Goal: Task Accomplishment & Management: Complete application form

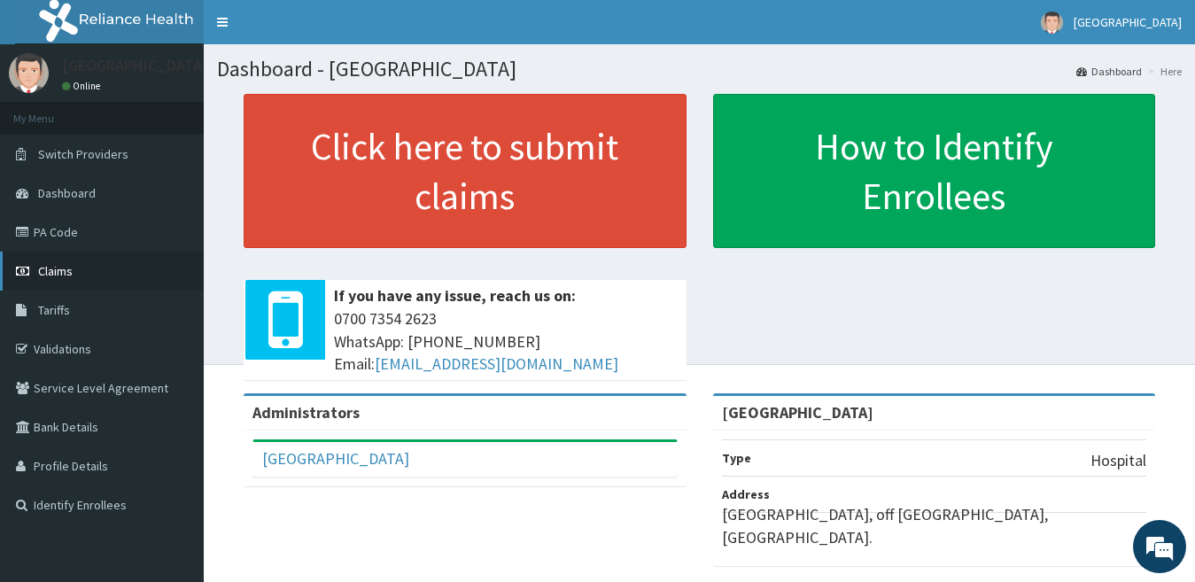
click at [55, 277] on span "Claims" at bounding box center [55, 271] width 35 height 16
click at [78, 235] on link "PA Code" at bounding box center [102, 232] width 204 height 39
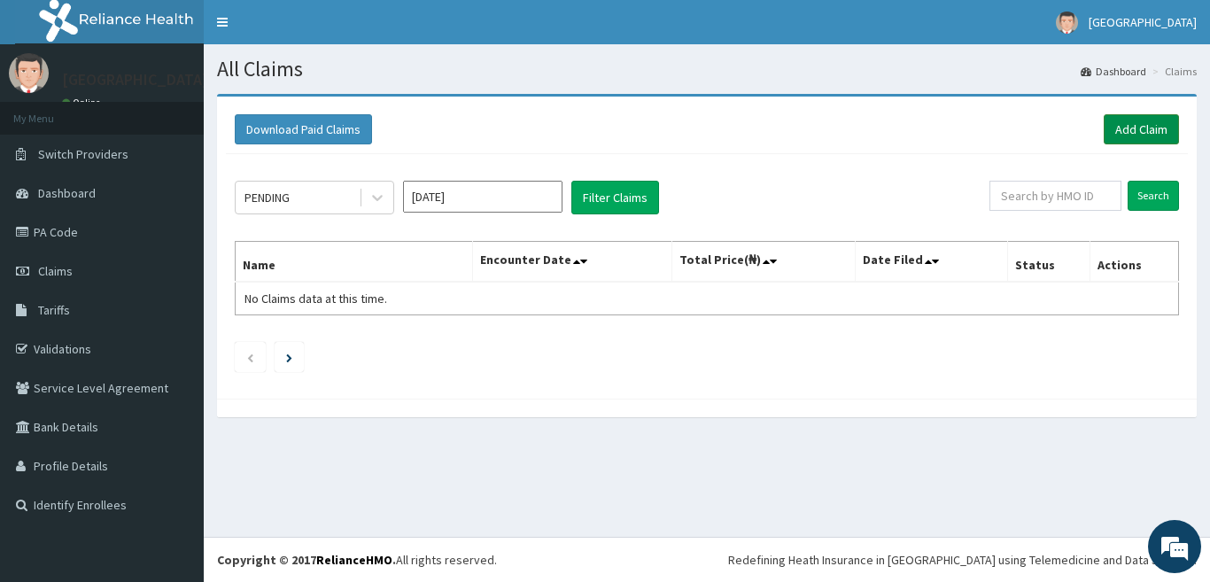
click at [1127, 122] on link "Add Claim" at bounding box center [1141, 129] width 75 height 30
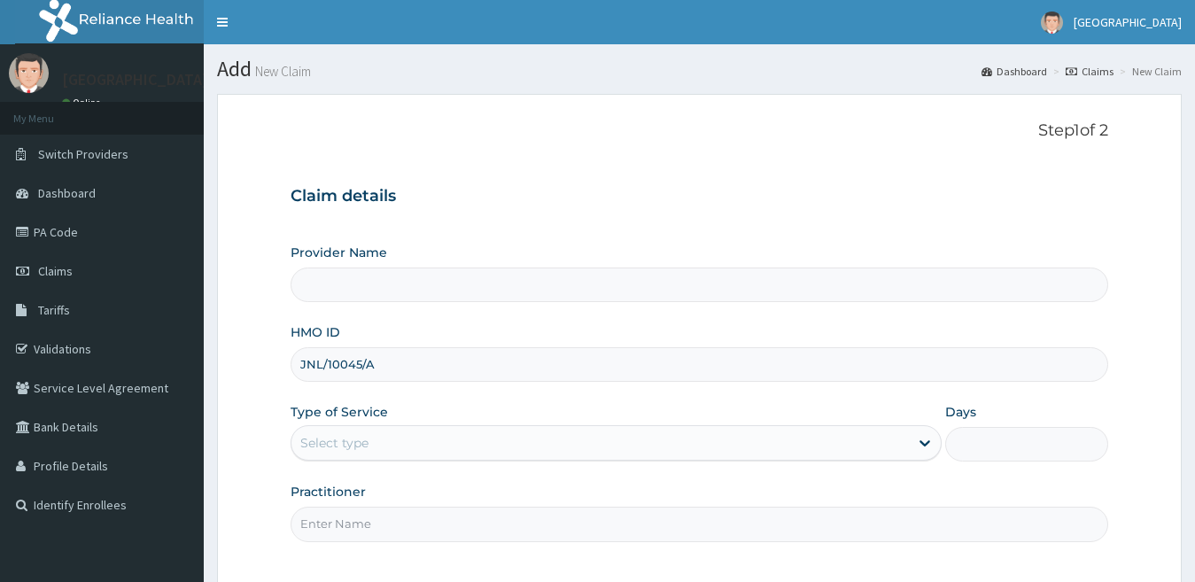
type input "JNL/10045/A"
click at [412, 441] on div "Select type" at bounding box center [600, 443] width 618 height 28
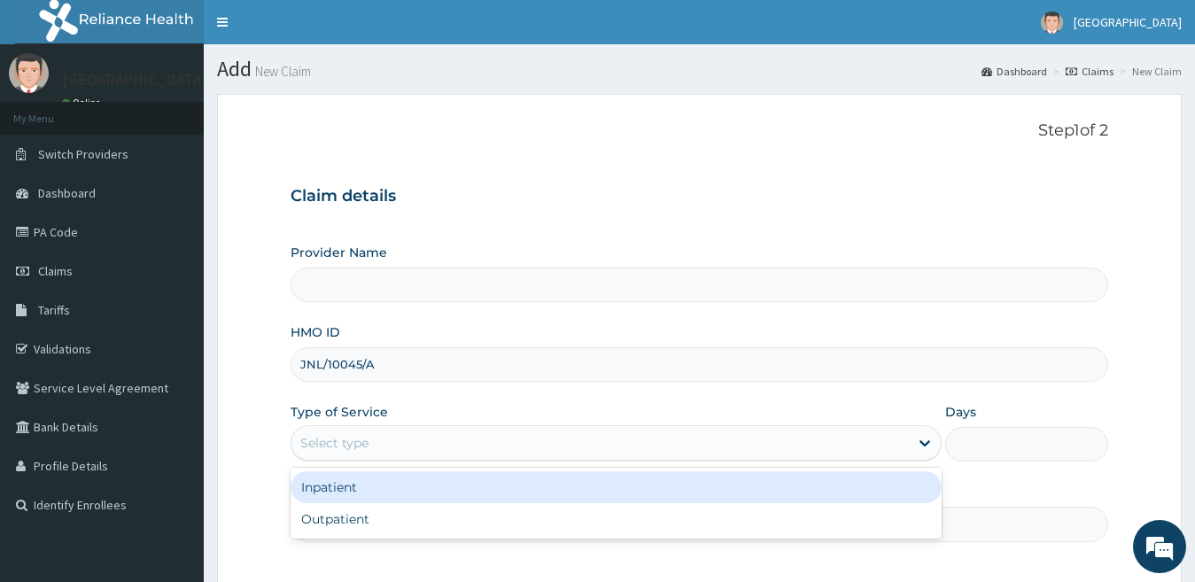
type input "[GEOGRAPHIC_DATA]"
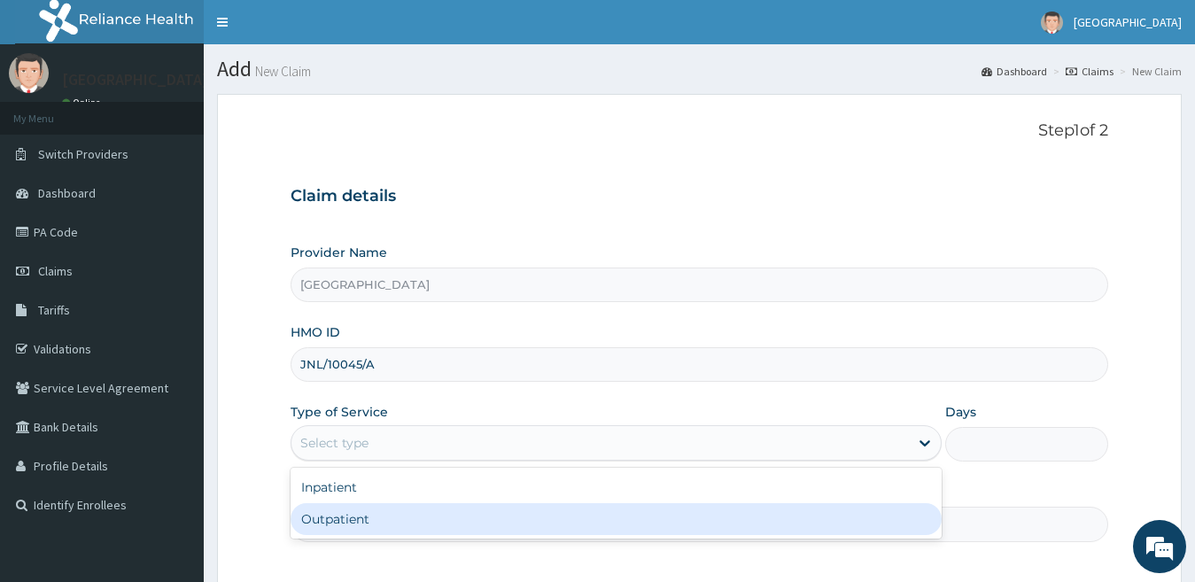
click at [462, 528] on div "Outpatient" at bounding box center [617, 519] width 652 height 32
type input "1"
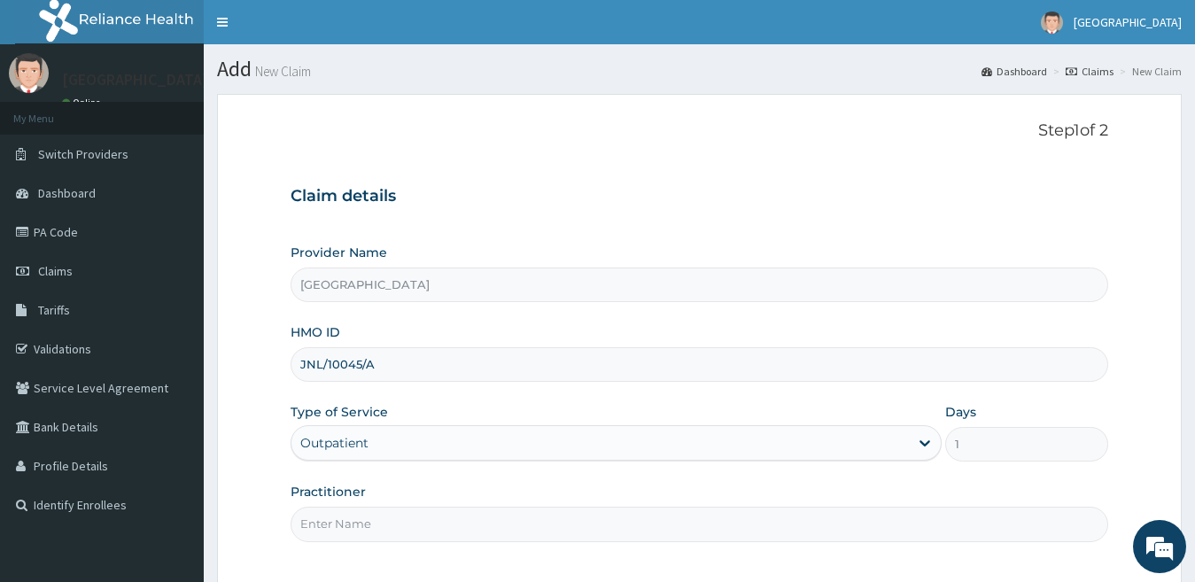
click at [463, 528] on input "Practitioner" at bounding box center [700, 524] width 818 height 35
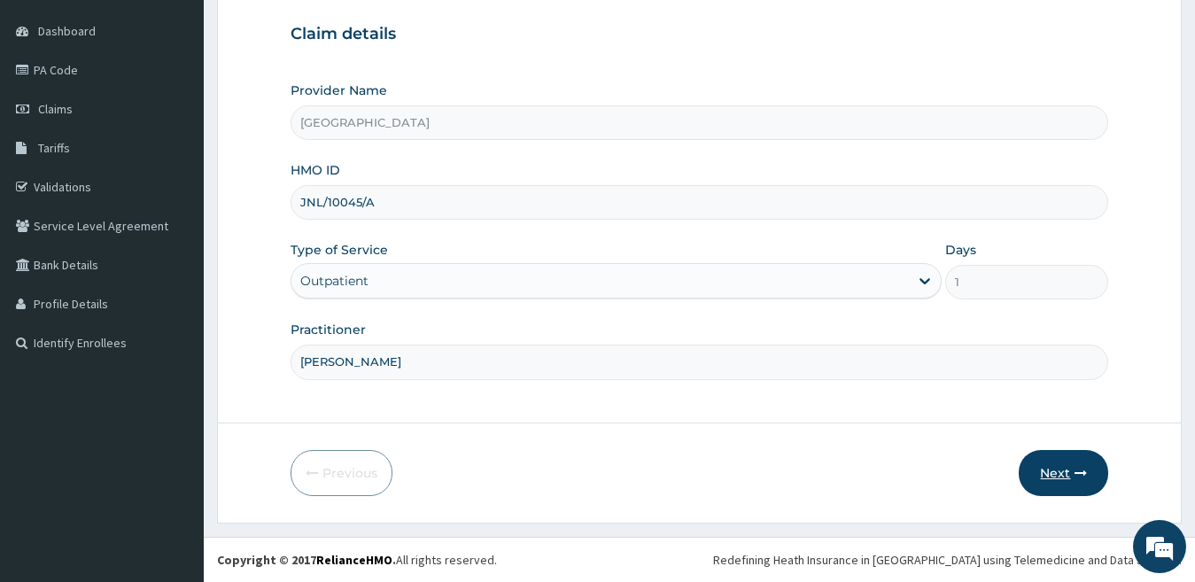
type input "DR KENNEDY"
click at [1058, 473] on button "Next" at bounding box center [1063, 473] width 89 height 46
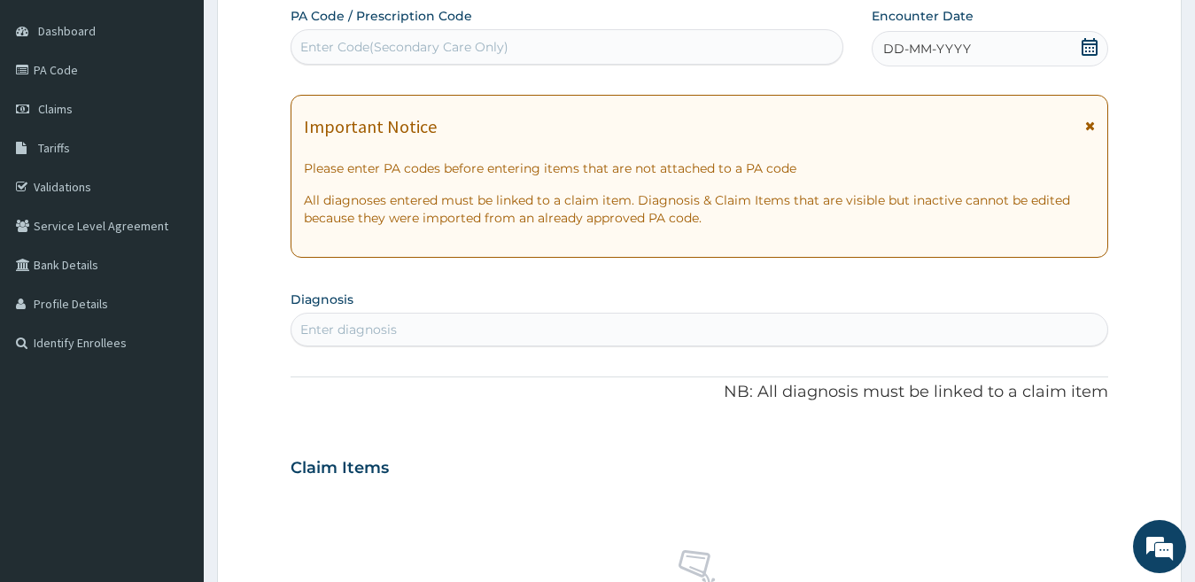
click at [503, 41] on div "Enter Code(Secondary Care Only)" at bounding box center [404, 47] width 208 height 18
paste input "PA/480D54"
type input "PA/480D54"
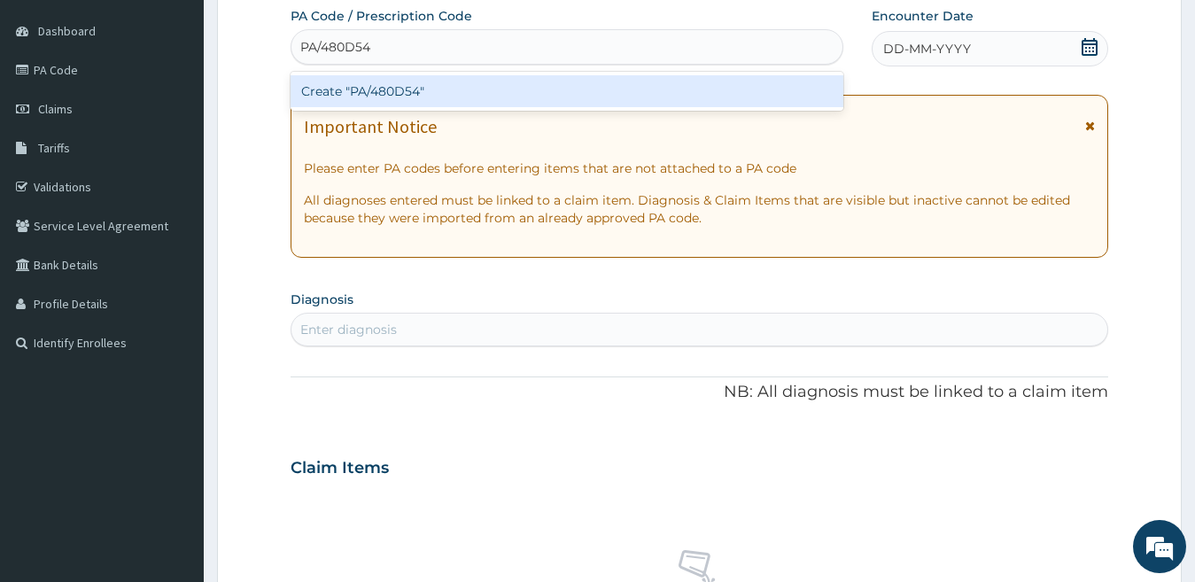
click at [517, 101] on div "Create "PA/480D54"" at bounding box center [567, 91] width 553 height 32
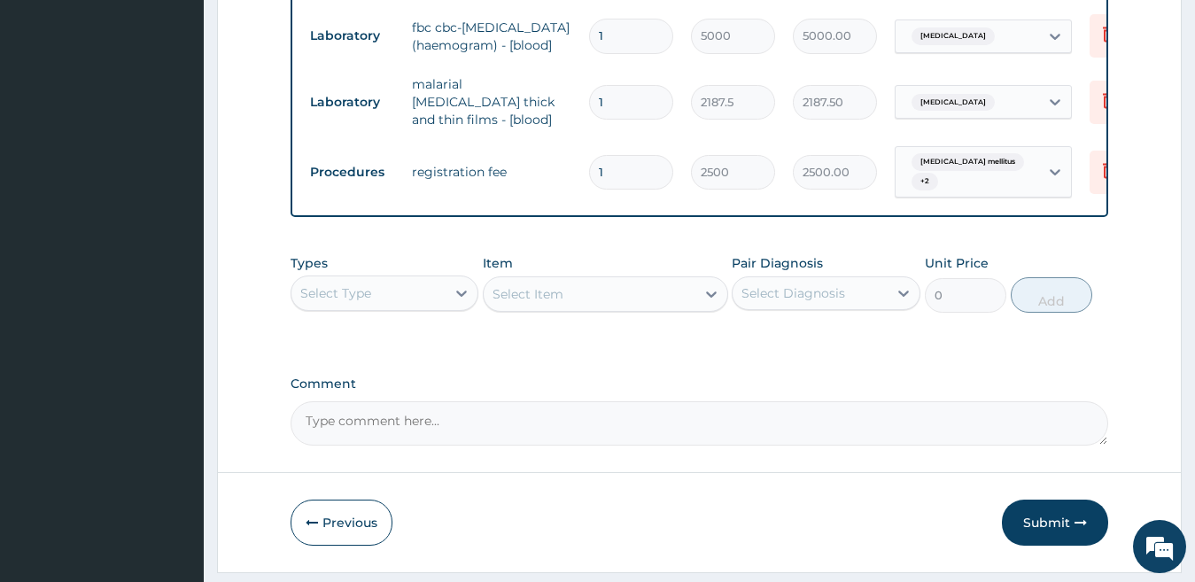
scroll to position [1542, 0]
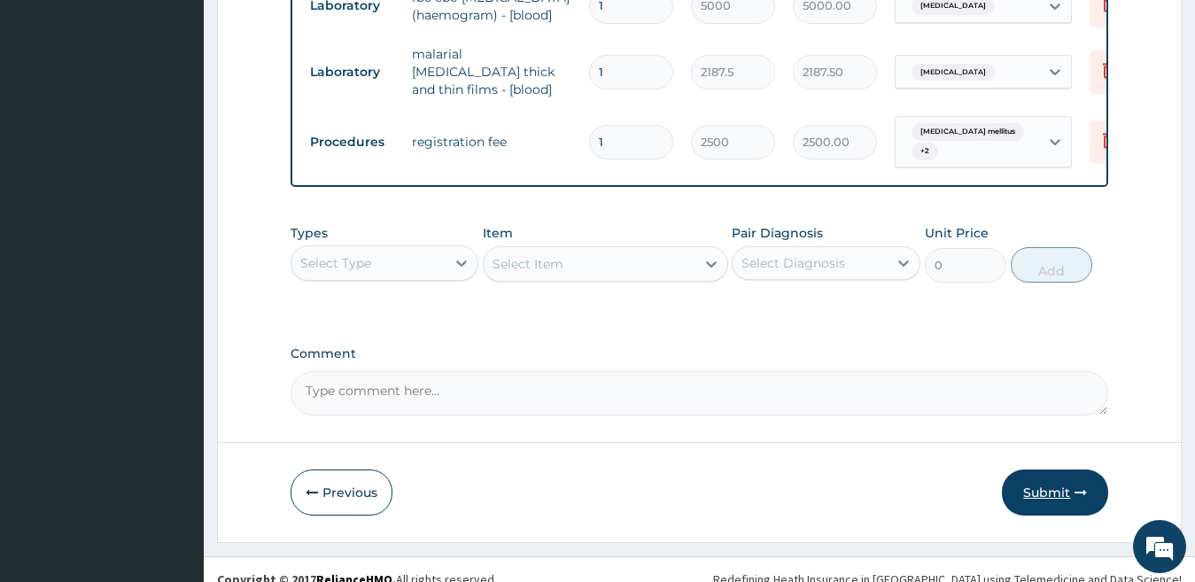
click at [1022, 471] on button "Submit" at bounding box center [1055, 492] width 106 height 46
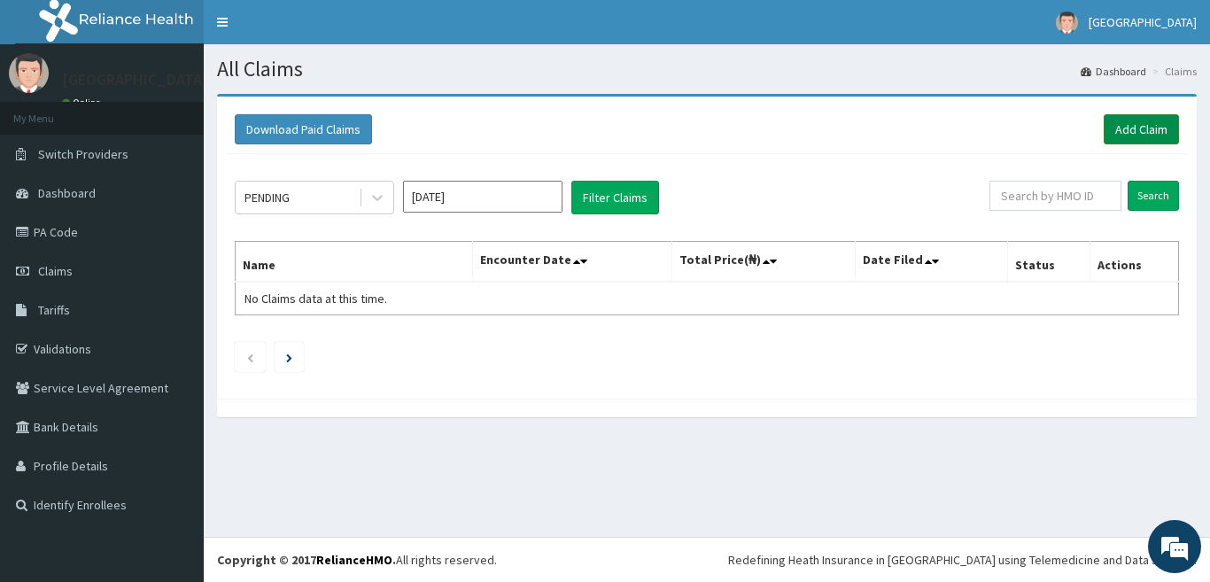
click at [1125, 128] on link "Add Claim" at bounding box center [1141, 129] width 75 height 30
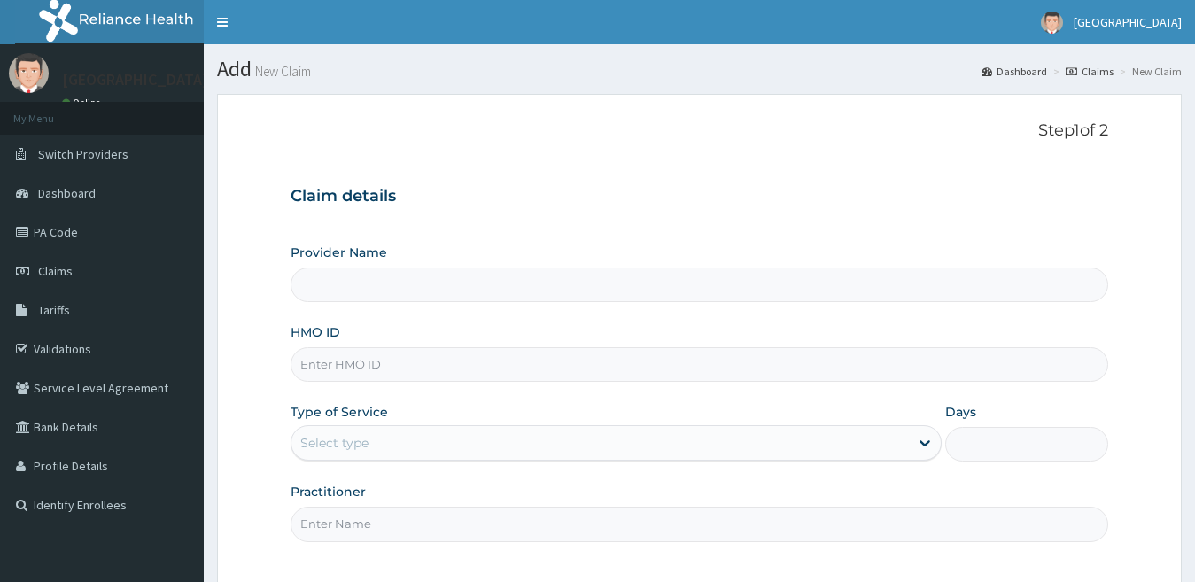
click at [547, 375] on input "HMO ID" at bounding box center [700, 364] width 818 height 35
paste input "MTR/10004/A"
type input "MTR/10004/A"
type input "[GEOGRAPHIC_DATA]"
type input "MTR/10004/A"
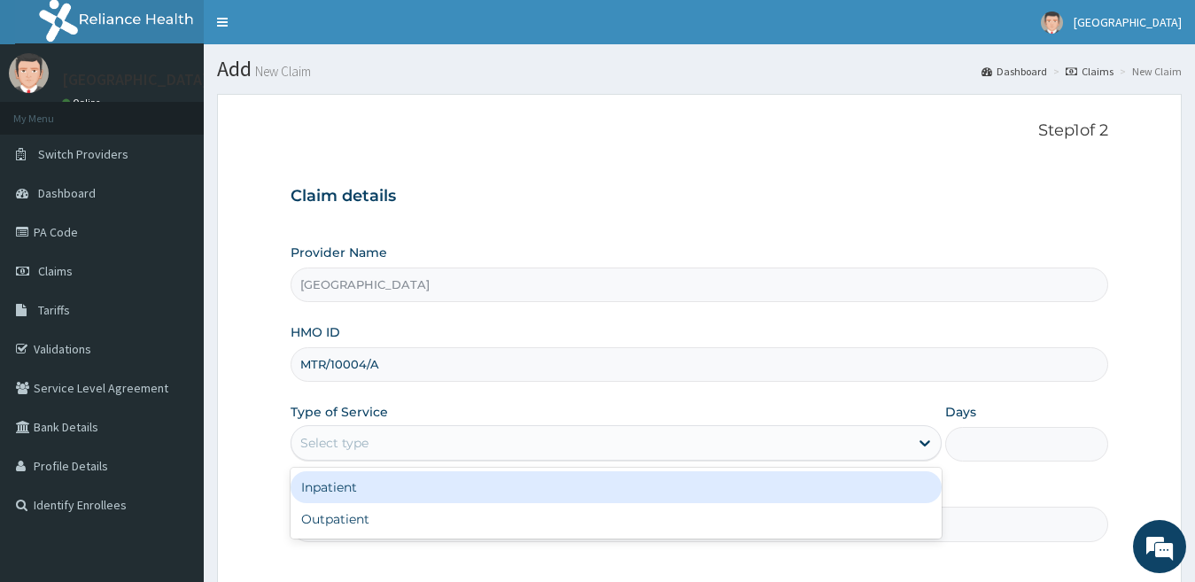
click at [494, 435] on div "Select type" at bounding box center [600, 443] width 618 height 28
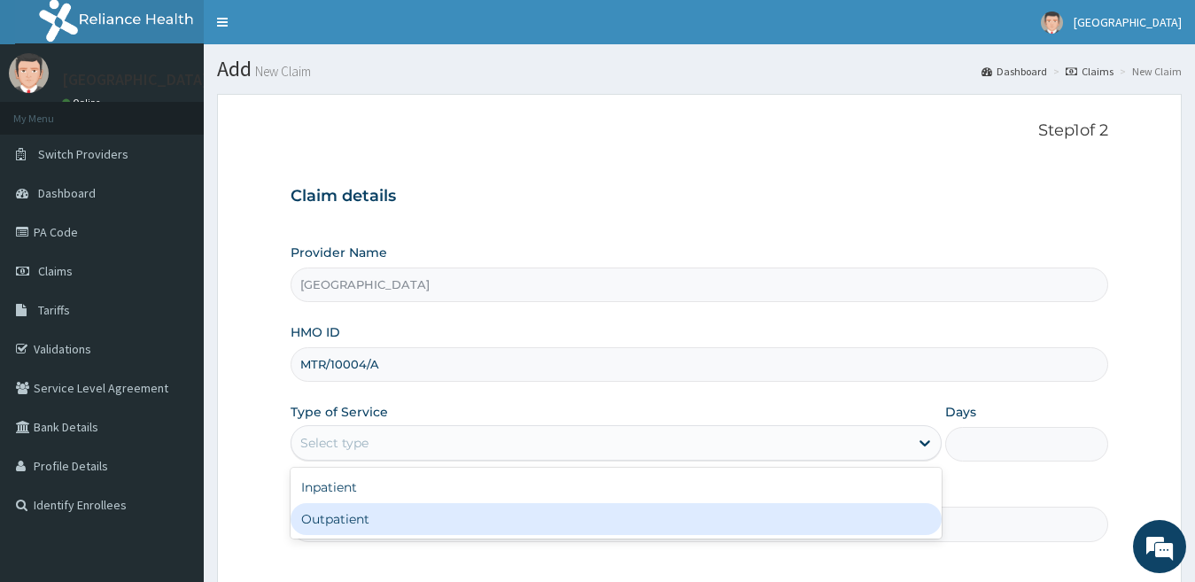
click at [463, 504] on div "Outpatient" at bounding box center [617, 519] width 652 height 32
type input "1"
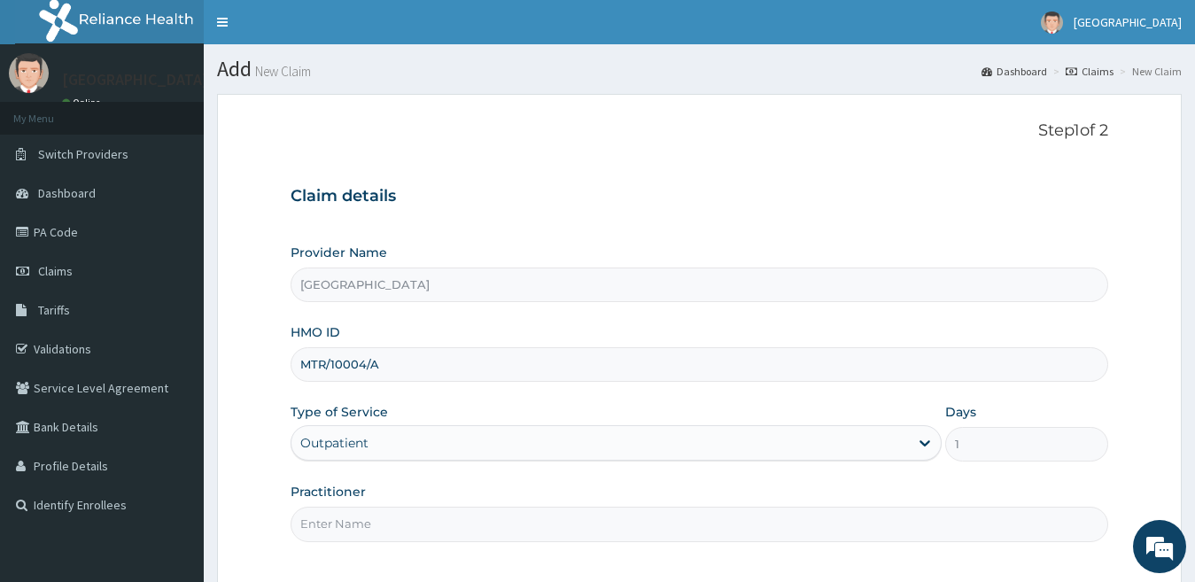
click at [462, 519] on input "Practitioner" at bounding box center [700, 524] width 818 height 35
type input "d"
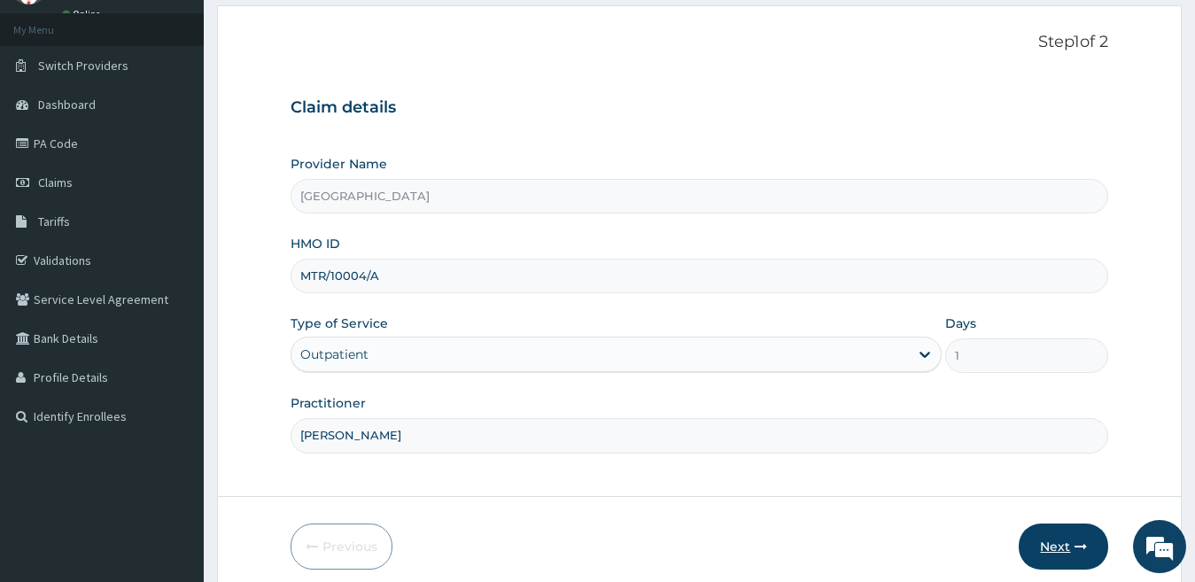
type input "DR JOHN"
click at [1046, 550] on button "Next" at bounding box center [1063, 546] width 89 height 46
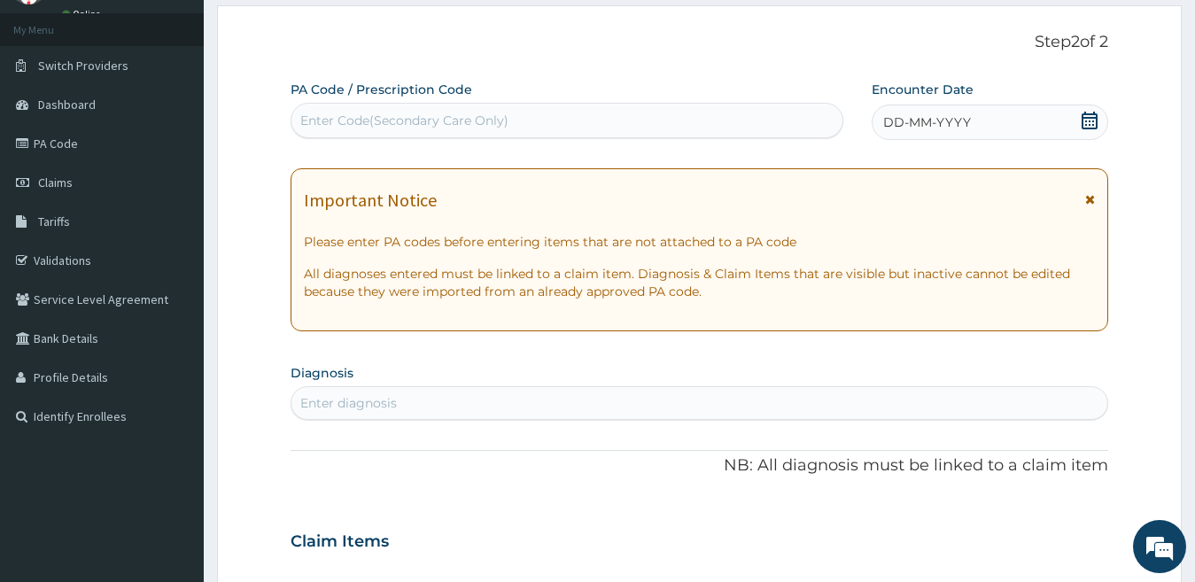
click at [576, 115] on div "Enter Code(Secondary Care Only)" at bounding box center [566, 120] width 551 height 28
paste input "PA/999BB7"
type input "PA/999BB7"
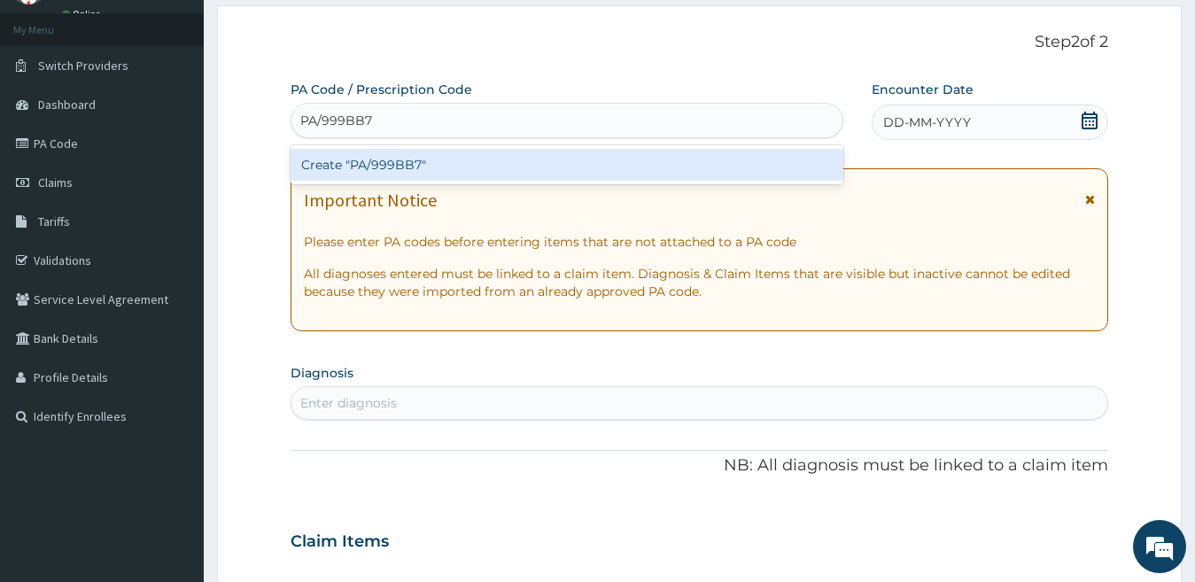
click at [515, 167] on div "Create "PA/999BB7"" at bounding box center [567, 165] width 553 height 32
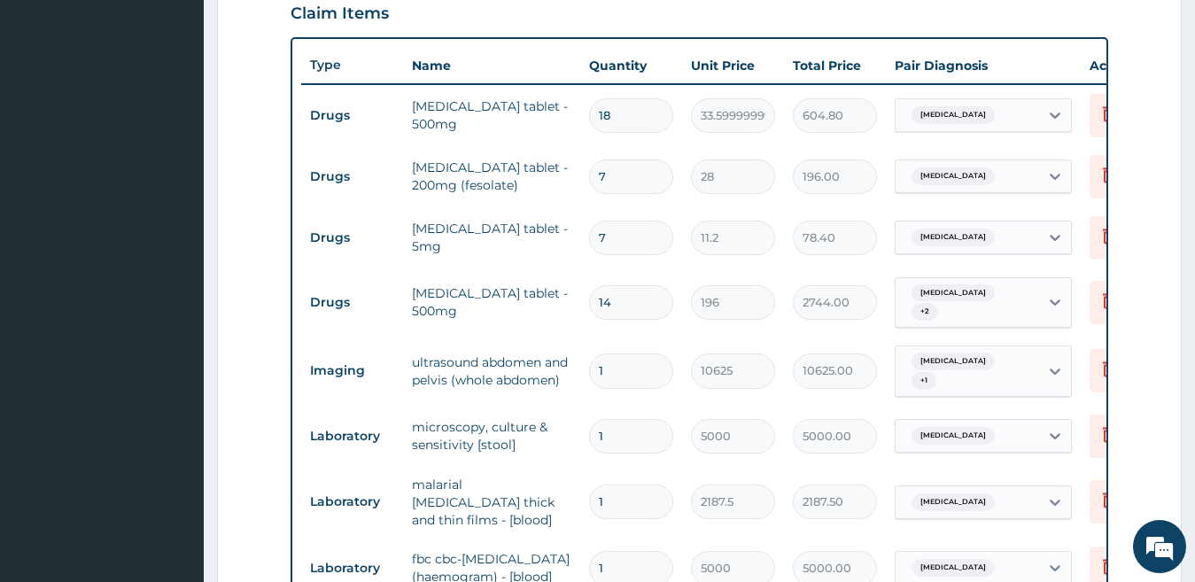
scroll to position [1125, 0]
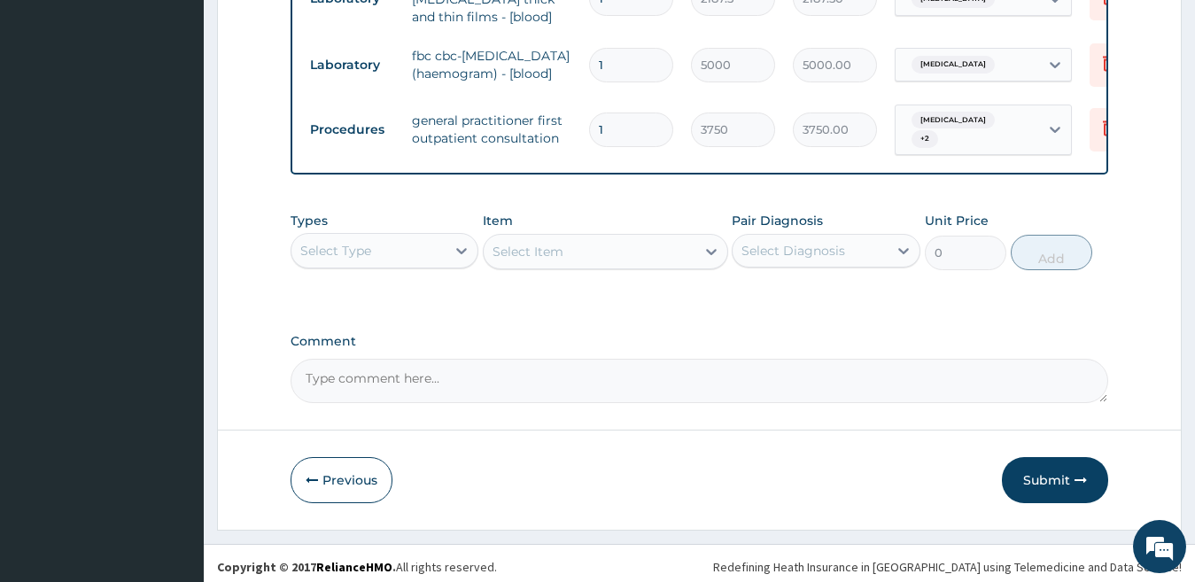
click at [1058, 469] on button "Submit" at bounding box center [1055, 480] width 106 height 46
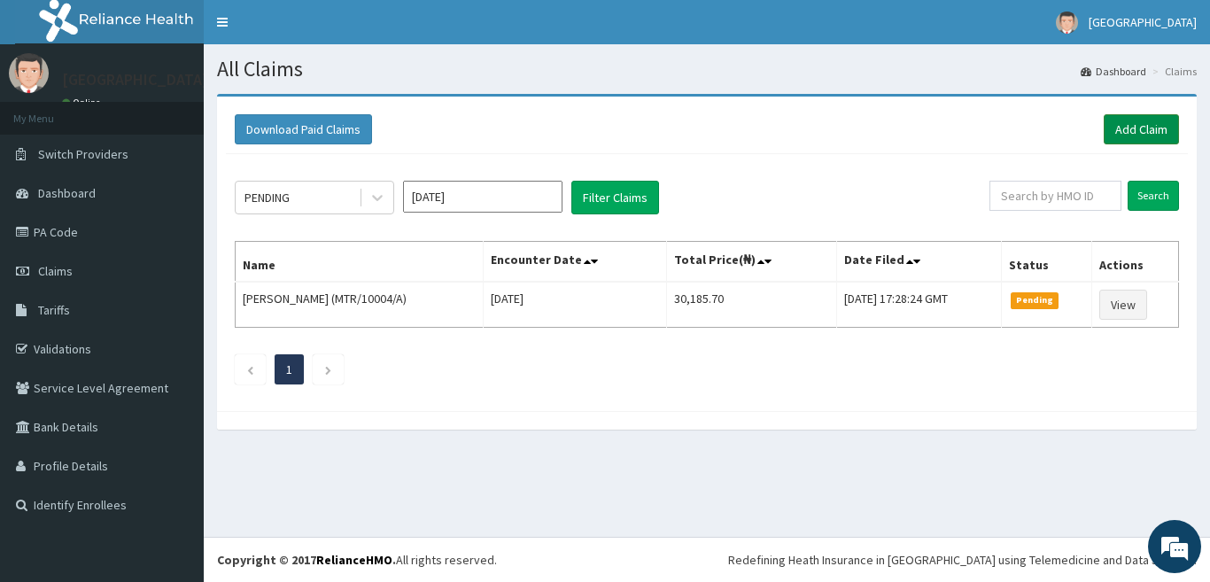
click at [1130, 131] on link "Add Claim" at bounding box center [1141, 129] width 75 height 30
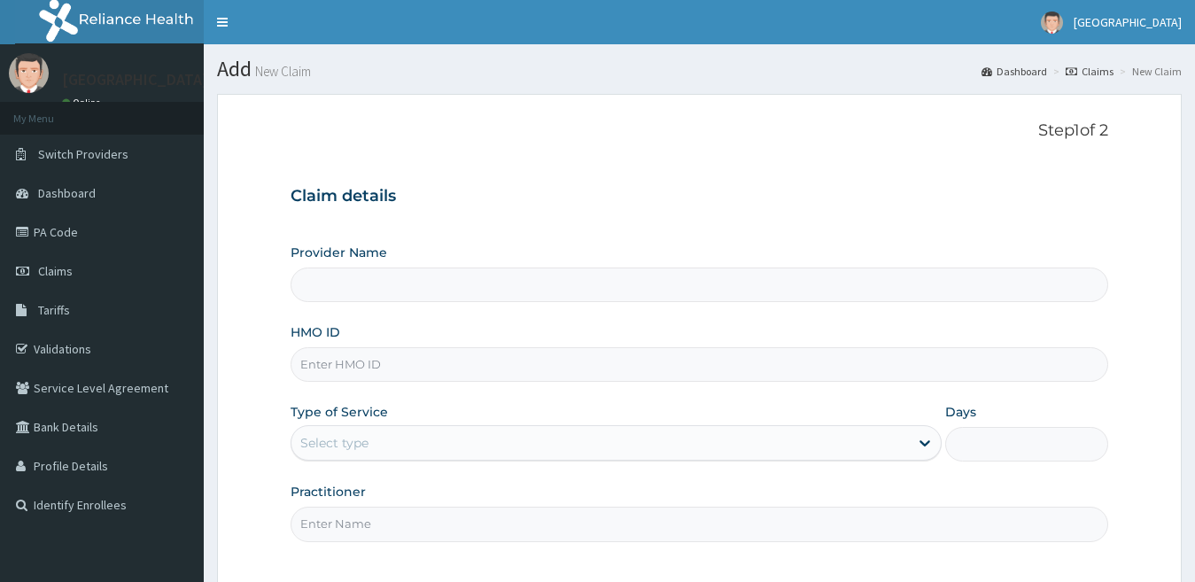
type input "[GEOGRAPHIC_DATA]"
click at [375, 357] on input "HMO ID" at bounding box center [700, 364] width 818 height 35
paste input "SAA/10003/B"
type input "SAA/10003/B"
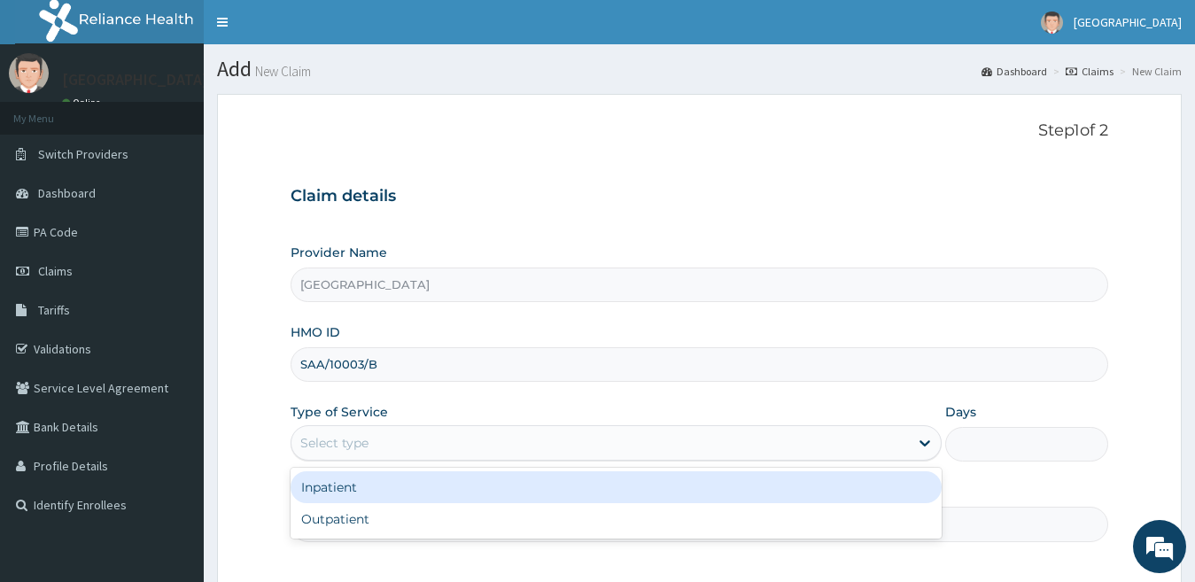
click at [410, 445] on div "Select type" at bounding box center [600, 443] width 618 height 28
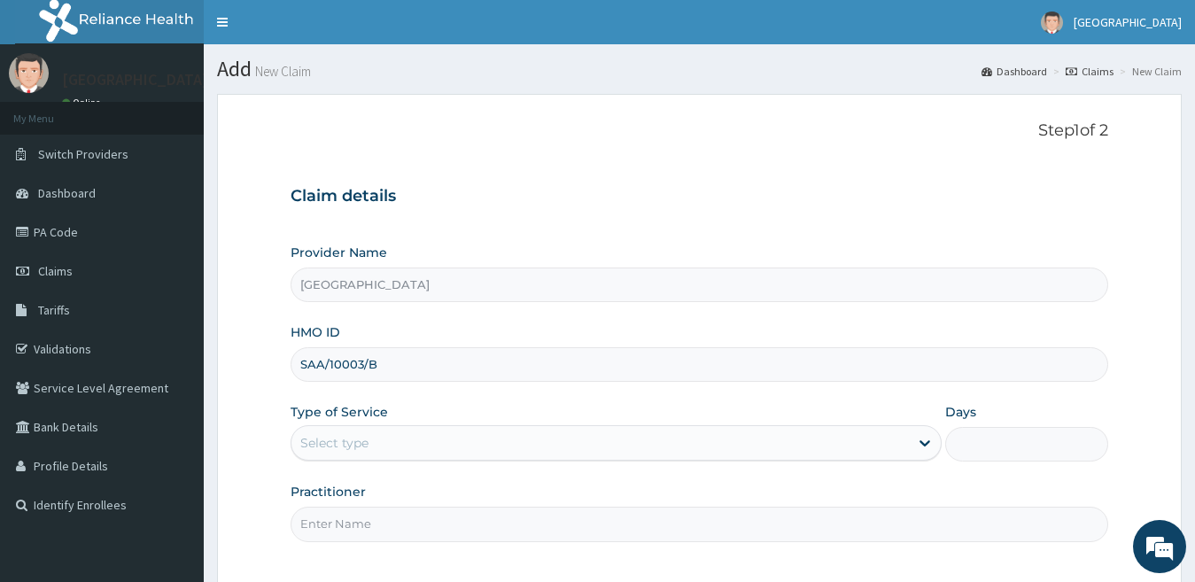
click at [343, 448] on div "Select type" at bounding box center [334, 443] width 68 height 18
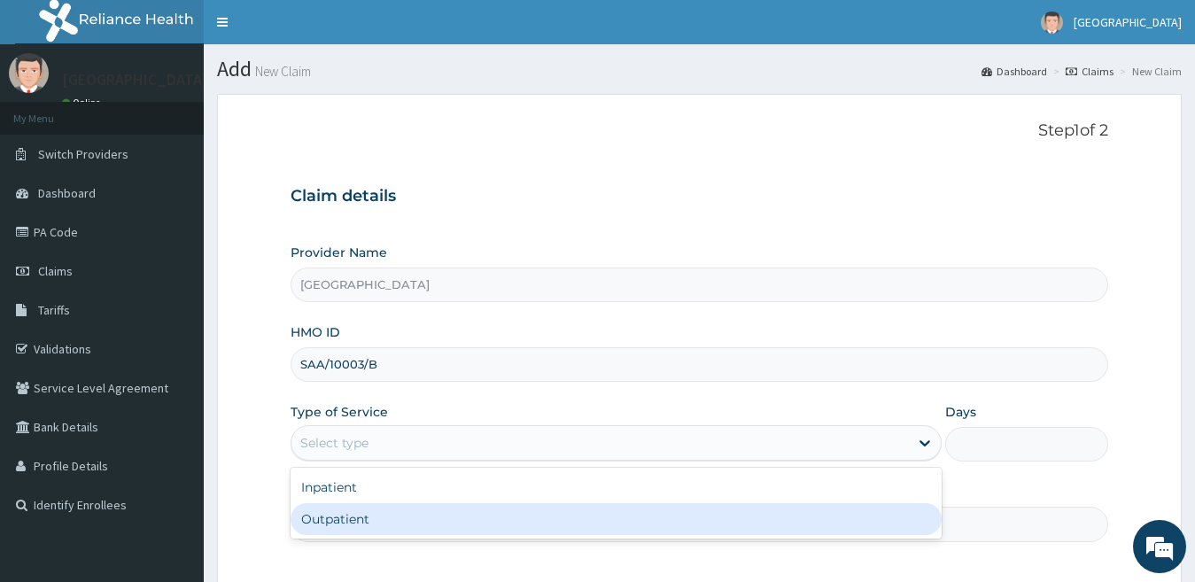
click at [353, 508] on div "Outpatient" at bounding box center [617, 519] width 652 height 32
type input "1"
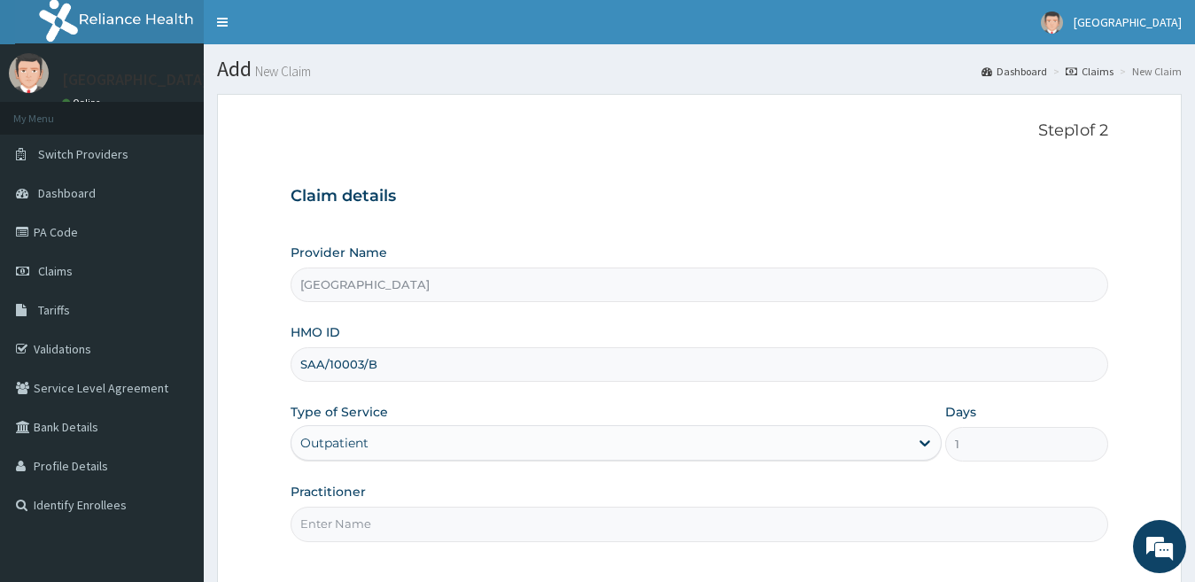
click at [353, 521] on input "Practitioner" at bounding box center [700, 524] width 818 height 35
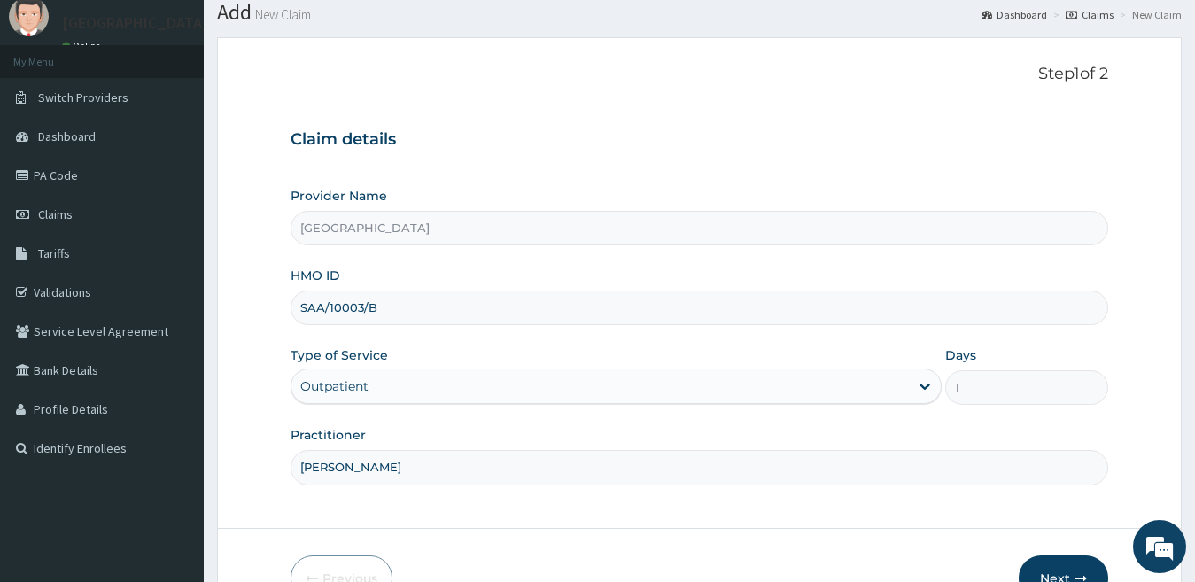
scroll to position [89, 0]
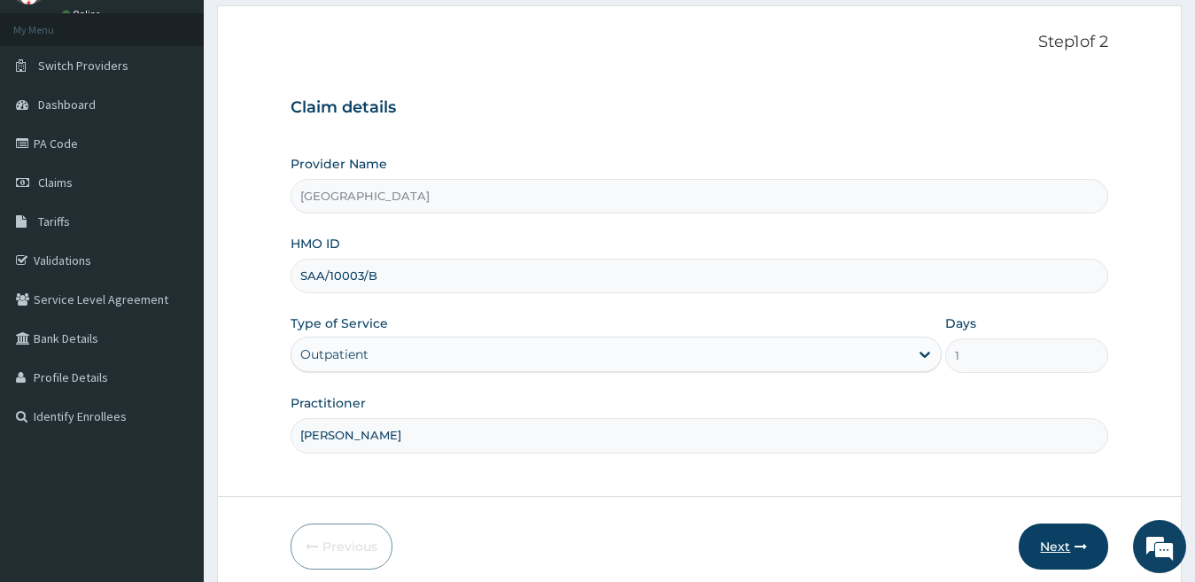
type input "[PERSON_NAME]"
click at [1052, 550] on button "Next" at bounding box center [1063, 546] width 89 height 46
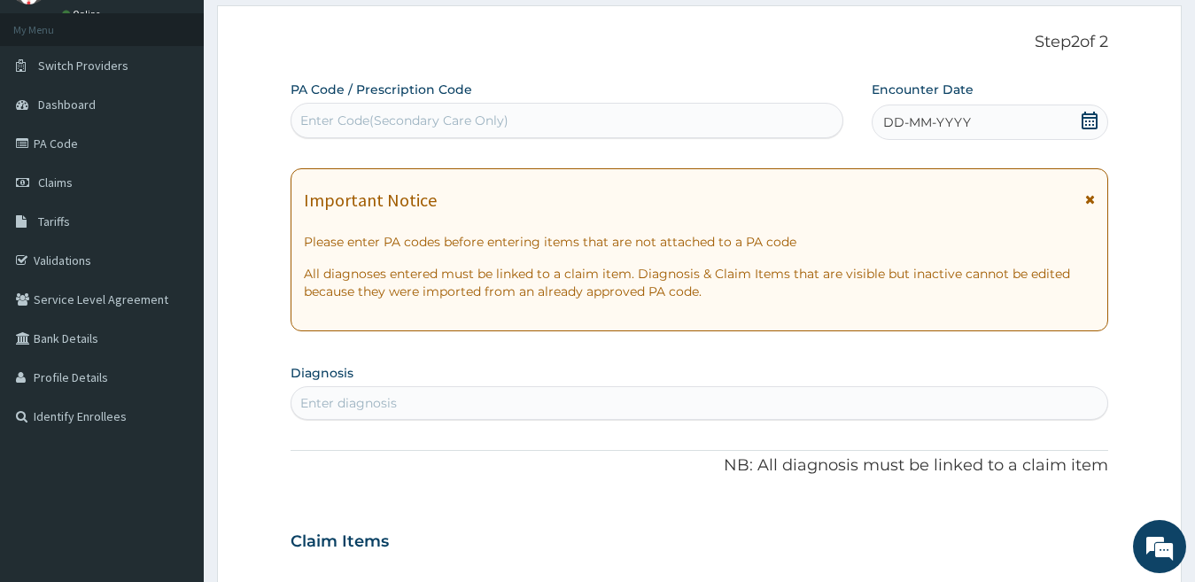
click at [662, 113] on div "Enter Code(Secondary Care Only)" at bounding box center [566, 120] width 551 height 28
paste input "PA/0CA5B5"
type input "PA/0CA5B5"
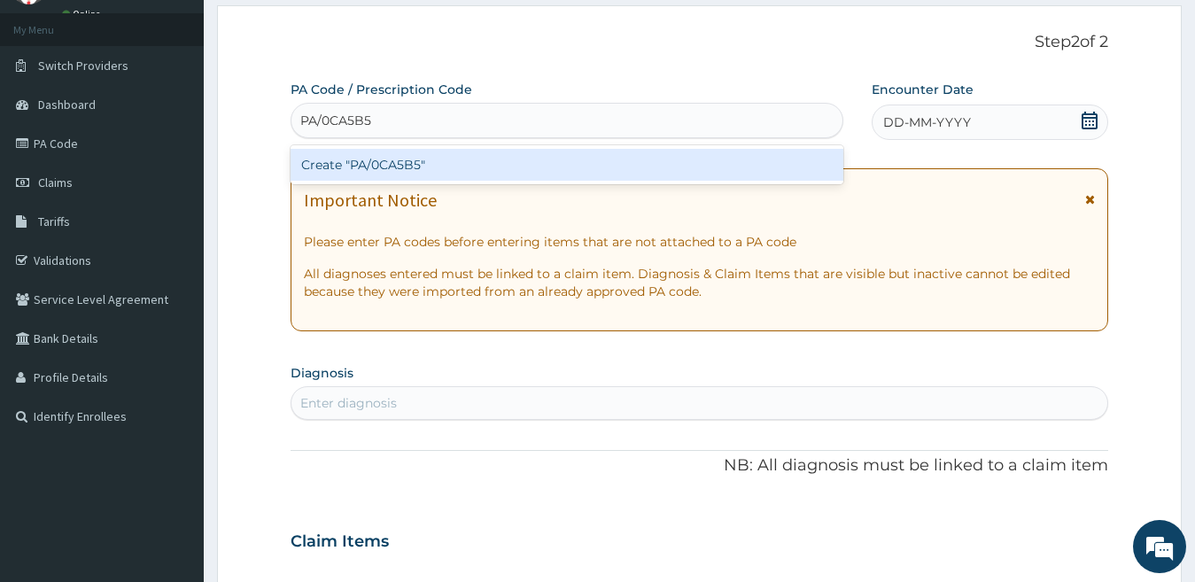
click at [470, 167] on div "Create "PA/0CA5B5"" at bounding box center [567, 165] width 553 height 32
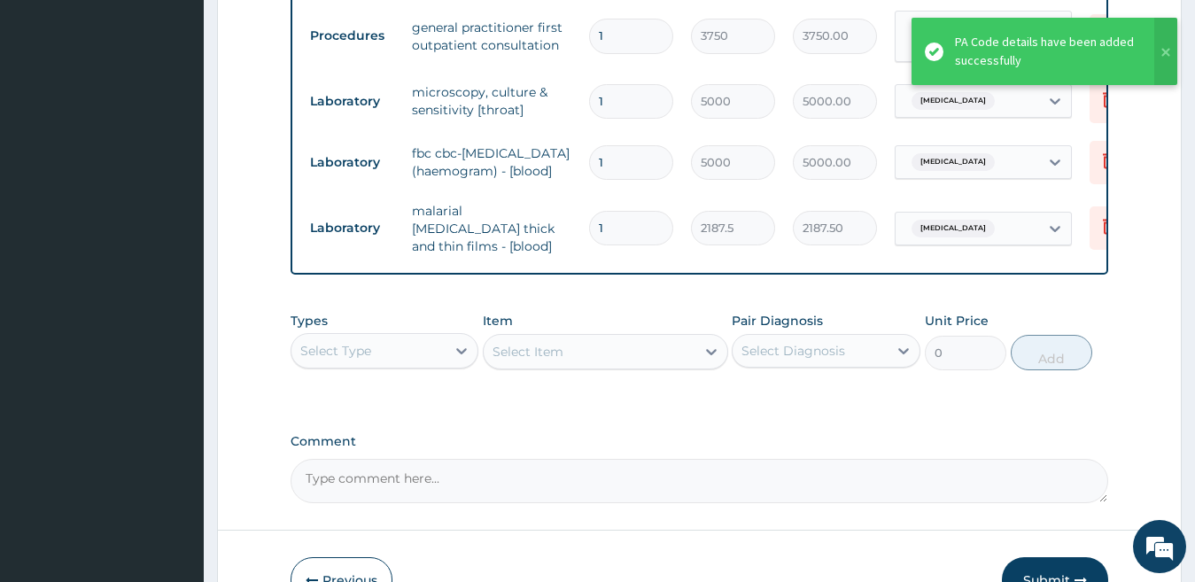
scroll to position [1205, 0]
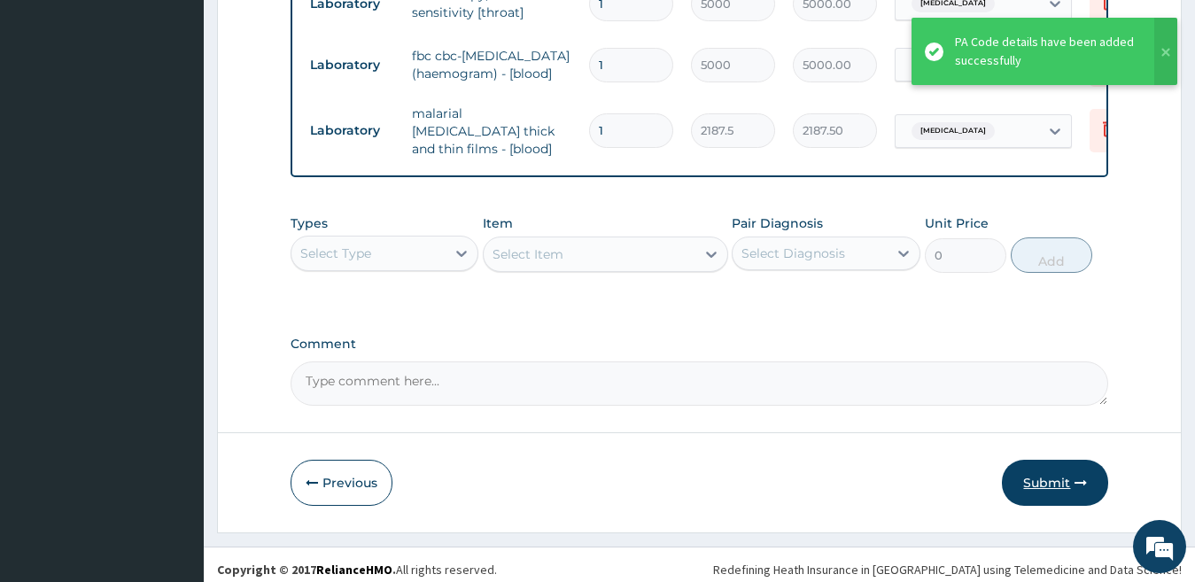
click at [1034, 473] on button "Submit" at bounding box center [1055, 483] width 106 height 46
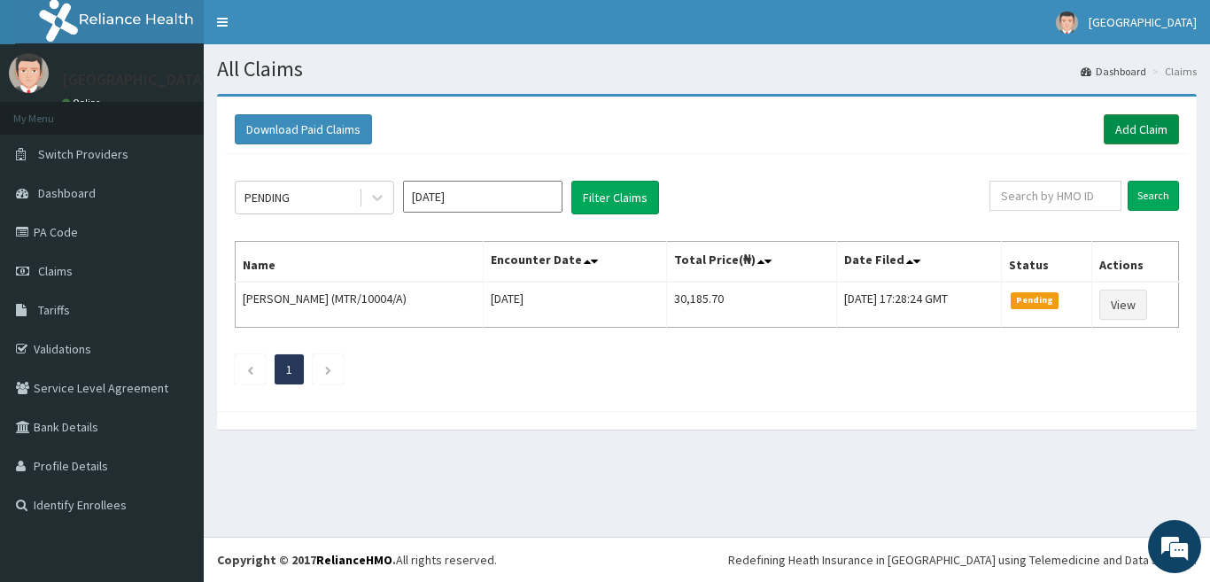
click at [1147, 127] on link "Add Claim" at bounding box center [1141, 129] width 75 height 30
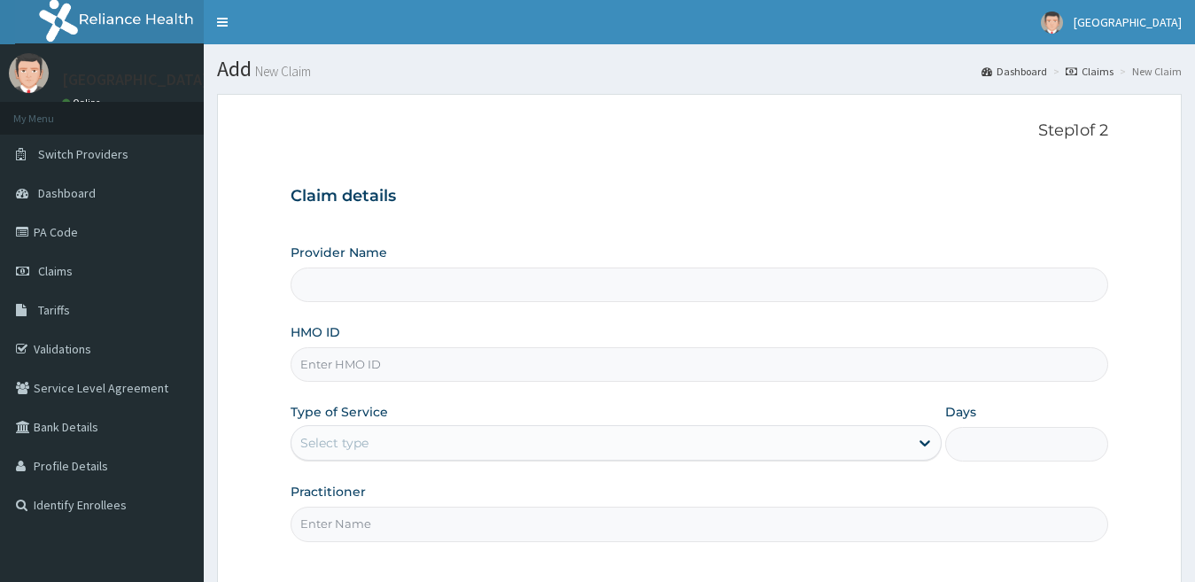
type input "[GEOGRAPHIC_DATA]"
click at [415, 364] on input "HMO ID" at bounding box center [700, 364] width 818 height 35
paste input "CIV/10030/B"
type input "CIV/10030/E"
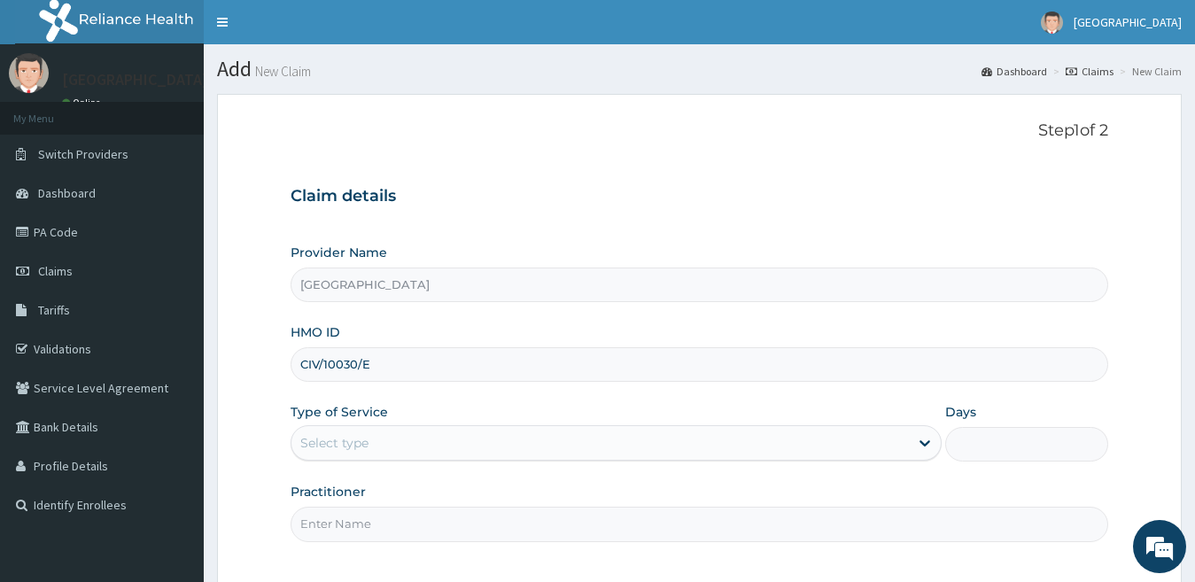
click at [488, 434] on div "Select type" at bounding box center [600, 443] width 618 height 28
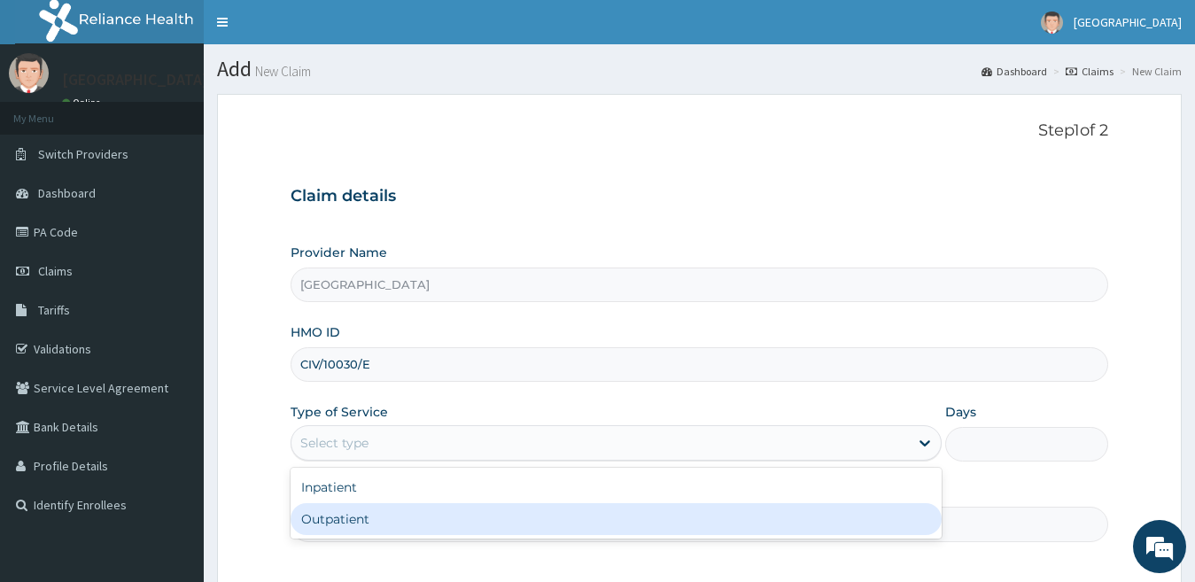
click at [424, 515] on div "Outpatient" at bounding box center [617, 519] width 652 height 32
type input "1"
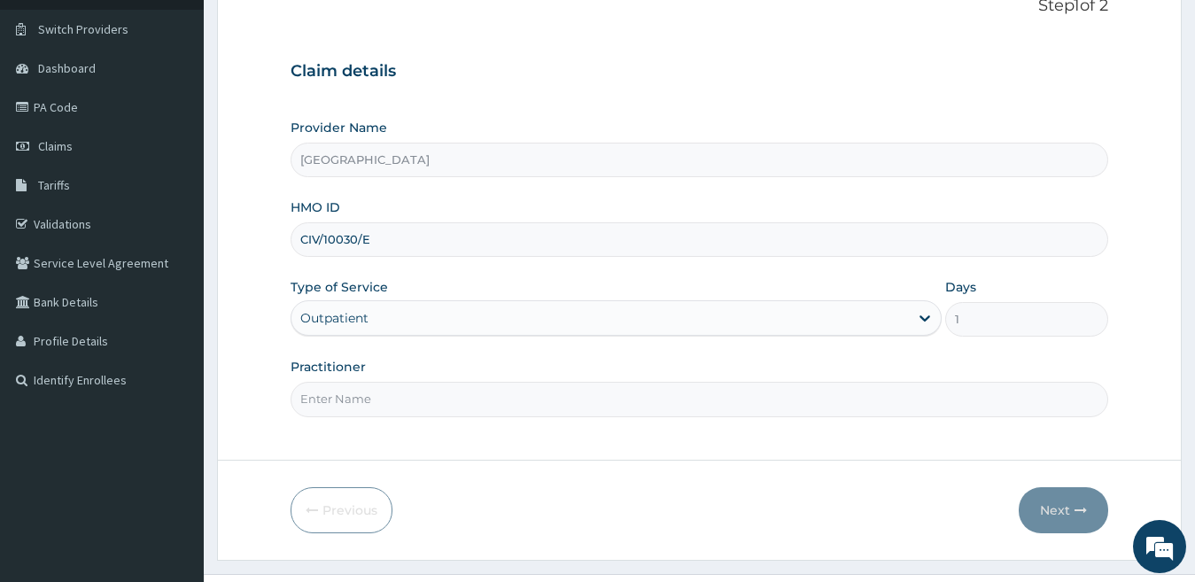
scroll to position [74, 0]
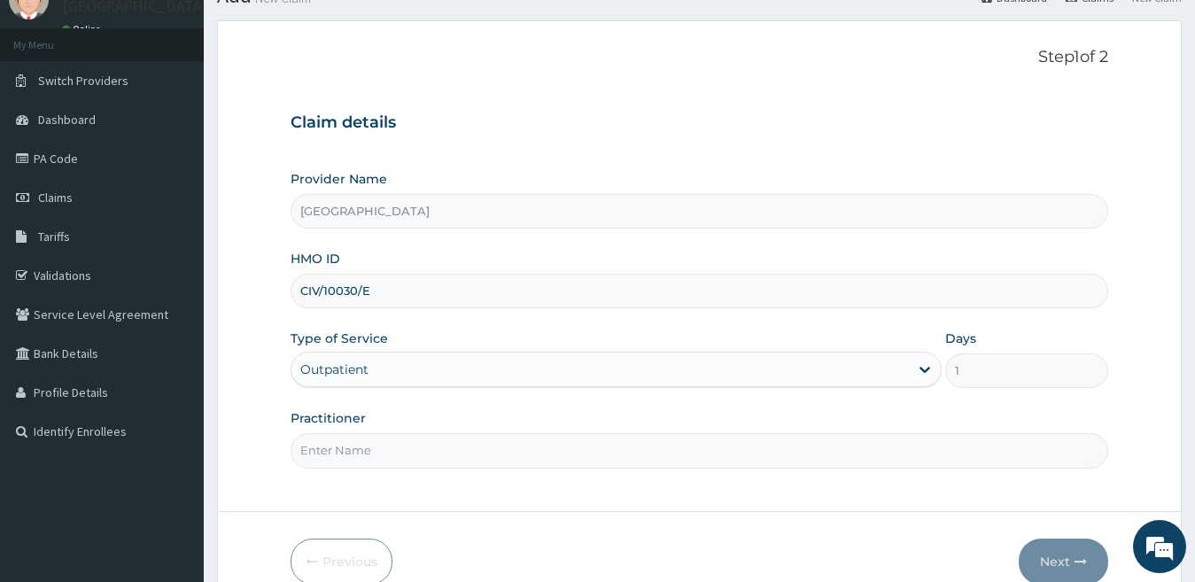
click at [396, 456] on input "Practitioner" at bounding box center [700, 450] width 818 height 35
type input "[PERSON_NAME]"
click at [1059, 562] on button "Next" at bounding box center [1063, 562] width 89 height 46
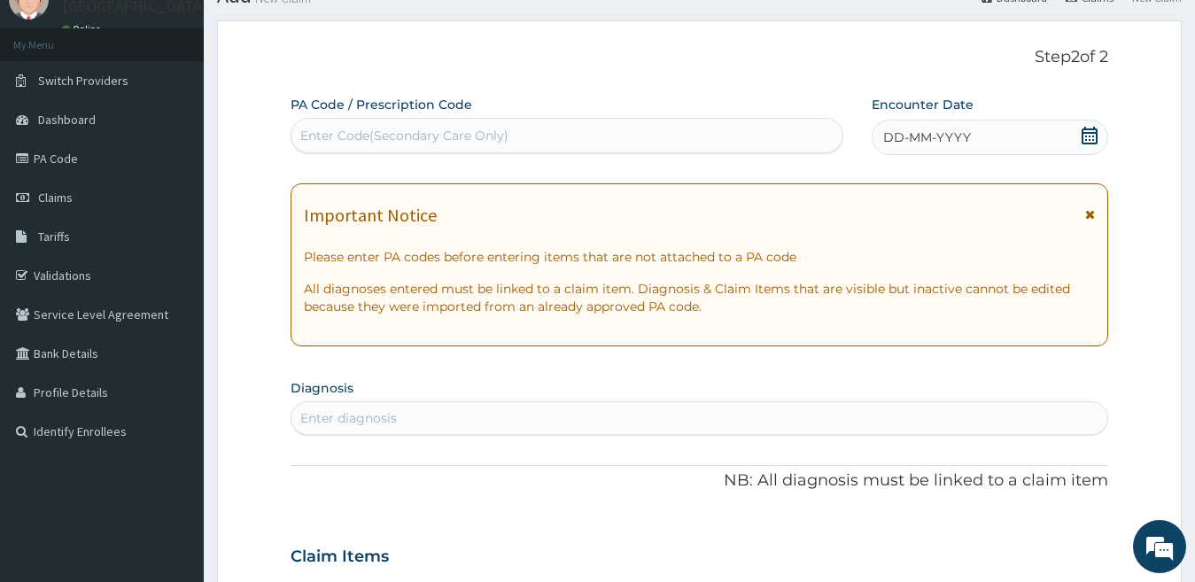
click at [1086, 135] on icon at bounding box center [1090, 136] width 18 height 18
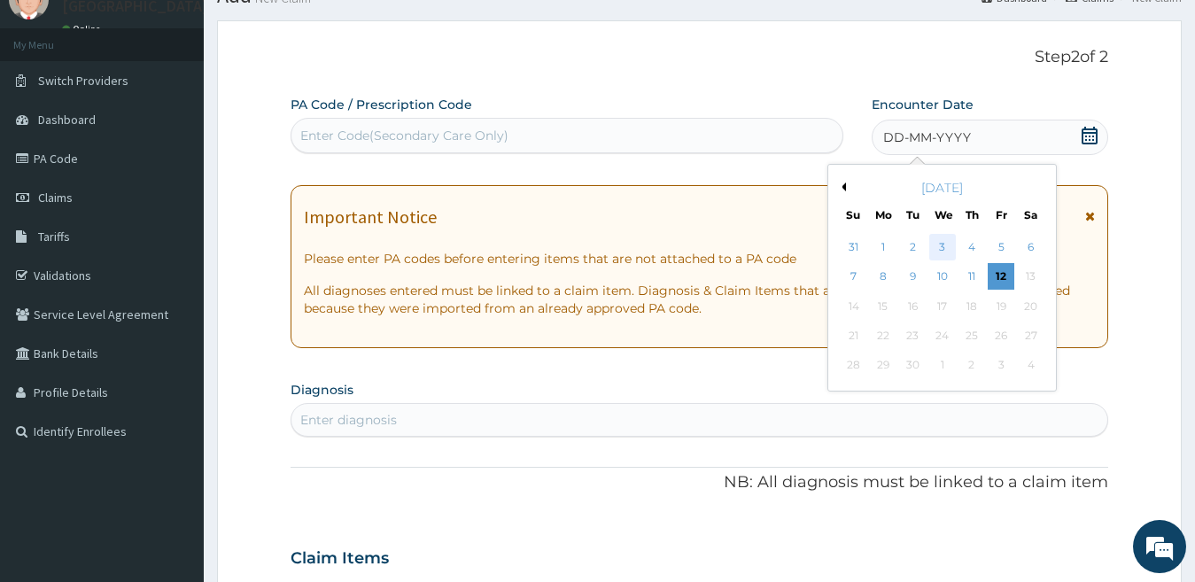
click at [937, 249] on div "3" at bounding box center [941, 247] width 27 height 27
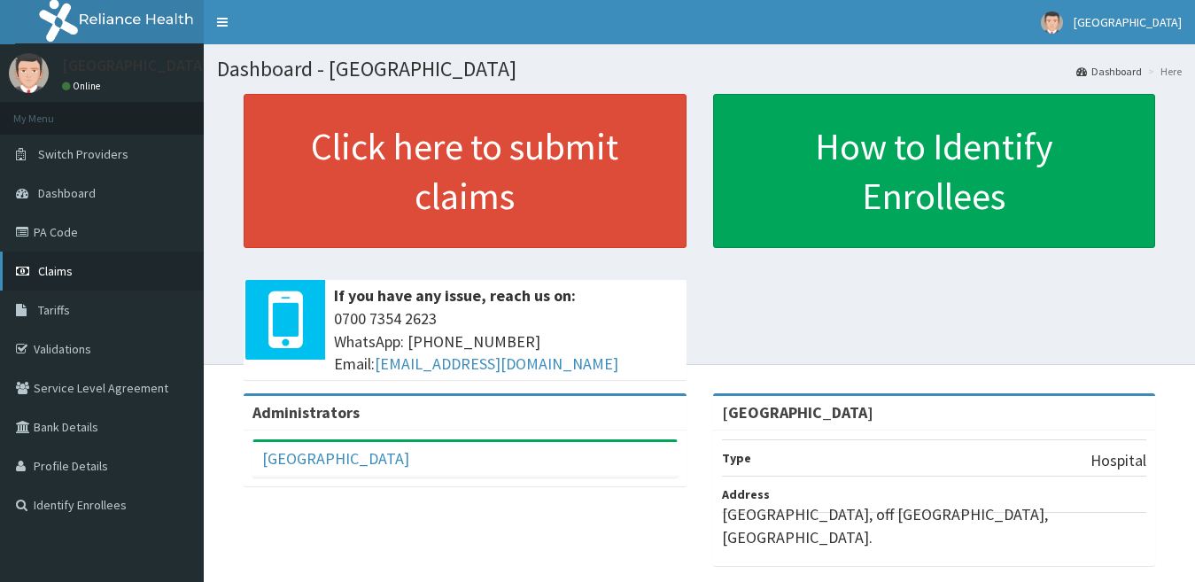
click at [89, 276] on link "Claims" at bounding box center [102, 271] width 204 height 39
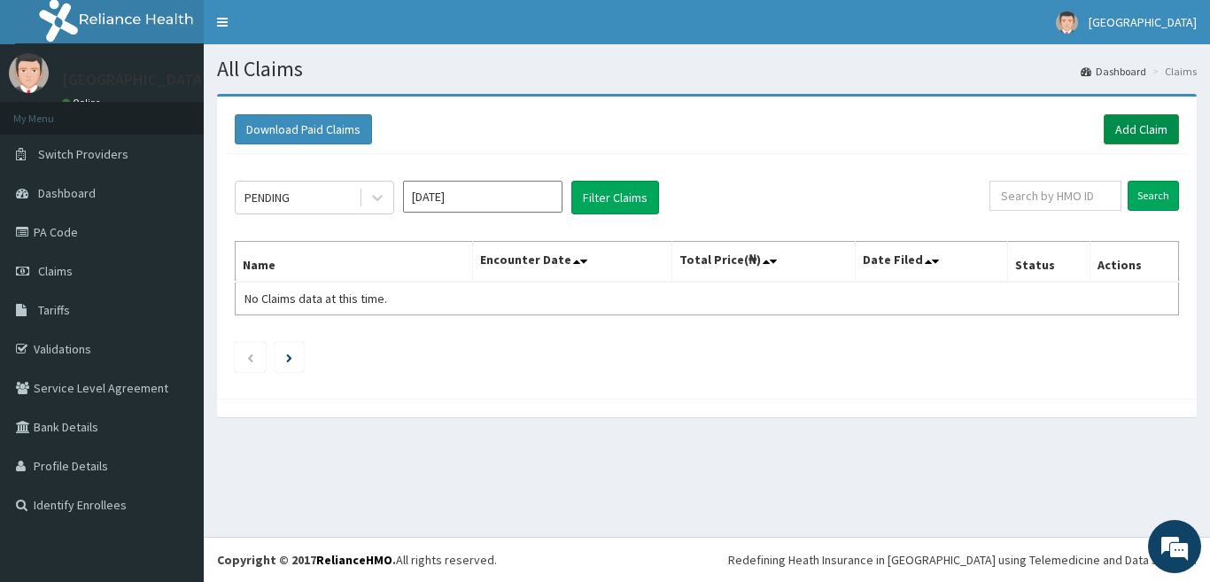
click at [1140, 130] on link "Add Claim" at bounding box center [1141, 129] width 75 height 30
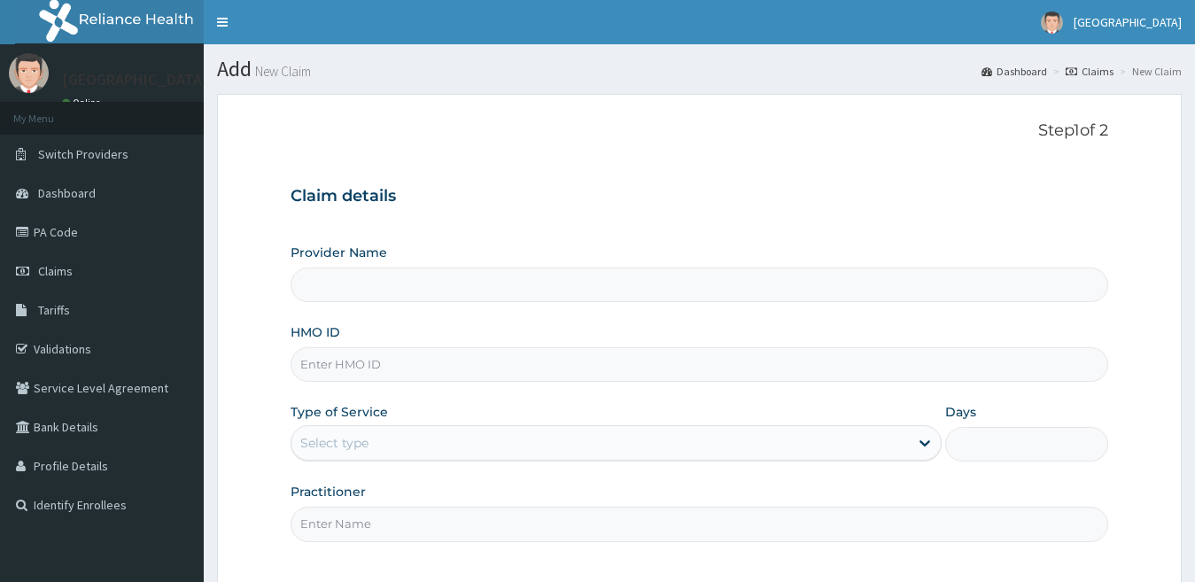
click at [420, 362] on input "HMO ID" at bounding box center [700, 364] width 818 height 35
type input "[GEOGRAPHIC_DATA]"
paste input "CIV/10030/B"
type input "CIV/10030/E"
click at [485, 438] on div "Select type" at bounding box center [600, 443] width 618 height 28
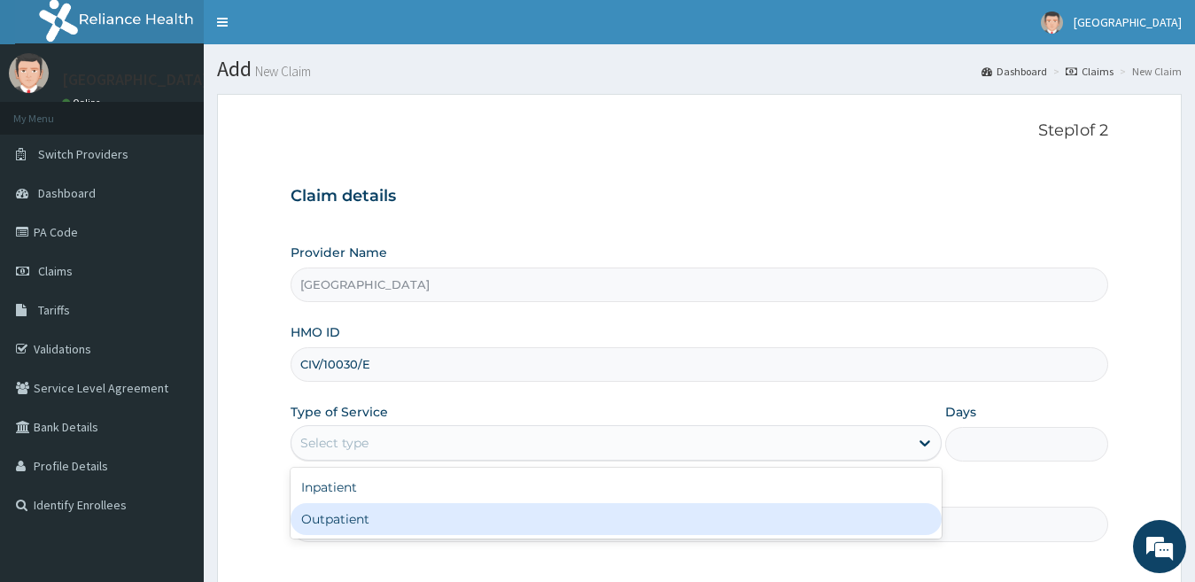
click at [444, 515] on div "Outpatient" at bounding box center [617, 519] width 652 height 32
type input "1"
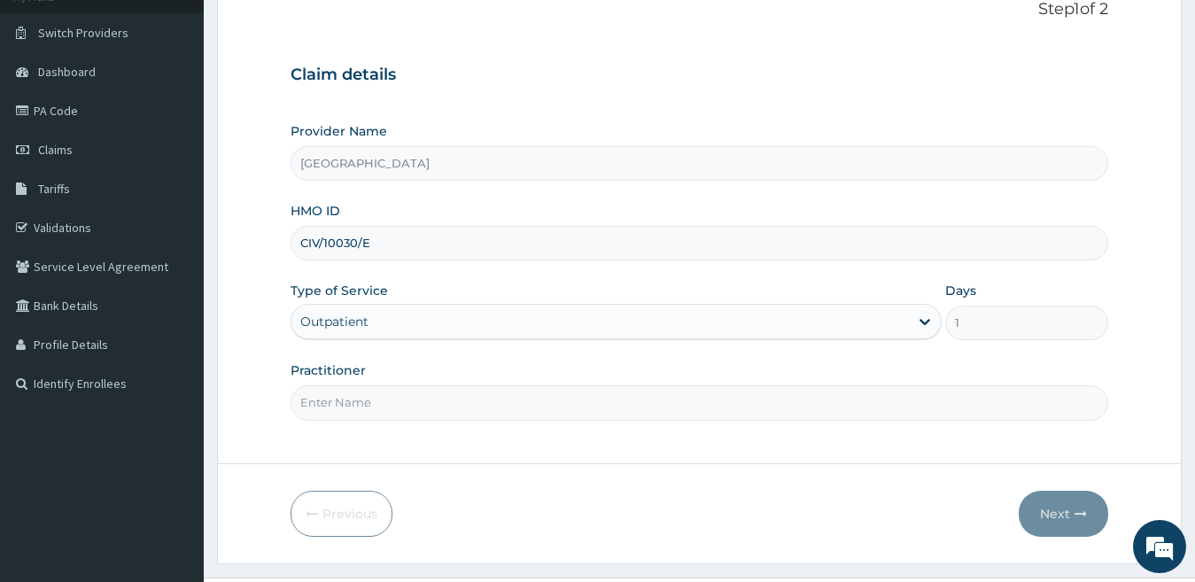
scroll to position [162, 0]
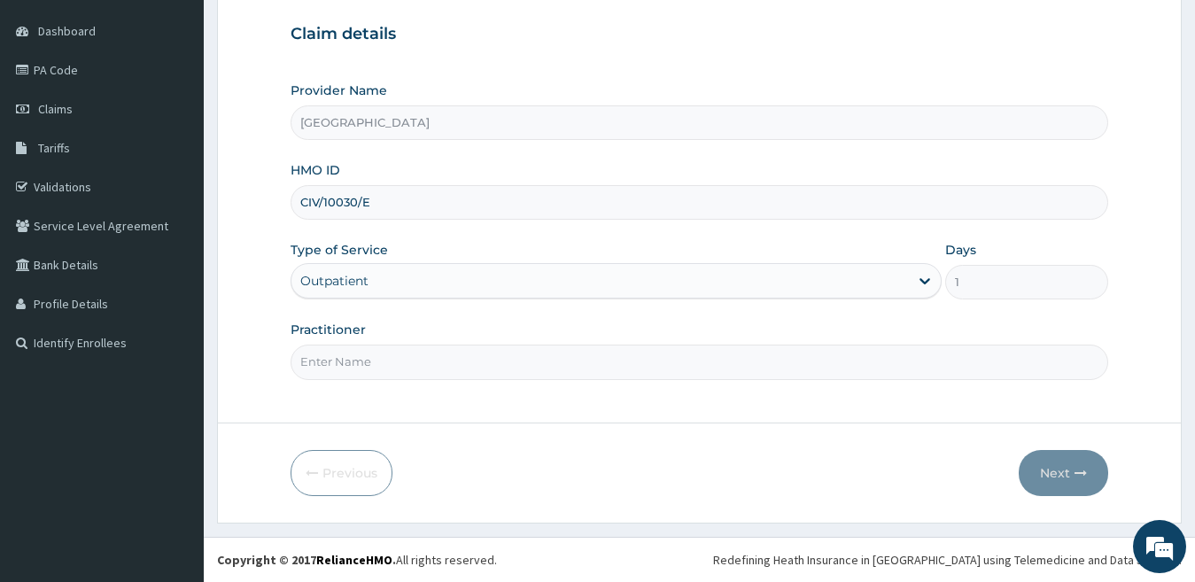
click at [432, 357] on input "Practitioner" at bounding box center [700, 362] width 818 height 35
type input "[PERSON_NAME]"
click at [1038, 467] on button "Next" at bounding box center [1063, 473] width 89 height 46
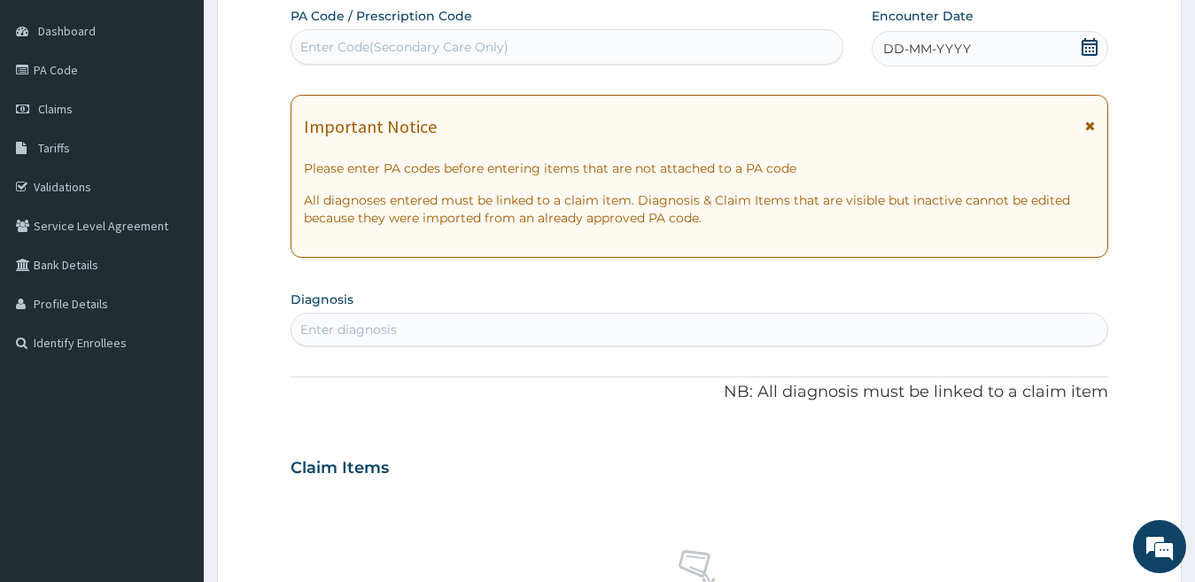
click at [1088, 50] on icon at bounding box center [1090, 47] width 18 height 18
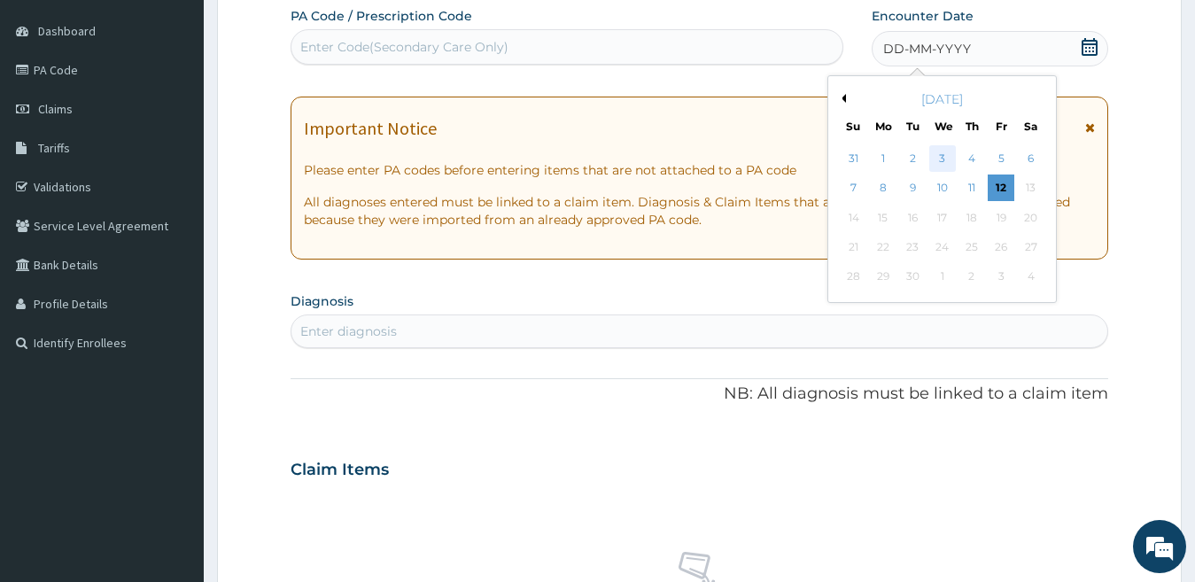
click at [946, 161] on div "3" at bounding box center [941, 158] width 27 height 27
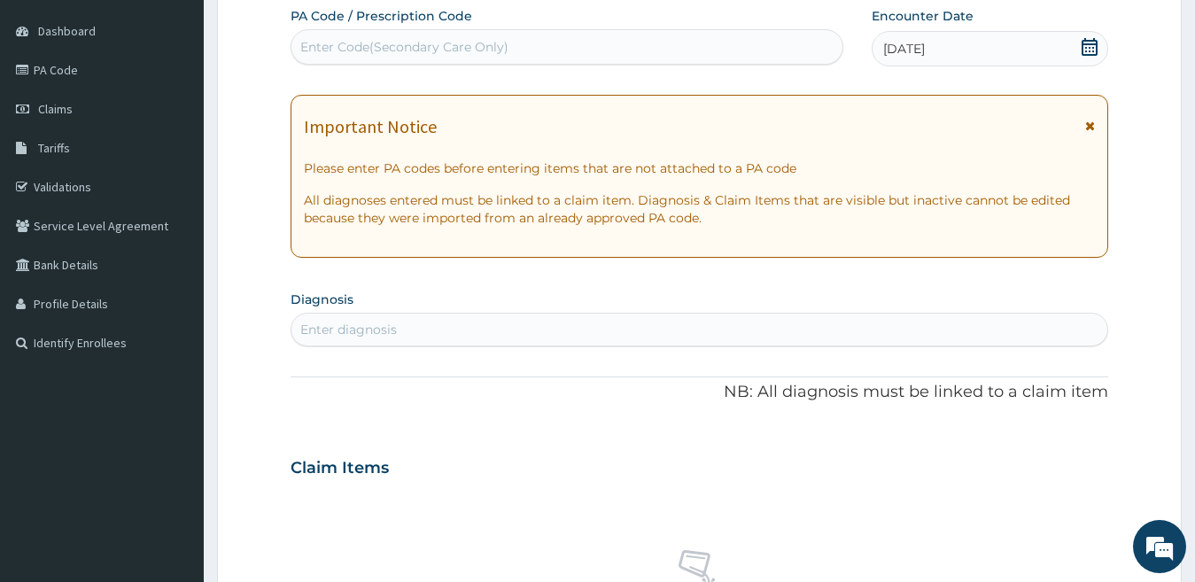
click at [366, 332] on div "Enter diagnosis" at bounding box center [348, 330] width 97 height 18
type input "OTITIS ME"
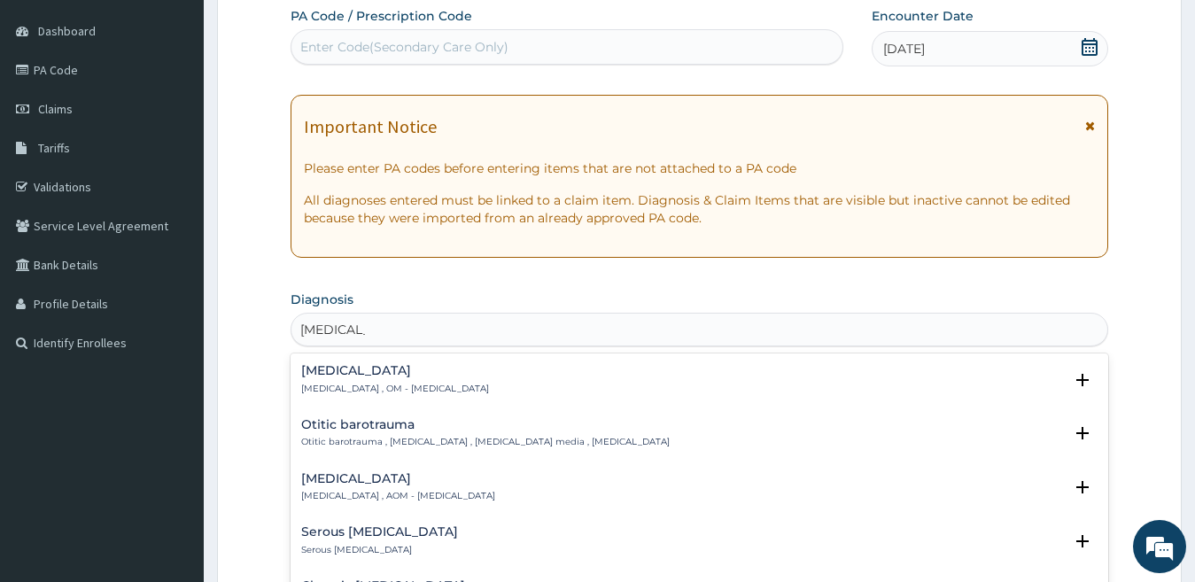
click at [344, 387] on p "Otitis media , OM - Otitis media" at bounding box center [395, 389] width 188 height 12
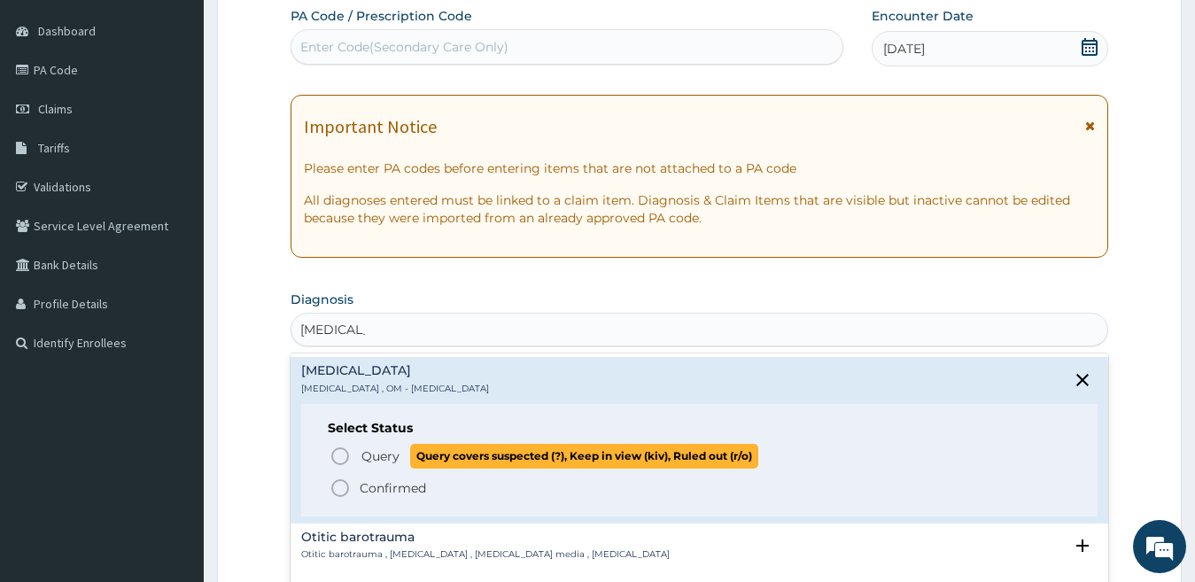
click at [361, 453] on span "Query" at bounding box center [380, 456] width 38 height 18
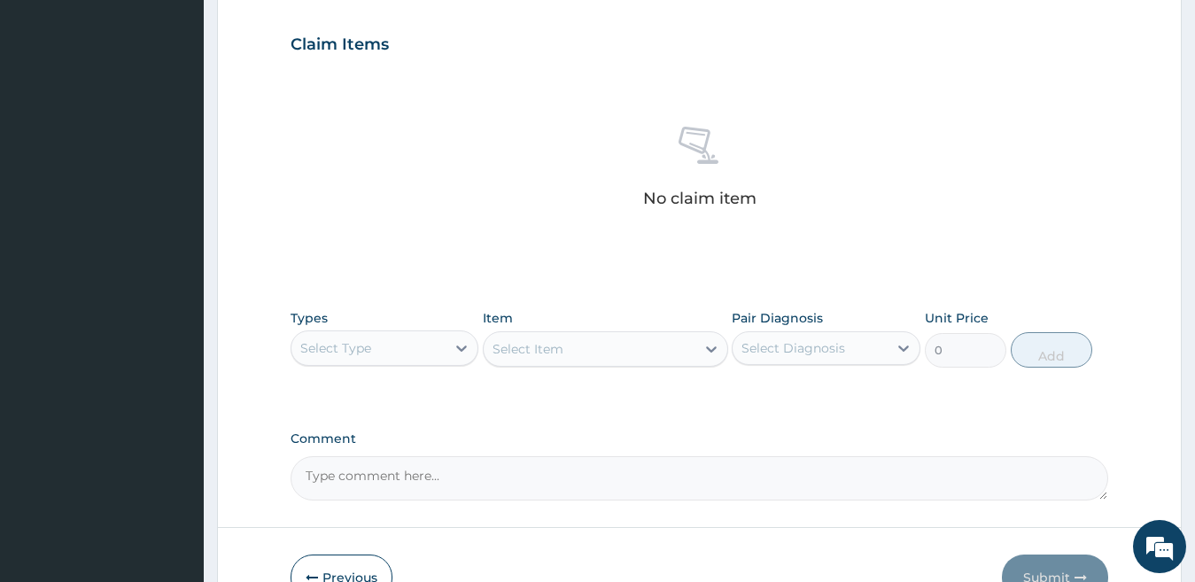
scroll to position [605, 0]
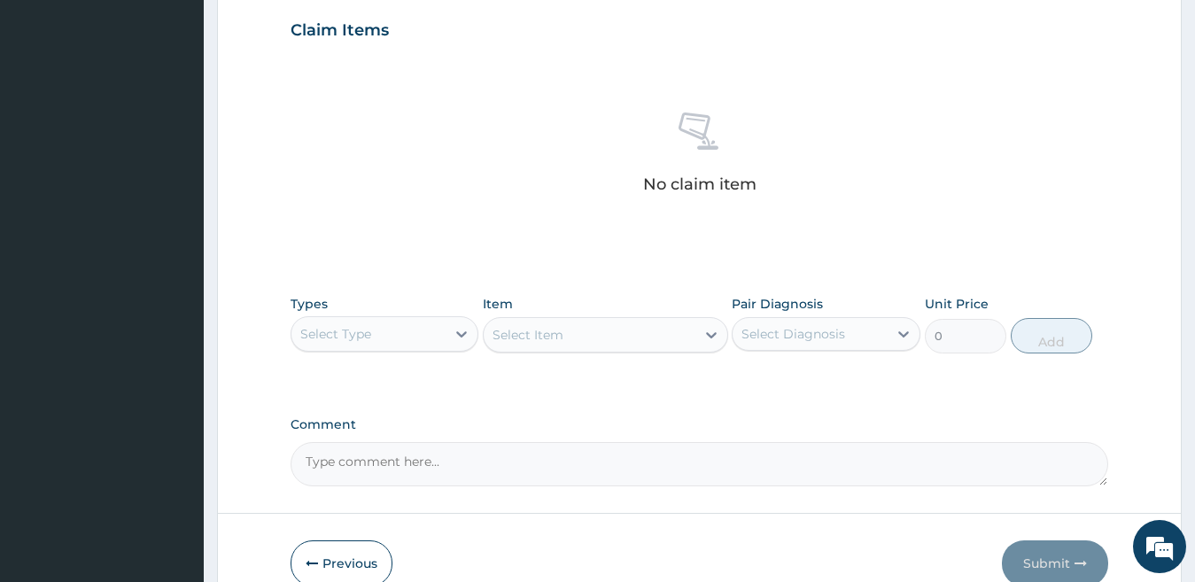
click at [384, 331] on div "Select Type" at bounding box center [368, 334] width 155 height 28
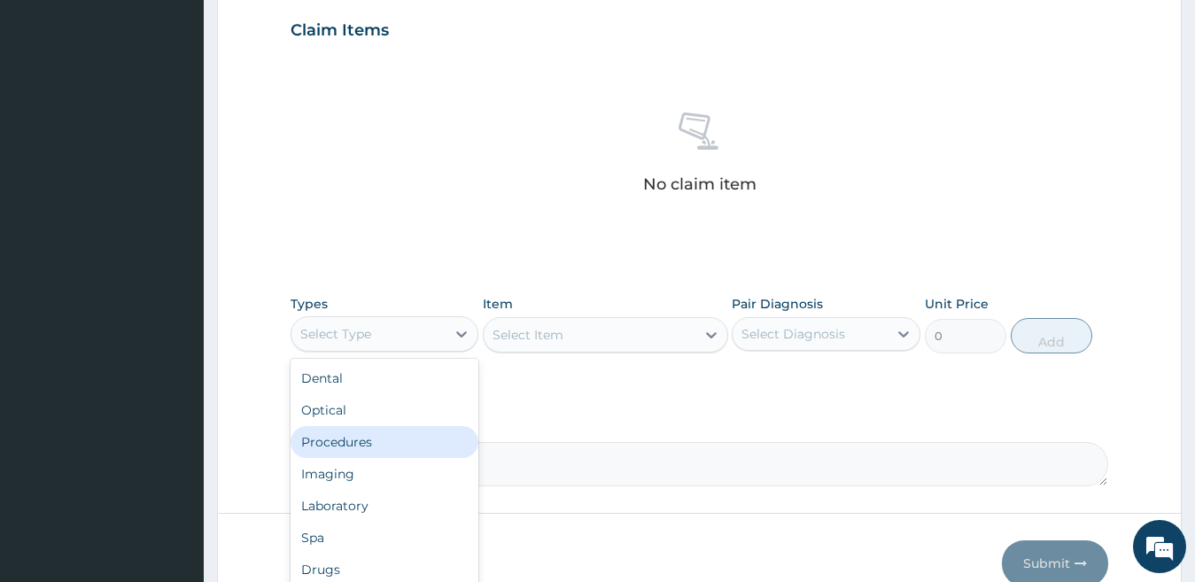
click at [361, 441] on div "Procedures" at bounding box center [385, 442] width 189 height 32
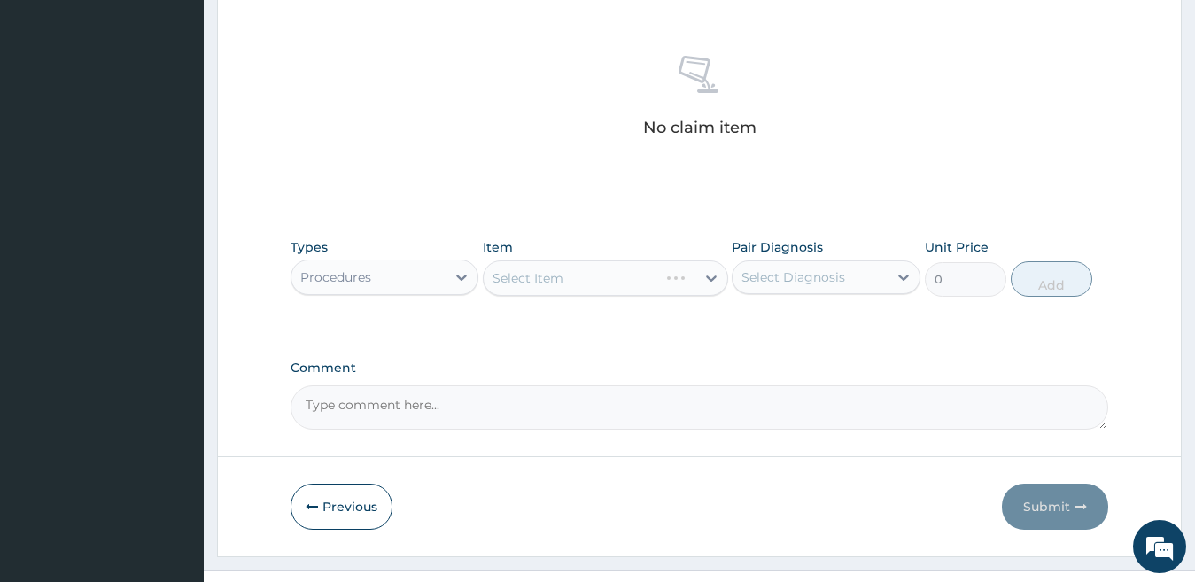
scroll to position [693, 0]
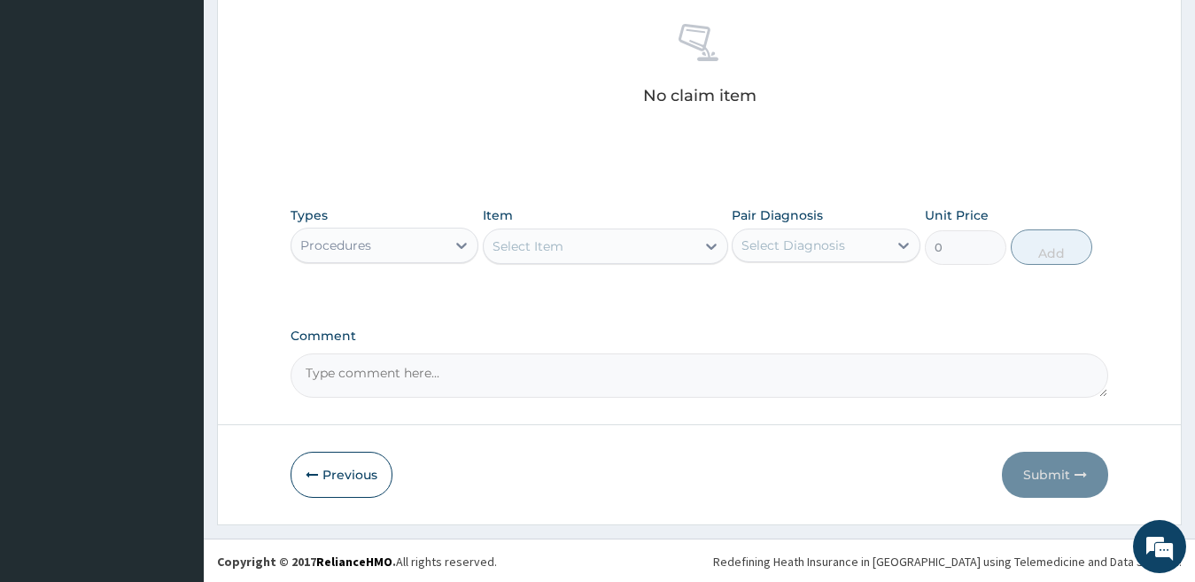
click at [632, 252] on div "Select Item" at bounding box center [590, 246] width 212 height 28
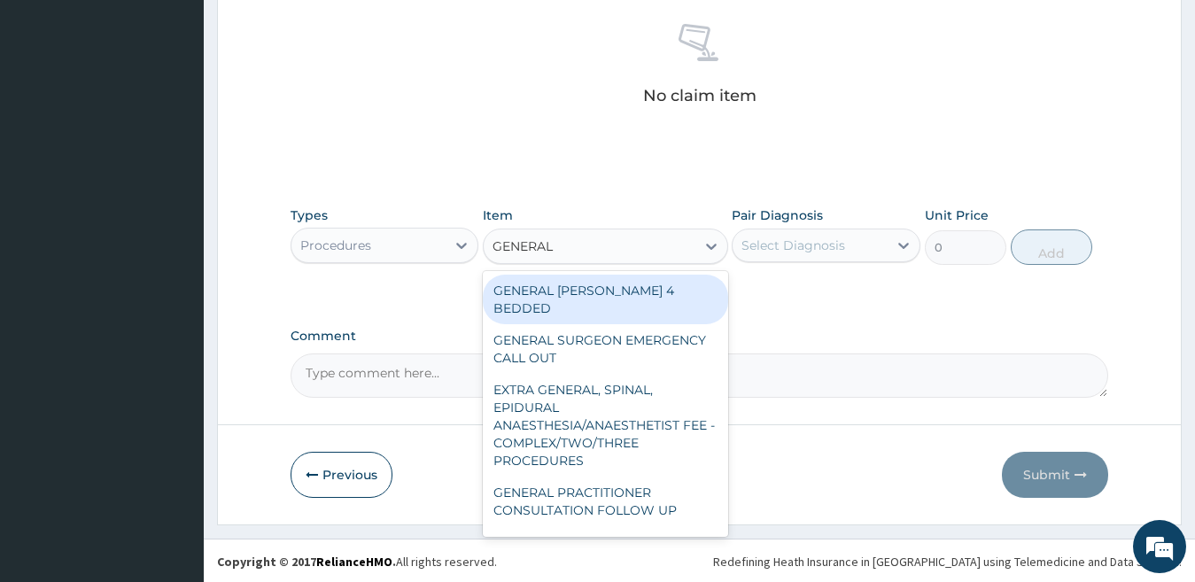
type input "GENERAL P"
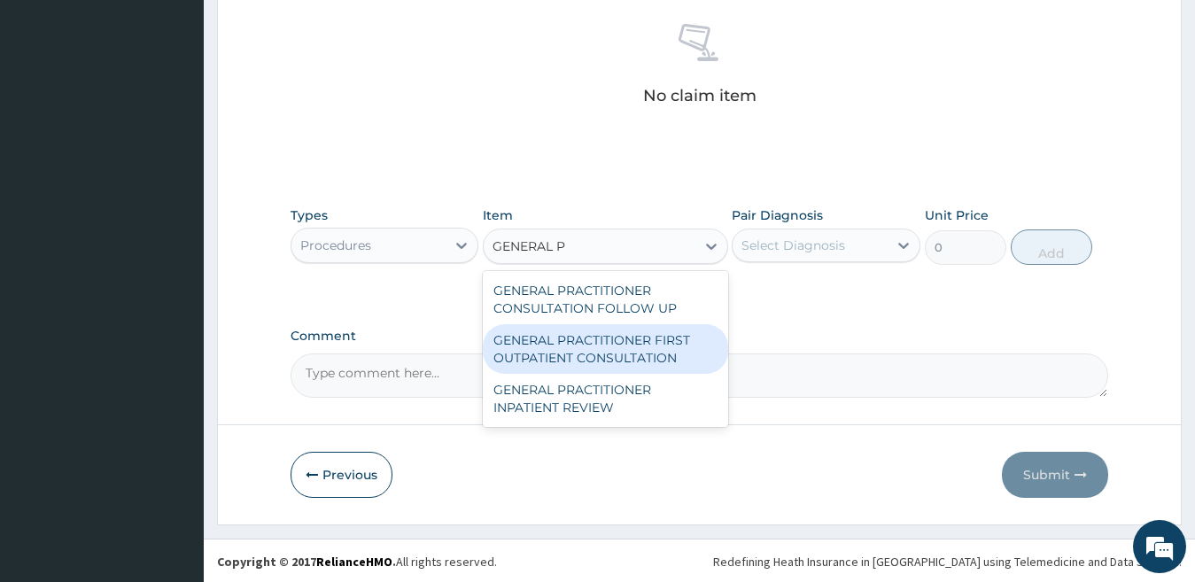
click at [686, 337] on div "GENERAL PRACTITIONER FIRST OUTPATIENT CONSULTATION" at bounding box center [605, 349] width 245 height 50
type input "3750"
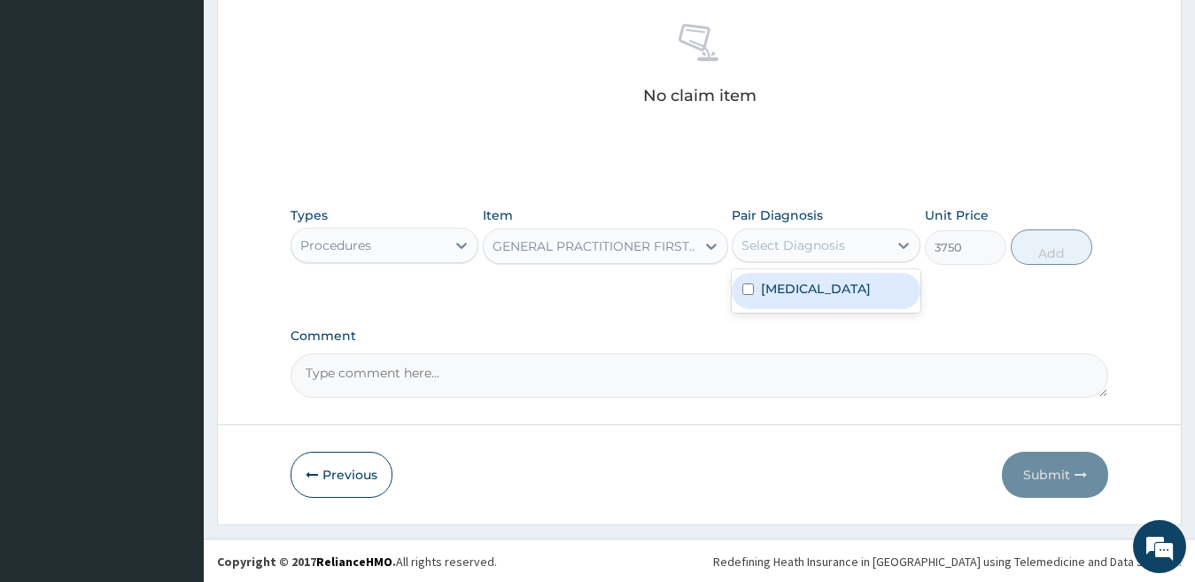
click at [768, 244] on div "Select Diagnosis" at bounding box center [793, 245] width 104 height 18
click at [764, 286] on label "Otitis media" at bounding box center [816, 289] width 110 height 18
checkbox input "true"
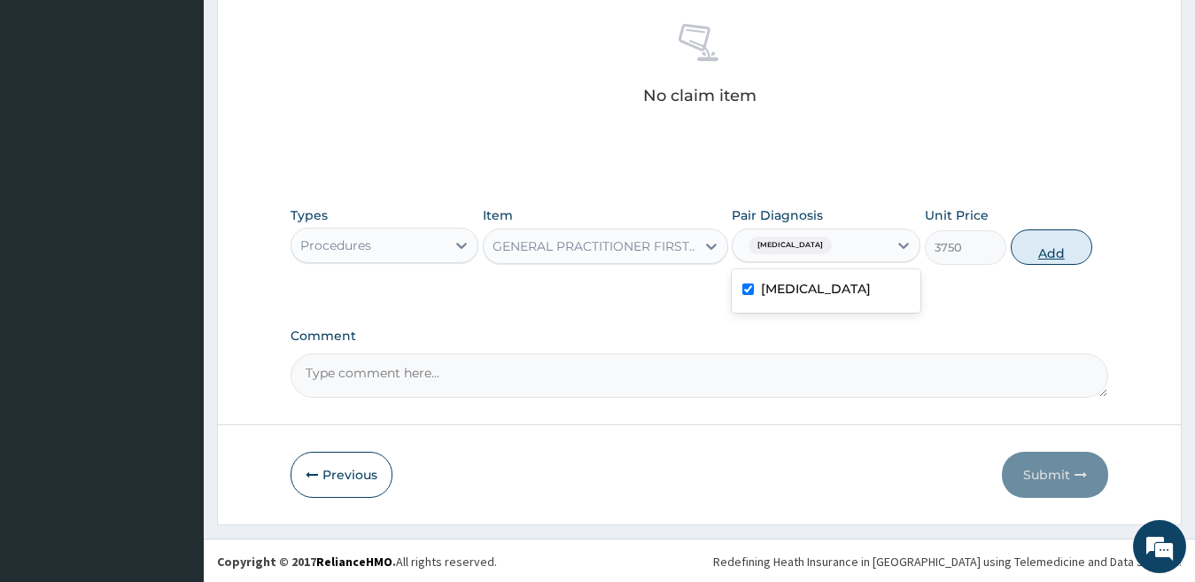
click at [1049, 245] on button "Add" at bounding box center [1051, 246] width 81 height 35
type input "0"
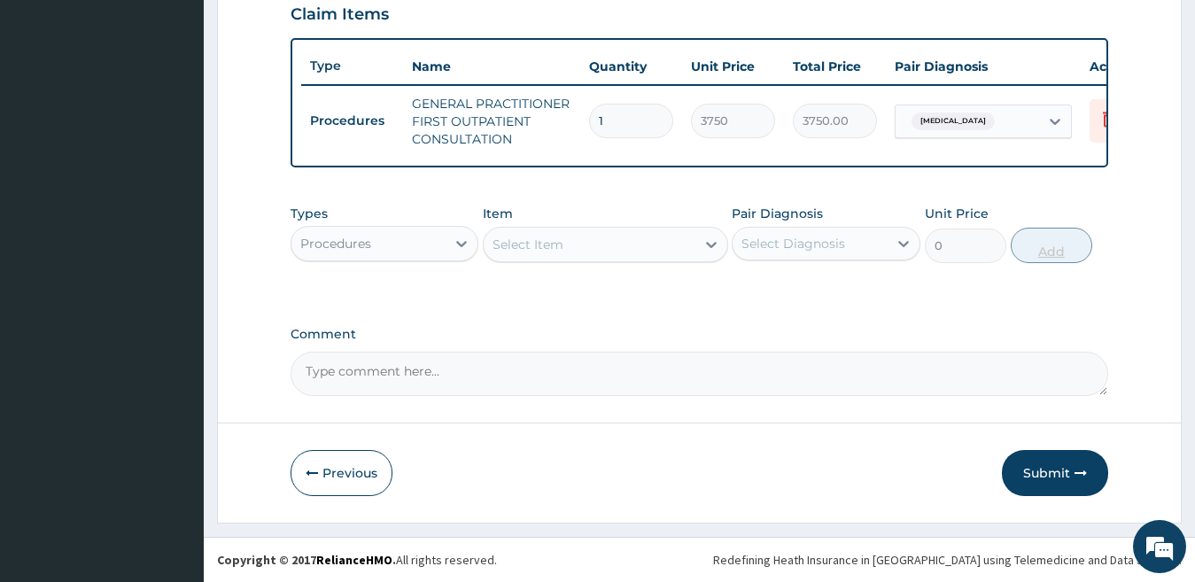
scroll to position [636, 0]
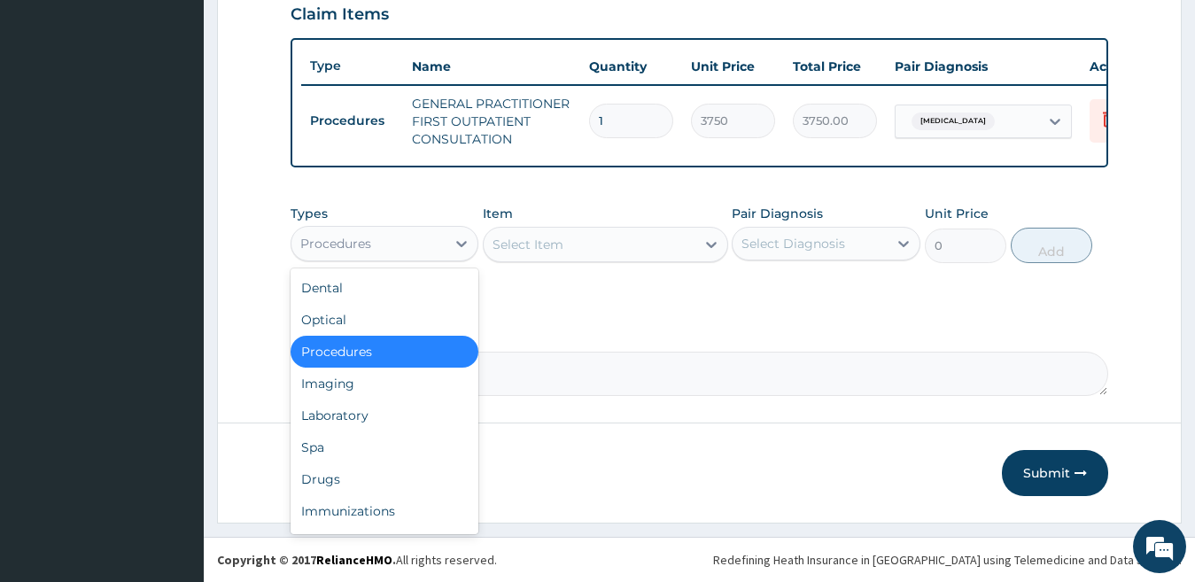
click at [377, 253] on div "Procedures" at bounding box center [368, 243] width 155 height 28
click at [363, 475] on div "Drugs" at bounding box center [385, 479] width 189 height 32
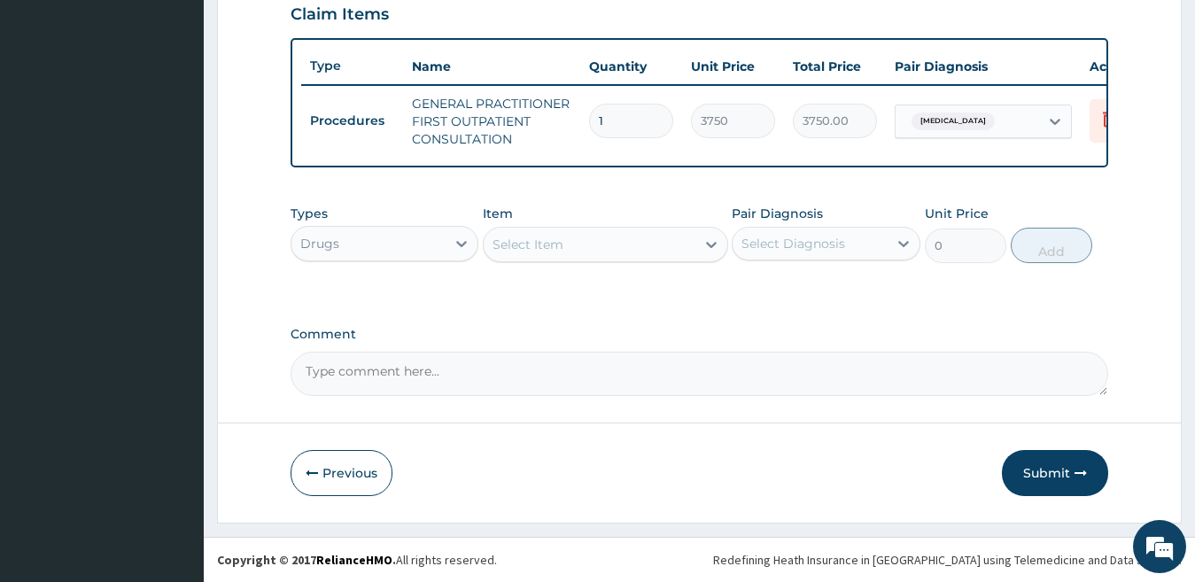
click at [587, 245] on div "Select Item" at bounding box center [590, 244] width 212 height 28
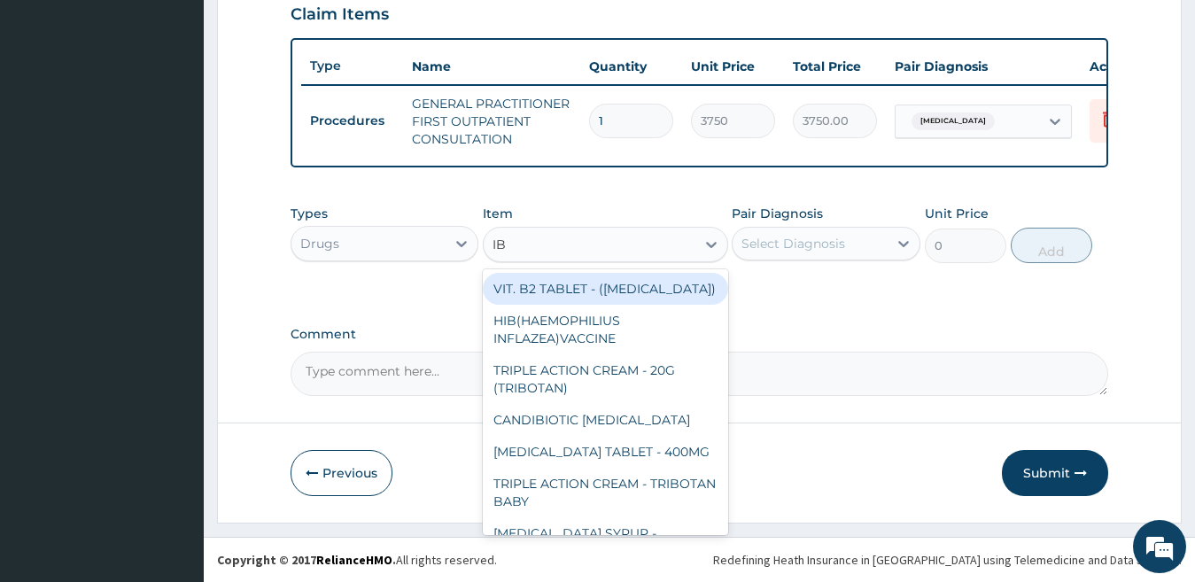
type input "IBU"
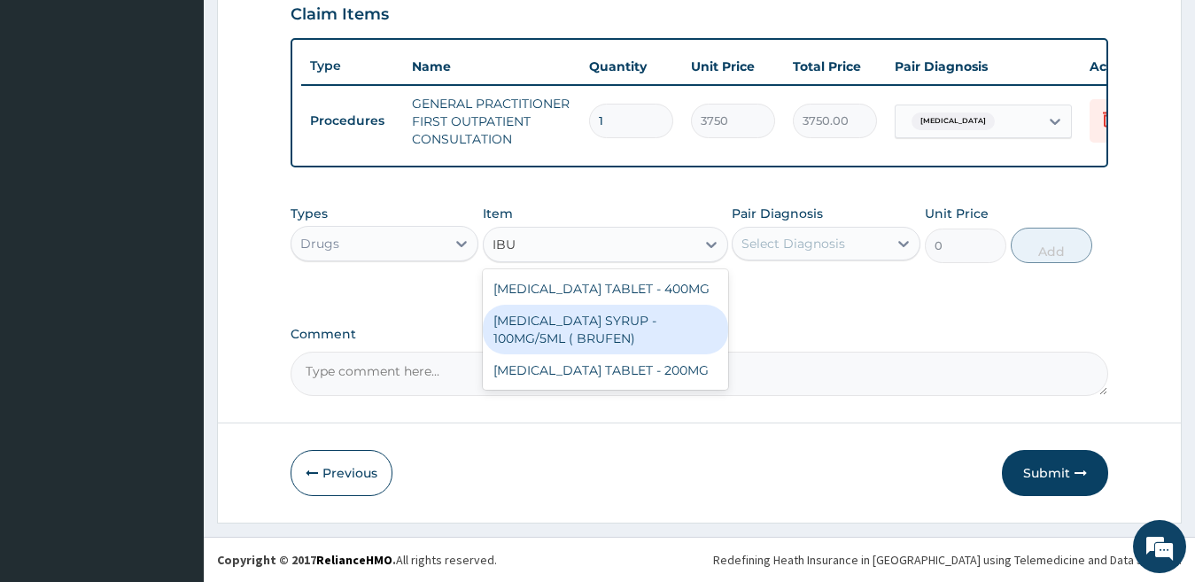
click at [568, 318] on div "IBUPROFEN SYRUP - 100MG/5ML ( BRUFEN)" at bounding box center [605, 330] width 245 height 50
type input "475.99999999999994"
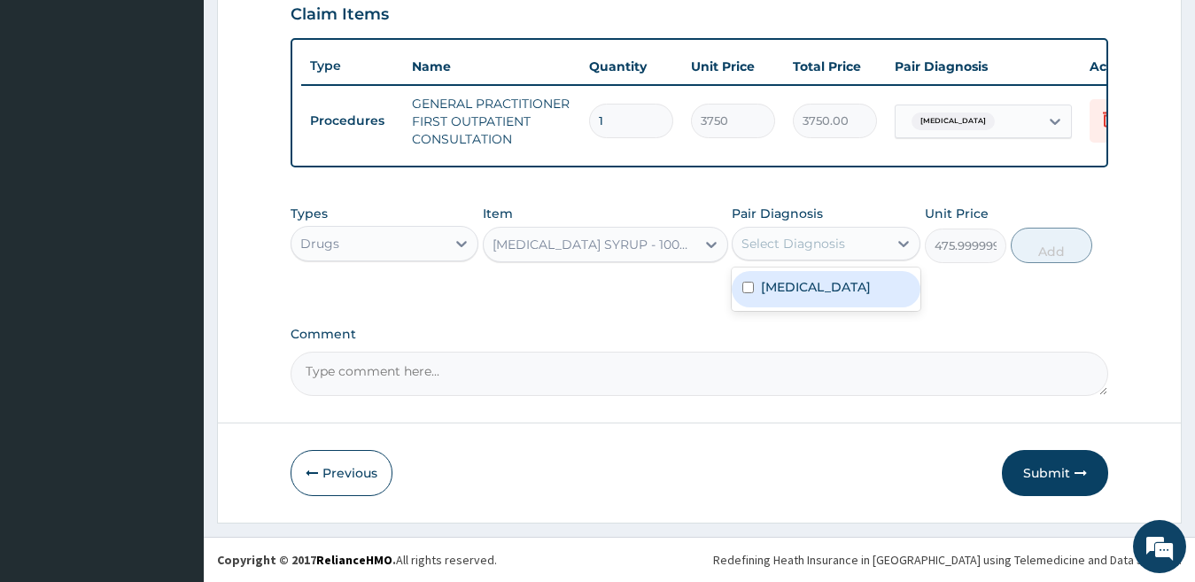
click at [793, 241] on div "Select Diagnosis" at bounding box center [793, 244] width 104 height 18
click at [794, 282] on label "Otitis media" at bounding box center [816, 287] width 110 height 18
checkbox input "true"
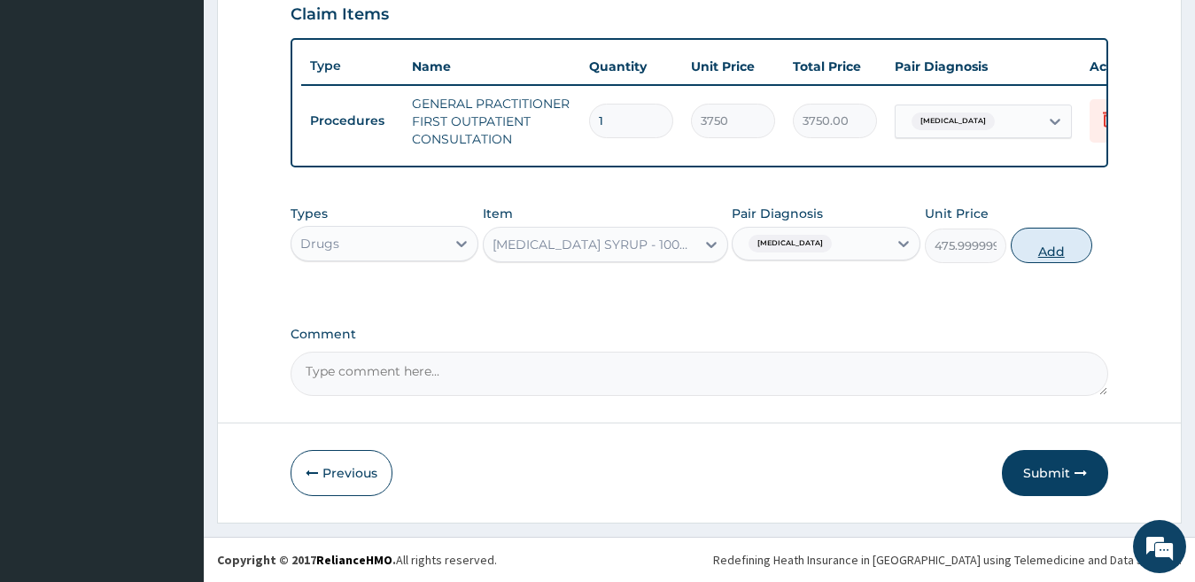
click at [1022, 244] on button "Add" at bounding box center [1051, 245] width 81 height 35
type input "0"
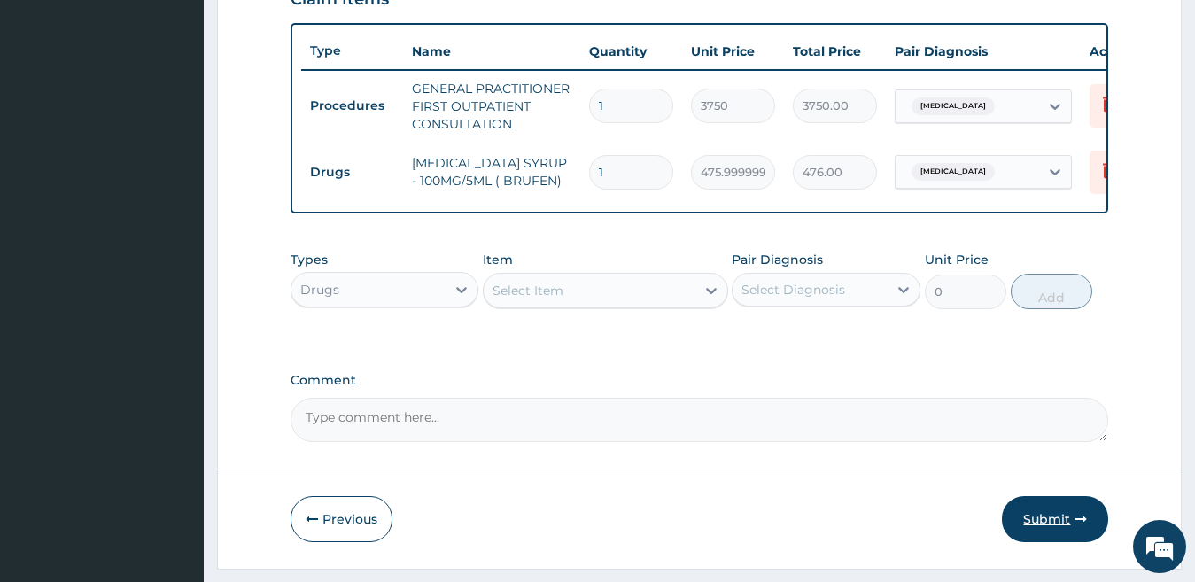
click at [1068, 542] on button "Submit" at bounding box center [1055, 519] width 106 height 46
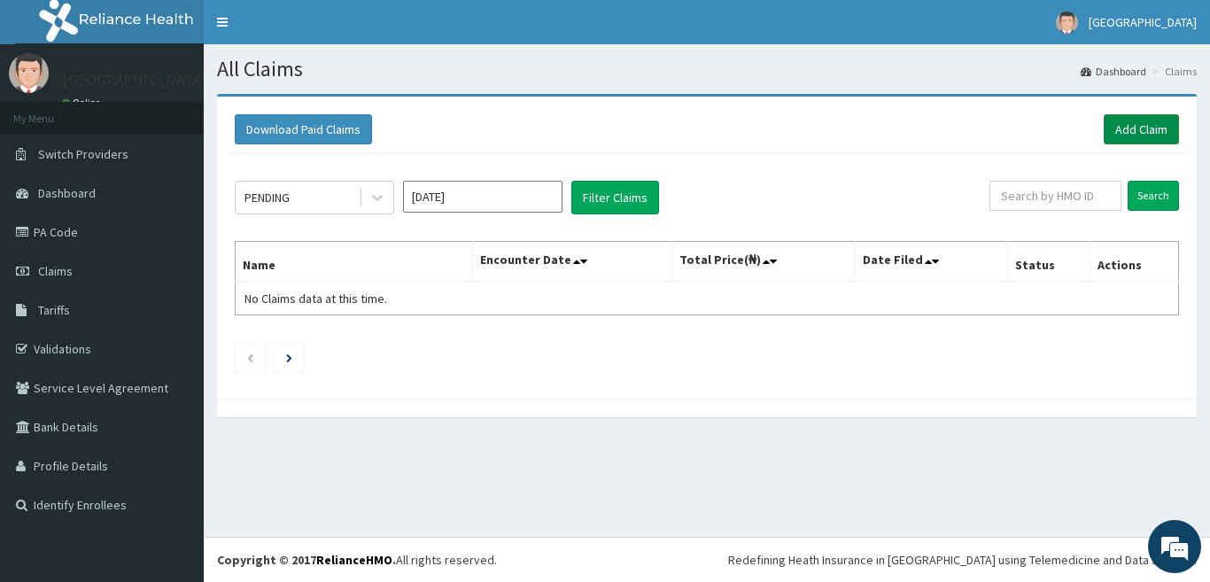
click at [1135, 131] on link "Add Claim" at bounding box center [1141, 129] width 75 height 30
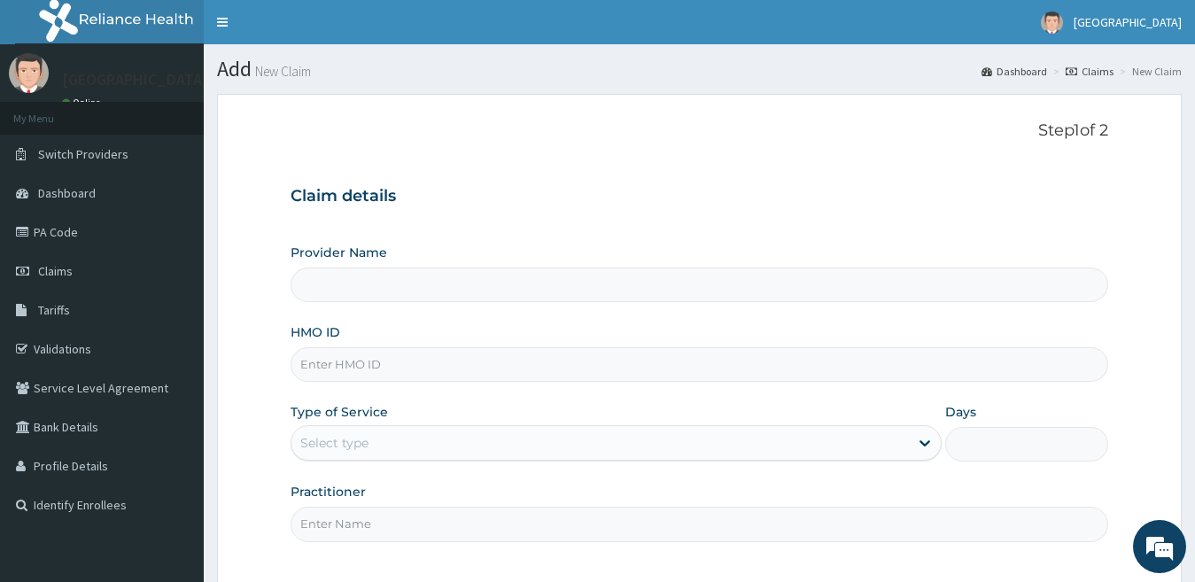
type input "[GEOGRAPHIC_DATA]"
click at [481, 365] on input "HMO ID" at bounding box center [700, 364] width 818 height 35
paste input "dch/10165/a"
type input "dch/10165/a"
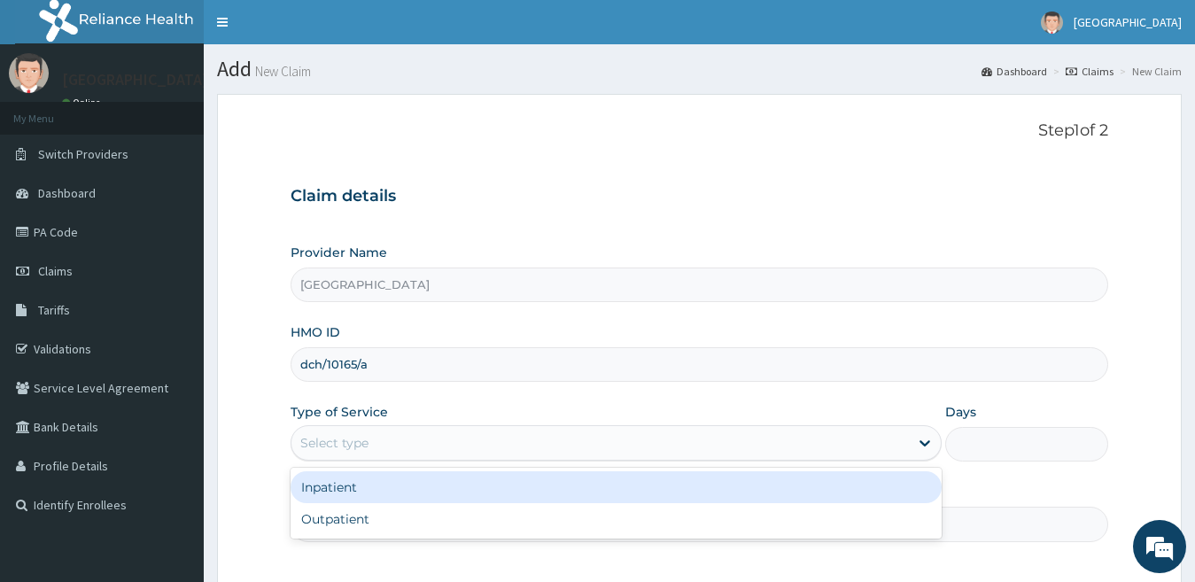
click at [357, 445] on div "Select type" at bounding box center [334, 443] width 68 height 18
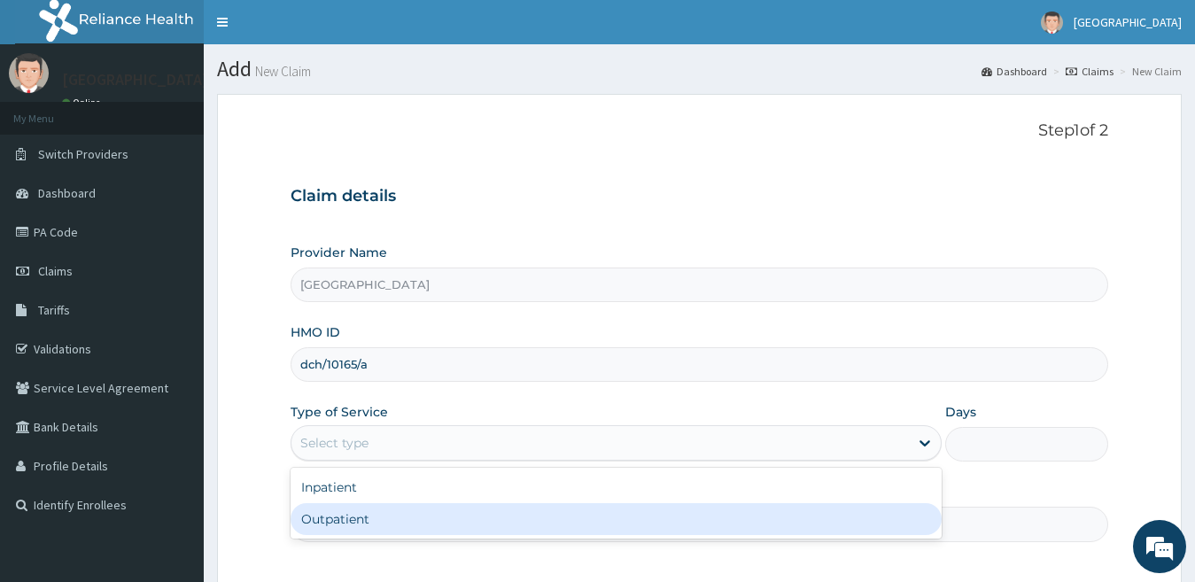
click at [355, 511] on div "Outpatient" at bounding box center [617, 519] width 652 height 32
type input "1"
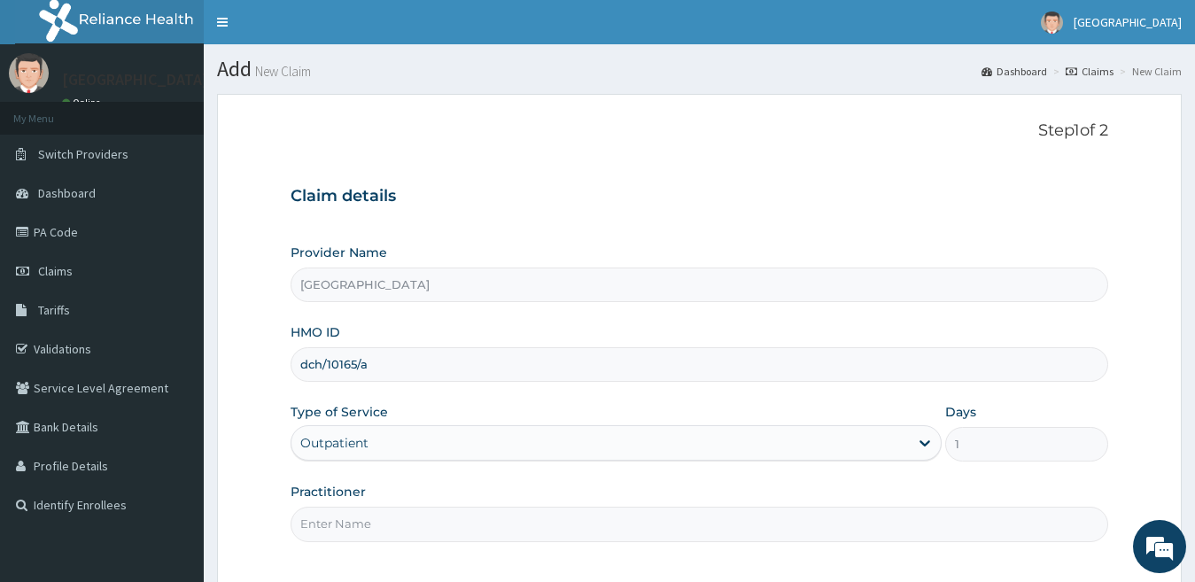
click at [388, 534] on input "Practitioner" at bounding box center [700, 524] width 818 height 35
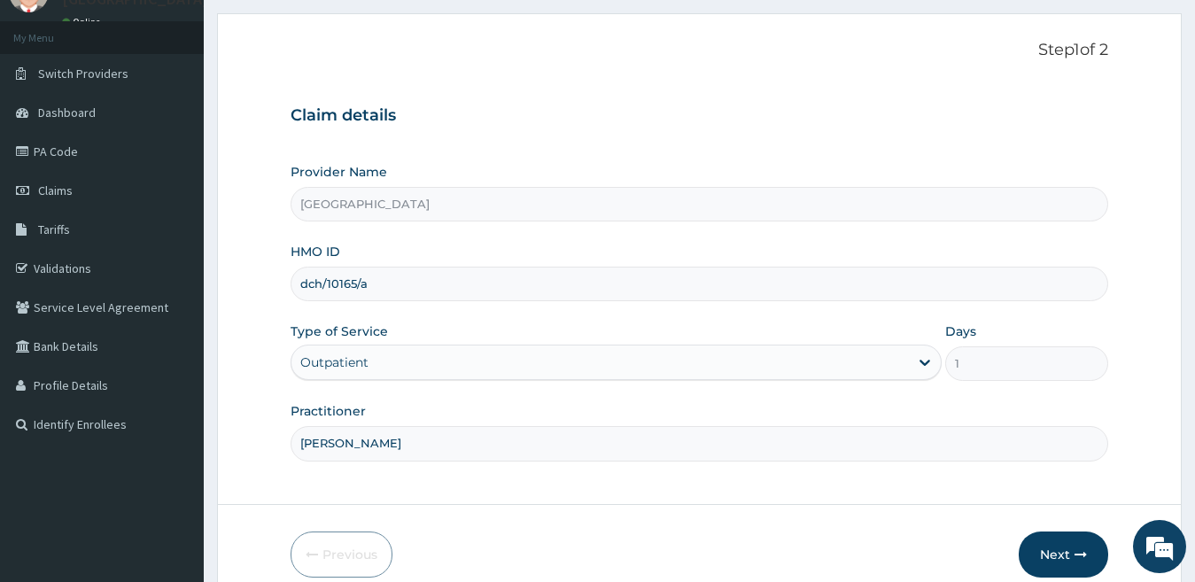
scroll to position [162, 0]
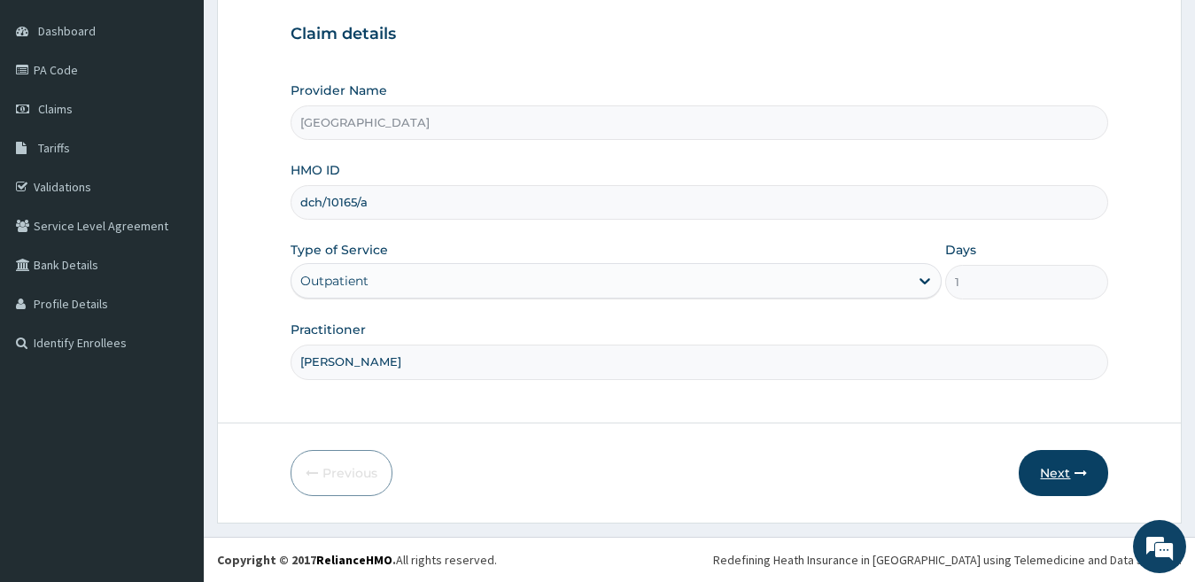
type input "[PERSON_NAME]"
click at [1065, 477] on button "Next" at bounding box center [1063, 473] width 89 height 46
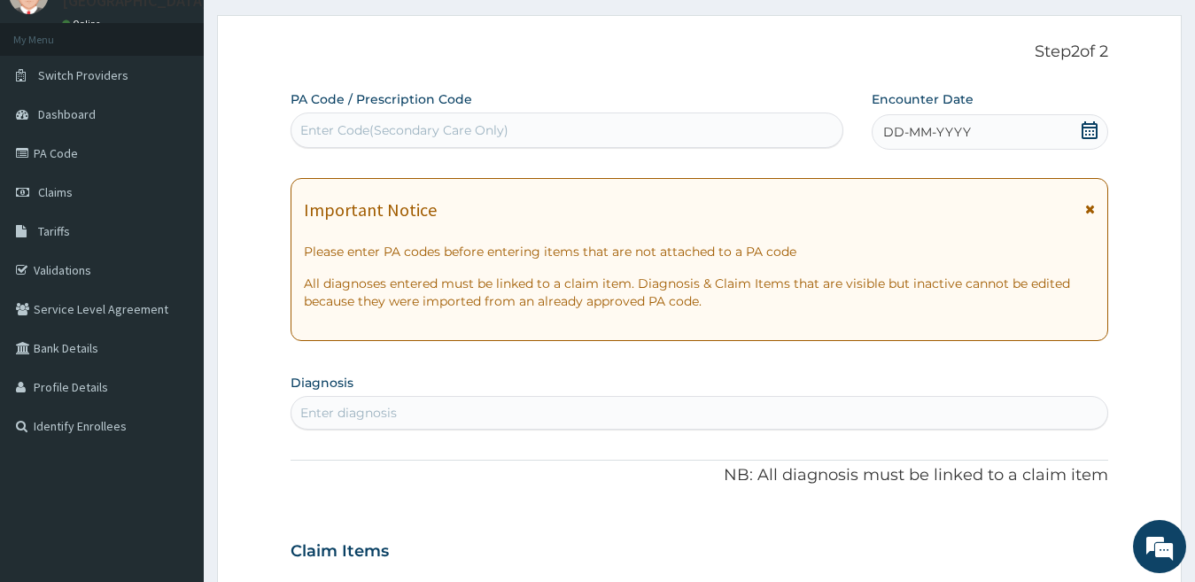
scroll to position [74, 0]
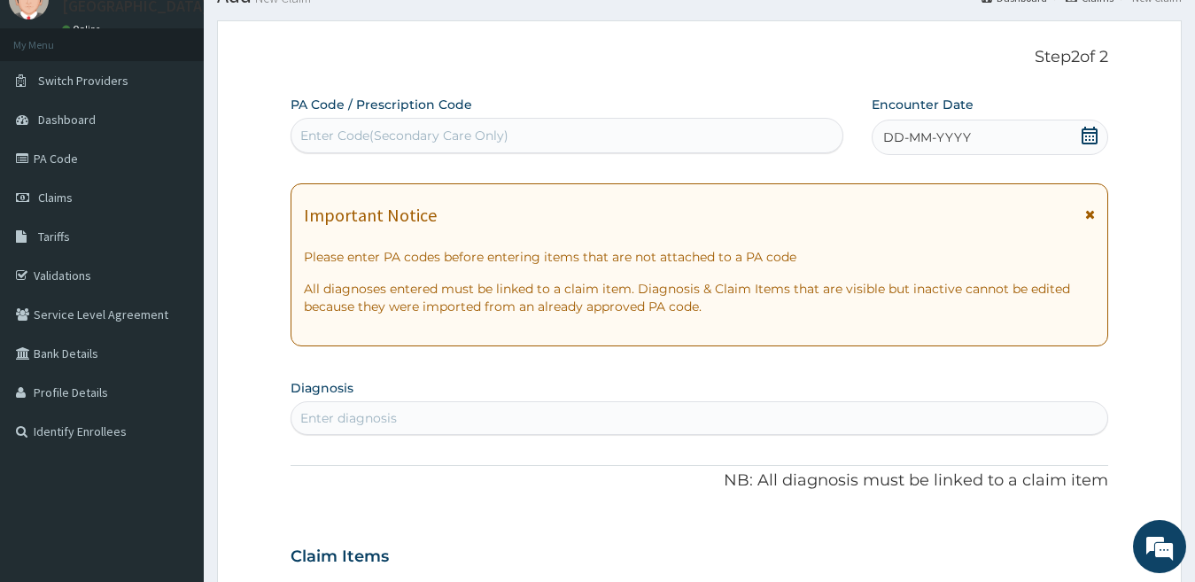
click at [965, 134] on span "DD-MM-YYYY" at bounding box center [927, 137] width 88 height 18
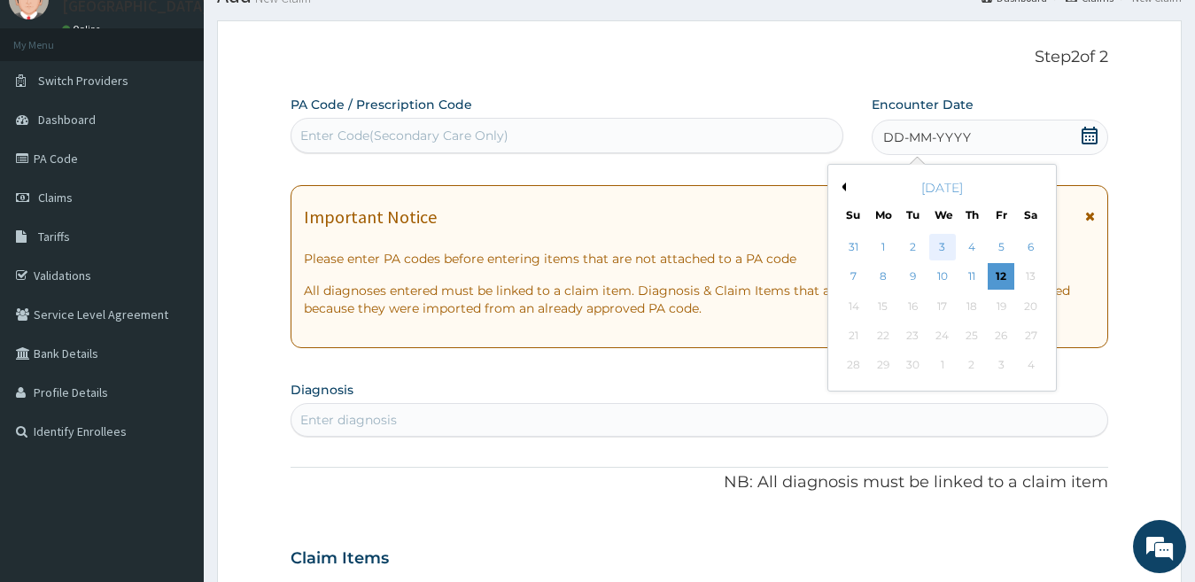
click at [941, 245] on div "3" at bounding box center [941, 247] width 27 height 27
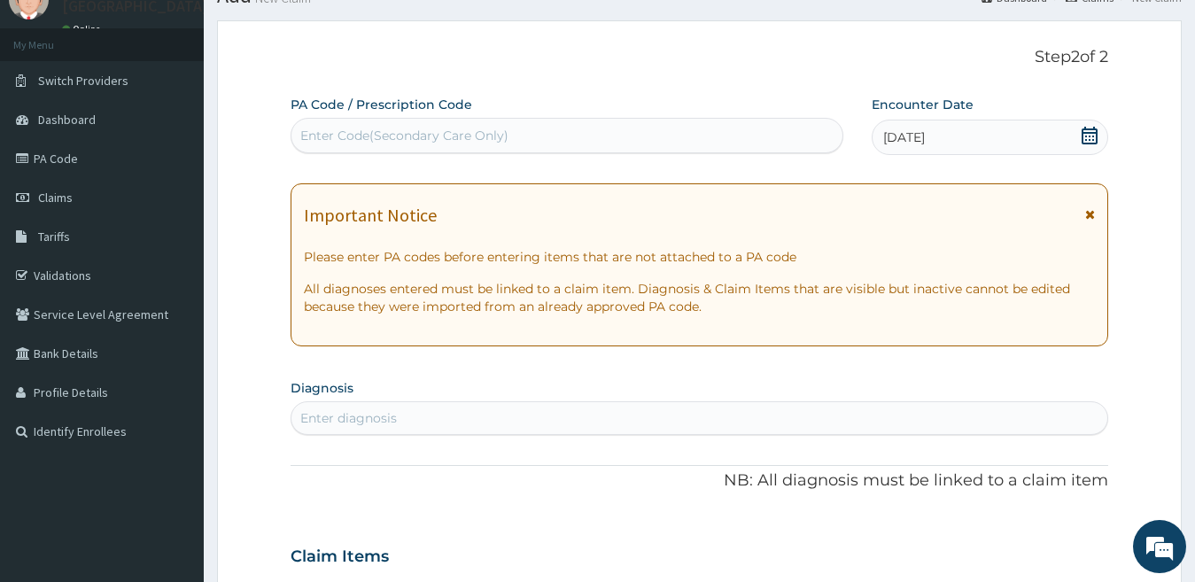
click at [432, 128] on div "Enter Code(Secondary Care Only)" at bounding box center [404, 136] width 208 height 18
paste input "PA/01CFCA"
type input "PA/01CFCA"
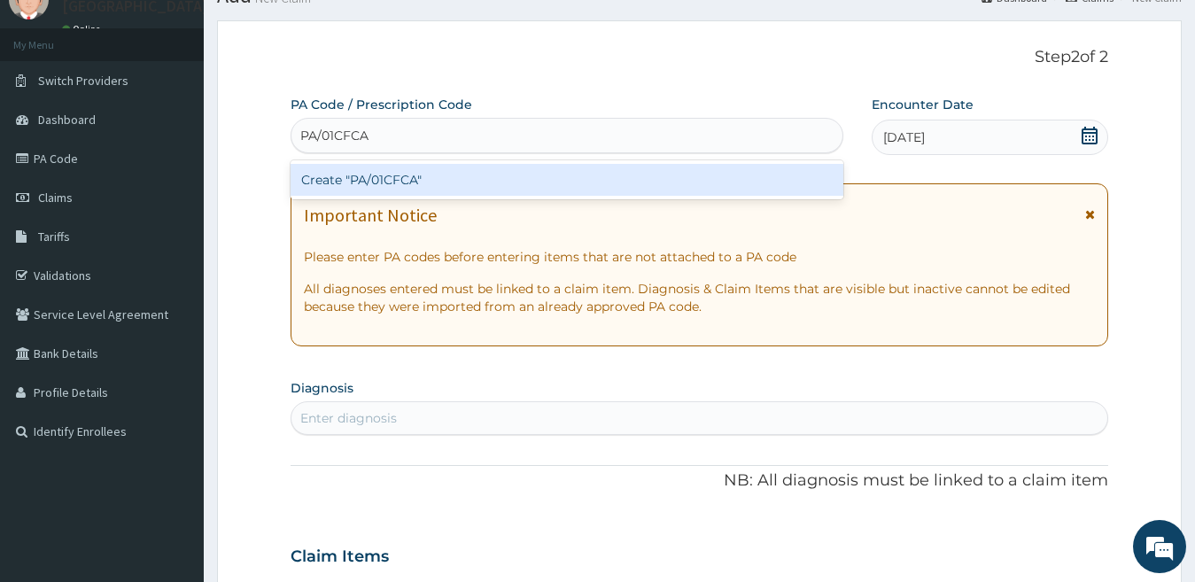
click at [442, 175] on div "Create "PA/01CFCA"" at bounding box center [567, 180] width 553 height 32
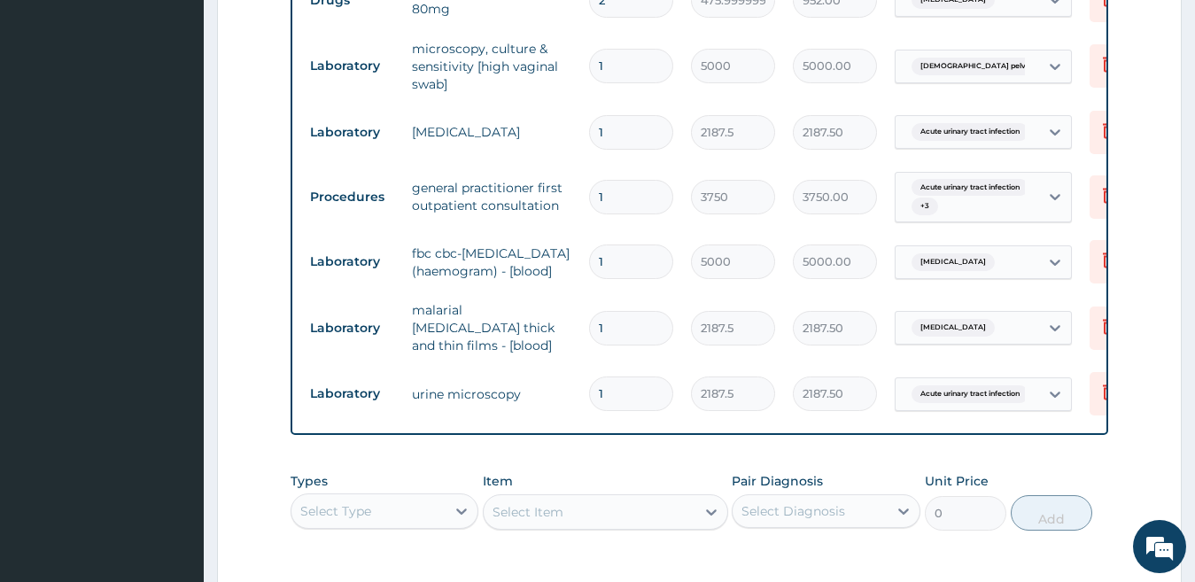
scroll to position [1090, 0]
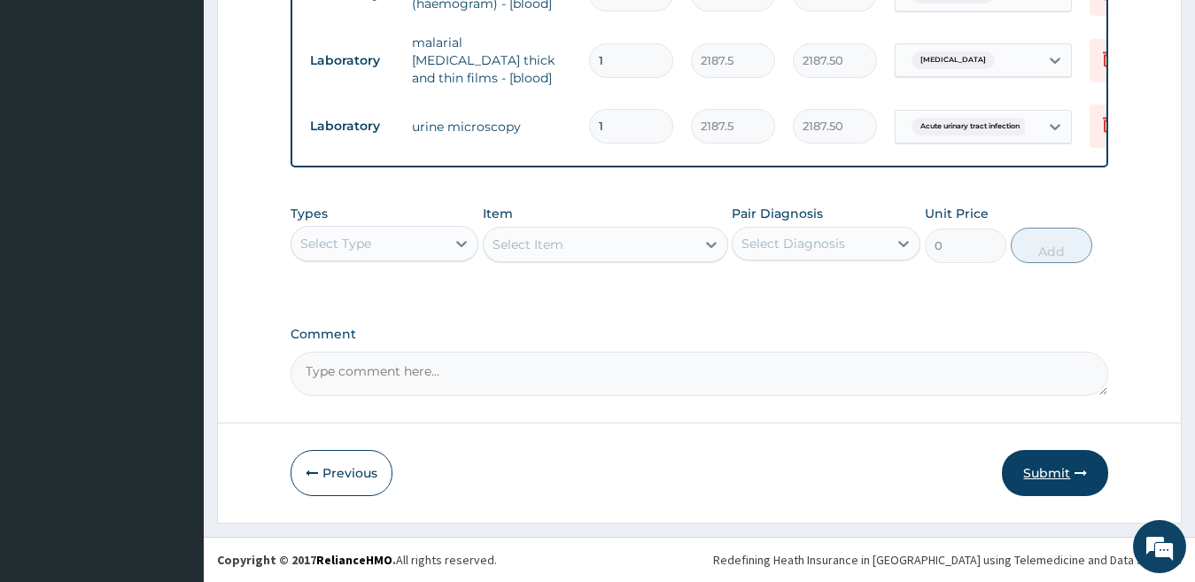
click at [1043, 477] on button "Submit" at bounding box center [1055, 473] width 106 height 46
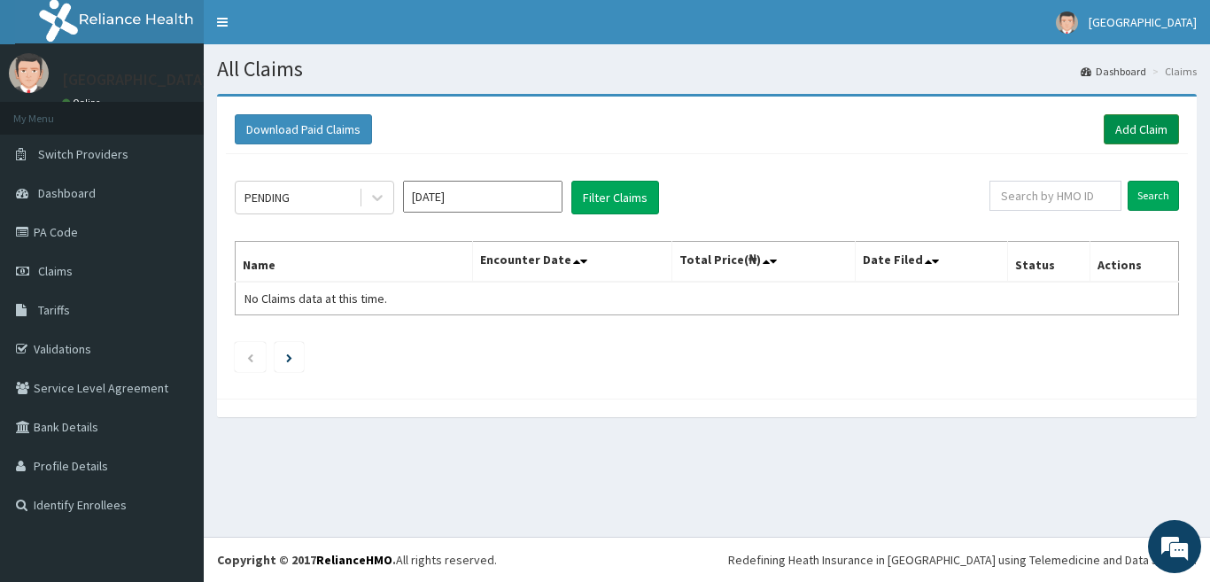
click at [1120, 124] on link "Add Claim" at bounding box center [1141, 129] width 75 height 30
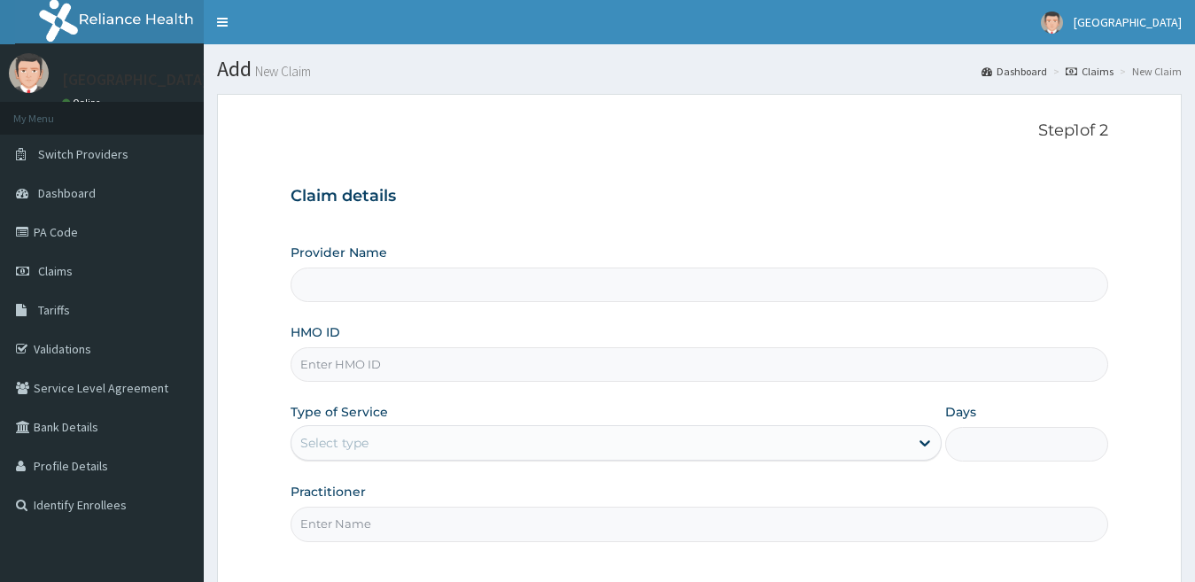
type input "[GEOGRAPHIC_DATA]"
click at [368, 359] on input "HMO ID" at bounding box center [700, 364] width 818 height 35
paste input "dct/10009/c"
type input "dct/10009/c"
click at [433, 444] on div "Select type" at bounding box center [600, 443] width 618 height 28
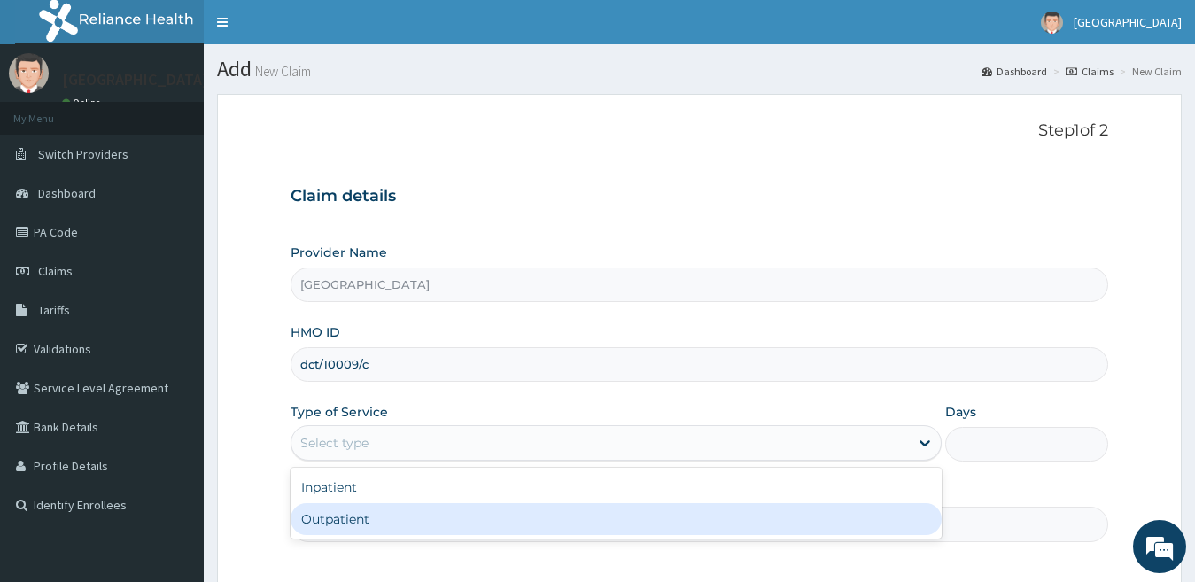
click at [420, 521] on div "Outpatient" at bounding box center [617, 519] width 652 height 32
type input "1"
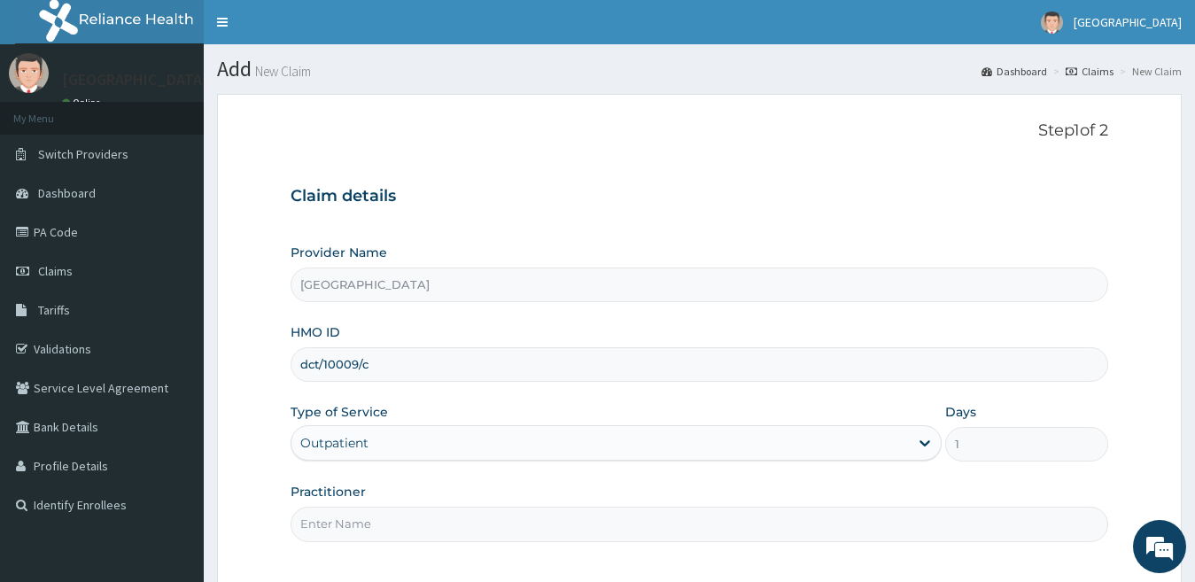
click at [426, 518] on input "Practitioner" at bounding box center [700, 524] width 818 height 35
click at [428, 520] on input "Practitioner" at bounding box center [700, 524] width 818 height 35
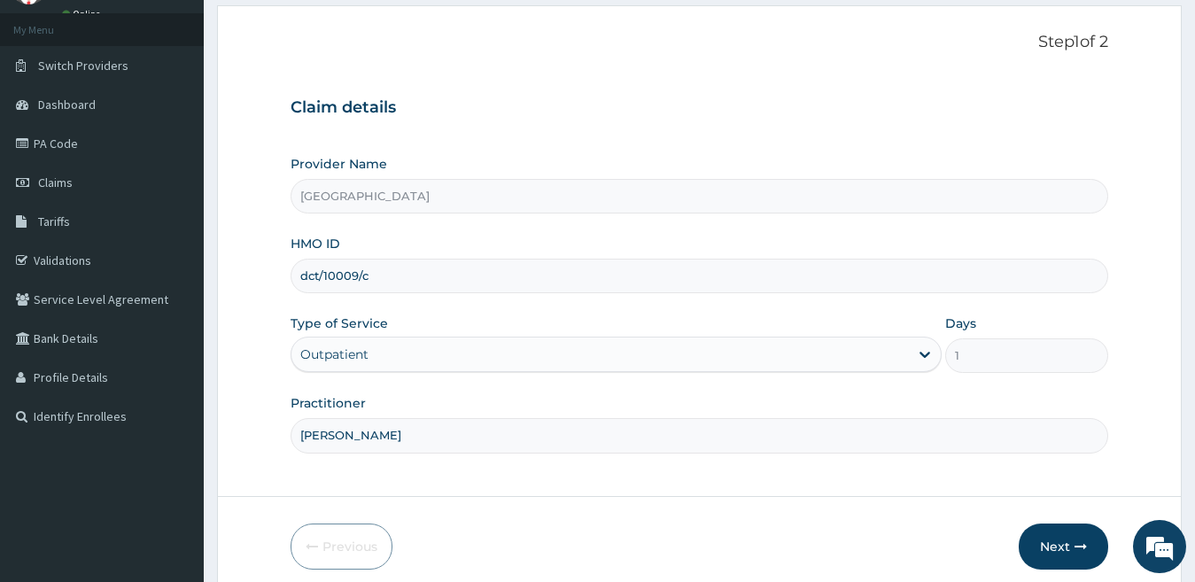
scroll to position [162, 0]
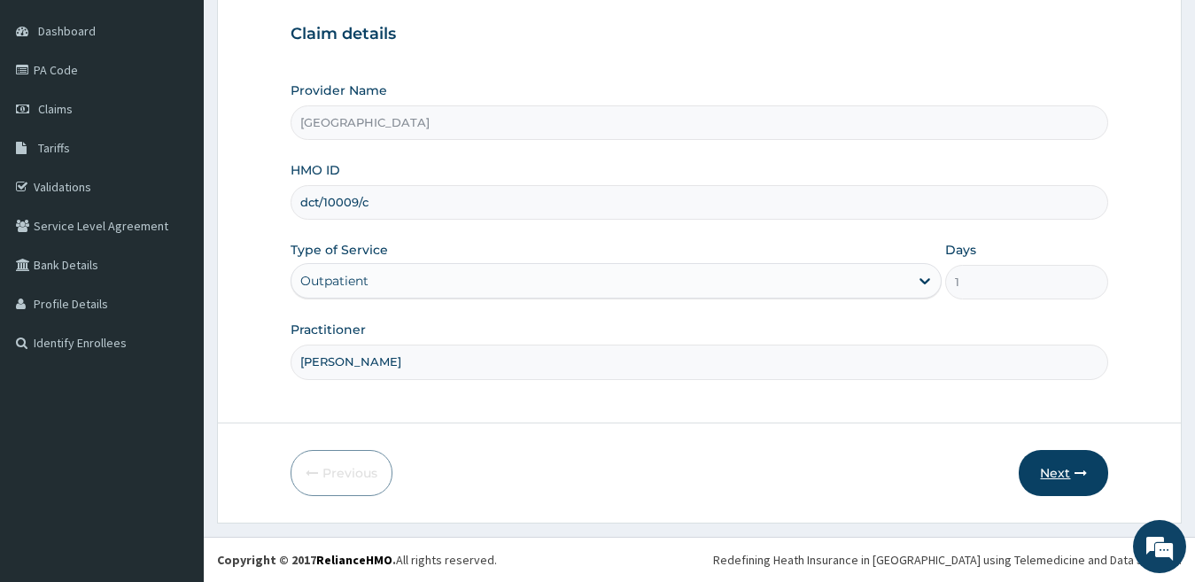
type input "[PERSON_NAME]"
click at [1064, 479] on button "Next" at bounding box center [1063, 473] width 89 height 46
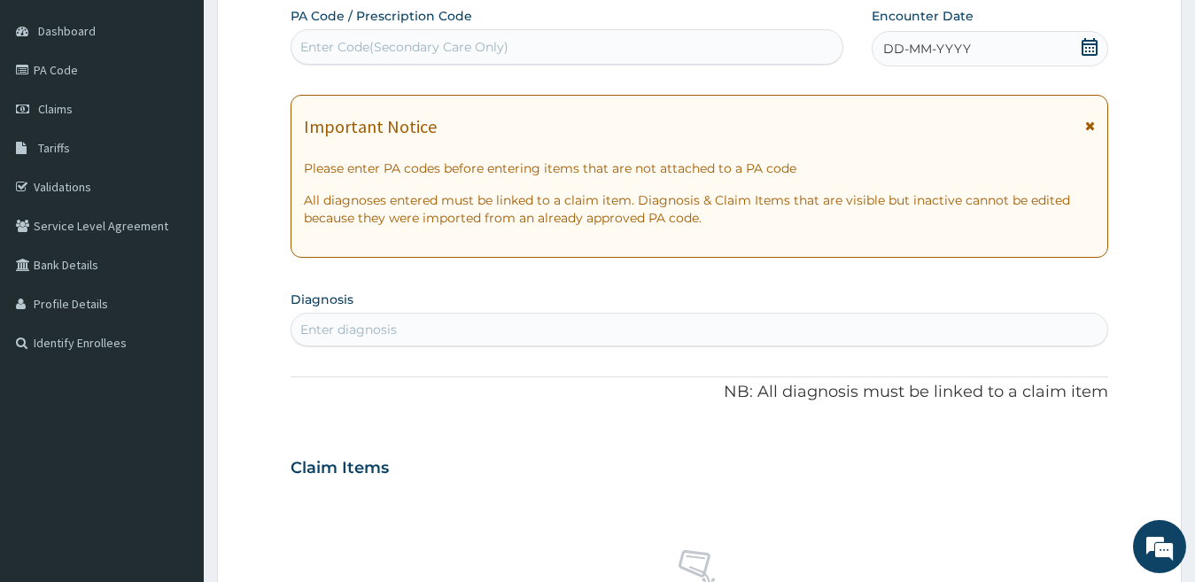
click at [598, 33] on div "Enter Code(Secondary Care Only)" at bounding box center [566, 47] width 551 height 28
paste input "PA/7F2AB1"
type input "PA/7F2AB1"
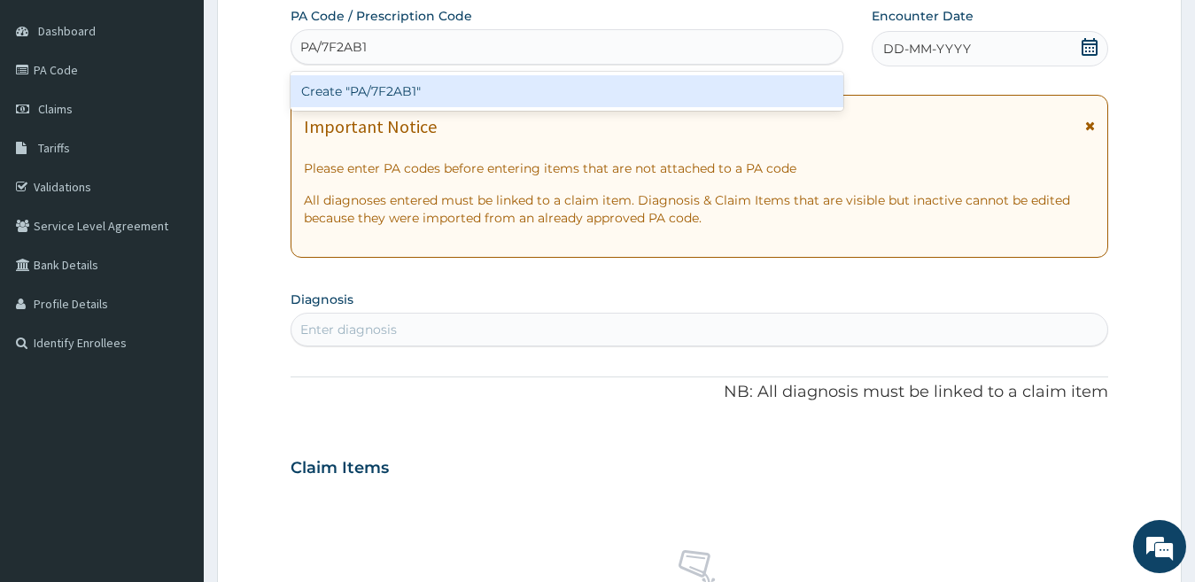
click at [469, 81] on div "Create "PA/7F2AB1"" at bounding box center [567, 91] width 553 height 32
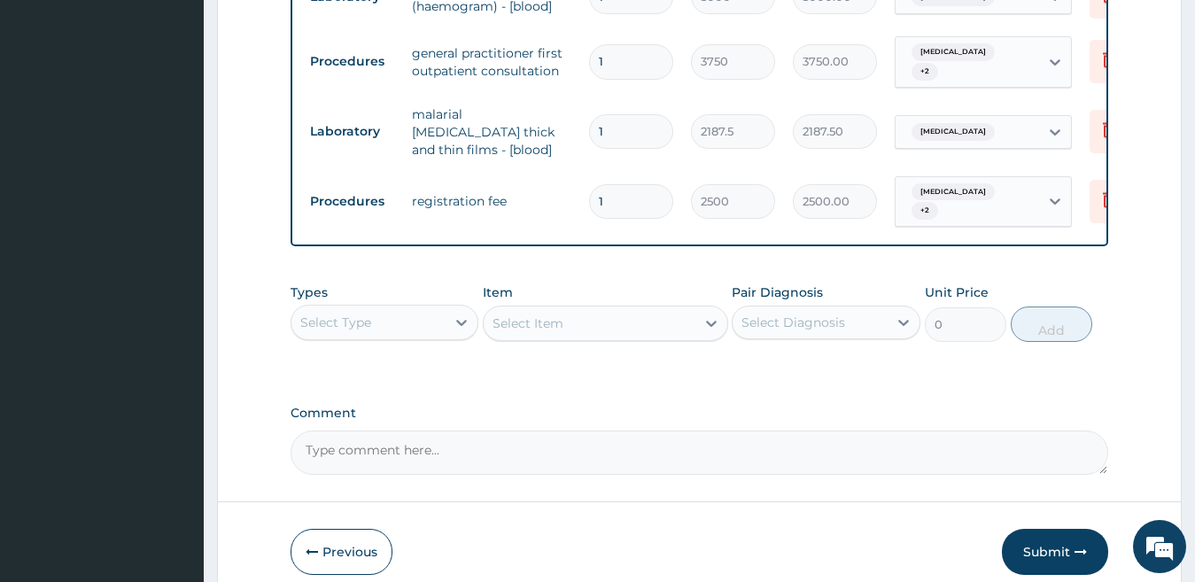
scroll to position [1607, 0]
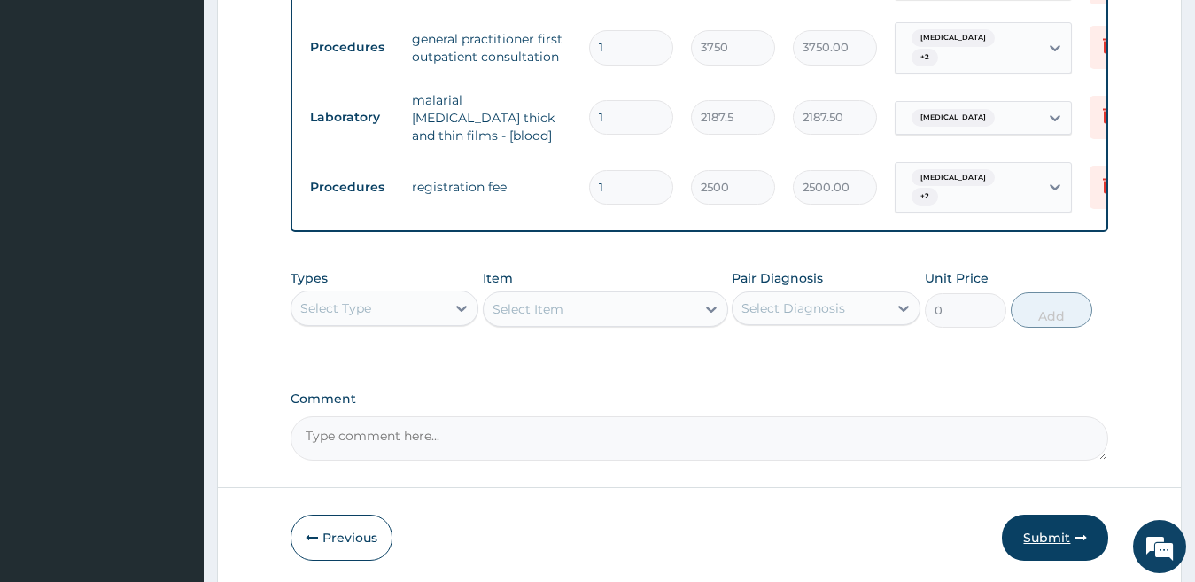
click at [1058, 515] on button "Submit" at bounding box center [1055, 538] width 106 height 46
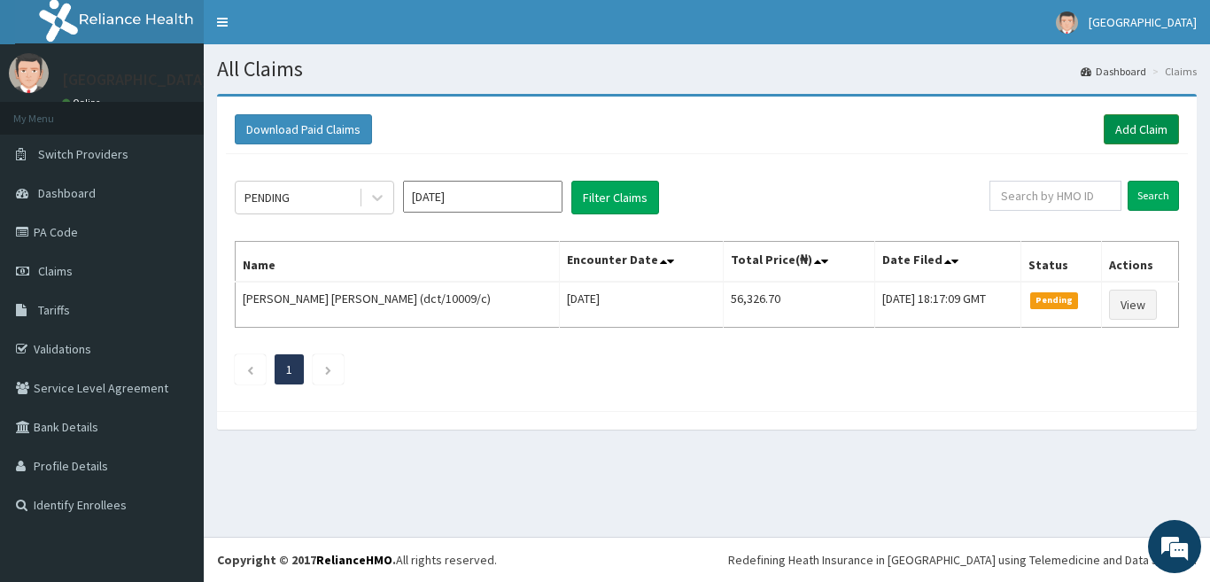
click at [1120, 127] on link "Add Claim" at bounding box center [1141, 129] width 75 height 30
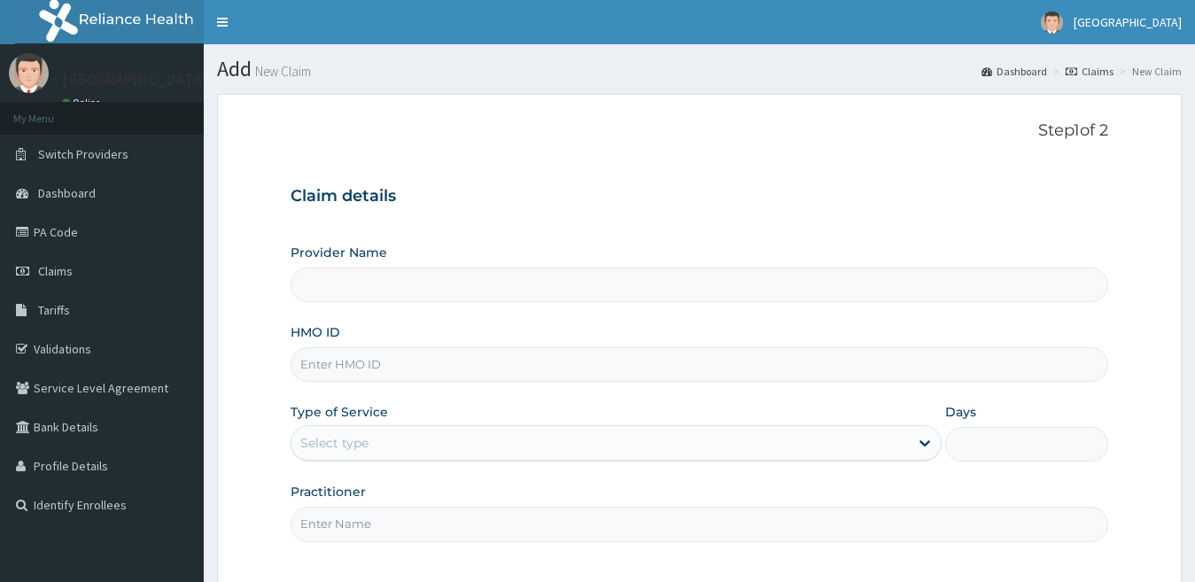
type input "dct/10009/c"
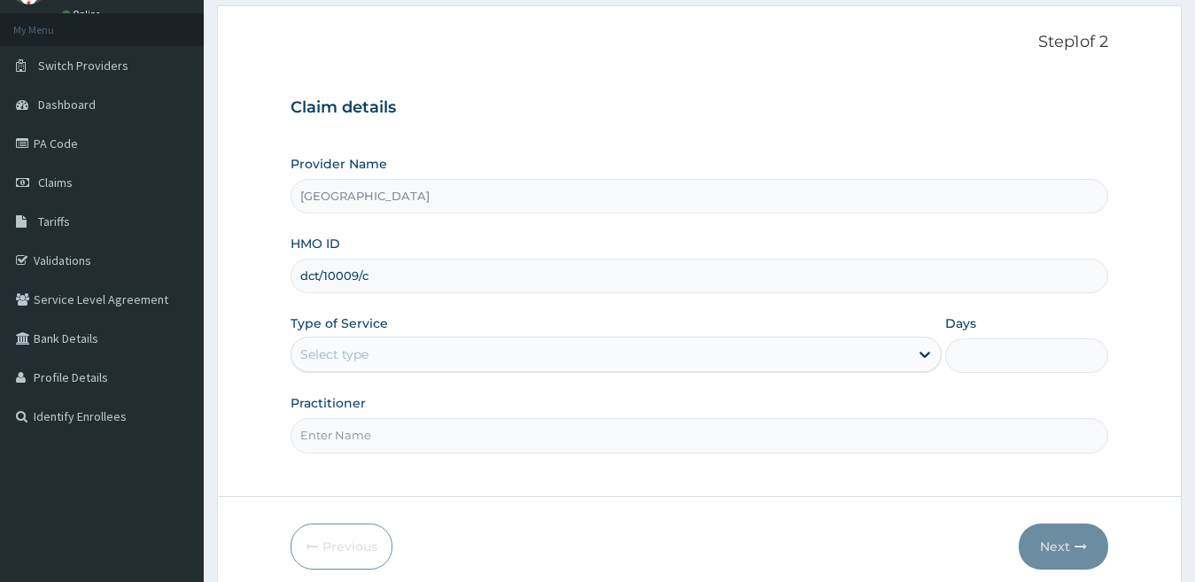
type input "[GEOGRAPHIC_DATA]"
type input "dct/10009/c"
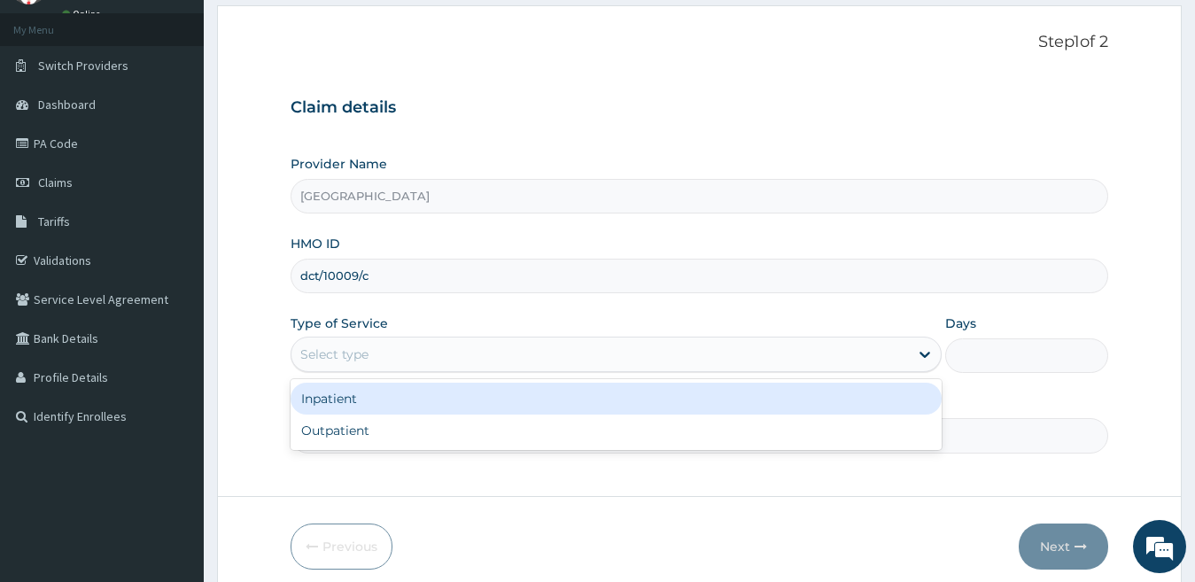
click at [374, 350] on div "Select type" at bounding box center [600, 354] width 618 height 28
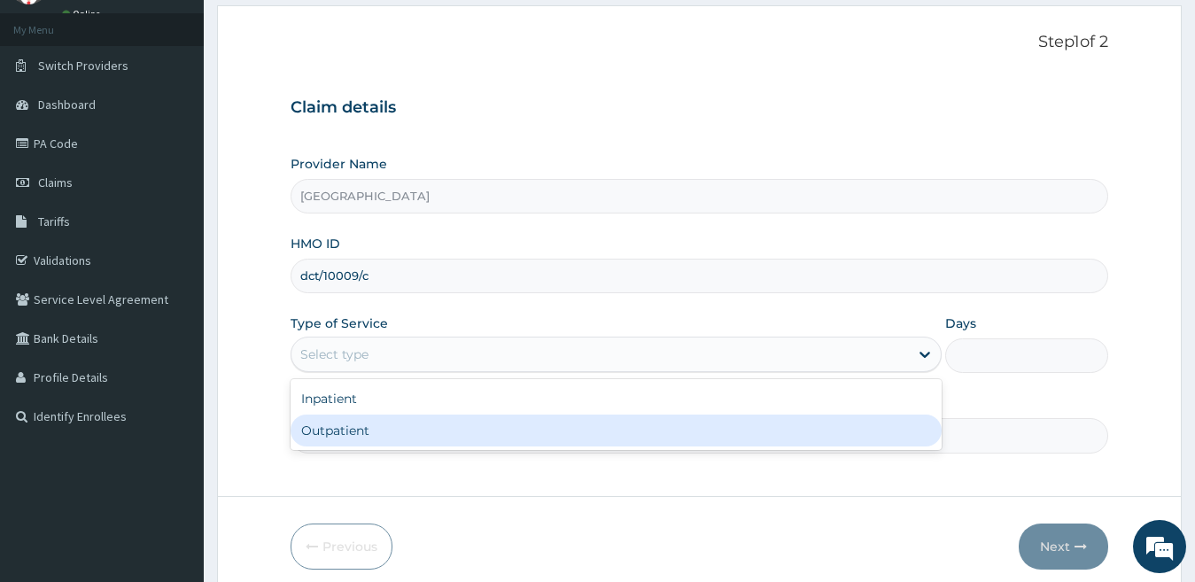
click at [381, 433] on div "Outpatient" at bounding box center [617, 431] width 652 height 32
type input "1"
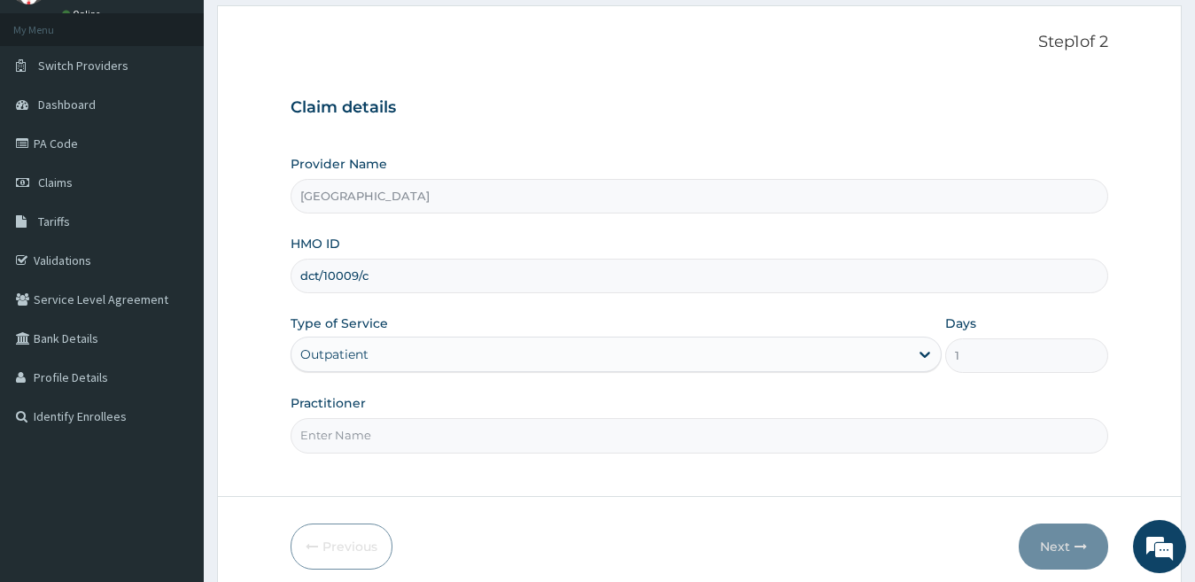
click at [381, 433] on input "Practitioner" at bounding box center [700, 435] width 818 height 35
type input "[PERSON_NAME]"
click at [1050, 549] on button "Next" at bounding box center [1063, 546] width 89 height 46
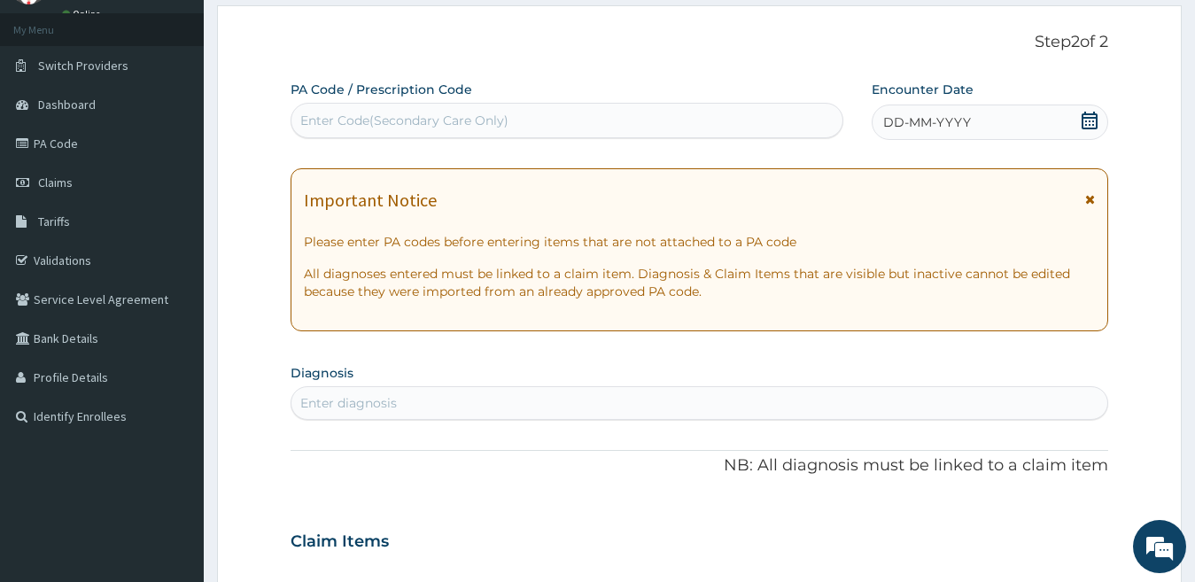
click at [570, 117] on div "Enter Code(Secondary Care Only)" at bounding box center [566, 120] width 551 height 28
paste input "PA/B0A20B"
type input "PA/B0A20B"
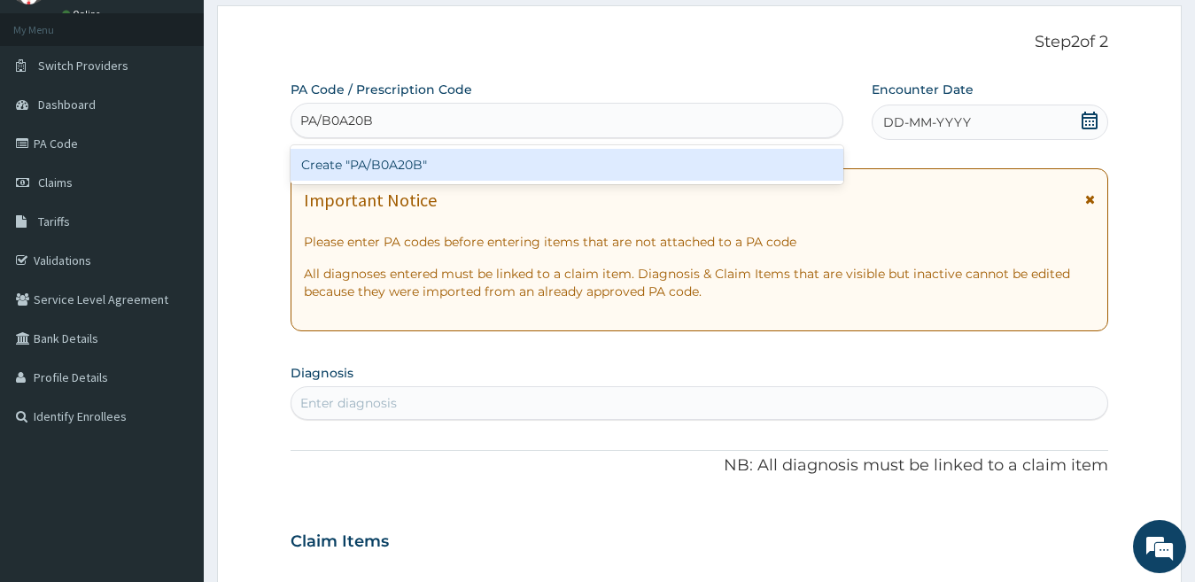
click at [460, 163] on div "Create "PA/B0A20B"" at bounding box center [567, 165] width 553 height 32
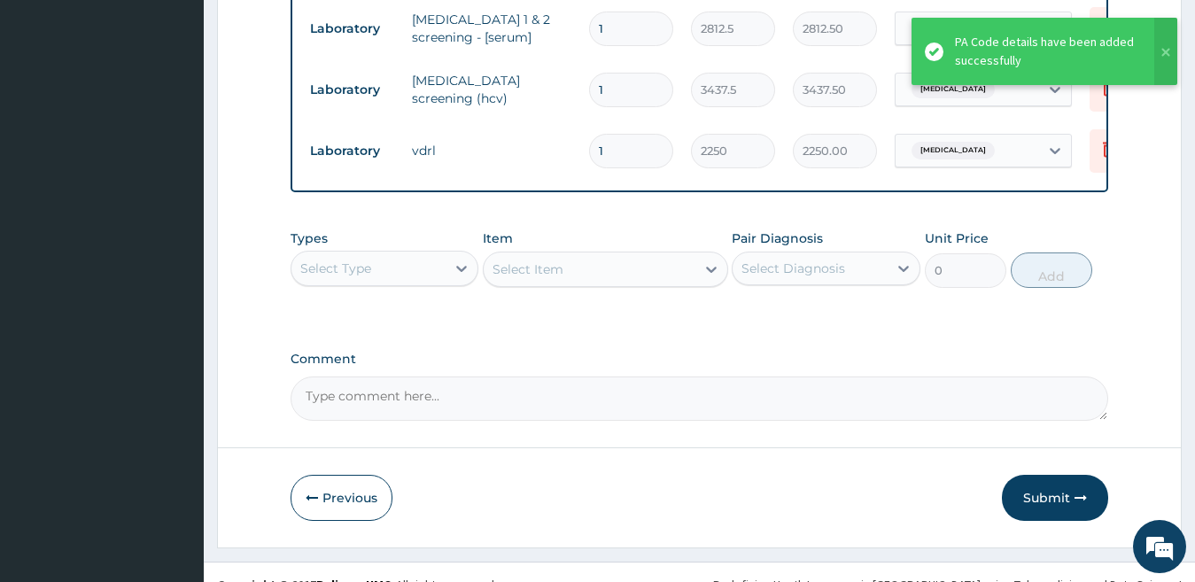
scroll to position [748, 0]
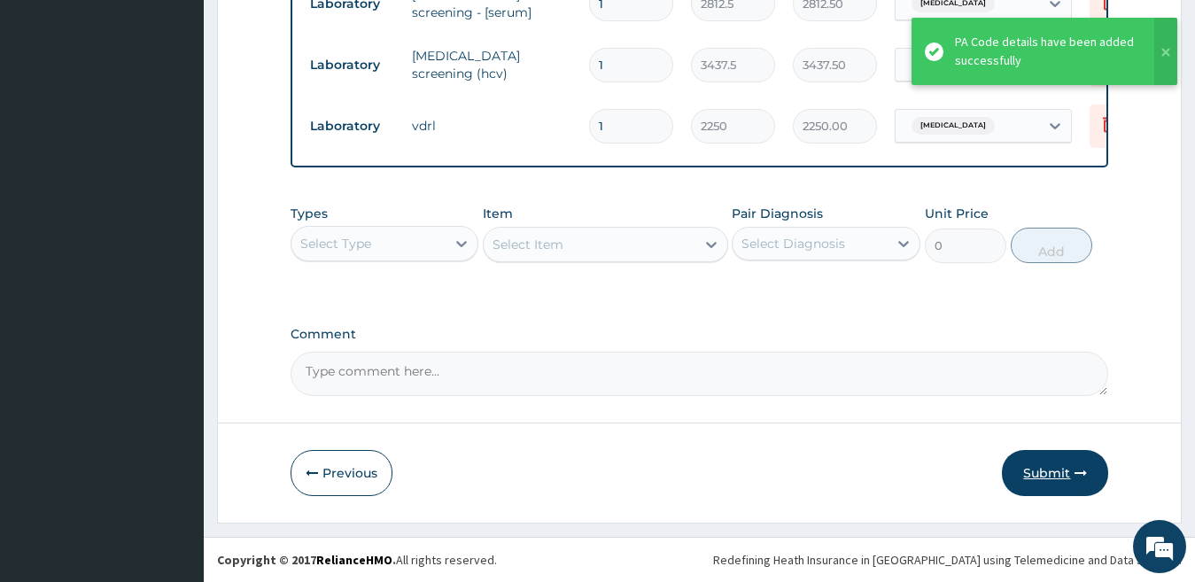
click at [1023, 470] on button "Submit" at bounding box center [1055, 473] width 106 height 46
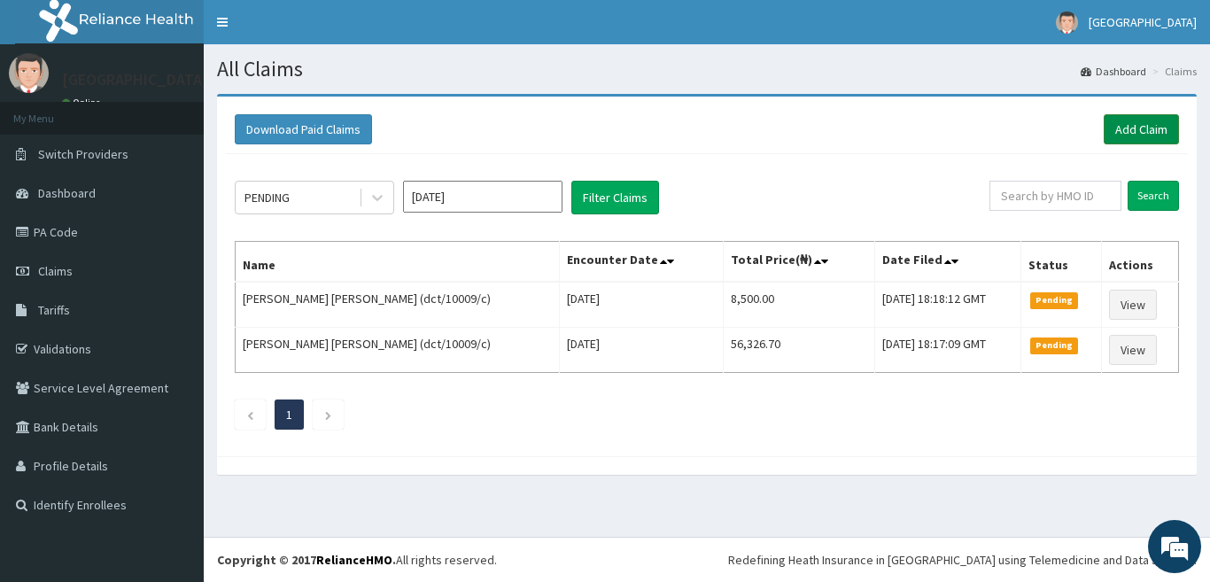
click at [1153, 121] on link "Add Claim" at bounding box center [1141, 129] width 75 height 30
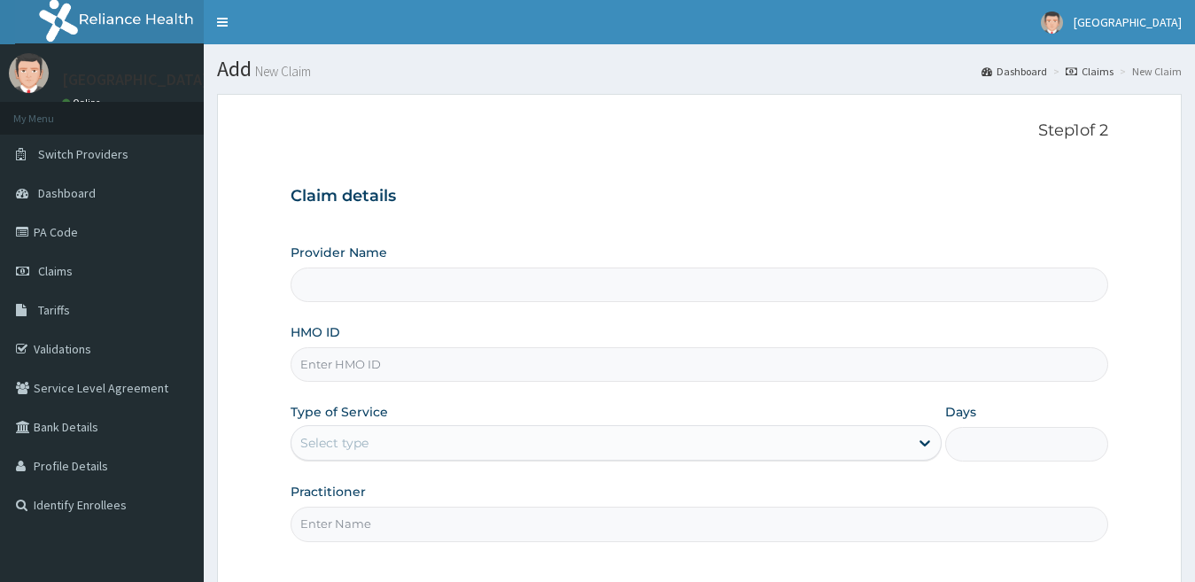
click at [430, 369] on input "HMO ID" at bounding box center [700, 364] width 818 height 35
paste input "TMT/10089/A"
type input "TMT/10089/A"
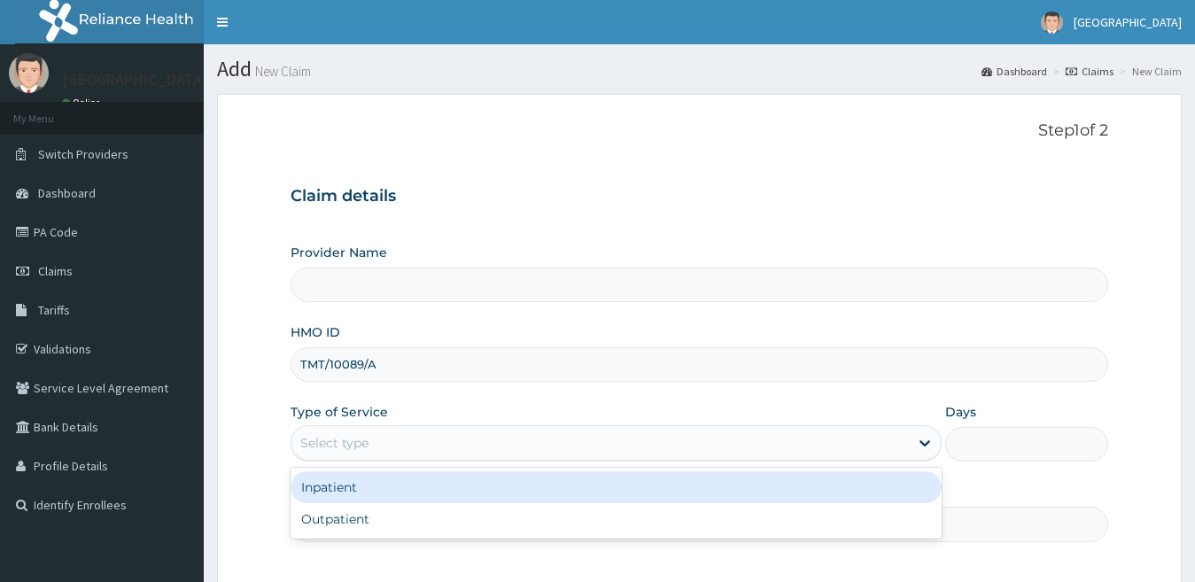
click at [399, 445] on div "Select type" at bounding box center [600, 443] width 618 height 28
click at [399, 508] on div "Outpatient" at bounding box center [617, 519] width 652 height 32
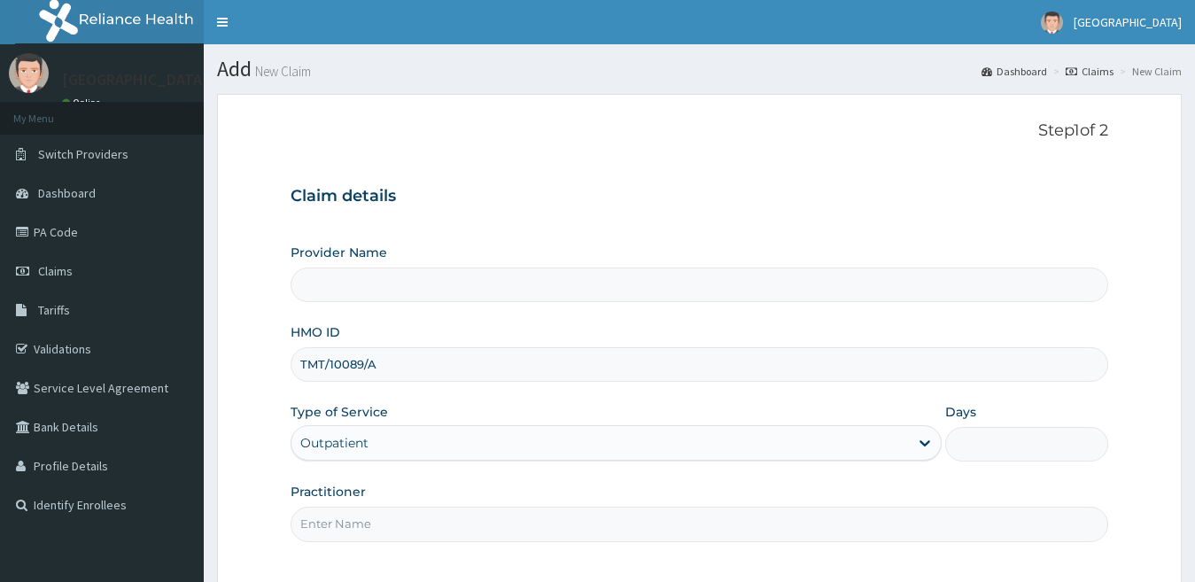
type input "1"
type input "Spring Rose hospital"
click at [401, 536] on input "Practitioner" at bounding box center [700, 524] width 818 height 35
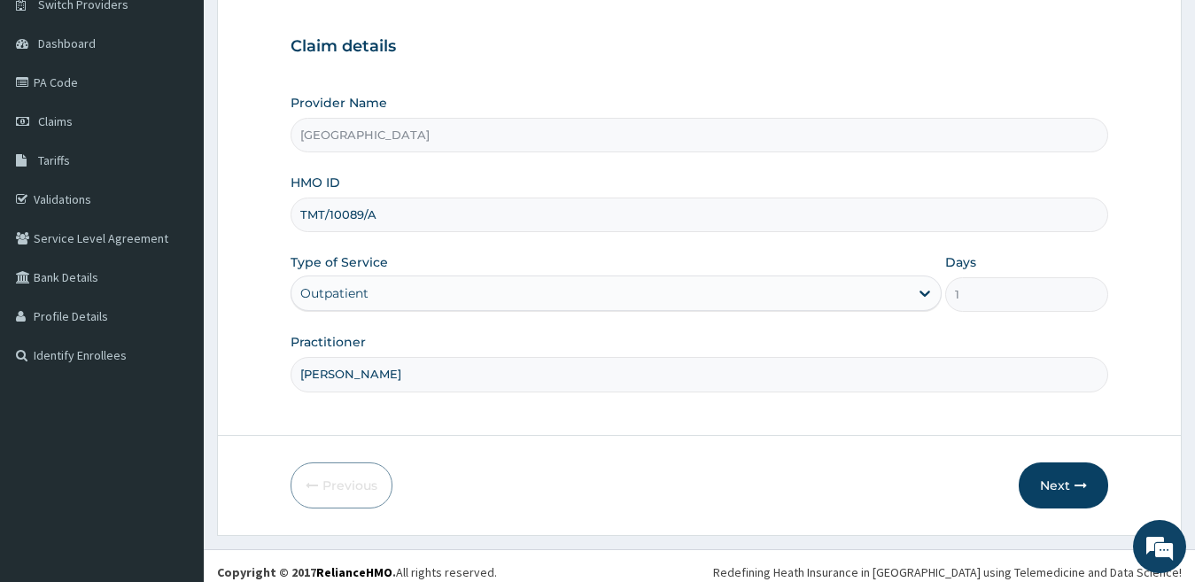
scroll to position [162, 0]
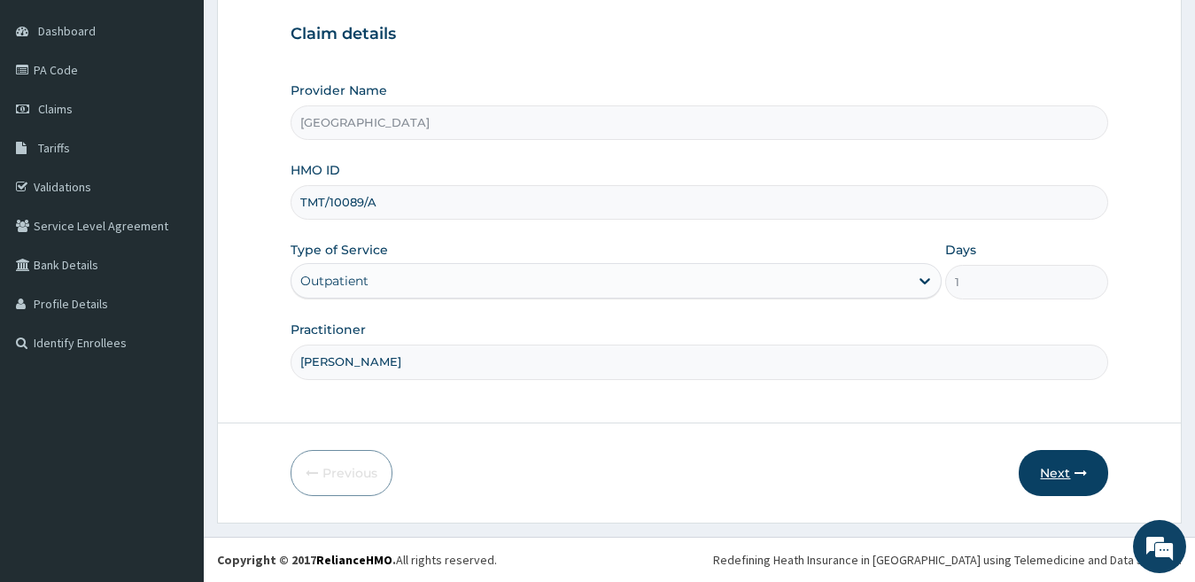
type input "DR KENNEDY"
click at [1057, 474] on button "Next" at bounding box center [1063, 473] width 89 height 46
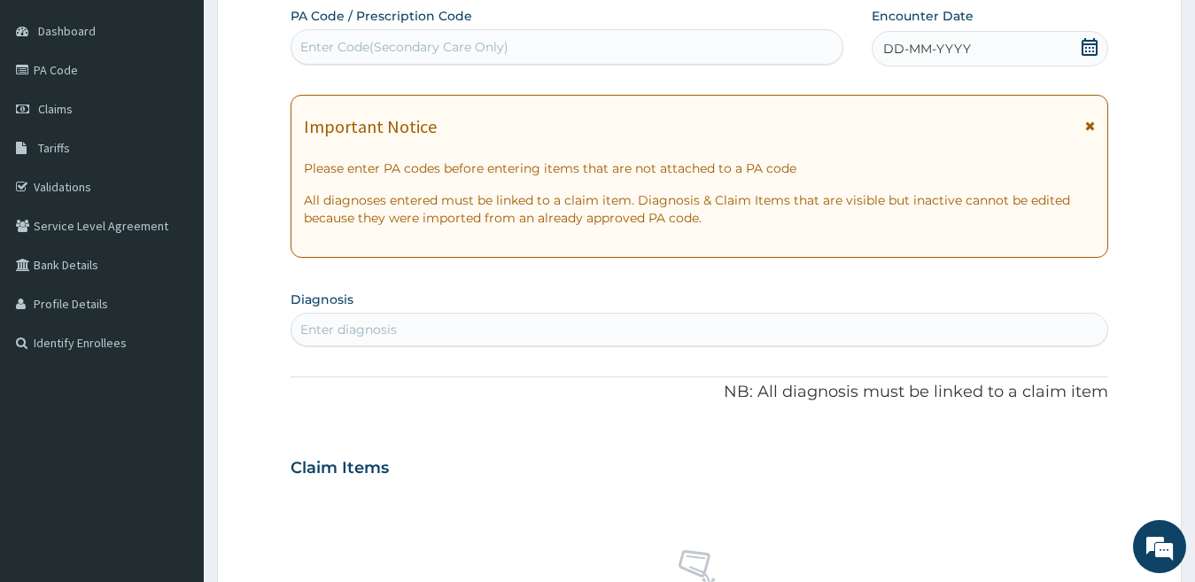
scroll to position [0, 0]
click at [515, 36] on div "Enter Code(Secondary Care Only)" at bounding box center [566, 47] width 551 height 28
paste input "PA/A7C548"
type input "PA/A7C548"
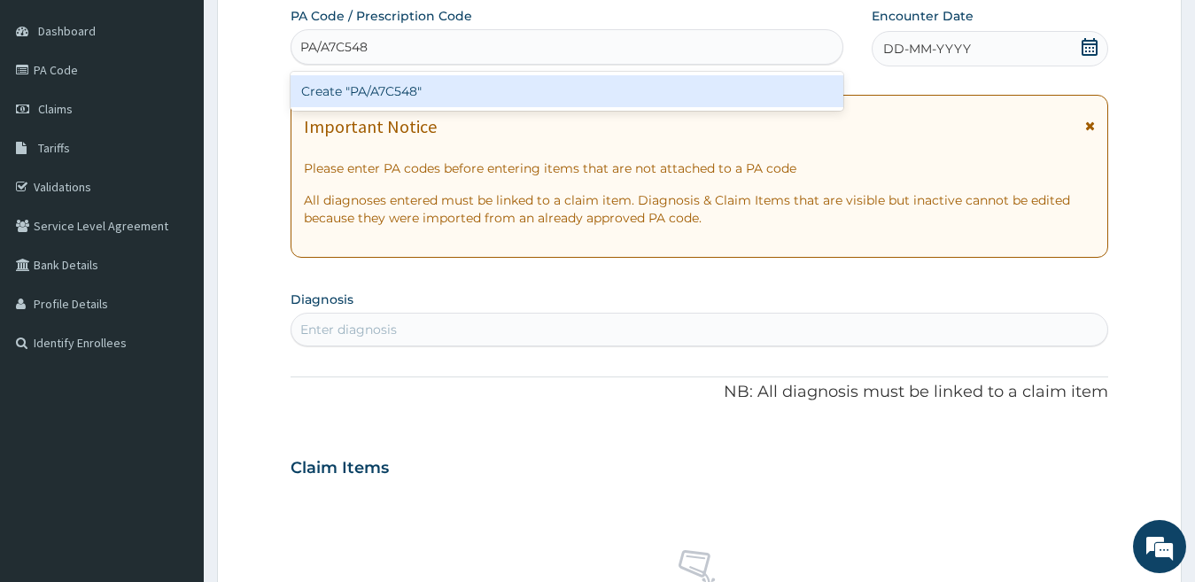
click at [517, 80] on div "Create "PA/A7C548"" at bounding box center [567, 91] width 553 height 32
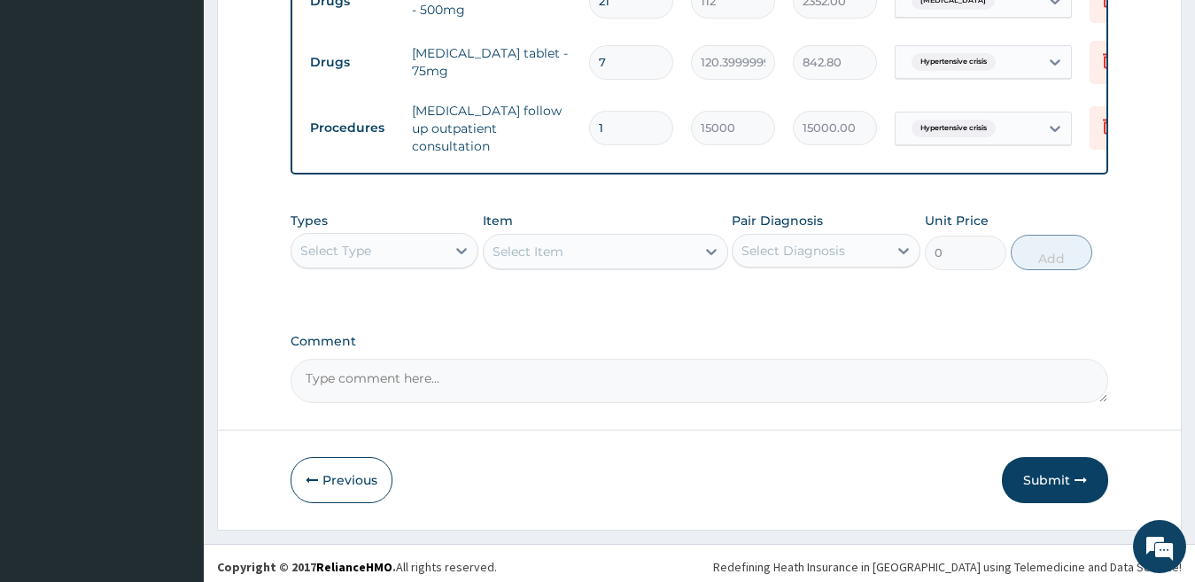
scroll to position [871, 0]
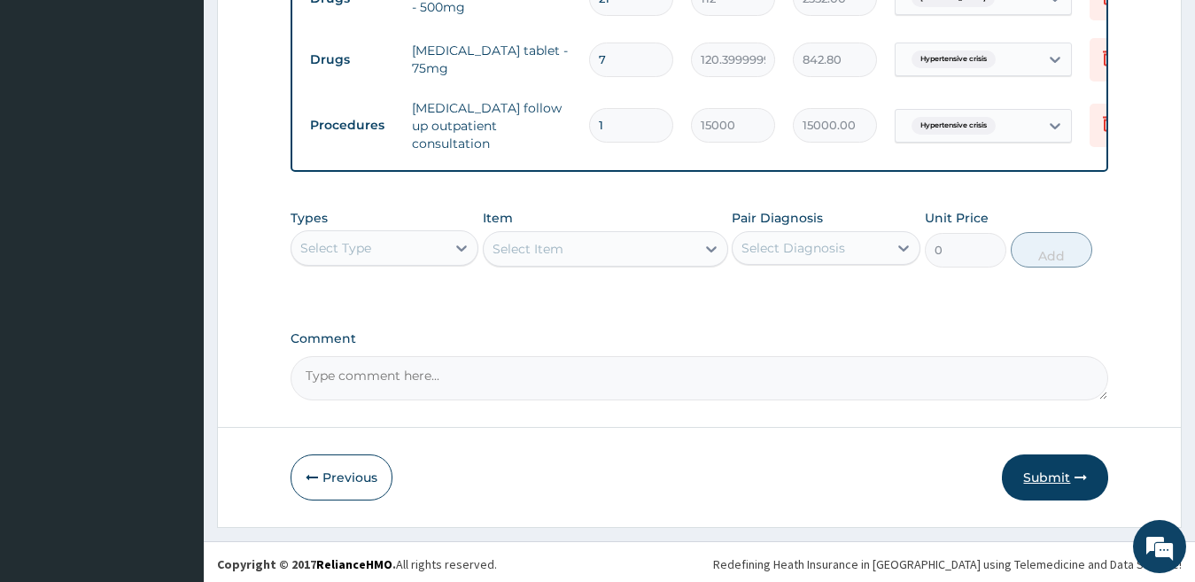
click at [1052, 467] on button "Submit" at bounding box center [1055, 477] width 106 height 46
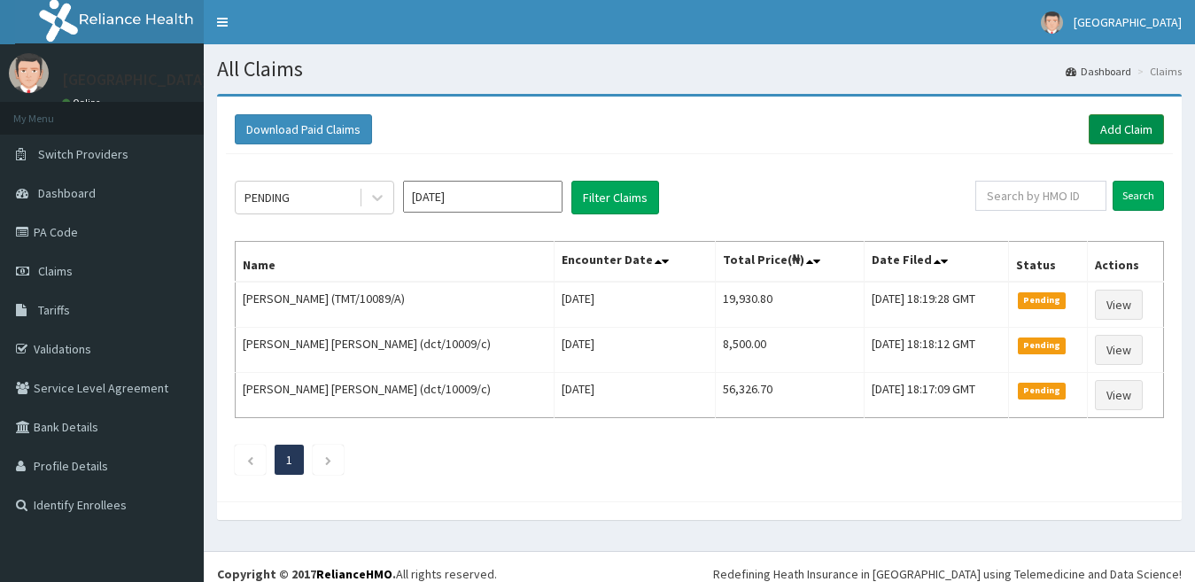
click at [1111, 126] on link "Add Claim" at bounding box center [1126, 129] width 75 height 30
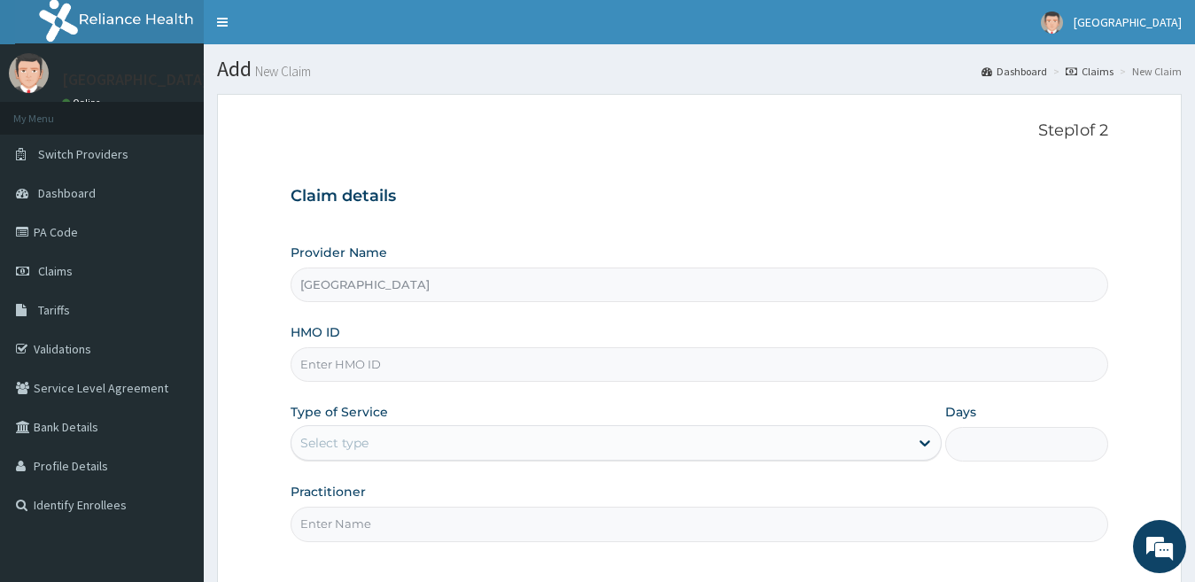
click at [430, 368] on input "HMO ID" at bounding box center [700, 364] width 818 height 35
paste input "PEJ/10056/A"
type input "PEJ/10056/A"
click at [418, 444] on div "Select type" at bounding box center [600, 443] width 618 height 28
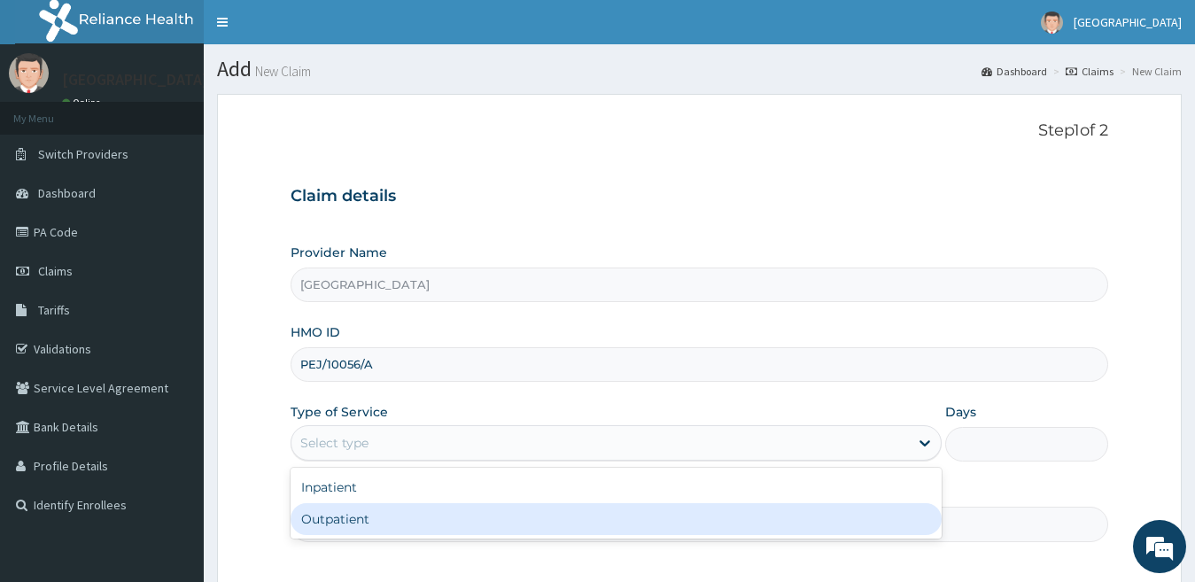
click at [433, 508] on div "Outpatient" at bounding box center [617, 519] width 652 height 32
type input "1"
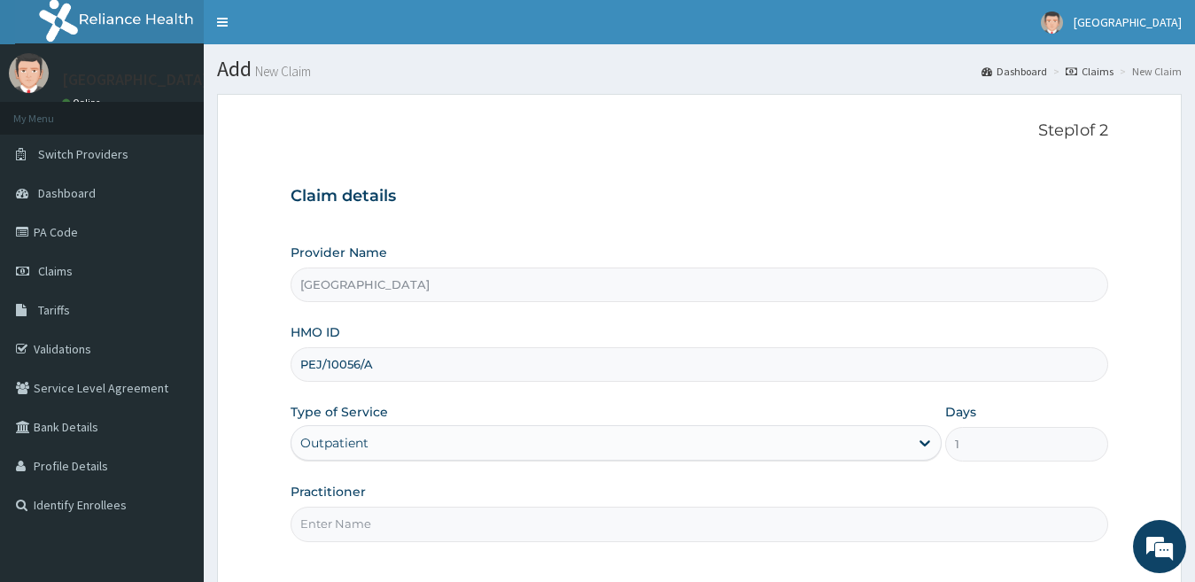
scroll to position [162, 0]
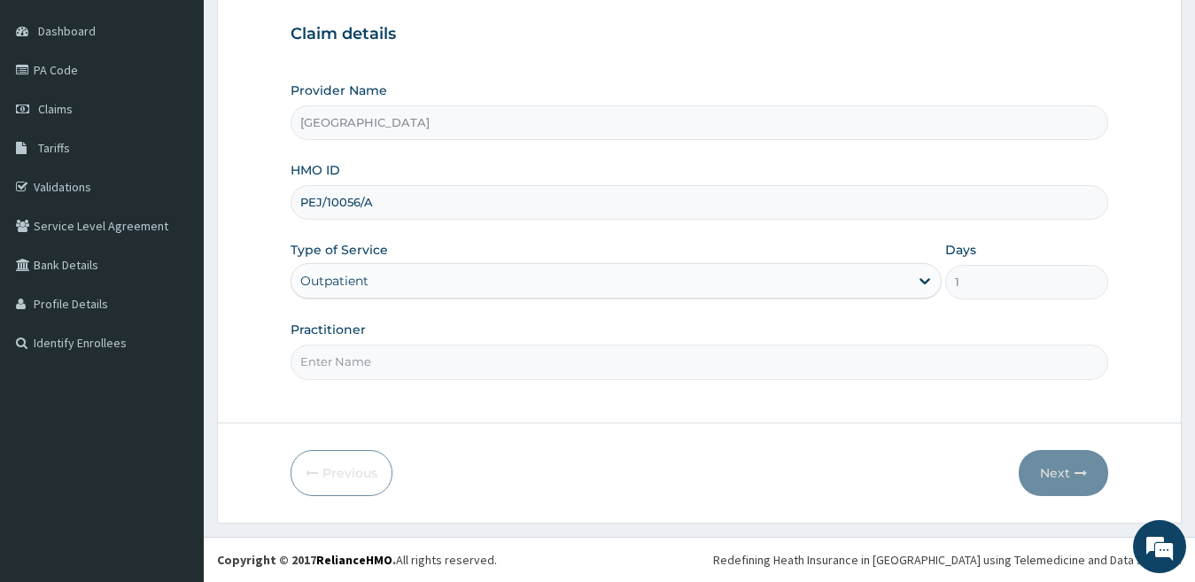
click at [431, 368] on input "Practitioner" at bounding box center [700, 362] width 818 height 35
type input "[PERSON_NAME]"
click at [1079, 475] on icon "button" at bounding box center [1080, 473] width 12 height 12
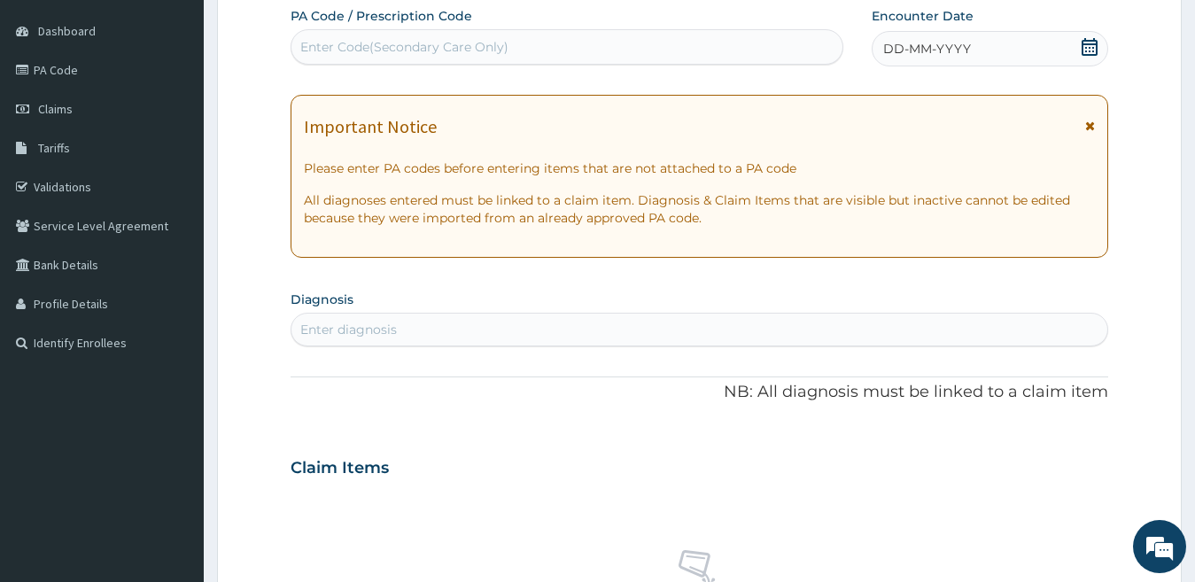
click at [543, 50] on div "Enter Code(Secondary Care Only)" at bounding box center [566, 47] width 551 height 28
paste input "PA/8B1EA3"
type input "PA/8B1EA3"
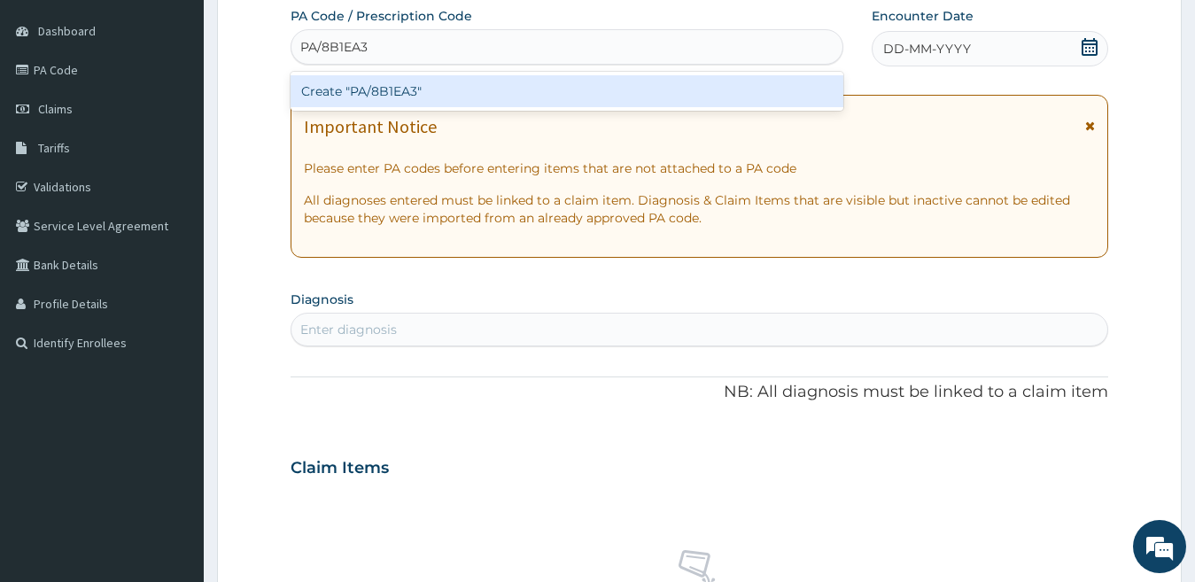
click at [464, 89] on div "Create "PA/8B1EA3"" at bounding box center [567, 91] width 553 height 32
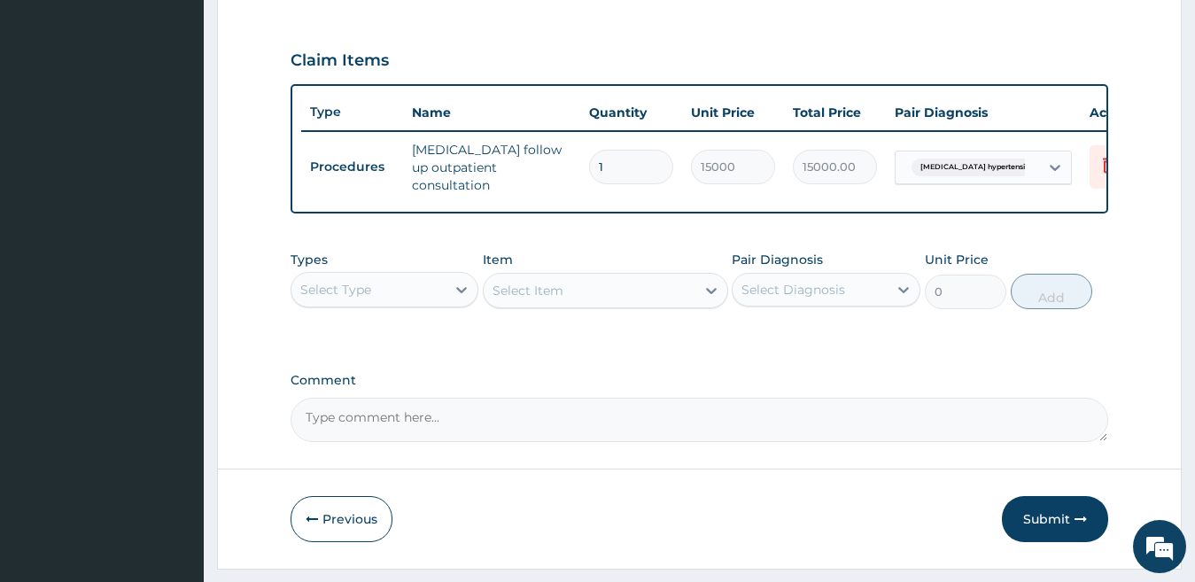
scroll to position [626, 0]
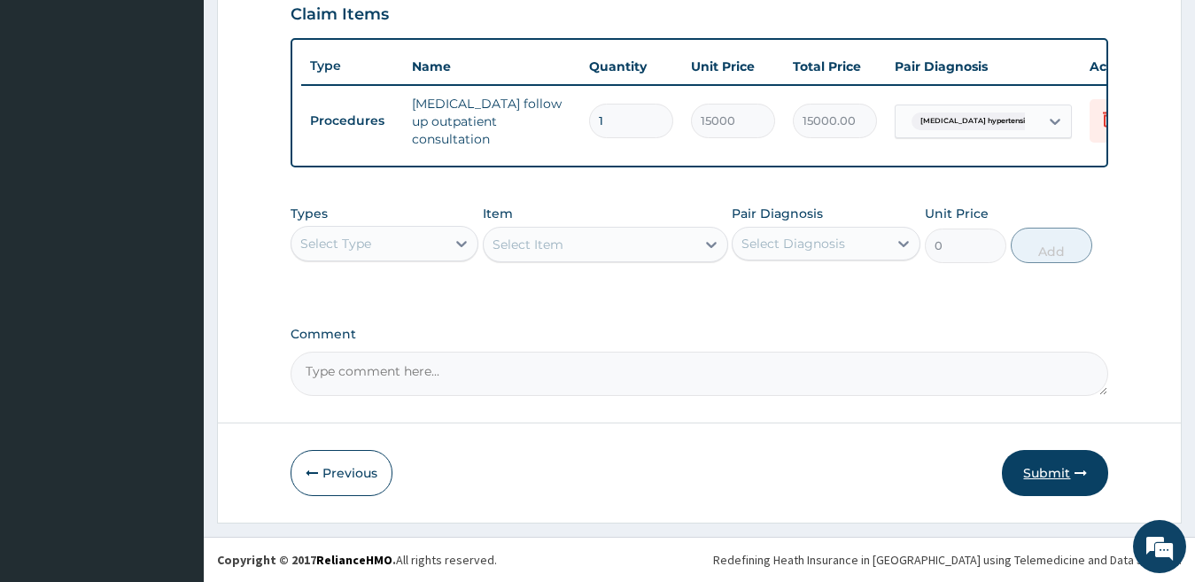
click at [1060, 472] on button "Submit" at bounding box center [1055, 473] width 106 height 46
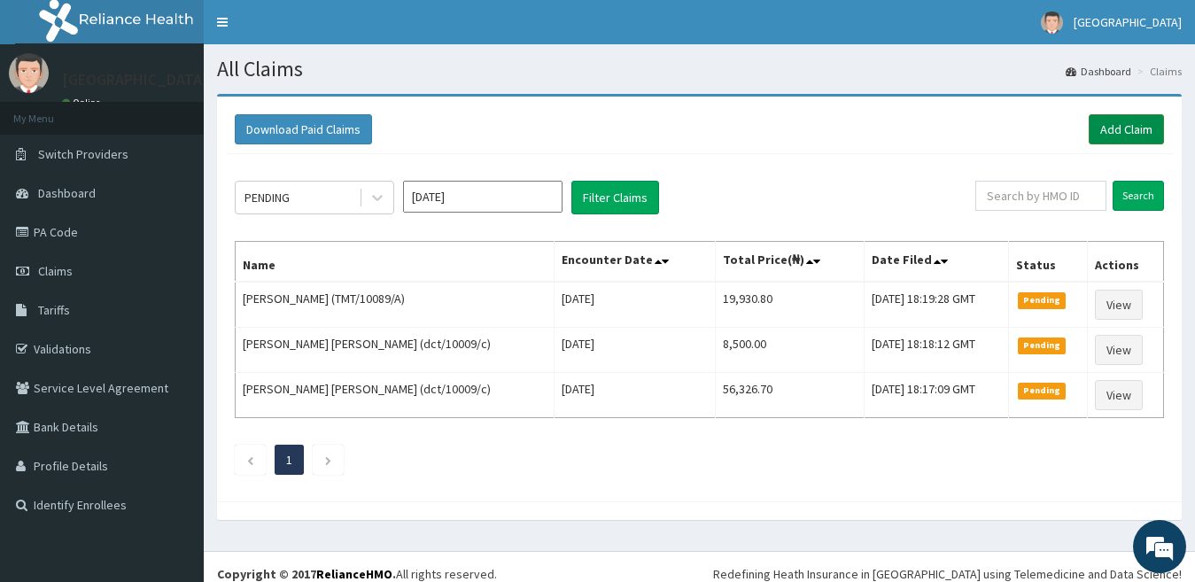
click at [1104, 130] on link "Add Claim" at bounding box center [1126, 129] width 75 height 30
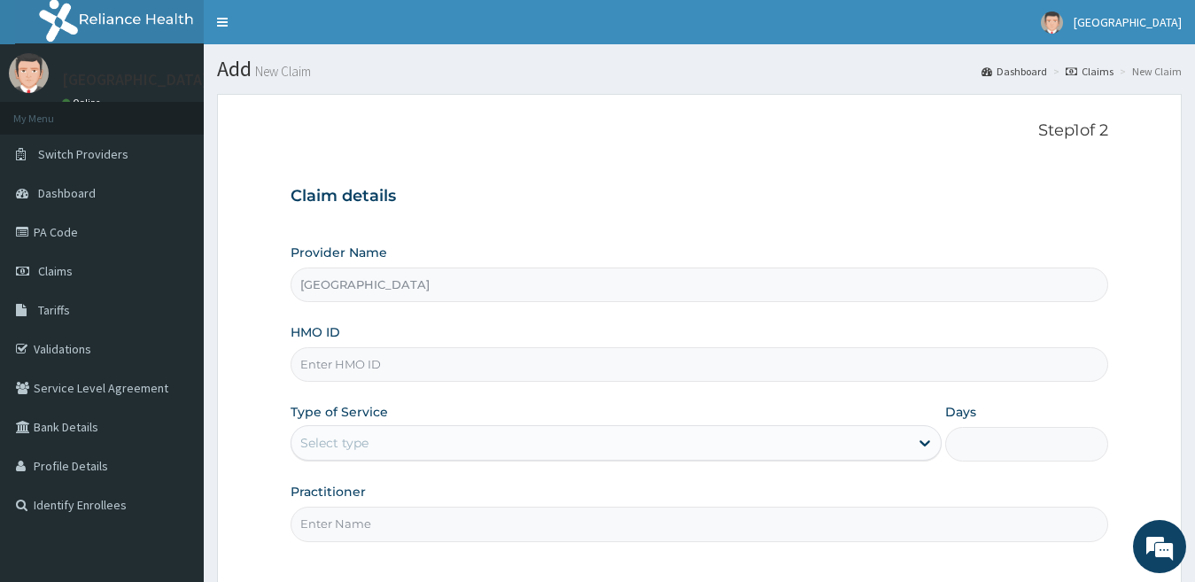
click at [371, 369] on input "HMO ID" at bounding box center [700, 364] width 818 height 35
type input "vse/10019/a"
click at [436, 438] on div "Select type" at bounding box center [600, 443] width 618 height 28
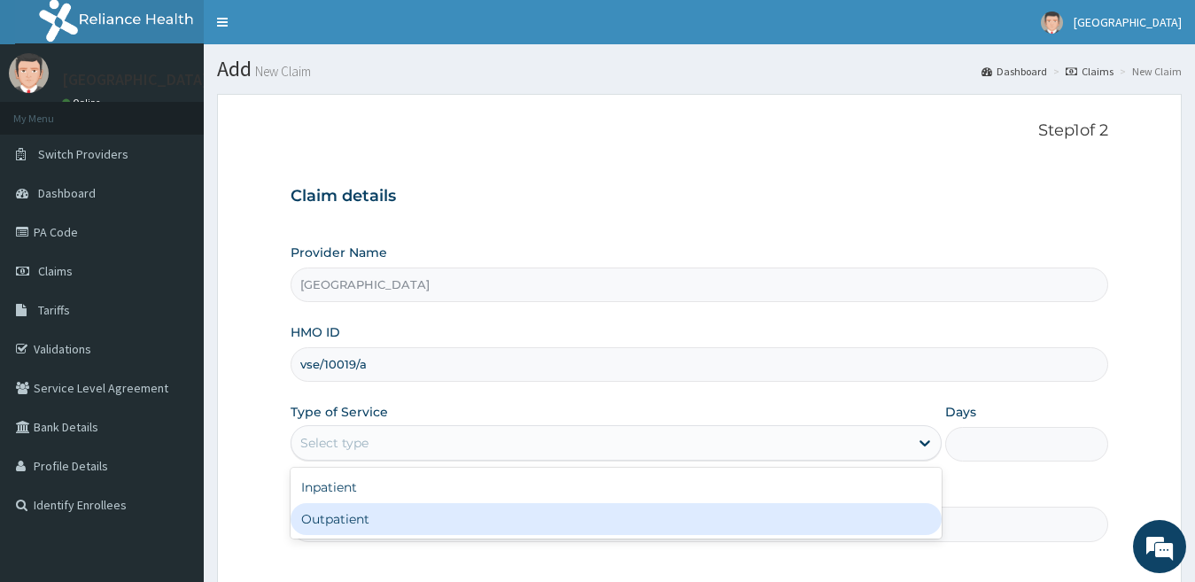
click at [403, 511] on div "Outpatient" at bounding box center [617, 519] width 652 height 32
type input "1"
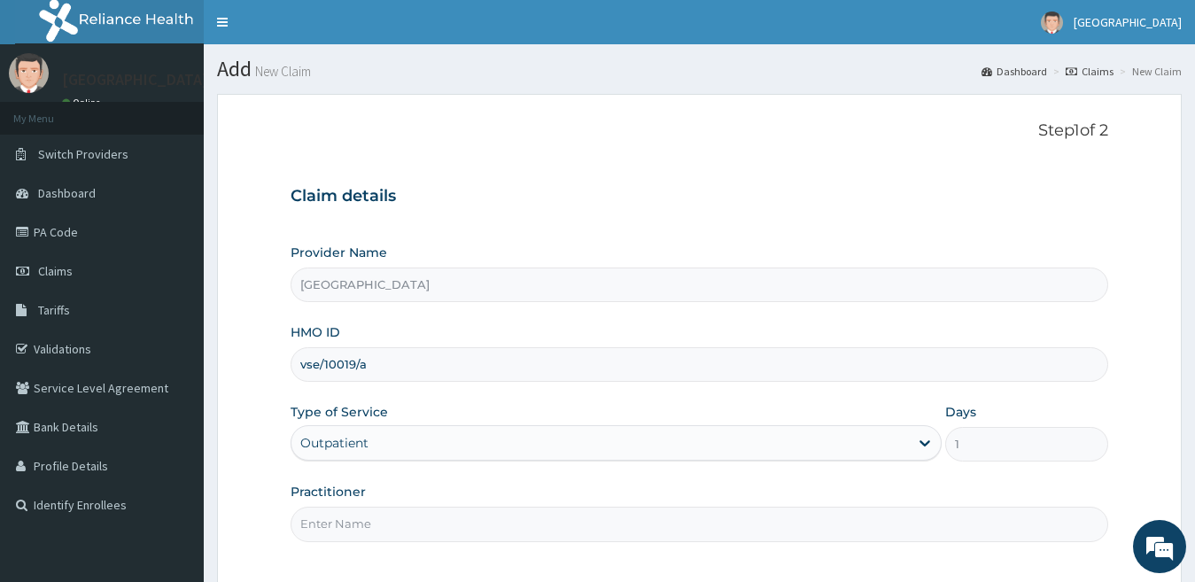
scroll to position [162, 0]
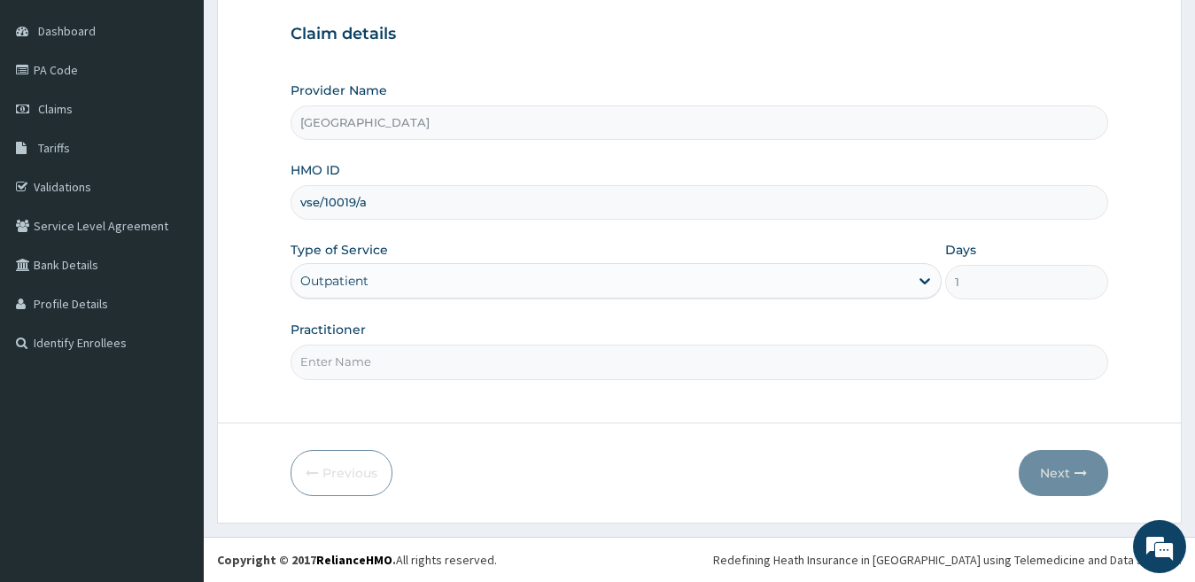
click at [451, 371] on input "Practitioner" at bounding box center [700, 362] width 818 height 35
type input "DR OKOYE"
click at [1039, 466] on button "Next" at bounding box center [1063, 473] width 89 height 46
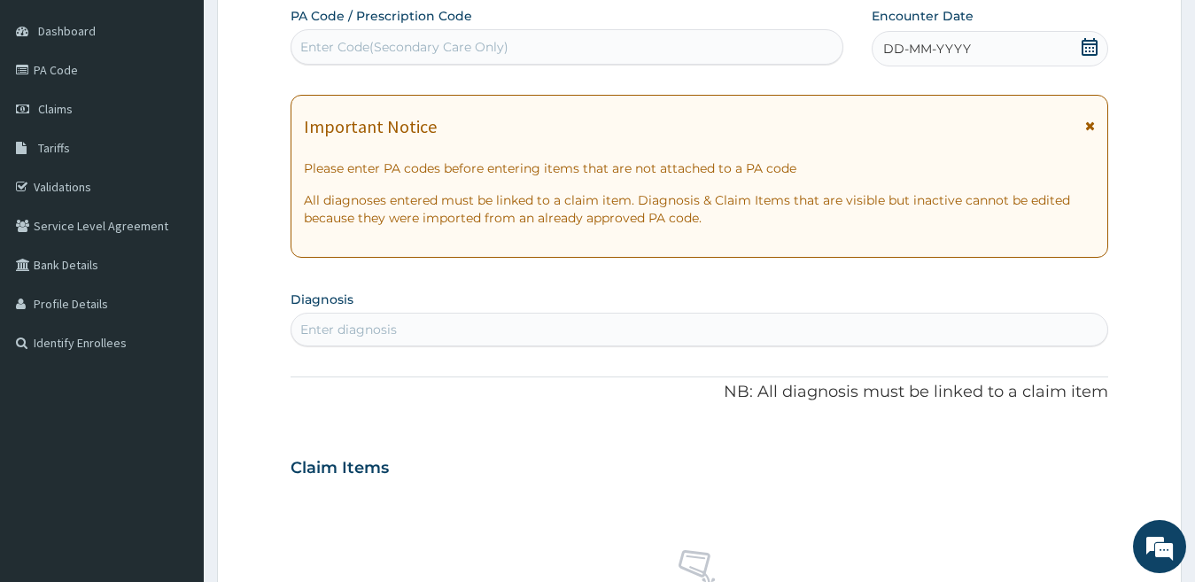
click at [424, 323] on div "Enter diagnosis" at bounding box center [699, 329] width 817 height 28
click at [1088, 46] on icon at bounding box center [1090, 47] width 18 height 18
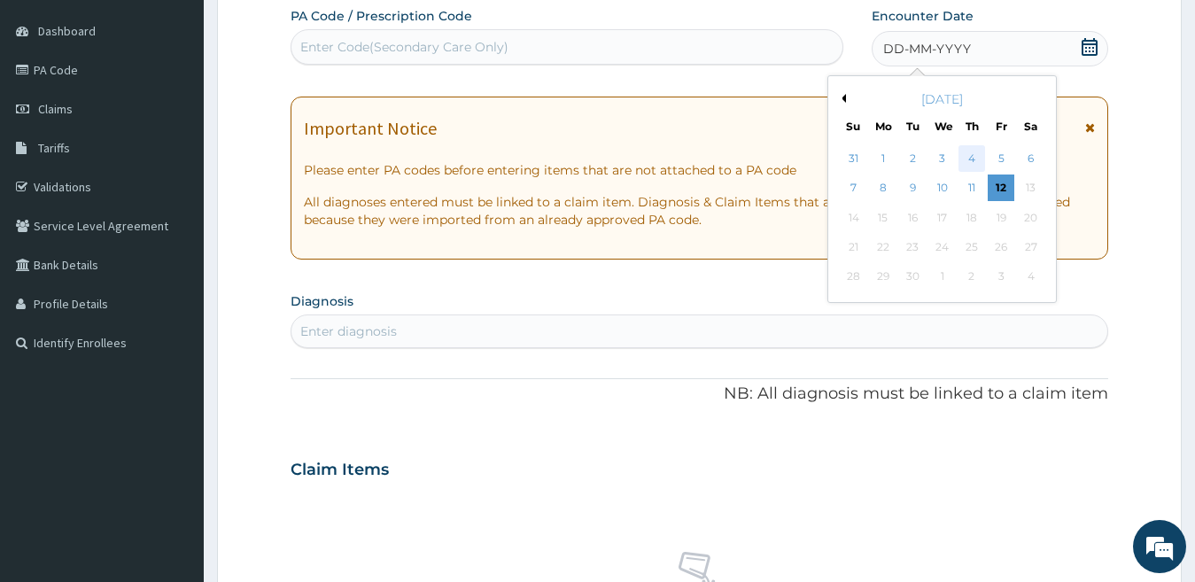
click at [972, 158] on div "4" at bounding box center [971, 158] width 27 height 27
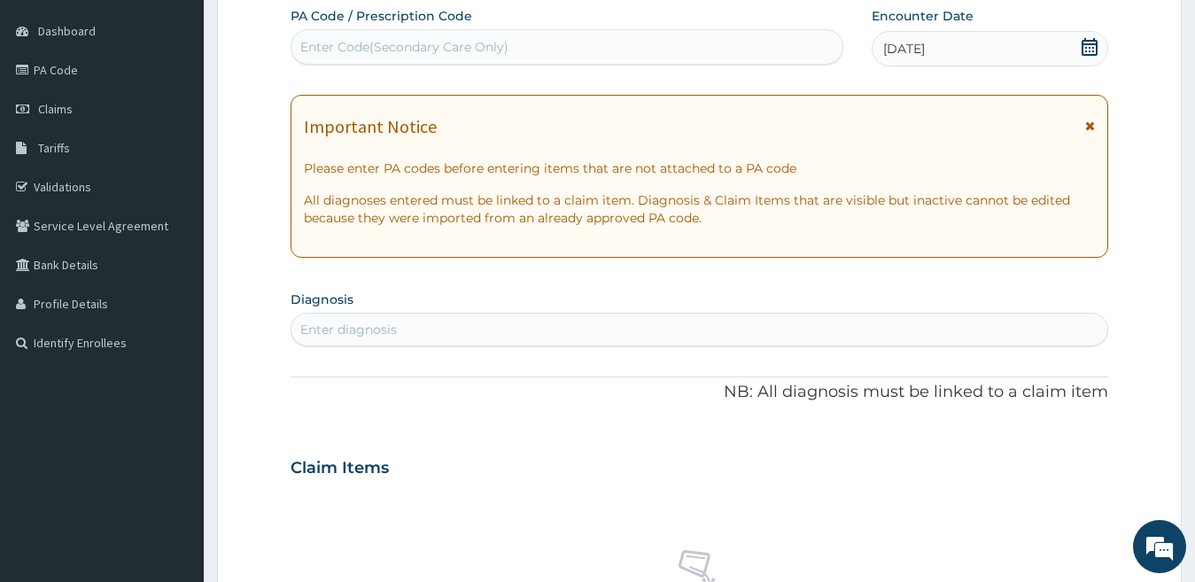
click at [412, 328] on div "Enter diagnosis" at bounding box center [699, 329] width 817 height 28
type input "[PERSON_NAME]"
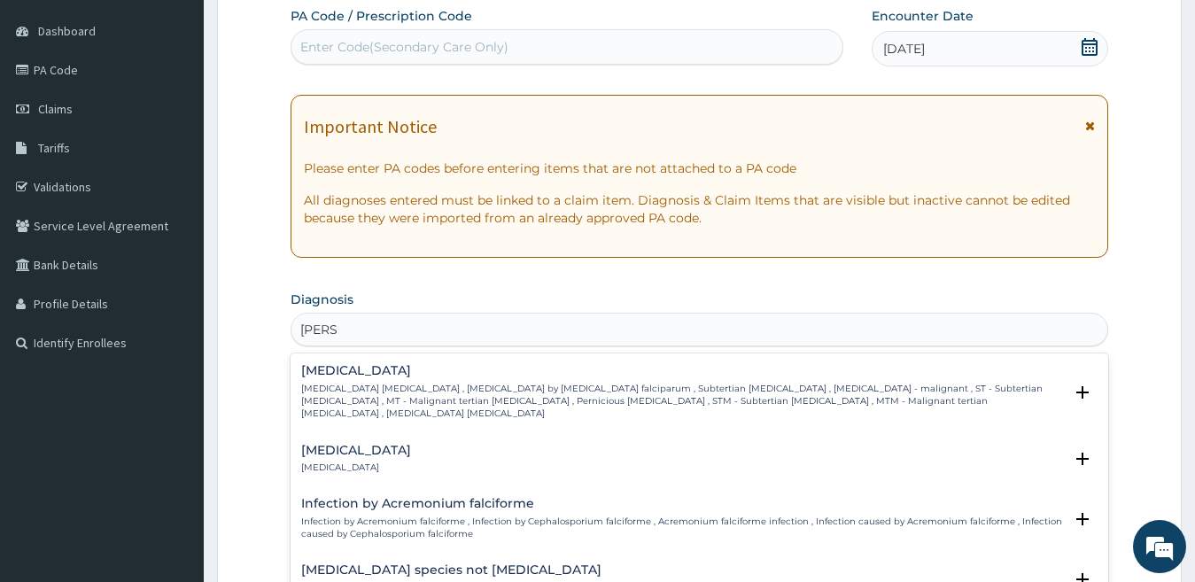
click at [377, 383] on p "[MEDICAL_DATA] [MEDICAL_DATA] , [MEDICAL_DATA] by [MEDICAL_DATA] falciparum , S…" at bounding box center [682, 402] width 763 height 38
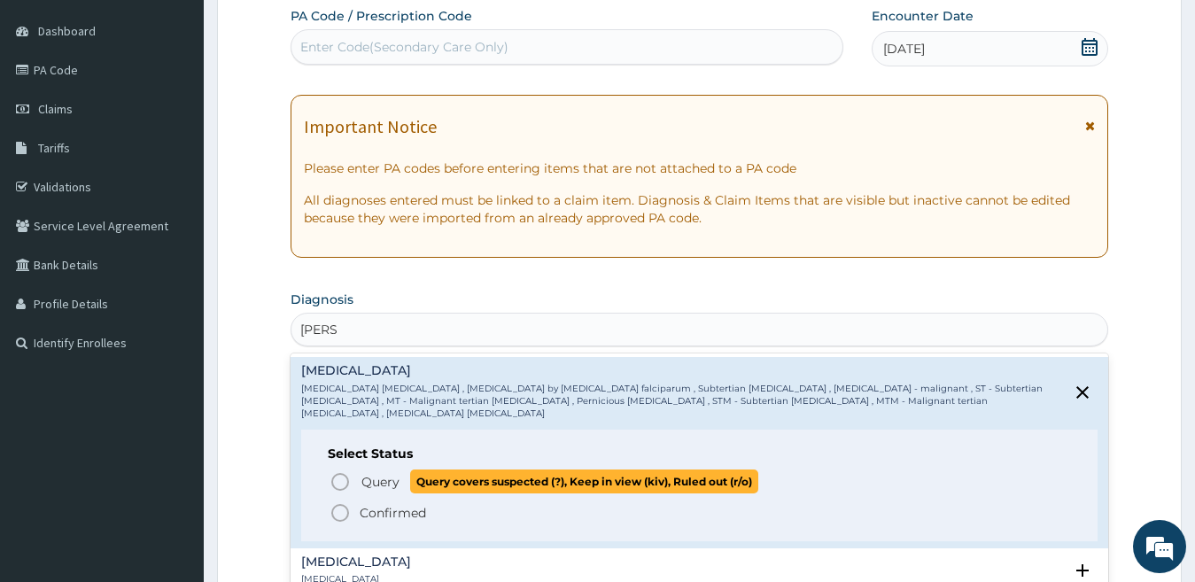
click at [376, 473] on span "Query" at bounding box center [380, 482] width 38 height 18
click at [376, 464] on h3 "Claim Items" at bounding box center [340, 468] width 98 height 19
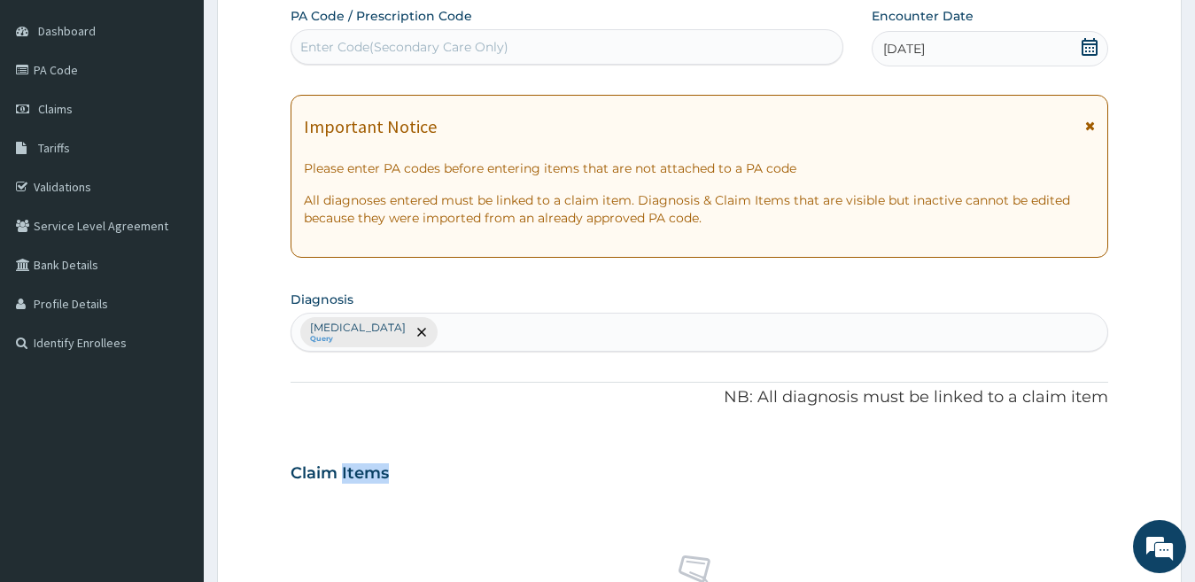
click at [470, 331] on div "Falciparum malaria Query" at bounding box center [699, 332] width 817 height 37
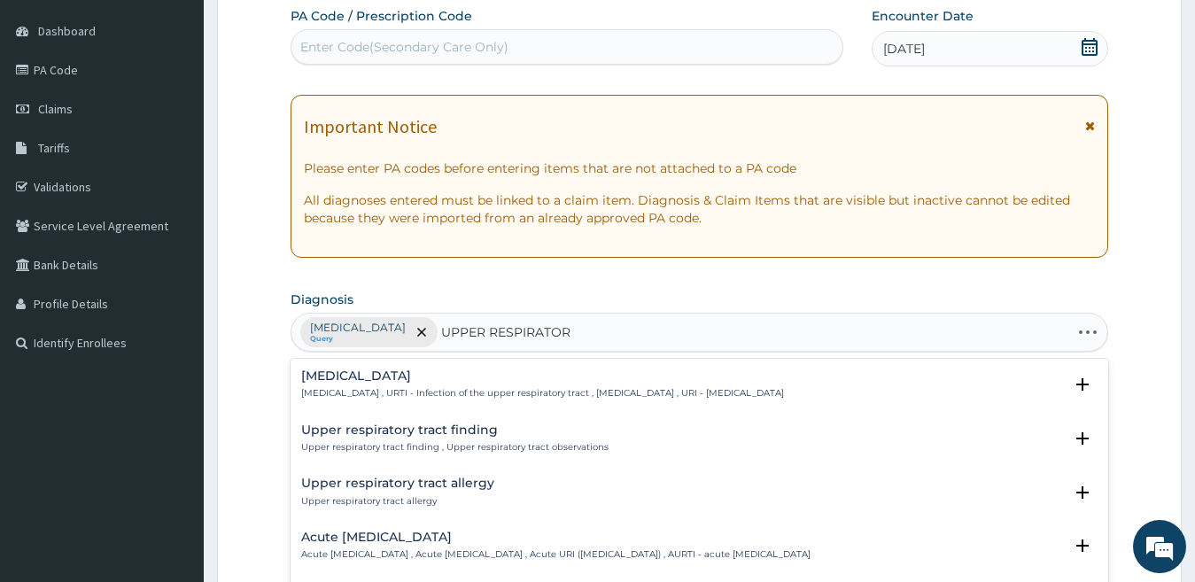
type input "UPPER RESPIRATORY"
click at [428, 393] on p "Upper respiratory infection , URTI - Infection of the upper respiratory tract ,…" at bounding box center [542, 393] width 483 height 12
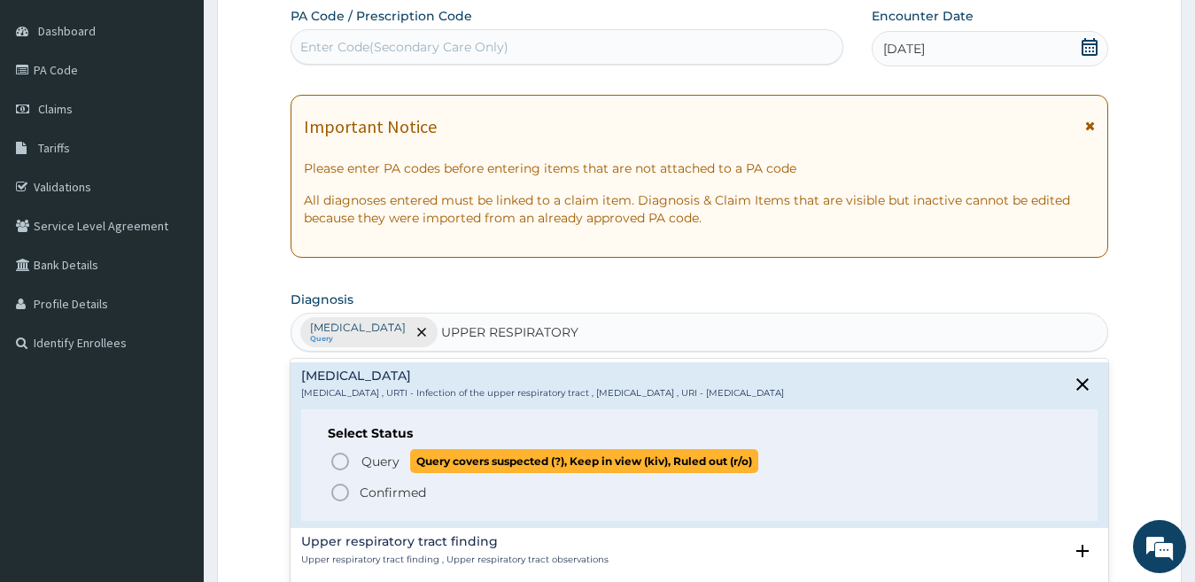
click at [400, 458] on p "Query Query covers suspected (?), Keep in view (kiv), Ruled out (r/o)" at bounding box center [559, 461] width 399 height 24
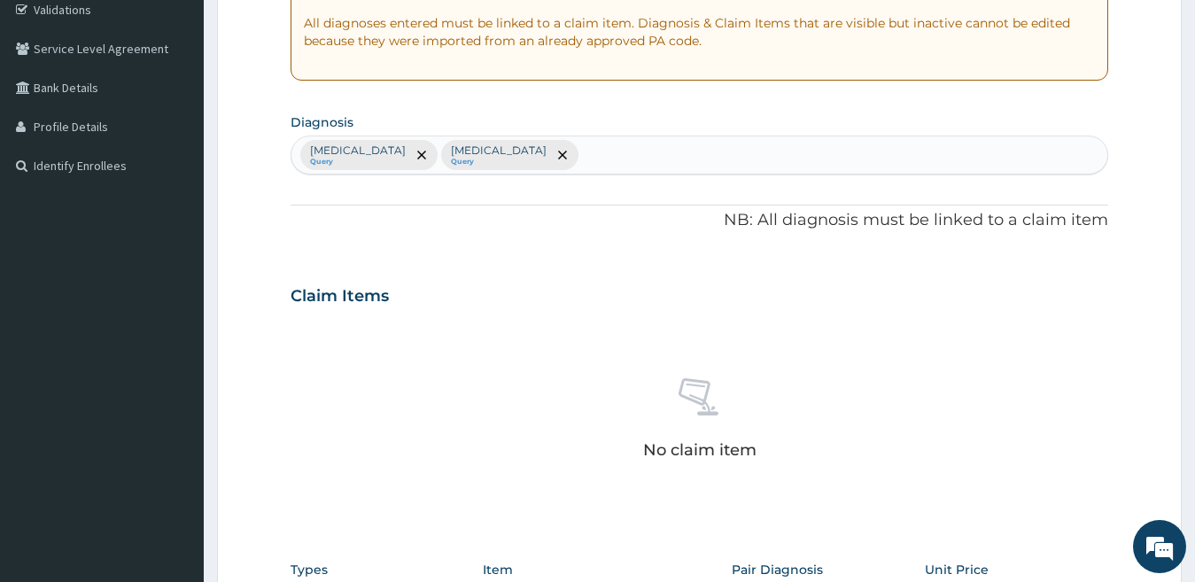
scroll to position [695, 0]
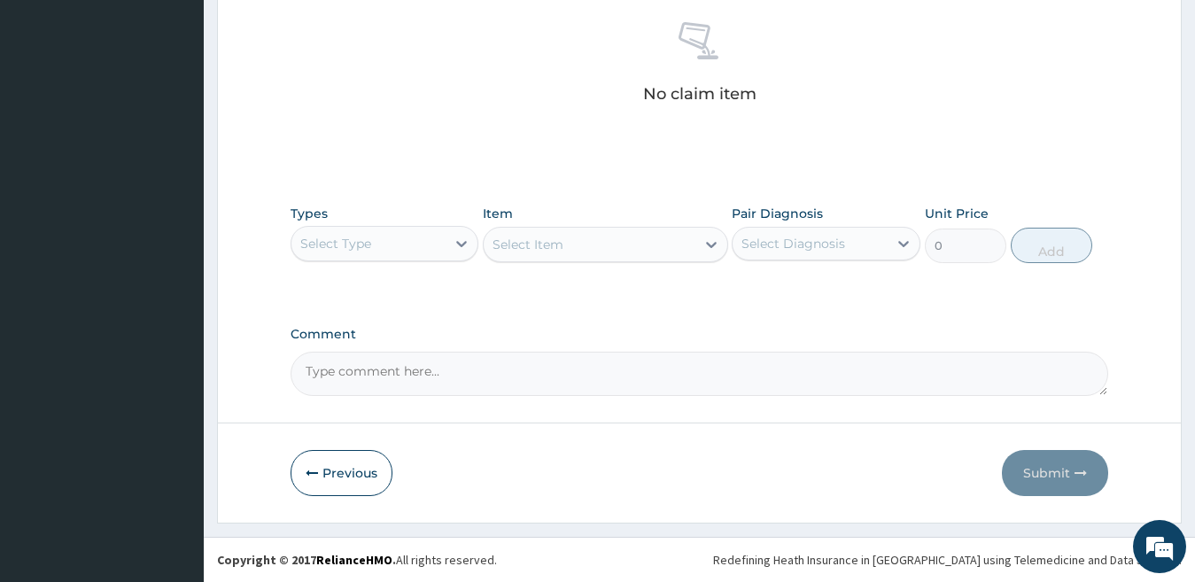
click at [380, 237] on div "Select Type" at bounding box center [368, 243] width 155 height 28
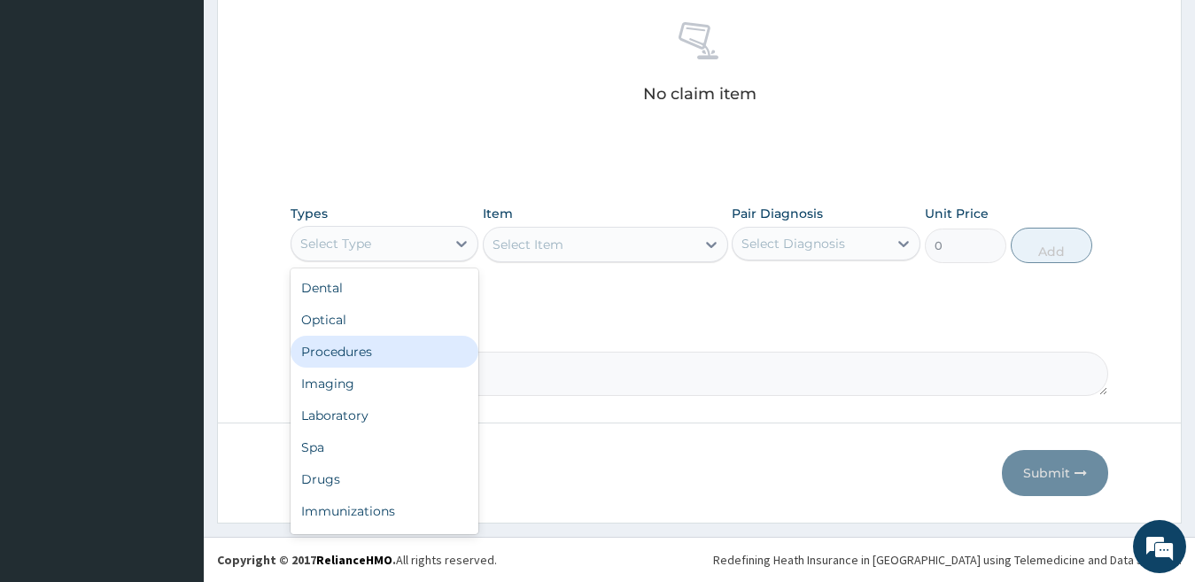
click at [368, 353] on div "Procedures" at bounding box center [385, 352] width 189 height 32
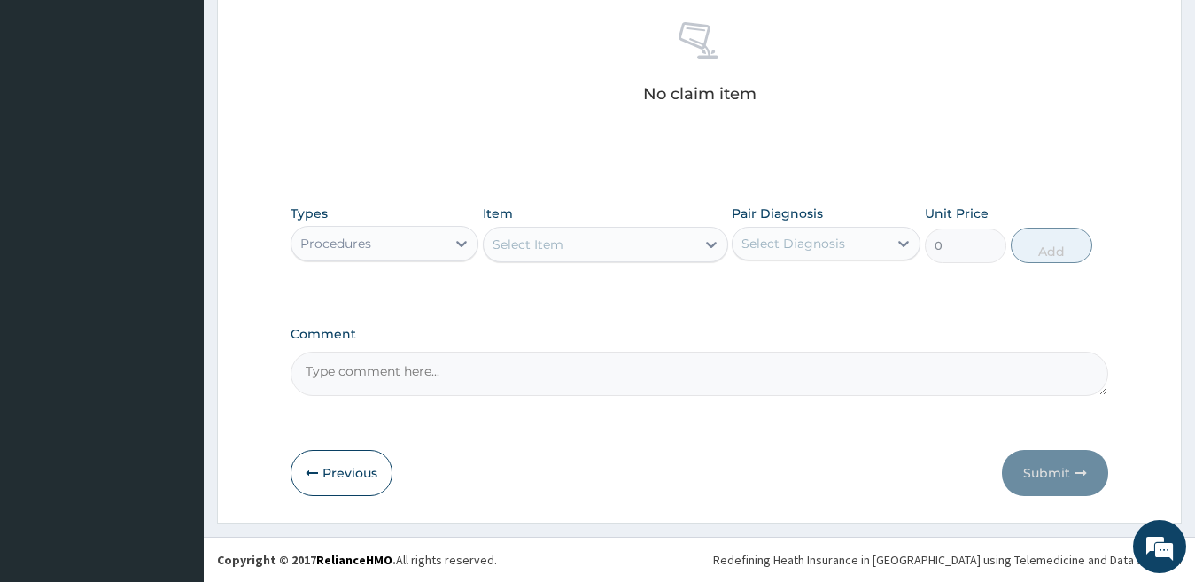
click at [652, 244] on div "Select Item" at bounding box center [590, 244] width 212 height 28
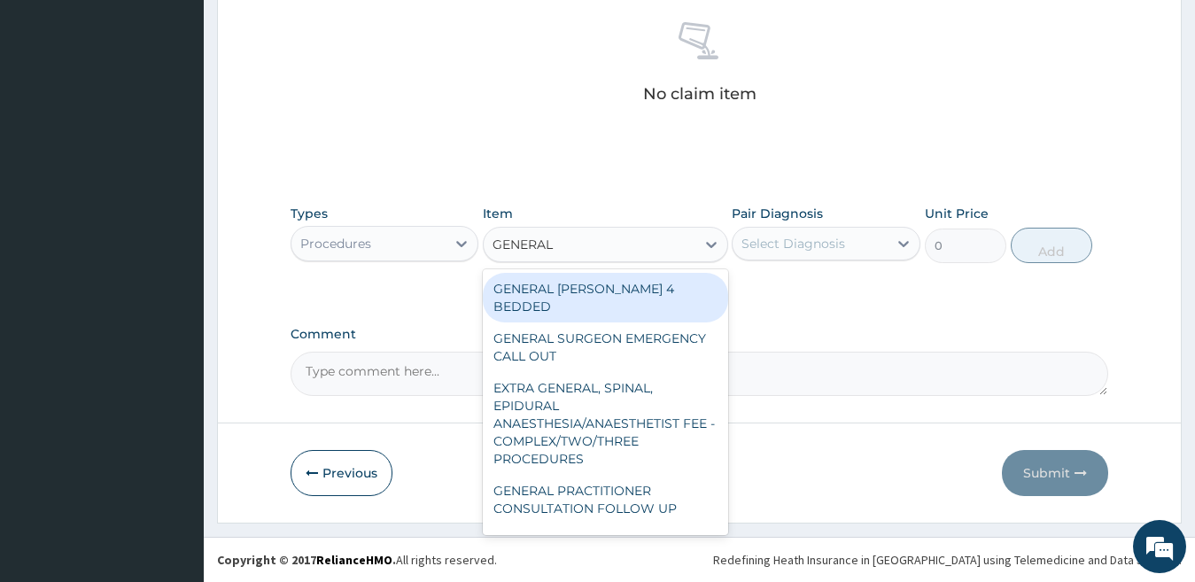
type input "GENERAL P"
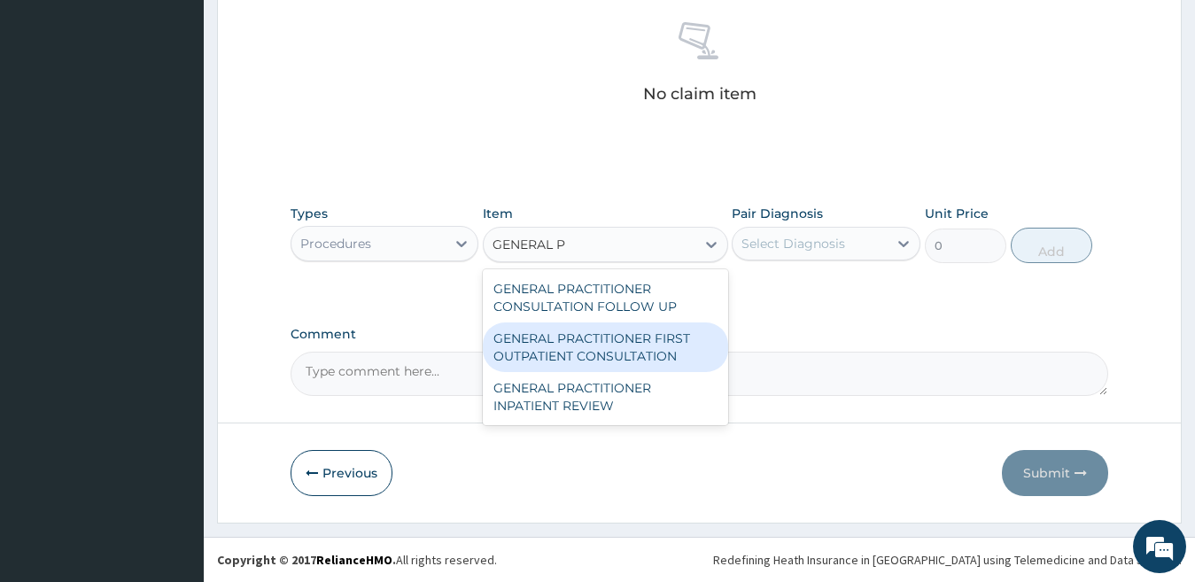
click at [634, 352] on div "GENERAL PRACTITIONER FIRST OUTPATIENT CONSULTATION" at bounding box center [605, 347] width 245 height 50
type input "3750"
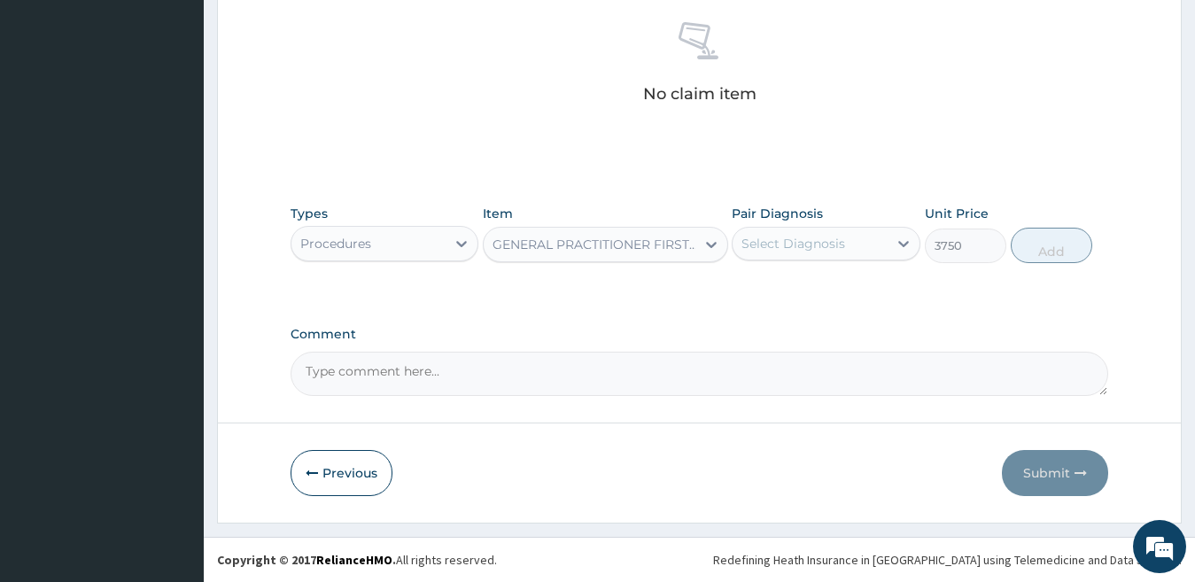
click at [795, 247] on div "Select Diagnosis" at bounding box center [793, 244] width 104 height 18
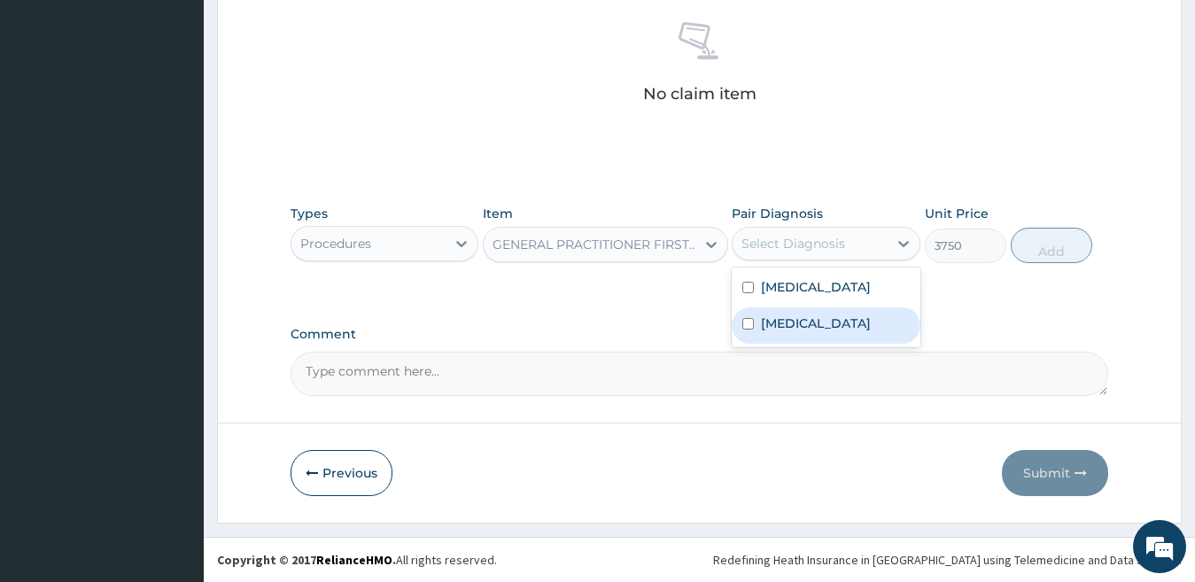
click at [780, 323] on label "Upper respiratory infection" at bounding box center [816, 323] width 110 height 18
checkbox input "true"
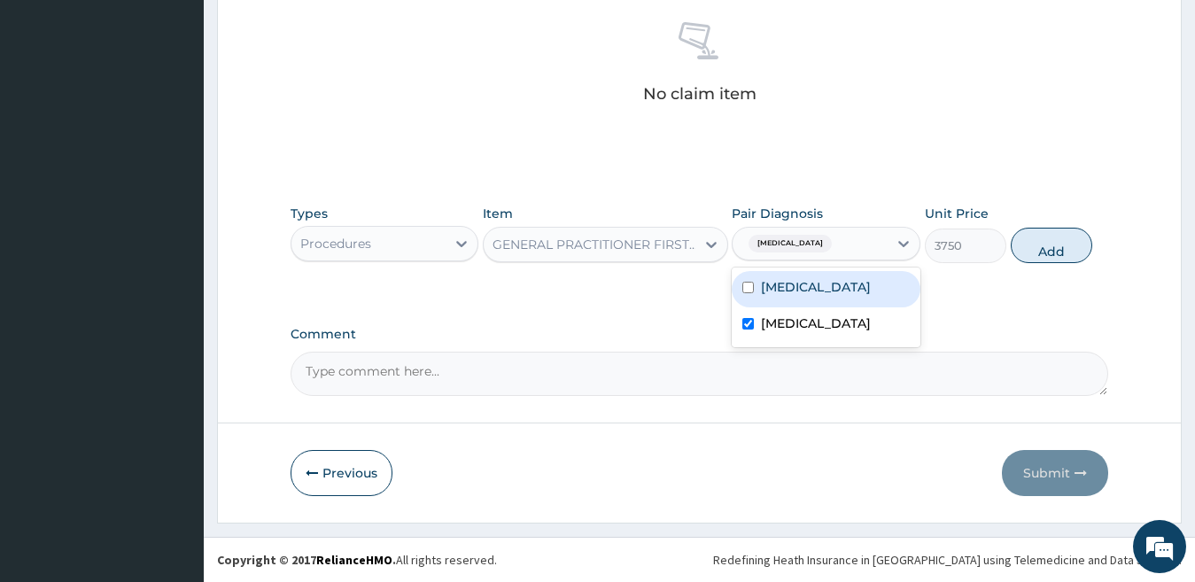
click at [802, 295] on label "[MEDICAL_DATA]" at bounding box center [816, 287] width 110 height 18
checkbox input "true"
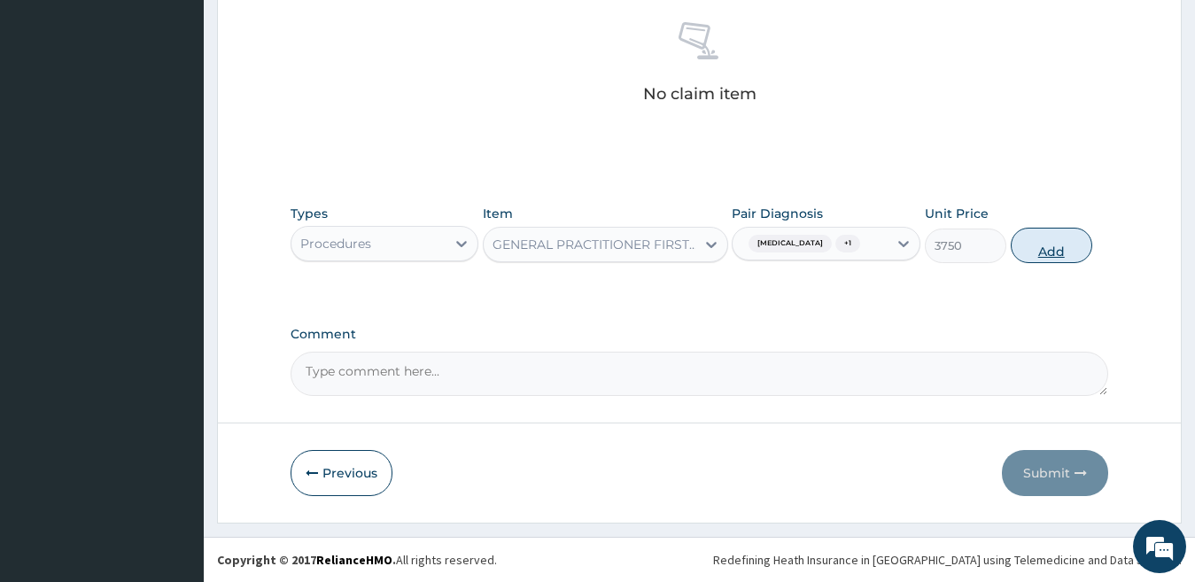
click at [1040, 258] on button "Add" at bounding box center [1051, 245] width 81 height 35
type input "0"
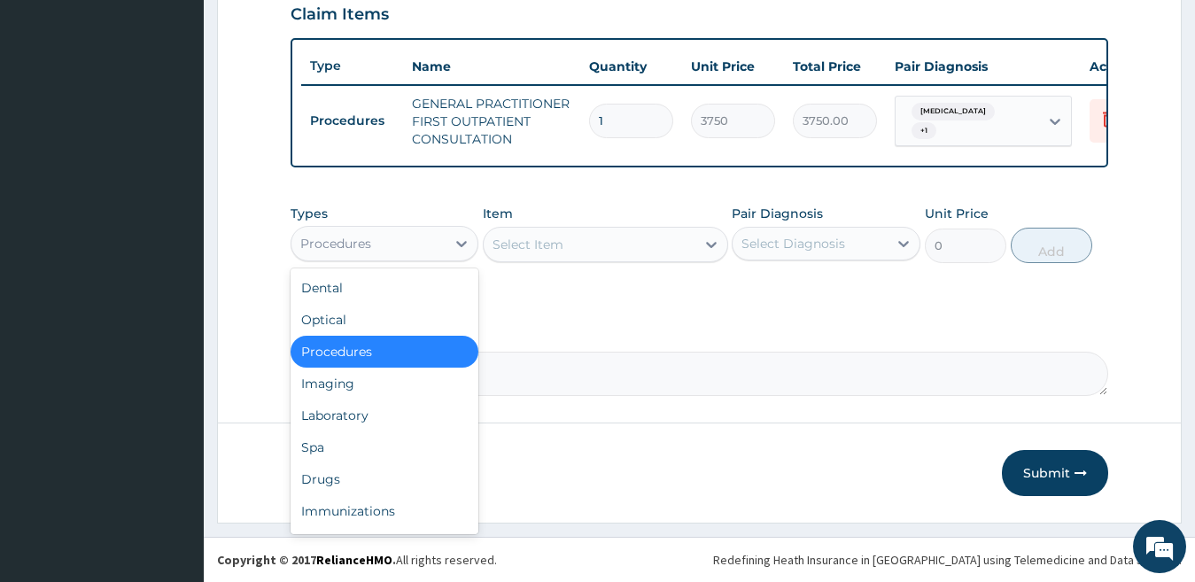
click at [387, 250] on div "Procedures" at bounding box center [368, 243] width 155 height 28
click at [370, 467] on div "Drugs" at bounding box center [385, 479] width 189 height 32
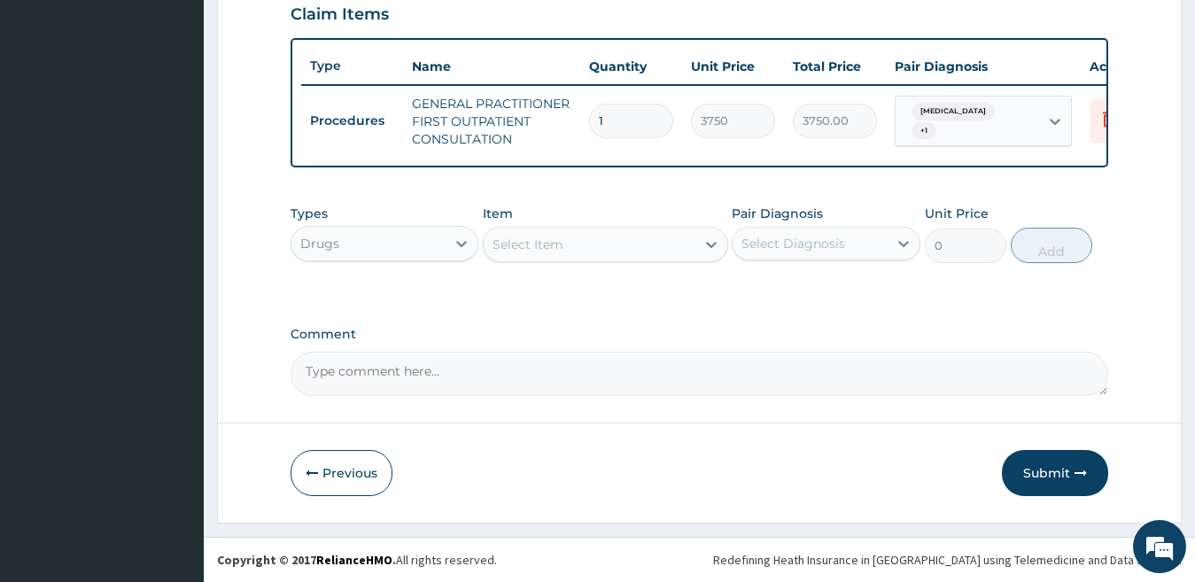
click at [557, 236] on div "Select Item" at bounding box center [527, 245] width 71 height 18
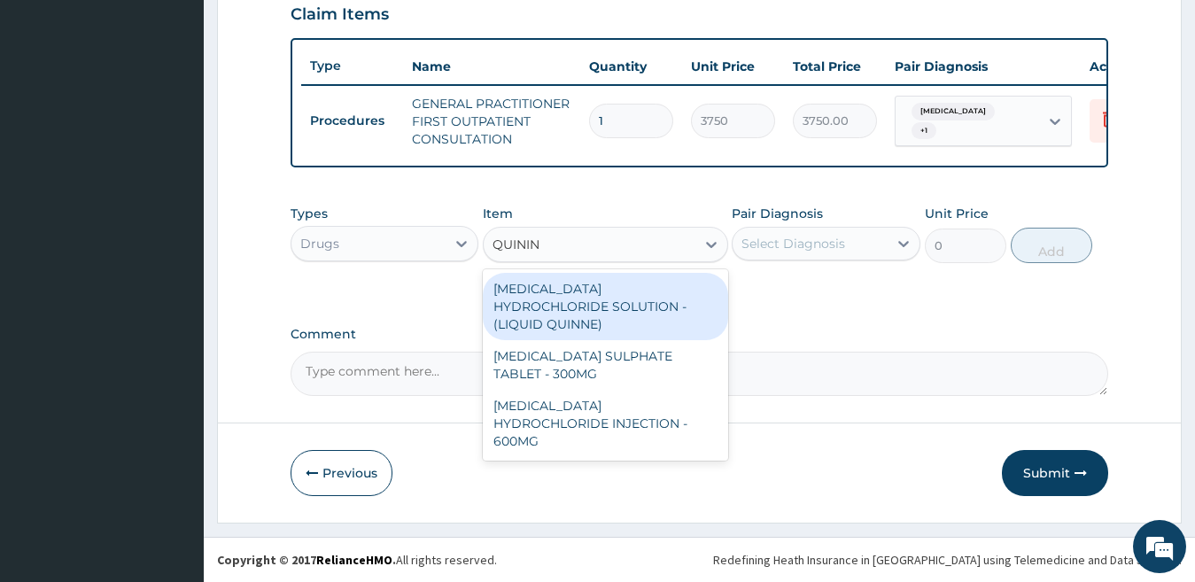
type input "QUININE"
click at [554, 298] on div "QUININE HYDROCHLORIDE SOLUTION - (LIQUID QUINNE)" at bounding box center [605, 306] width 245 height 67
type input "532"
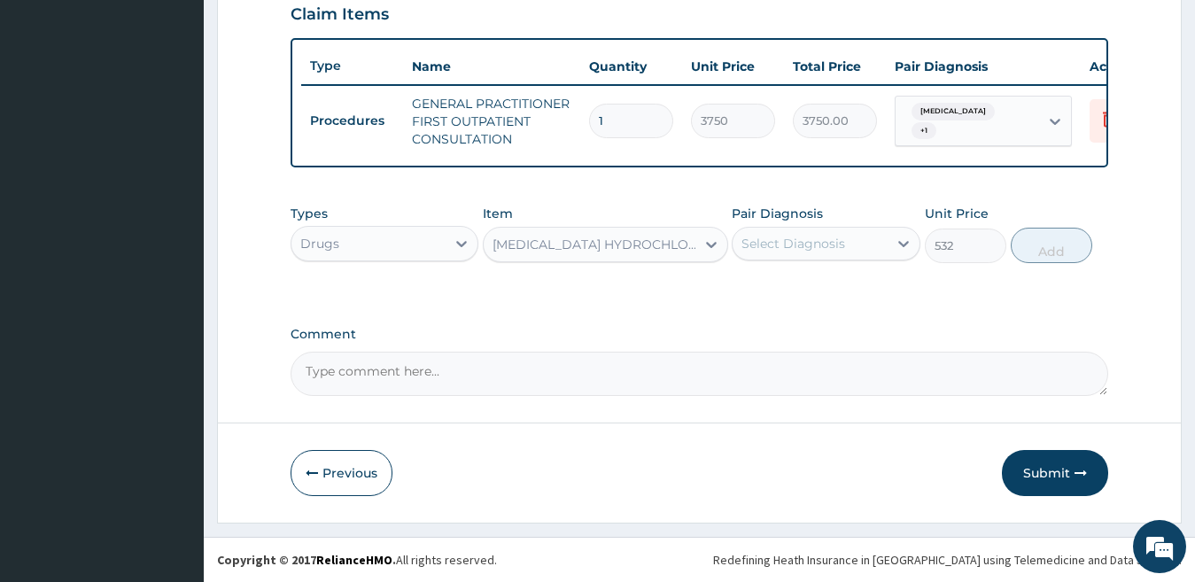
click at [785, 236] on div "Select Diagnosis" at bounding box center [793, 244] width 104 height 18
click at [792, 286] on label "[MEDICAL_DATA]" at bounding box center [816, 287] width 110 height 18
checkbox input "true"
click at [1068, 252] on button "Add" at bounding box center [1051, 245] width 81 height 35
type input "0"
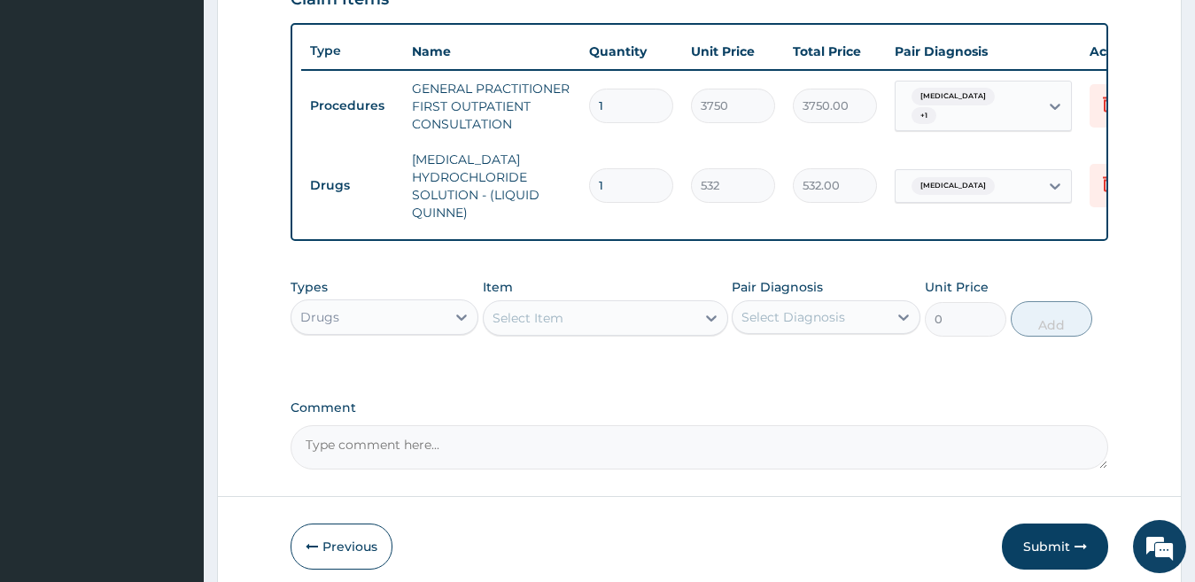
click at [545, 327] on div "Select Item" at bounding box center [527, 318] width 71 height 18
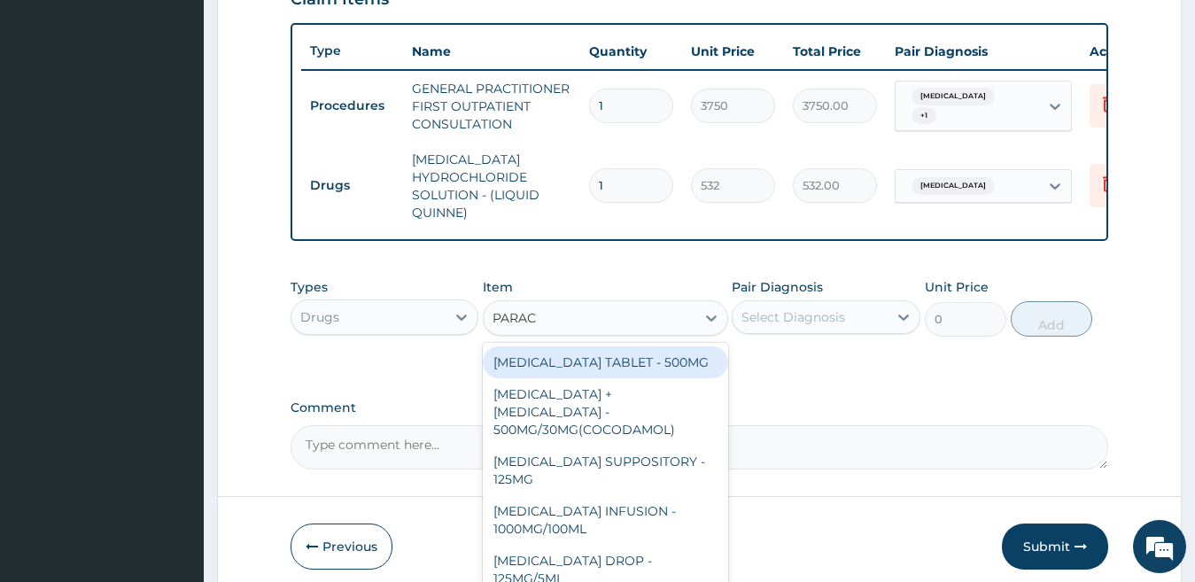
type input "PARACE"
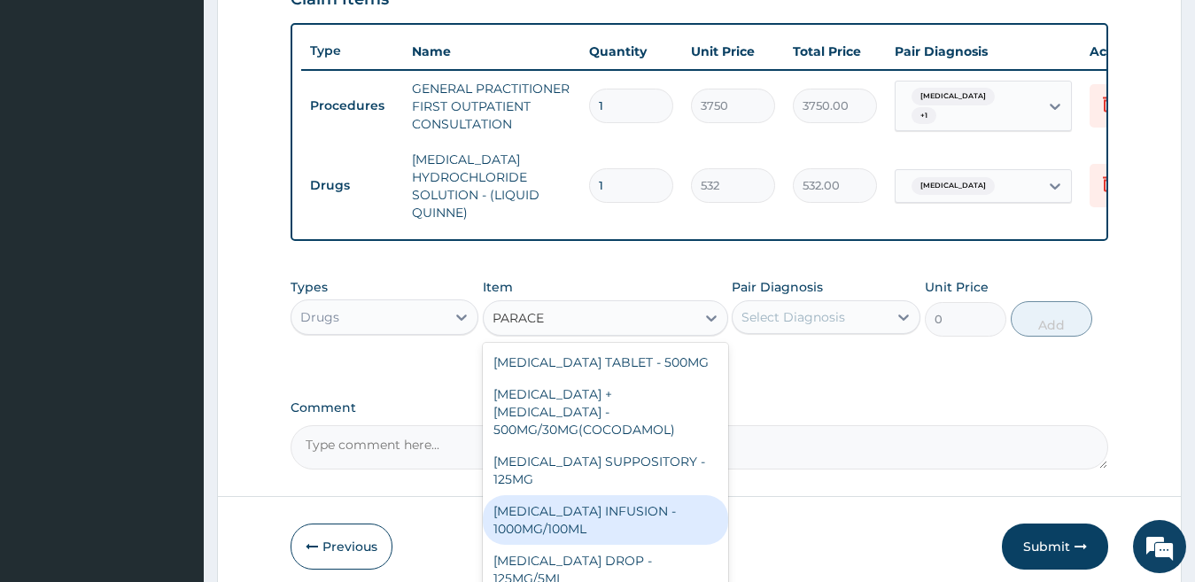
scroll to position [188, 0]
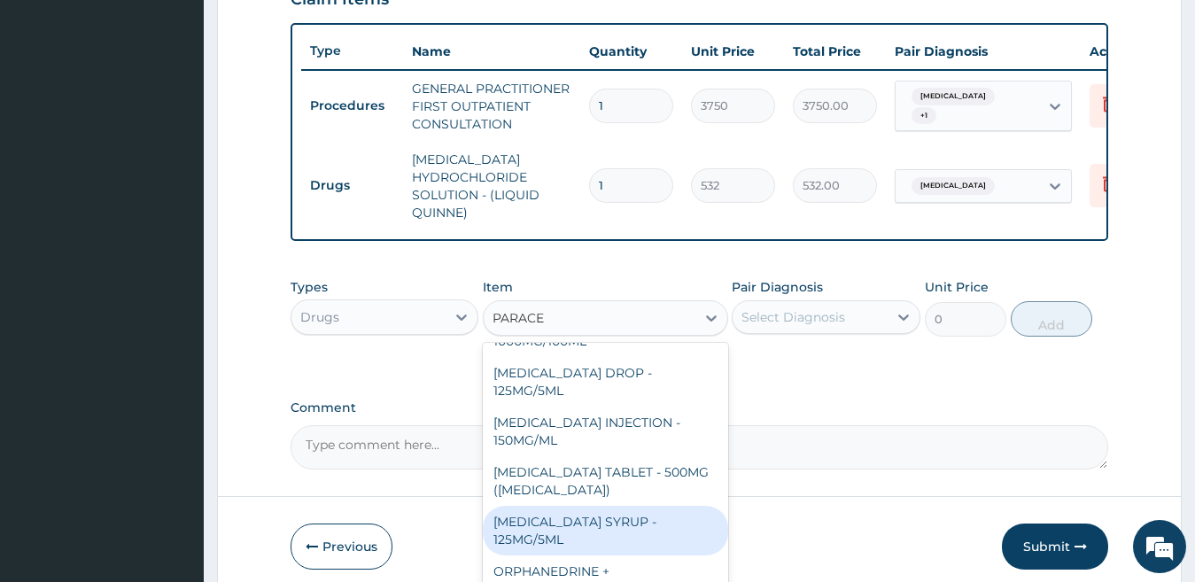
click at [612, 531] on div "PARACETAMOL SYRUP - 125MG/5ML" at bounding box center [605, 531] width 245 height 50
type input "840"
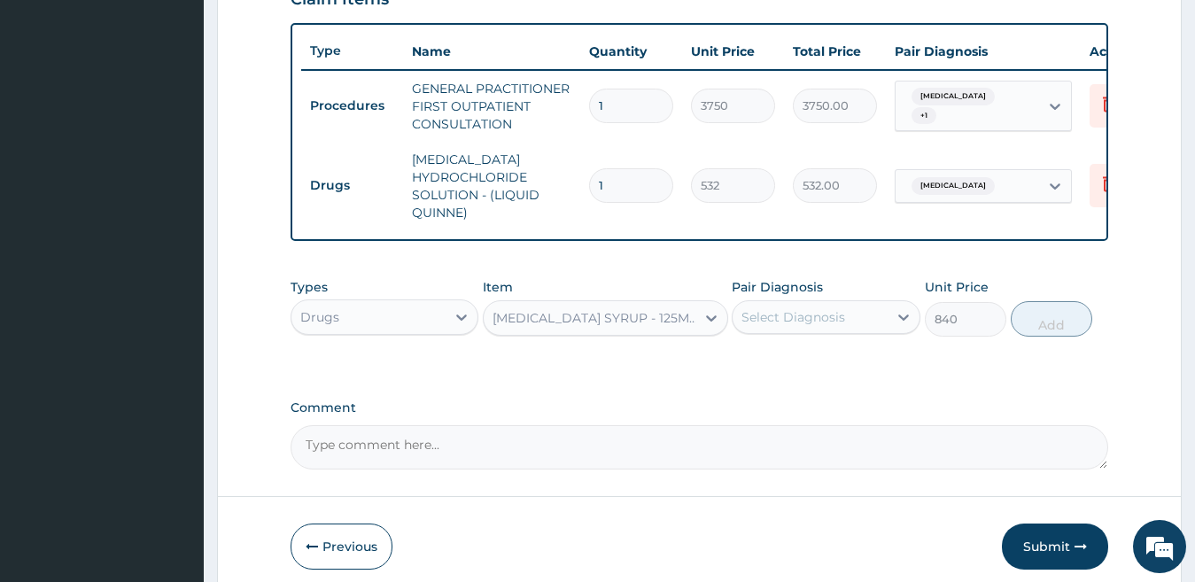
click at [864, 331] on div "Select Diagnosis" at bounding box center [809, 317] width 155 height 28
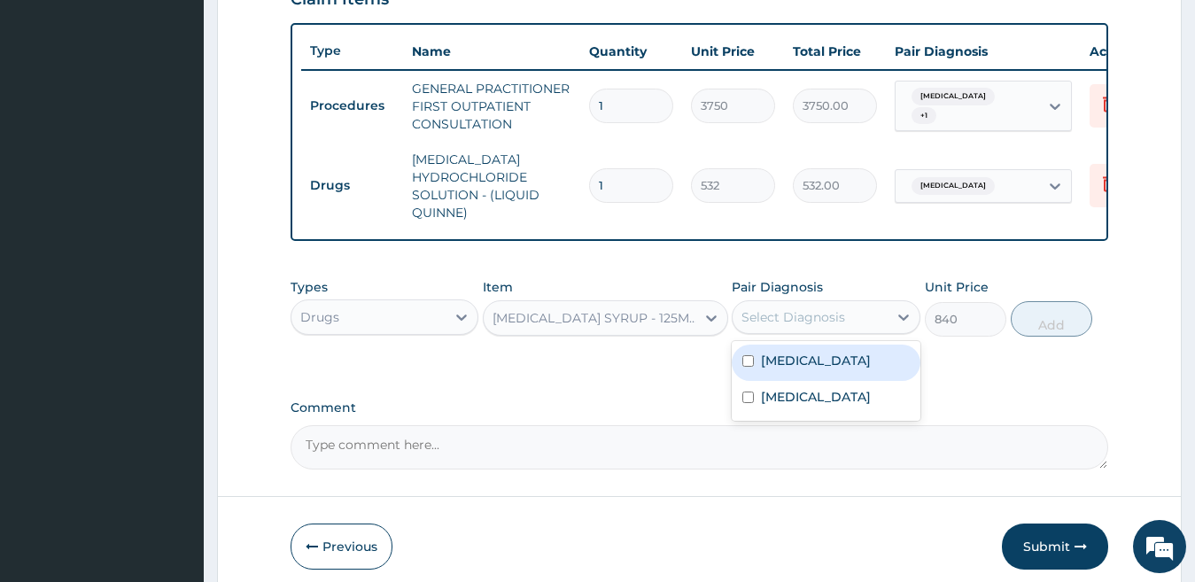
click at [850, 369] on label "Falciparum malaria" at bounding box center [816, 361] width 110 height 18
checkbox input "true"
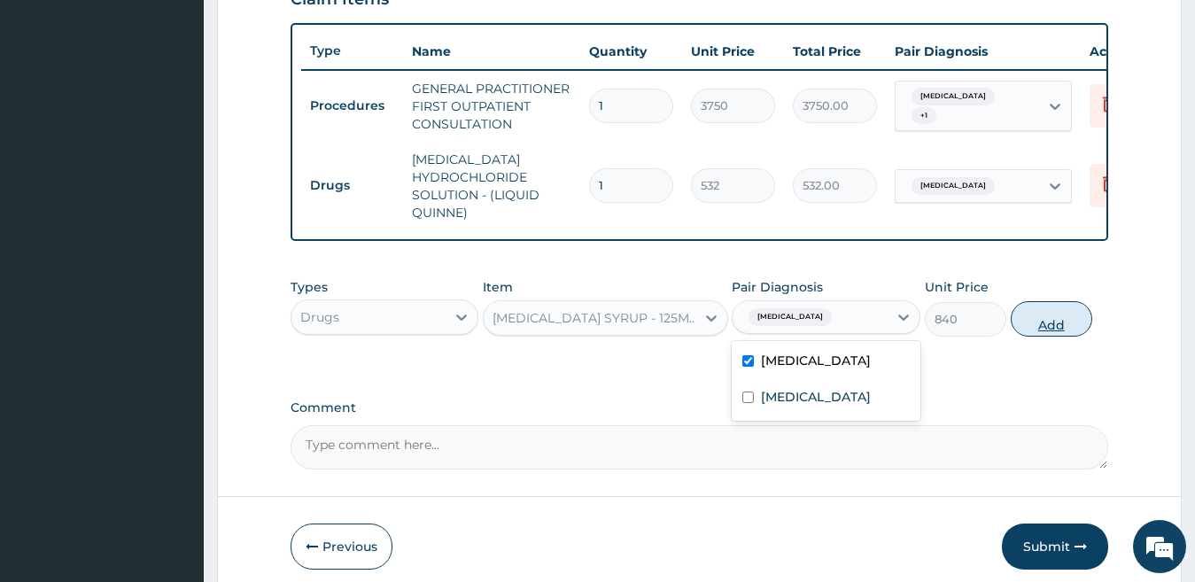
click at [1051, 334] on button "Add" at bounding box center [1051, 318] width 81 height 35
type input "0"
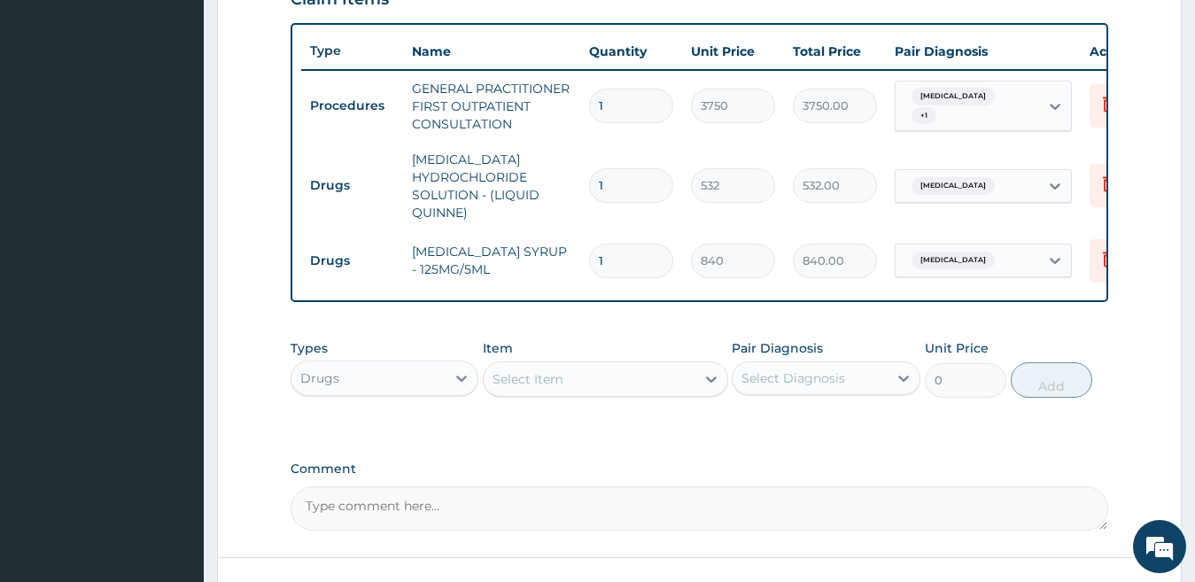
click at [561, 388] on div "Select Item" at bounding box center [527, 379] width 71 height 18
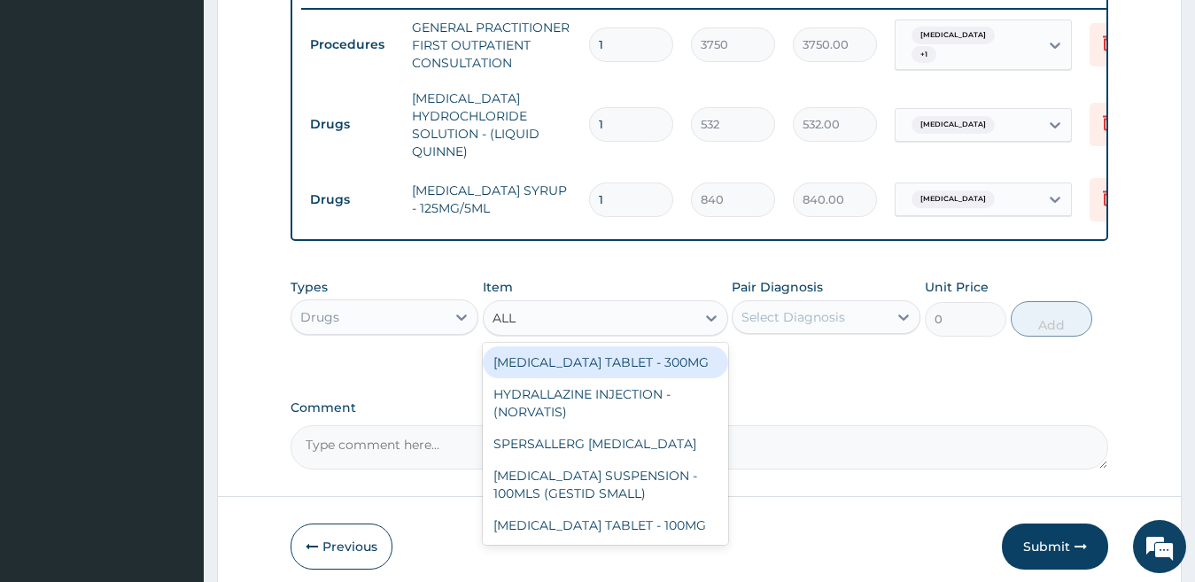
scroll to position [786, 0]
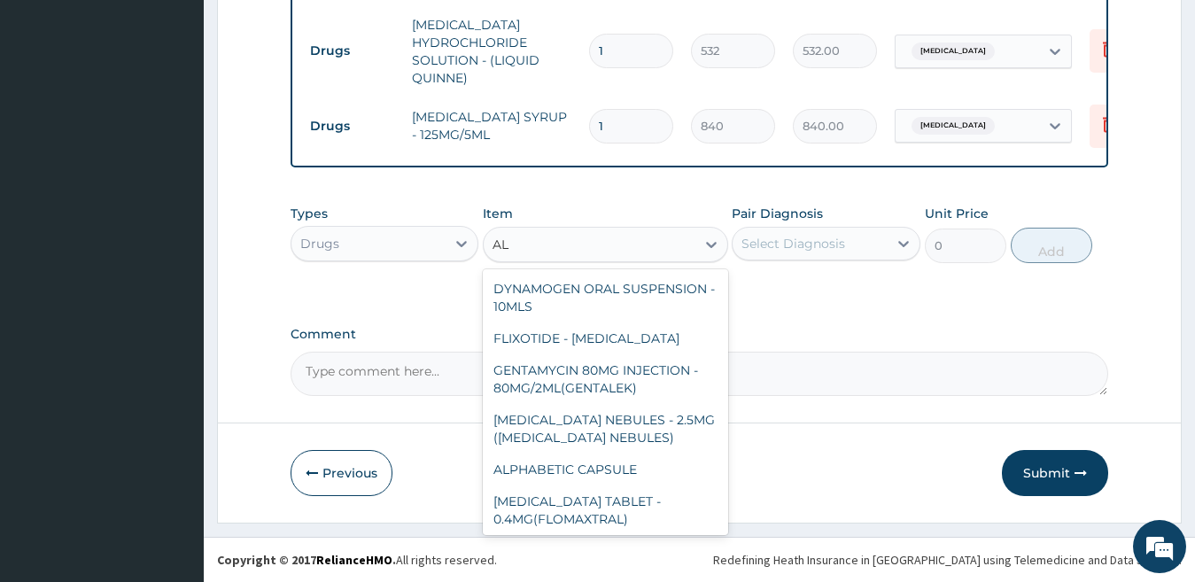
type input "A"
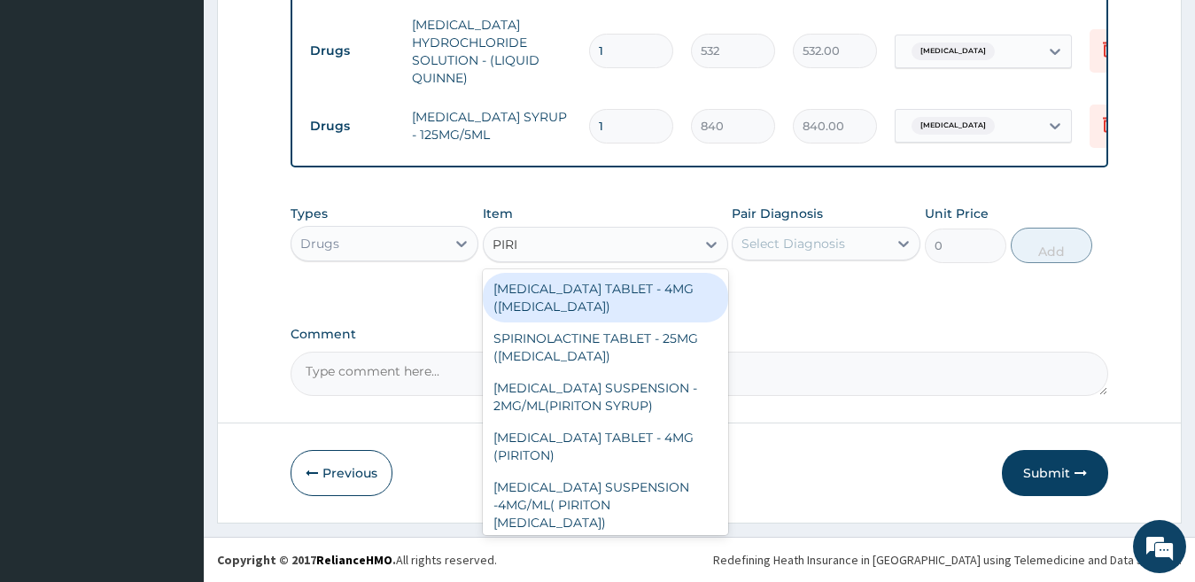
type input "PIRIT"
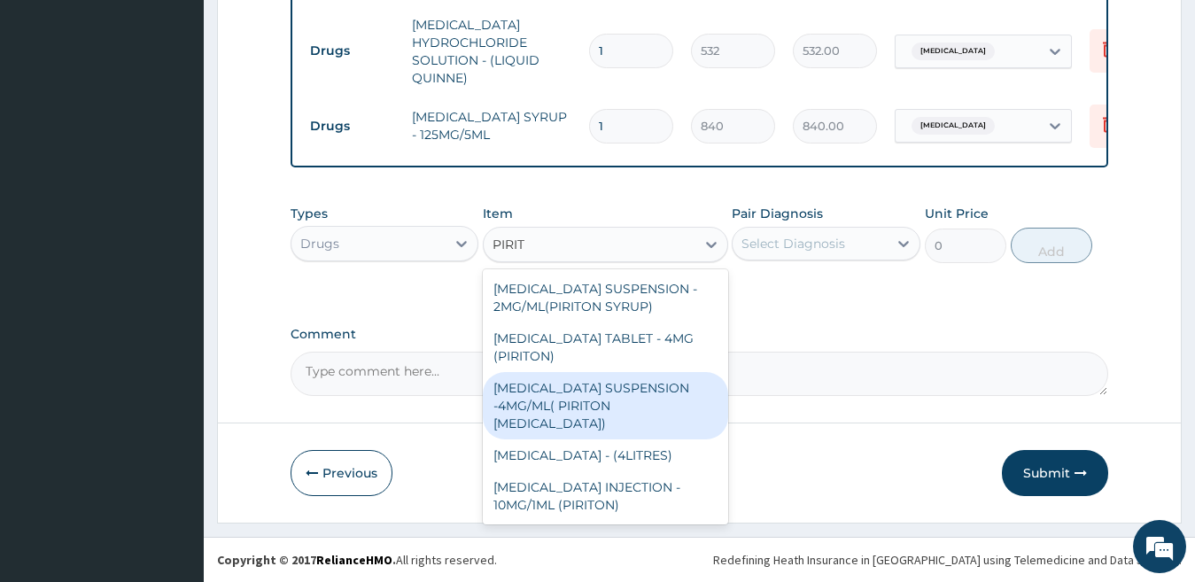
scroll to position [0, 0]
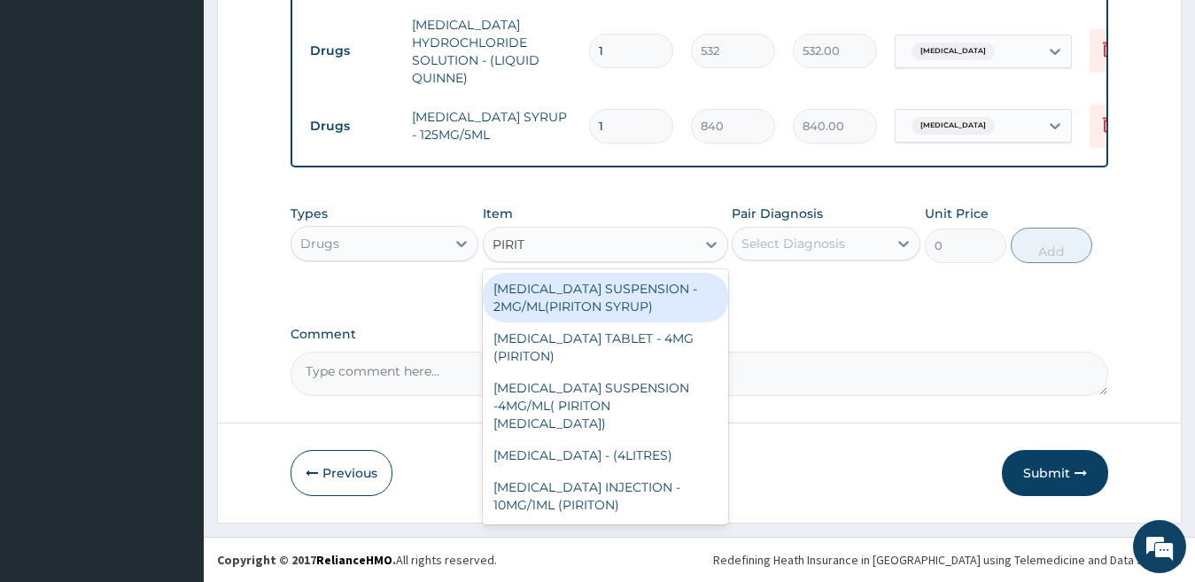
click at [618, 304] on div "CHLORPHENIRAMINE SUSPENSION - 2MG/ML(PIRITON SYRUP)" at bounding box center [605, 298] width 245 height 50
type input "840"
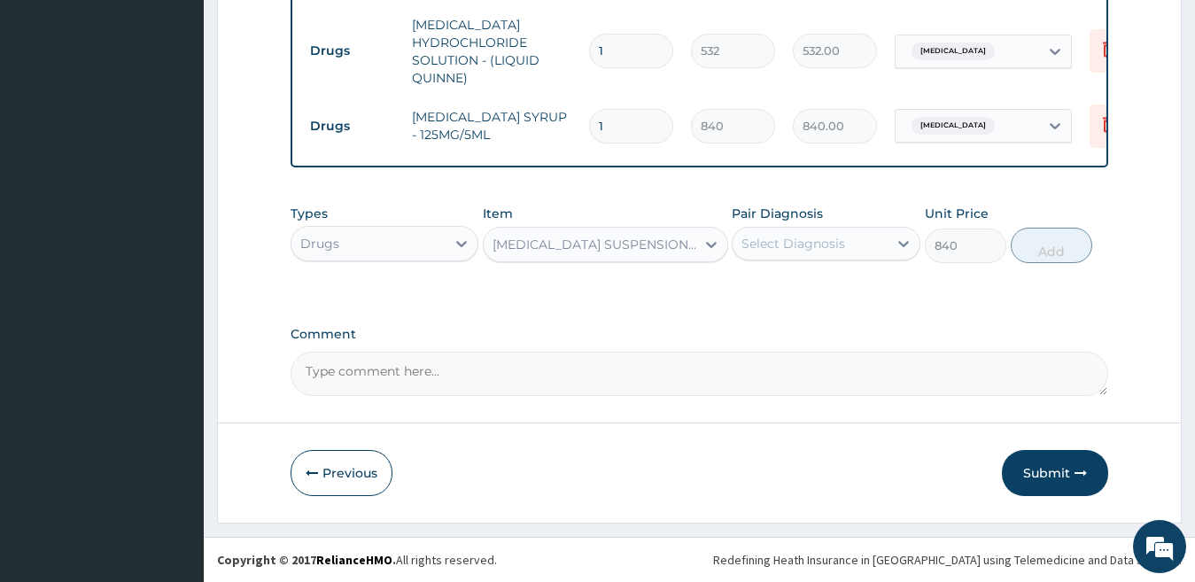
click at [798, 243] on div "Select Diagnosis" at bounding box center [793, 244] width 104 height 18
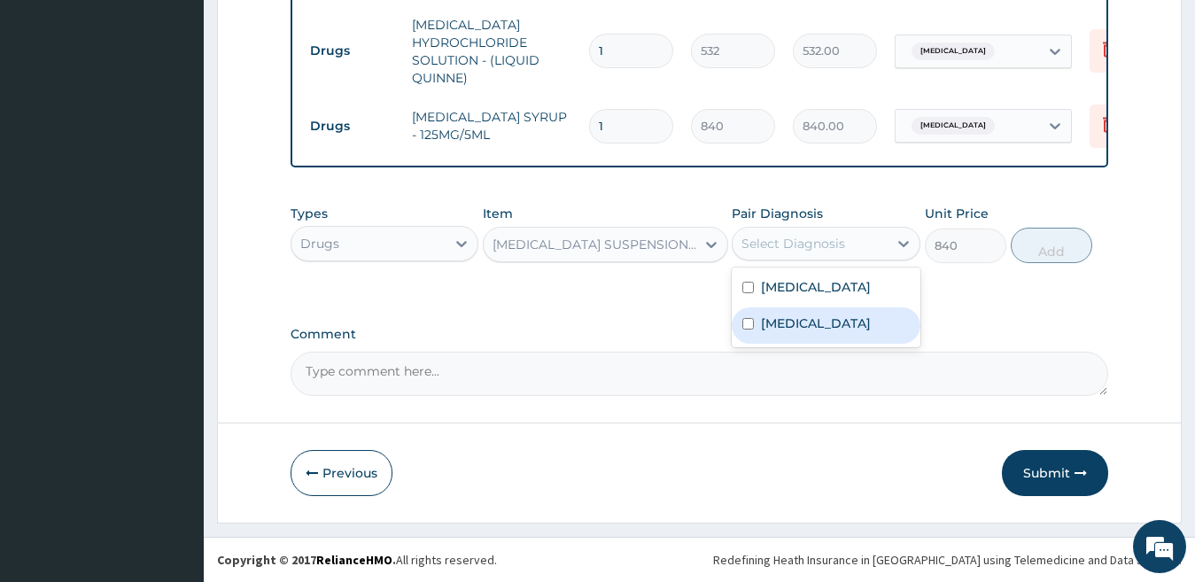
click at [792, 332] on label "[MEDICAL_DATA]" at bounding box center [816, 323] width 110 height 18
checkbox input "true"
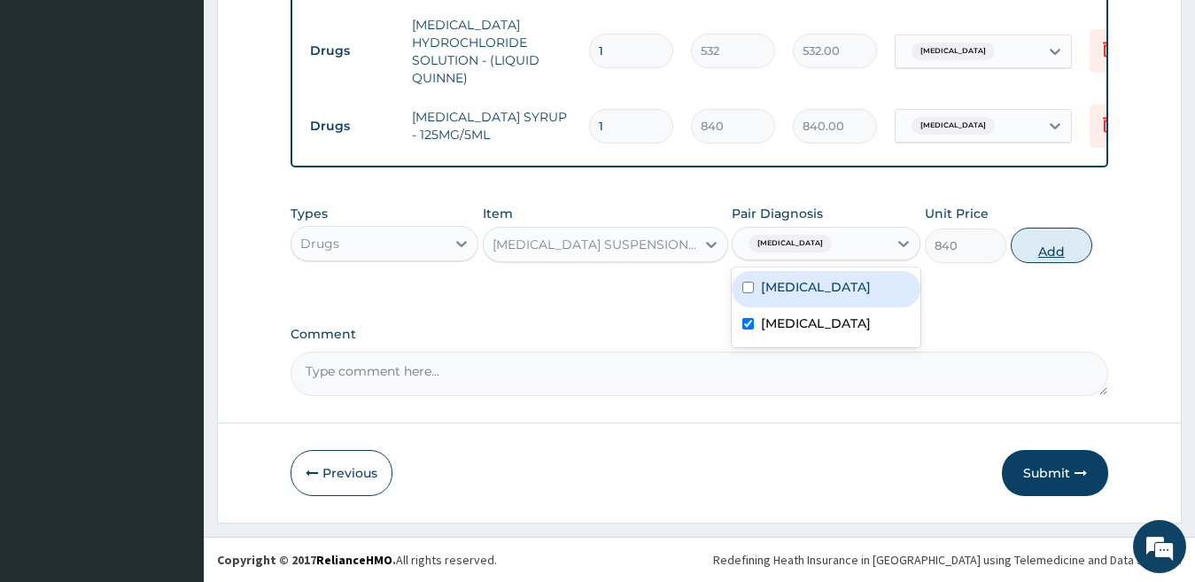
click at [1039, 253] on button "Add" at bounding box center [1051, 245] width 81 height 35
type input "0"
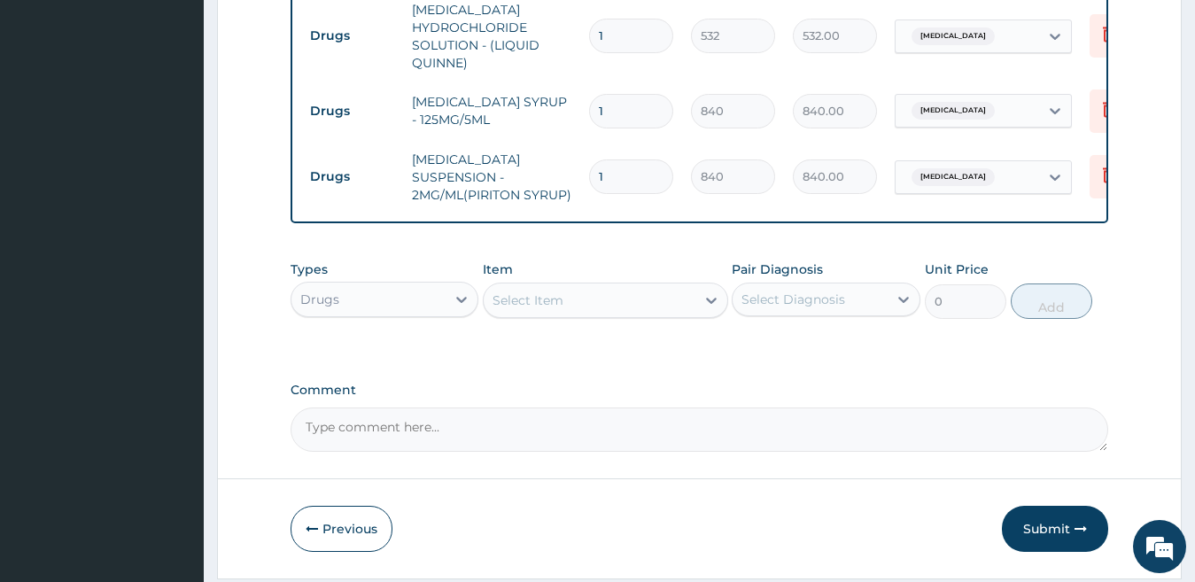
click at [528, 309] on div "Select Item" at bounding box center [527, 300] width 71 height 18
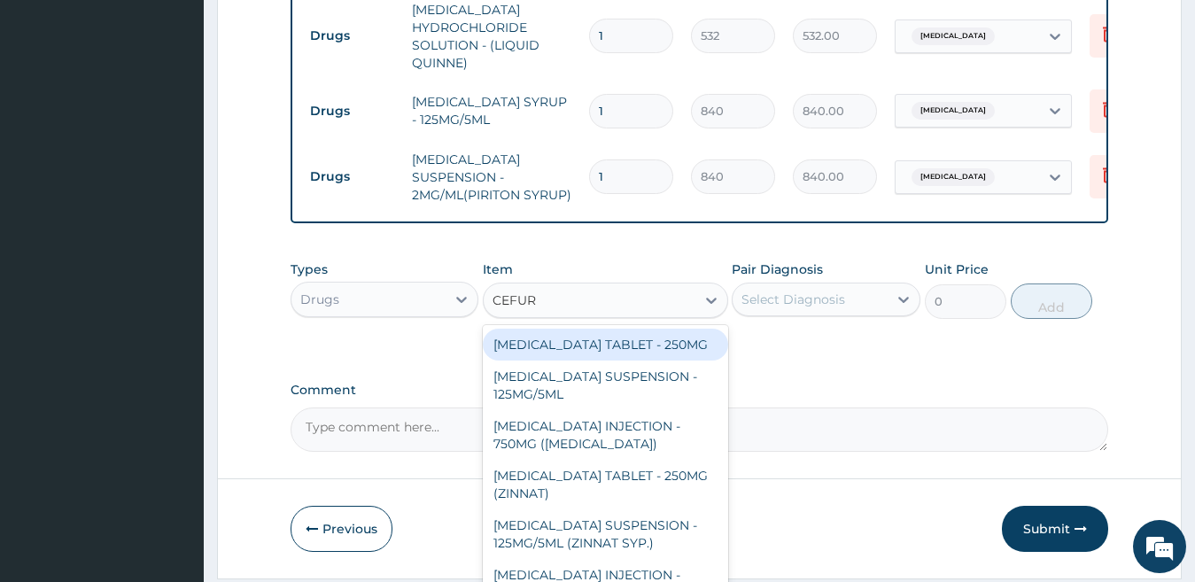
type input "CEFURO"
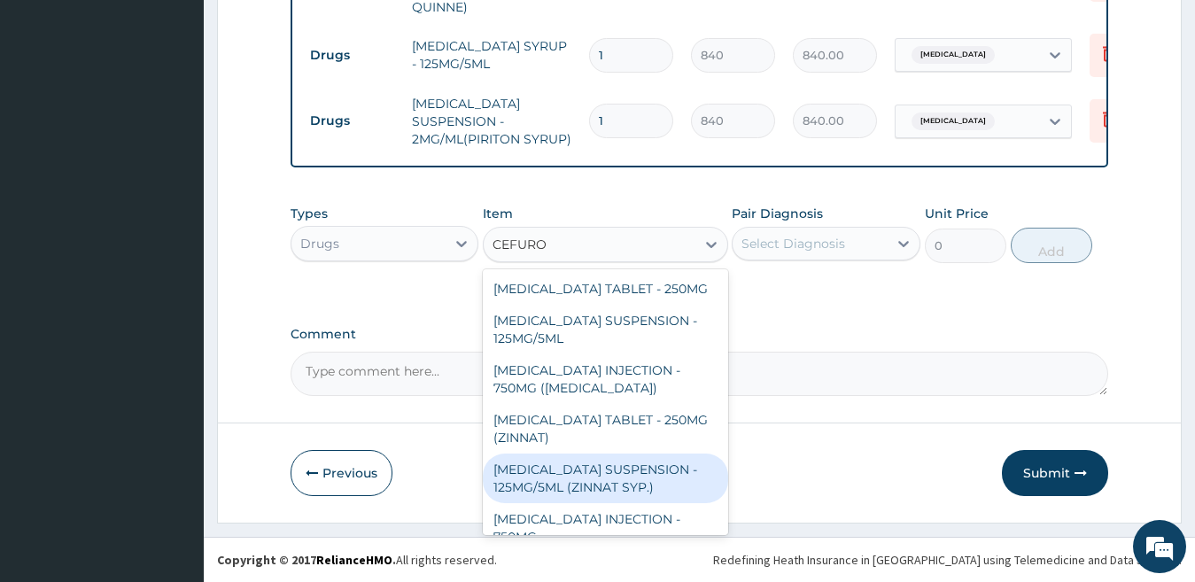
scroll to position [21, 0]
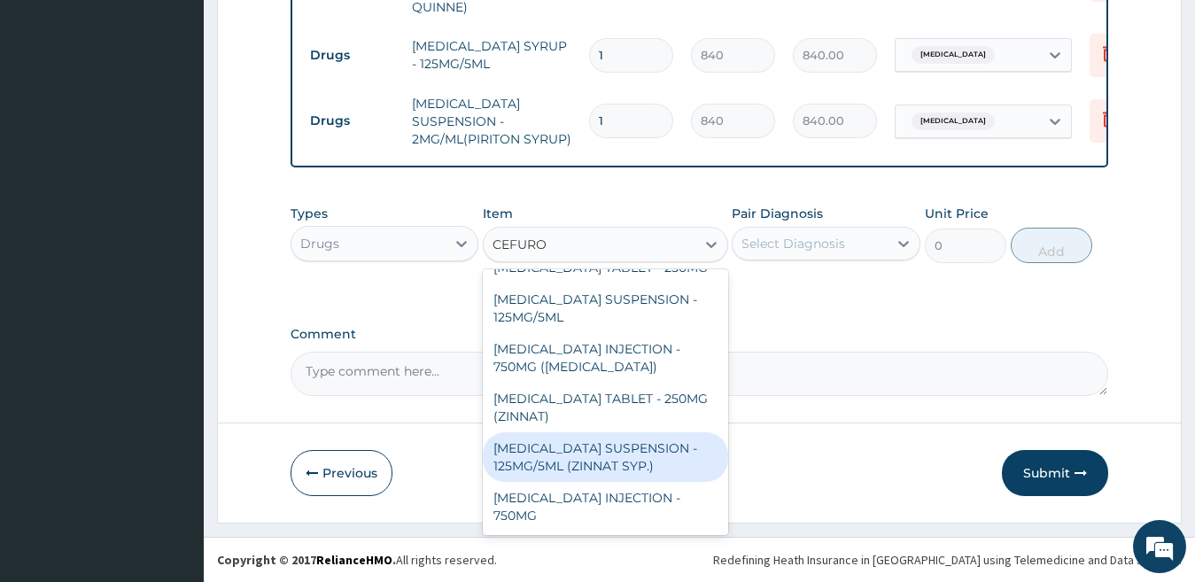
click at [642, 467] on div "[MEDICAL_DATA] SUSPENSION - 125MG/5ML (ZINNAT SYP.)" at bounding box center [605, 457] width 245 height 50
type input "14559.999999999998"
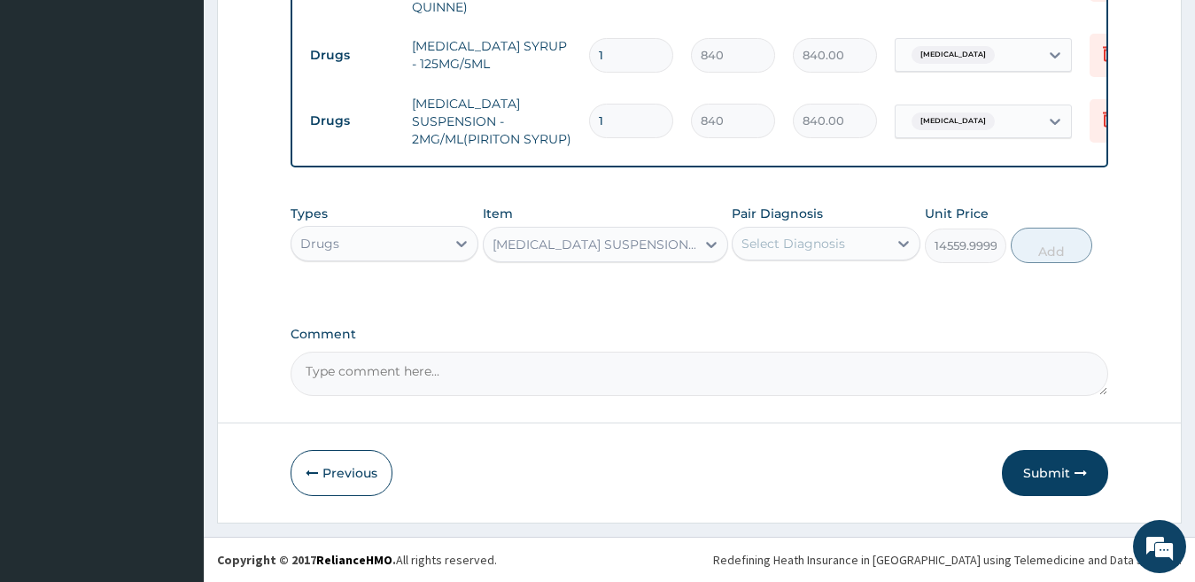
click at [631, 231] on div "[MEDICAL_DATA] SUSPENSION - 125MG/5ML (ZINNAT SYP.)" at bounding box center [590, 244] width 212 height 28
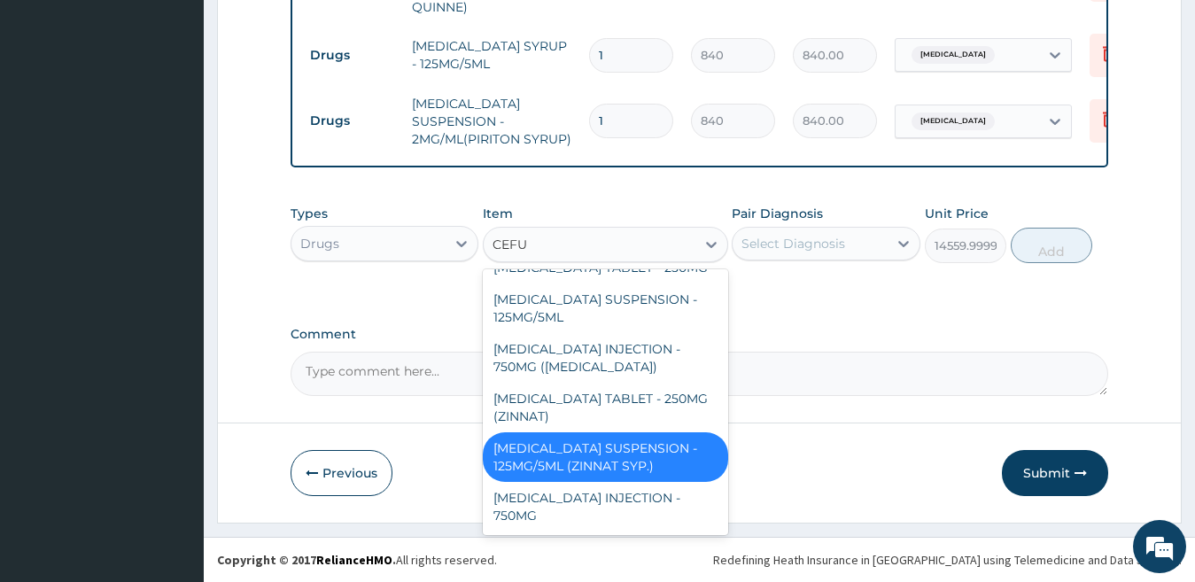
scroll to position [16, 0]
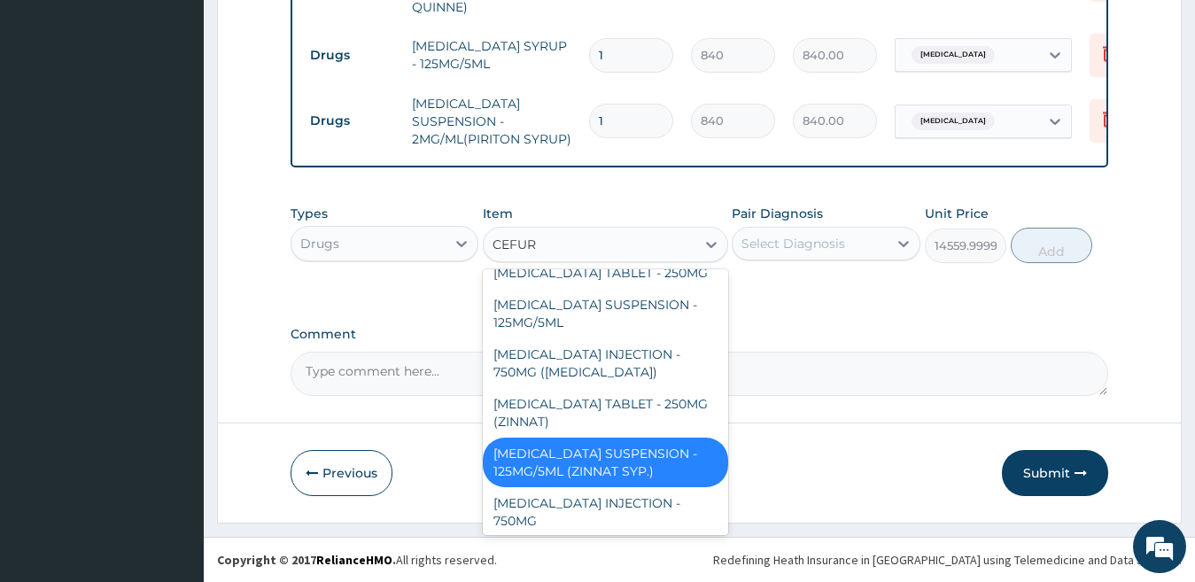
type input "CEFURO"
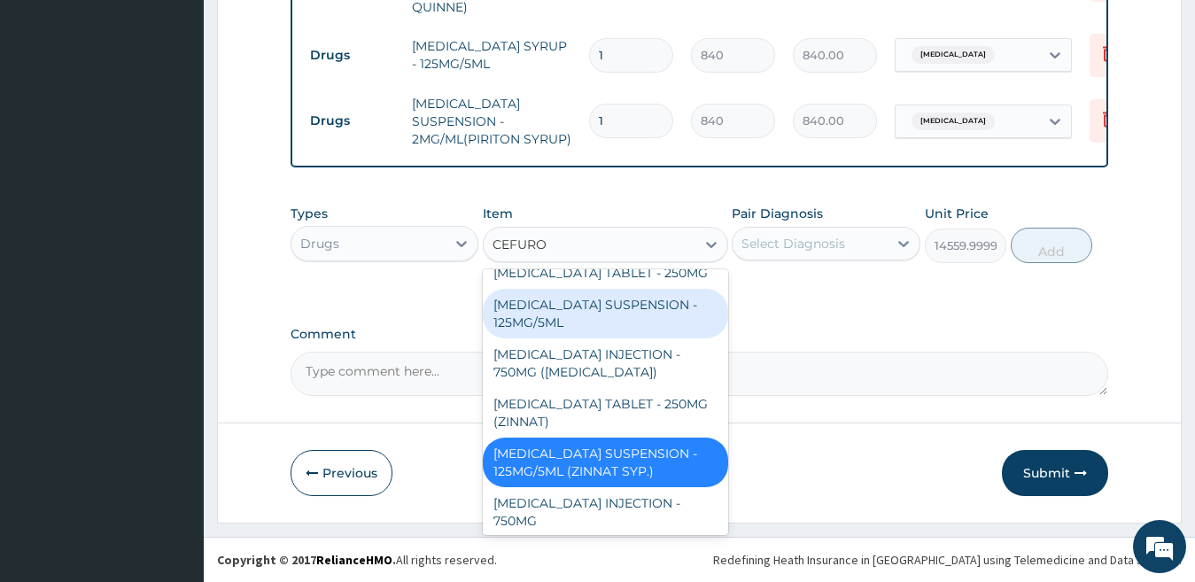
click at [623, 320] on div "[MEDICAL_DATA] SUSPENSION - 125MG/5ML" at bounding box center [605, 314] width 245 height 50
type input "3919.9999999999995"
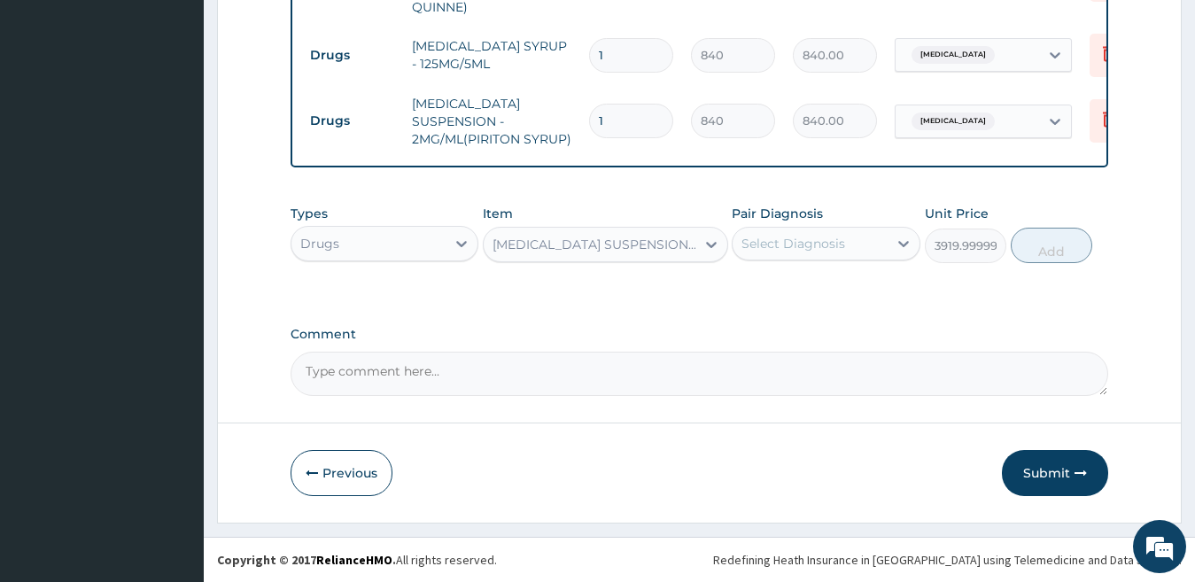
click at [775, 243] on div "Select Diagnosis" at bounding box center [793, 244] width 104 height 18
click at [779, 249] on div "Select Diagnosis" at bounding box center [793, 244] width 104 height 18
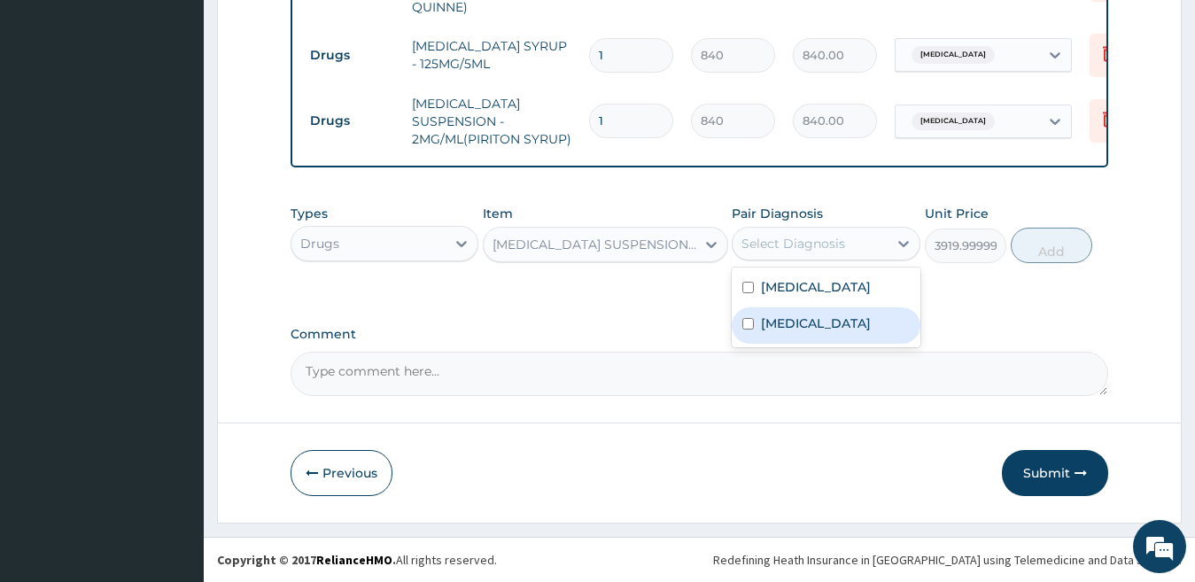
click at [785, 322] on label "[MEDICAL_DATA]" at bounding box center [816, 323] width 110 height 18
checkbox input "true"
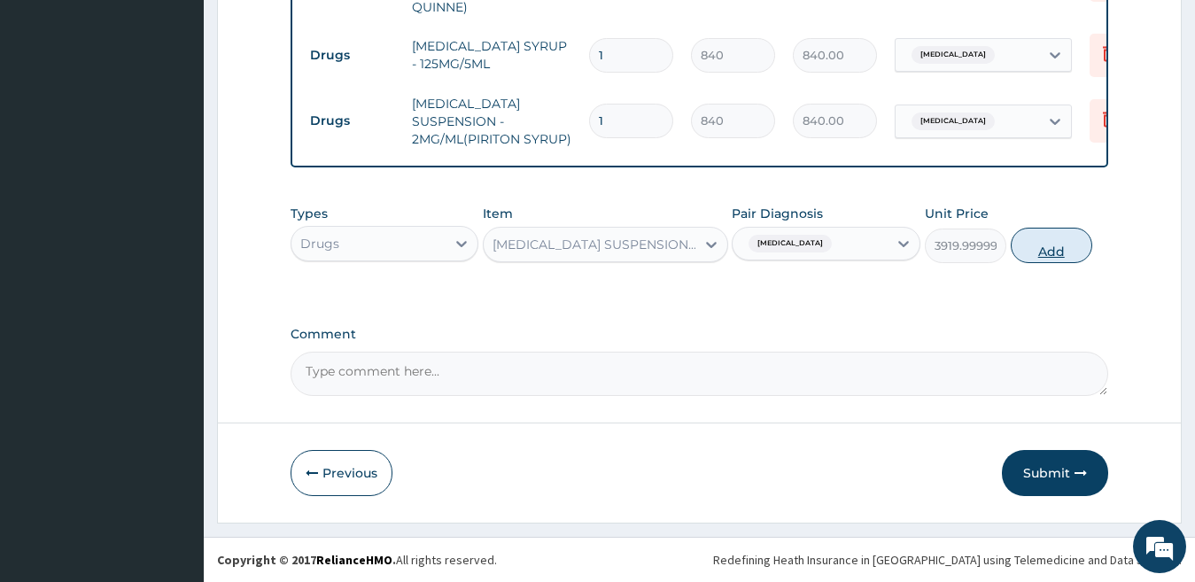
click at [1030, 248] on button "Add" at bounding box center [1051, 245] width 81 height 35
type input "0"
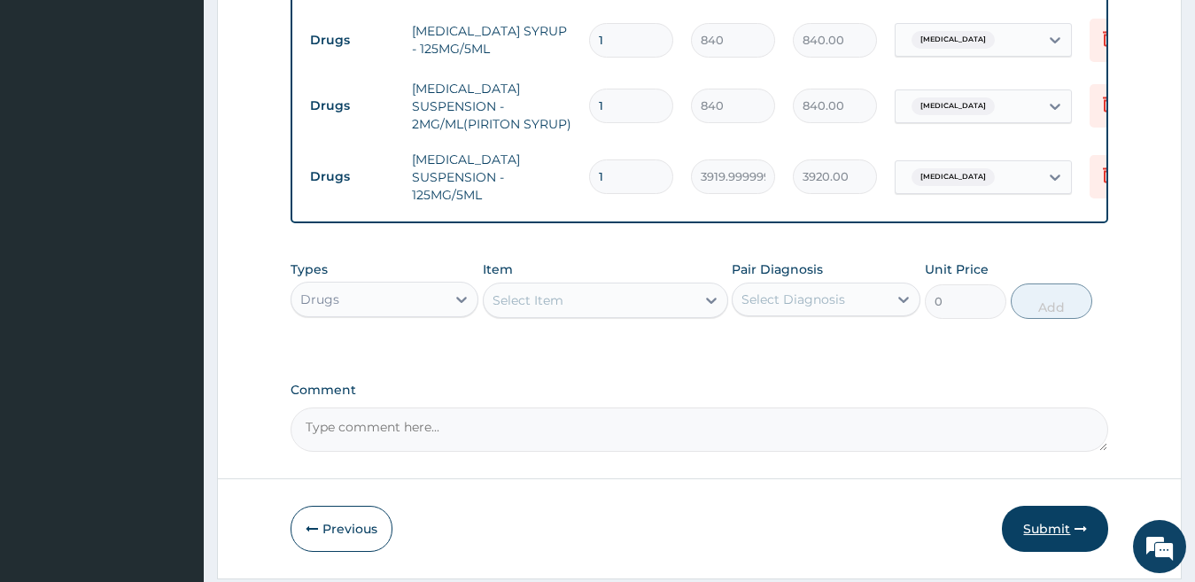
click at [1071, 545] on button "Submit" at bounding box center [1055, 529] width 106 height 46
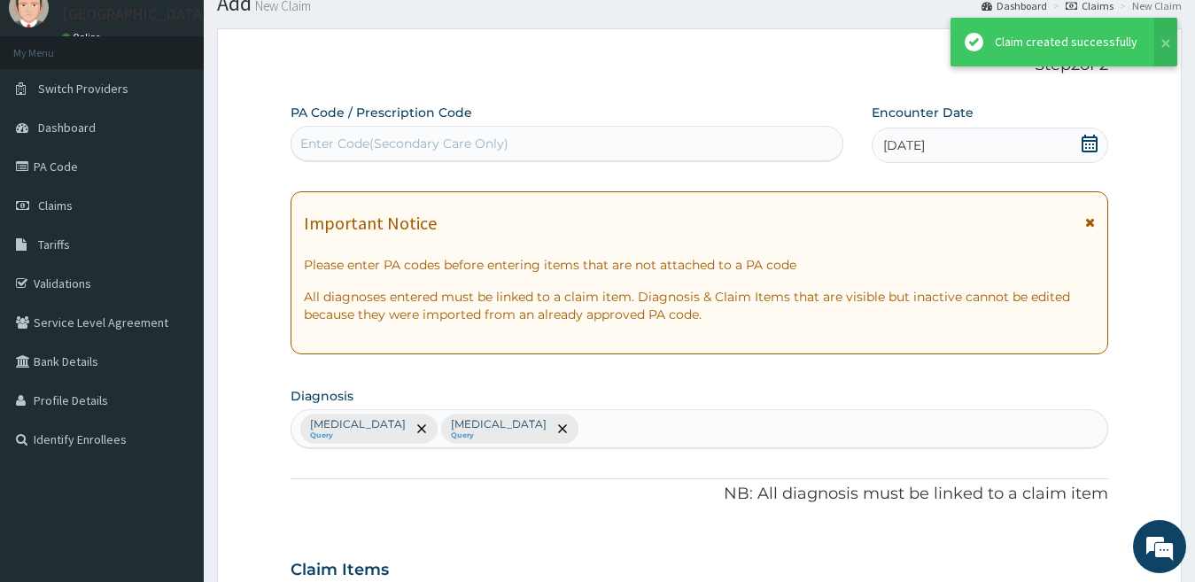
scroll to position [856, 0]
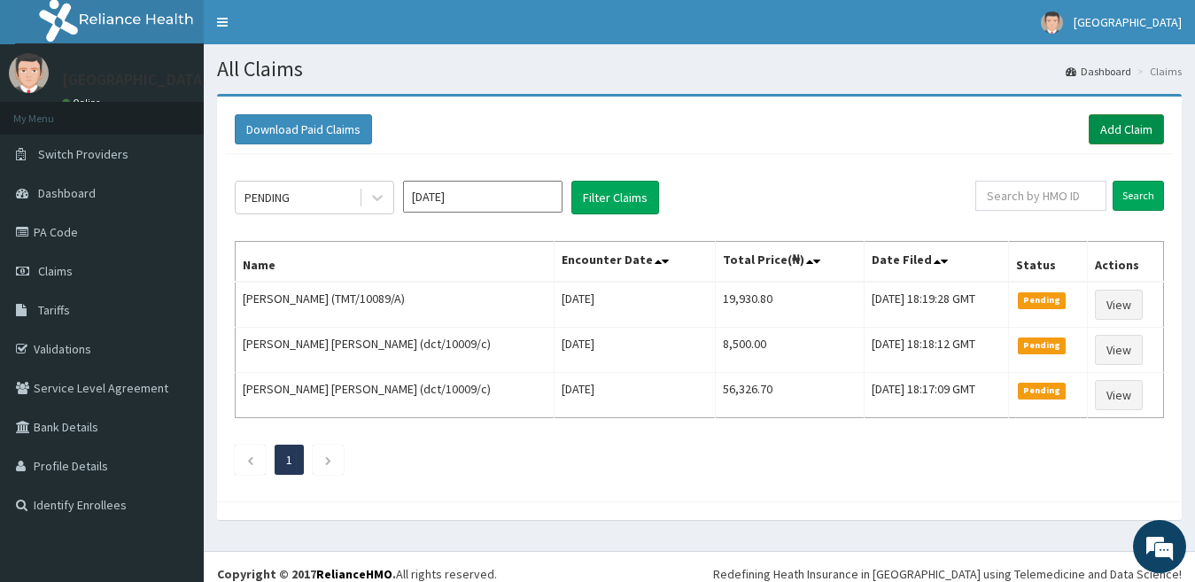
click at [1110, 128] on link "Add Claim" at bounding box center [1126, 129] width 75 height 30
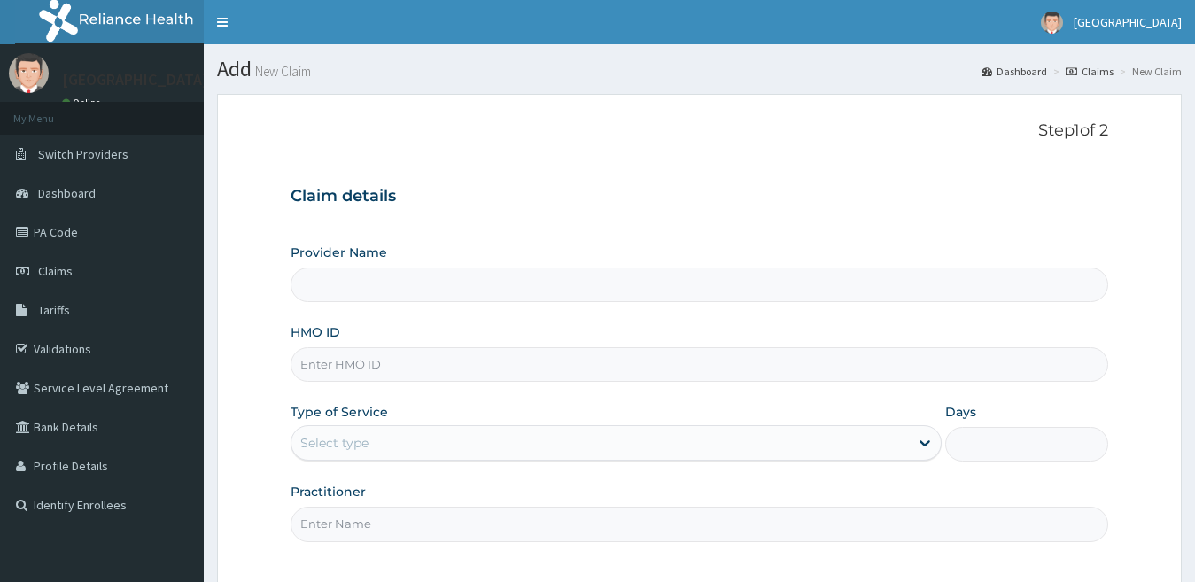
click at [390, 369] on input "HMO ID" at bounding box center [700, 364] width 818 height 35
type input "[GEOGRAPHIC_DATA]"
click at [379, 366] on input "HMO ID" at bounding box center [700, 364] width 818 height 35
type input "VSE/10019/A"
click at [398, 442] on div "Select type" at bounding box center [600, 443] width 618 height 28
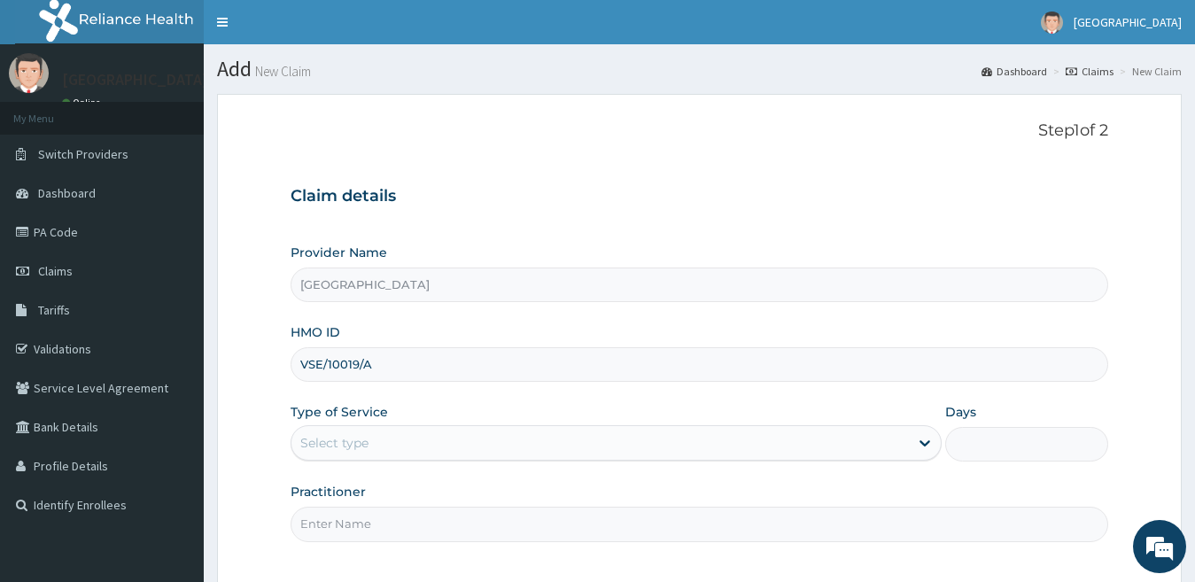
click at [398, 442] on div "Select type" at bounding box center [600, 443] width 618 height 28
click at [369, 454] on div "Select type" at bounding box center [600, 443] width 618 height 28
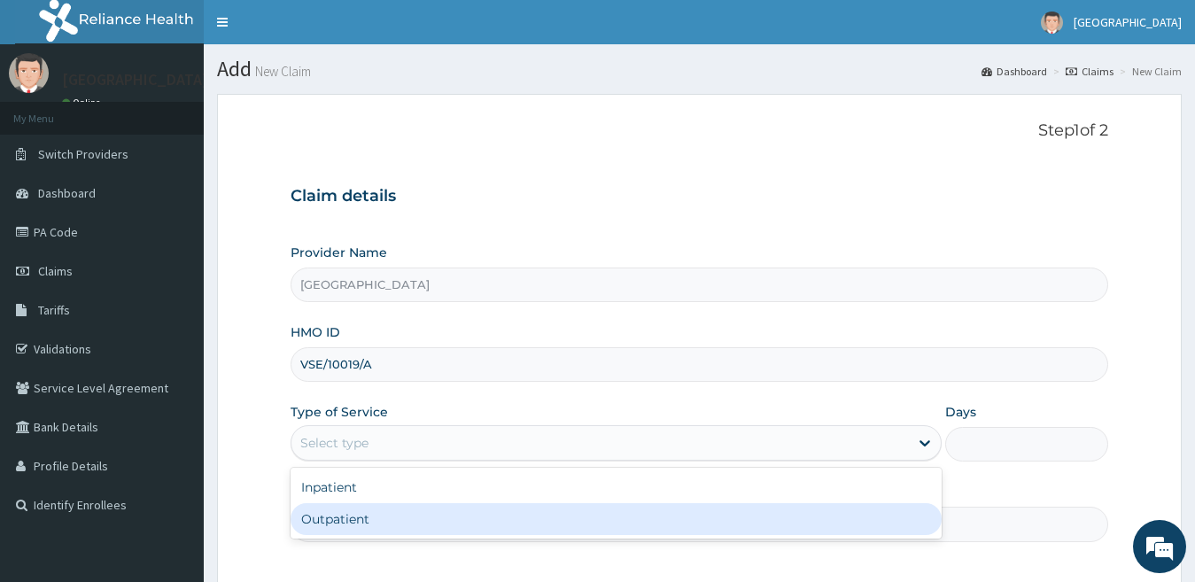
click at [364, 508] on div "Outpatient" at bounding box center [617, 519] width 652 height 32
type input "1"
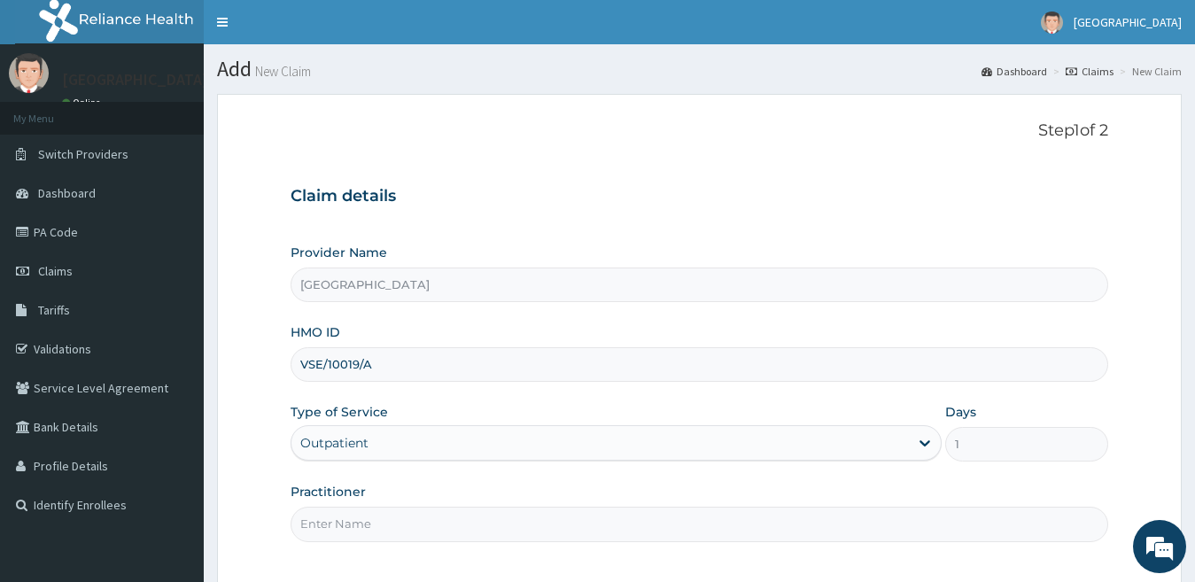
click at [368, 520] on input "Practitioner" at bounding box center [700, 524] width 818 height 35
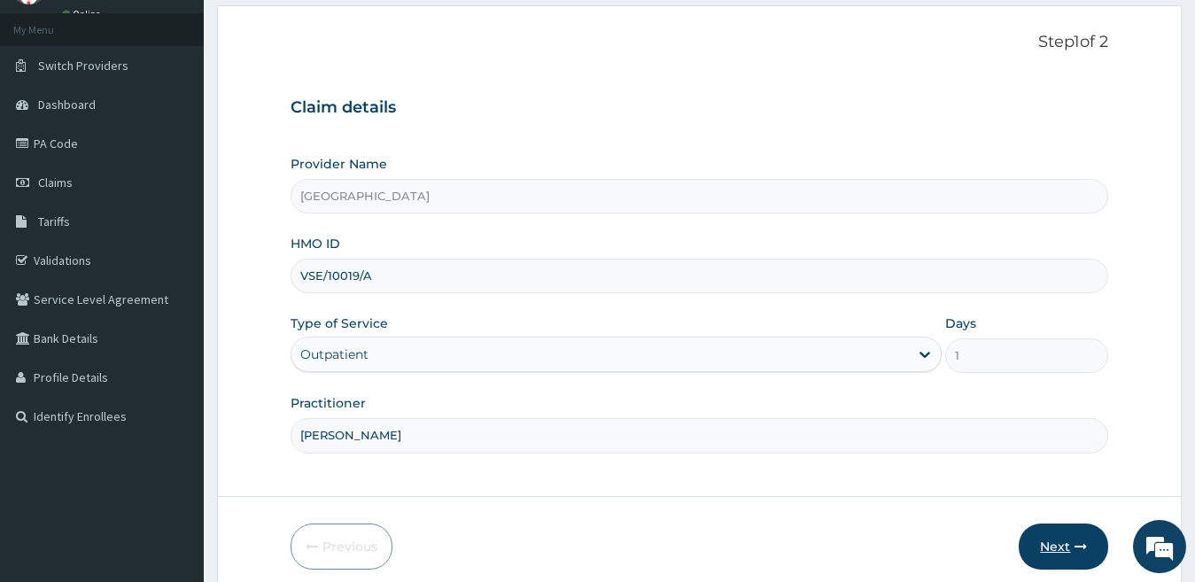
type input "[PERSON_NAME]"
click at [1063, 551] on button "Next" at bounding box center [1063, 546] width 89 height 46
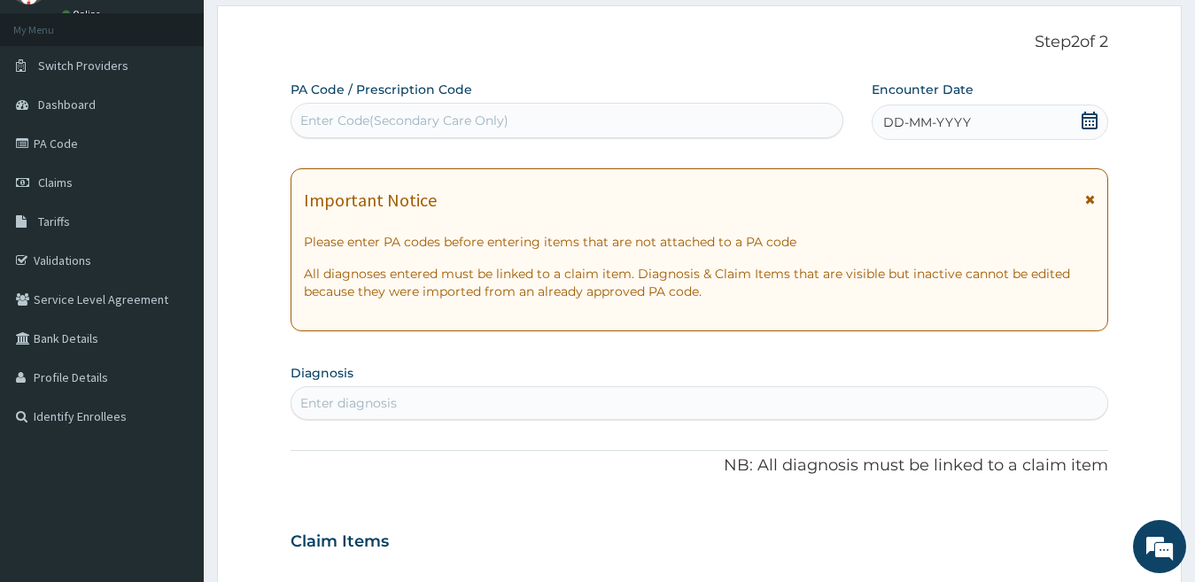
drag, startPoint x: 974, startPoint y: 105, endPoint x: 975, endPoint y: 117, distance: 11.5
click at [975, 109] on div "DD-MM-YYYY" at bounding box center [990, 122] width 237 height 35
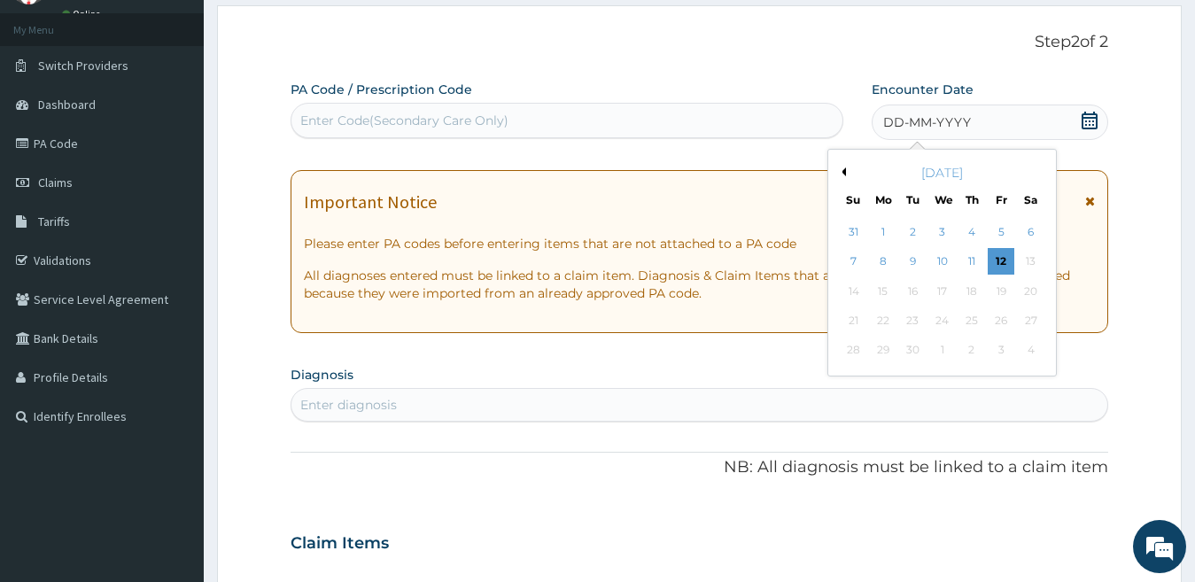
click at [975, 120] on div "DD-MM-YYYY" at bounding box center [990, 122] width 237 height 35
click at [964, 230] on div "4" at bounding box center [971, 232] width 27 height 27
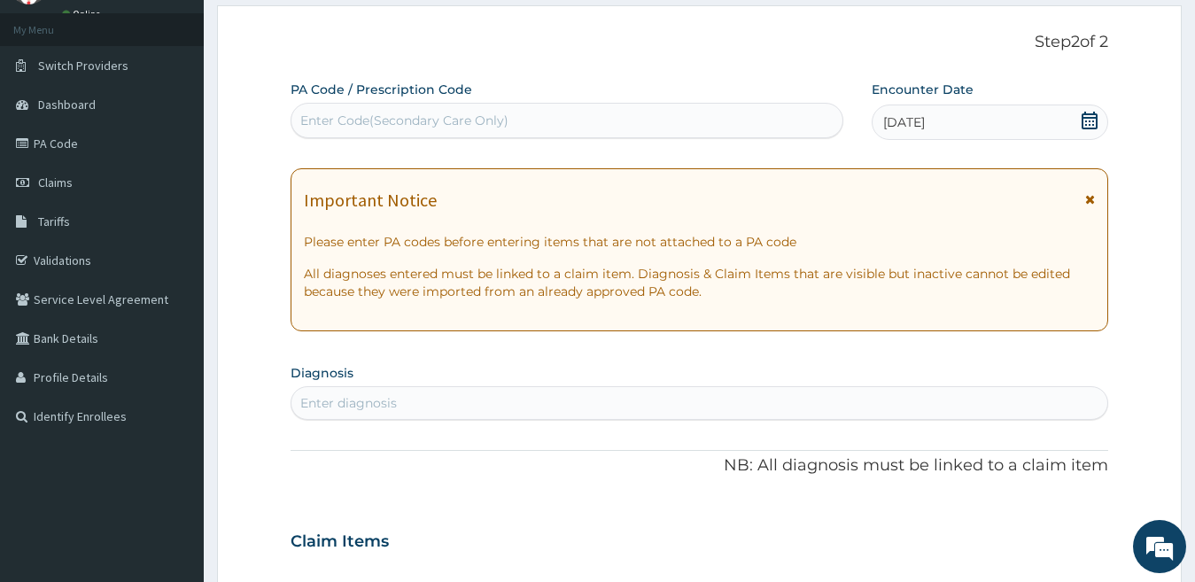
click at [349, 407] on div "Enter diagnosis" at bounding box center [348, 403] width 97 height 18
type input "[PERSON_NAME]"
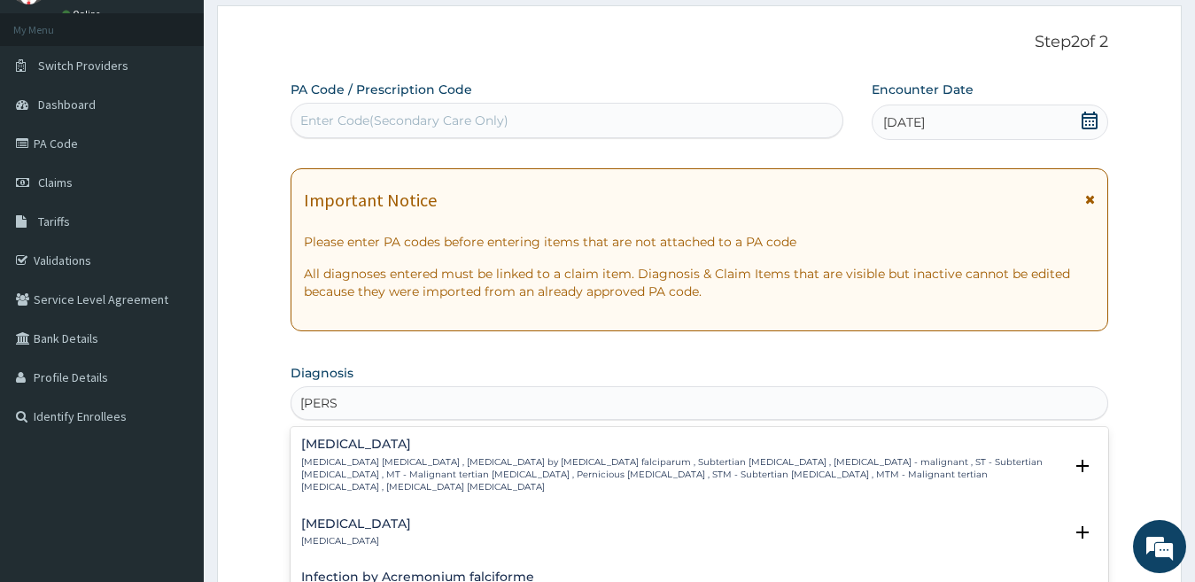
click at [349, 446] on h4 "[MEDICAL_DATA]" at bounding box center [682, 444] width 763 height 13
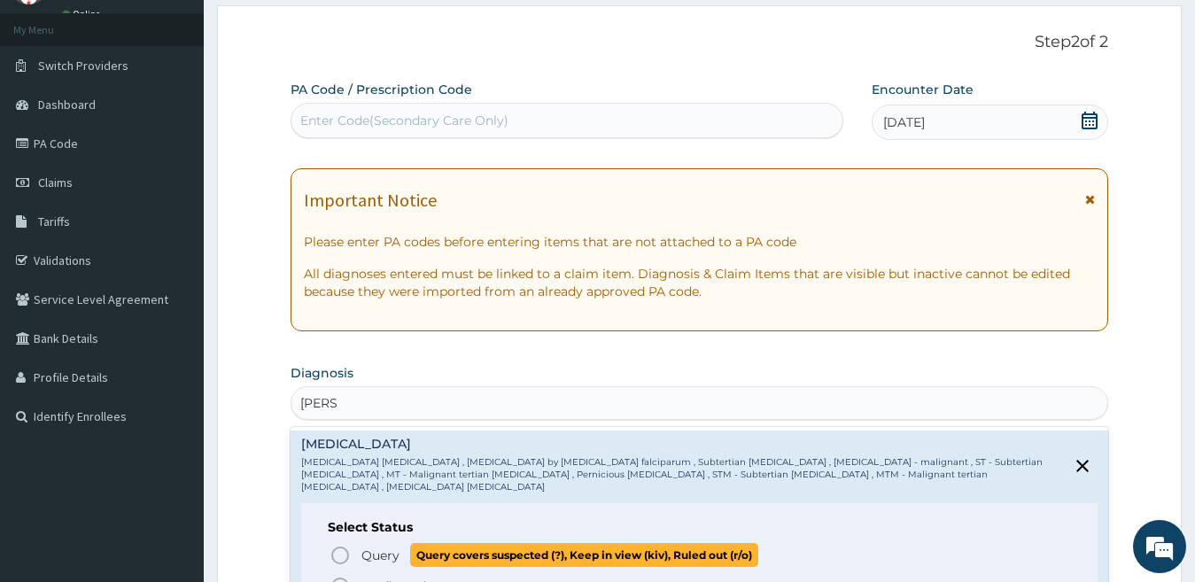
click at [349, 545] on icon "status option query" at bounding box center [339, 555] width 21 height 21
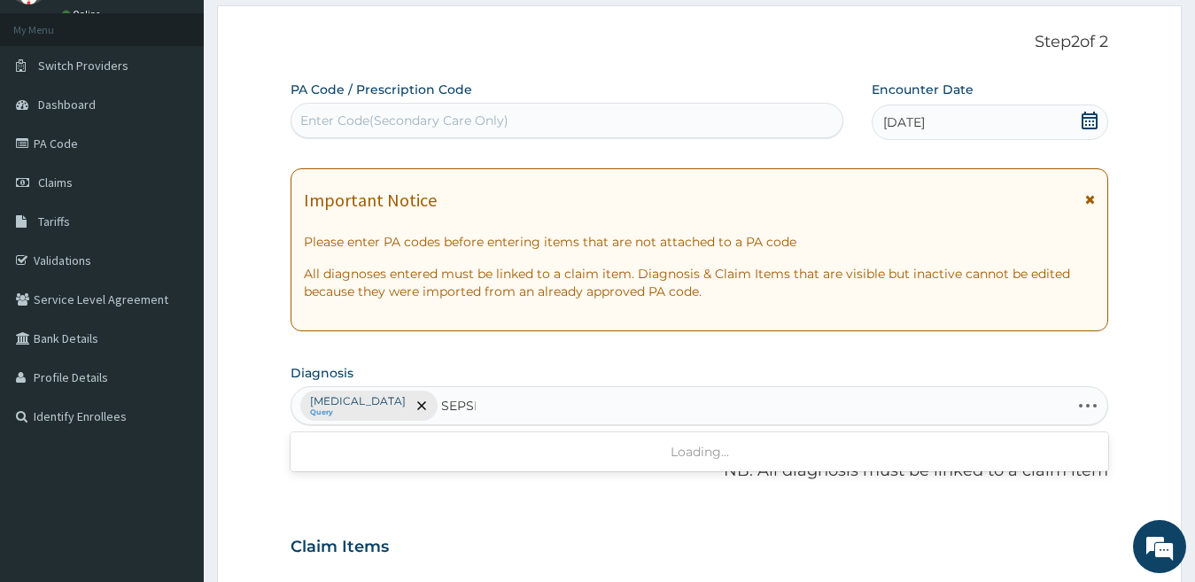
type input "[MEDICAL_DATA]"
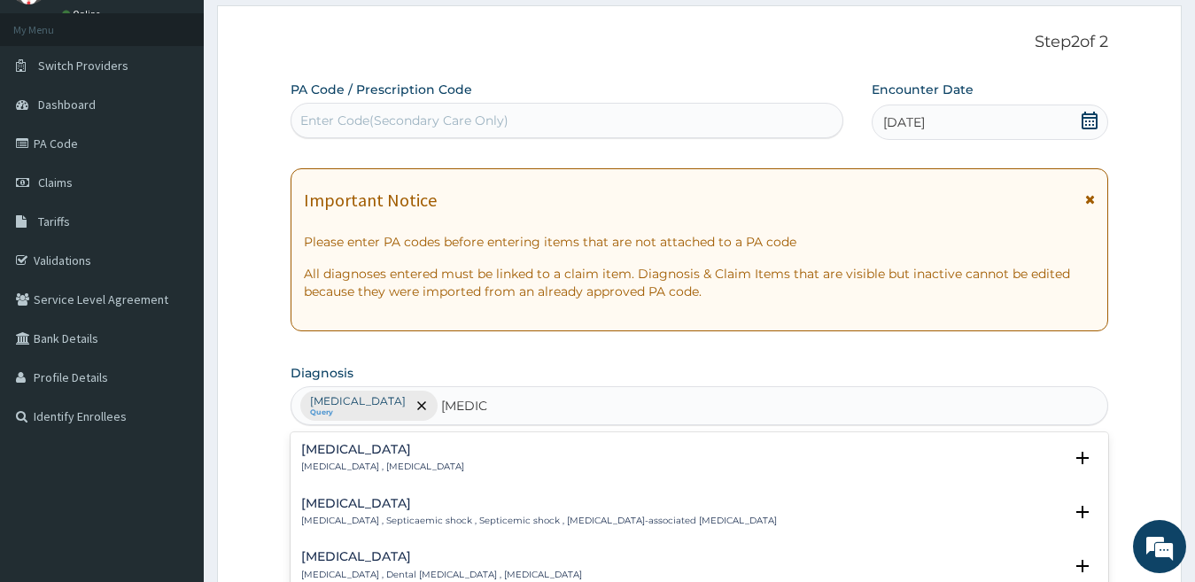
click at [362, 462] on p "[MEDICAL_DATA] , [MEDICAL_DATA]" at bounding box center [382, 467] width 163 height 12
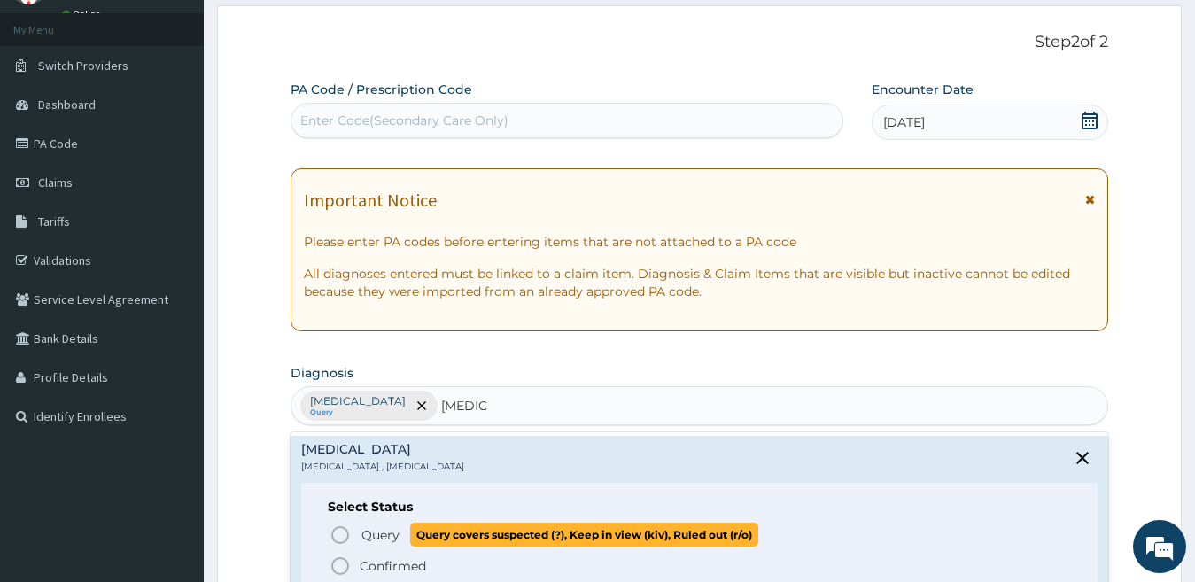
click at [363, 527] on span "Query" at bounding box center [380, 535] width 38 height 18
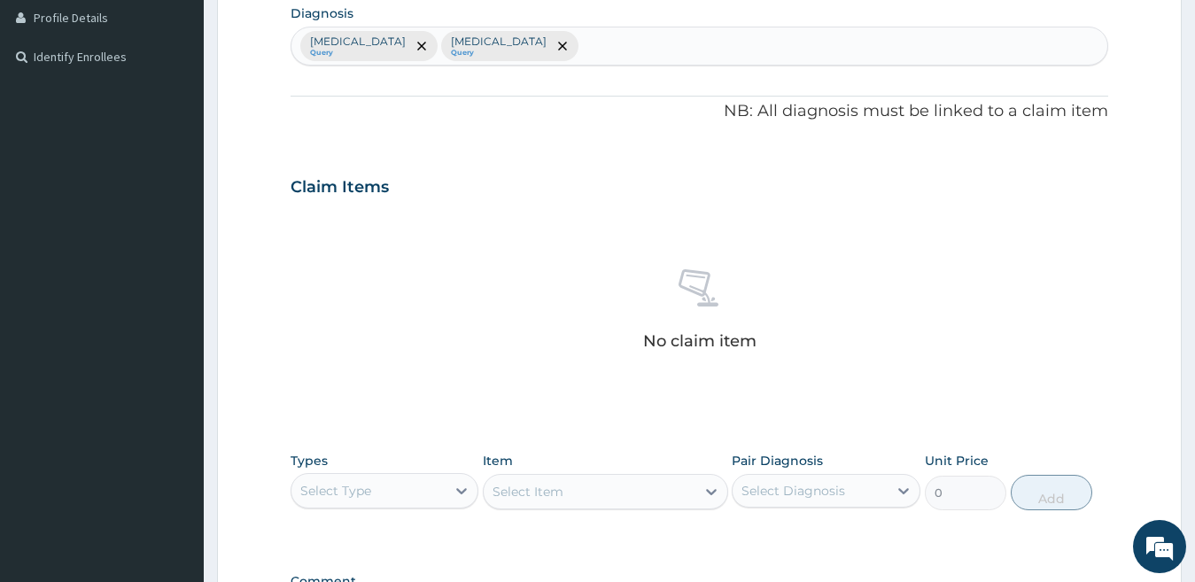
scroll to position [695, 0]
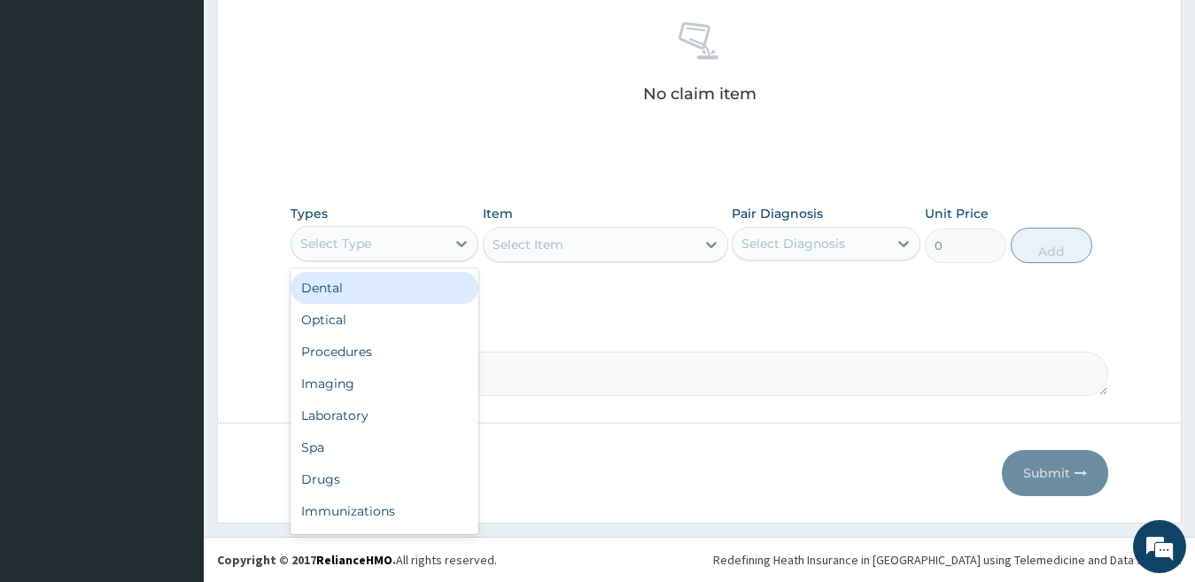
click at [387, 244] on div "Select Type" at bounding box center [368, 243] width 155 height 28
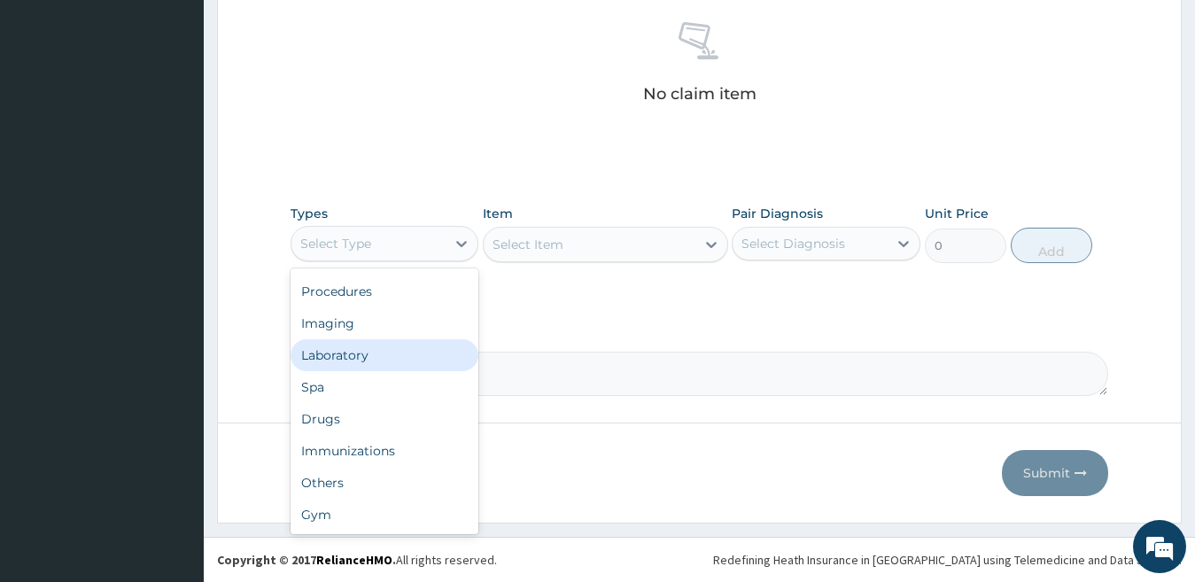
click at [372, 368] on div "Laboratory" at bounding box center [385, 355] width 189 height 32
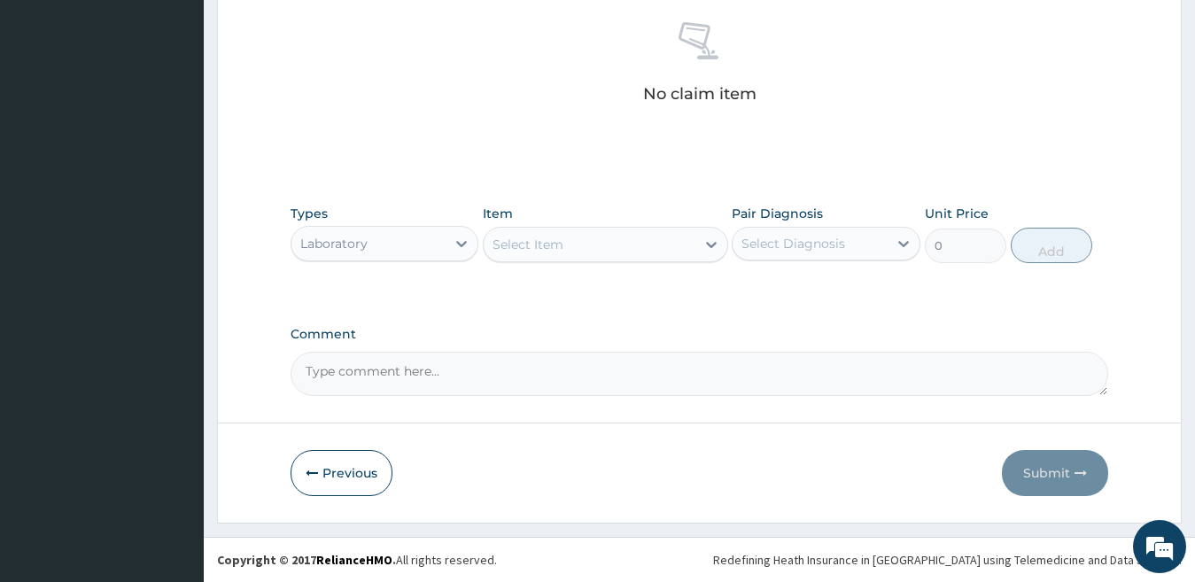
click at [651, 245] on div "Select Item" at bounding box center [590, 244] width 212 height 28
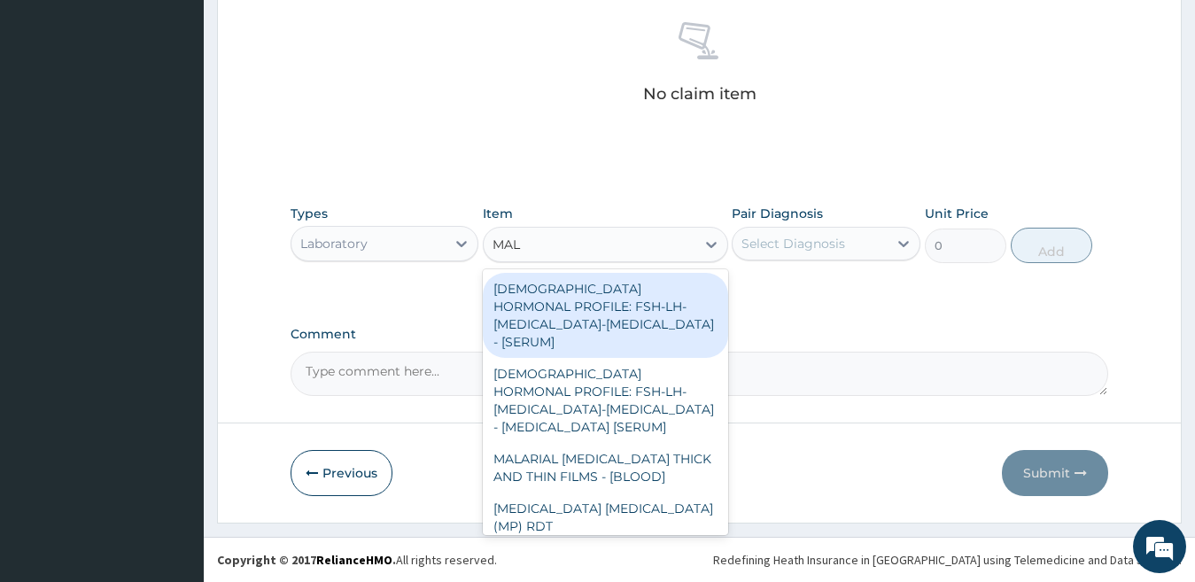
type input "MALA"
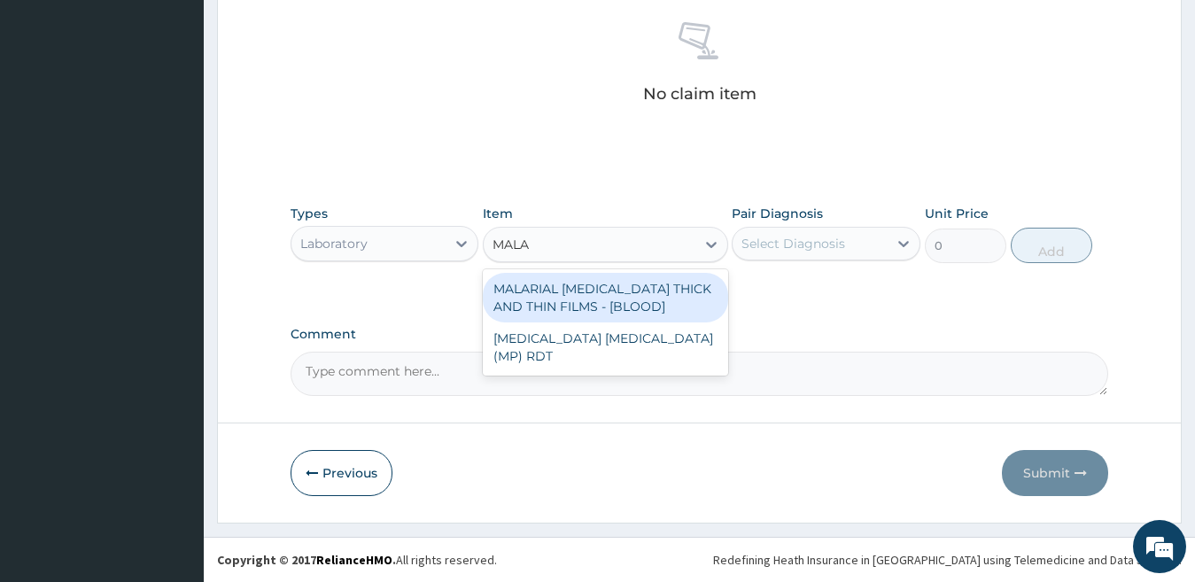
click at [638, 303] on div "MALARIAL [MEDICAL_DATA] THICK AND THIN FILMS - [BLOOD]" at bounding box center [605, 298] width 245 height 50
type input "2187.5"
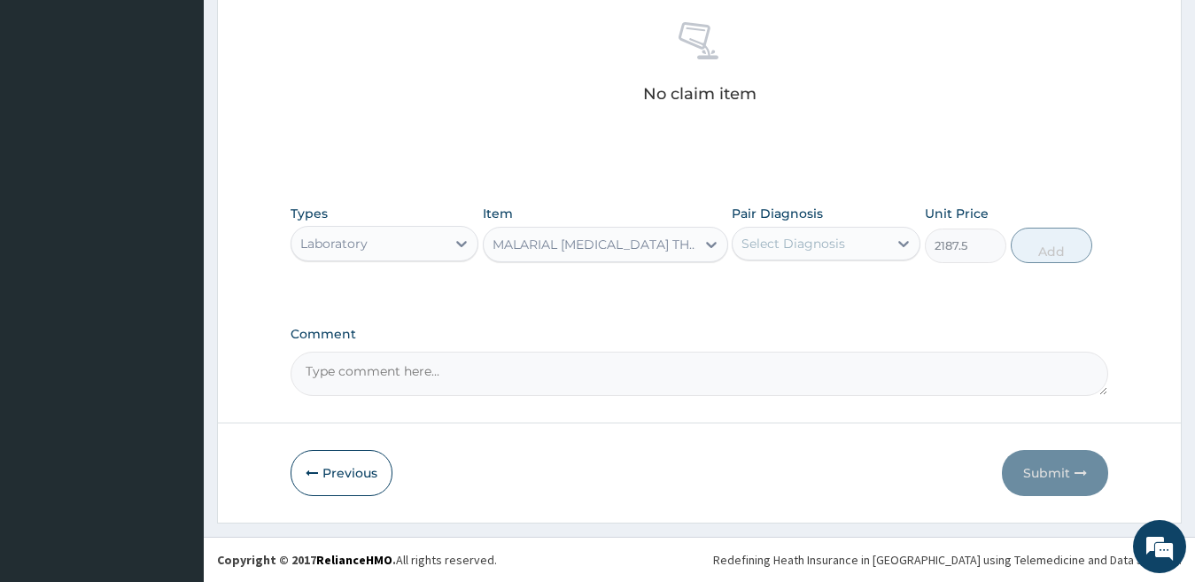
click at [816, 240] on div "Select Diagnosis" at bounding box center [793, 244] width 104 height 18
click at [816, 283] on label "Falciparum malaria" at bounding box center [816, 287] width 110 height 18
checkbox input "true"
click at [1033, 251] on button "Add" at bounding box center [1051, 245] width 81 height 35
type input "0"
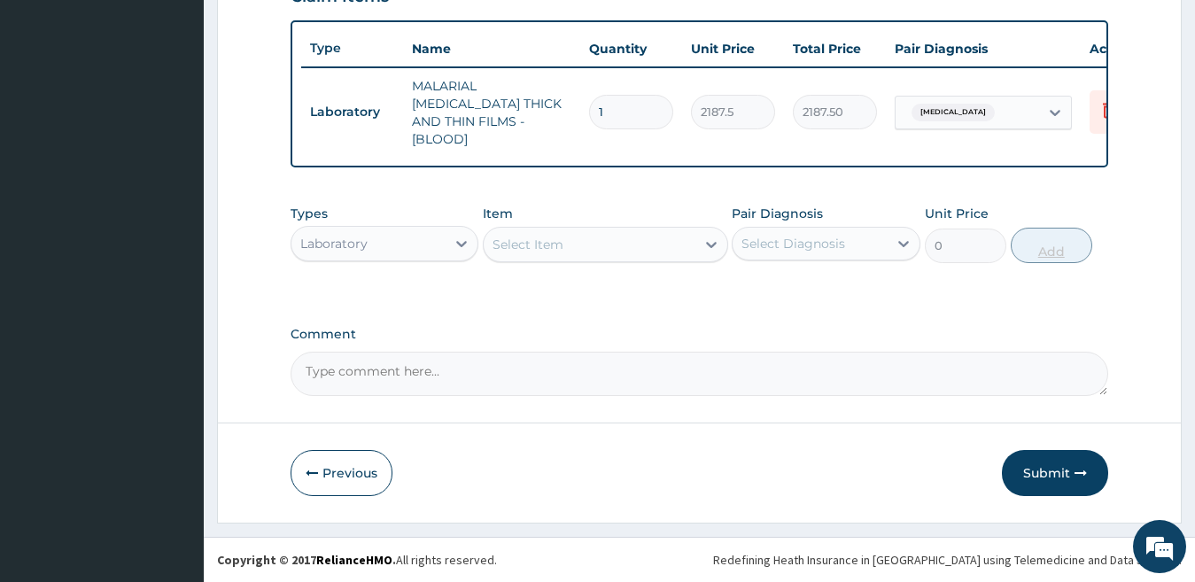
scroll to position [636, 0]
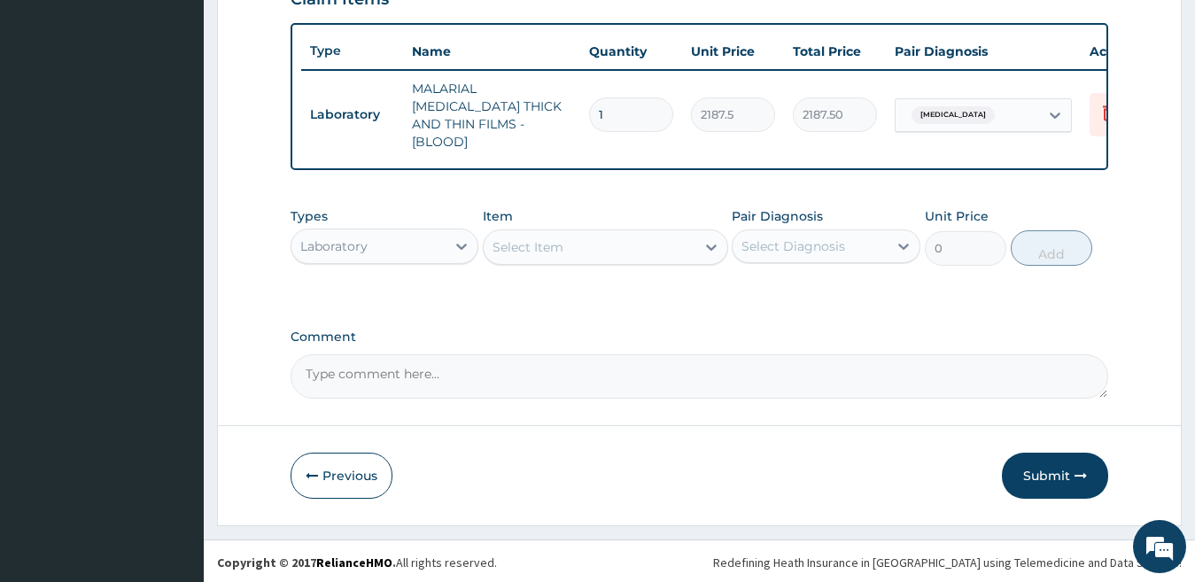
click at [558, 246] on div "Select Item" at bounding box center [527, 247] width 71 height 18
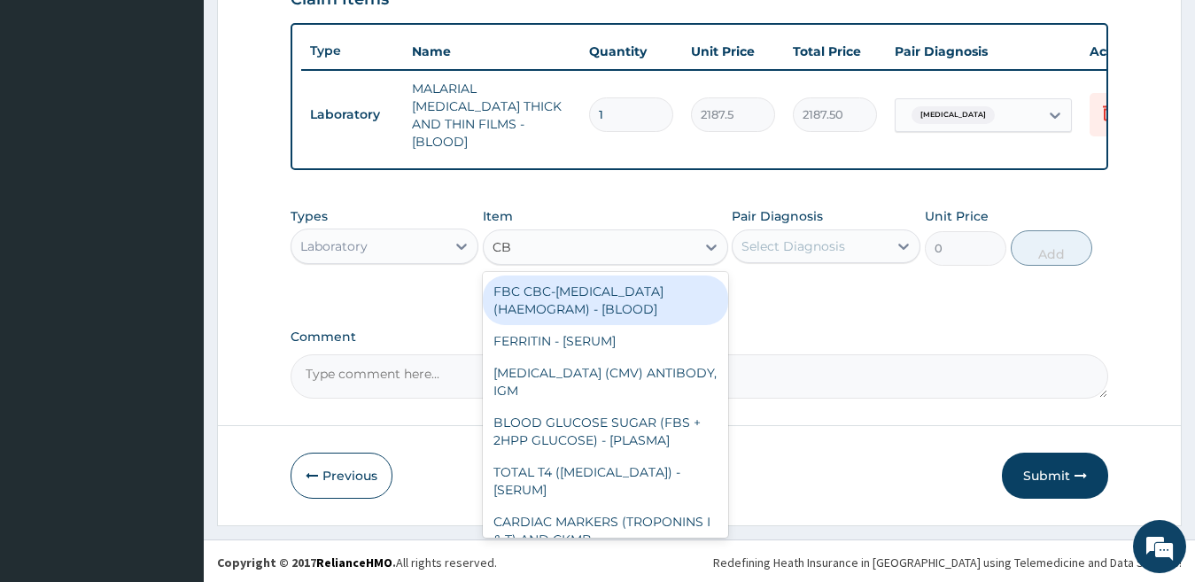
type input "CBC"
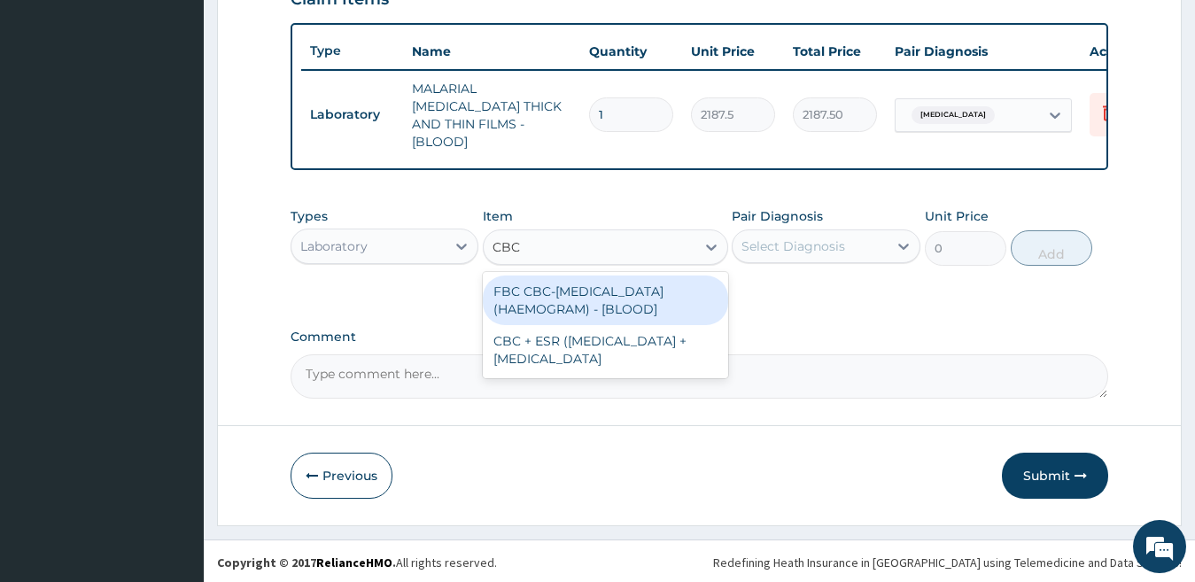
click at [542, 287] on div "FBC CBC-COMPLETE BLOOD COUNT (HAEMOGRAM) - [BLOOD]" at bounding box center [605, 300] width 245 height 50
type input "5000"
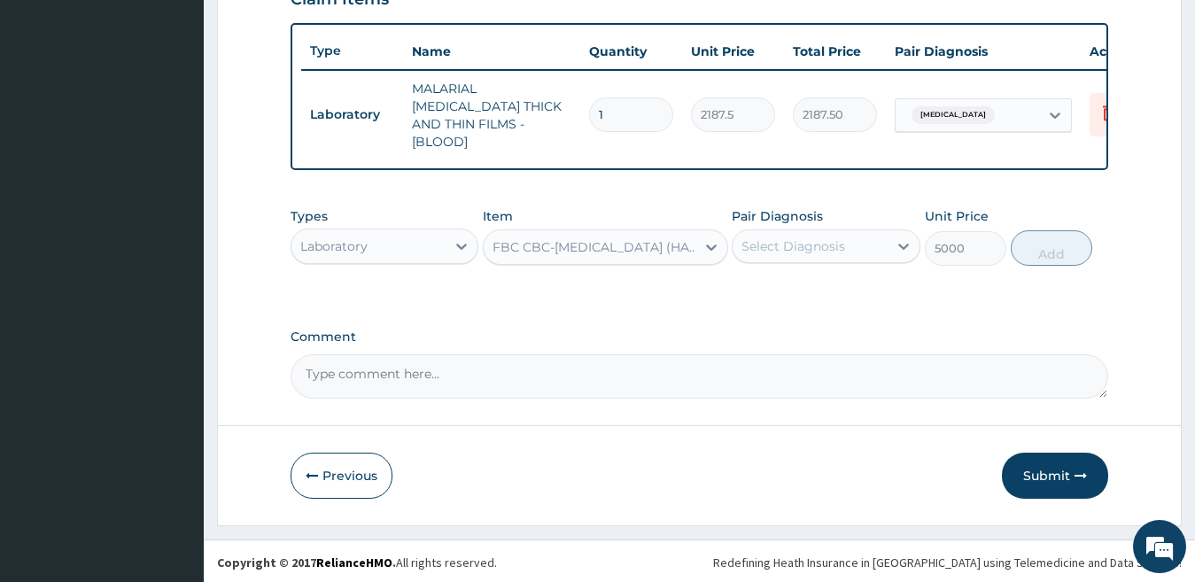
click at [771, 245] on div "Select Diagnosis" at bounding box center [793, 246] width 104 height 18
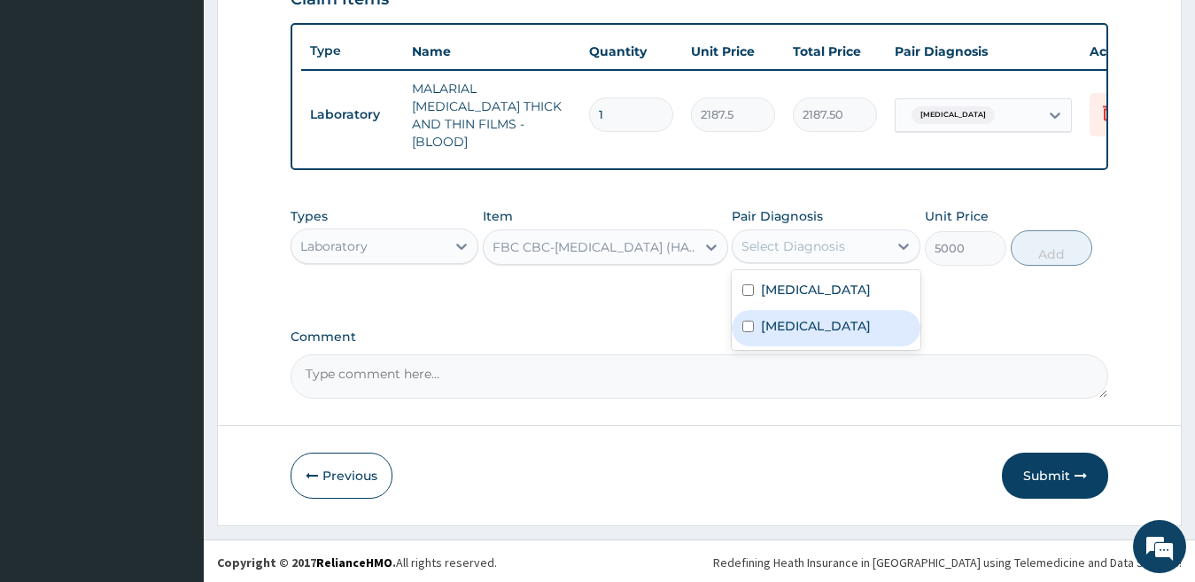
click at [771, 328] on label "Sepsis" at bounding box center [816, 326] width 110 height 18
checkbox input "true"
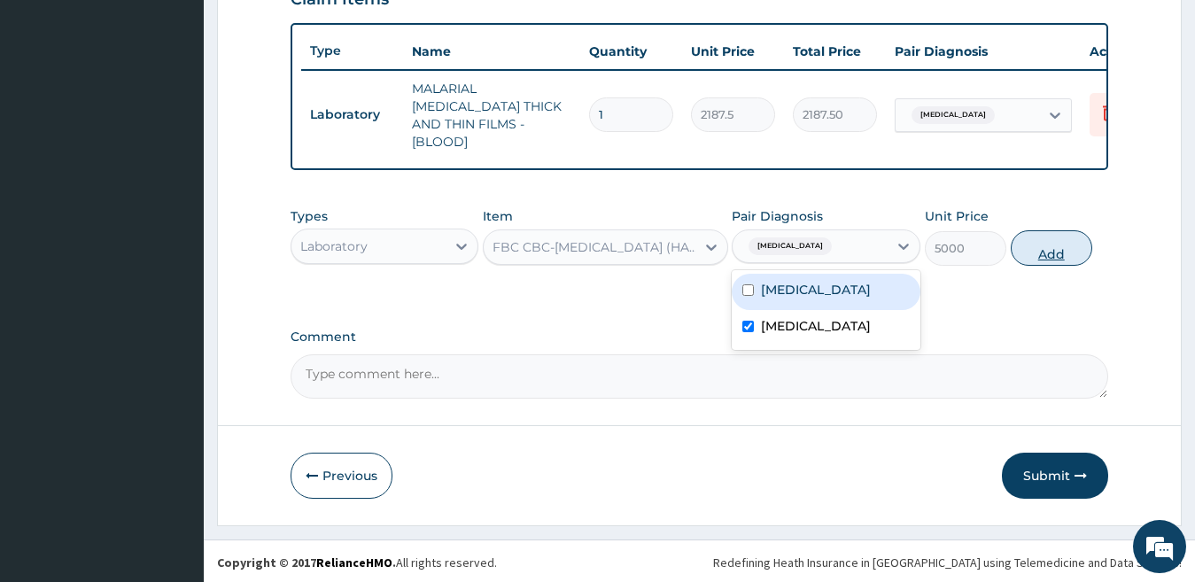
click at [1063, 247] on button "Add" at bounding box center [1051, 247] width 81 height 35
type input "0"
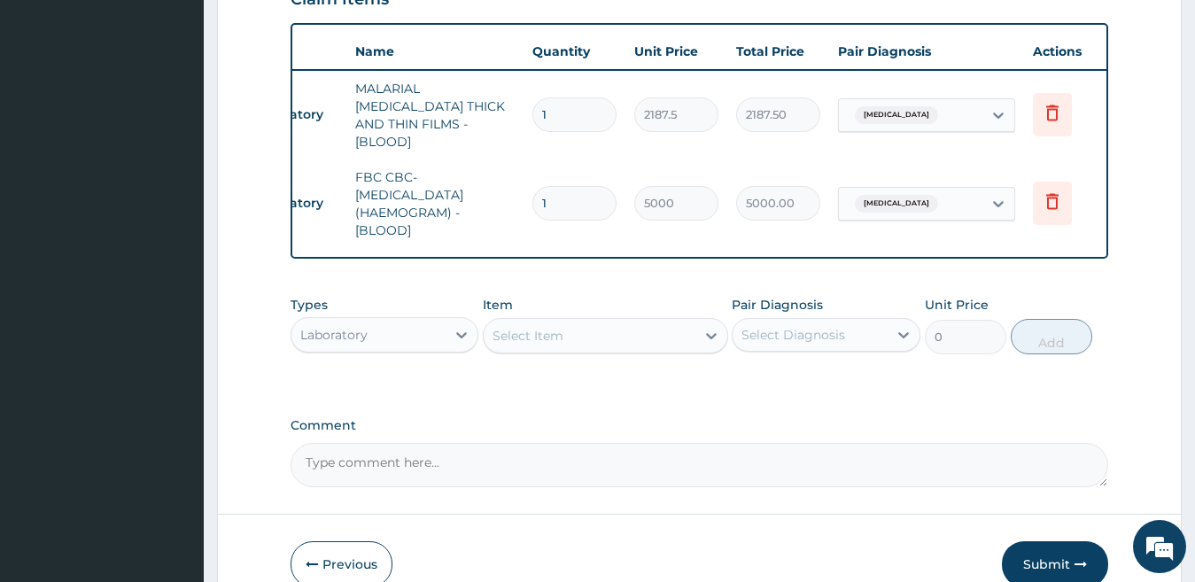
scroll to position [0, 71]
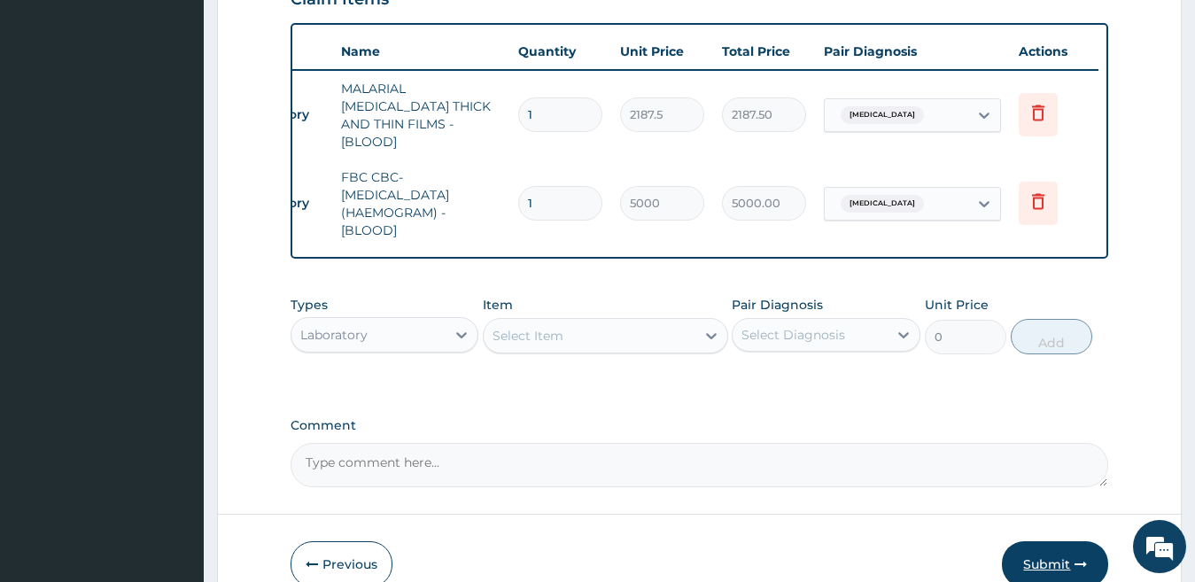
click at [1069, 558] on button "Submit" at bounding box center [1055, 564] width 106 height 46
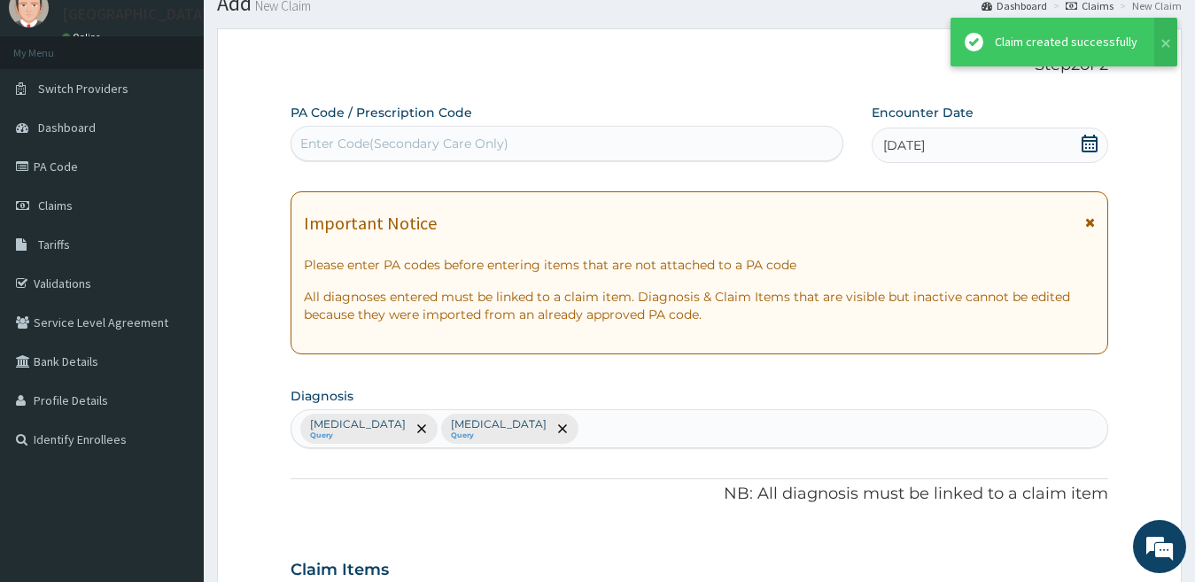
scroll to position [636, 0]
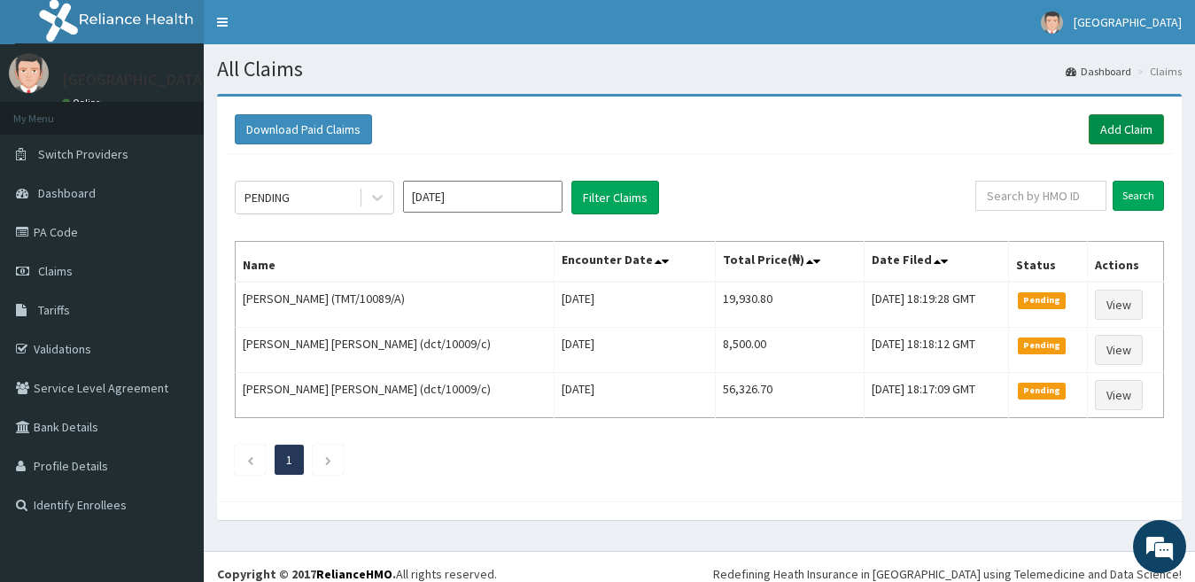
click at [1123, 121] on link "Add Claim" at bounding box center [1126, 129] width 75 height 30
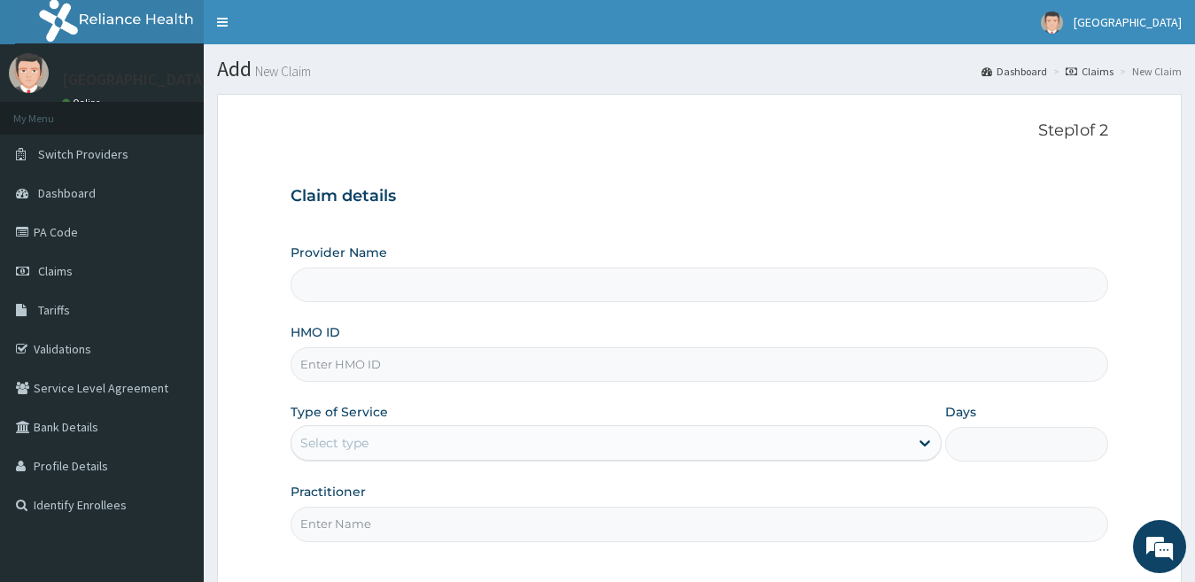
type input "[GEOGRAPHIC_DATA]"
click at [382, 364] on input "HMO ID" at bounding box center [700, 364] width 818 height 35
type input "VSE/10013/A"
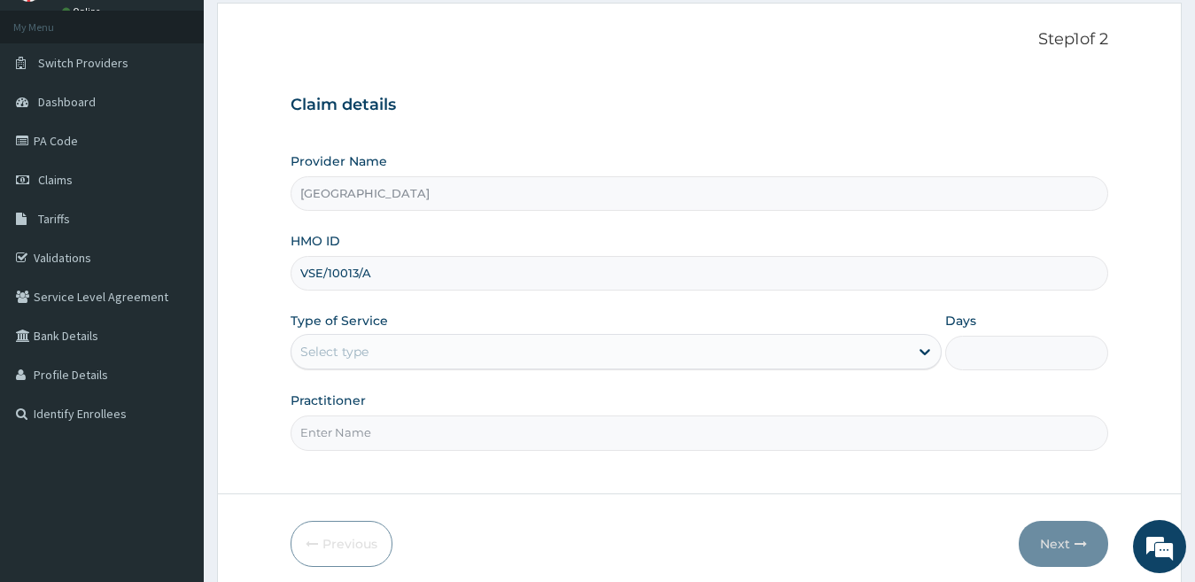
scroll to position [74, 0]
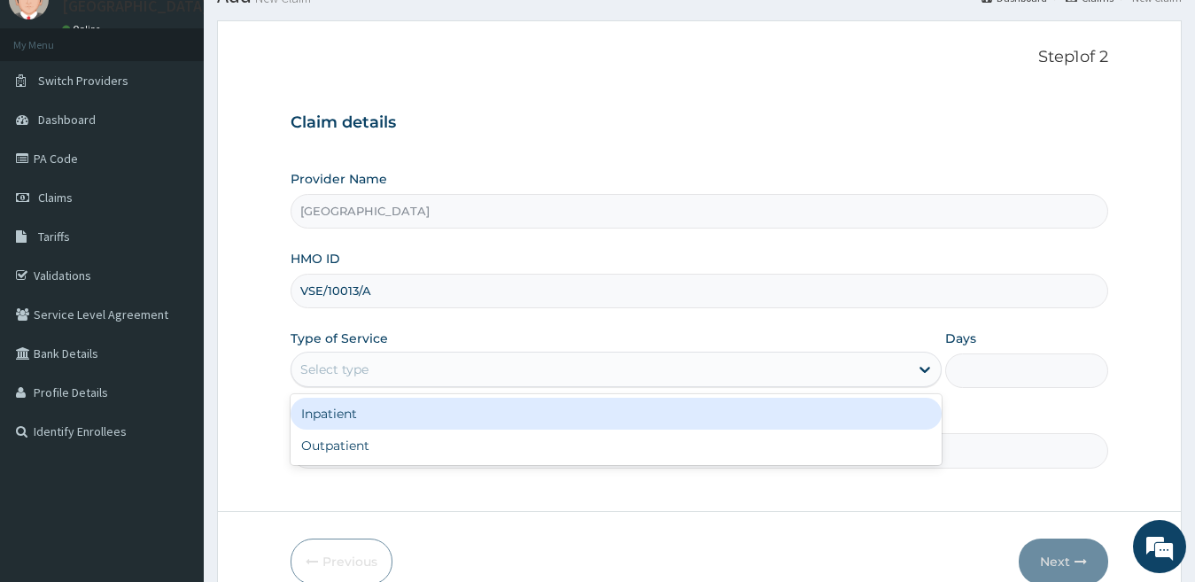
click at [409, 370] on div "Select type" at bounding box center [600, 369] width 618 height 28
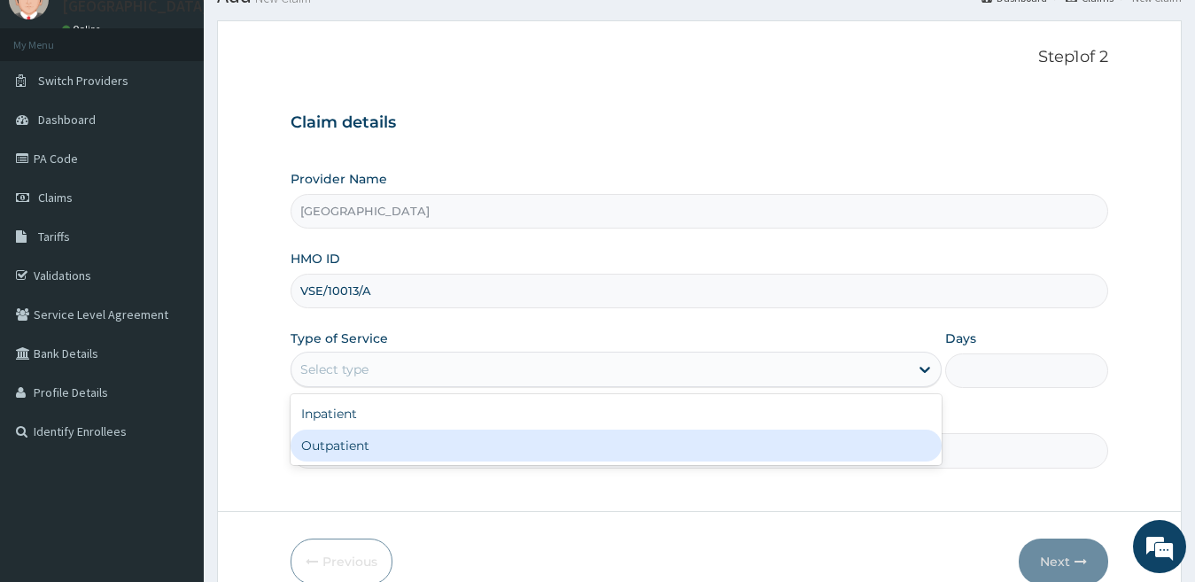
click at [395, 440] on div "Outpatient" at bounding box center [617, 446] width 652 height 32
type input "1"
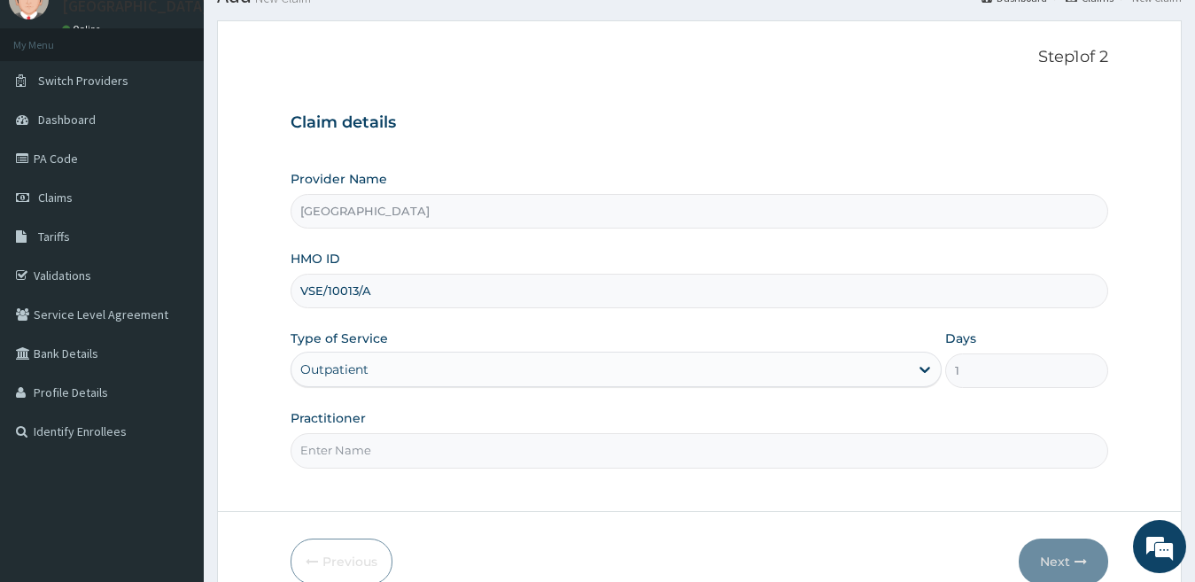
click at [399, 450] on input "Practitioner" at bounding box center [700, 450] width 818 height 35
type input "[PERSON_NAME]"
click at [1044, 553] on button "Next" at bounding box center [1063, 562] width 89 height 46
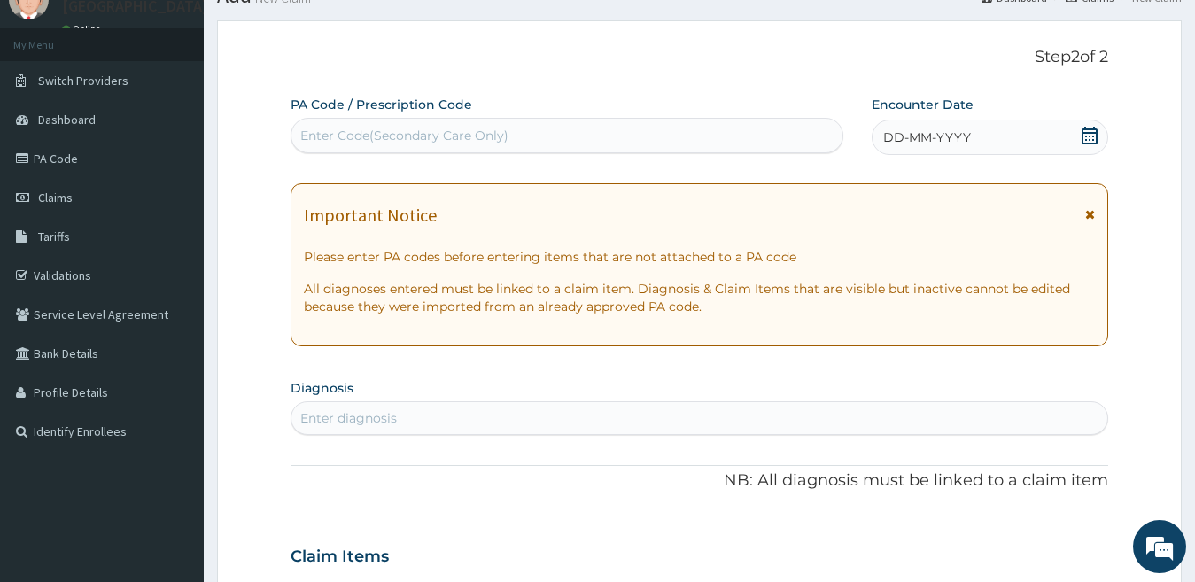
click at [954, 131] on span "DD-MM-YYYY" at bounding box center [927, 137] width 88 height 18
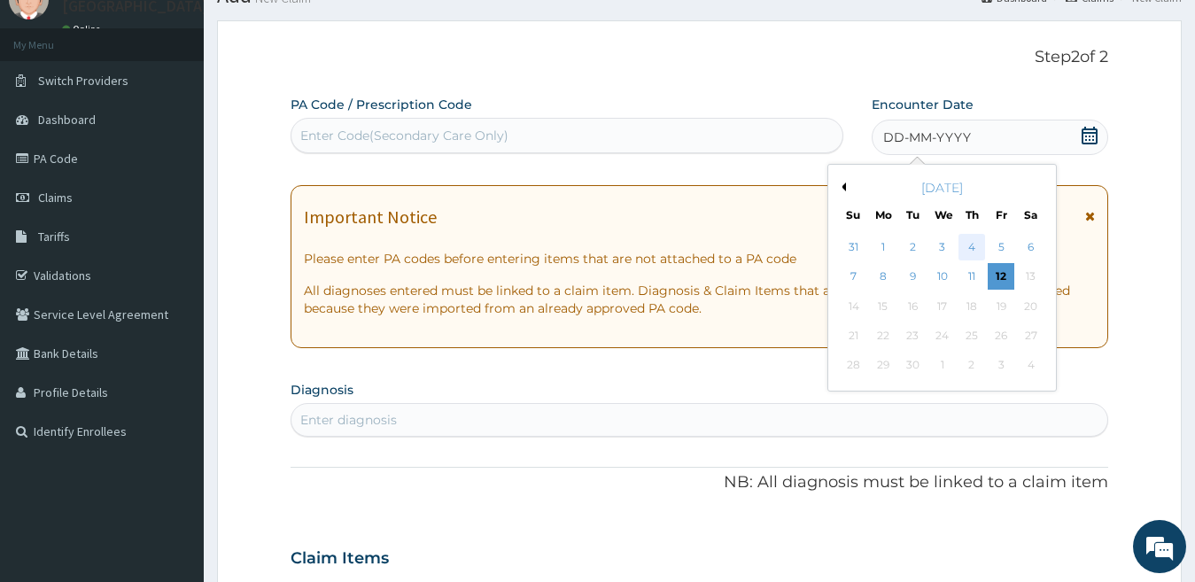
click at [976, 244] on div "4" at bounding box center [971, 247] width 27 height 27
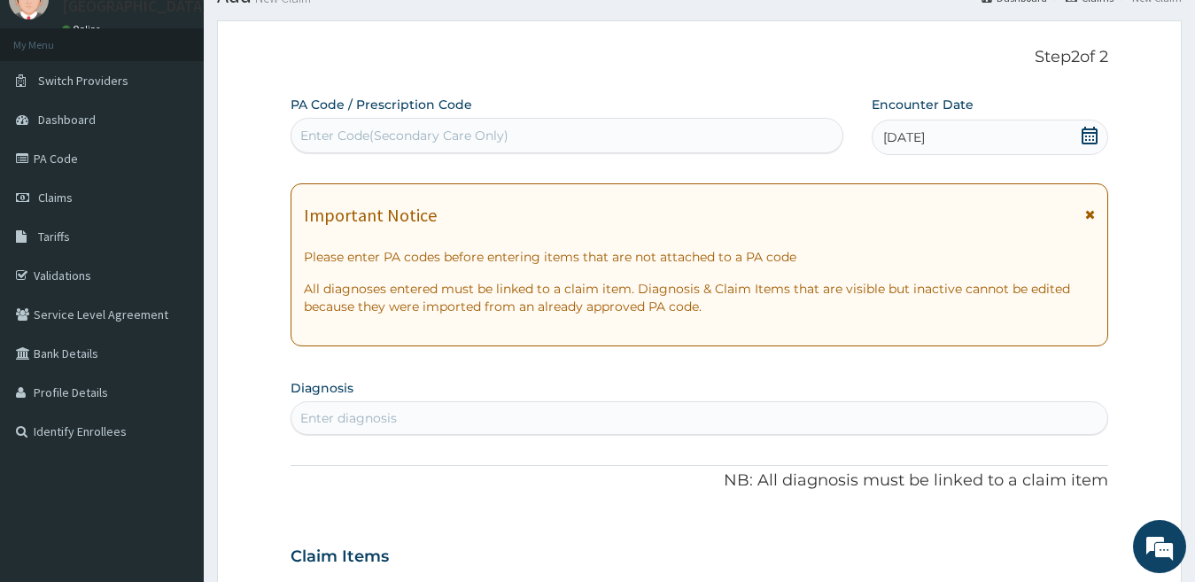
click at [492, 409] on div "Enter diagnosis" at bounding box center [699, 418] width 817 height 28
type input "FALCI"
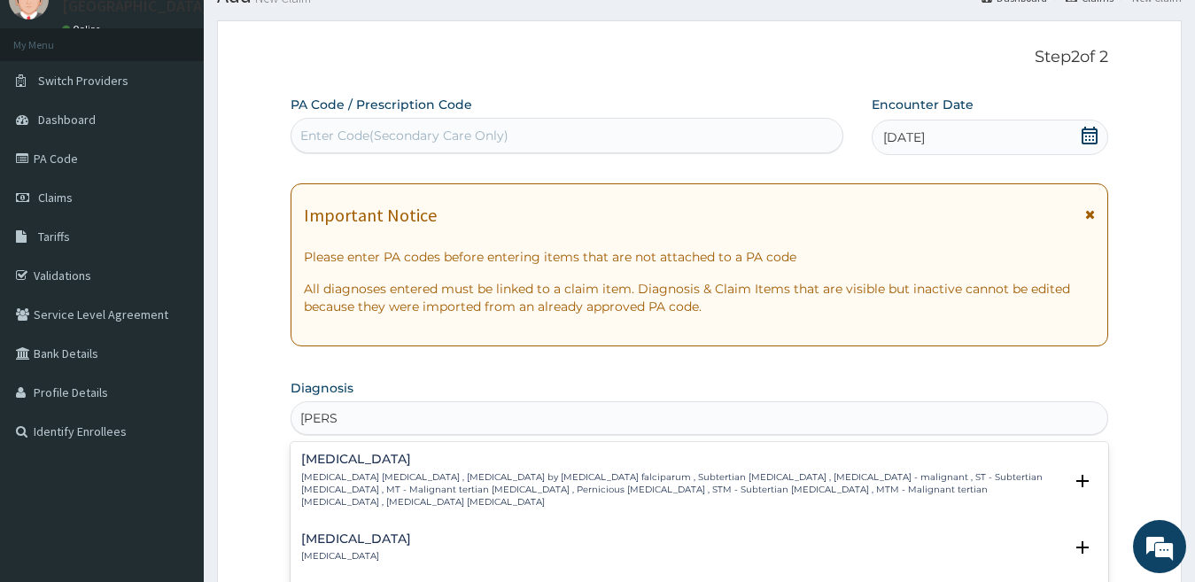
click at [436, 471] on p "Falciparum malaria , Malignant tertian malaria , Malaria by Plasmodium falcipar…" at bounding box center [682, 490] width 763 height 38
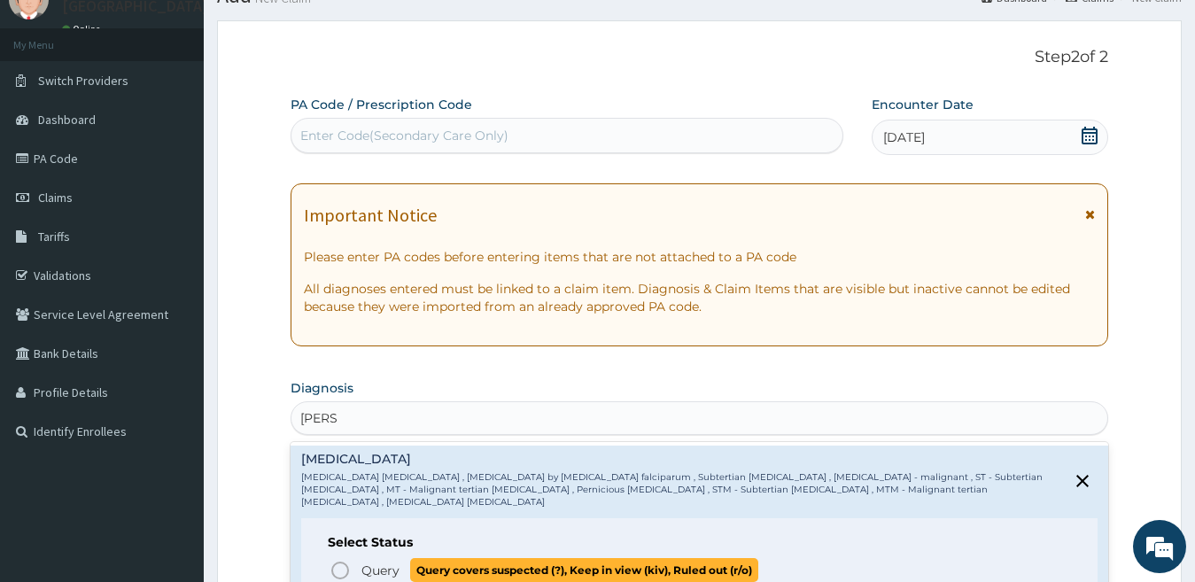
click at [351, 558] on span "Query Query covers suspected (?), Keep in view (kiv), Ruled out (r/o)" at bounding box center [700, 570] width 742 height 24
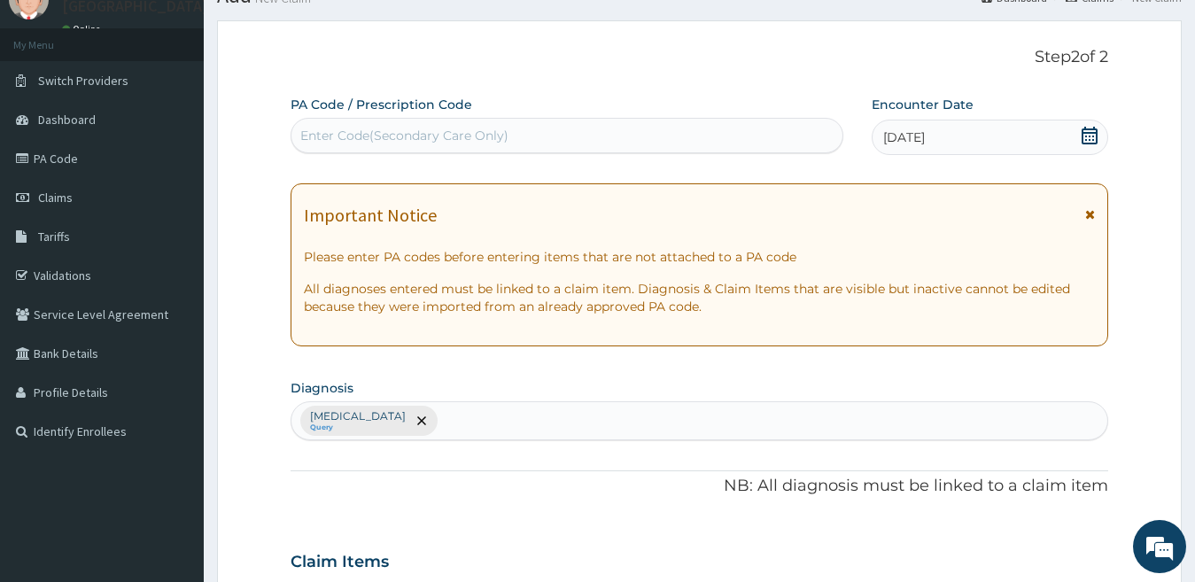
click at [469, 422] on div "Falciparum malaria Query" at bounding box center [699, 420] width 817 height 37
type input "SEPSIS"
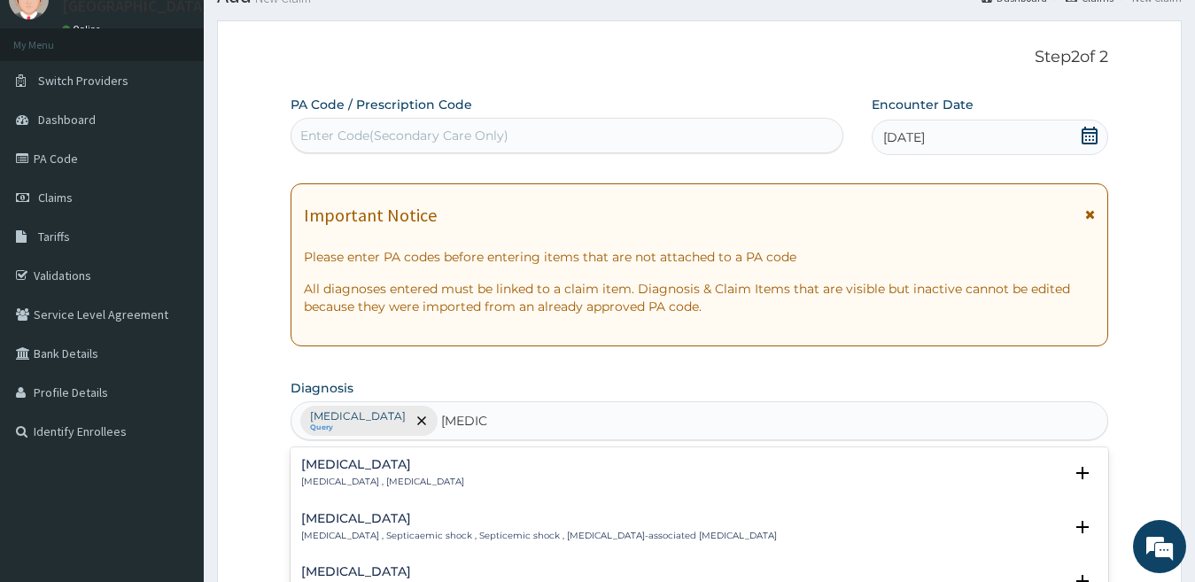
click at [384, 474] on div "Sepsis Systemic infection , Sepsis" at bounding box center [382, 473] width 163 height 31
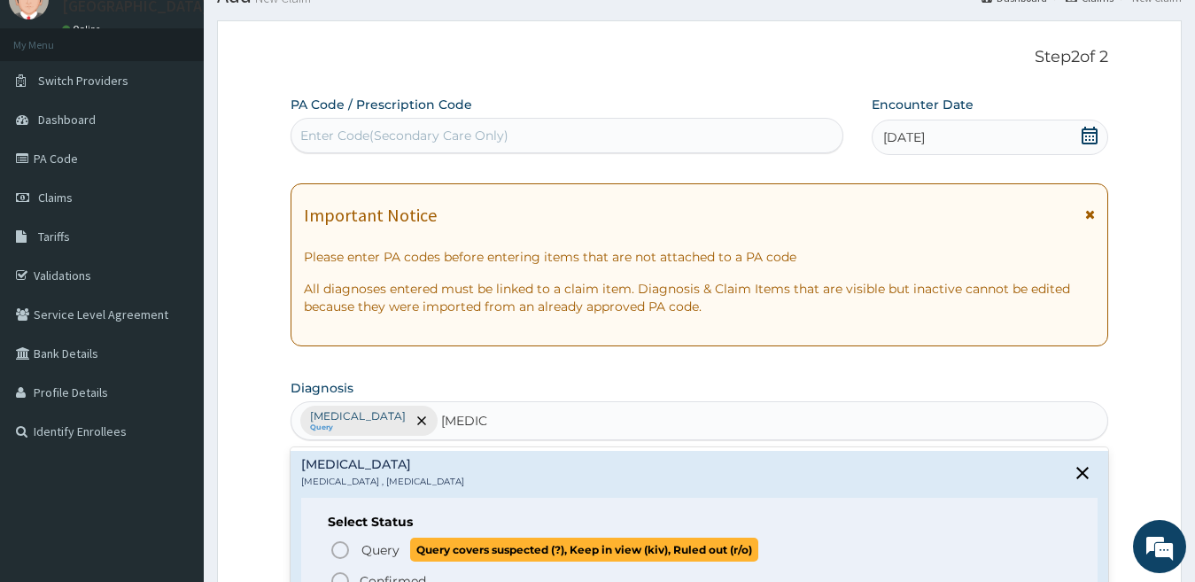
click at [369, 553] on span "Query" at bounding box center [380, 550] width 38 height 18
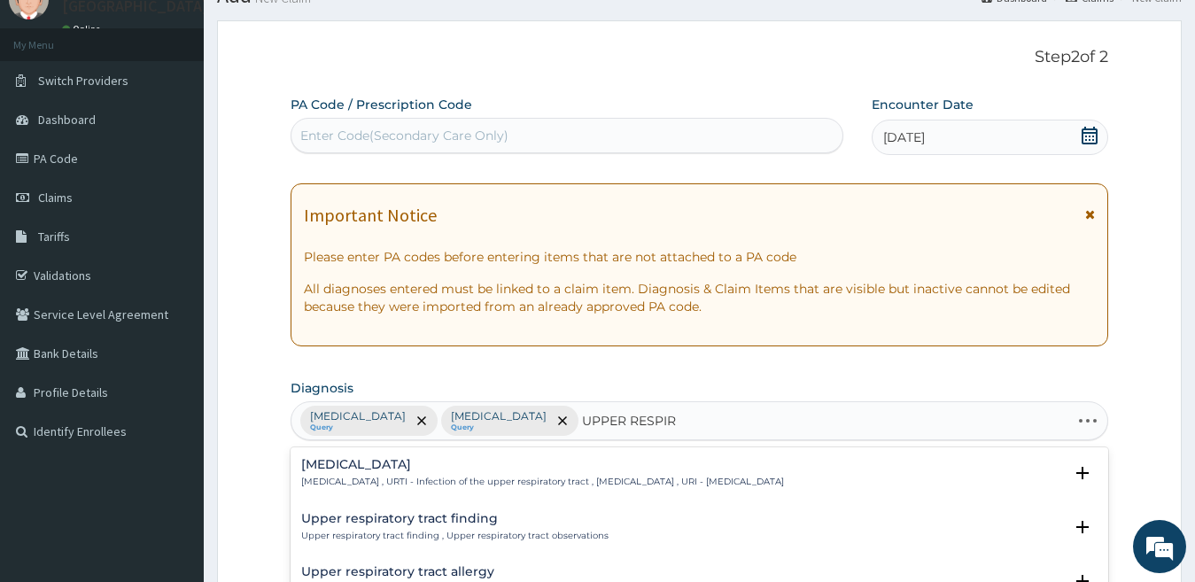
type input "UPPER RESPIRA"
click at [444, 476] on p "Upper respiratory infection , URTI - Infection of the upper respiratory tract ,…" at bounding box center [542, 482] width 483 height 12
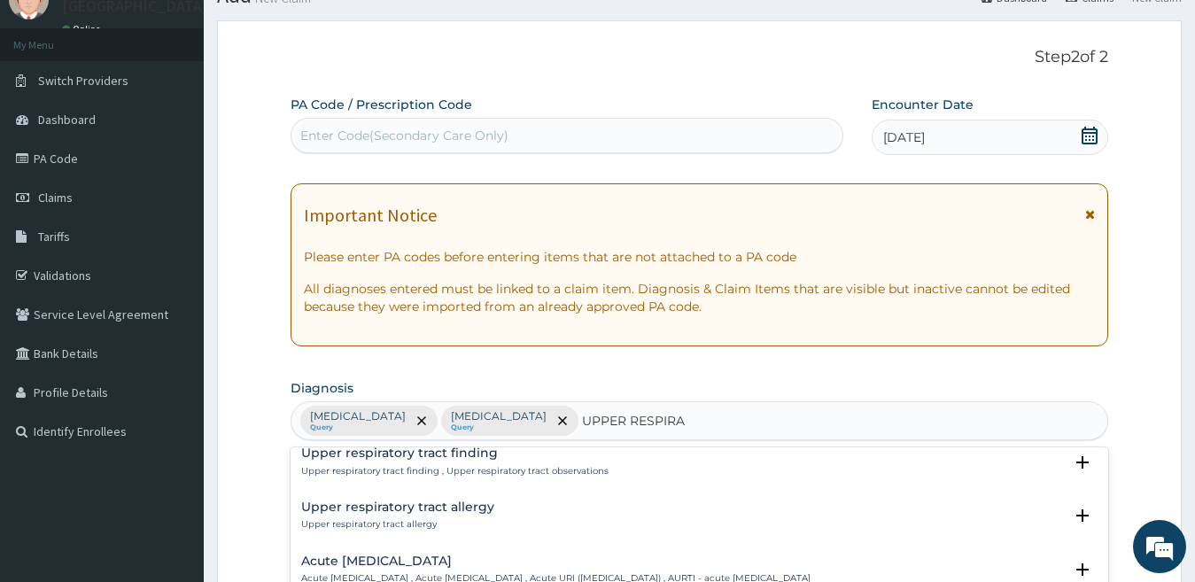
scroll to position [0, 0]
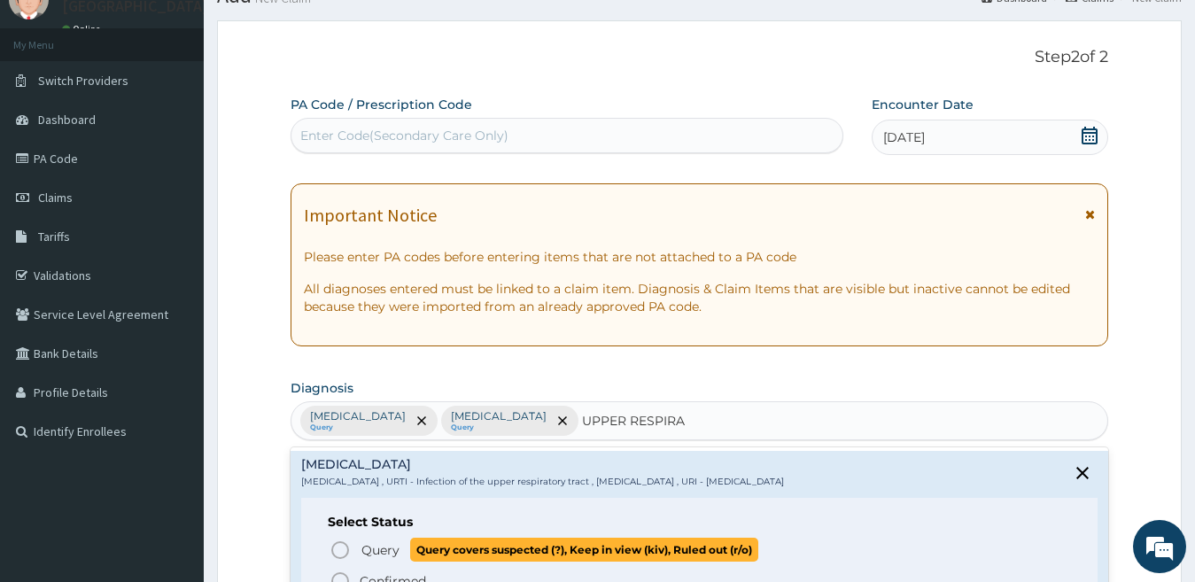
click at [335, 546] on icon "status option query" at bounding box center [339, 549] width 21 height 21
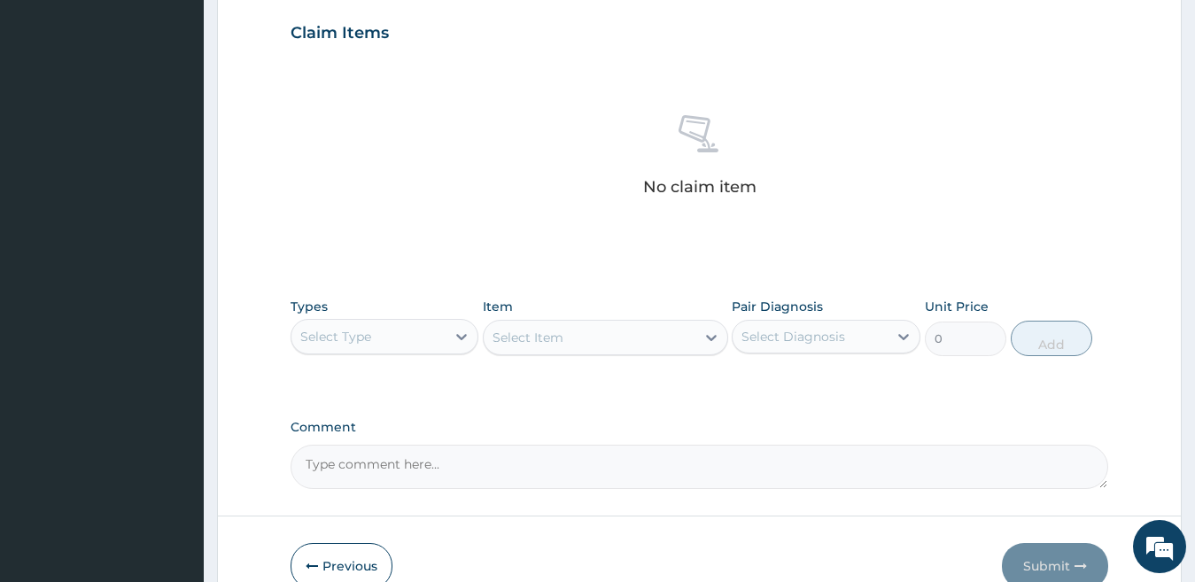
scroll to position [605, 0]
click at [380, 345] on div "Select Type" at bounding box center [368, 334] width 155 height 28
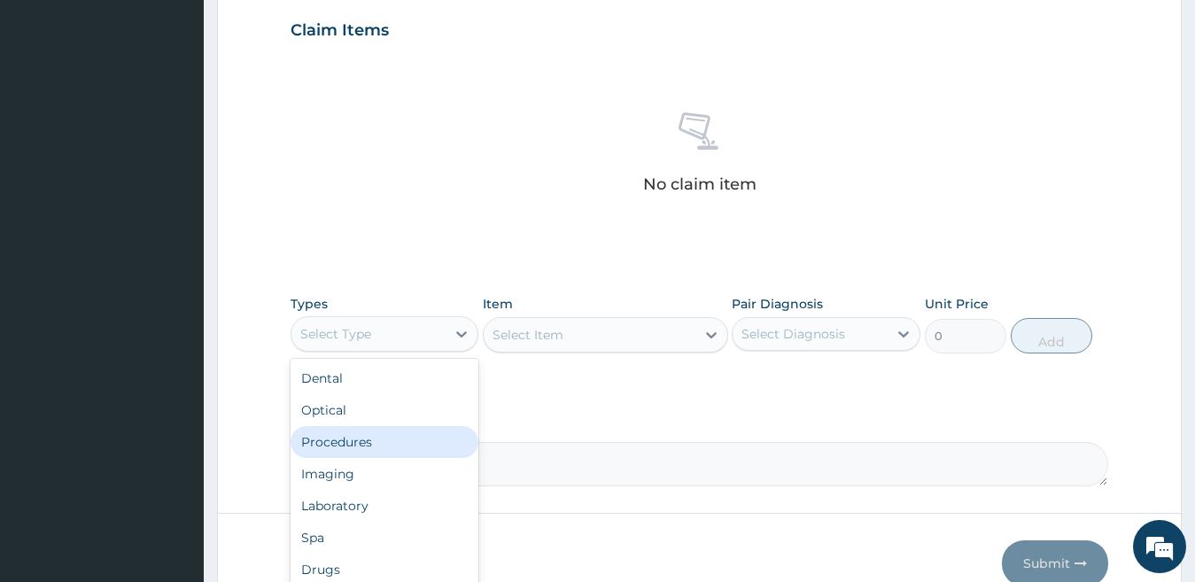
click at [366, 434] on div "Procedures" at bounding box center [385, 442] width 189 height 32
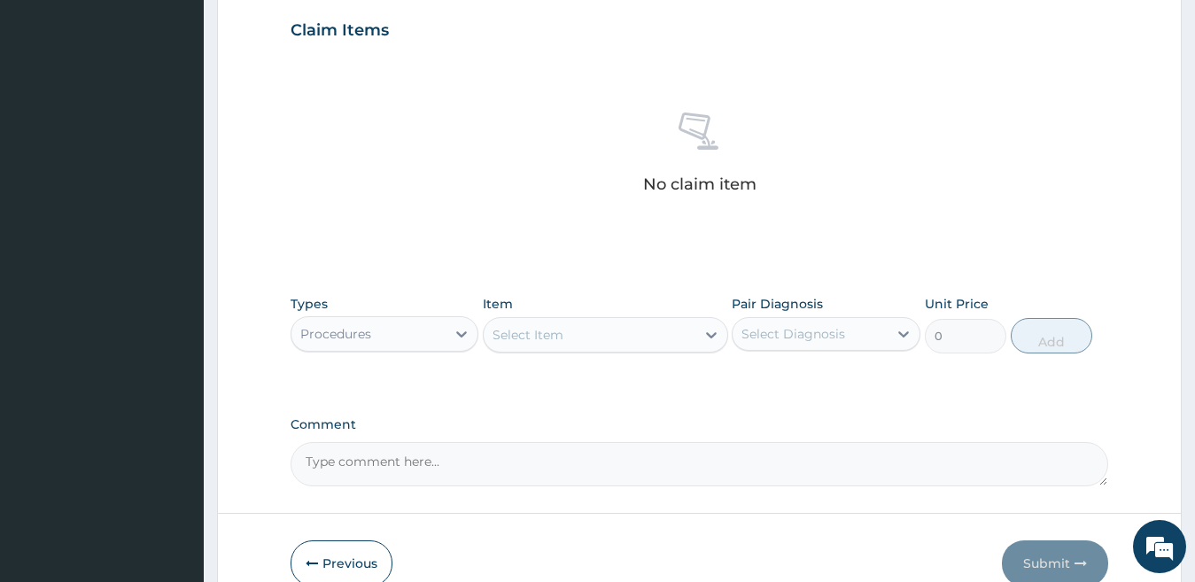
click at [625, 334] on div "Select Item" at bounding box center [590, 335] width 212 height 28
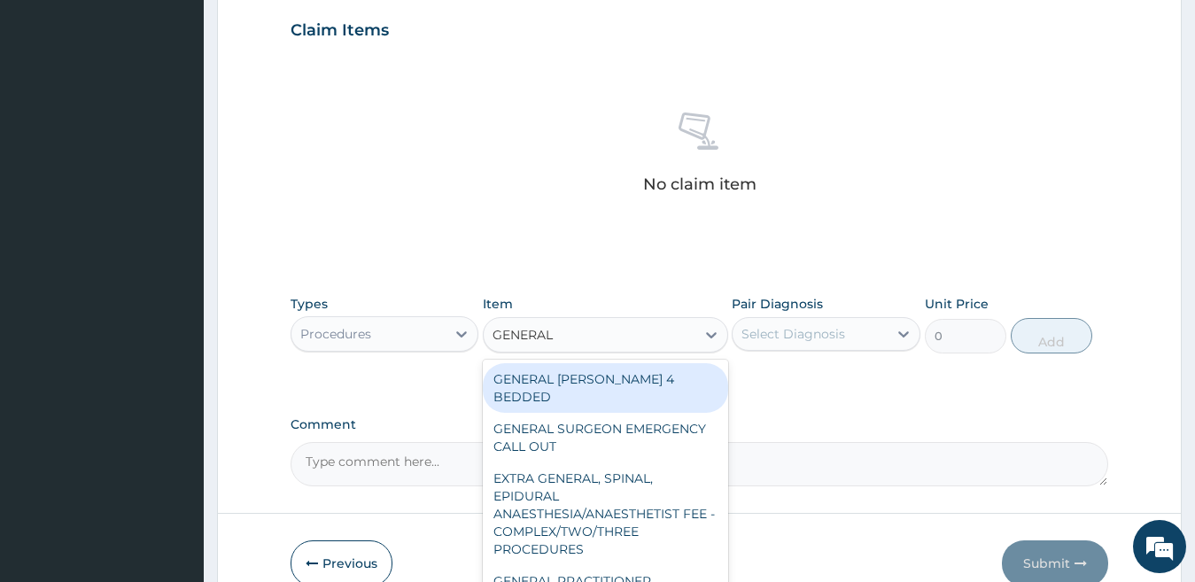
type input "GENERAL P"
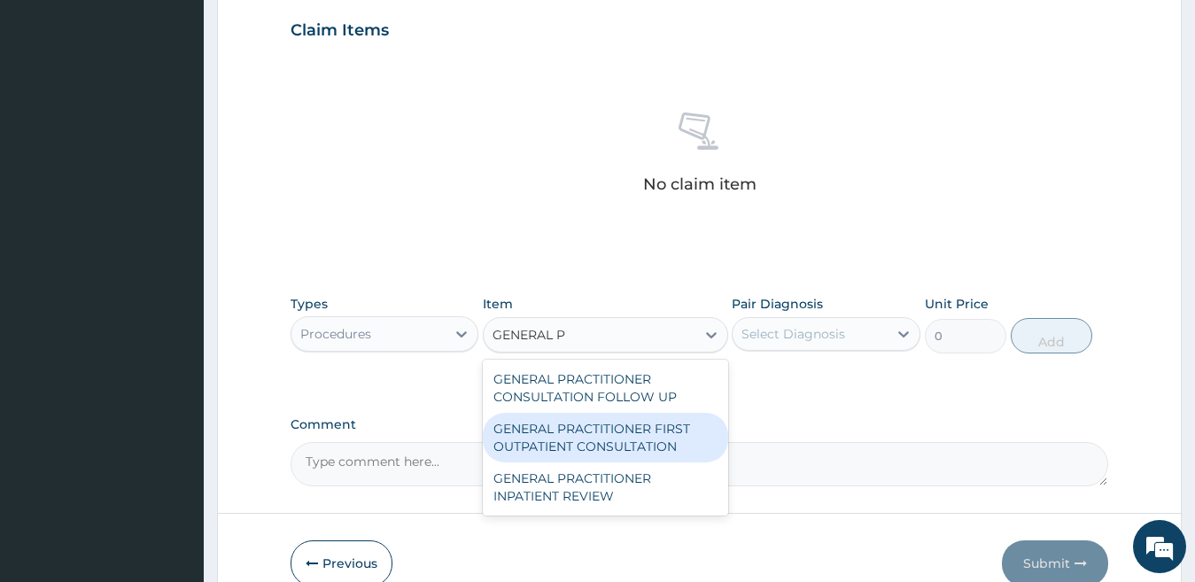
click at [679, 438] on div "GENERAL PRACTITIONER FIRST OUTPATIENT CONSULTATION" at bounding box center [605, 438] width 245 height 50
type input "3750"
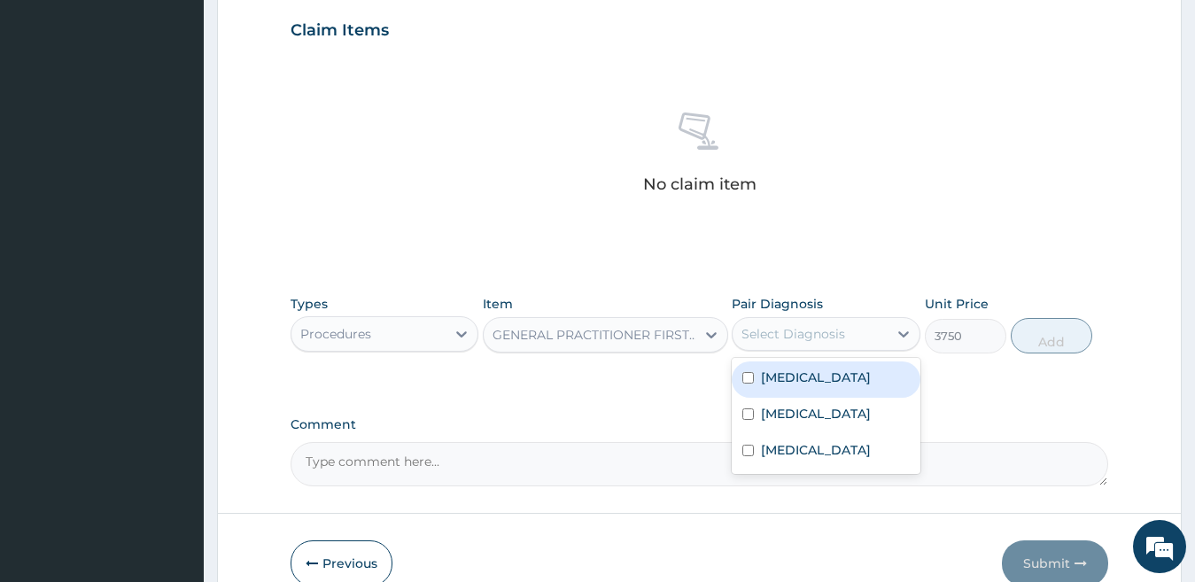
click at [848, 337] on div "Select Diagnosis" at bounding box center [809, 334] width 155 height 28
click at [827, 384] on label "Falciparum malaria" at bounding box center [816, 377] width 110 height 18
checkbox input "true"
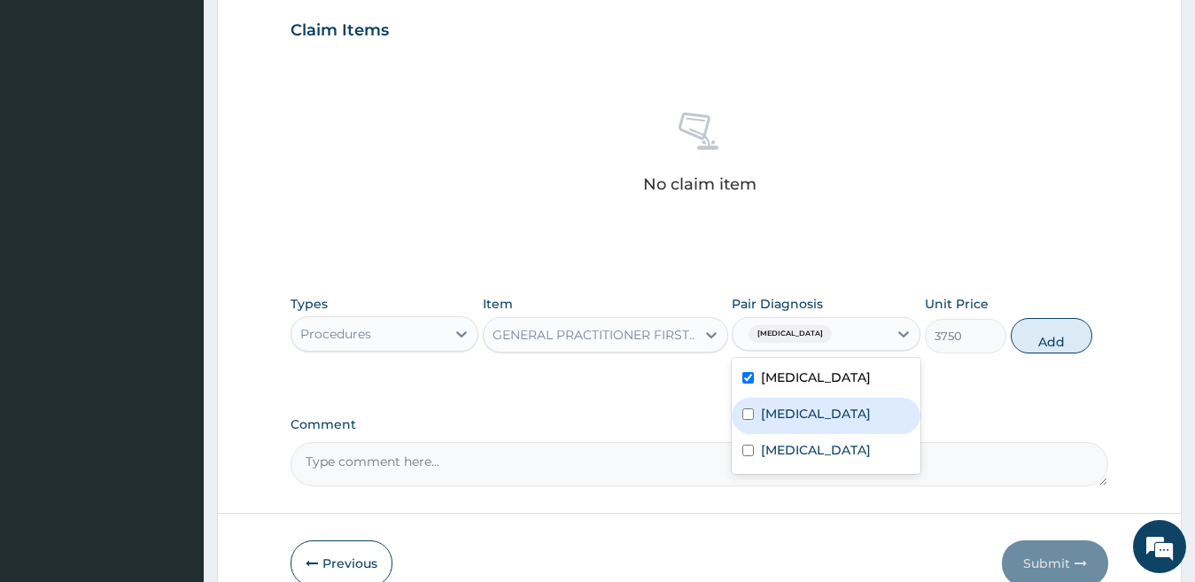
click at [810, 412] on div "Sepsis" at bounding box center [826, 416] width 189 height 36
checkbox input "true"
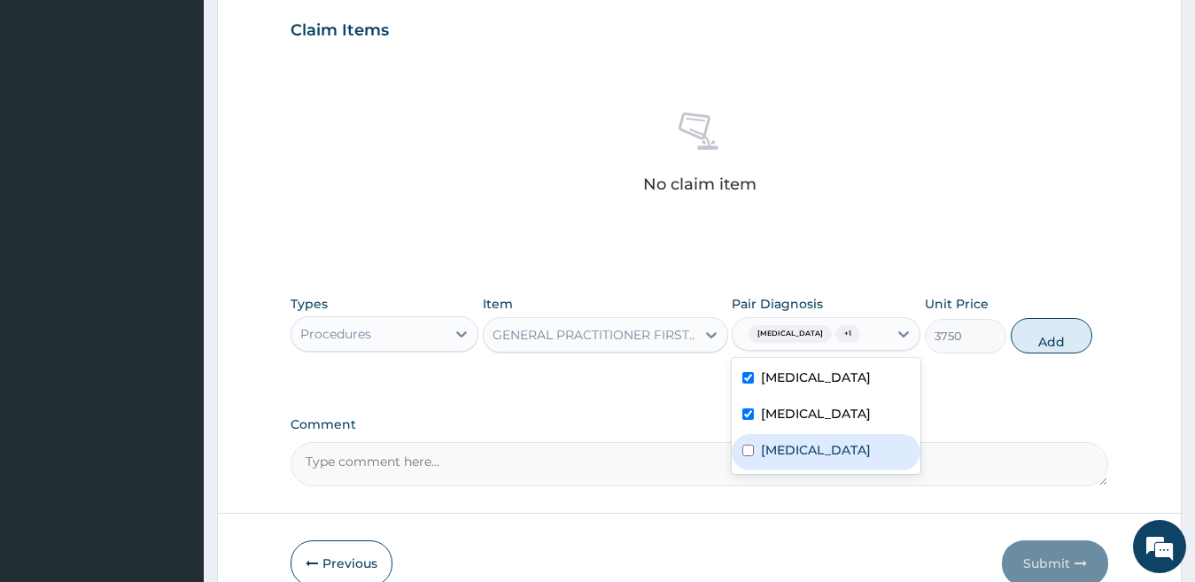
click at [813, 453] on label "Upper respiratory infection" at bounding box center [816, 450] width 110 height 18
checkbox input "true"
click at [1038, 340] on button "Add" at bounding box center [1051, 335] width 81 height 35
click at [1038, 340] on div "PA Code / Prescription Code Enter Code(Secondary Care Only) Encounter Date 04-0…" at bounding box center [700, 25] width 818 height 922
type input "0"
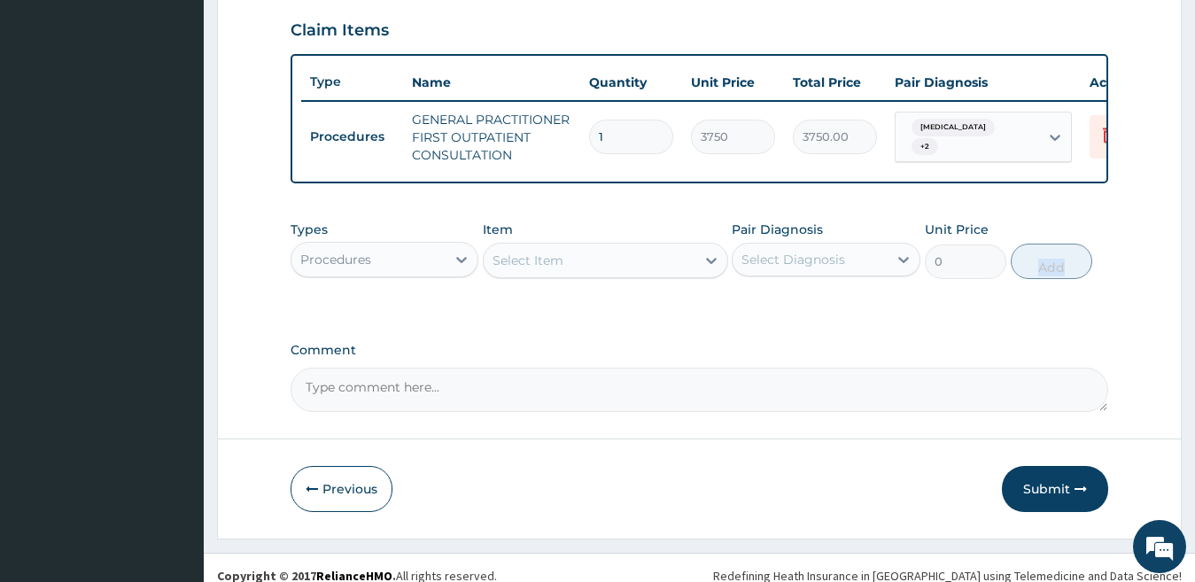
click at [341, 268] on div "Procedures" at bounding box center [335, 260] width 71 height 18
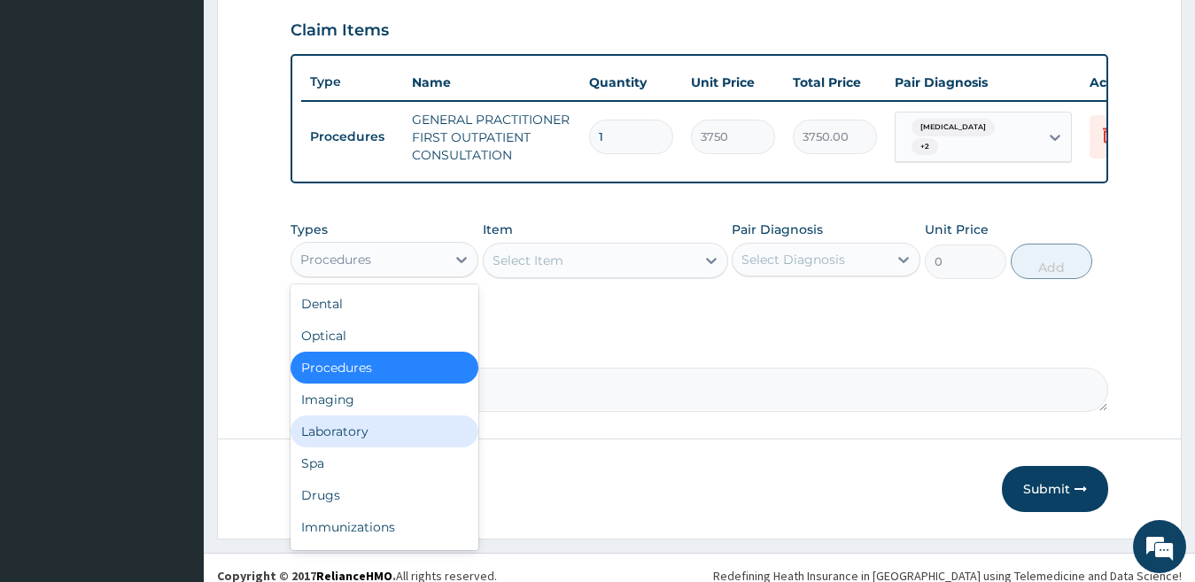
click at [353, 439] on div "Laboratory" at bounding box center [385, 431] width 189 height 32
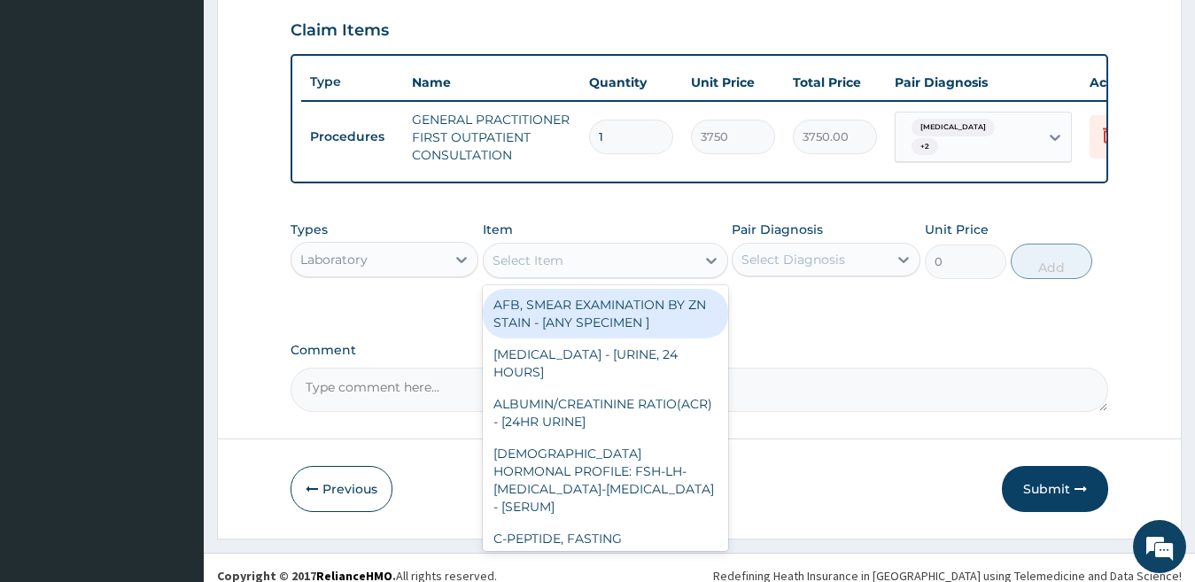
click at [585, 273] on div "Select Item" at bounding box center [590, 260] width 212 height 28
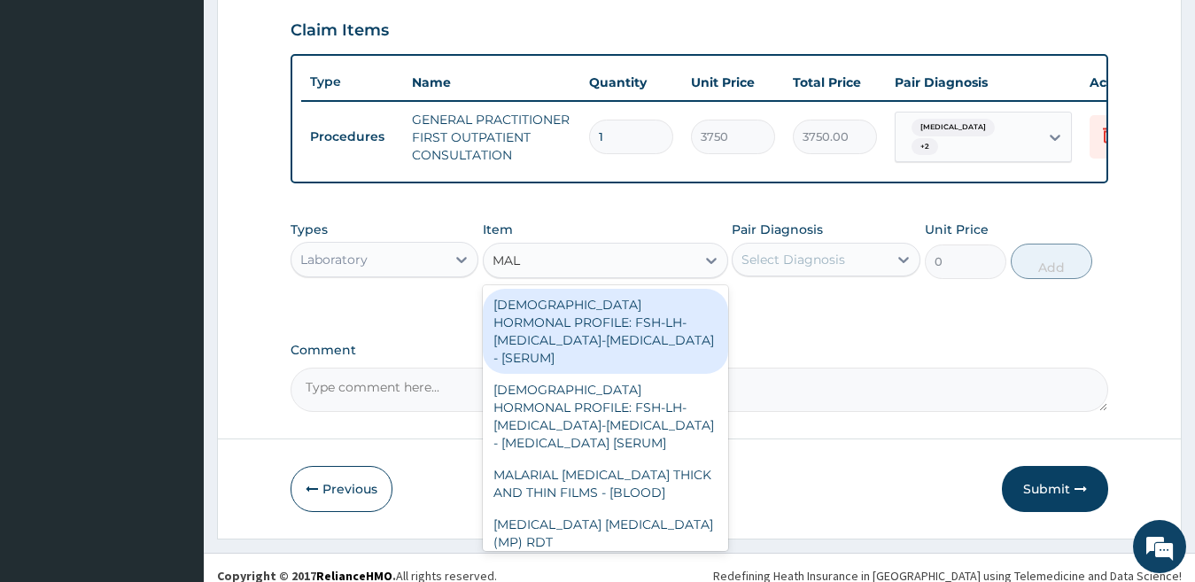
type input "MALA"
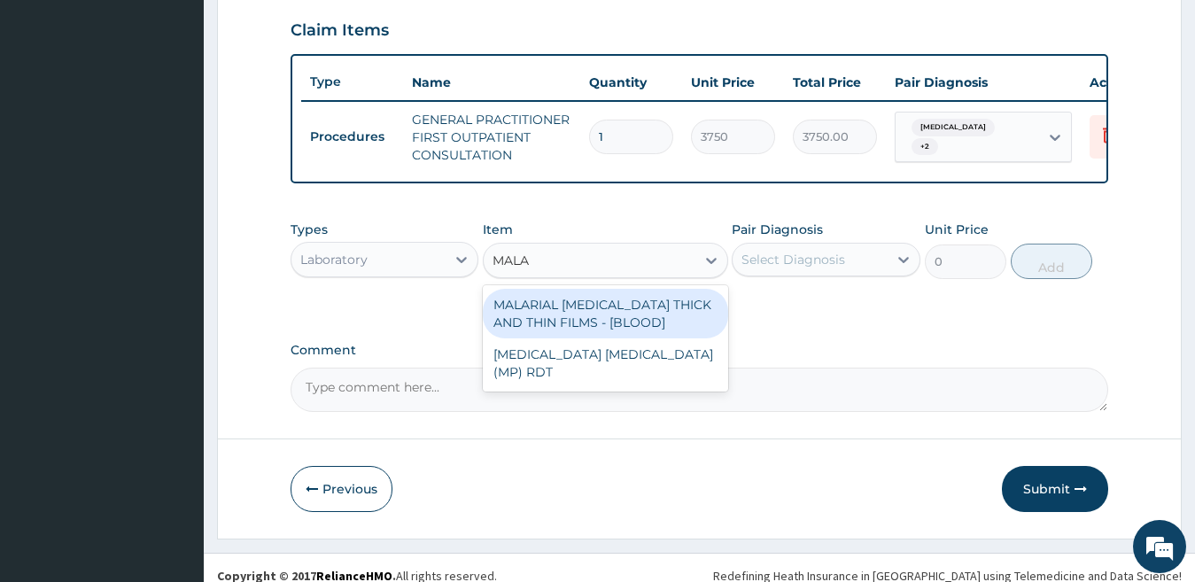
click at [550, 319] on div "MALARIAL PARASITE THICK AND THIN FILMS - [BLOOD]" at bounding box center [605, 314] width 245 height 50
type input "2187.5"
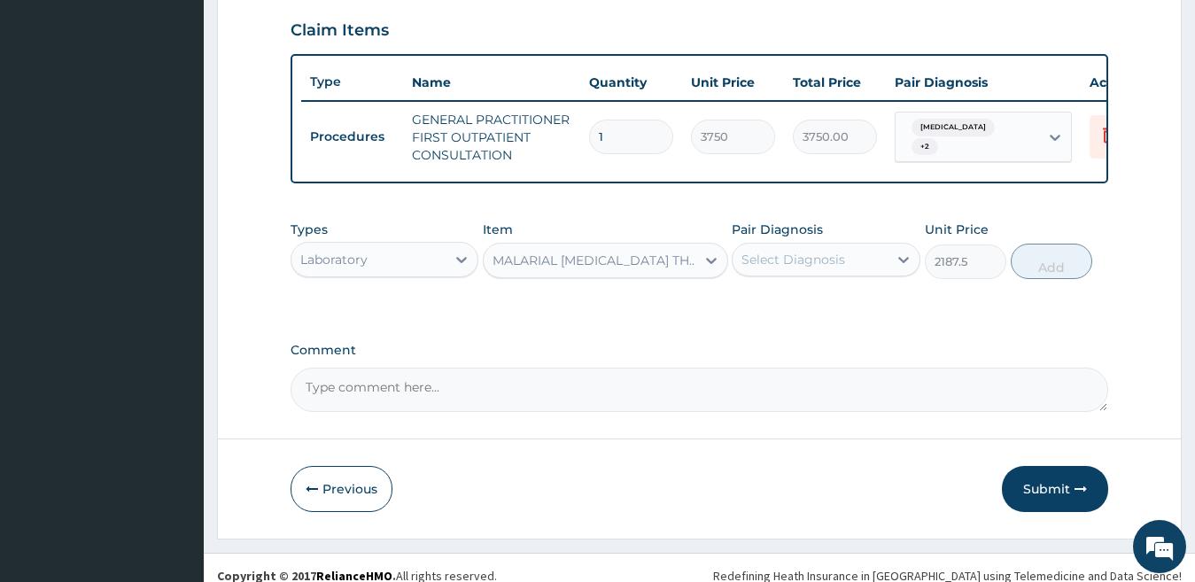
click at [764, 268] on div "Select Diagnosis" at bounding box center [793, 260] width 104 height 18
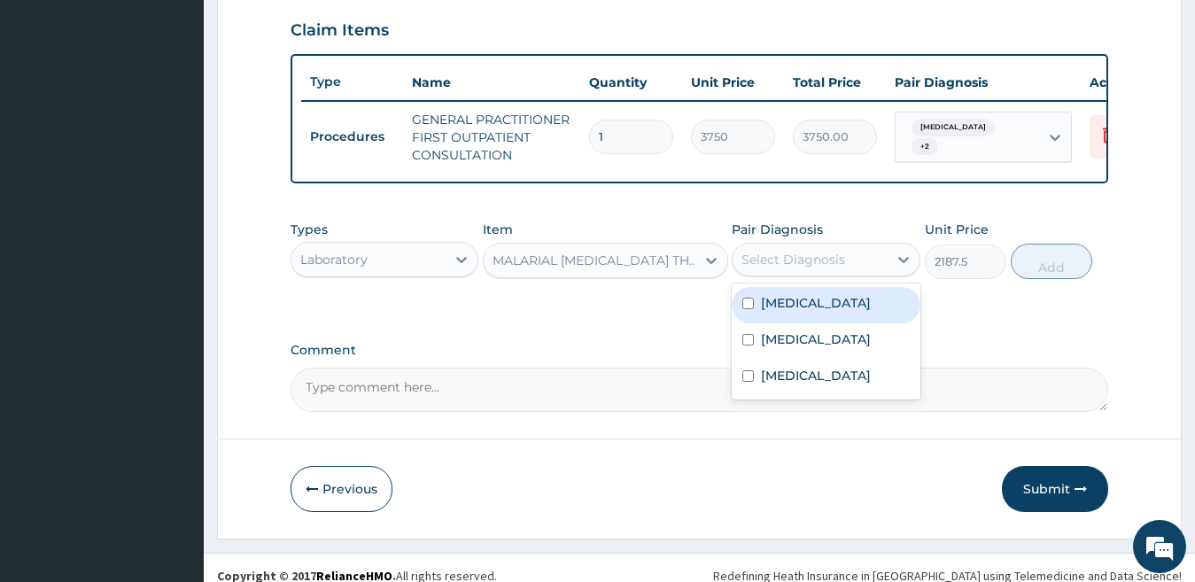
click at [790, 312] on label "Falciparum malaria" at bounding box center [816, 303] width 110 height 18
click at [871, 312] on label "Falciparum malaria" at bounding box center [816, 303] width 110 height 18
checkbox input "true"
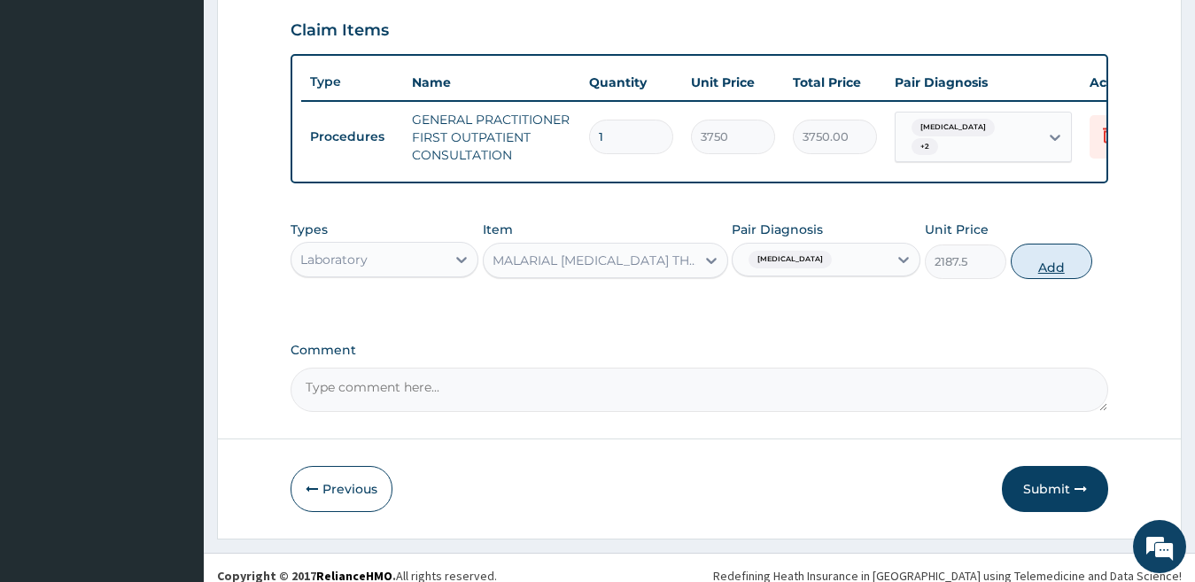
click at [1034, 279] on button "Add" at bounding box center [1051, 261] width 81 height 35
type input "0"
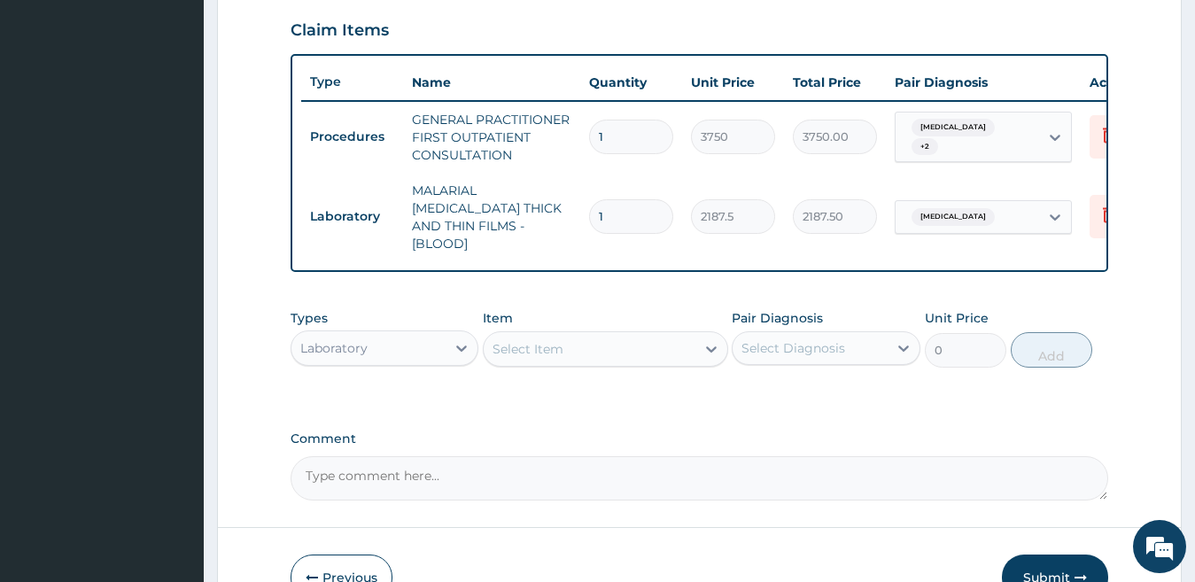
click at [560, 351] on div "Select Item" at bounding box center [527, 349] width 71 height 18
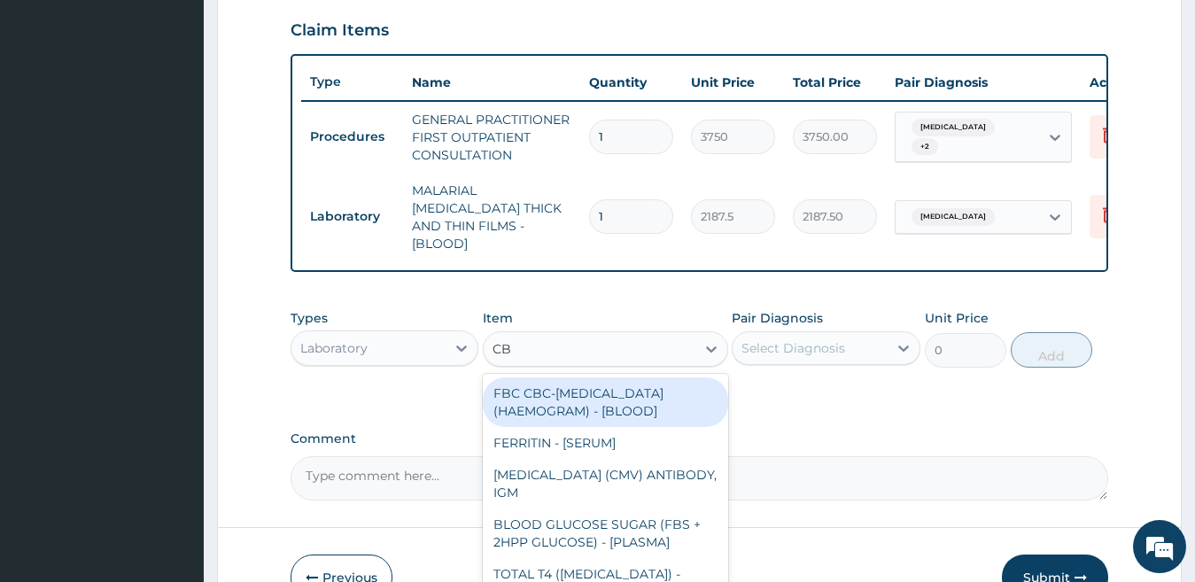
type input "CBC"
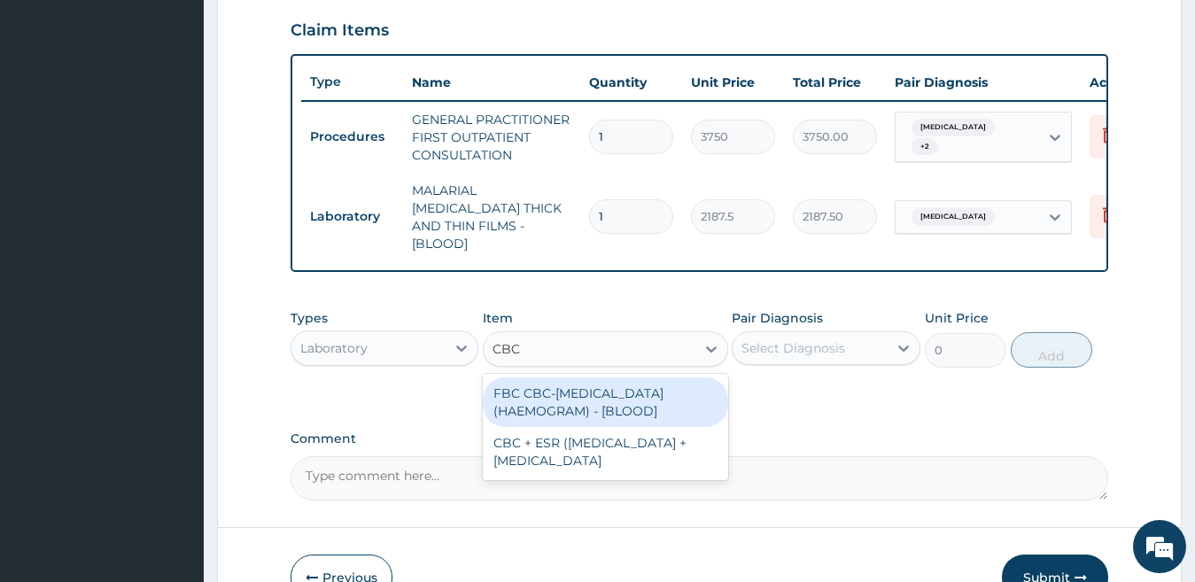
click at [527, 388] on div "FBC CBC-COMPLETE BLOOD COUNT (HAEMOGRAM) - [BLOOD]" at bounding box center [605, 402] width 245 height 50
type input "5000"
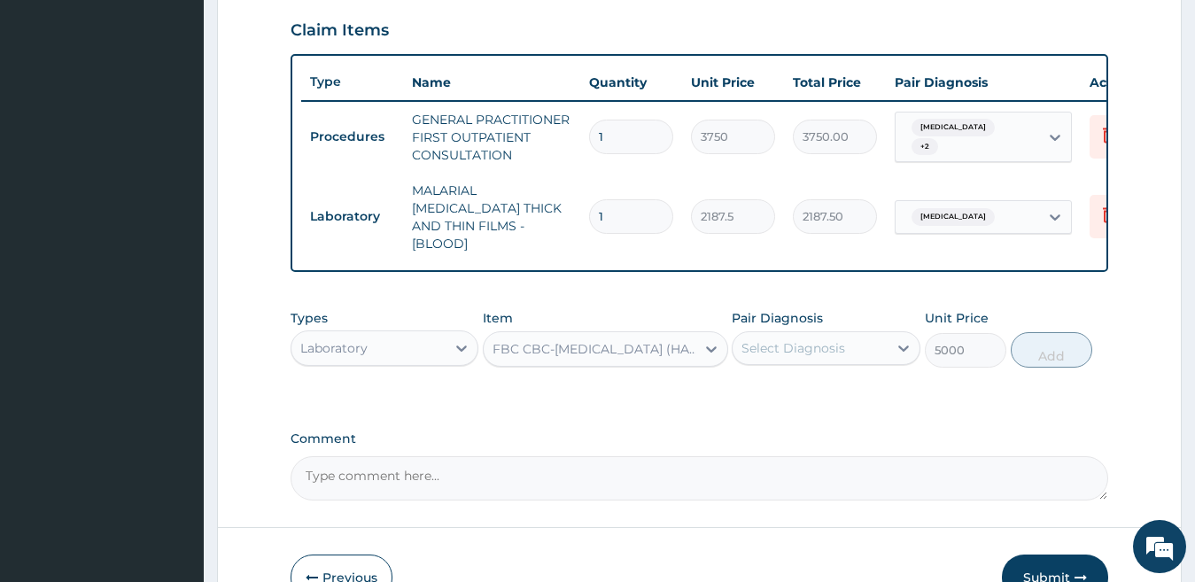
click at [527, 388] on div "Types Laboratory Item FBC CBC-COMPLETE BLOOD COUNT (HAEMOGRAM) - [BLOOD] Pair D…" at bounding box center [700, 351] width 818 height 103
click at [841, 345] on div "Select Diagnosis" at bounding box center [793, 348] width 104 height 18
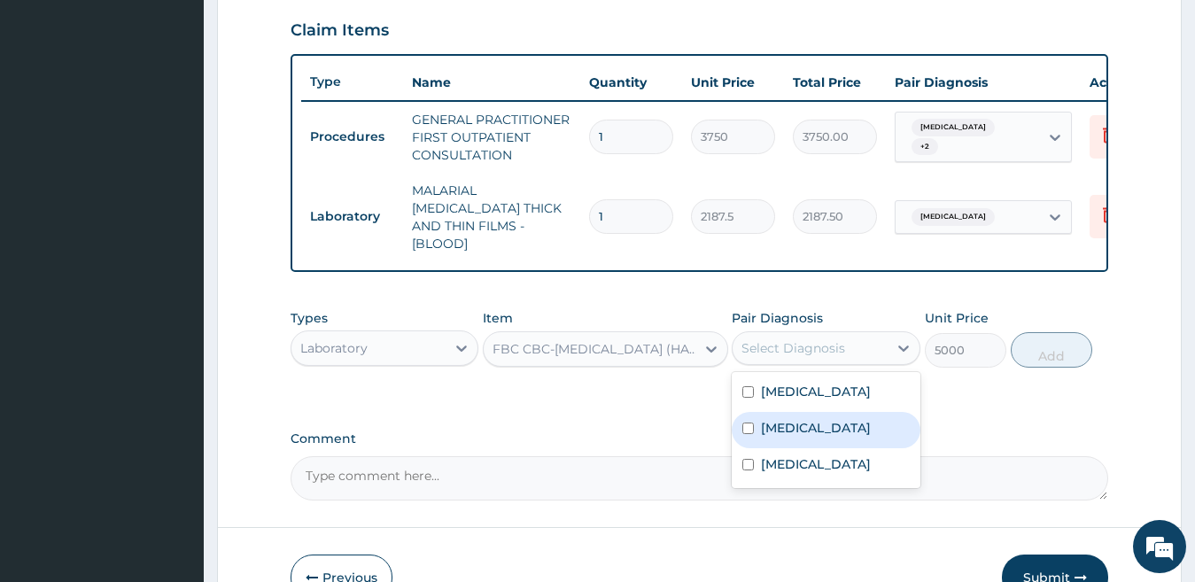
click at [833, 423] on div "Sepsis" at bounding box center [826, 430] width 189 height 36
checkbox input "false"
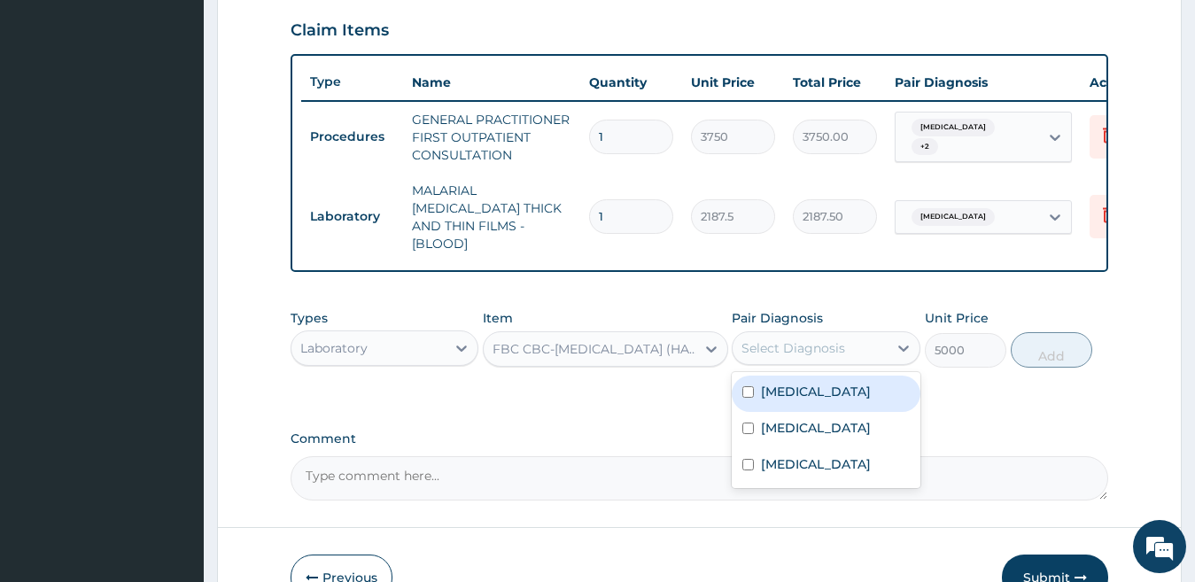
click at [876, 405] on div "Falciparum malaria" at bounding box center [826, 394] width 189 height 36
checkbox input "true"
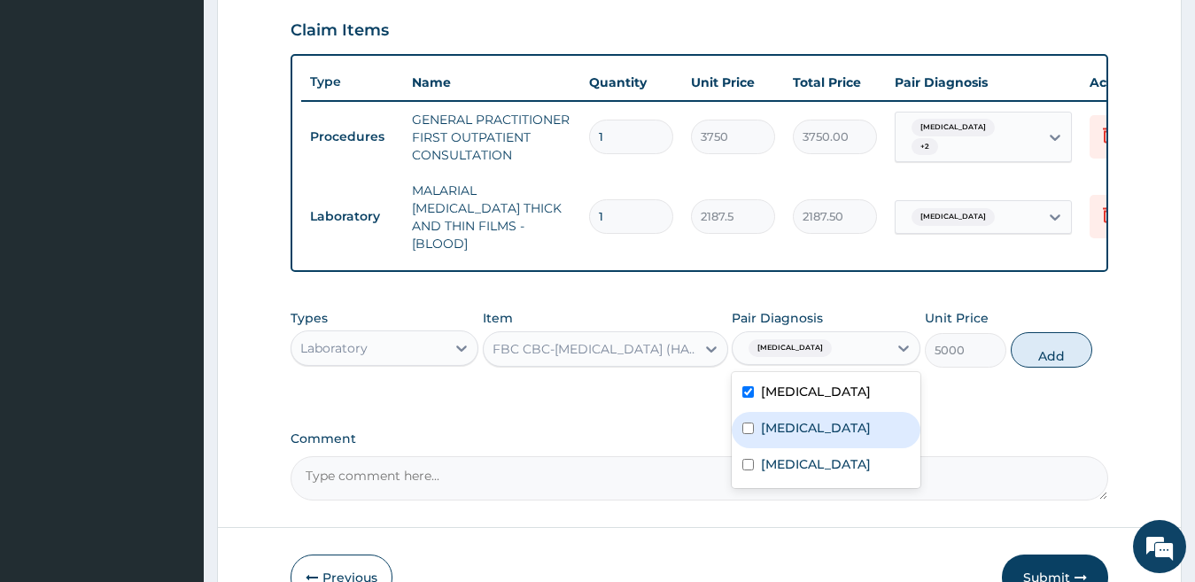
click at [873, 414] on div "Sepsis" at bounding box center [826, 430] width 189 height 36
checkbox input "true"
click at [866, 390] on label "Falciparum malaria" at bounding box center [816, 392] width 110 height 18
checkbox input "false"
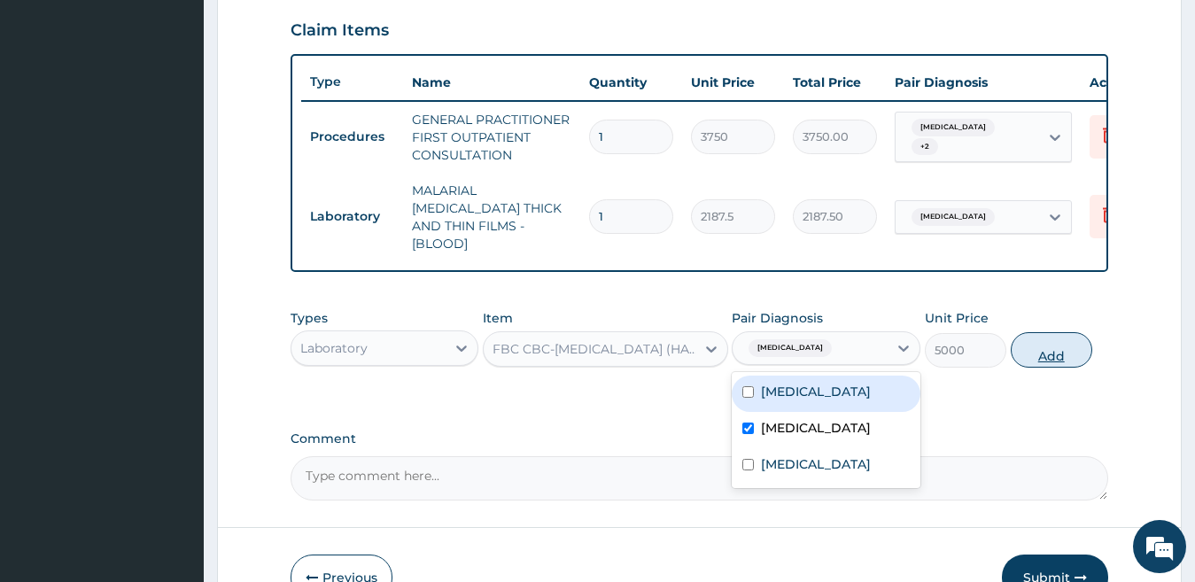
click at [1019, 345] on button "Add" at bounding box center [1051, 349] width 81 height 35
type input "0"
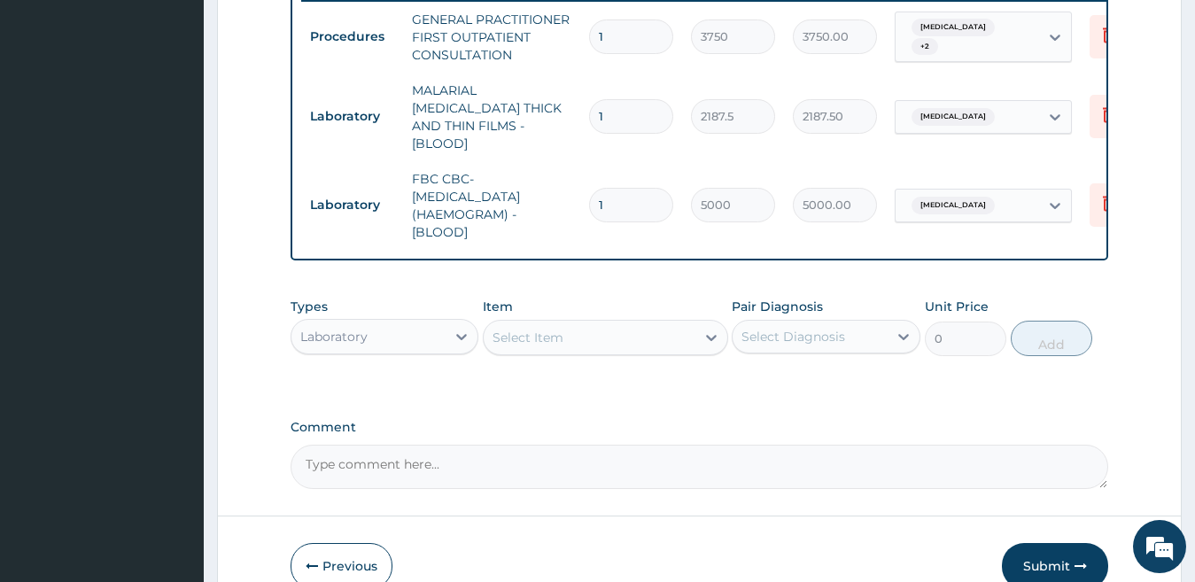
scroll to position [693, 0]
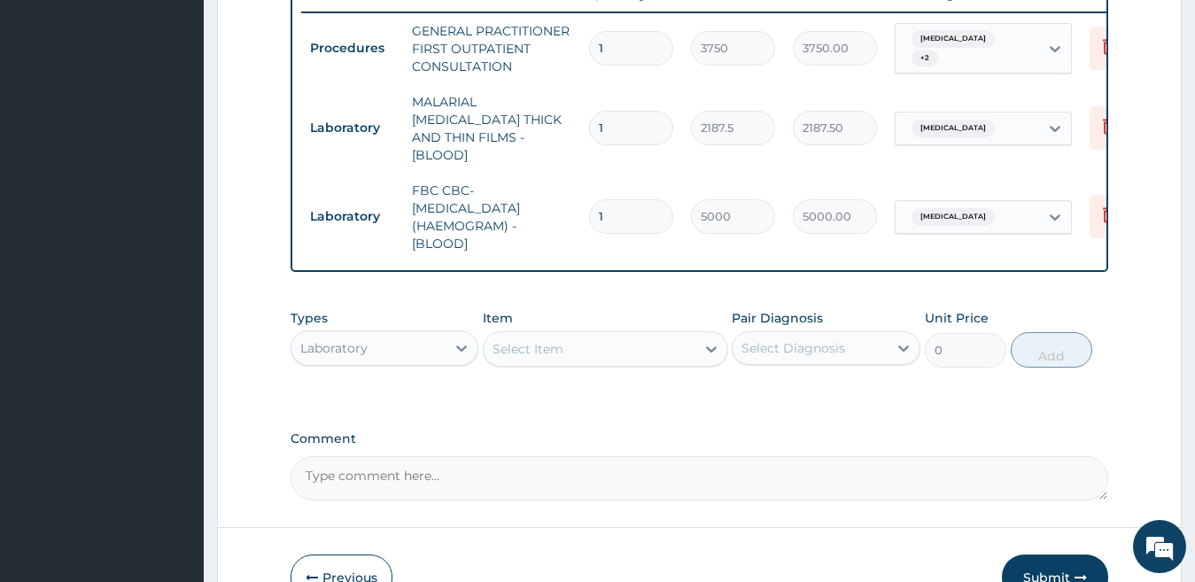
click at [406, 343] on div "Laboratory" at bounding box center [368, 348] width 155 height 28
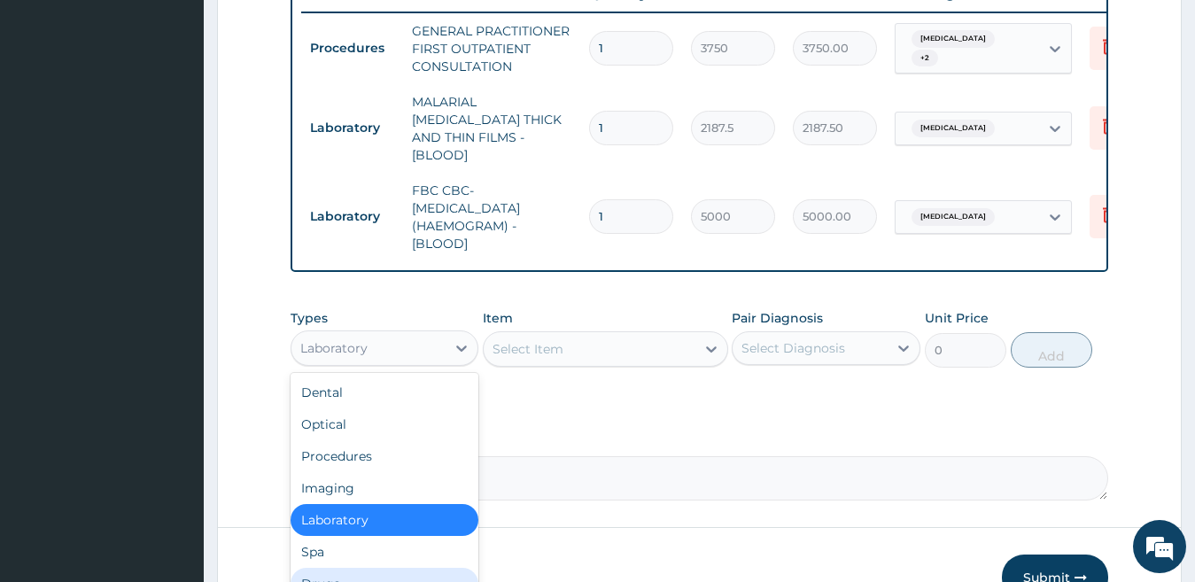
click at [370, 568] on div "Drugs" at bounding box center [385, 584] width 189 height 32
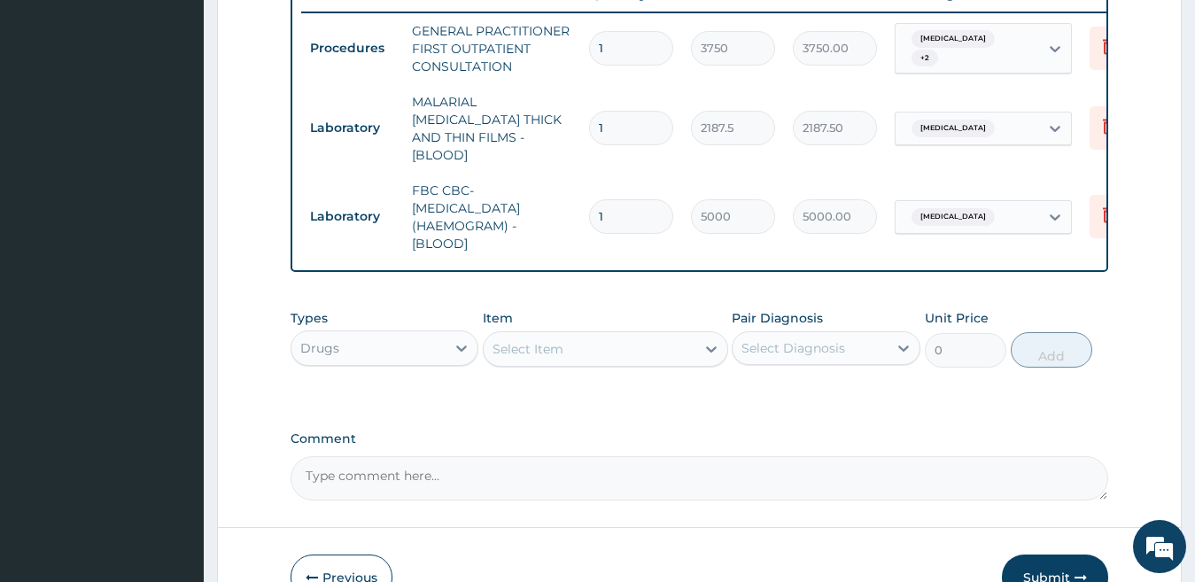
click at [594, 353] on div "Select Item" at bounding box center [590, 349] width 212 height 28
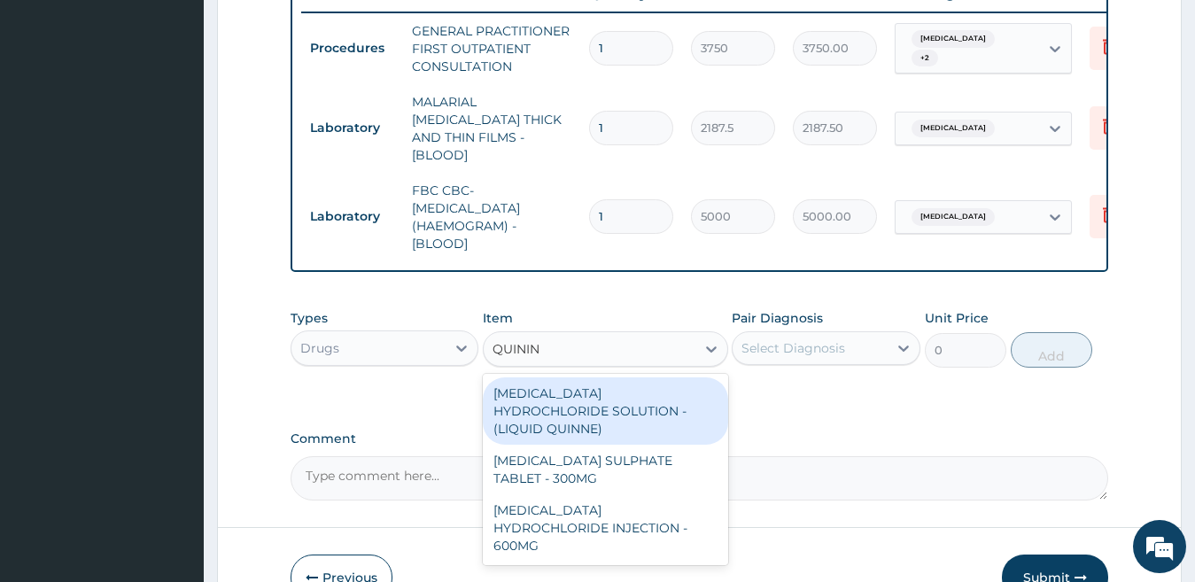
type input "QUININE"
click at [661, 408] on div "[MEDICAL_DATA] HYDROCHLORIDE SOLUTION - (LIQUID QUINNE)" at bounding box center [605, 410] width 245 height 67
type input "532"
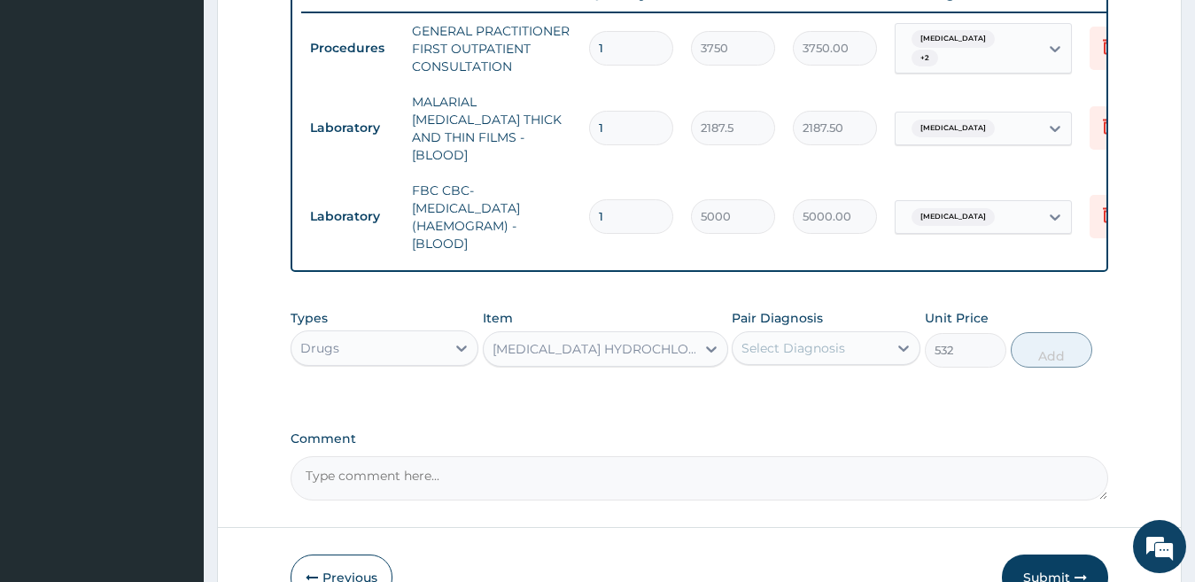
click at [760, 345] on div "Select Diagnosis" at bounding box center [793, 348] width 104 height 18
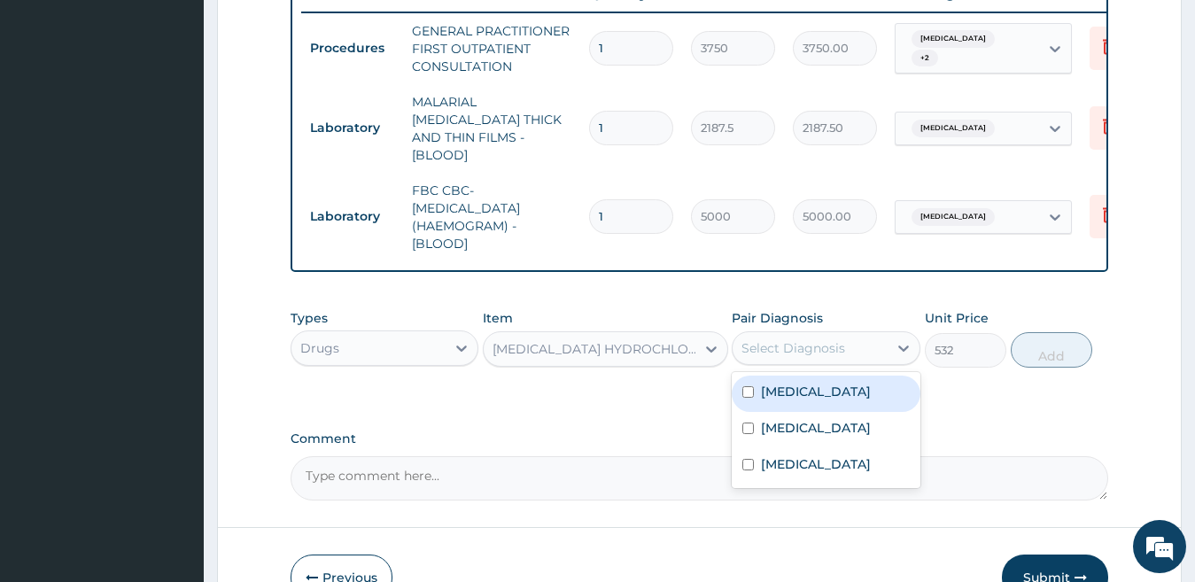
click at [745, 386] on input "checkbox" at bounding box center [748, 392] width 12 height 12
checkbox input "true"
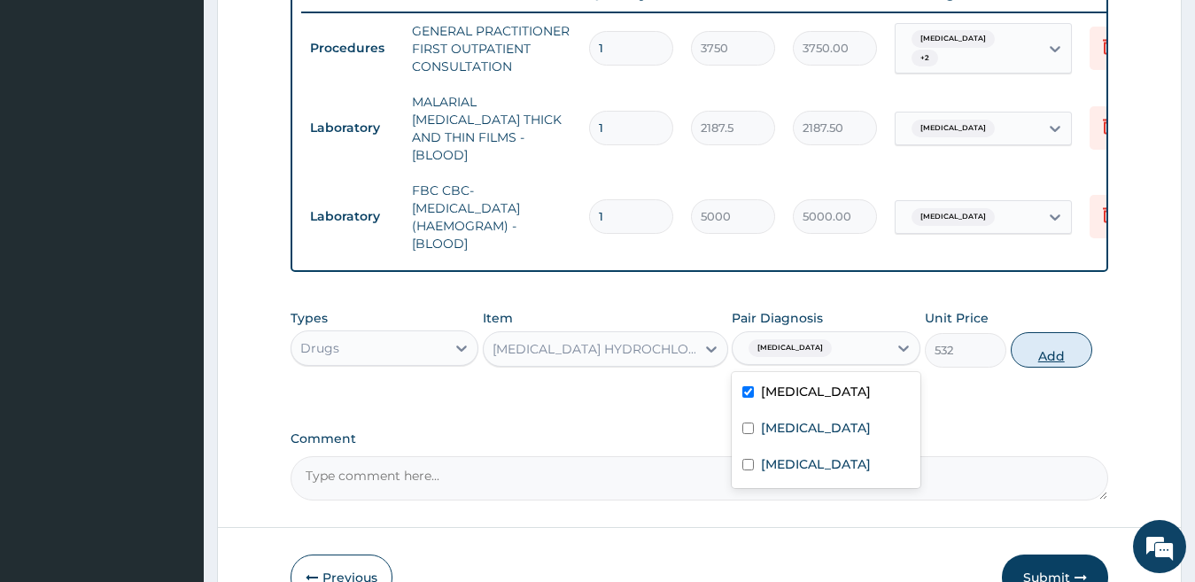
click at [1042, 346] on button "Add" at bounding box center [1051, 349] width 81 height 35
type input "0"
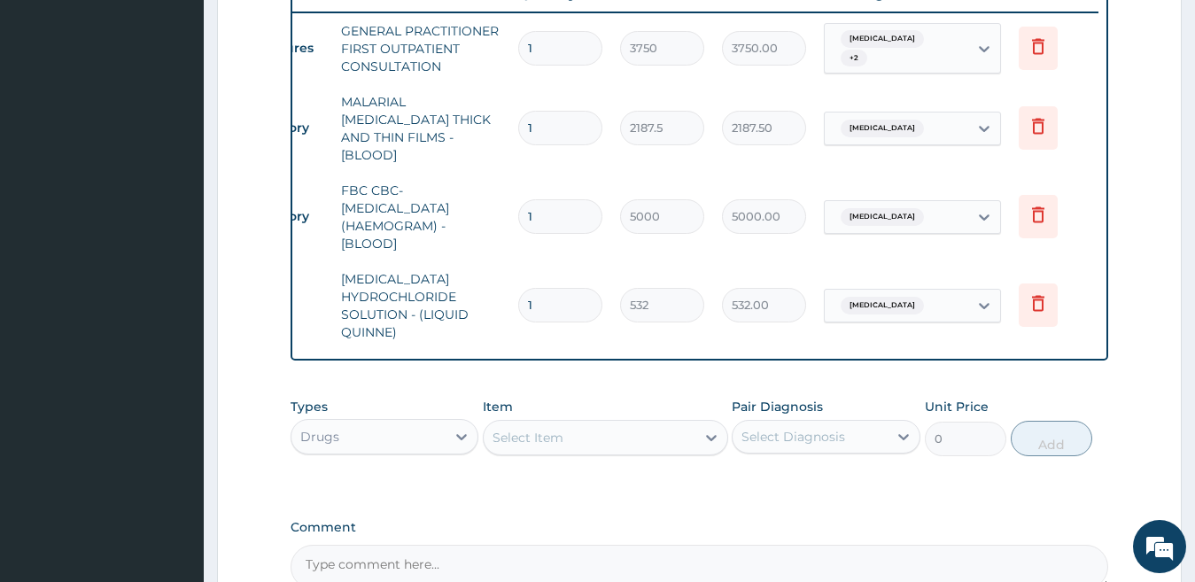
scroll to position [0, 0]
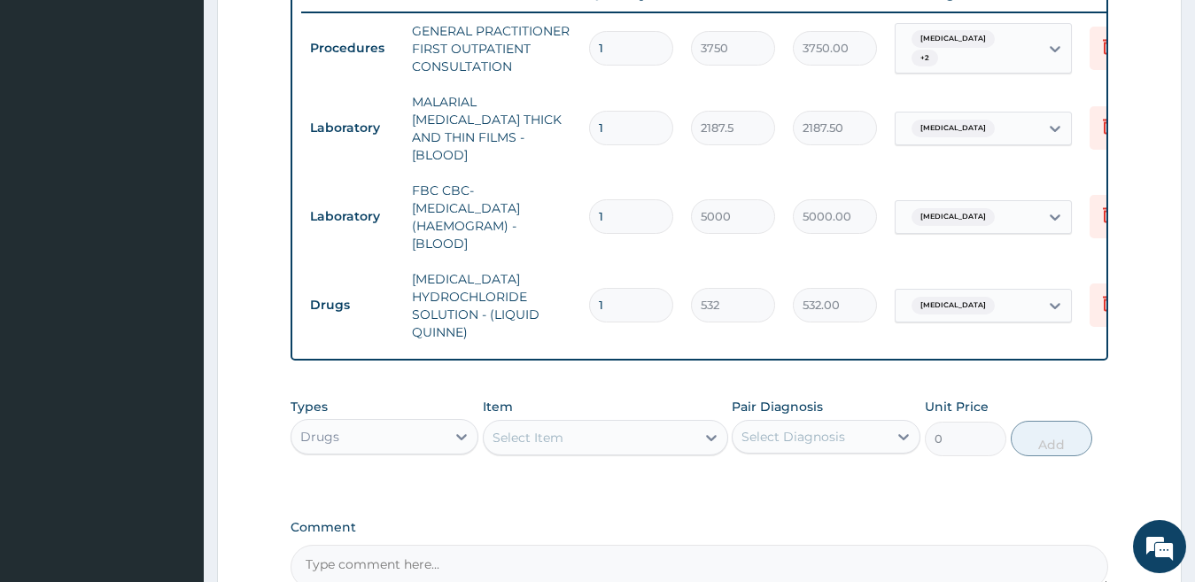
click at [606, 434] on div "Select Item" at bounding box center [590, 437] width 212 height 28
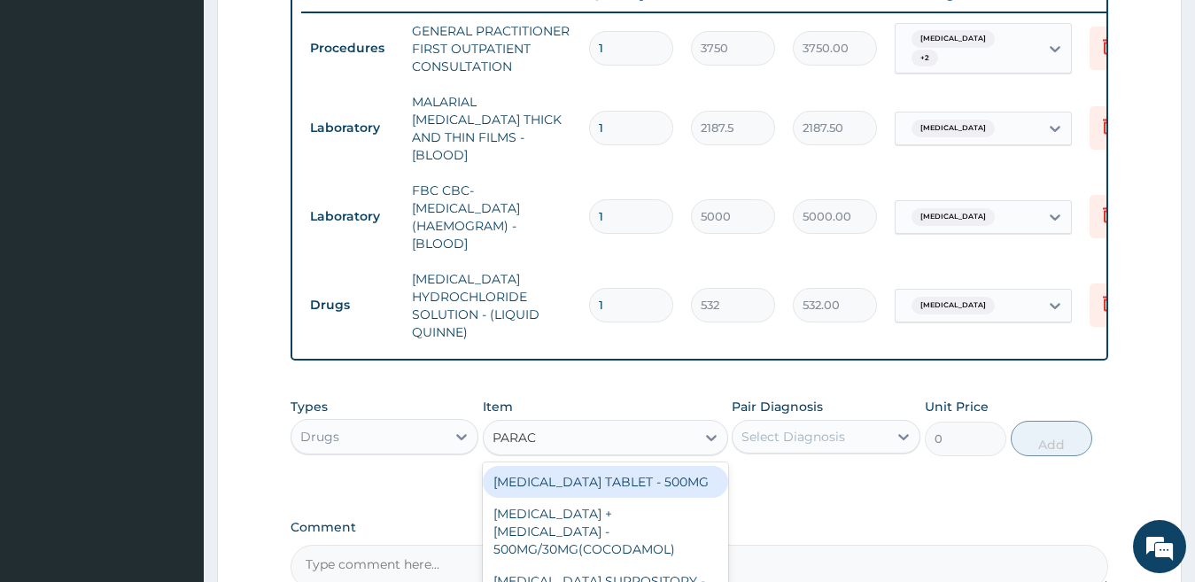
type input "PARACE"
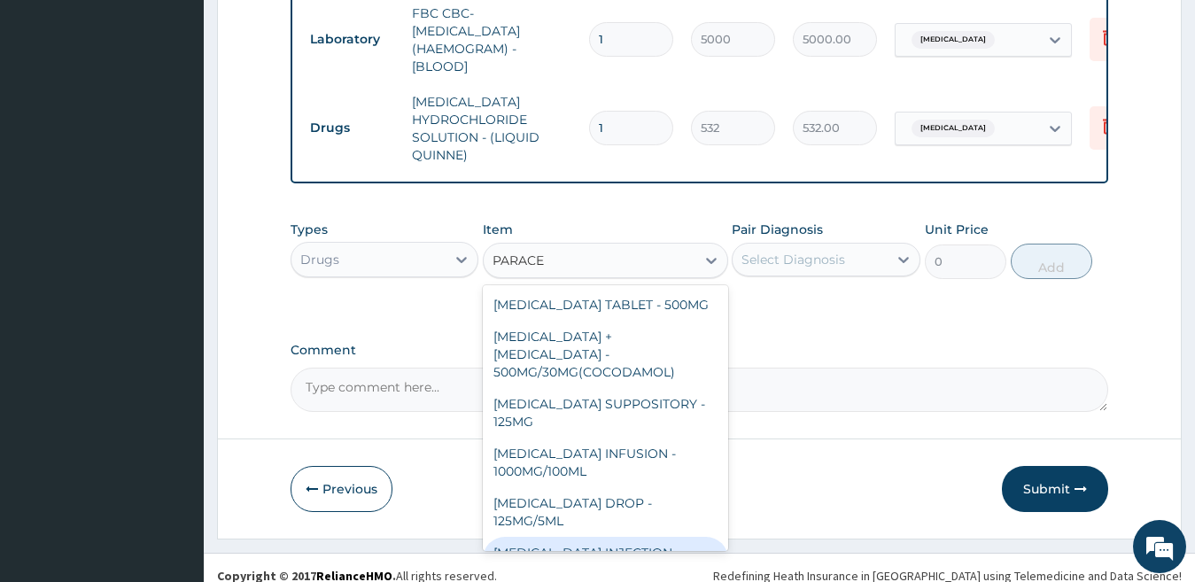
scroll to position [89, 0]
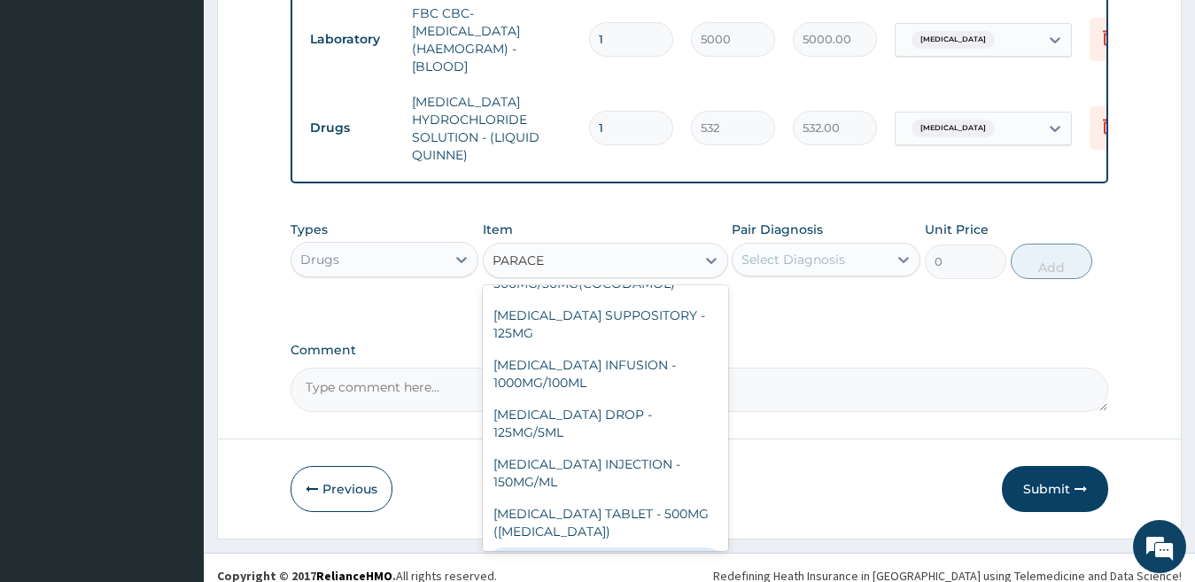
click at [624, 547] on div "PARACETAMOL SYRUP - 125MG/5ML" at bounding box center [605, 572] width 245 height 50
type input "840"
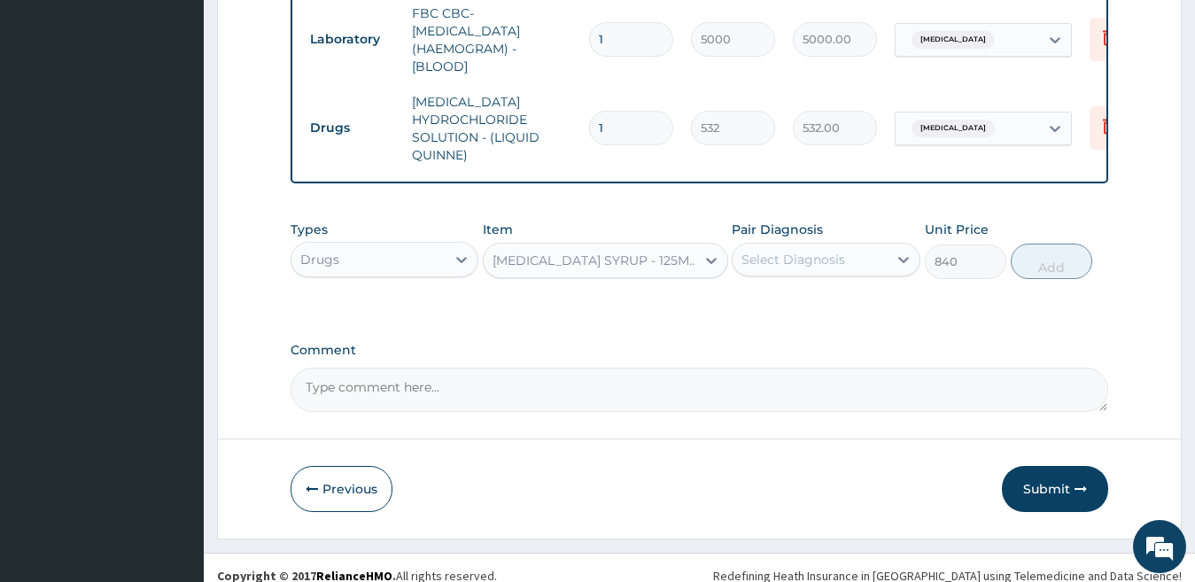
click at [848, 258] on div "Select Diagnosis" at bounding box center [809, 259] width 155 height 28
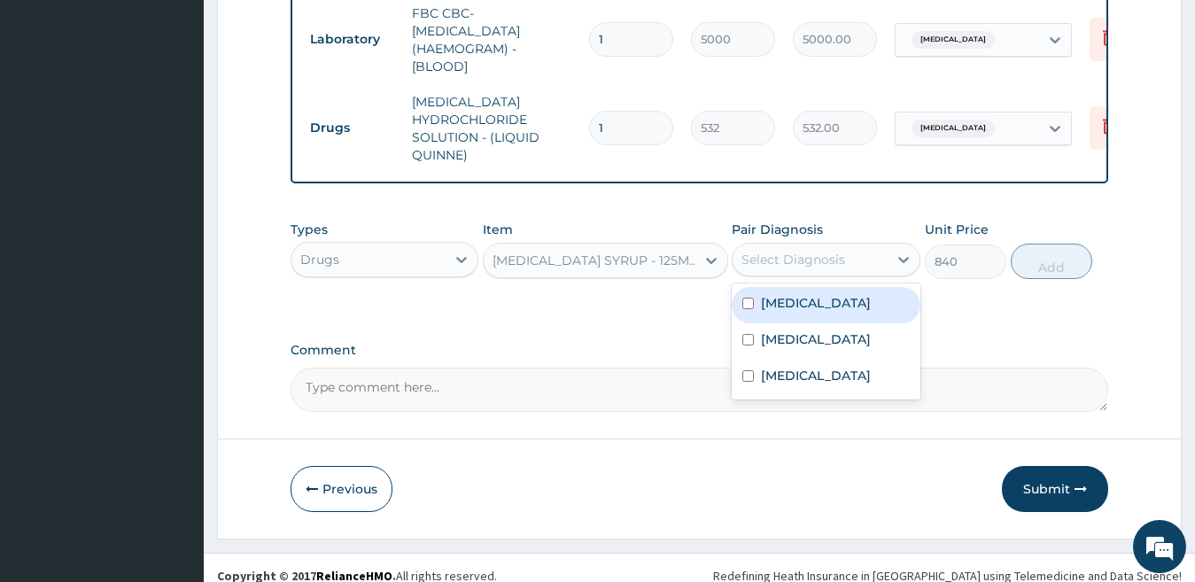
click at [831, 312] on div "Falciparum malaria" at bounding box center [826, 305] width 189 height 36
checkbox input "true"
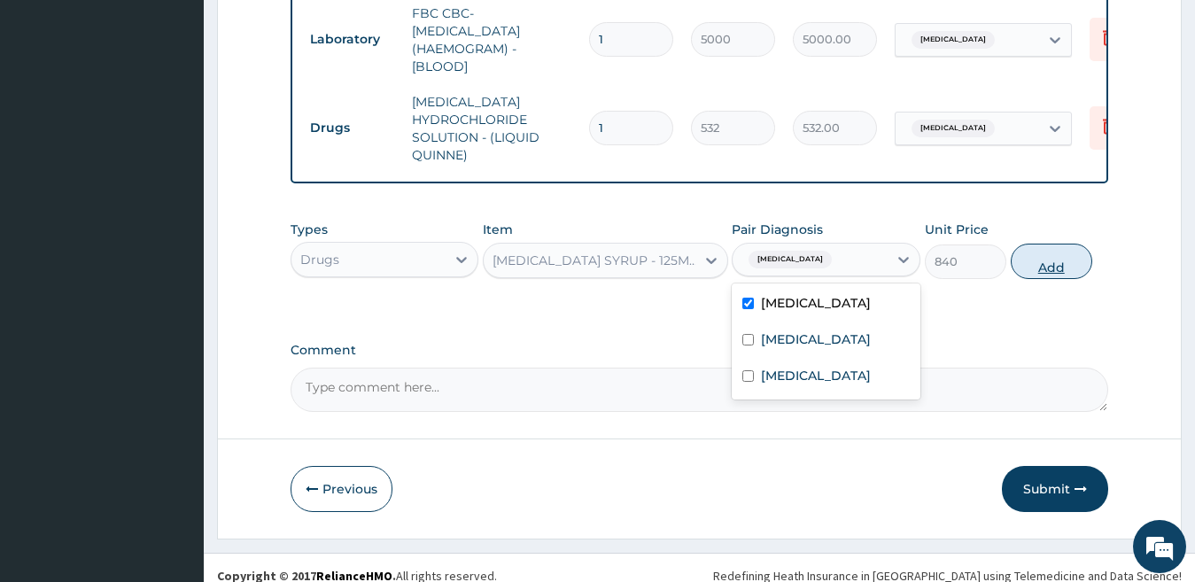
click at [1050, 252] on button "Add" at bounding box center [1051, 261] width 81 height 35
type input "0"
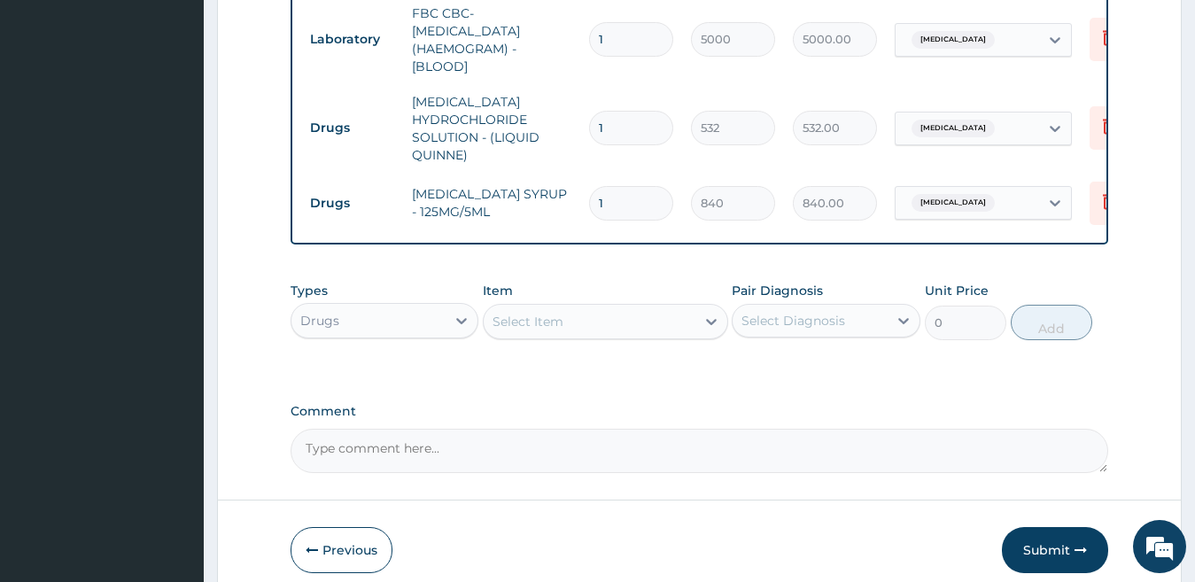
click at [562, 316] on div "Select Item" at bounding box center [527, 322] width 71 height 18
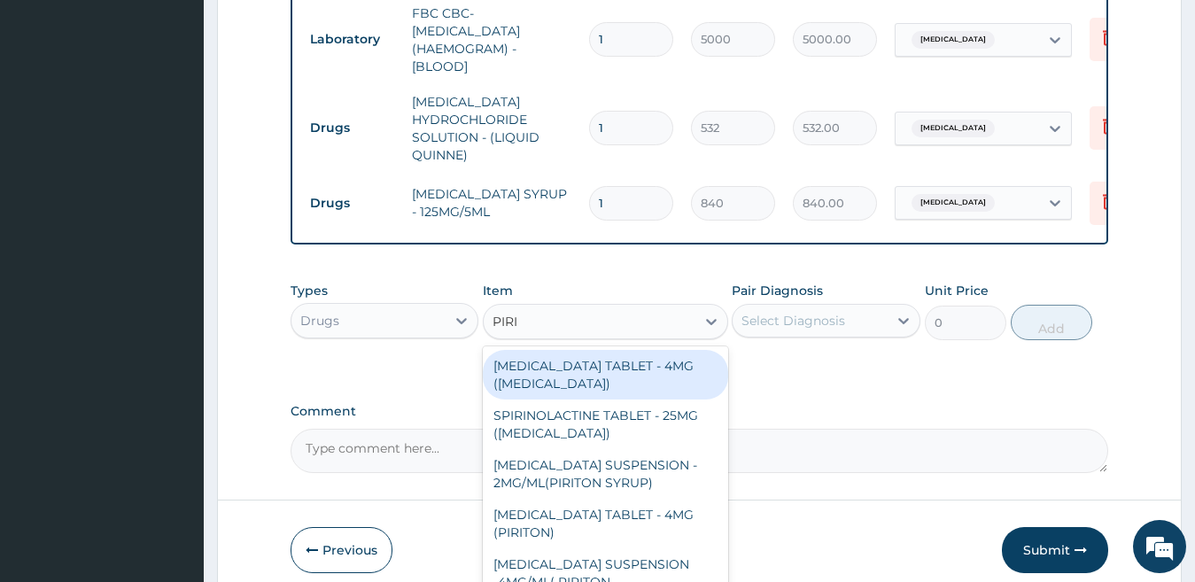
type input "PIRIT"
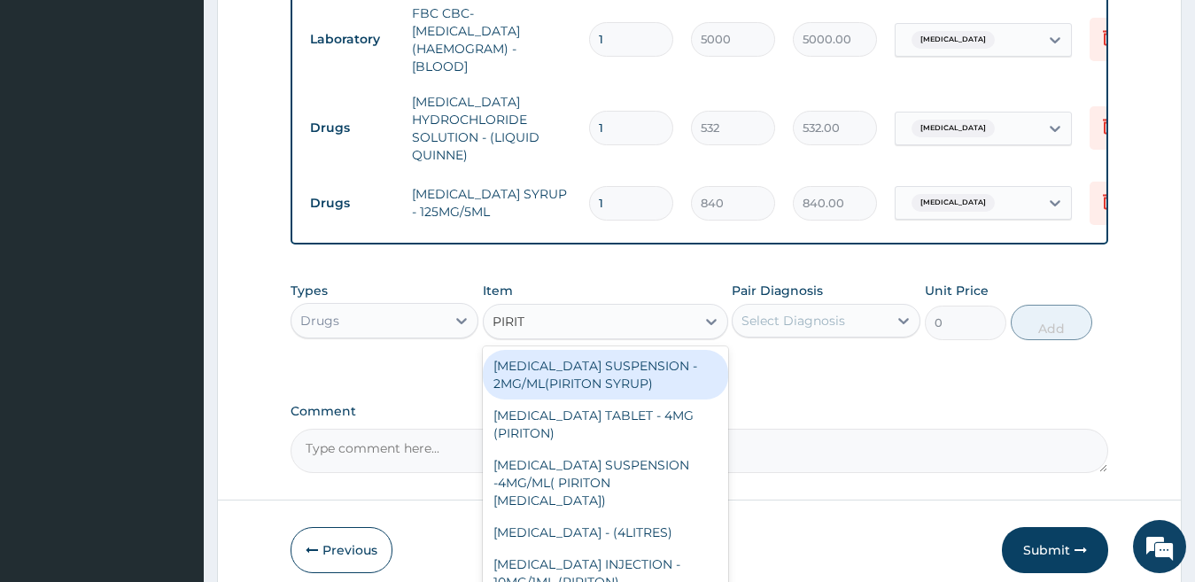
click at [613, 385] on div "CHLORPHENIRAMINE SUSPENSION - 2MG/ML(PIRITON SYRUP)" at bounding box center [605, 375] width 245 height 50
type input "840"
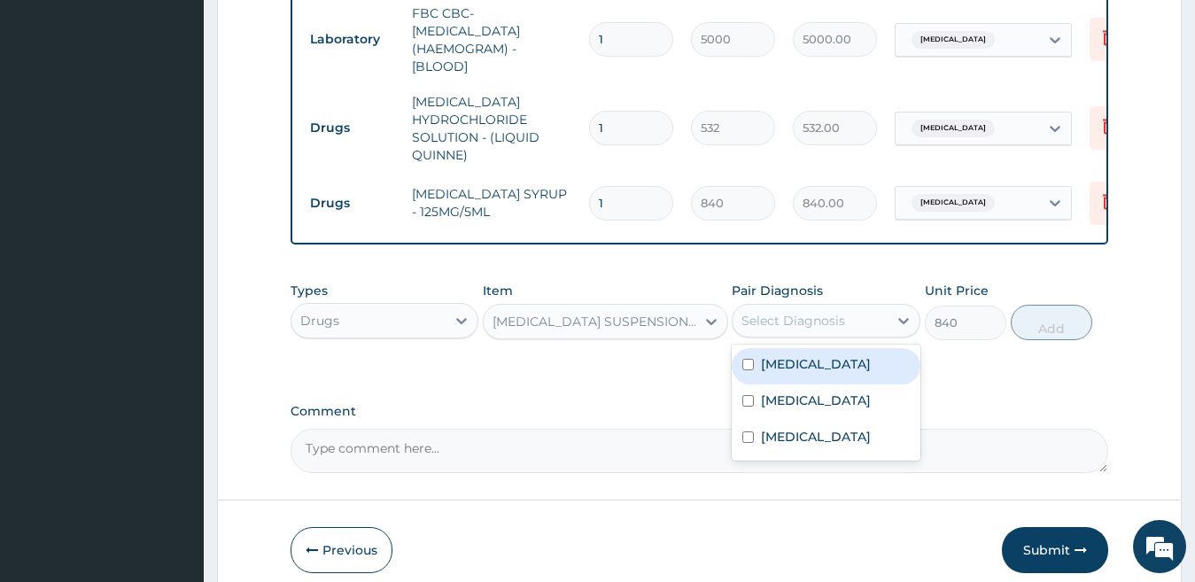
click at [794, 323] on div "Select Diagnosis" at bounding box center [793, 321] width 104 height 18
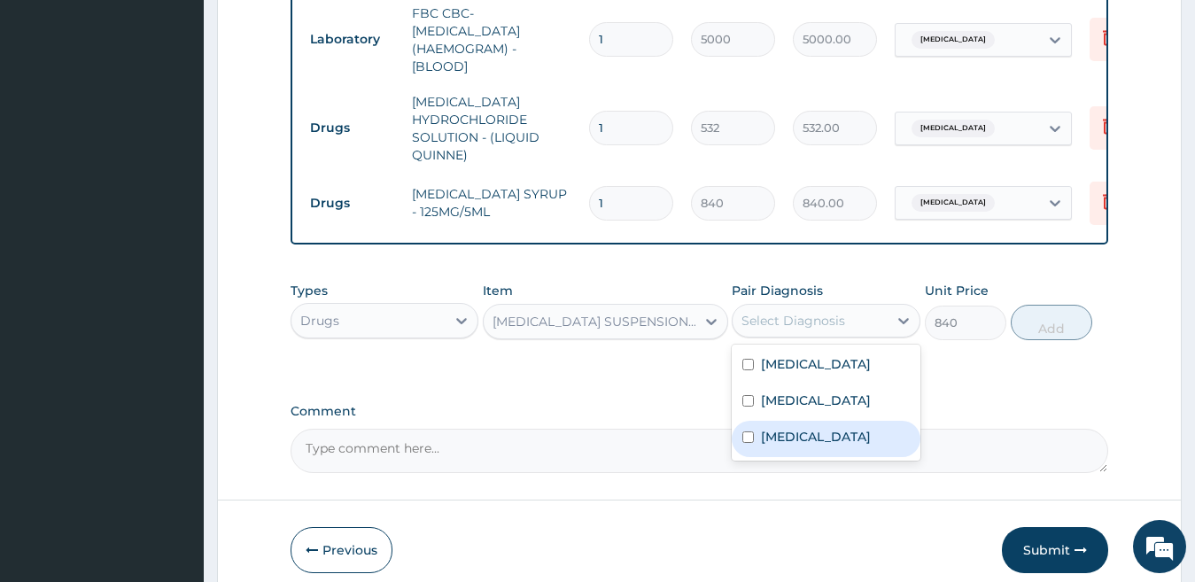
click at [807, 435] on label "Upper respiratory infection" at bounding box center [816, 437] width 110 height 18
checkbox input "true"
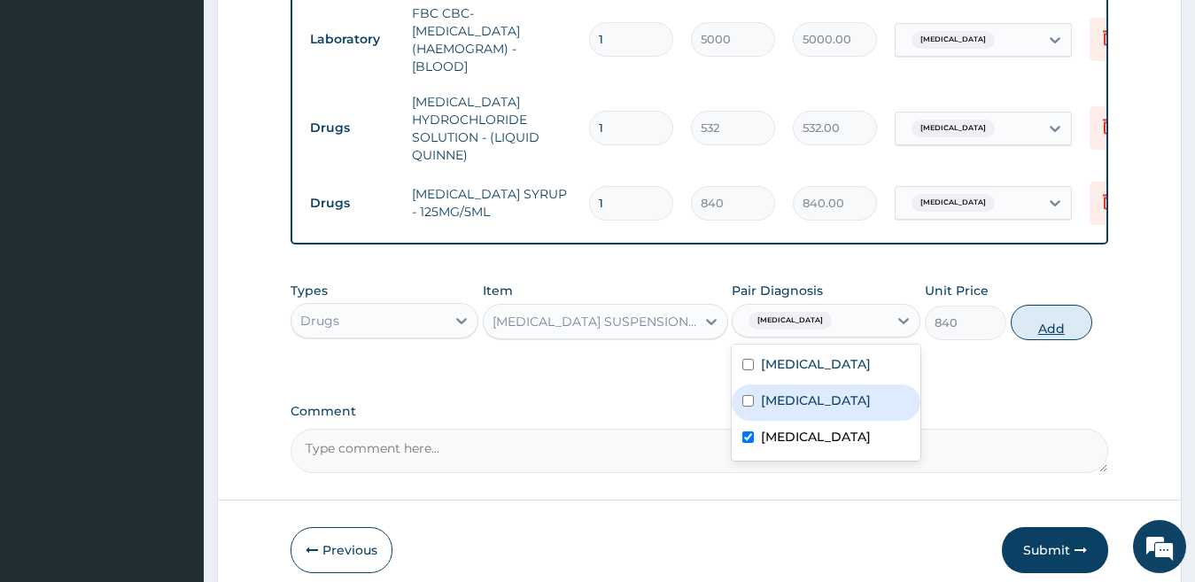
click at [1062, 317] on button "Add" at bounding box center [1051, 322] width 81 height 35
type input "0"
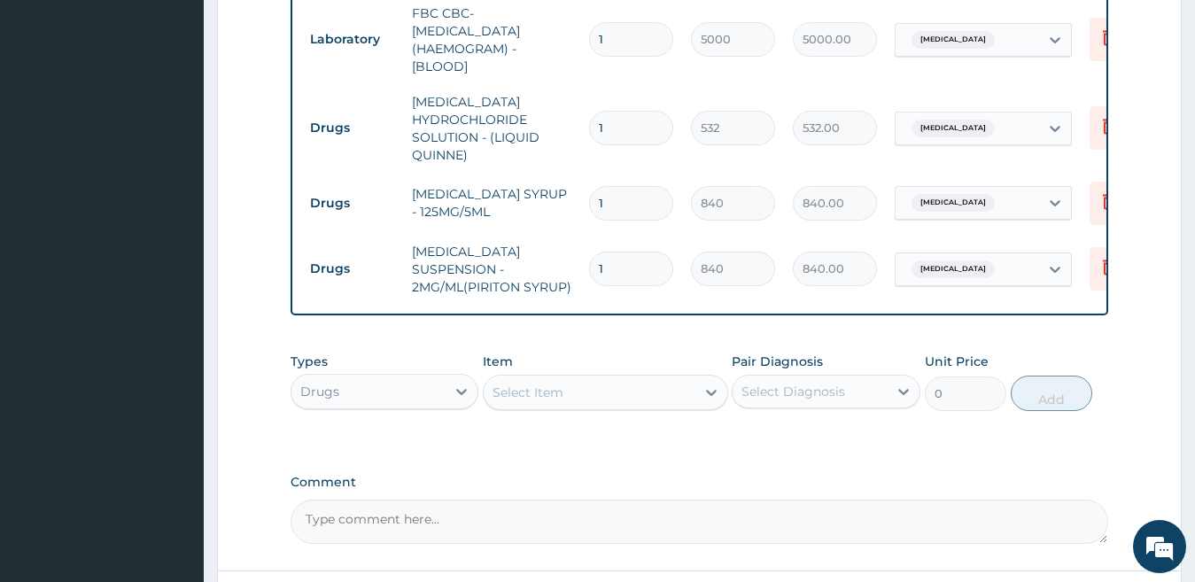
click at [564, 398] on div "Select Item" at bounding box center [590, 392] width 212 height 28
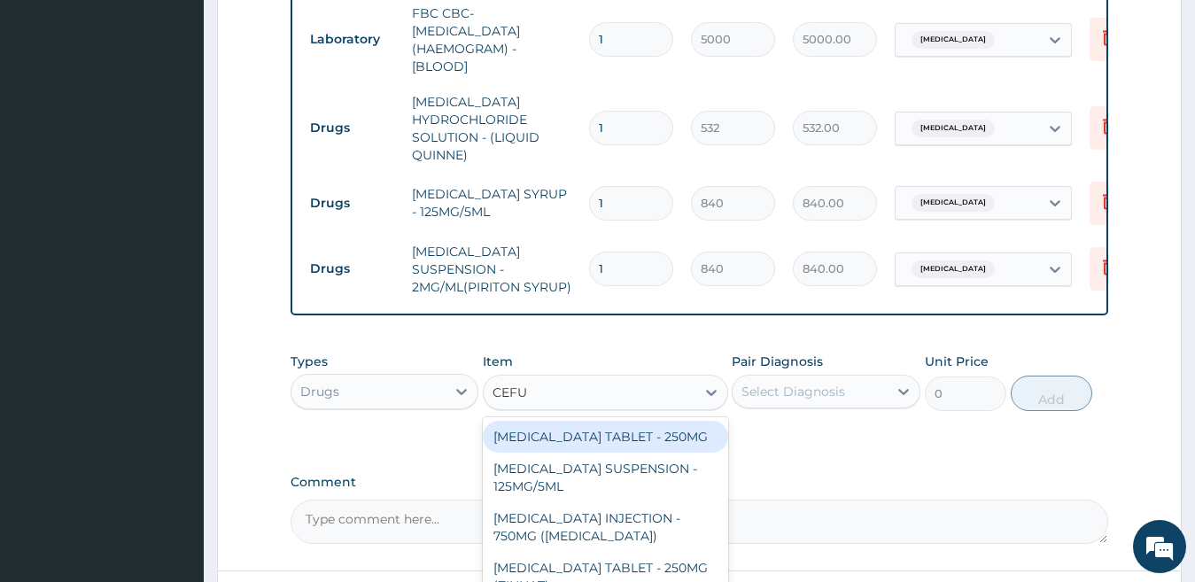
type input "CEFUR"
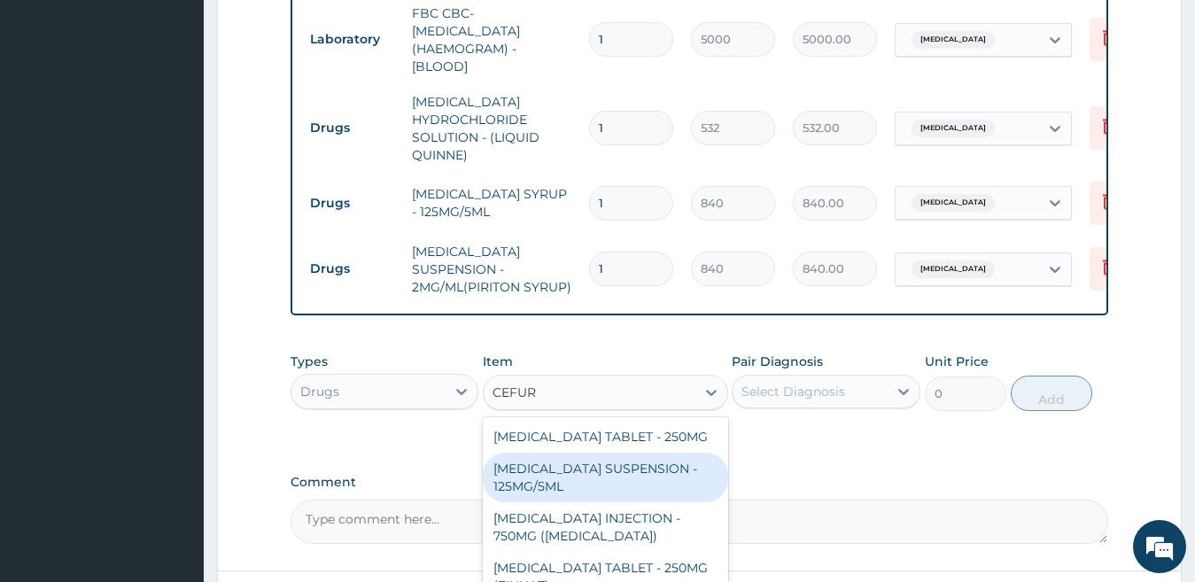
click at [639, 464] on div "CEFUROXIME SUSPENSION - 125MG/5ML" at bounding box center [605, 478] width 245 height 50
type input "3919.9999999999995"
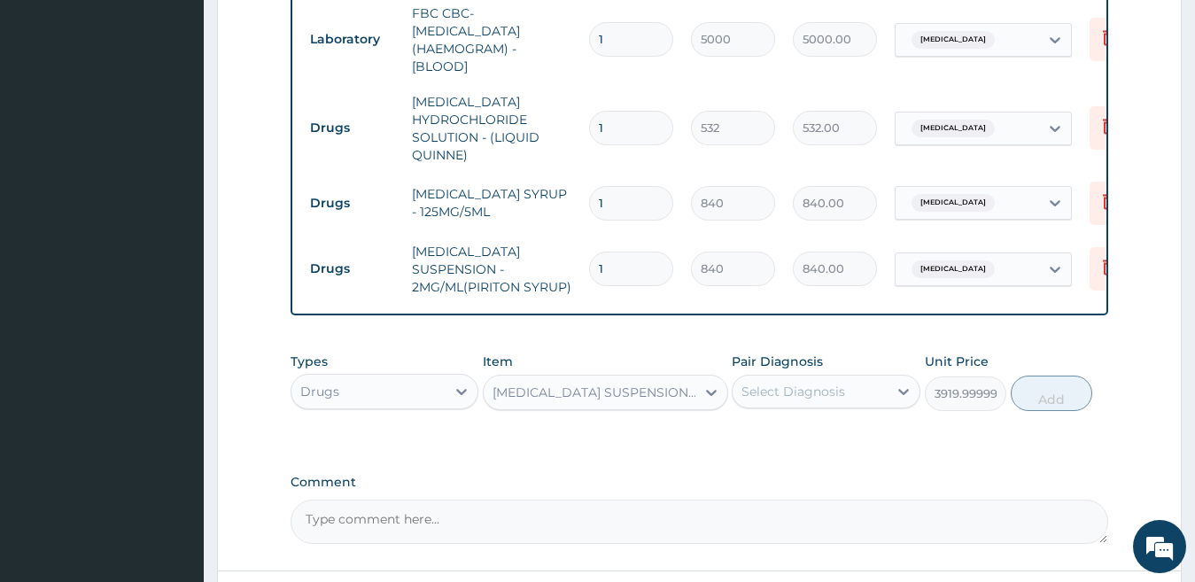
click at [803, 391] on div "Select Diagnosis" at bounding box center [793, 392] width 104 height 18
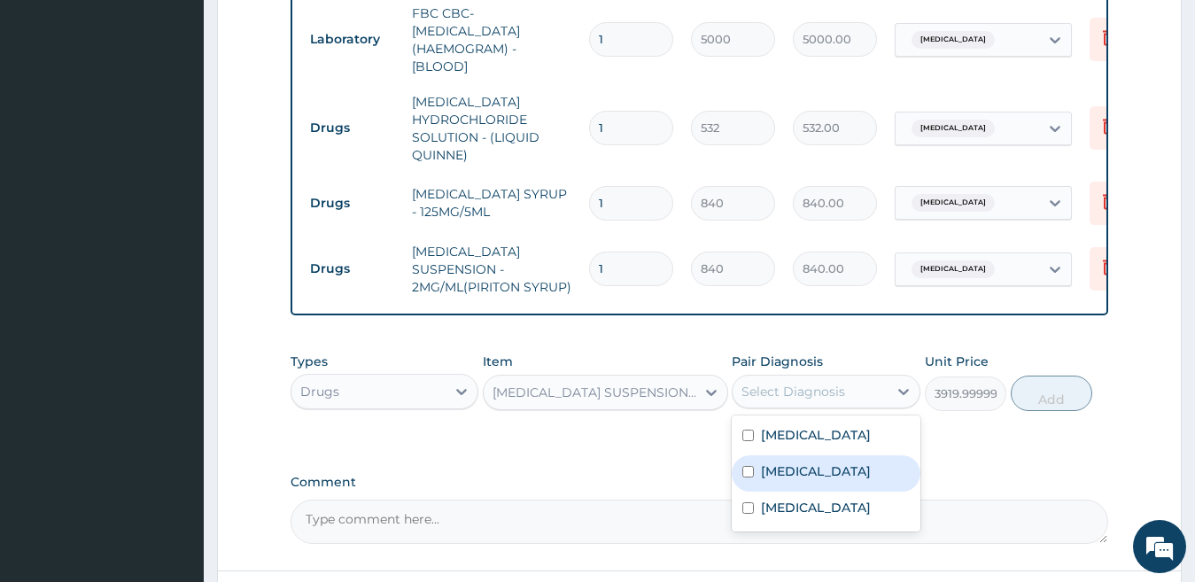
click at [796, 475] on label "Sepsis" at bounding box center [816, 471] width 110 height 18
checkbox input "true"
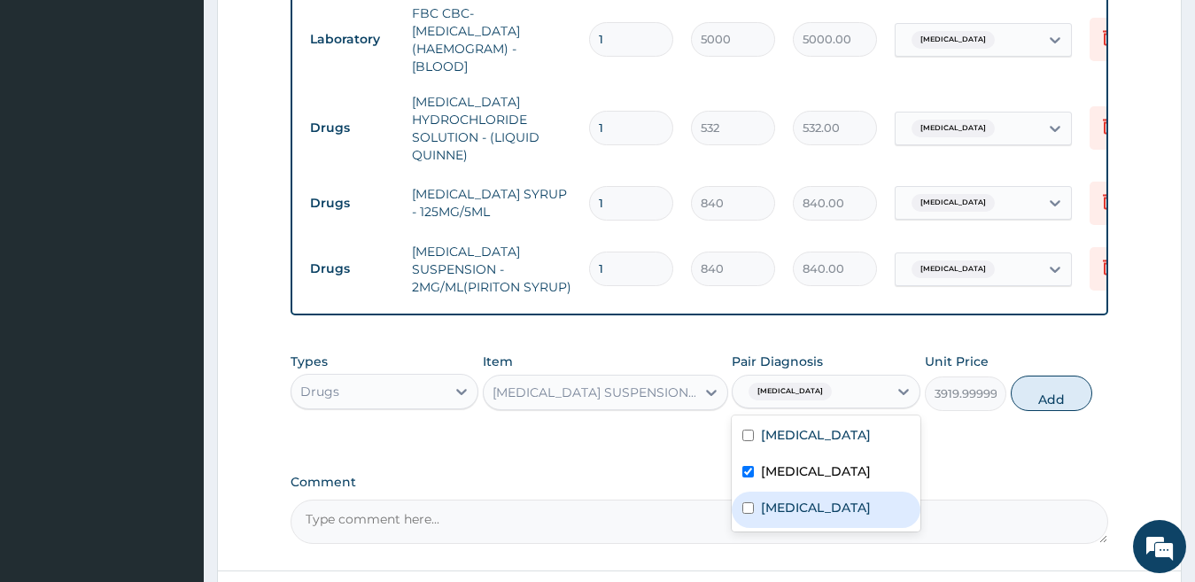
click at [779, 514] on label "Upper respiratory infection" at bounding box center [816, 508] width 110 height 18
checkbox input "true"
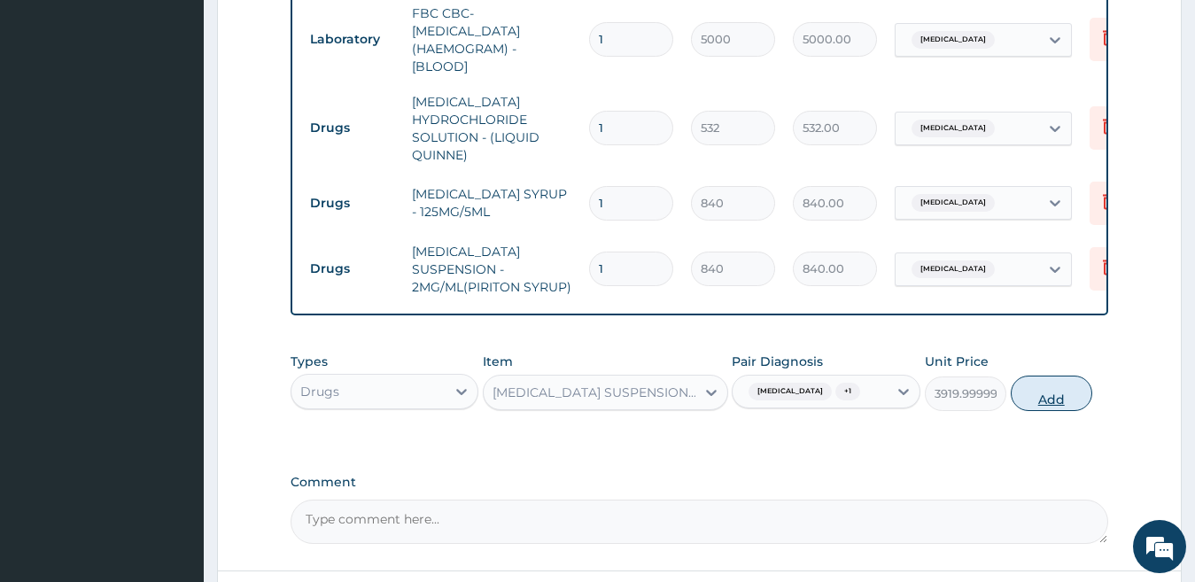
click at [1034, 393] on button "Add" at bounding box center [1051, 393] width 81 height 35
type input "0"
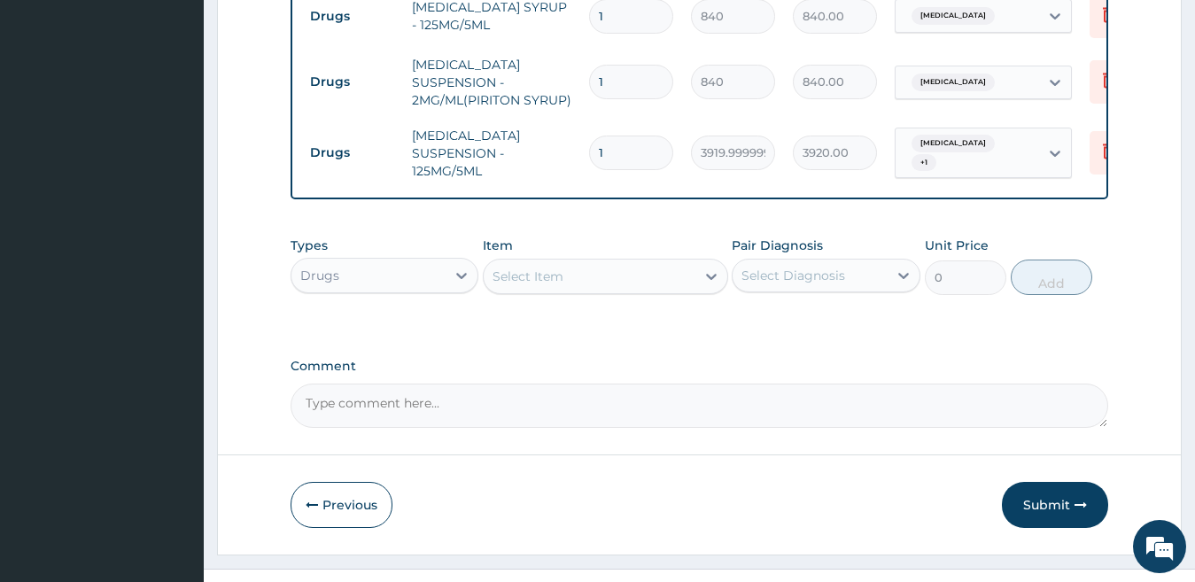
scroll to position [1087, 0]
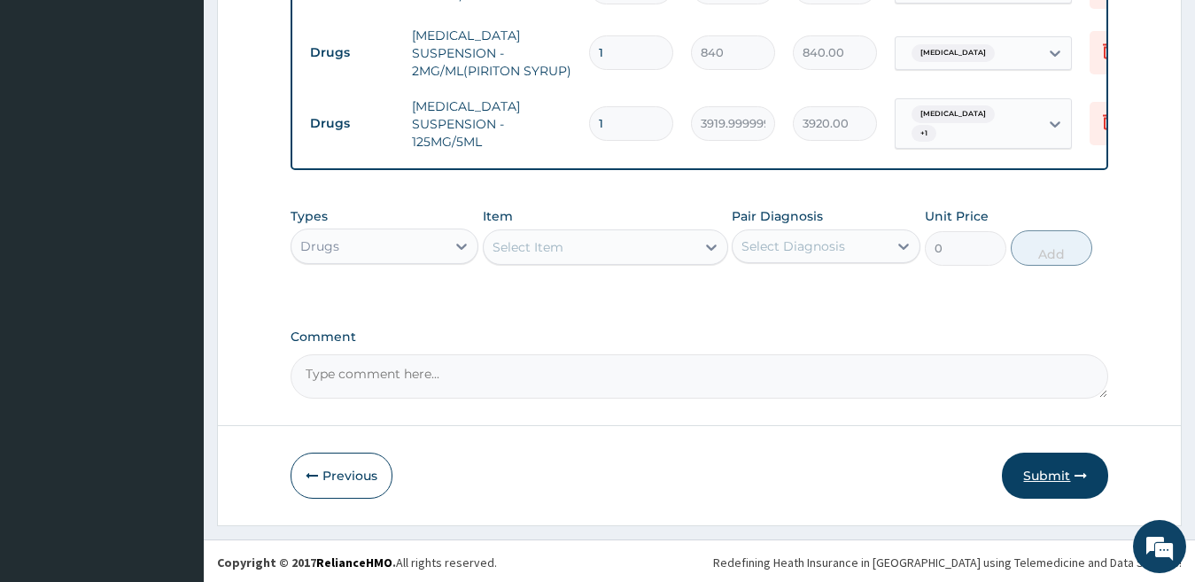
click at [1057, 475] on button "Submit" at bounding box center [1055, 476] width 106 height 46
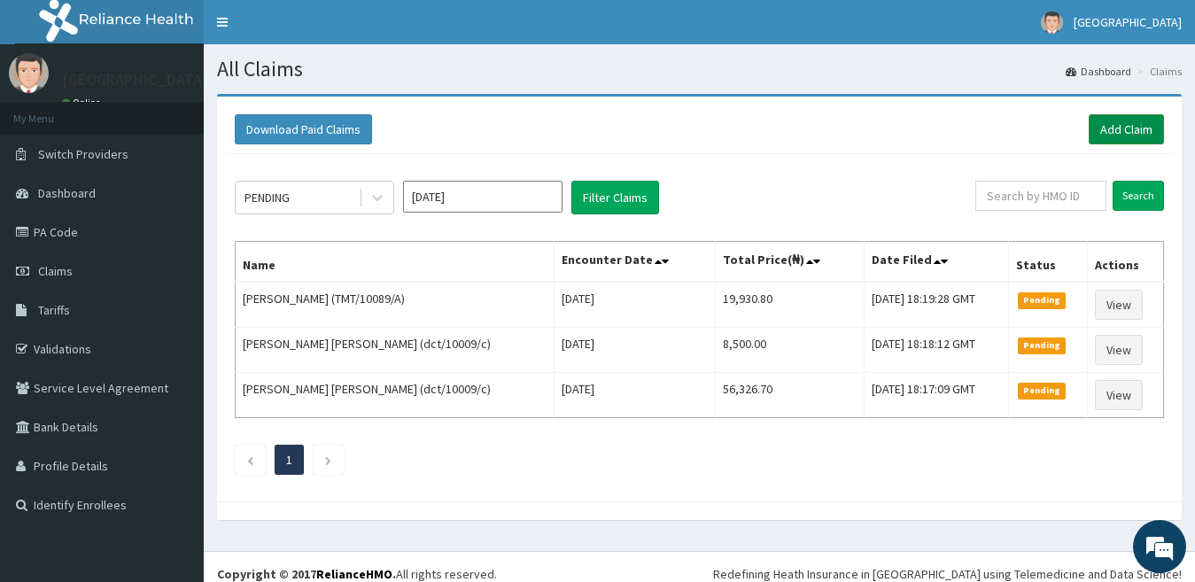
click at [1118, 127] on link "Add Claim" at bounding box center [1126, 129] width 75 height 30
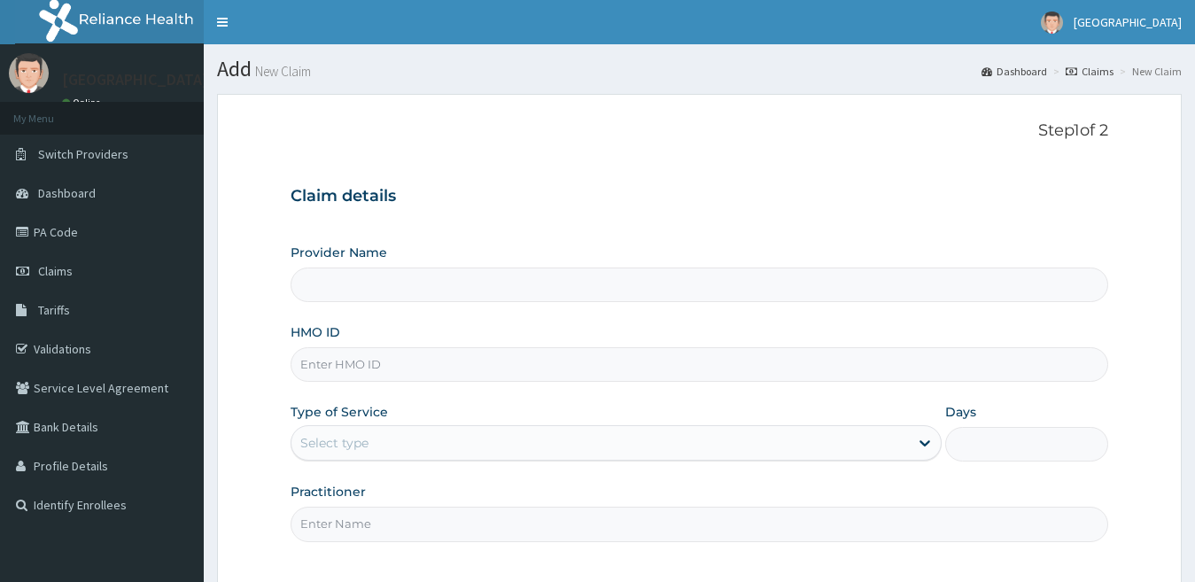
click at [461, 369] on input "HMO ID" at bounding box center [700, 364] width 818 height 35
type input "RSM/10095/B"
type input "[GEOGRAPHIC_DATA]"
type input "RSM/10095/B"
click at [396, 445] on div "Select type" at bounding box center [600, 443] width 618 height 28
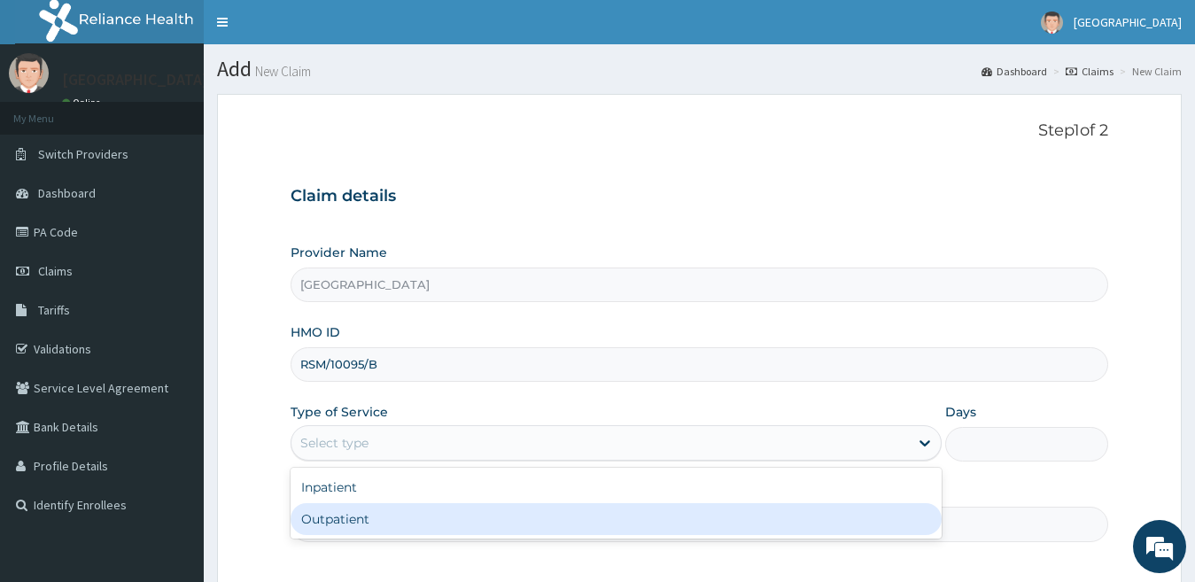
click at [361, 520] on div "Outpatient" at bounding box center [617, 519] width 652 height 32
type input "1"
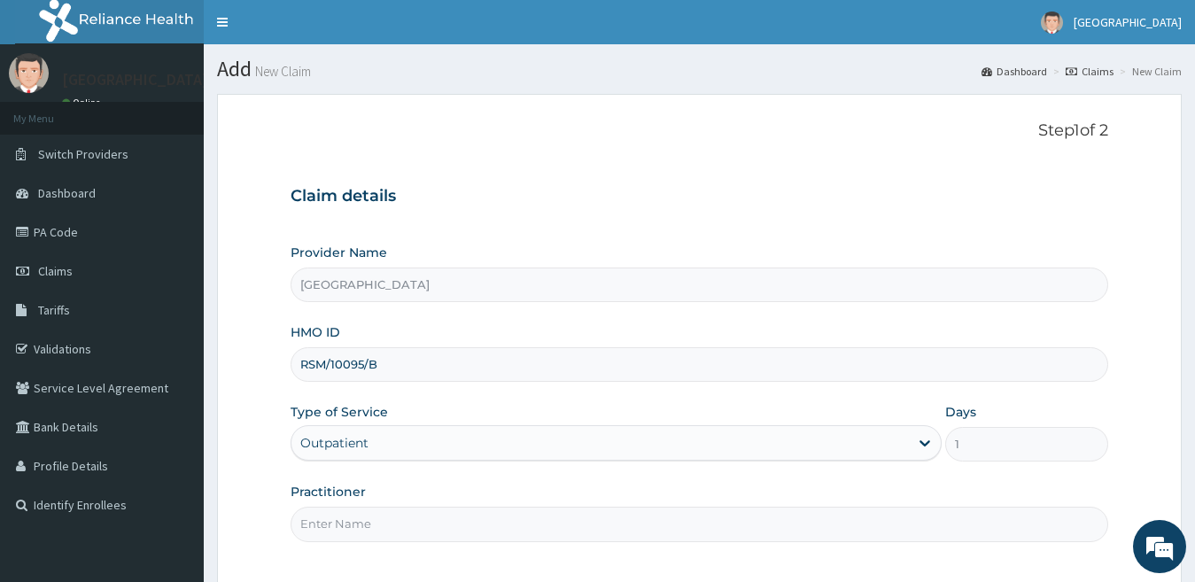
click at [361, 520] on input "Practitioner" at bounding box center [700, 524] width 818 height 35
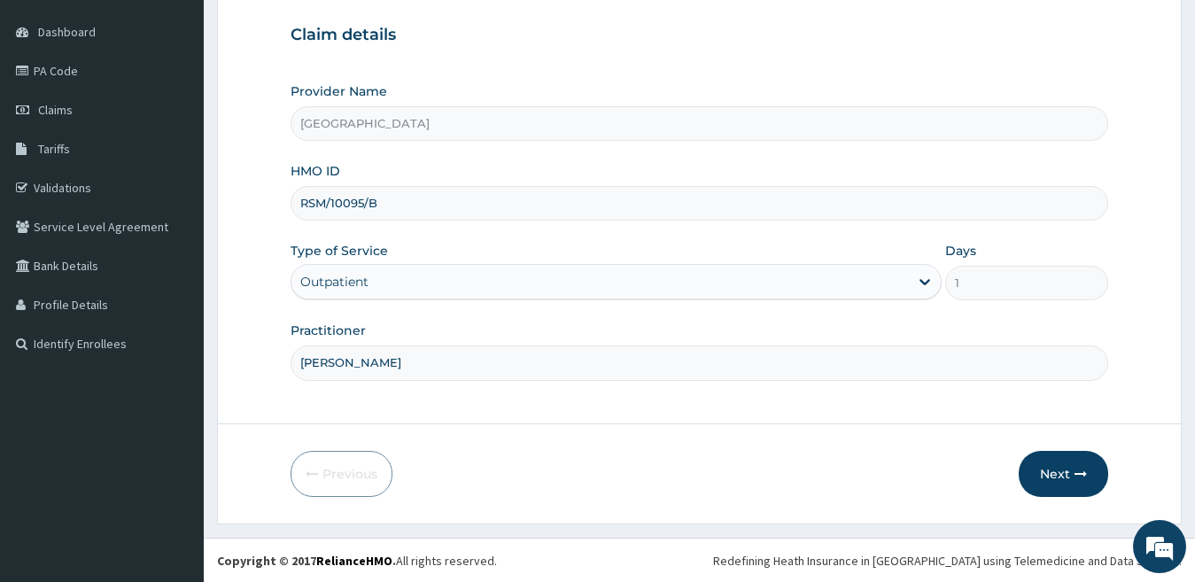
scroll to position [162, 0]
type input "DR KENNEDY"
click at [1081, 473] on icon "button" at bounding box center [1080, 473] width 12 height 12
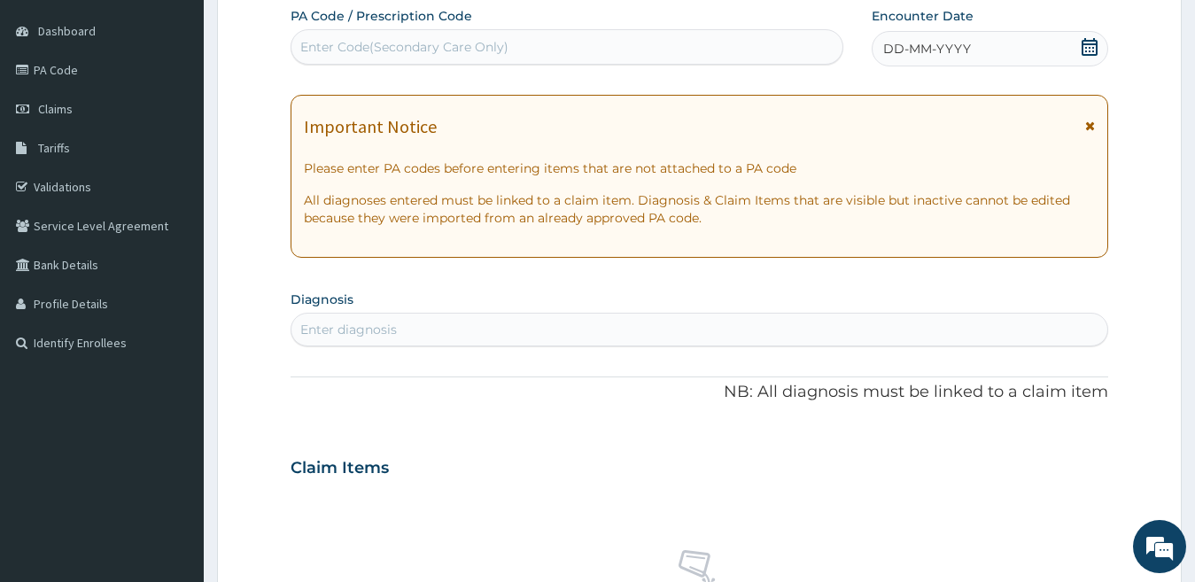
click at [948, 44] on span "DD-MM-YYYY" at bounding box center [927, 49] width 88 height 18
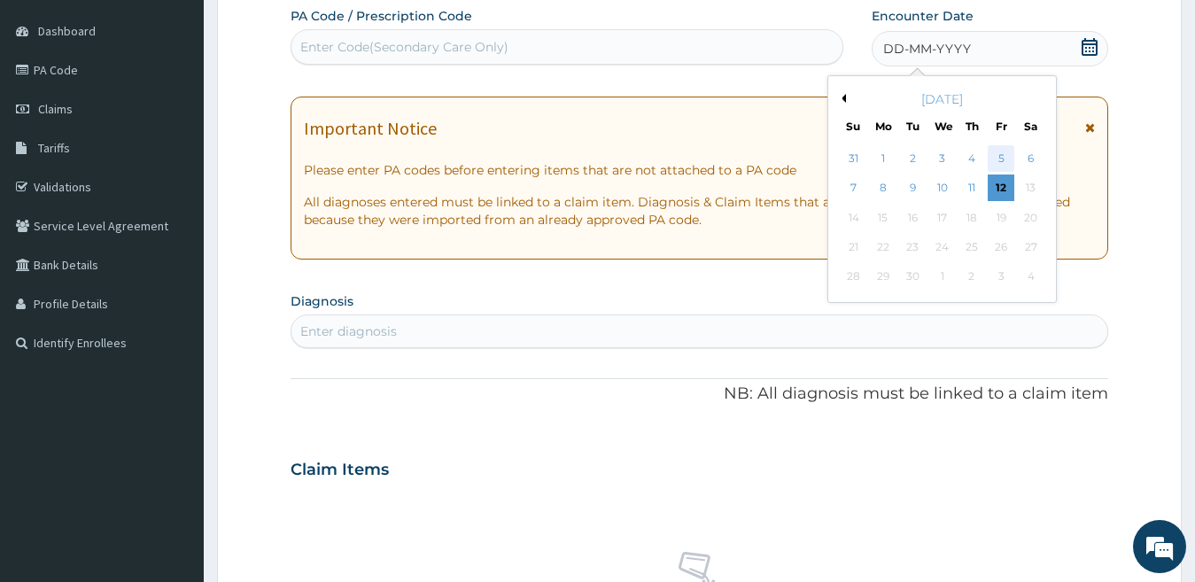
click at [995, 155] on div "5" at bounding box center [1001, 158] width 27 height 27
click at [995, 155] on div "Important Notice Please enter PA codes before entering items that are not attac…" at bounding box center [700, 178] width 818 height 163
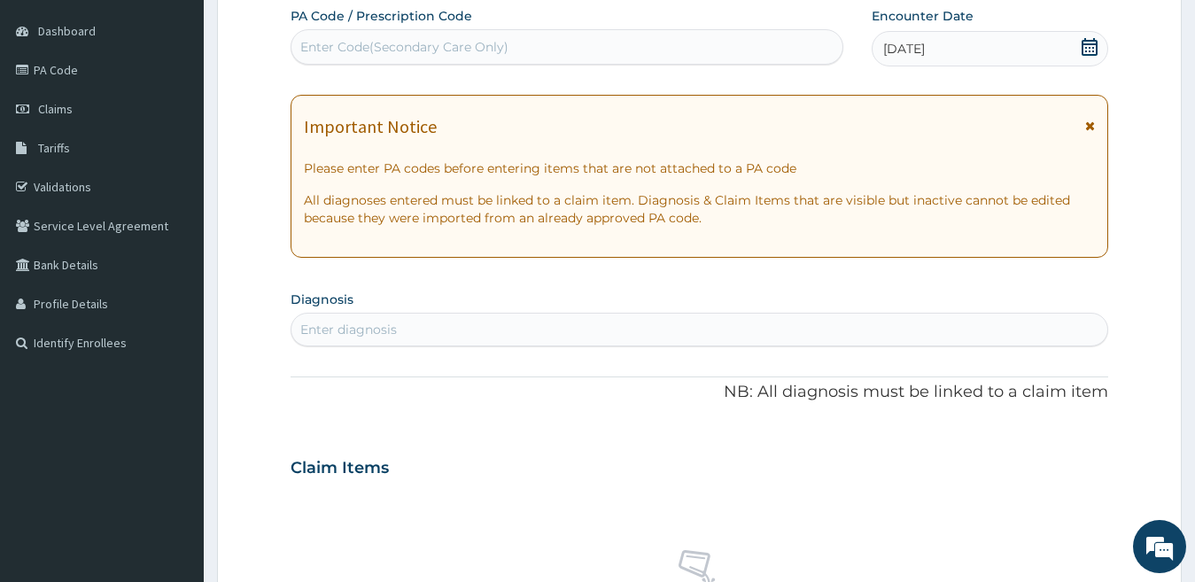
click at [372, 321] on div "Enter diagnosis" at bounding box center [348, 330] width 97 height 18
type input "GASTRI"
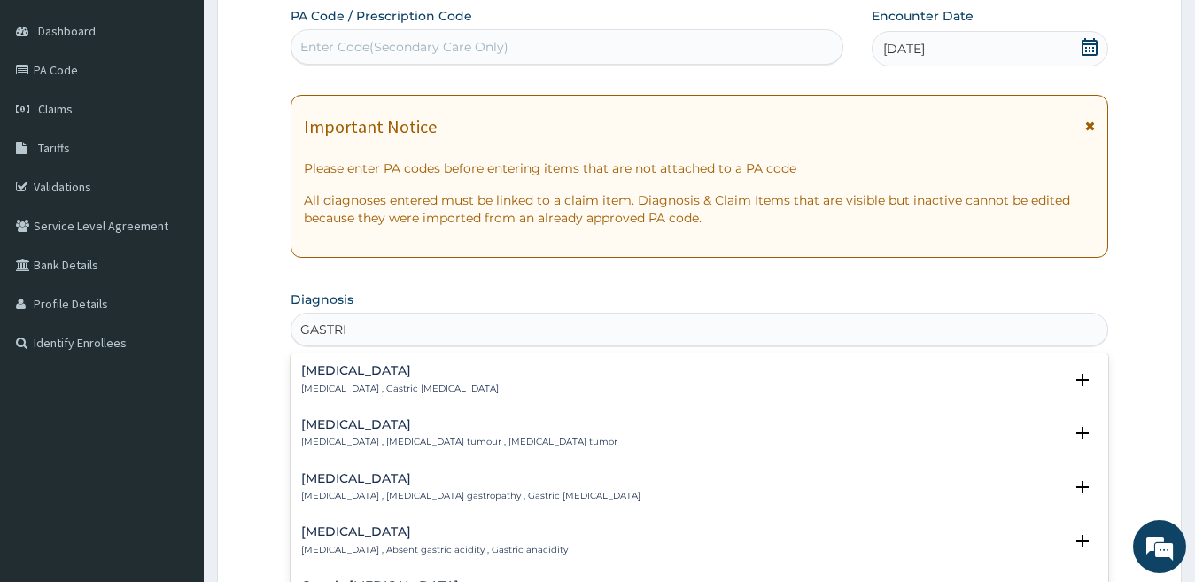
click at [394, 388] on p "Gastritis , Gastric catarrh" at bounding box center [400, 389] width 198 height 12
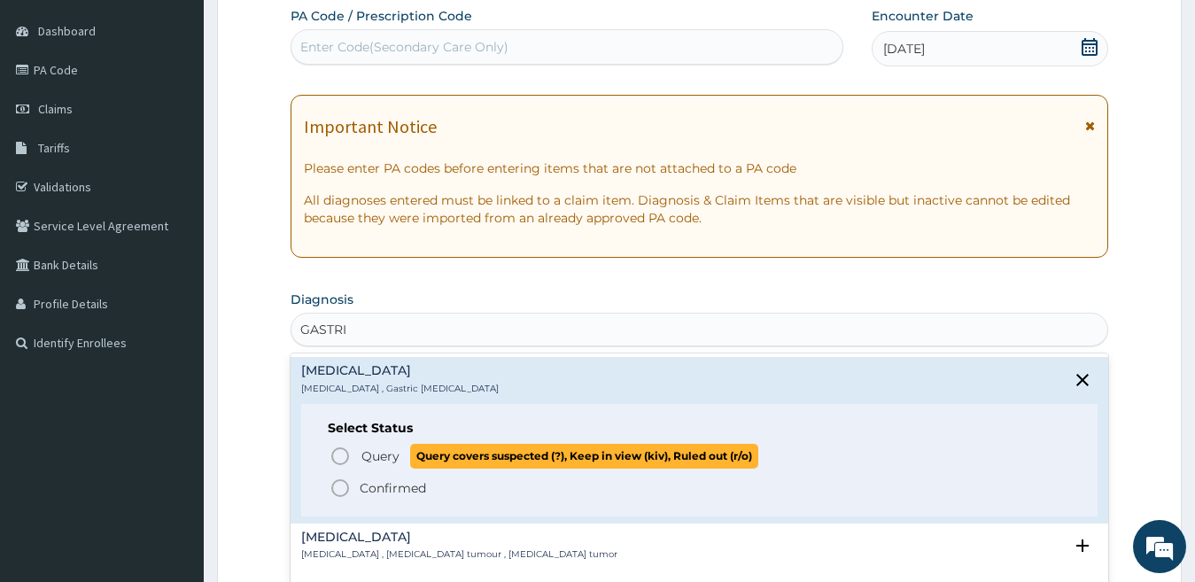
click at [379, 452] on span "Query" at bounding box center [380, 456] width 38 height 18
click at [379, 452] on div "Claim Items" at bounding box center [700, 464] width 818 height 46
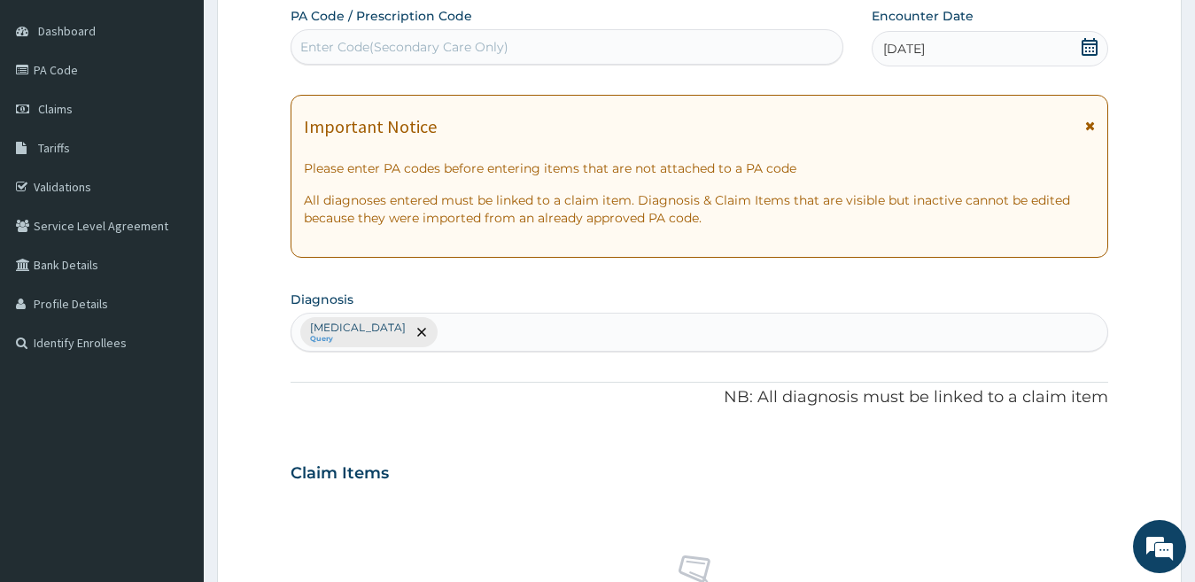
drag, startPoint x: 414, startPoint y: 329, endPoint x: 420, endPoint y: 322, distance: 9.4
click at [420, 322] on div "Gastritis Query" at bounding box center [699, 332] width 817 height 37
type input "PEPTIC"
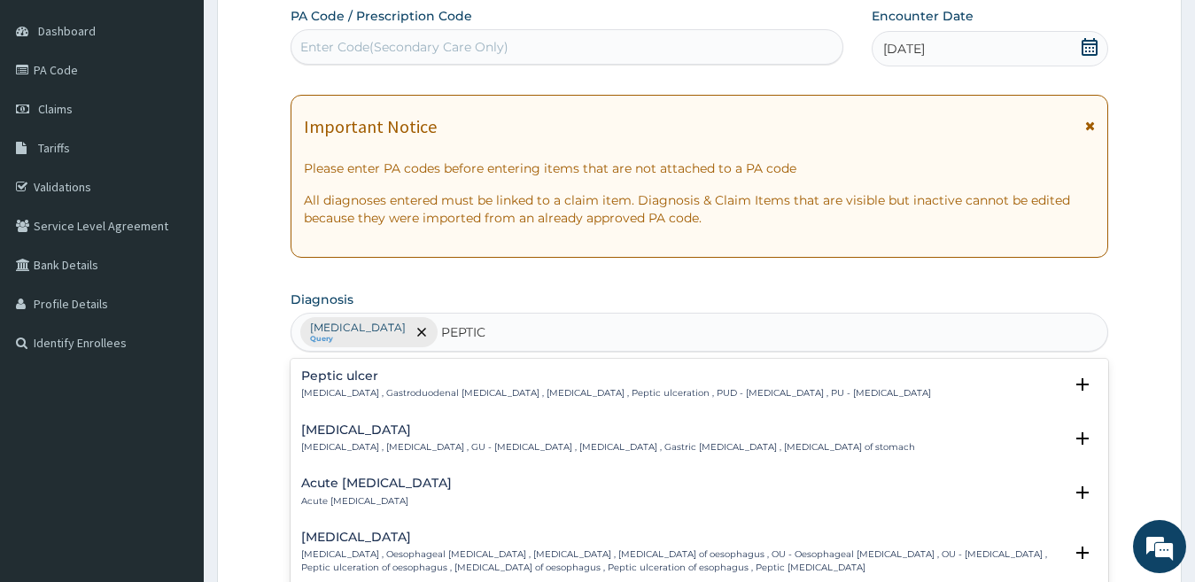
click at [362, 493] on div "Acute peptic ulcer Acute peptic ulcer" at bounding box center [376, 492] width 151 height 31
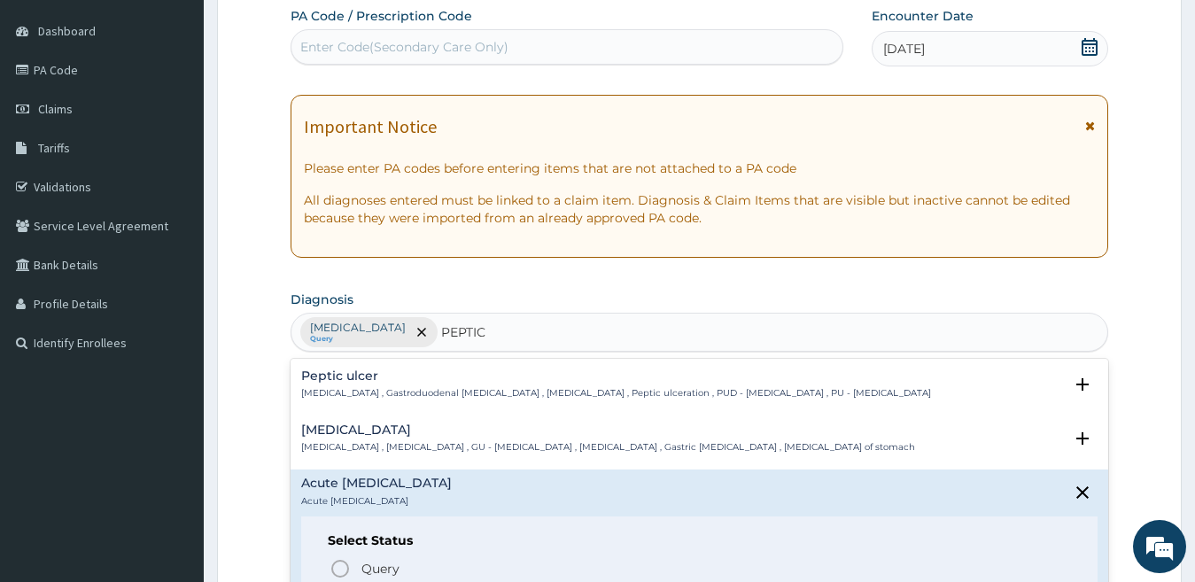
click at [362, 493] on div "Acute peptic ulcer Acute peptic ulcer" at bounding box center [376, 492] width 151 height 31
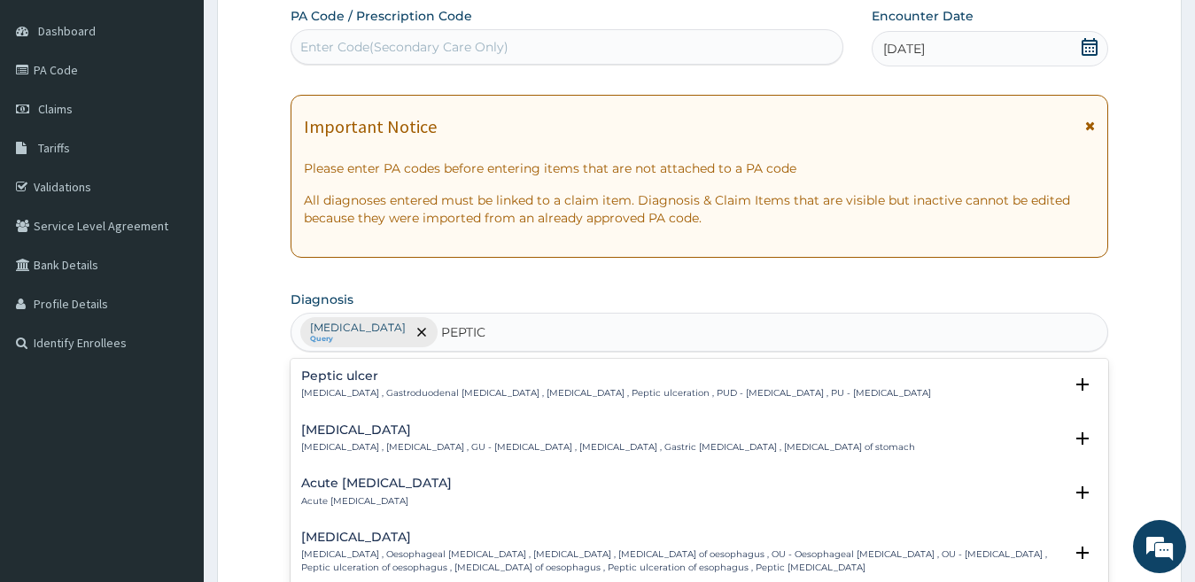
click at [362, 493] on div "Acute peptic ulcer Acute peptic ulcer" at bounding box center [376, 492] width 151 height 31
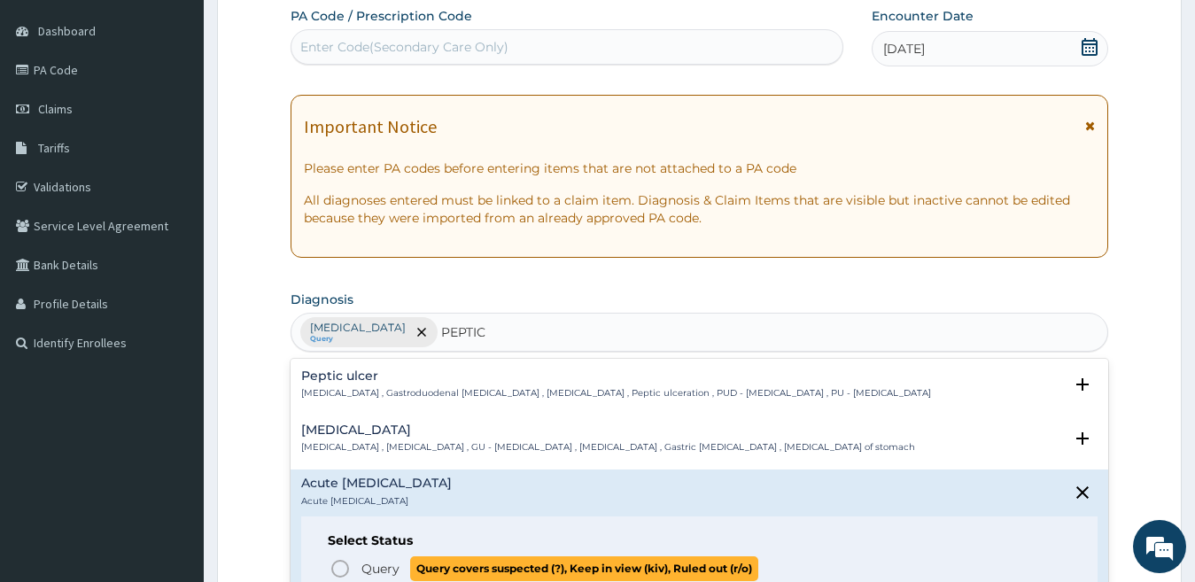
click at [363, 560] on span "Query" at bounding box center [380, 569] width 38 height 18
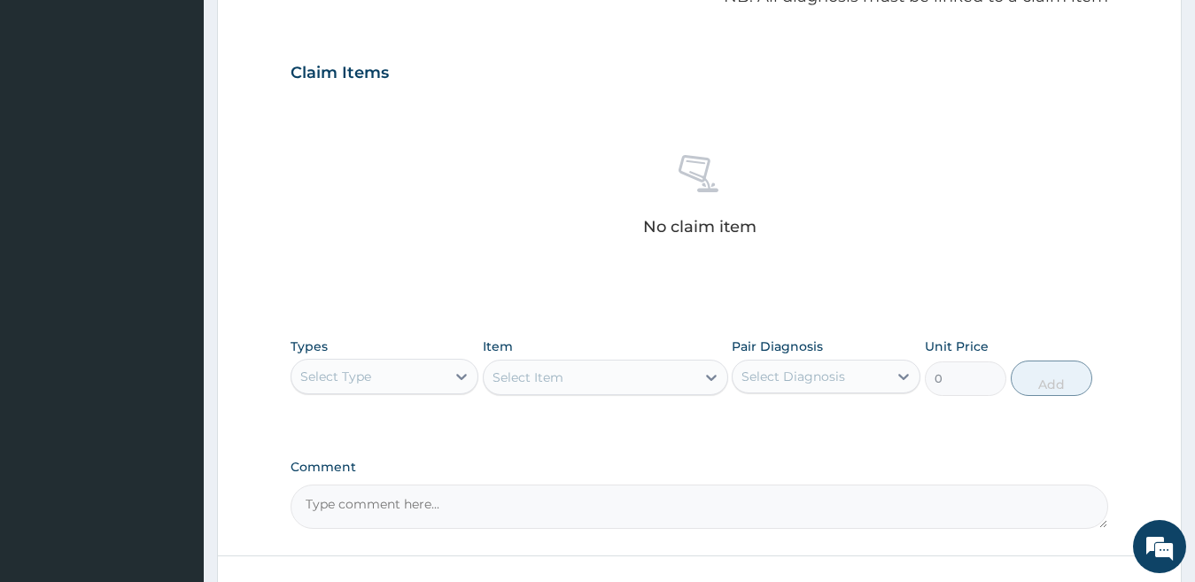
scroll to position [693, 0]
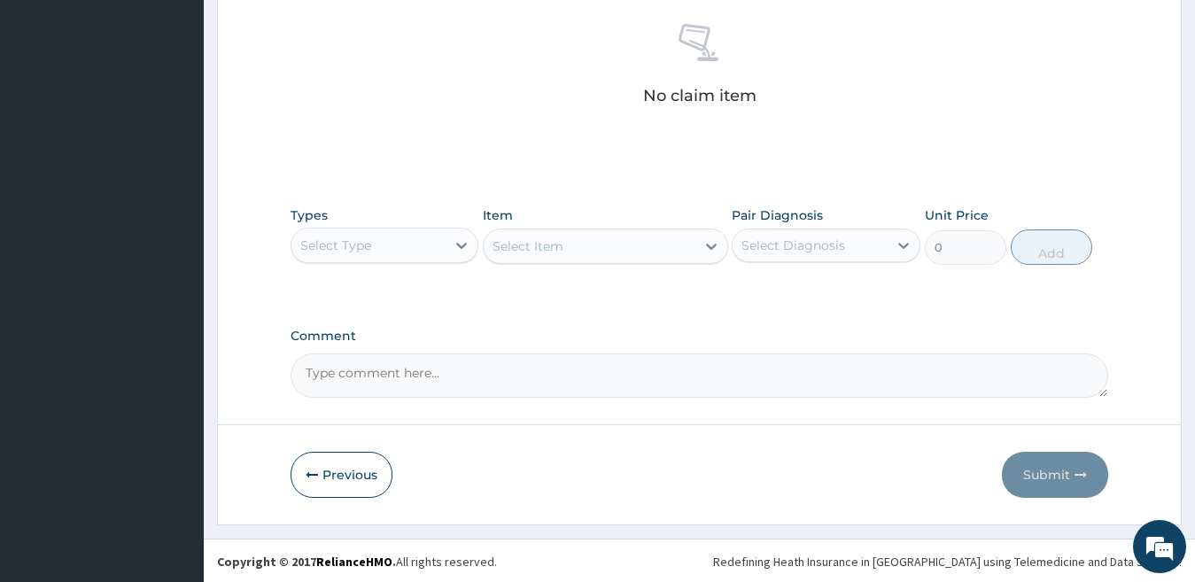
click at [408, 244] on div "Select Type" at bounding box center [368, 245] width 155 height 28
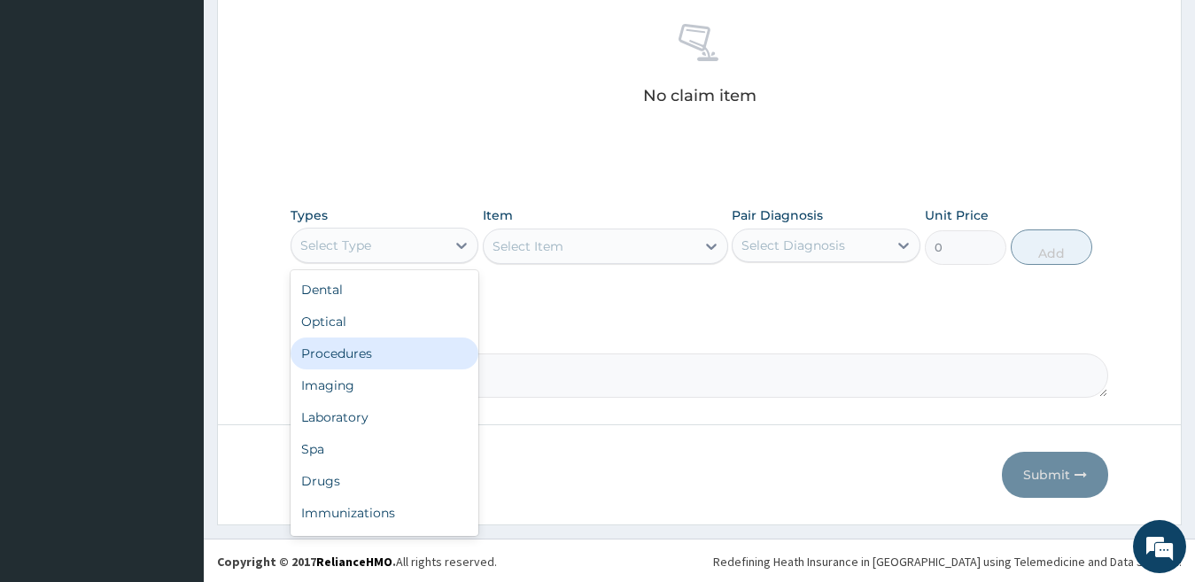
click at [360, 353] on div "Procedures" at bounding box center [385, 353] width 189 height 32
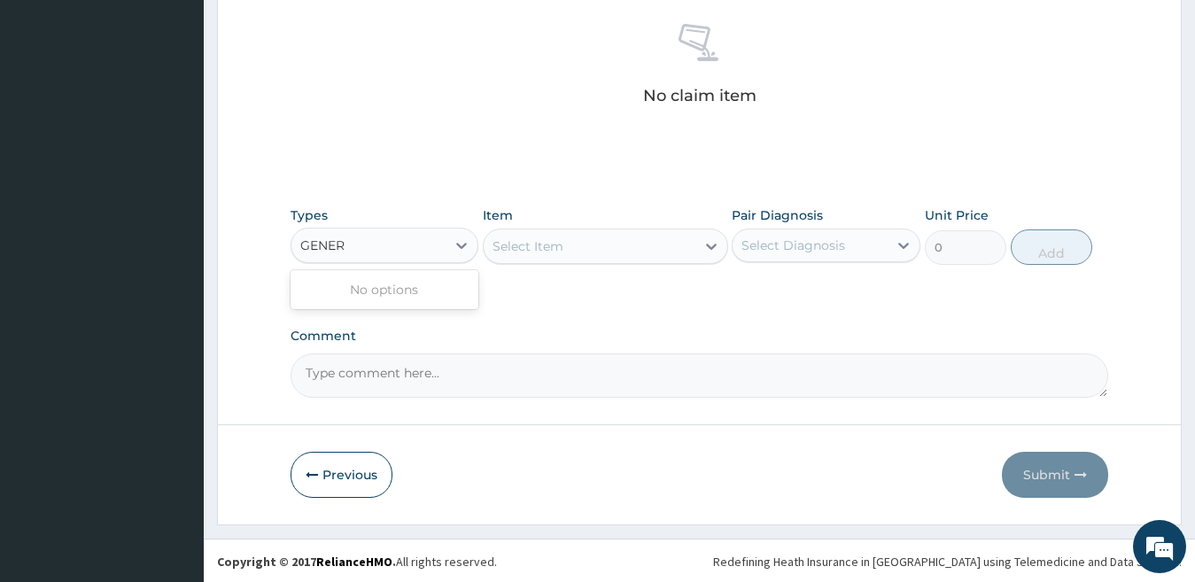
type input "GENER"
click at [609, 250] on div "Select Item" at bounding box center [590, 246] width 212 height 28
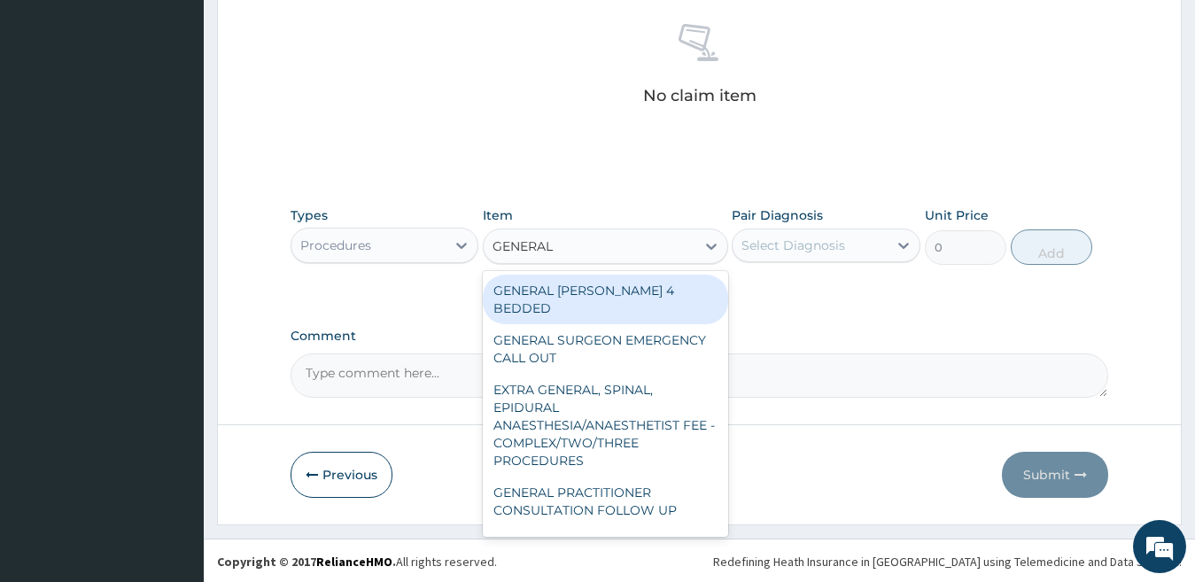
type input "GENERAL P"
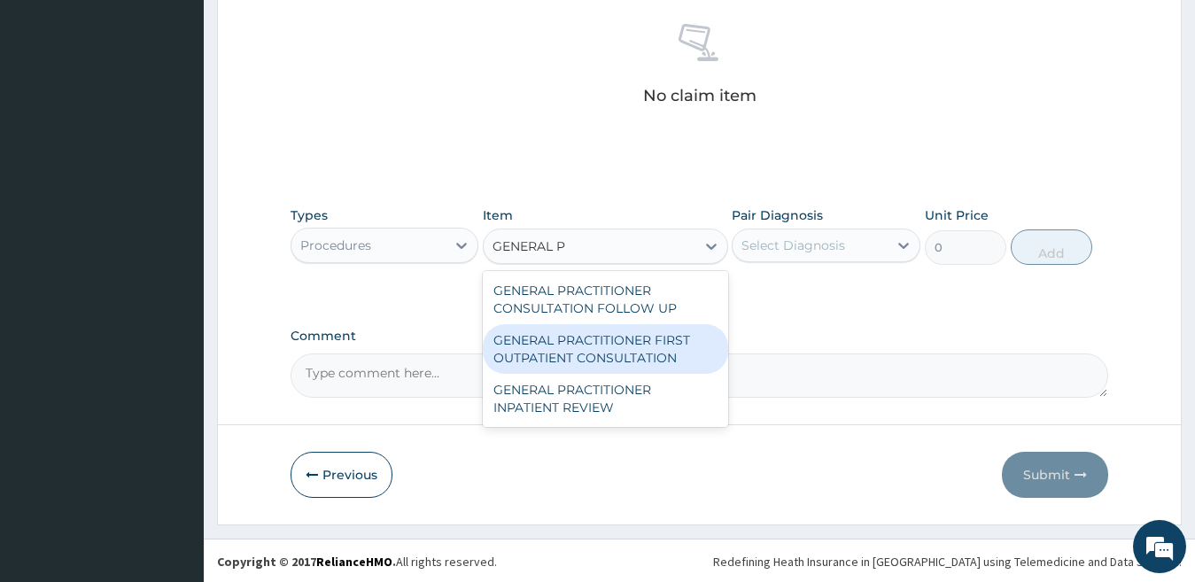
click at [608, 338] on div "GENERAL PRACTITIONER FIRST OUTPATIENT CONSULTATION" at bounding box center [605, 349] width 245 height 50
type input "3750"
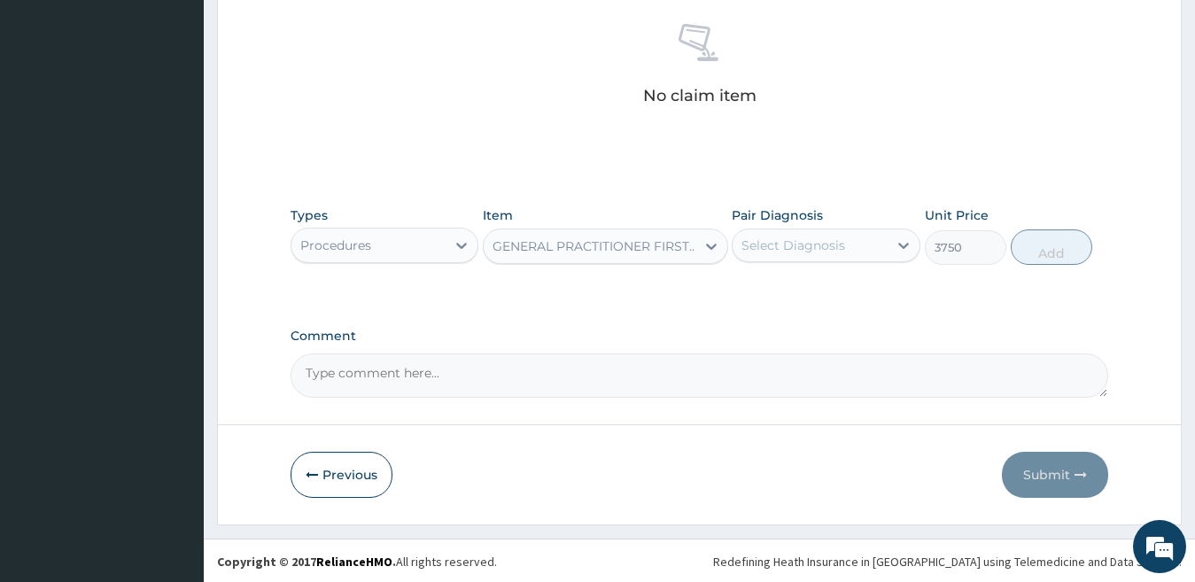
click at [797, 245] on div "Select Diagnosis" at bounding box center [793, 245] width 104 height 18
click at [803, 289] on label "Gastritis" at bounding box center [816, 289] width 110 height 18
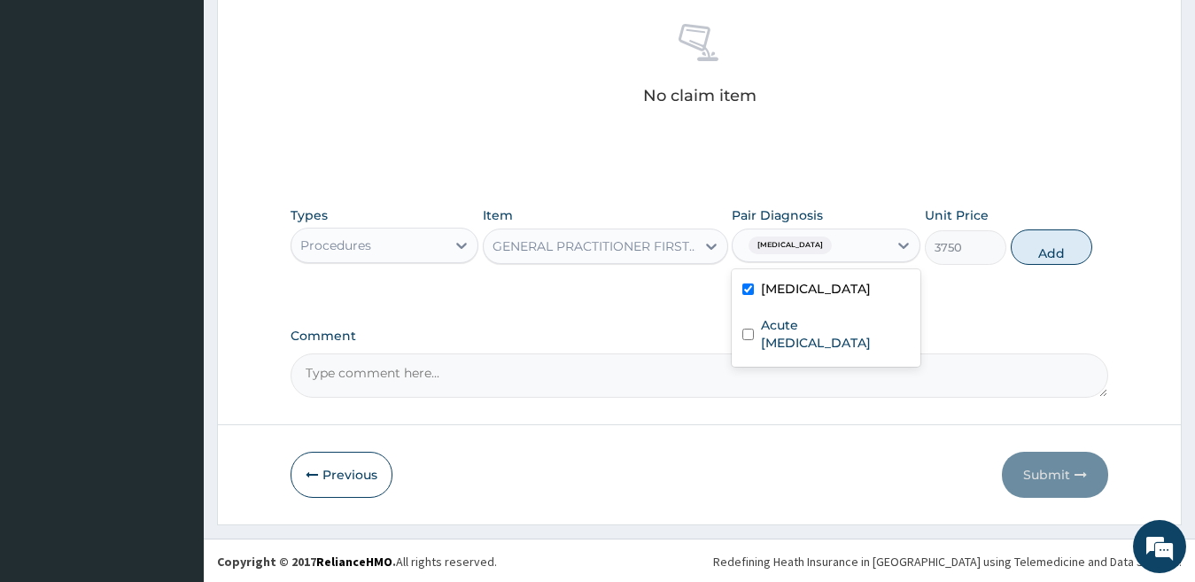
click at [803, 289] on label "Gastritis" at bounding box center [816, 289] width 110 height 18
checkbox input "false"
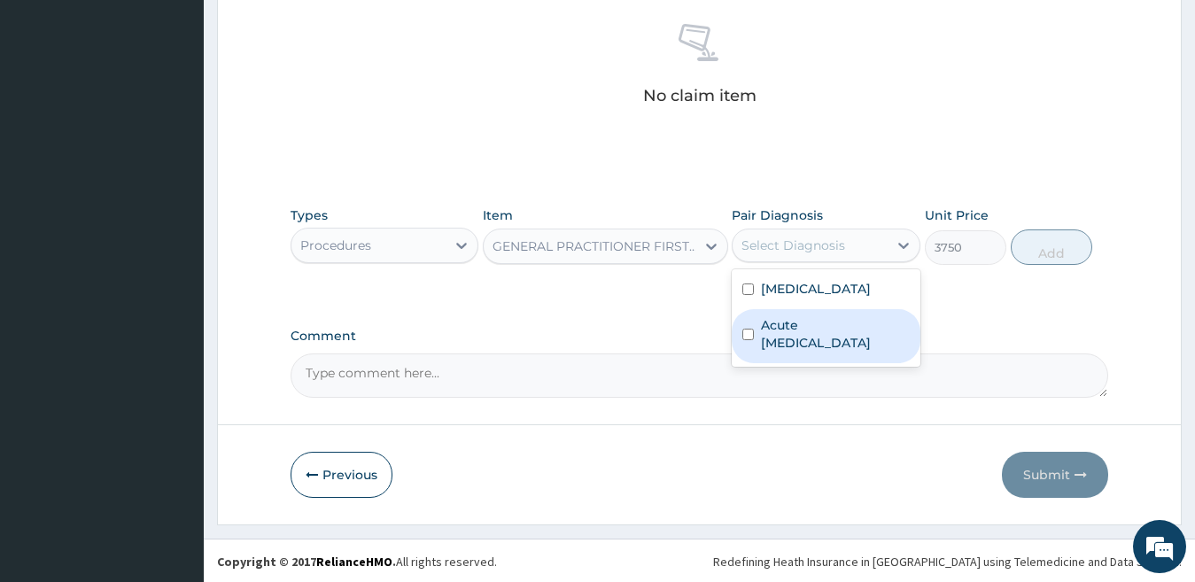
click at [799, 329] on label "Acute peptic ulcer" at bounding box center [835, 333] width 149 height 35
checkbox input "false"
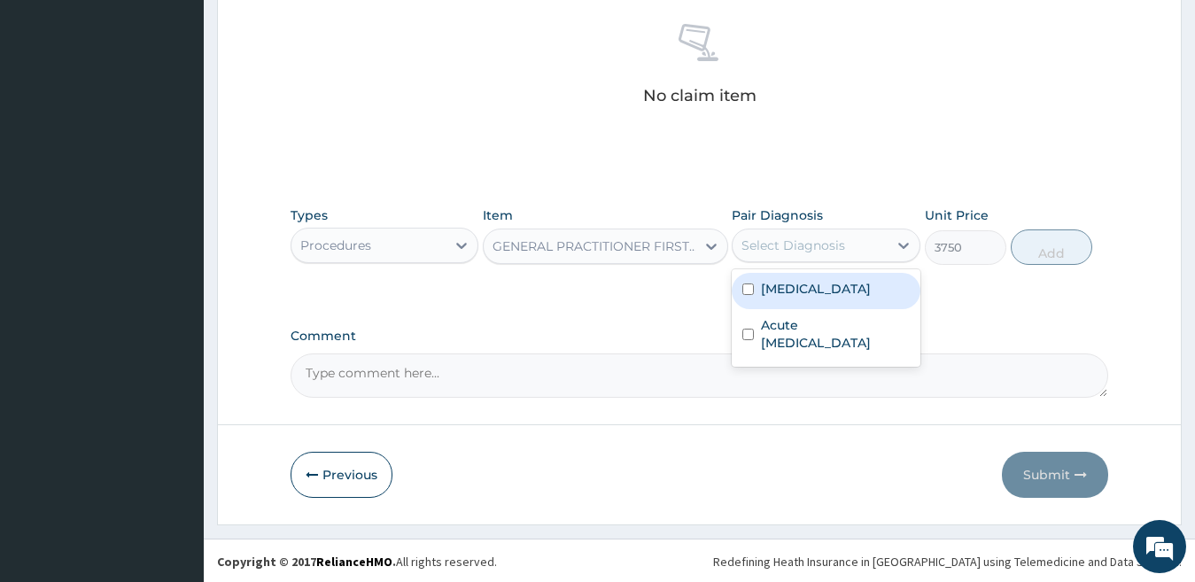
click at [805, 294] on label "Gastritis" at bounding box center [816, 289] width 110 height 18
checkbox input "true"
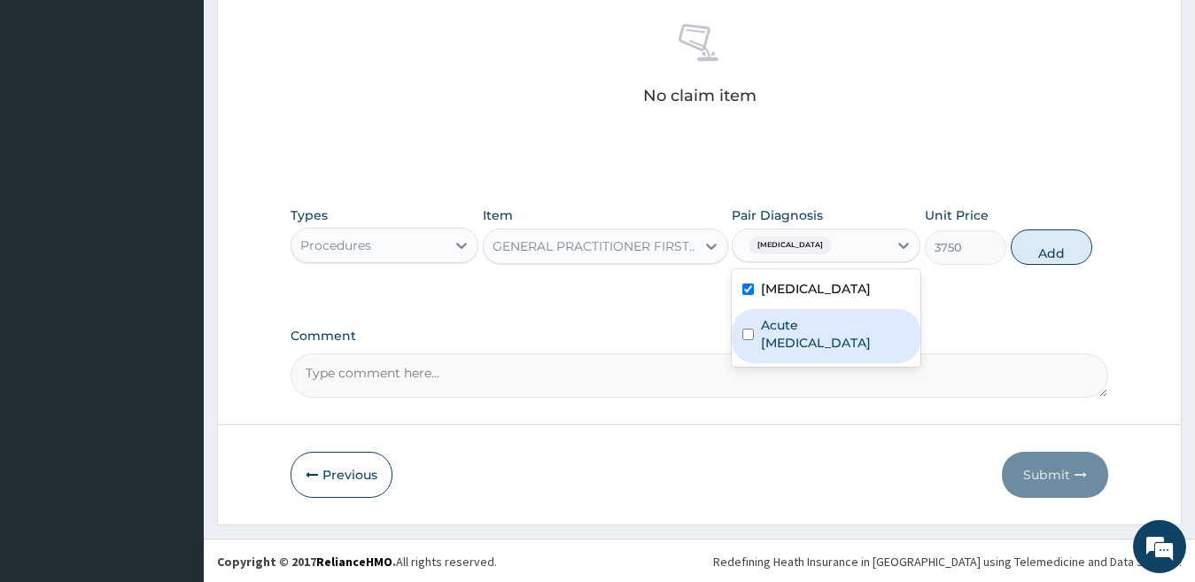
click at [786, 335] on div "Acute peptic ulcer" at bounding box center [826, 336] width 189 height 54
click at [753, 330] on input "checkbox" at bounding box center [748, 335] width 12 height 12
checkbox input "true"
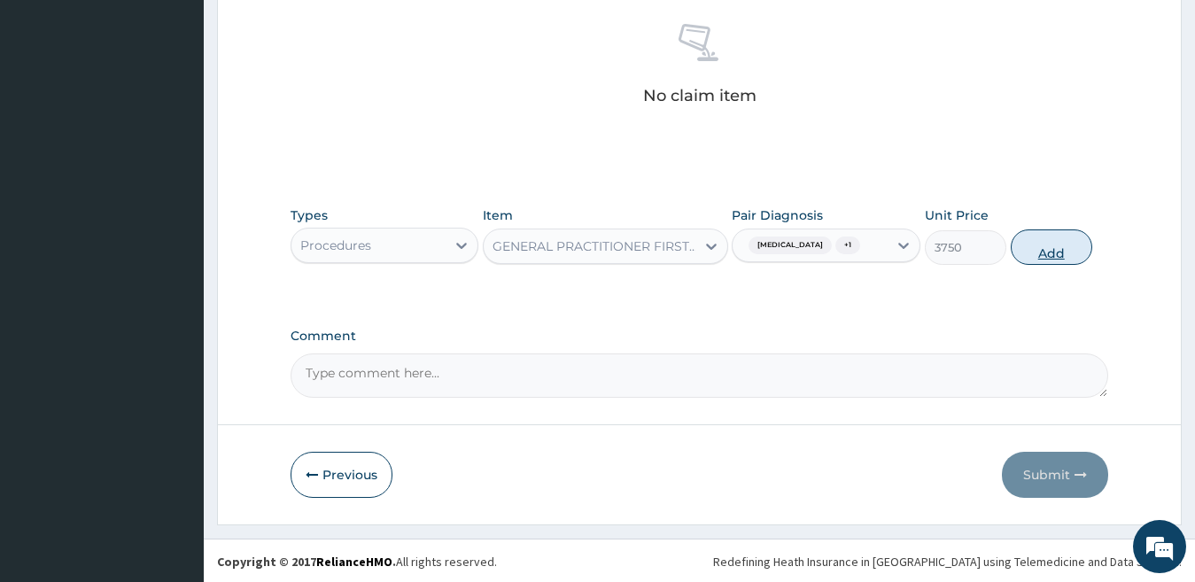
click at [1052, 256] on button "Add" at bounding box center [1051, 246] width 81 height 35
type input "0"
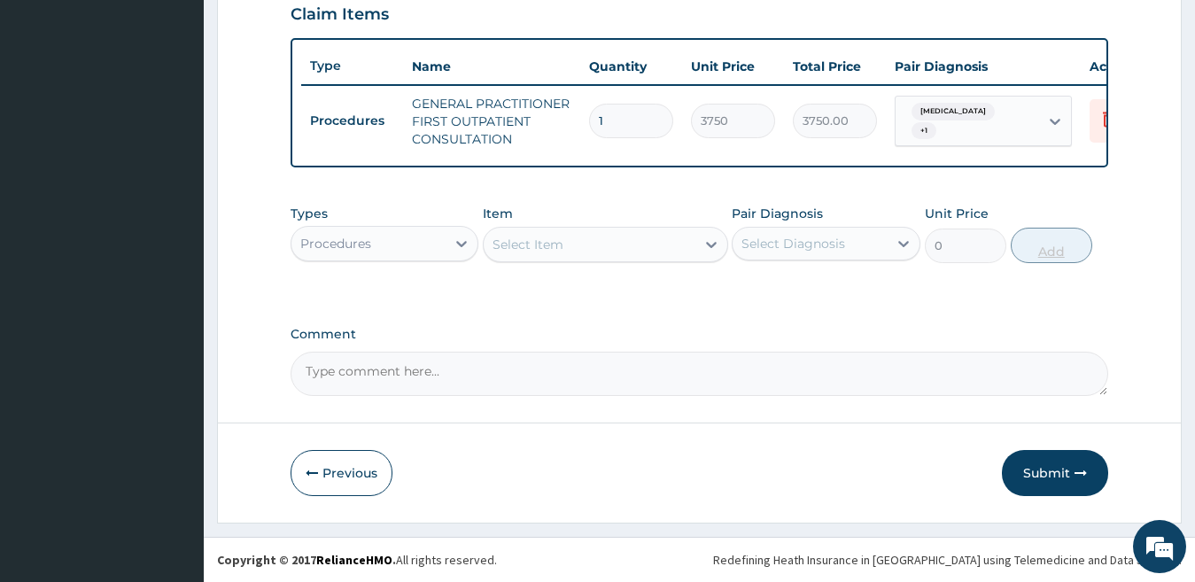
scroll to position [636, 0]
click at [403, 241] on div "Procedures" at bounding box center [368, 243] width 155 height 28
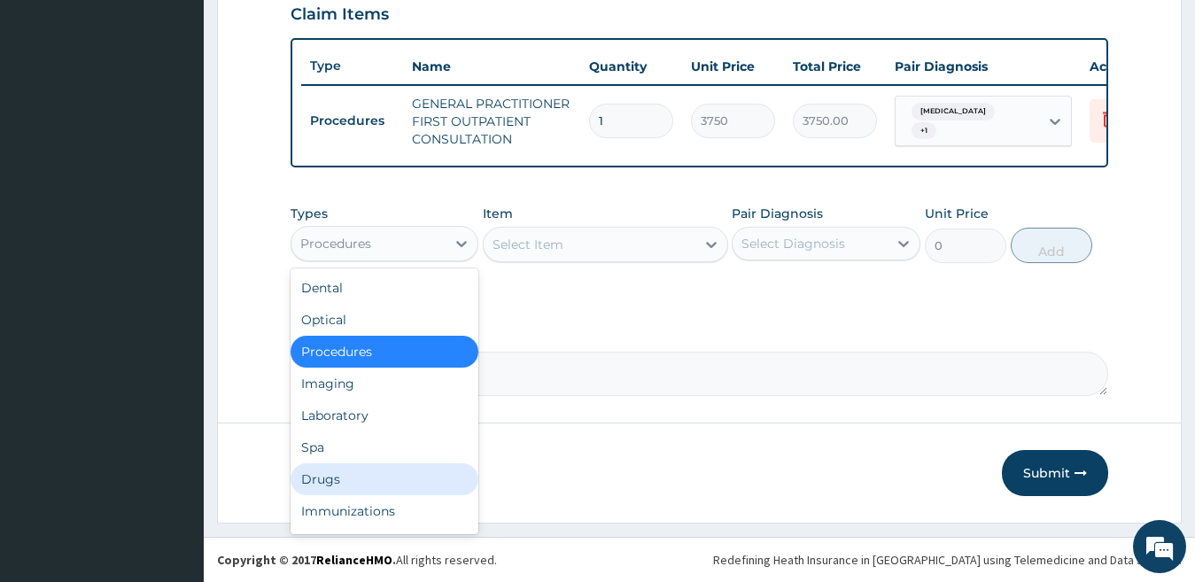
click at [376, 465] on div "Drugs" at bounding box center [385, 479] width 189 height 32
click at [376, 465] on button "Previous" at bounding box center [342, 473] width 102 height 46
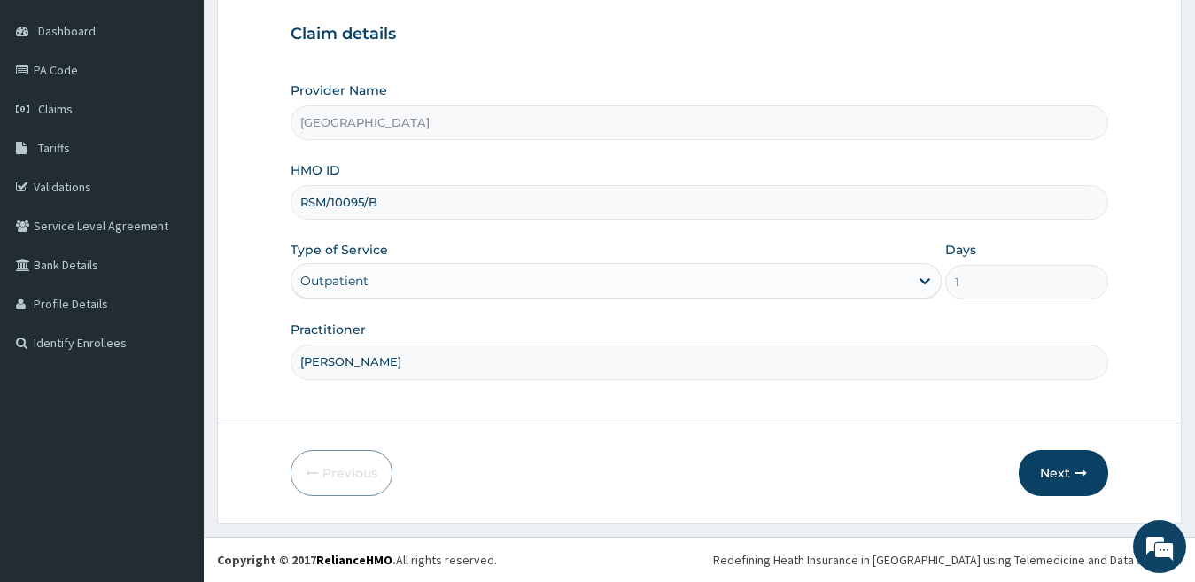
scroll to position [162, 0]
click at [1049, 473] on button "Next" at bounding box center [1063, 473] width 89 height 46
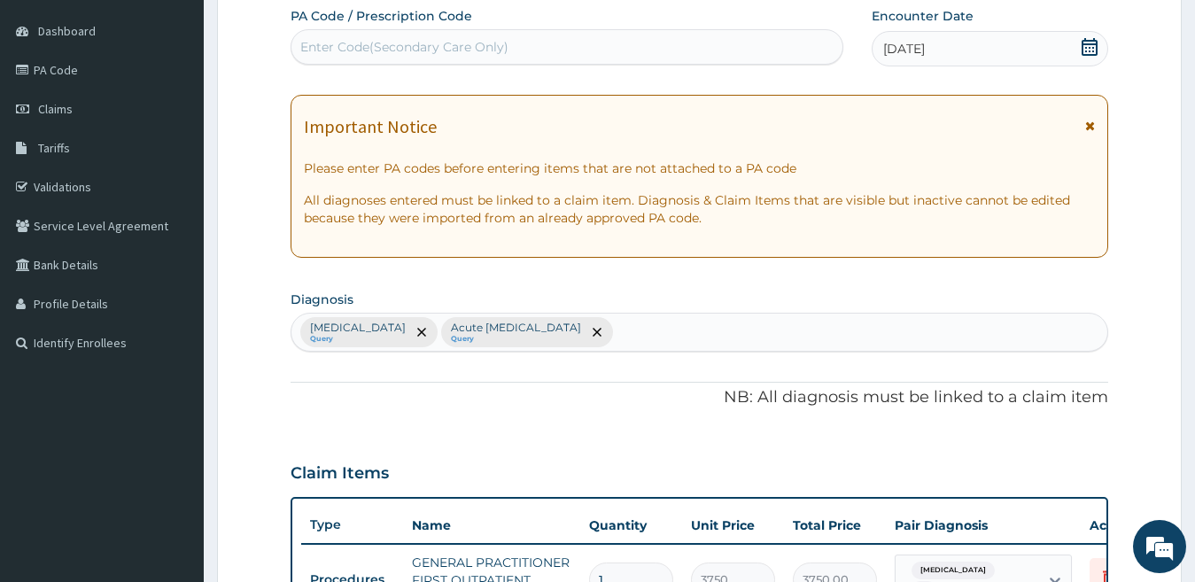
scroll to position [636, 0]
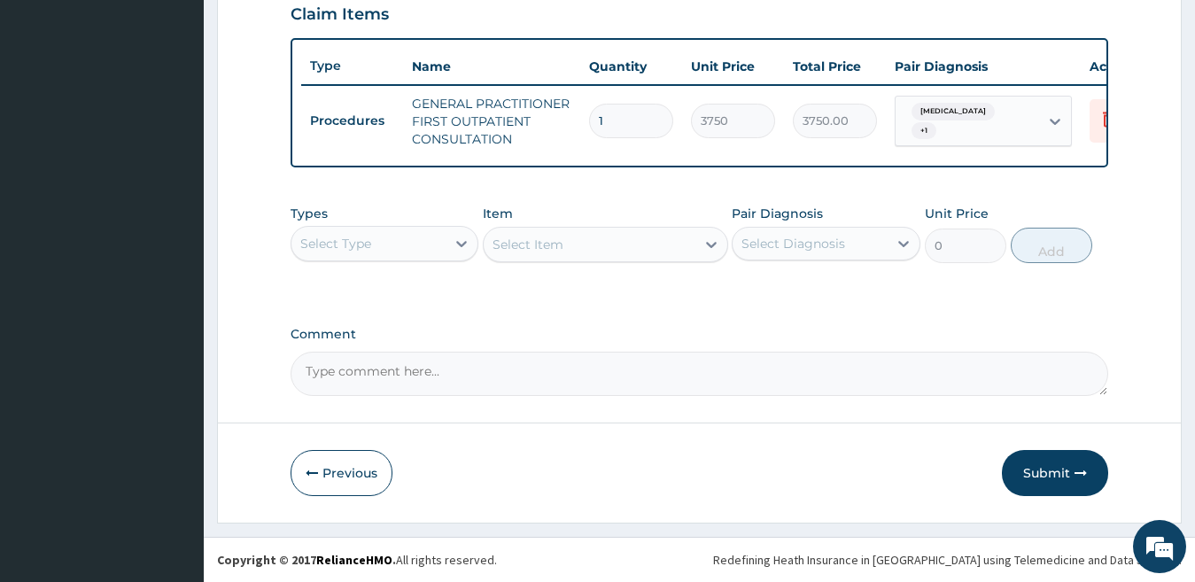
click at [412, 243] on div "Select Type" at bounding box center [368, 243] width 155 height 28
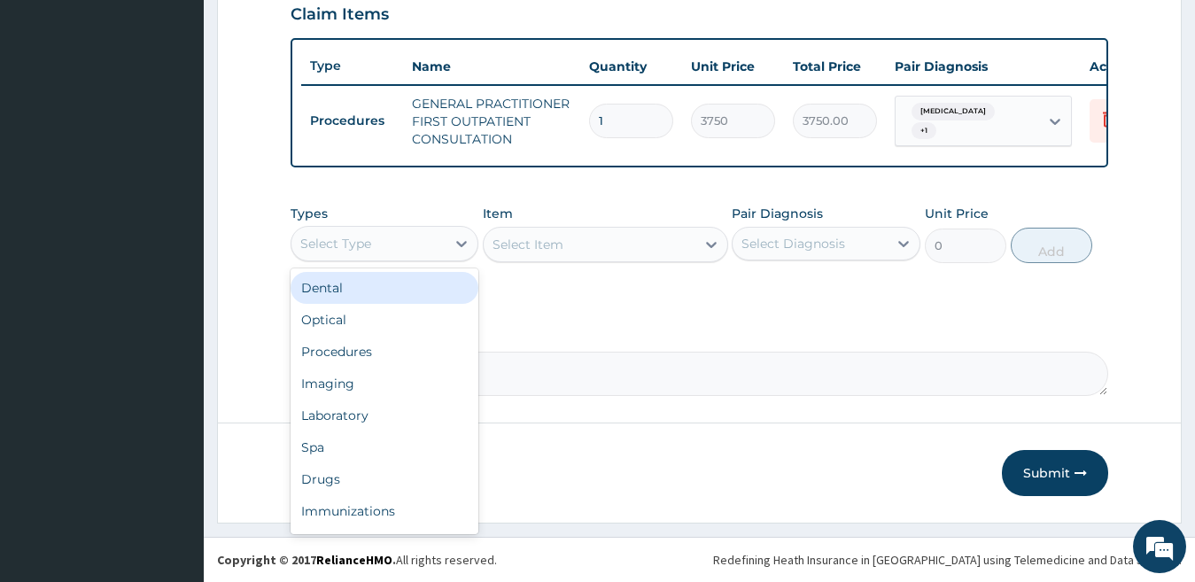
click at [415, 238] on div "Select Type" at bounding box center [368, 243] width 155 height 28
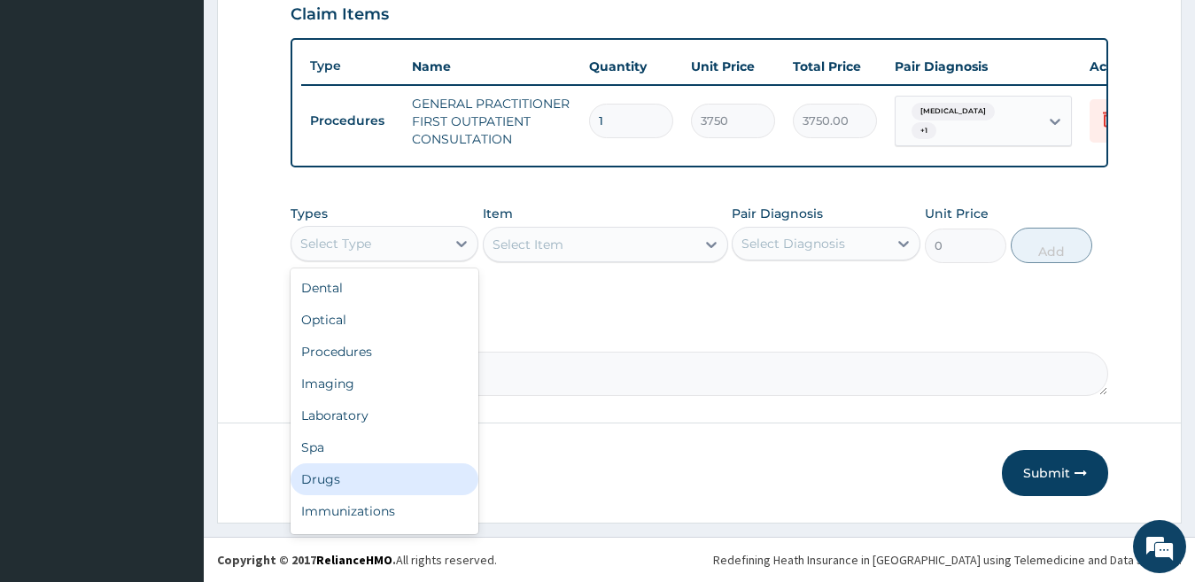
click at [443, 484] on div "Drugs" at bounding box center [385, 479] width 189 height 32
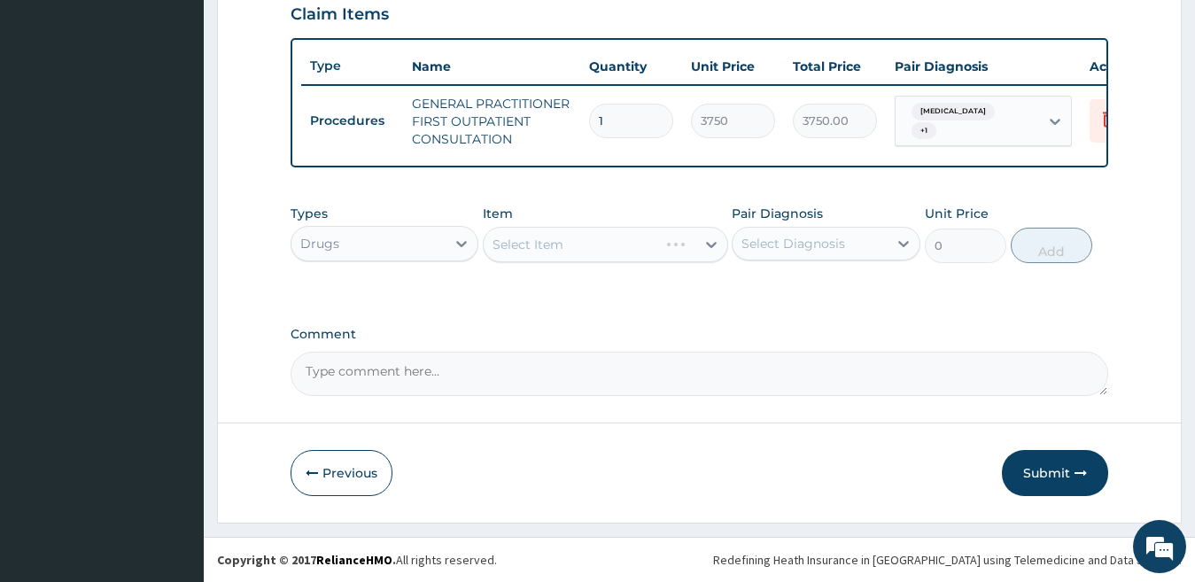
click at [443, 484] on div "Previous Submit" at bounding box center [700, 473] width 818 height 46
click at [559, 241] on div "Select Item" at bounding box center [527, 245] width 71 height 18
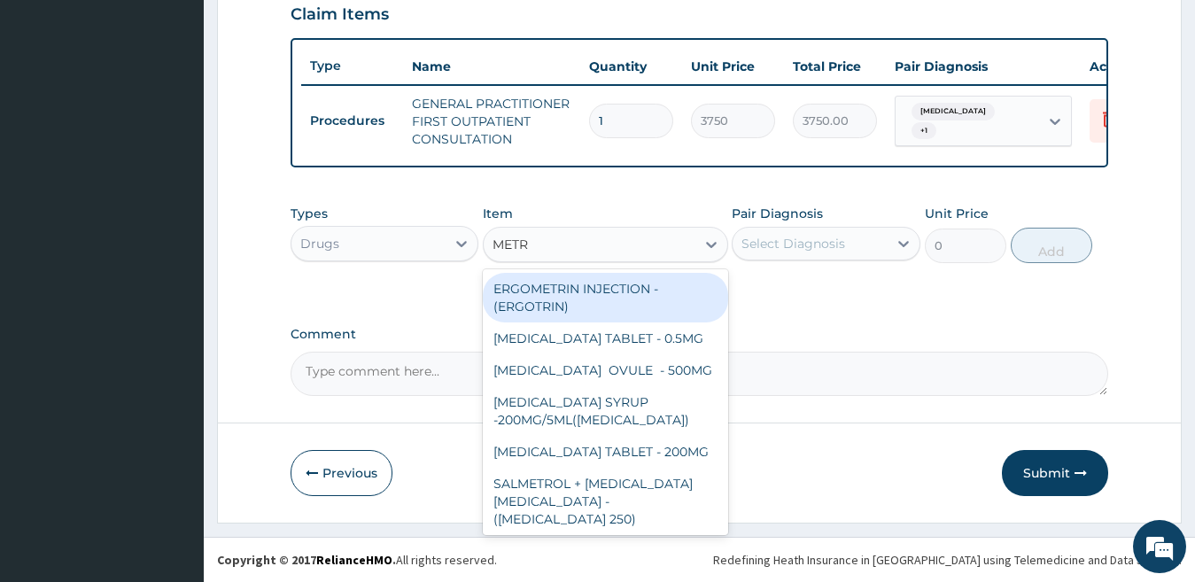
type input "METRO"
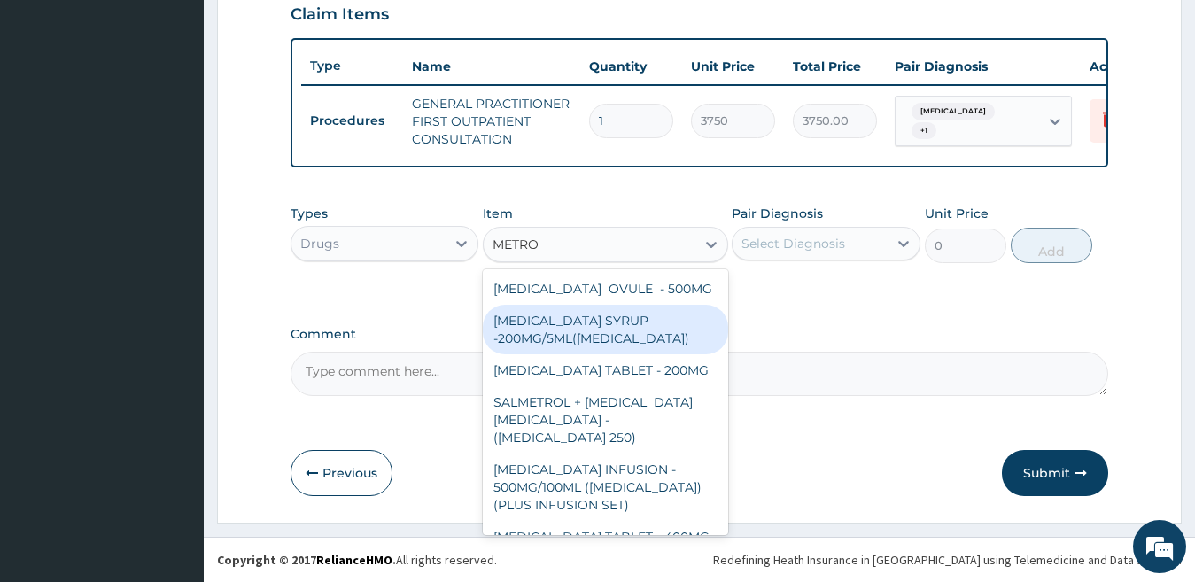
scroll to position [89, 0]
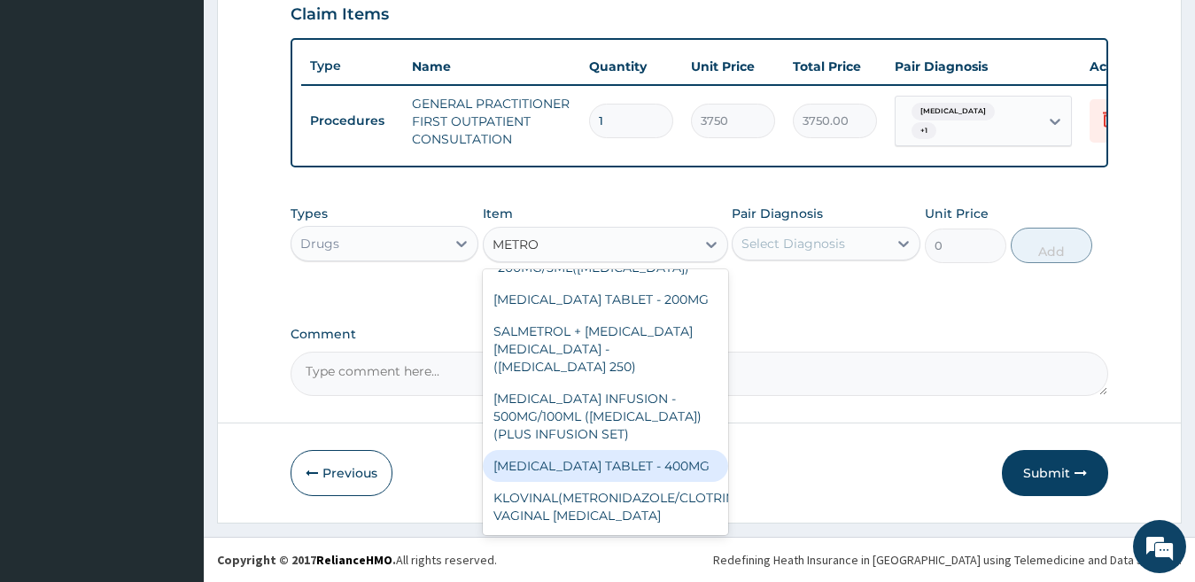
click at [638, 473] on div "METRONIDAZOLE TABLET - 400MG" at bounding box center [605, 466] width 245 height 32
type input "84"
click at [638, 473] on div "Previous Submit" at bounding box center [700, 473] width 818 height 46
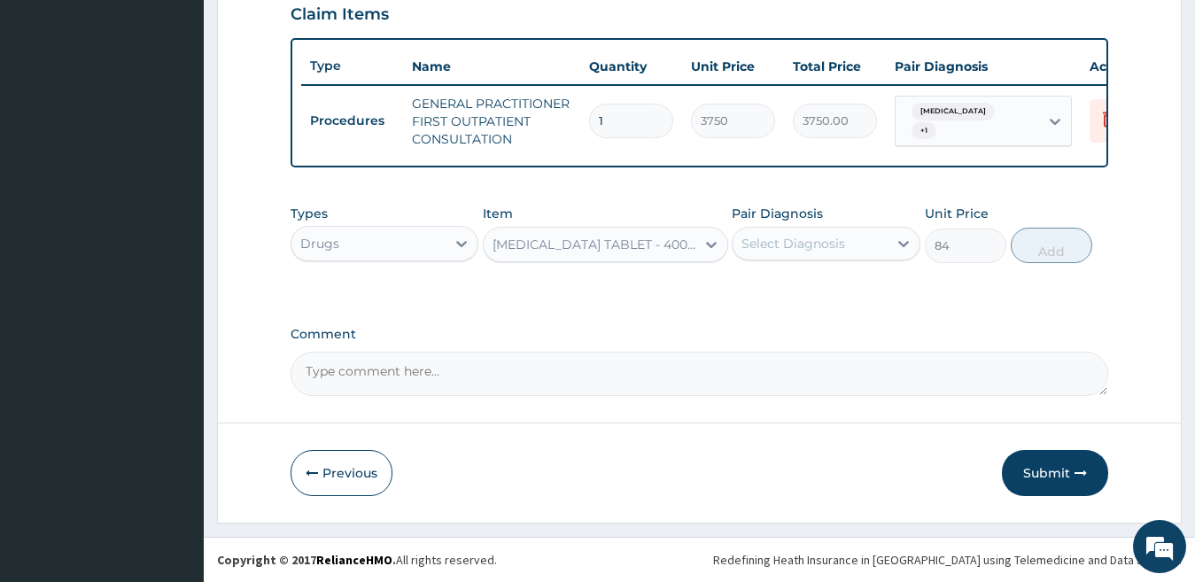
click at [795, 238] on div "Select Diagnosis" at bounding box center [793, 244] width 104 height 18
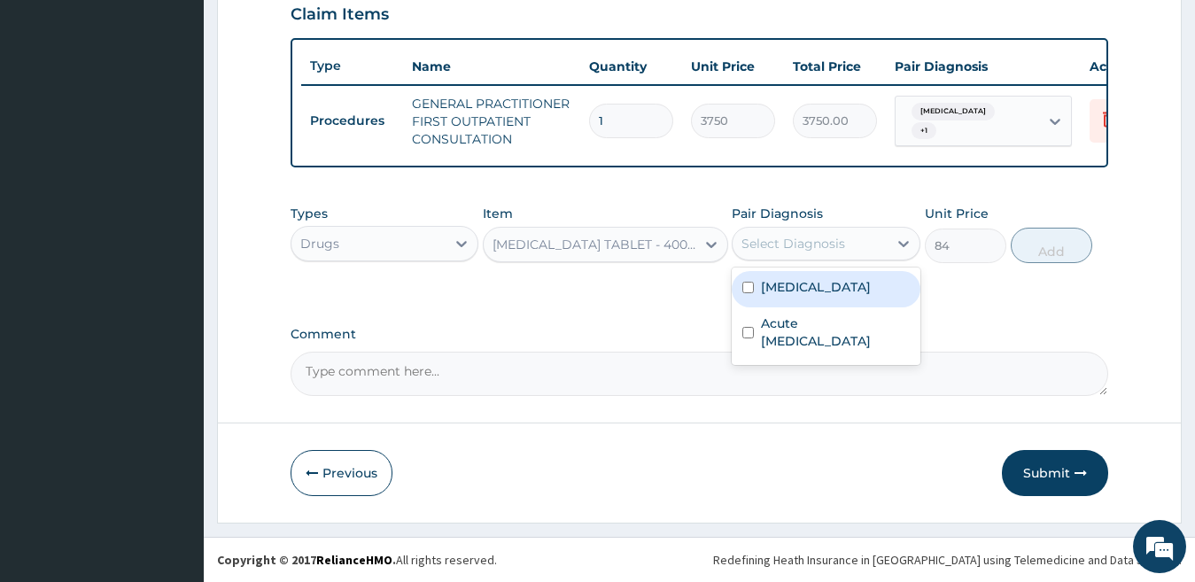
click at [802, 305] on div "Gastritis" at bounding box center [826, 289] width 189 height 36
checkbox input "true"
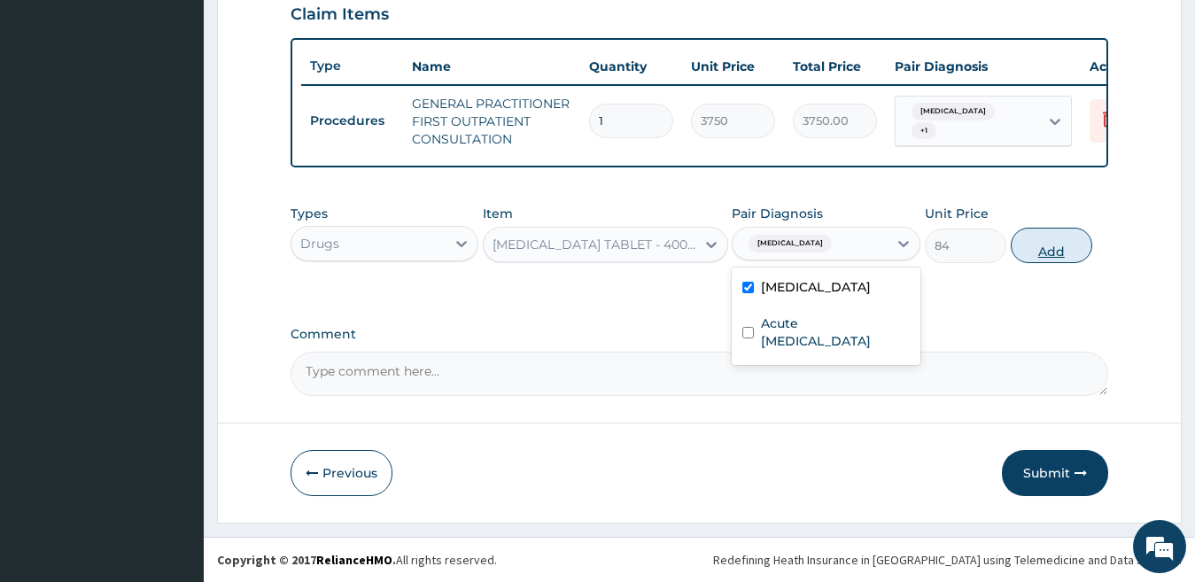
click at [1046, 252] on button "Add" at bounding box center [1051, 245] width 81 height 35
type input "0"
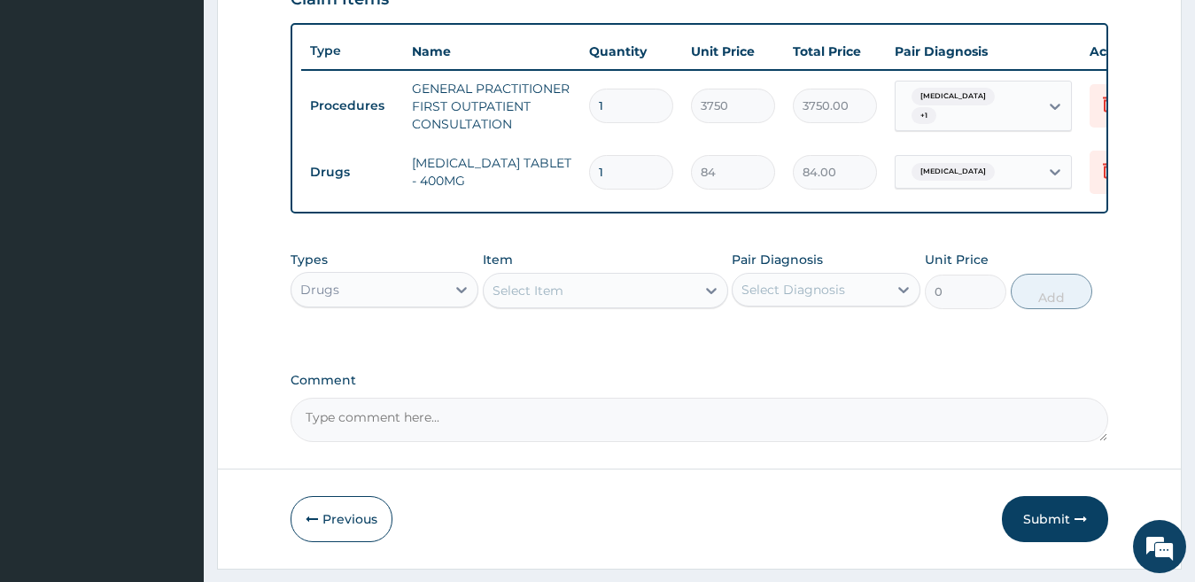
click at [600, 172] on input "1" at bounding box center [631, 172] width 84 height 35
type input "21"
type input "1764.00"
type input "21"
click at [597, 303] on div "Select Item" at bounding box center [590, 290] width 212 height 28
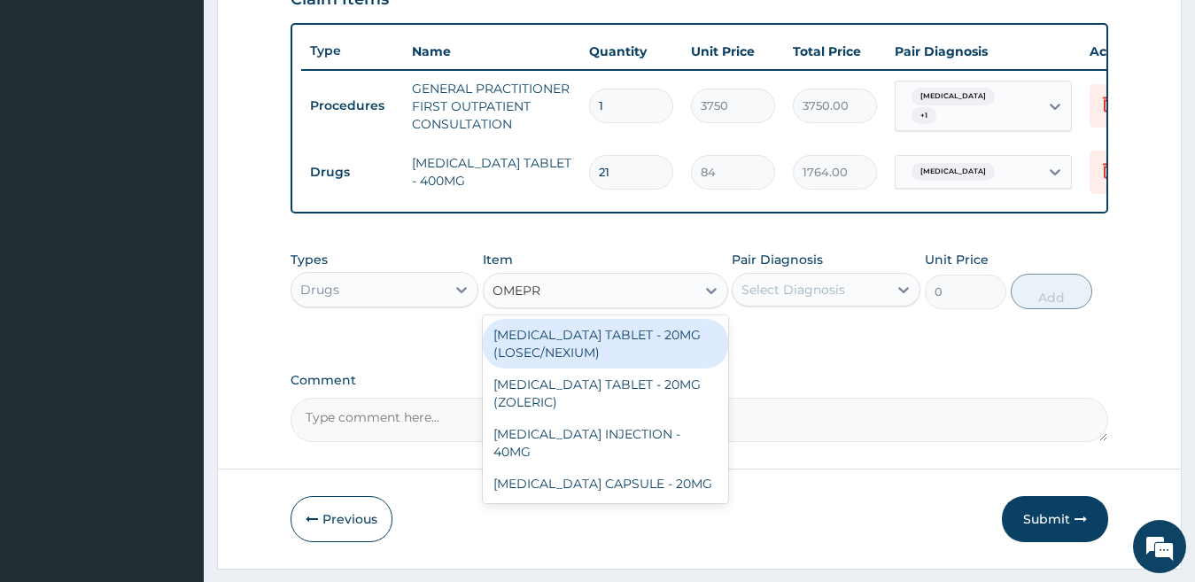
type input "OMEPRA"
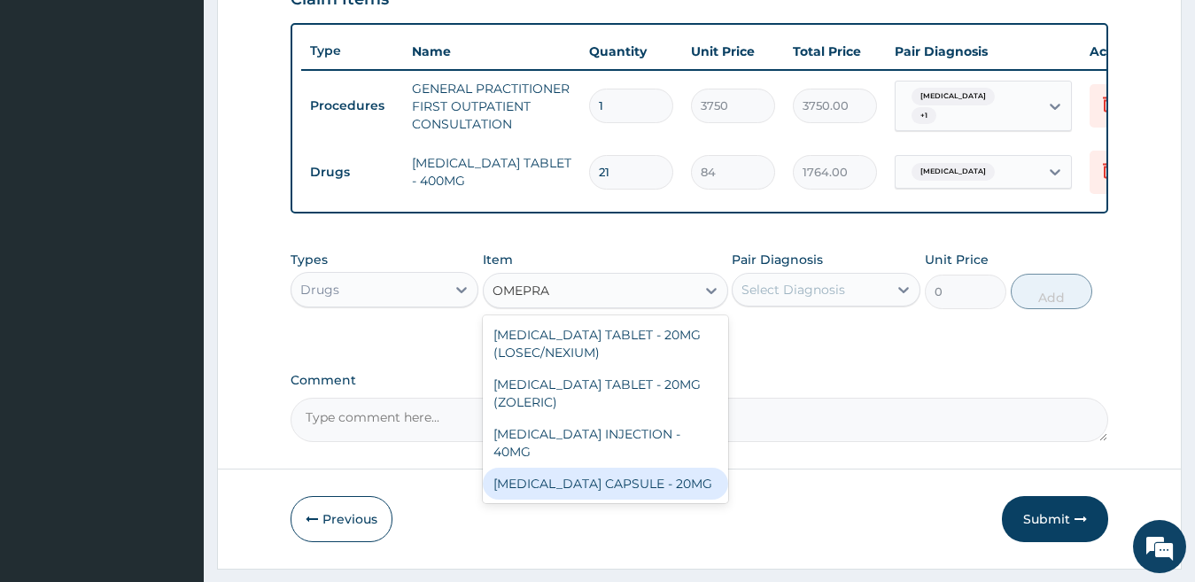
click at [598, 478] on div "OMEPRAZOLE CAPSULE - 20MG" at bounding box center [605, 484] width 245 height 32
type input "140"
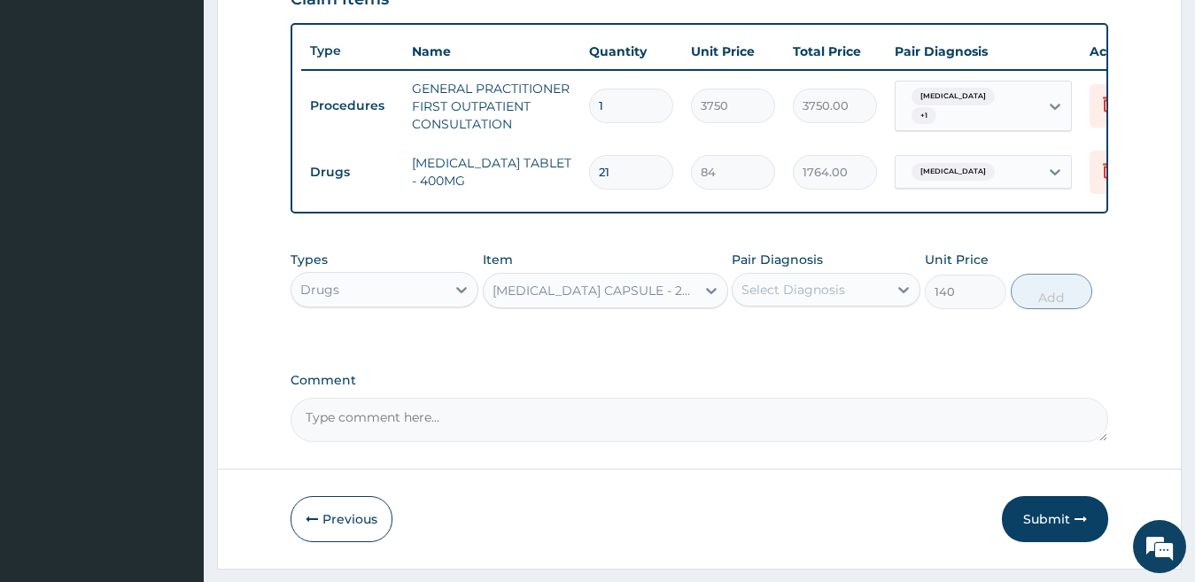
click at [808, 298] on div "Select Diagnosis" at bounding box center [793, 290] width 104 height 18
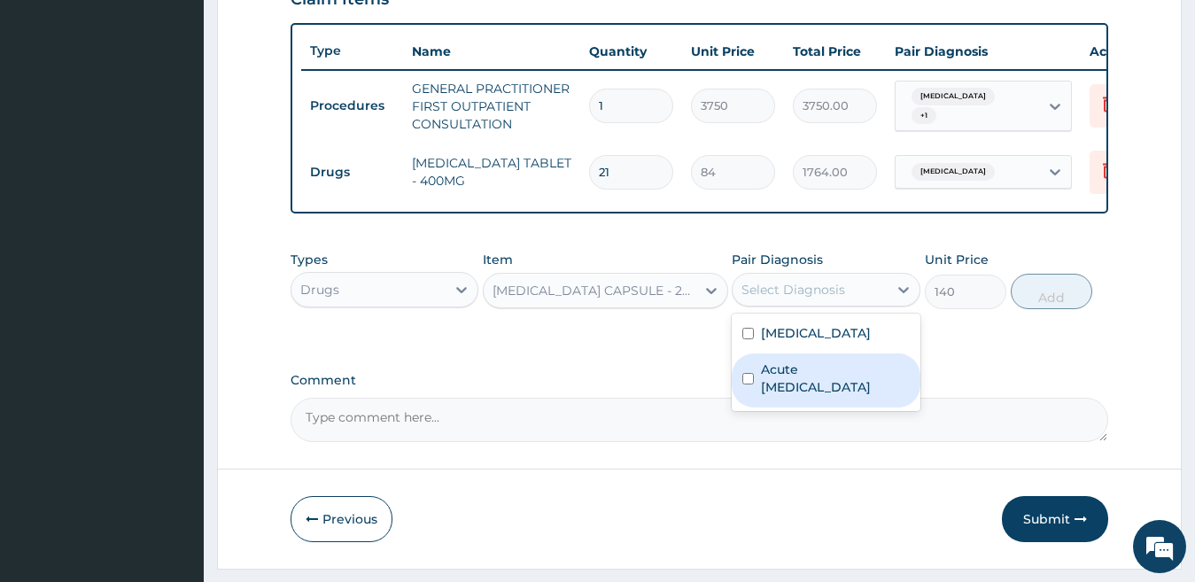
click at [816, 382] on label "Acute peptic ulcer" at bounding box center [835, 377] width 149 height 35
checkbox input "true"
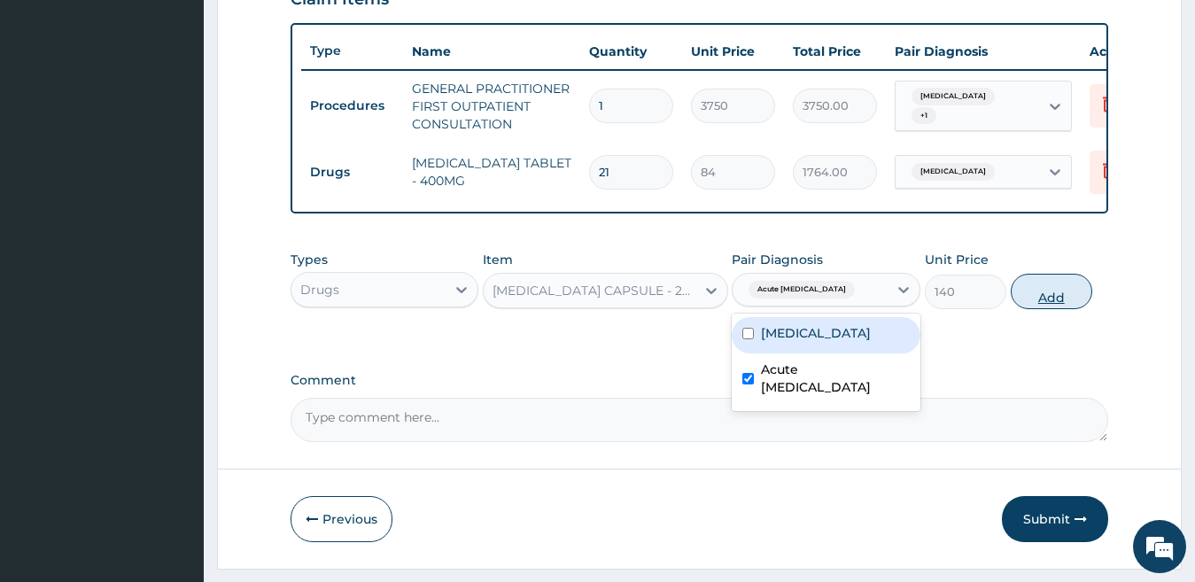
click at [1040, 309] on button "Add" at bounding box center [1051, 291] width 81 height 35
type input "0"
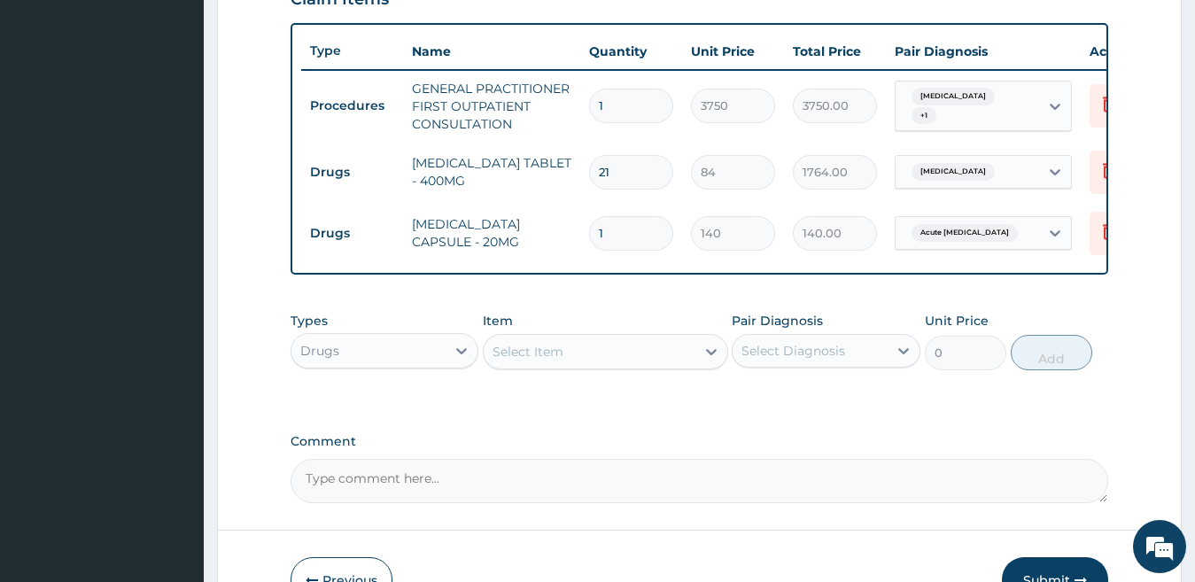
type input "14"
type input "1960.00"
type input "14"
click at [564, 366] on div "Select Item" at bounding box center [590, 351] width 212 height 28
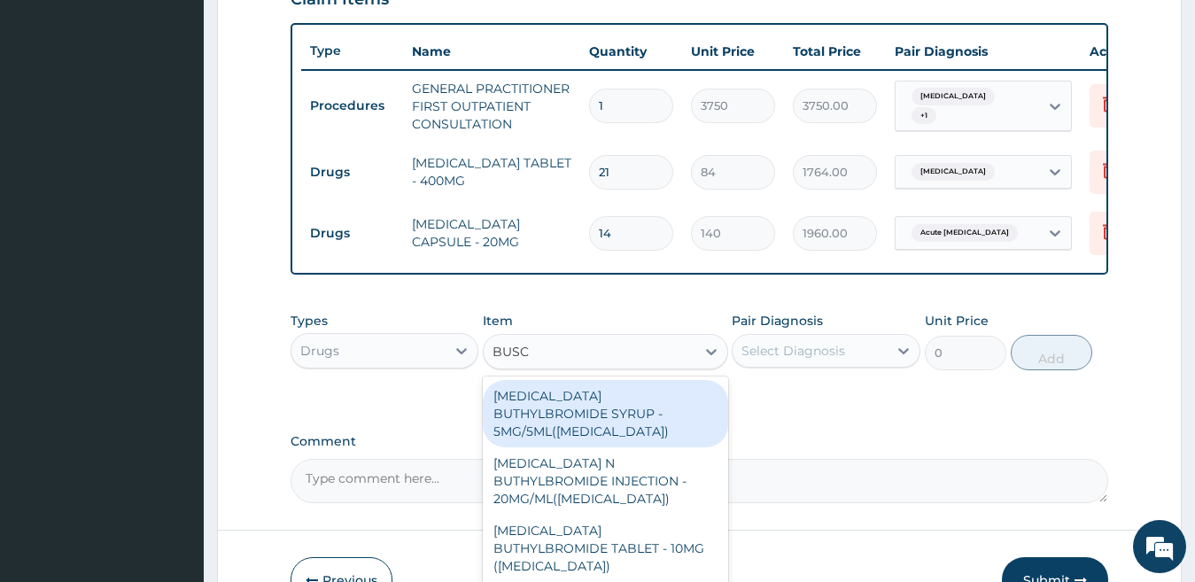
type input "BUSCO"
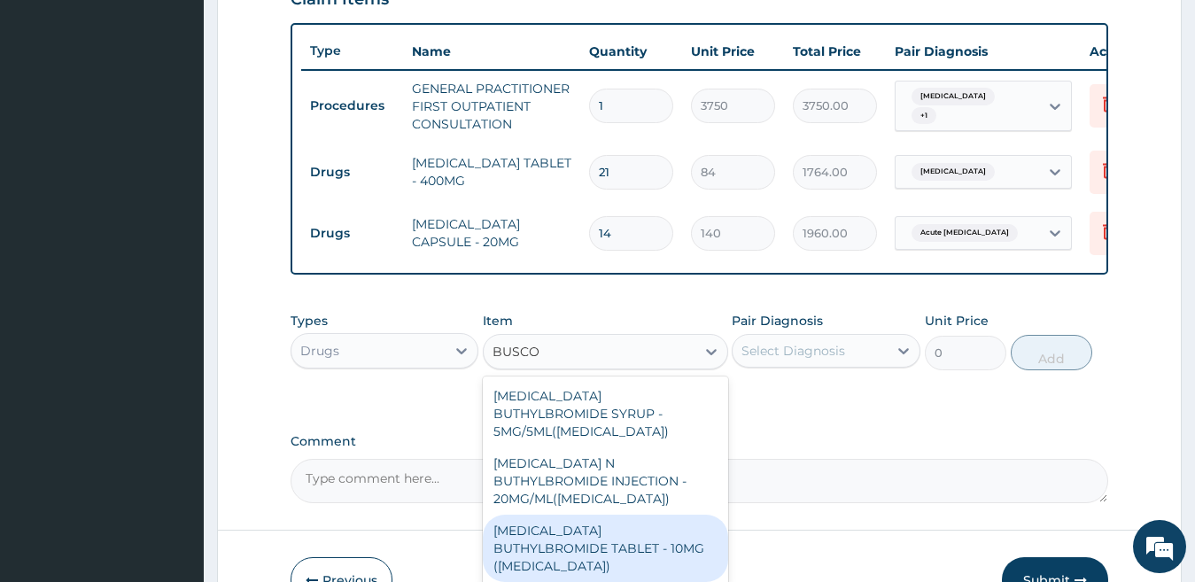
click at [583, 522] on div "HYOSCINE BUTHYLBROMIDE TABLET - 10MG (BUSCOPAN)" at bounding box center [605, 548] width 245 height 67
type input "56"
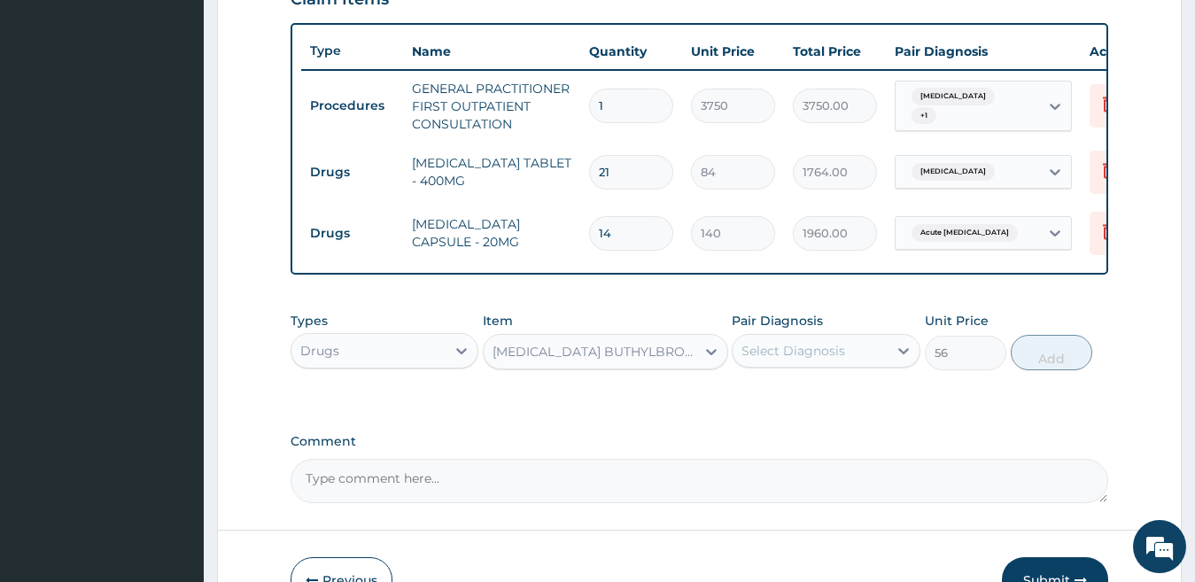
click at [583, 522] on form "Step 2 of 2 PA Code / Prescription Code Enter Code(Secondary Care Only) Encount…" at bounding box center [699, 44] width 965 height 1172
click at [864, 365] on div "Select Diagnosis" at bounding box center [809, 351] width 155 height 28
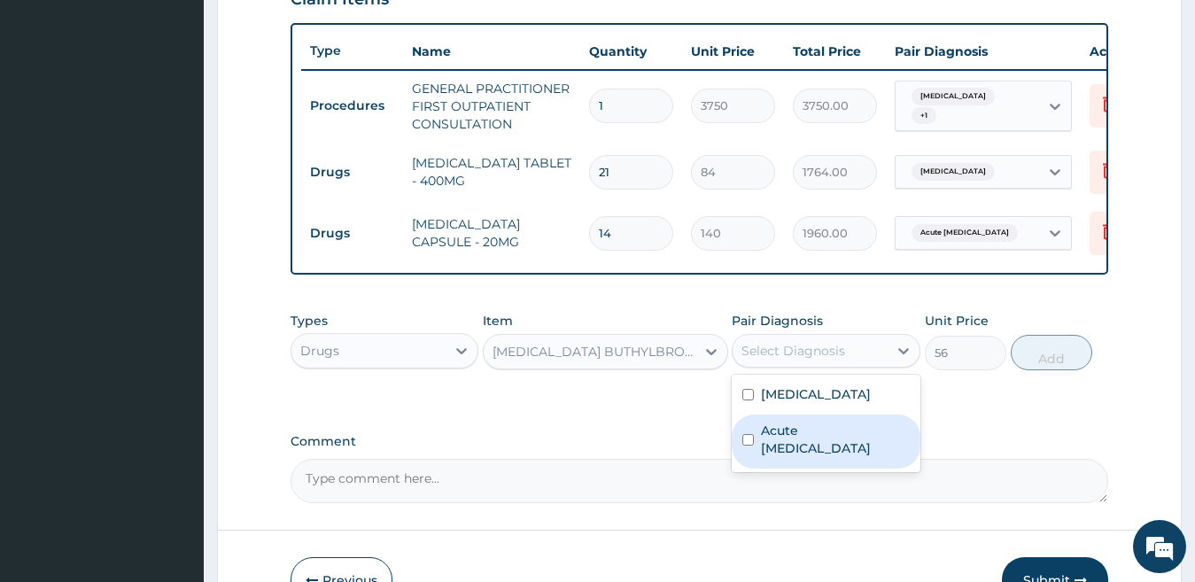
click at [834, 445] on label "Acute peptic ulcer" at bounding box center [835, 439] width 149 height 35
checkbox input "true"
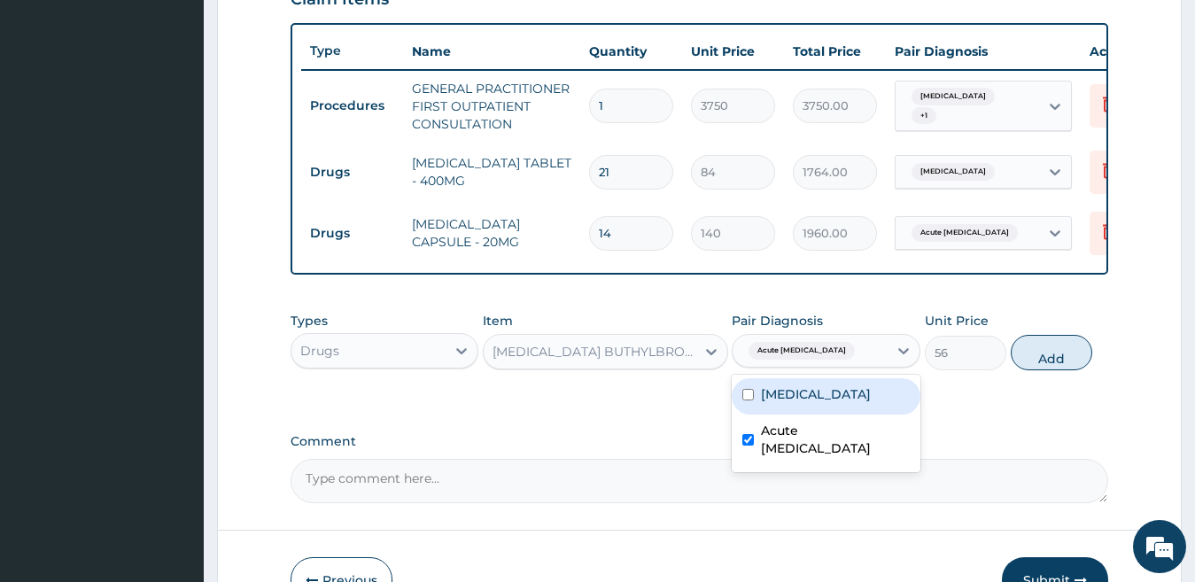
click at [748, 400] on input "checkbox" at bounding box center [748, 395] width 12 height 12
checkbox input "true"
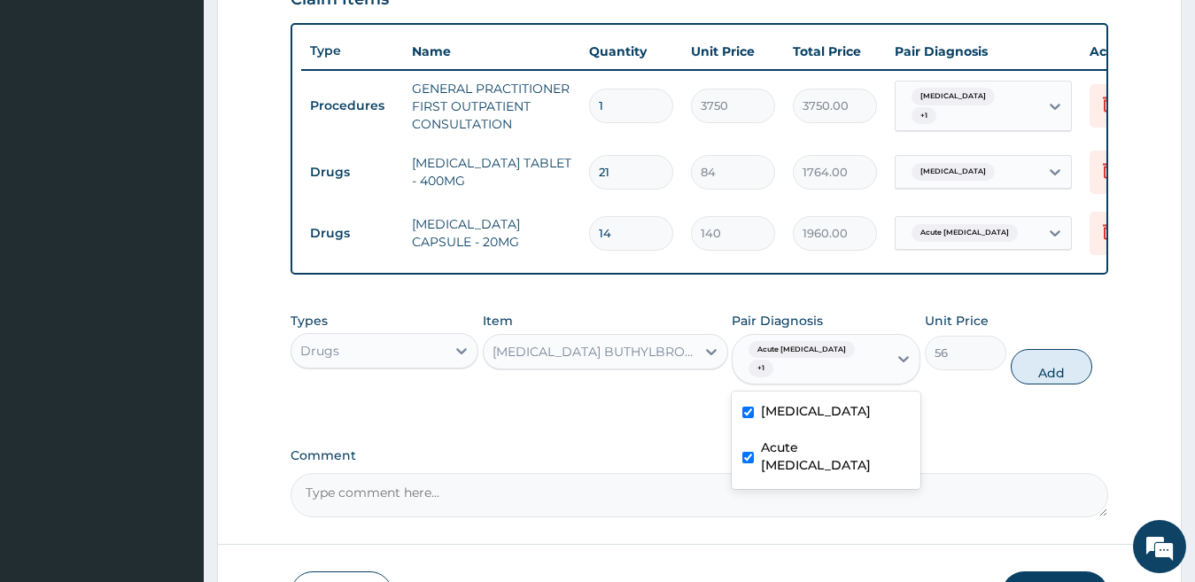
click at [1027, 369] on button "Add" at bounding box center [1051, 366] width 81 height 35
type input "0"
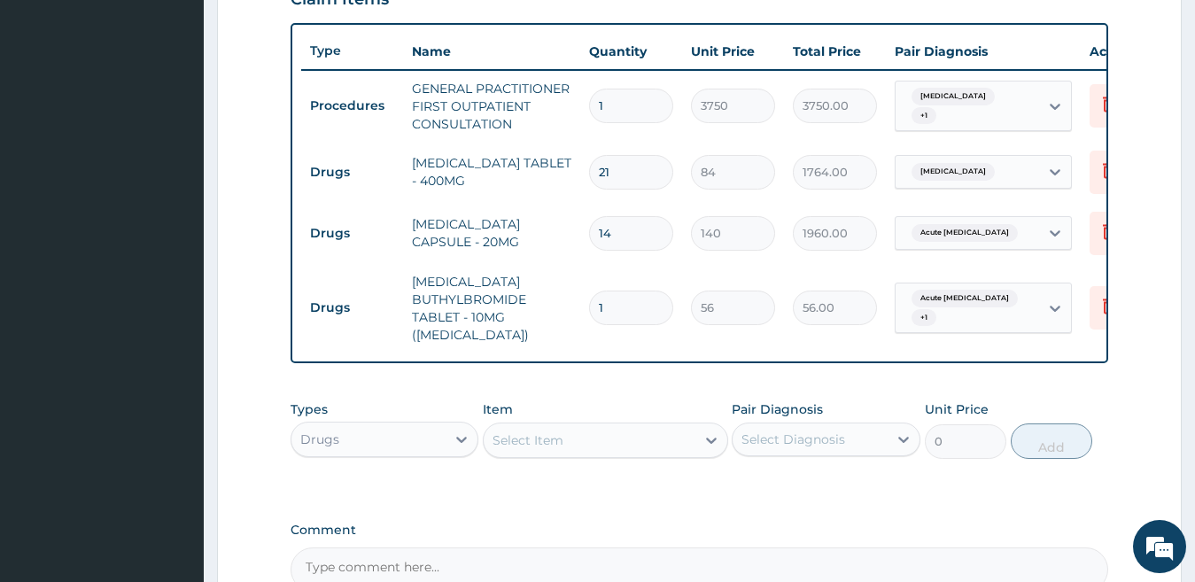
type input "0.00"
type input "5"
type input "280.00"
type input "5"
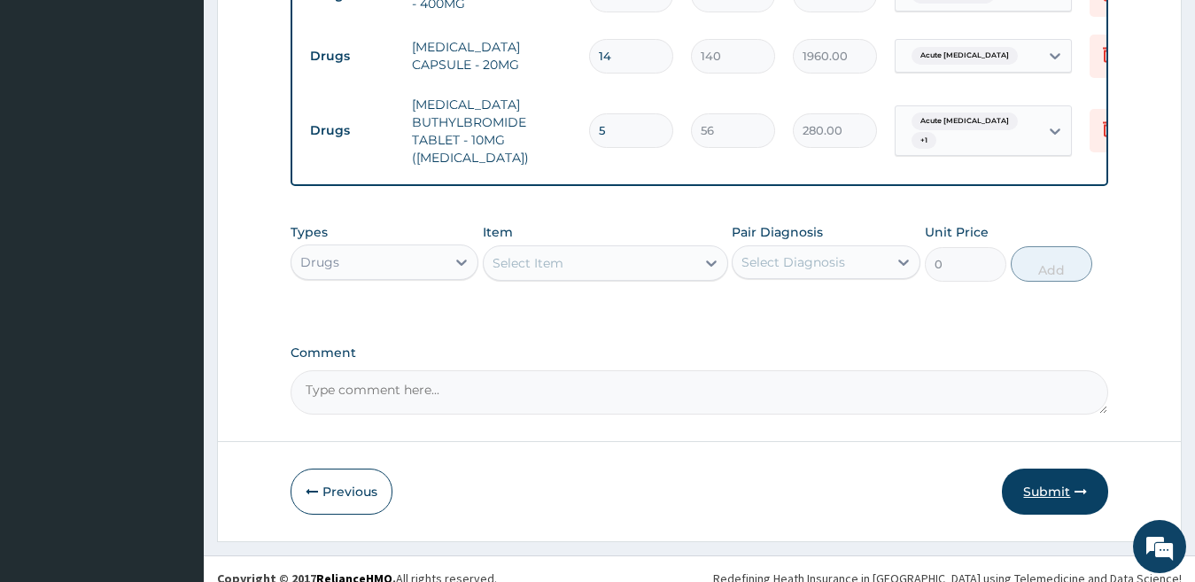
click at [1065, 515] on button "Submit" at bounding box center [1055, 492] width 106 height 46
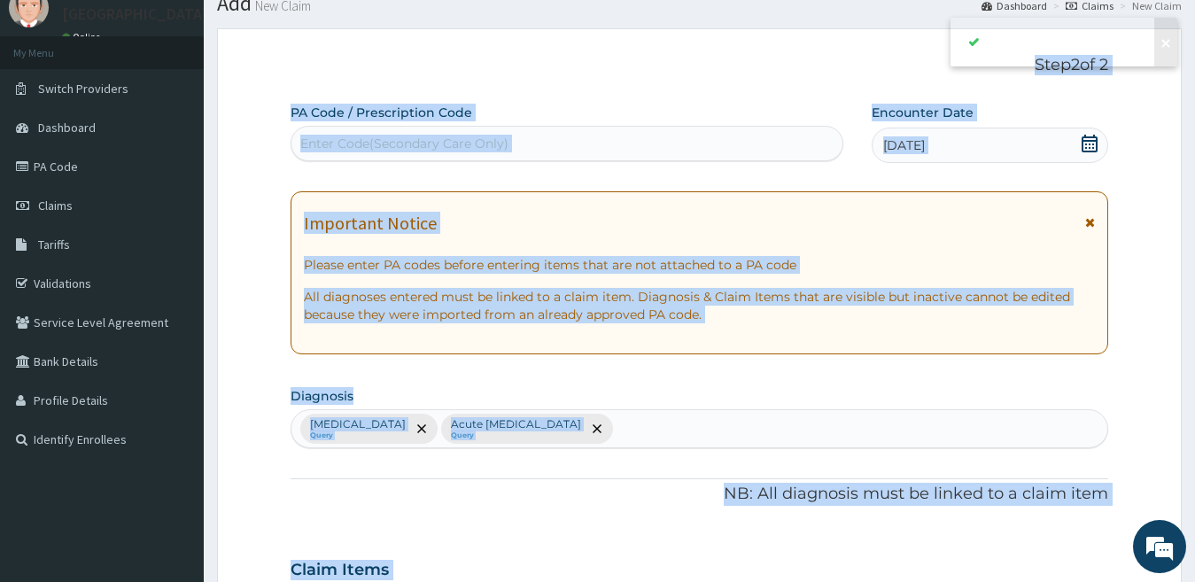
scroll to position [813, 0]
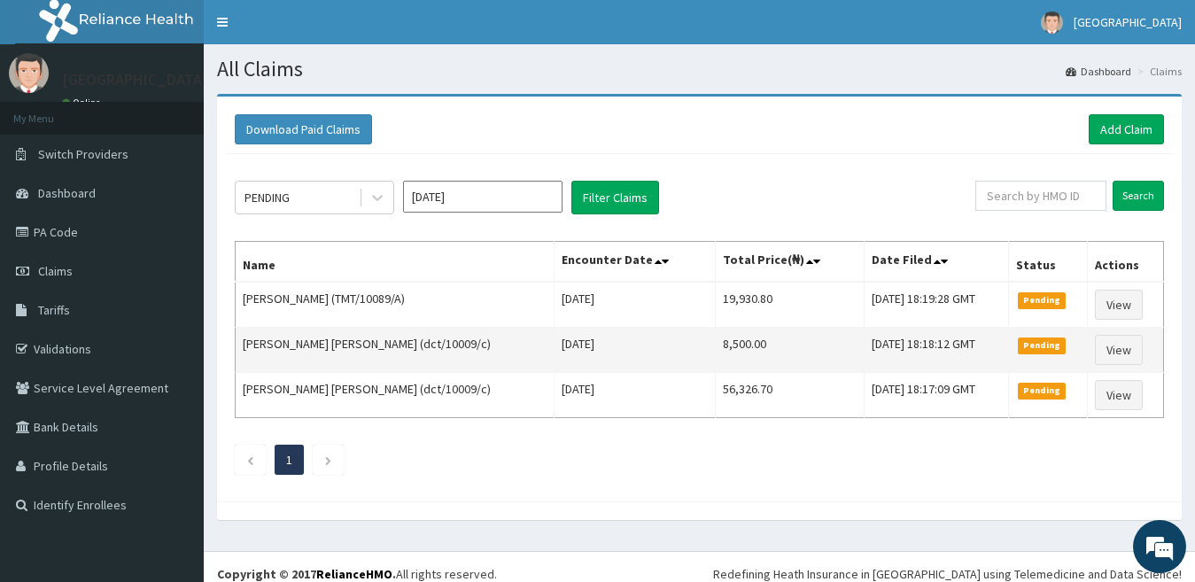
click at [427, 345] on td "Chukwuka Prince Igwe (dct/10009/c)" at bounding box center [395, 350] width 319 height 45
drag, startPoint x: 427, startPoint y: 345, endPoint x: 368, endPoint y: 346, distance: 58.5
click at [368, 346] on td "Chukwuka Prince Igwe (dct/10009/c)" at bounding box center [395, 350] width 319 height 45
drag, startPoint x: 368, startPoint y: 347, endPoint x: 401, endPoint y: 351, distance: 33.0
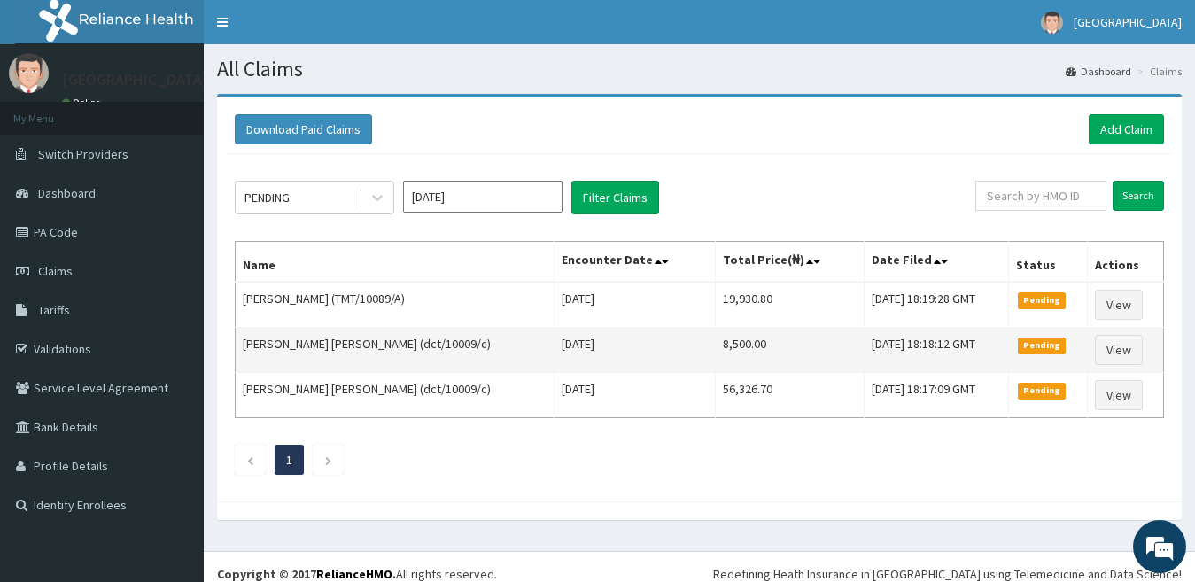
click at [401, 351] on td "Chukwuka Prince Igwe (dct/10009/c)" at bounding box center [395, 350] width 319 height 45
click at [394, 349] on td "Chukwuka Prince Igwe (dct/10009/c)" at bounding box center [395, 350] width 319 height 45
click at [393, 348] on td "Chukwuka Prince Igwe (dct/10009/c)" at bounding box center [395, 350] width 319 height 45
click at [393, 348] on td "[PERSON_NAME] [PERSON_NAME] (dct/10009/c)" at bounding box center [395, 350] width 319 height 45
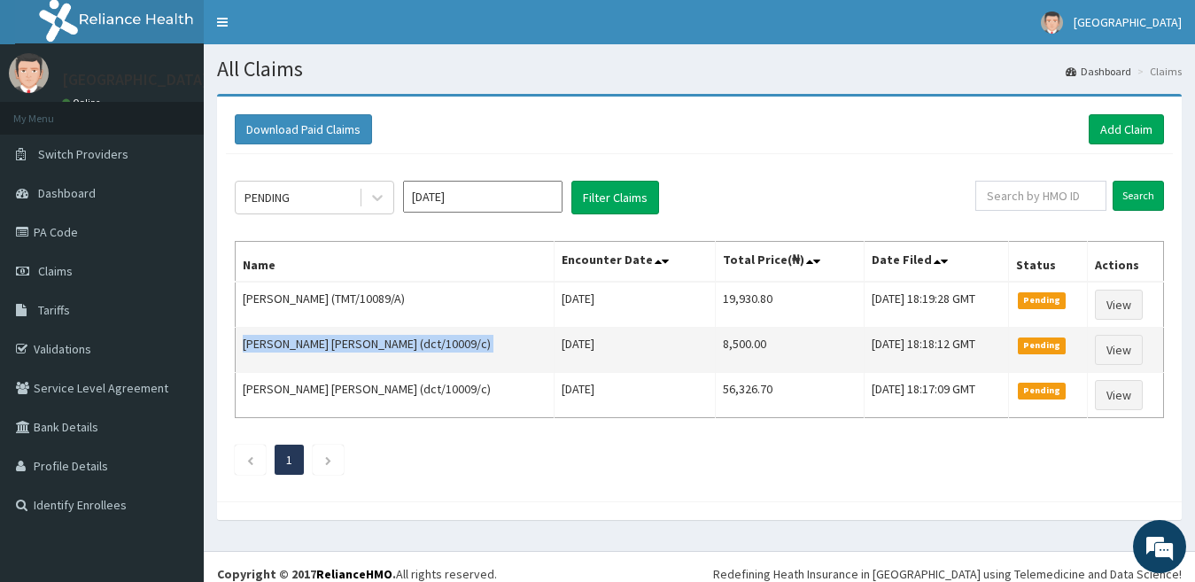
click at [393, 348] on td "Chukwuka Prince Igwe (dct/10009/c)" at bounding box center [395, 350] width 319 height 45
click at [368, 346] on td "Chukwuka Prince Igwe (dct/10009/c)" at bounding box center [395, 350] width 319 height 45
click at [368, 346] on td "[PERSON_NAME] [PERSON_NAME] (dct/10009/c)" at bounding box center [395, 350] width 319 height 45
drag, startPoint x: 374, startPoint y: 346, endPoint x: 390, endPoint y: 346, distance: 15.9
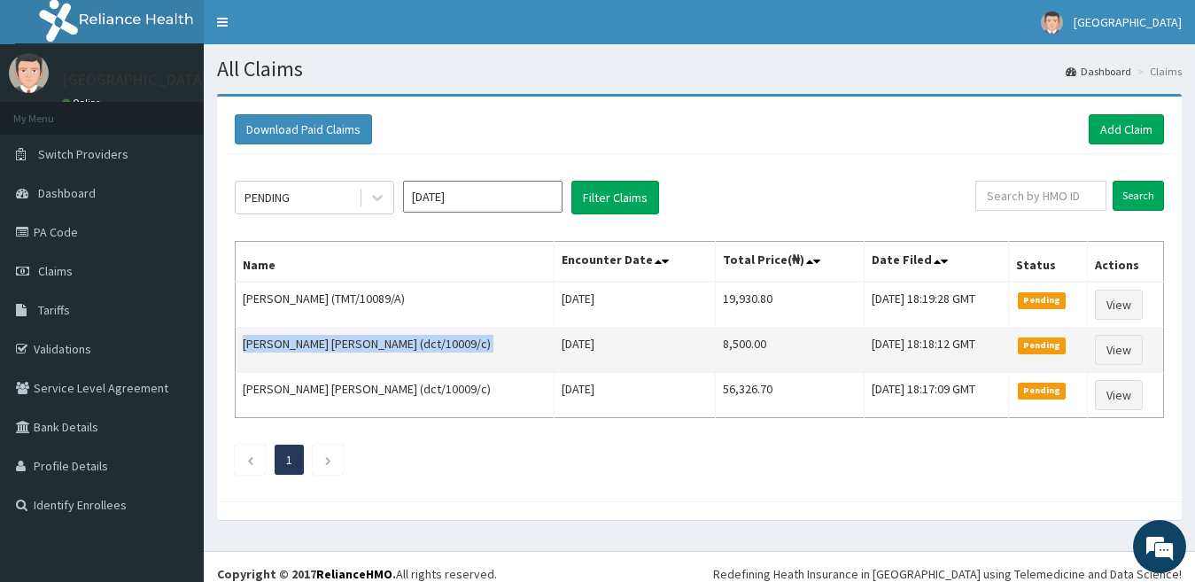
click at [390, 346] on td "[PERSON_NAME] [PERSON_NAME] (dct/10009/c)" at bounding box center [395, 350] width 319 height 45
click at [366, 344] on td "Chukwuka Prince Igwe (dct/10009/c)" at bounding box center [395, 350] width 319 height 45
drag, startPoint x: 396, startPoint y: 347, endPoint x: 380, endPoint y: 340, distance: 17.4
click at [397, 347] on td "Chukwuka Prince Igwe (dct/10009/c)" at bounding box center [395, 350] width 319 height 45
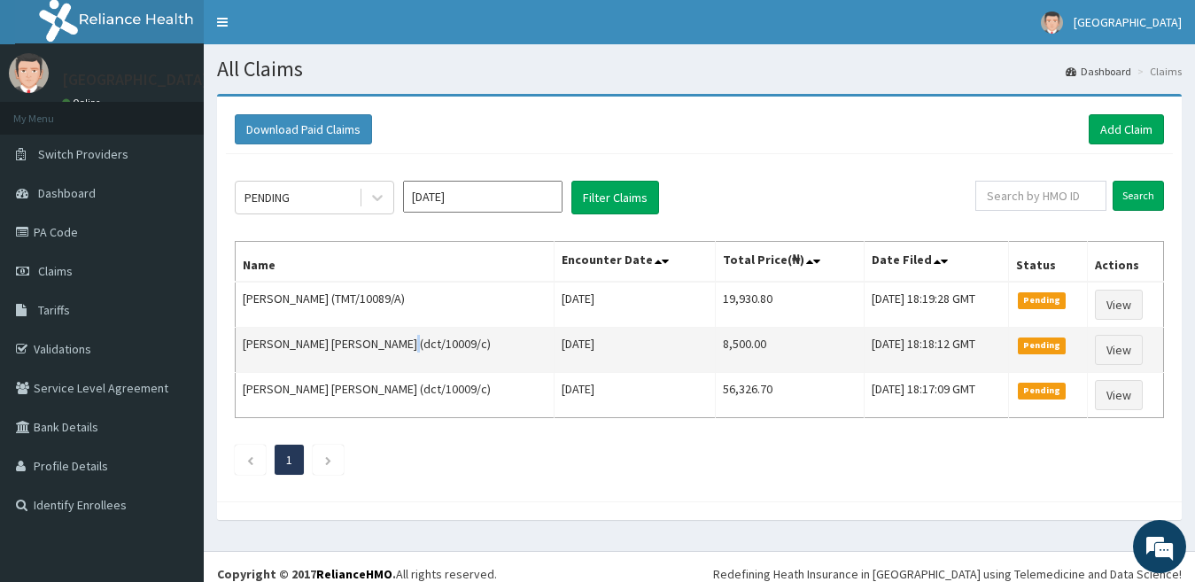
click at [399, 344] on td "Chukwuka Prince Igwe (dct/10009/c)" at bounding box center [395, 350] width 319 height 45
click at [424, 345] on td "Chukwuka Prince Igwe (dct/10009/c)" at bounding box center [395, 350] width 319 height 45
drag, startPoint x: 423, startPoint y: 345, endPoint x: 377, endPoint y: 345, distance: 46.1
click at [377, 345] on td "Chukwuka Prince Igwe (dct/10009/c)" at bounding box center [395, 350] width 319 height 45
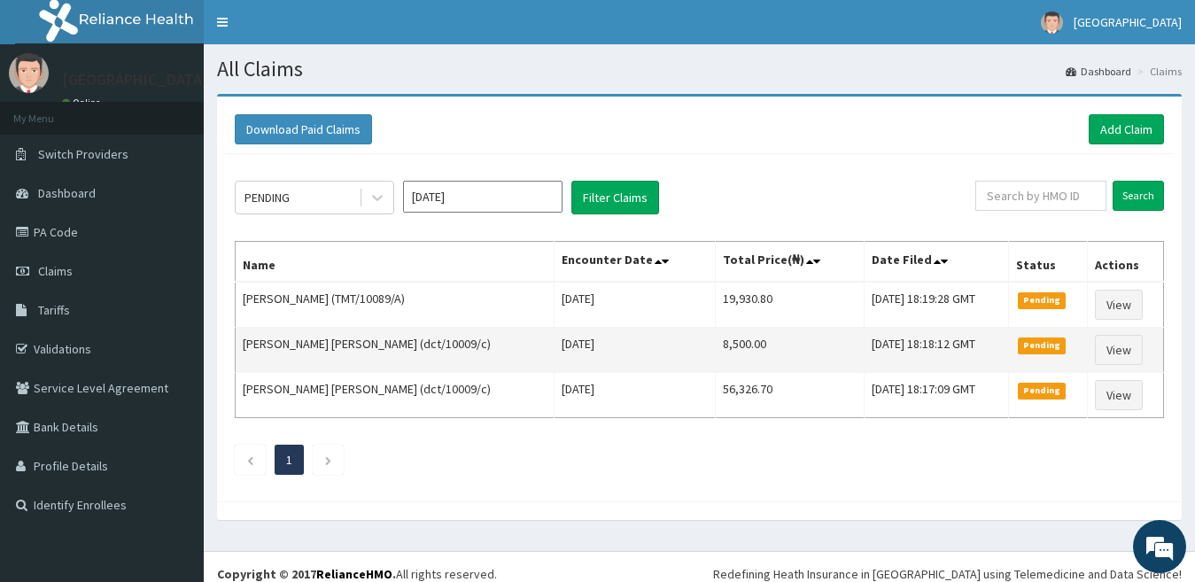
click at [368, 345] on td "Chukwuka Prince Igwe (dct/10009/c)" at bounding box center [395, 350] width 319 height 45
drag, startPoint x: 370, startPoint y: 347, endPoint x: 422, endPoint y: 345, distance: 52.3
click at [422, 345] on td "[PERSON_NAME] [PERSON_NAME] (dct/10009/c)" at bounding box center [395, 350] width 319 height 45
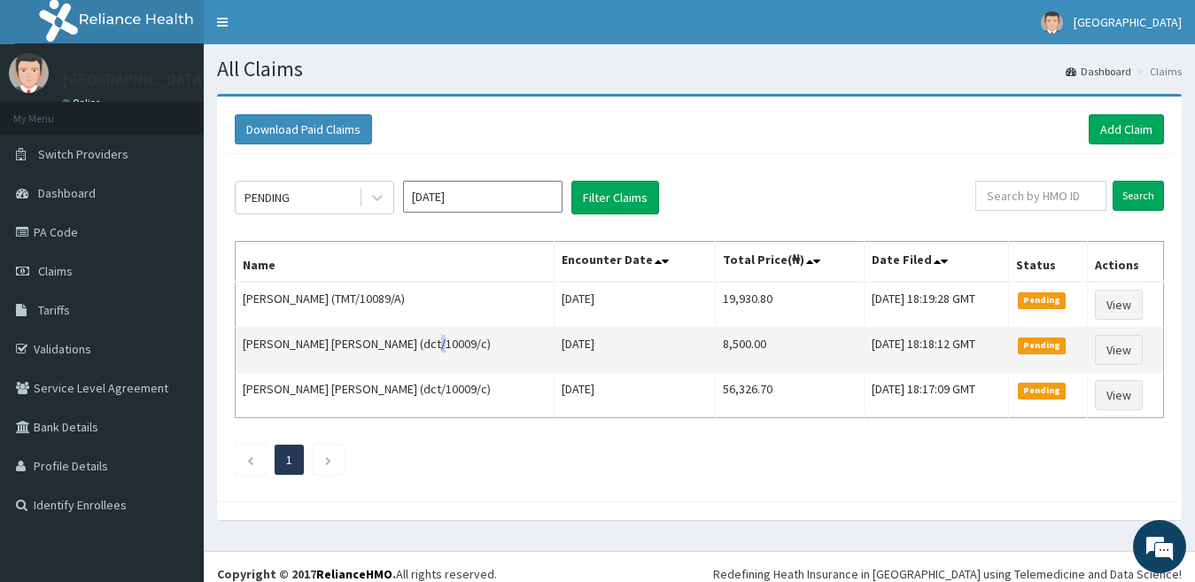
drag, startPoint x: 422, startPoint y: 345, endPoint x: 407, endPoint y: 345, distance: 15.9
click at [415, 343] on td "[PERSON_NAME] [PERSON_NAME] (dct/10009/c)" at bounding box center [395, 350] width 319 height 45
drag, startPoint x: 407, startPoint y: 345, endPoint x: 369, endPoint y: 349, distance: 37.5
click at [369, 349] on td "[PERSON_NAME] [PERSON_NAME] (dct/10009/c)" at bounding box center [395, 350] width 319 height 45
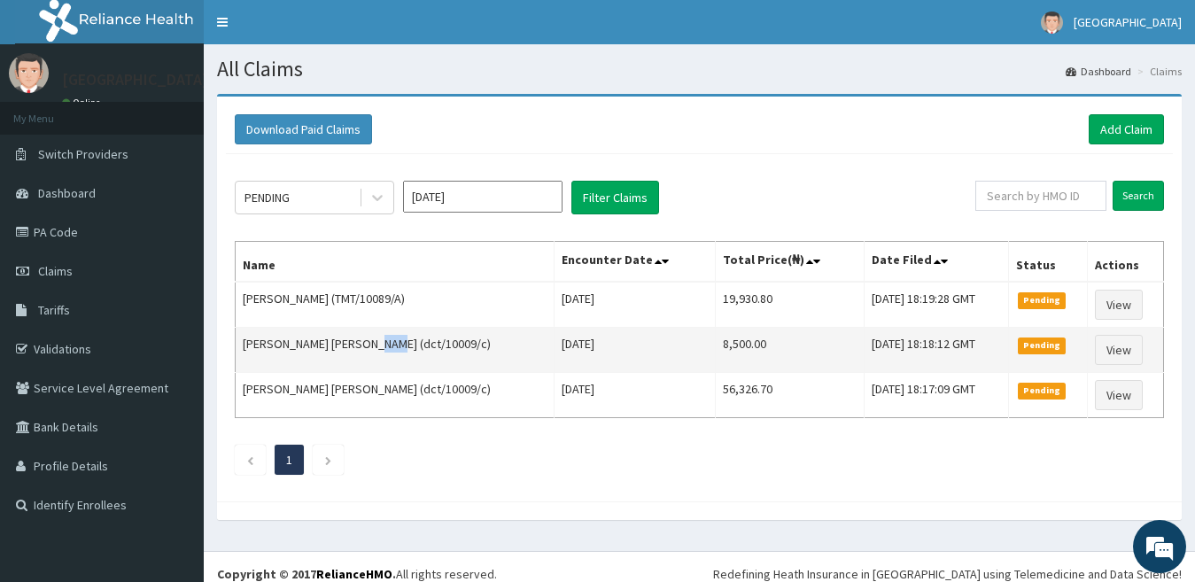
click at [369, 349] on td "[PERSON_NAME] [PERSON_NAME] (dct/10009/c)" at bounding box center [395, 350] width 319 height 45
click at [376, 342] on td "[PERSON_NAME] [PERSON_NAME] (dct/10009/c)" at bounding box center [395, 350] width 319 height 45
click at [384, 339] on td "[PERSON_NAME] [PERSON_NAME] (dct/10009/c)" at bounding box center [395, 350] width 319 height 45
drag, startPoint x: 369, startPoint y: 344, endPoint x: 426, endPoint y: 344, distance: 56.7
click at [426, 344] on td "[PERSON_NAME] [PERSON_NAME] (dct/10009/c)" at bounding box center [395, 350] width 319 height 45
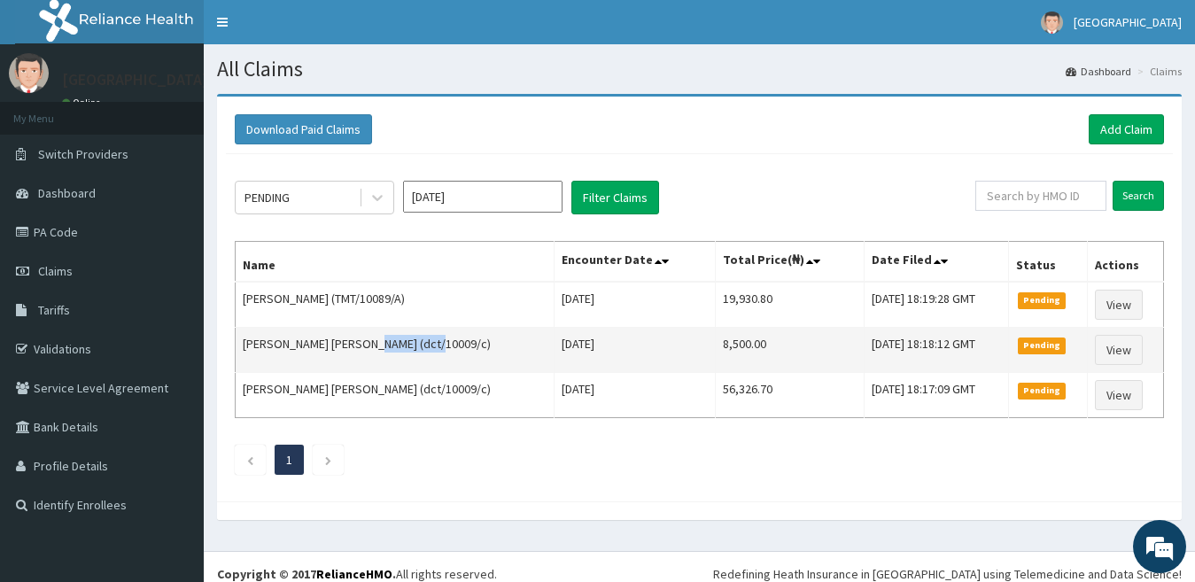
copy td "dct/10009/c"
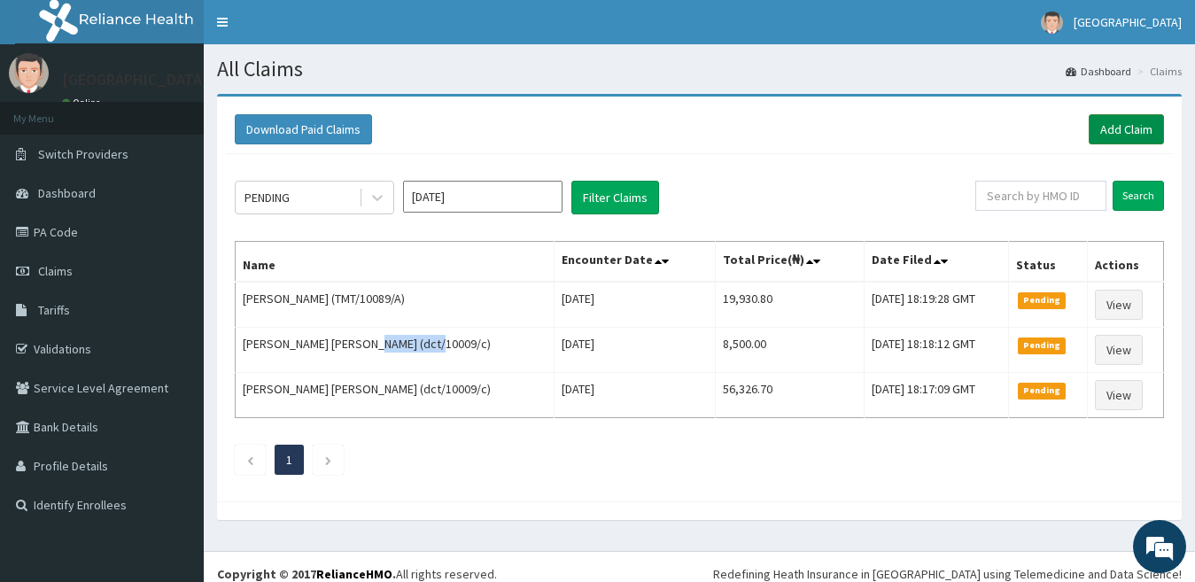
click at [1134, 124] on link "Add Claim" at bounding box center [1126, 129] width 75 height 30
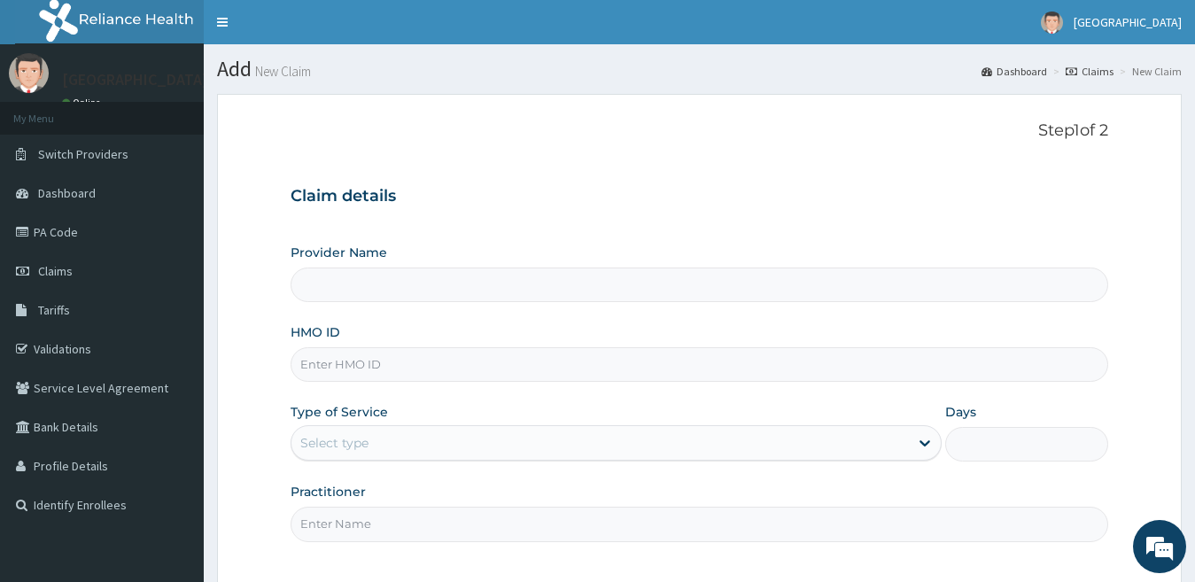
type input "[GEOGRAPHIC_DATA]"
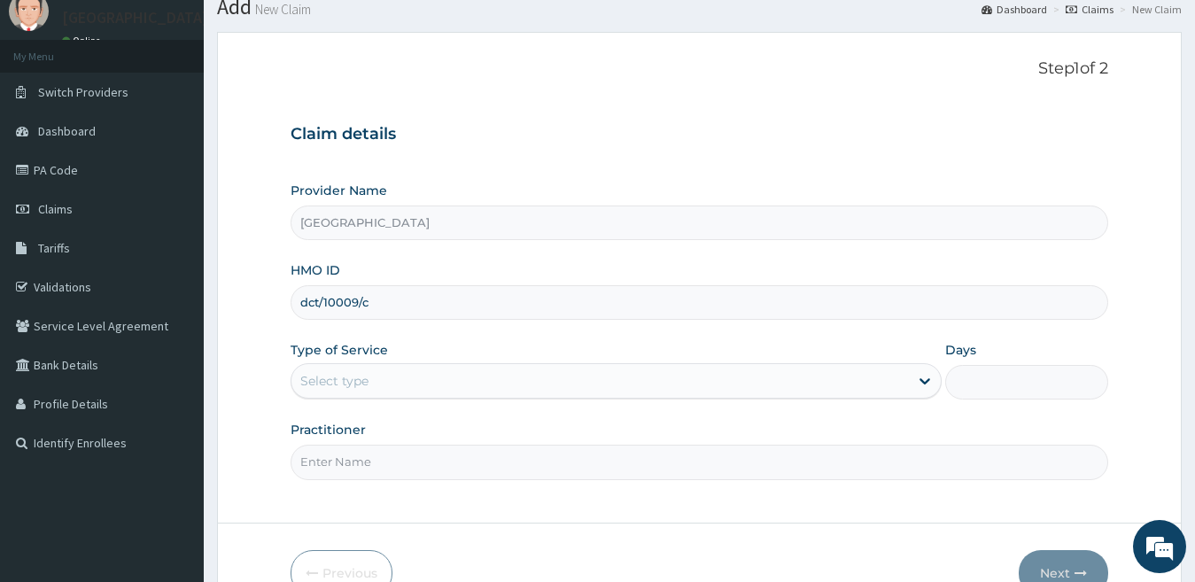
scroll to position [74, 0]
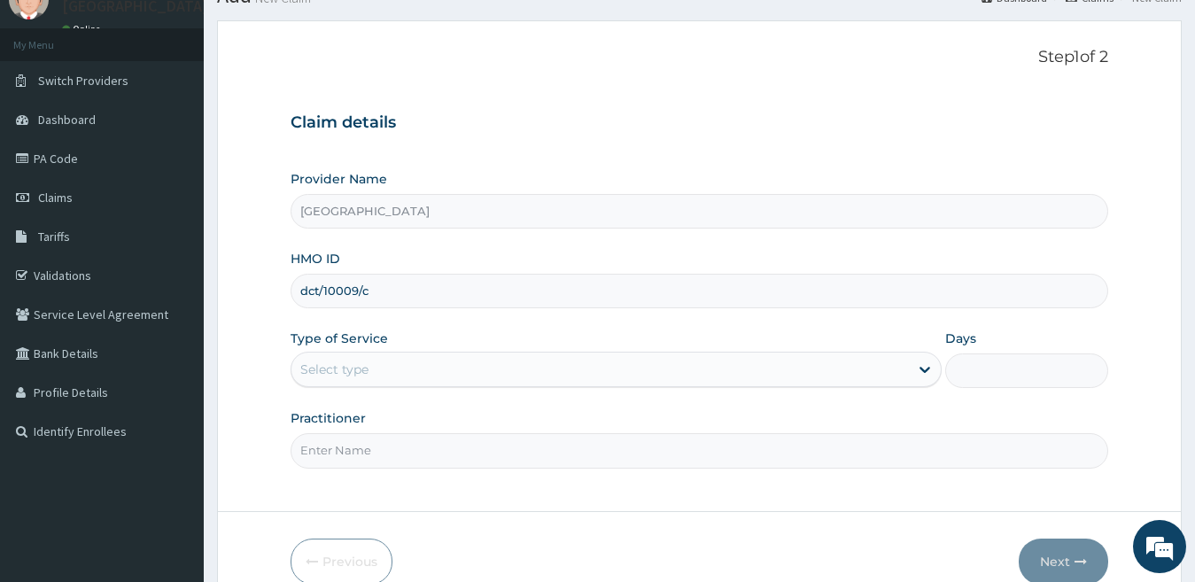
type input "dct/10009/c"
click at [388, 374] on div "Select type" at bounding box center [600, 369] width 618 height 28
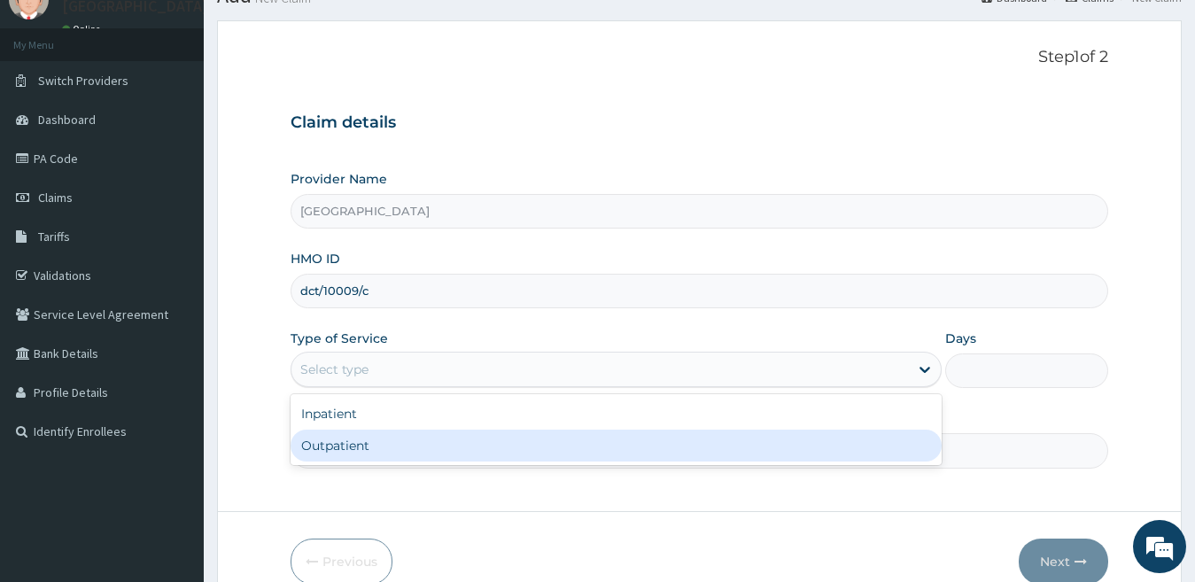
click at [337, 446] on div "Outpatient" at bounding box center [617, 446] width 652 height 32
type input "1"
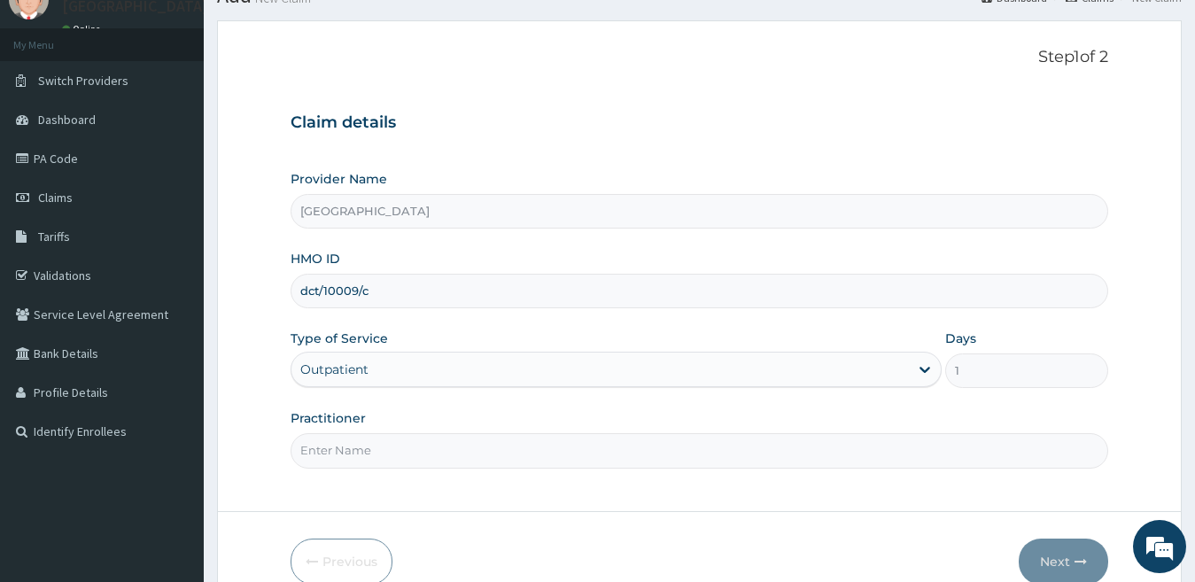
scroll to position [0, 0]
click at [439, 453] on input "Practitioner" at bounding box center [700, 450] width 818 height 35
type input "[PERSON_NAME]"
click at [1066, 556] on button "Next" at bounding box center [1063, 562] width 89 height 46
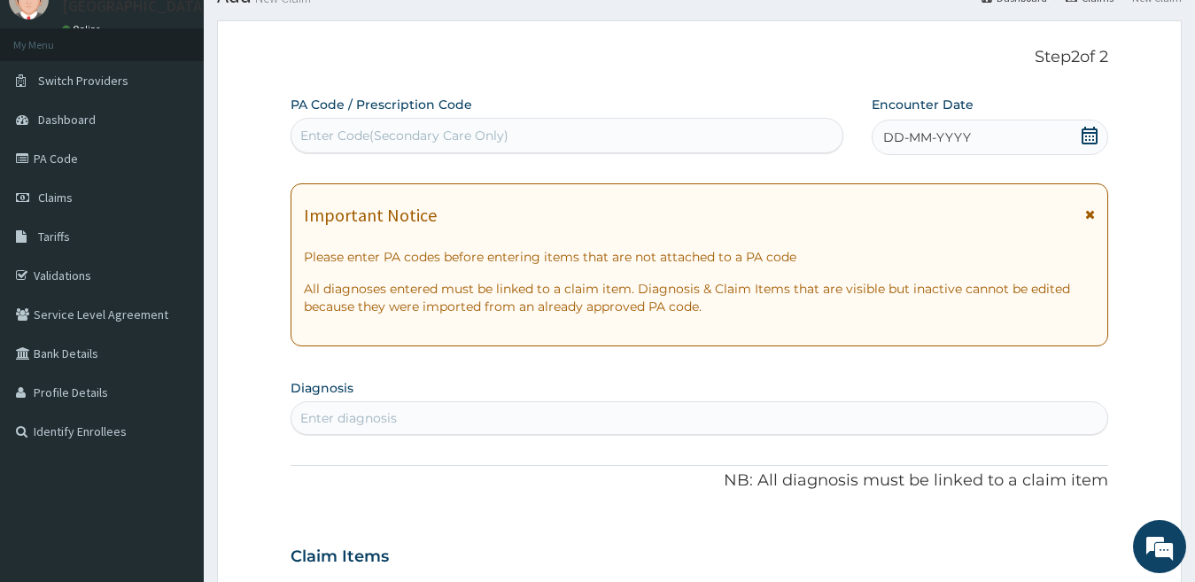
click at [952, 143] on span "DD-MM-YYYY" at bounding box center [927, 137] width 88 height 18
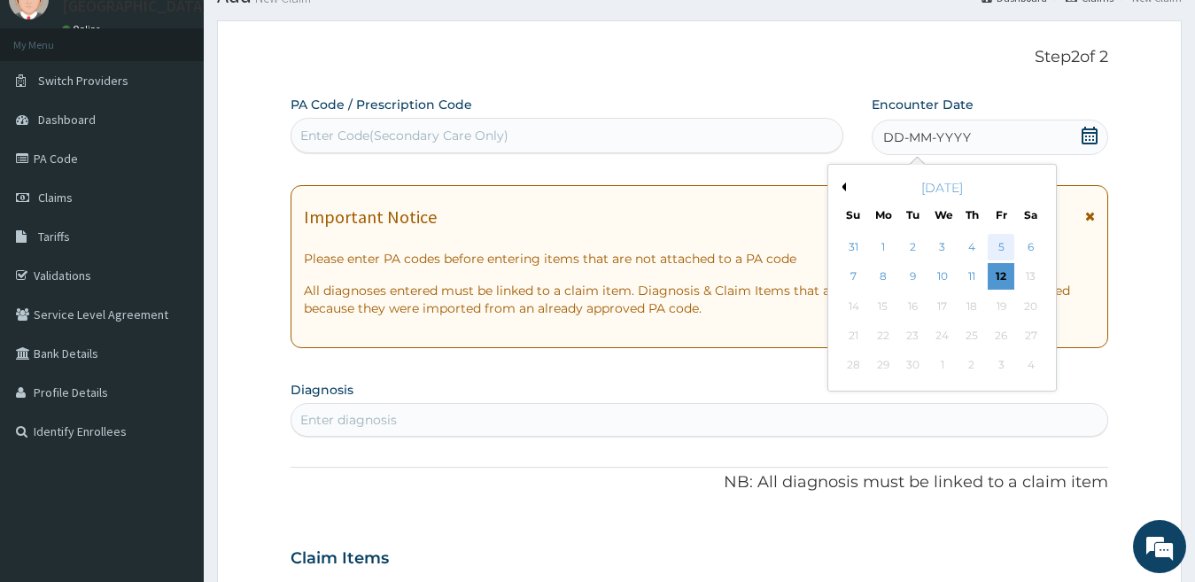
click at [999, 244] on div "5" at bounding box center [1001, 247] width 27 height 27
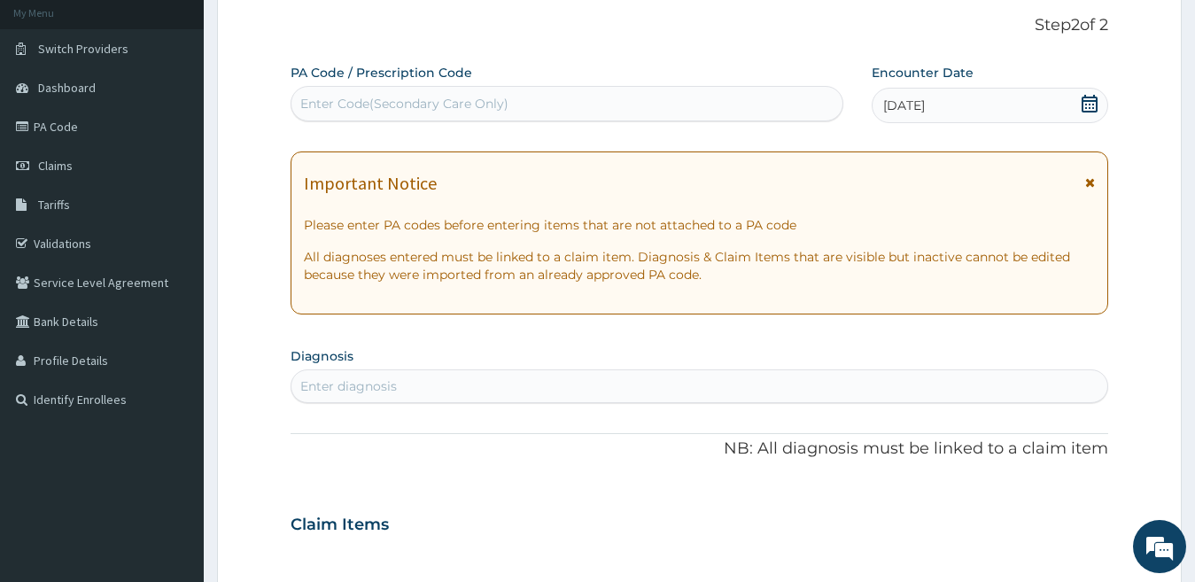
scroll to position [74, 0]
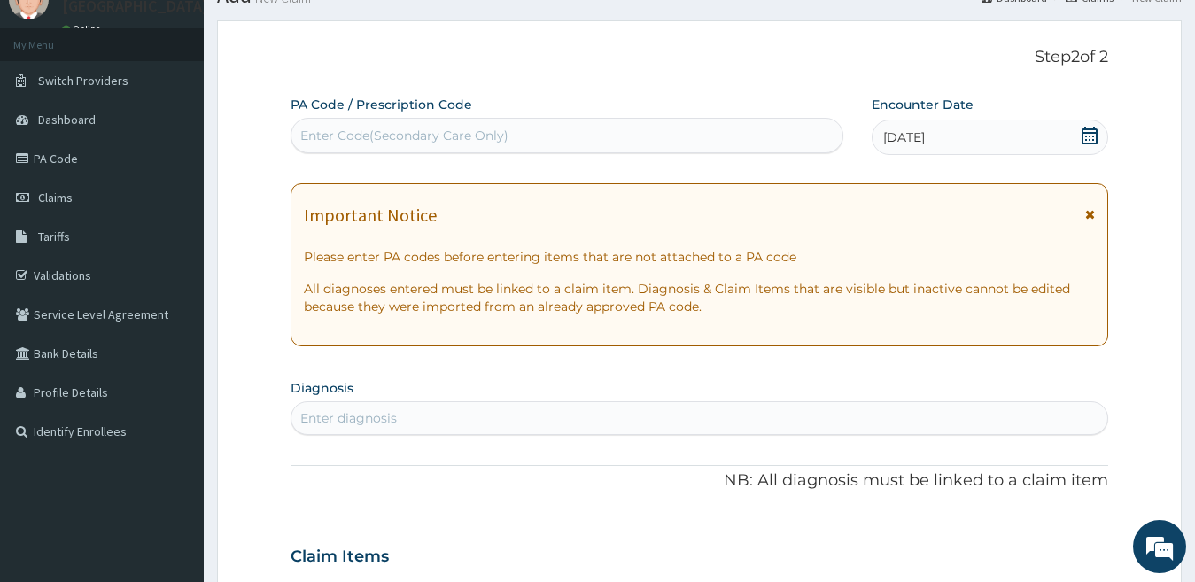
click at [544, 416] on div "Enter diagnosis" at bounding box center [699, 418] width 817 height 28
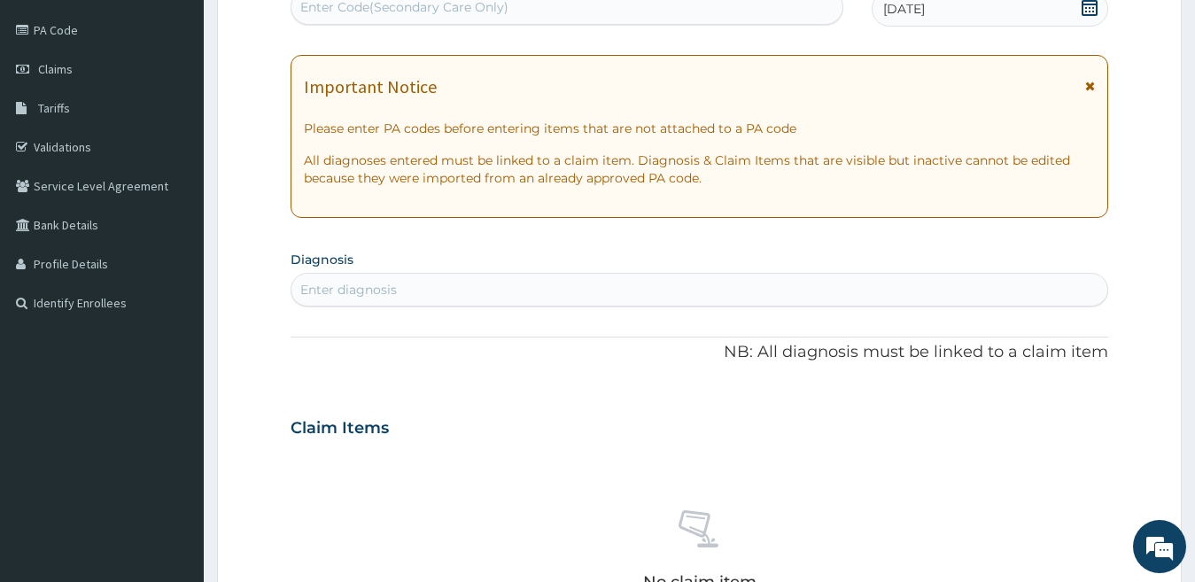
scroll to position [251, 0]
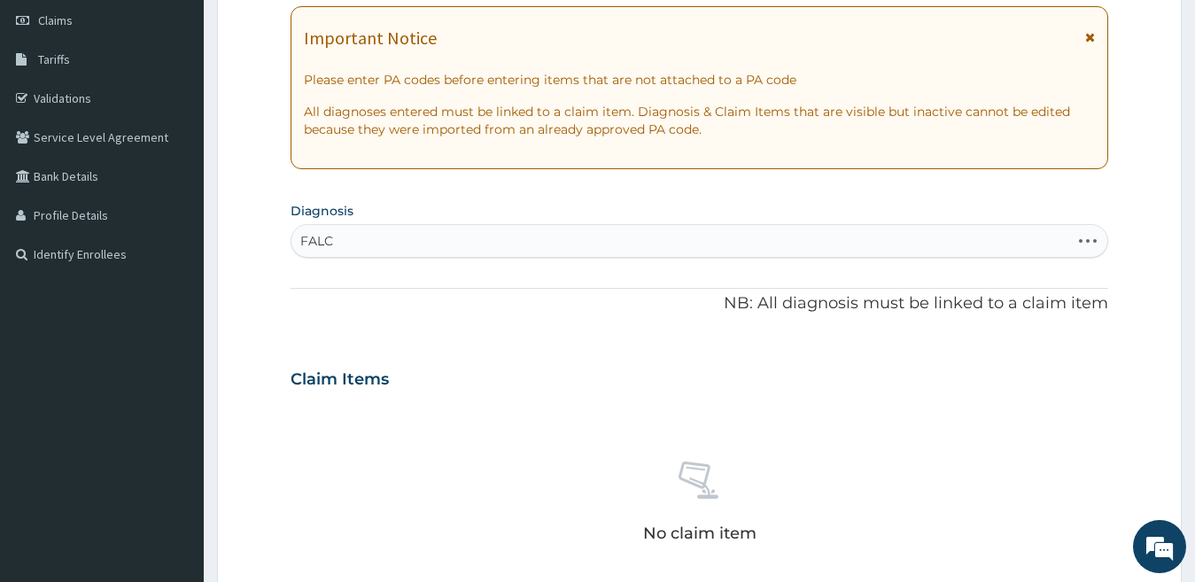
type input "[PERSON_NAME]"
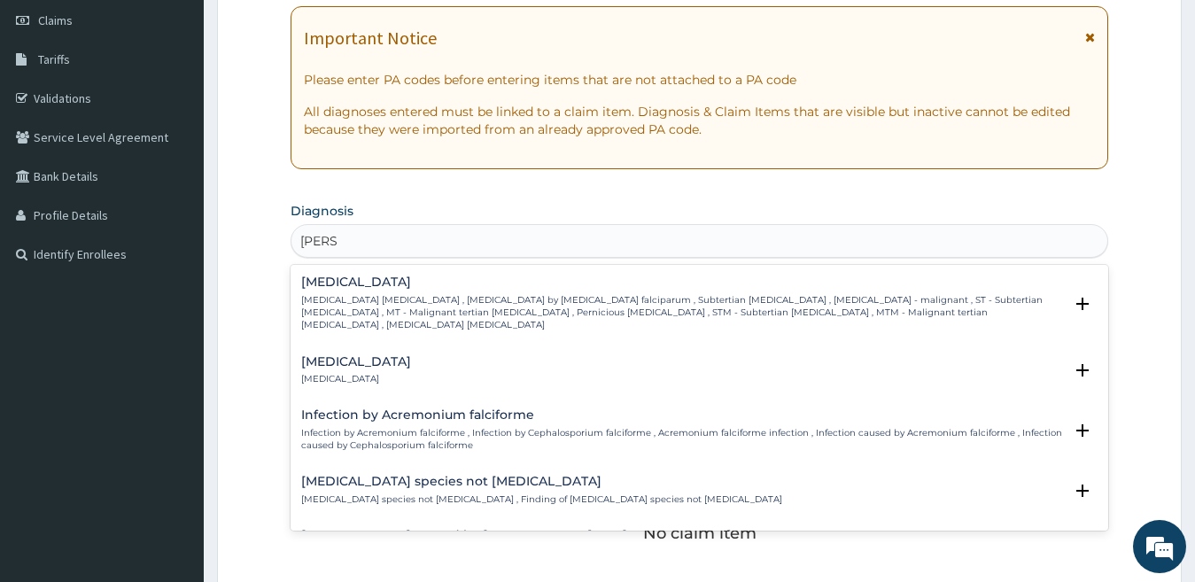
click at [336, 286] on h4 "[MEDICAL_DATA]" at bounding box center [682, 281] width 763 height 13
click at [378, 292] on div "[MEDICAL_DATA] [MEDICAL_DATA] [MEDICAL_DATA] , [MEDICAL_DATA] by [MEDICAL_DATA]…" at bounding box center [682, 303] width 763 height 56
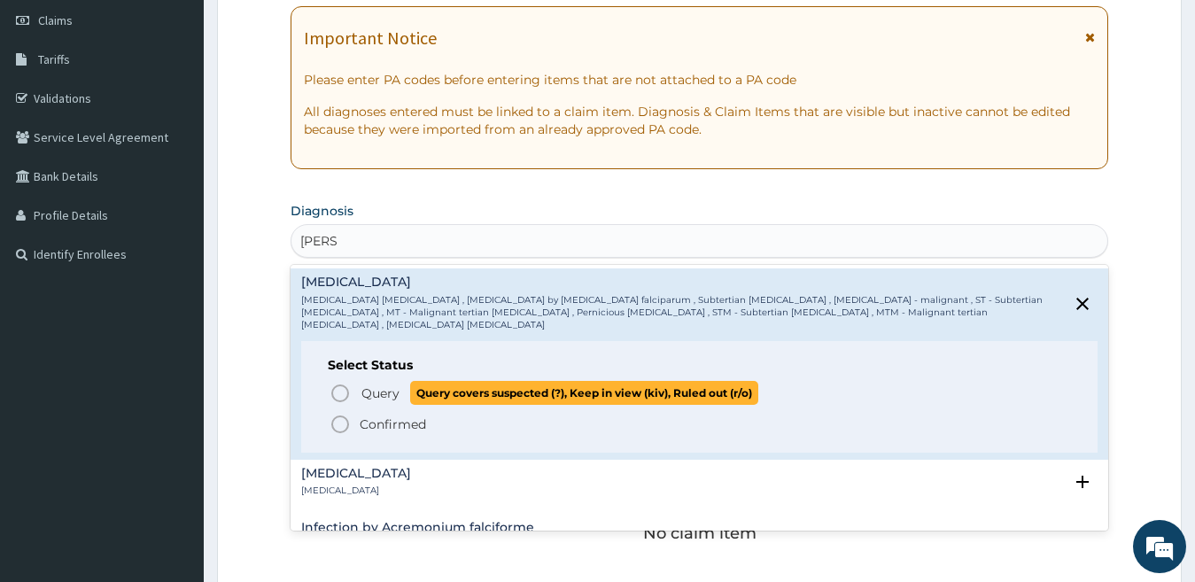
click at [331, 384] on icon "status option query" at bounding box center [339, 393] width 21 height 21
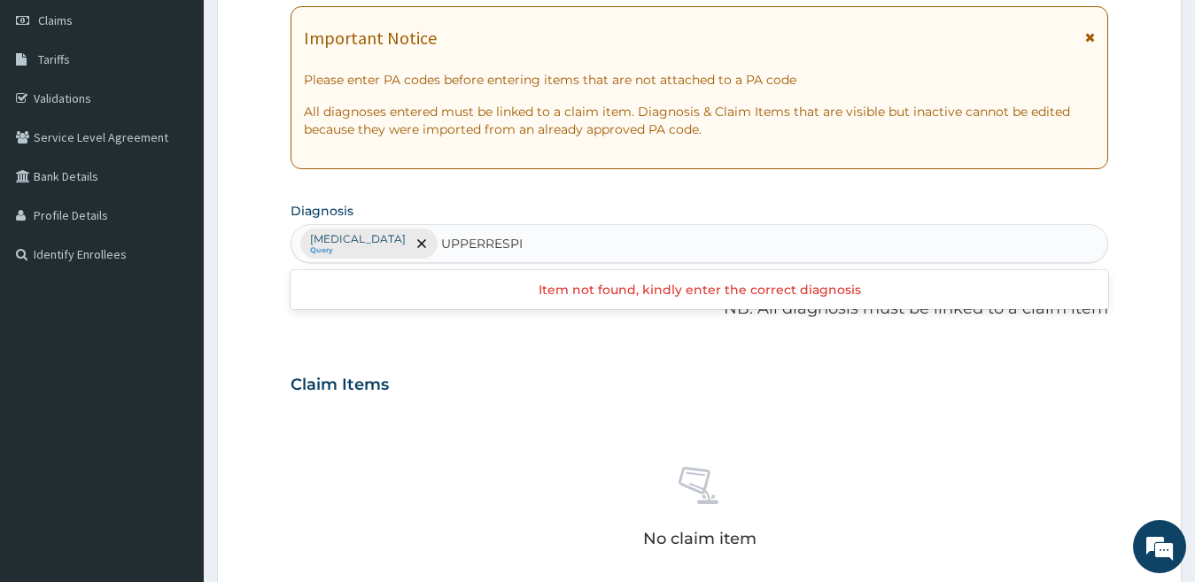
click at [494, 236] on input "UPPERRESPI" at bounding box center [482, 244] width 83 height 18
type input "UPPER RESPI"
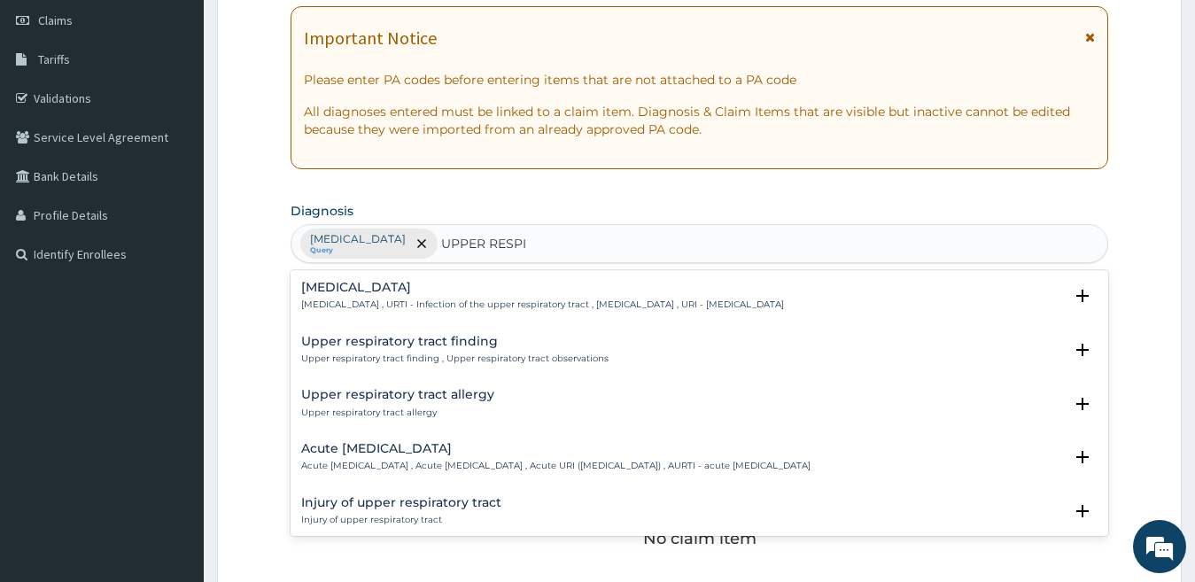
click at [457, 282] on h4 "[MEDICAL_DATA]" at bounding box center [542, 287] width 483 height 13
click at [449, 303] on p "[MEDICAL_DATA] , URTI - Infection of the upper respiratory tract , [MEDICAL_DAT…" at bounding box center [542, 304] width 483 height 12
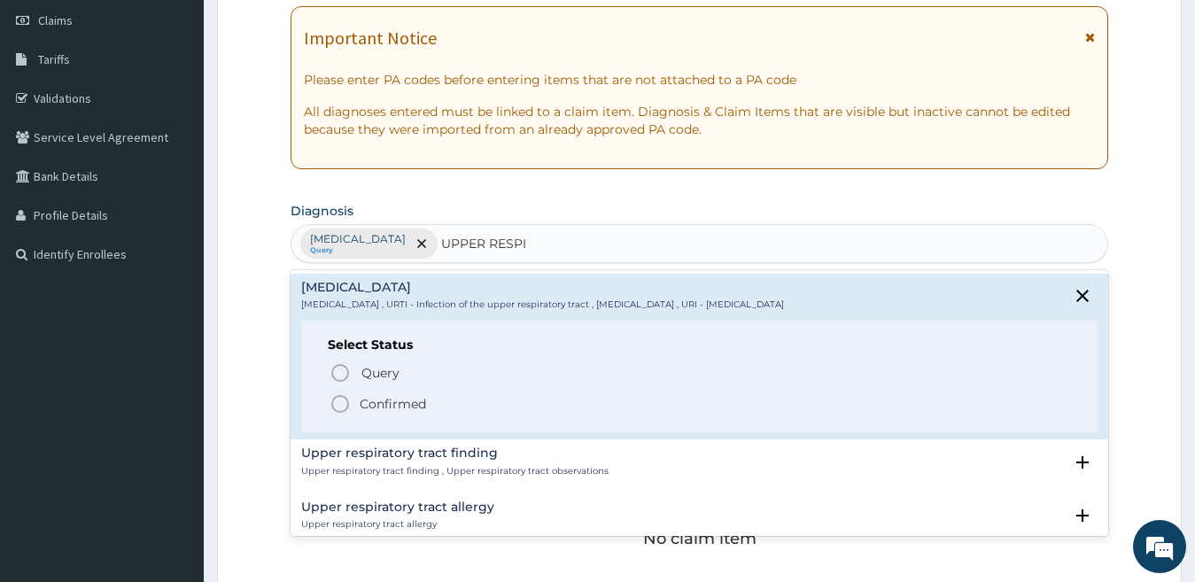
click at [449, 303] on p "[MEDICAL_DATA] , URTI - Infection of the upper respiratory tract , [MEDICAL_DAT…" at bounding box center [542, 304] width 483 height 12
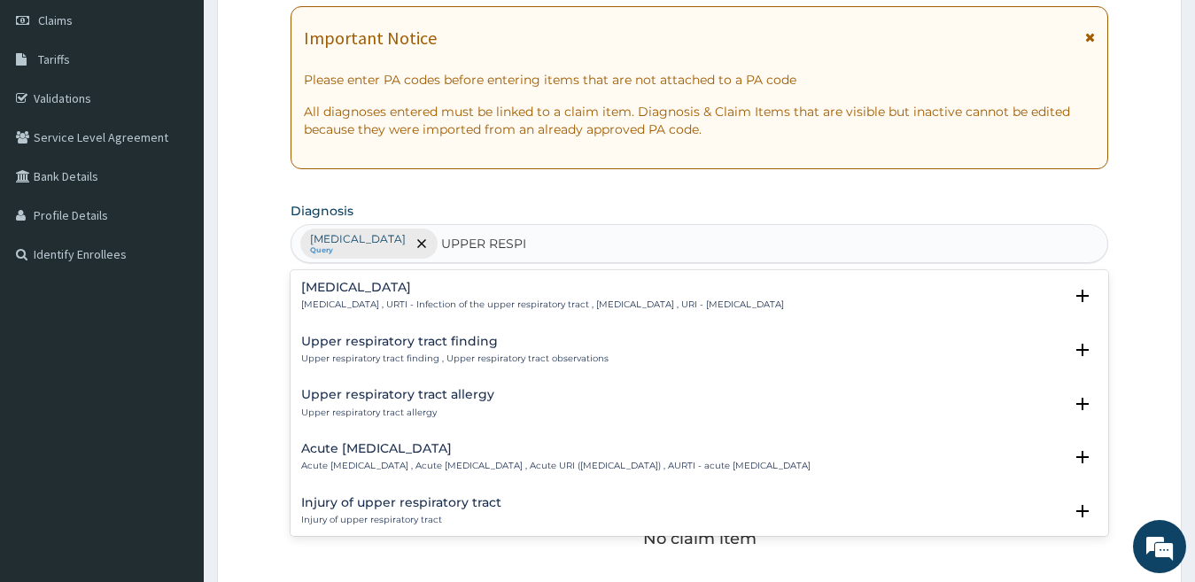
click at [465, 296] on div "[MEDICAL_DATA] [MEDICAL_DATA] , URTI - Infection of the upper respiratory tract…" at bounding box center [542, 296] width 483 height 31
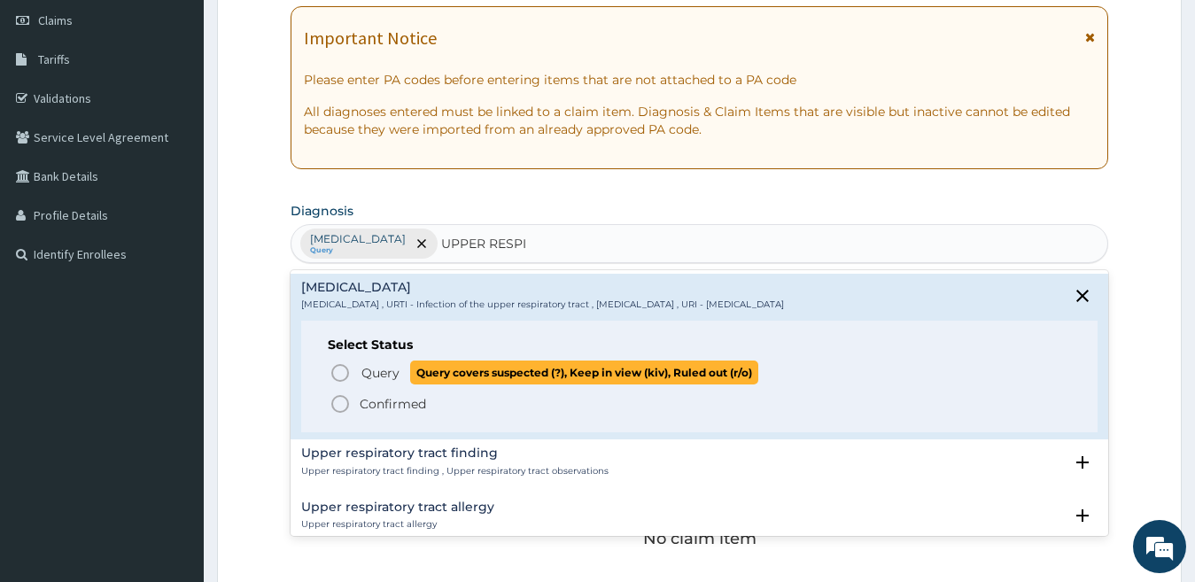
click at [435, 372] on span "Query covers suspected (?), Keep in view (kiv), Ruled out (r/o)" at bounding box center [584, 372] width 348 height 24
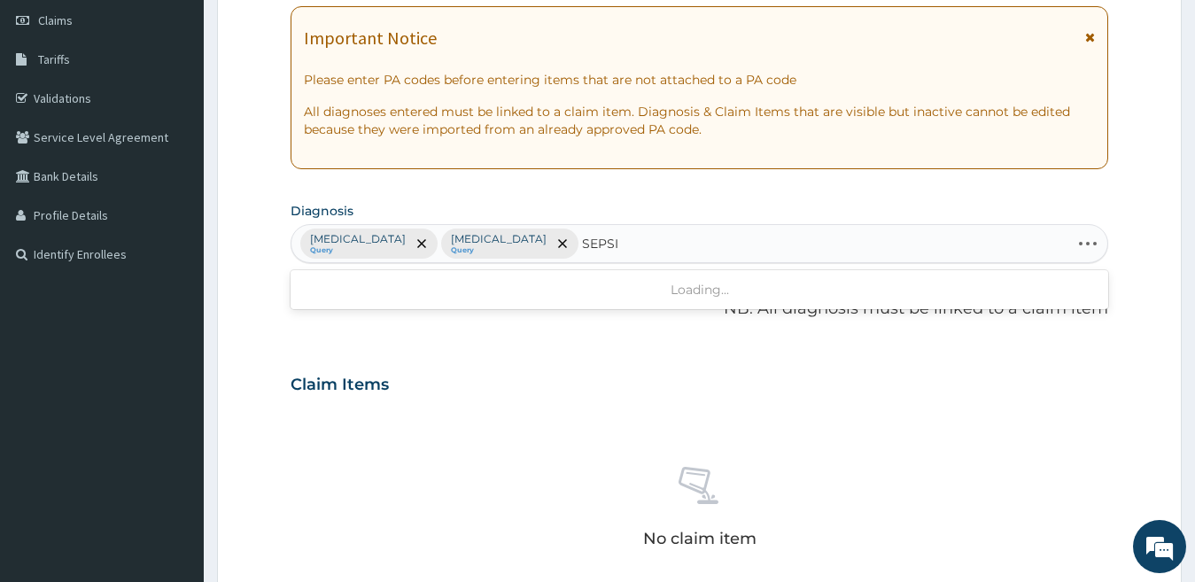
type input "[MEDICAL_DATA]"
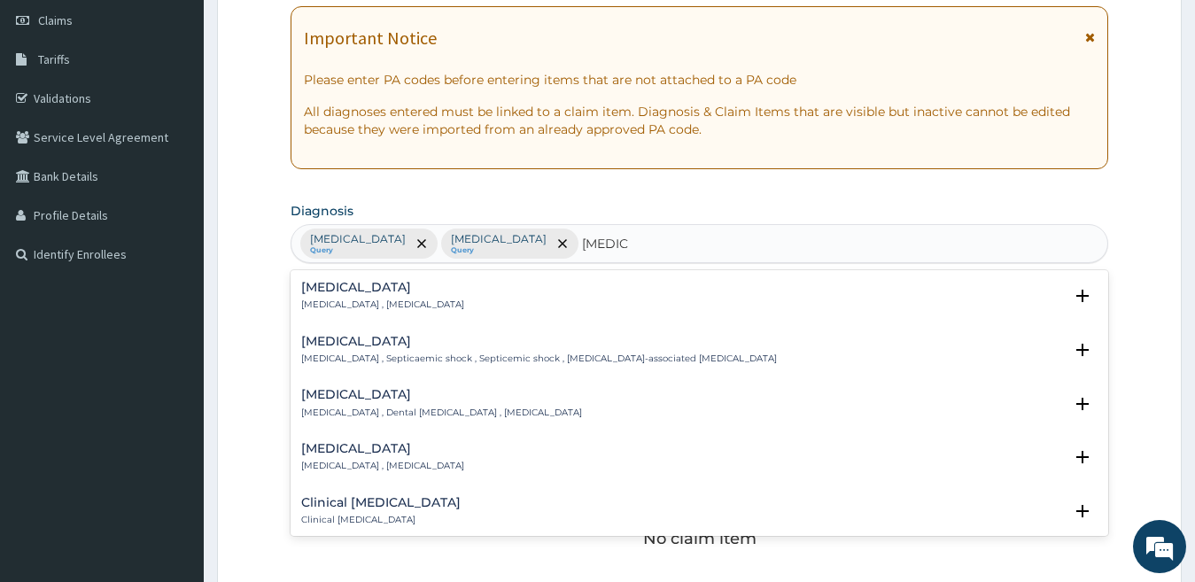
click at [413, 283] on h4 "[MEDICAL_DATA]" at bounding box center [382, 287] width 163 height 13
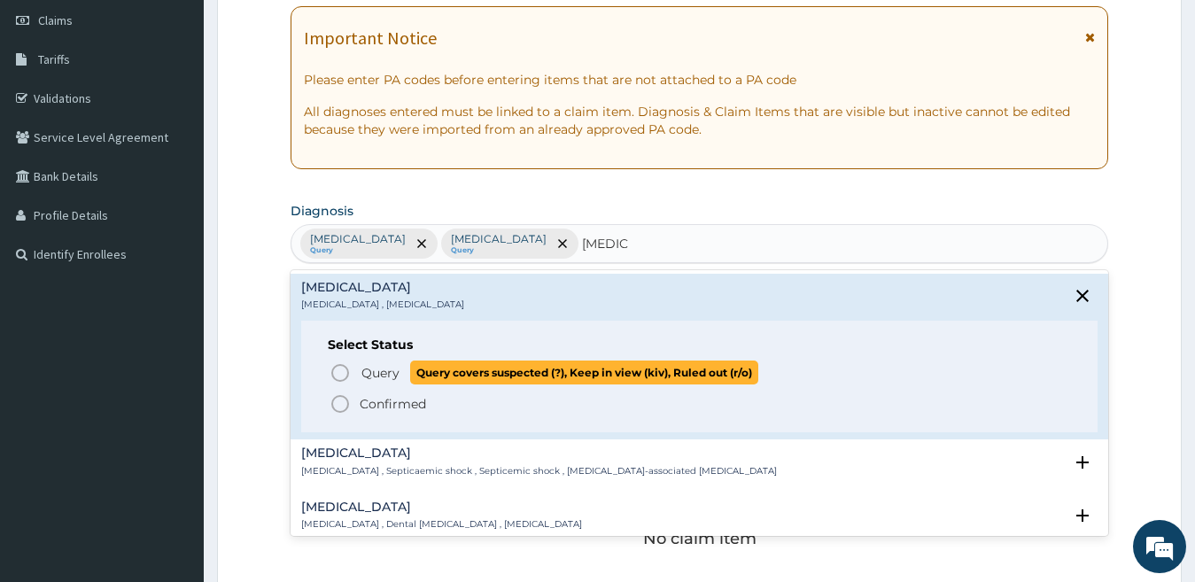
click at [386, 373] on span "Query" at bounding box center [380, 373] width 38 height 18
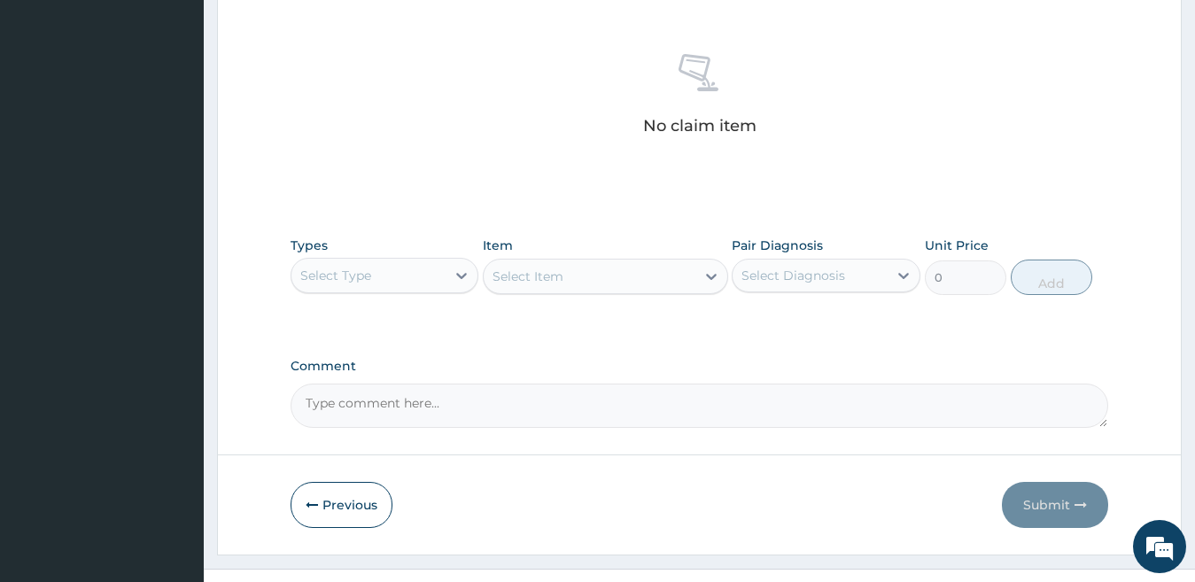
scroll to position [695, 0]
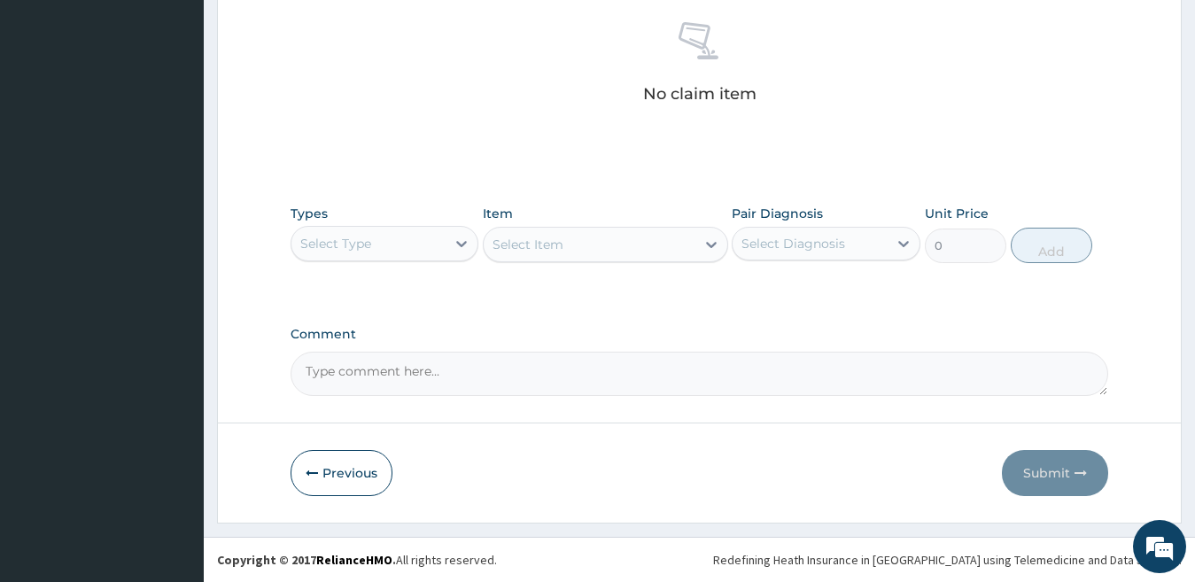
click at [340, 253] on div "Select Type" at bounding box center [368, 243] width 155 height 28
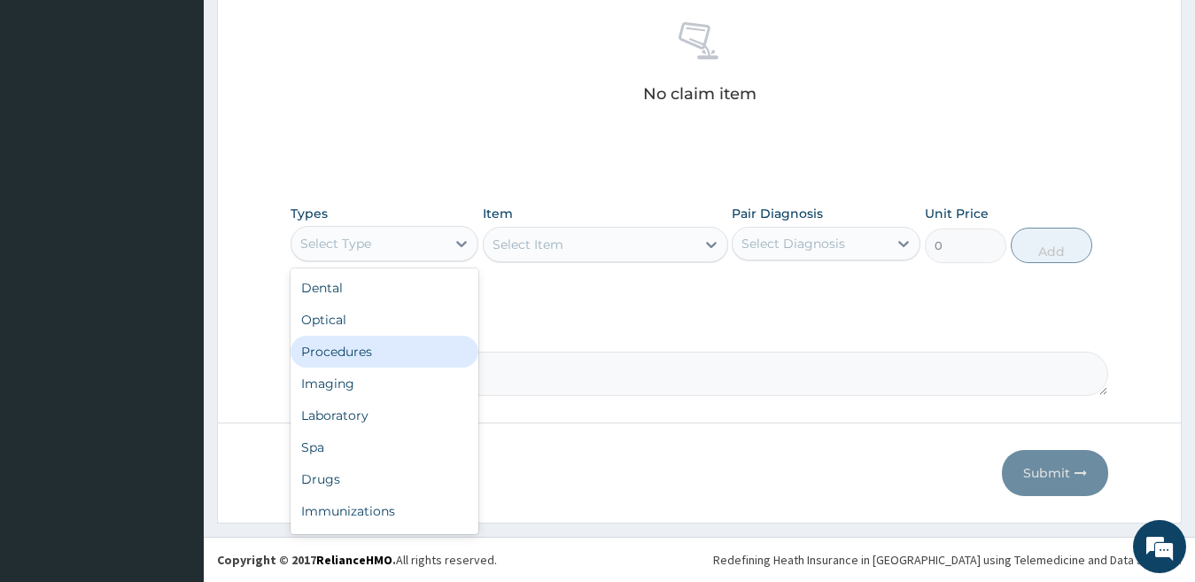
click at [362, 355] on div "Procedures" at bounding box center [385, 352] width 189 height 32
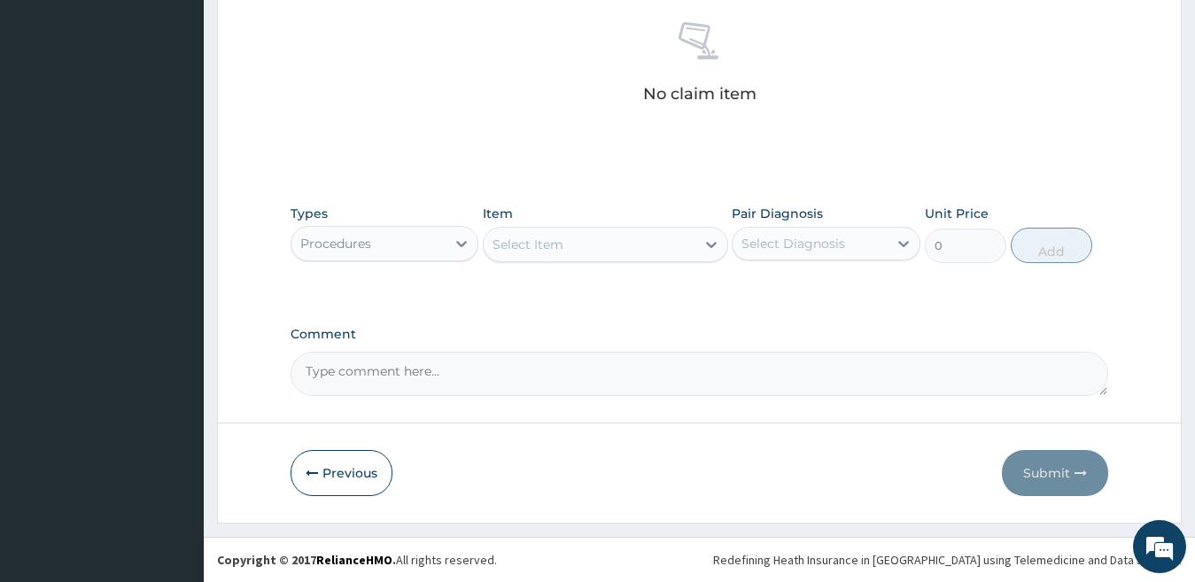
click at [604, 245] on div "Select Item" at bounding box center [590, 244] width 212 height 28
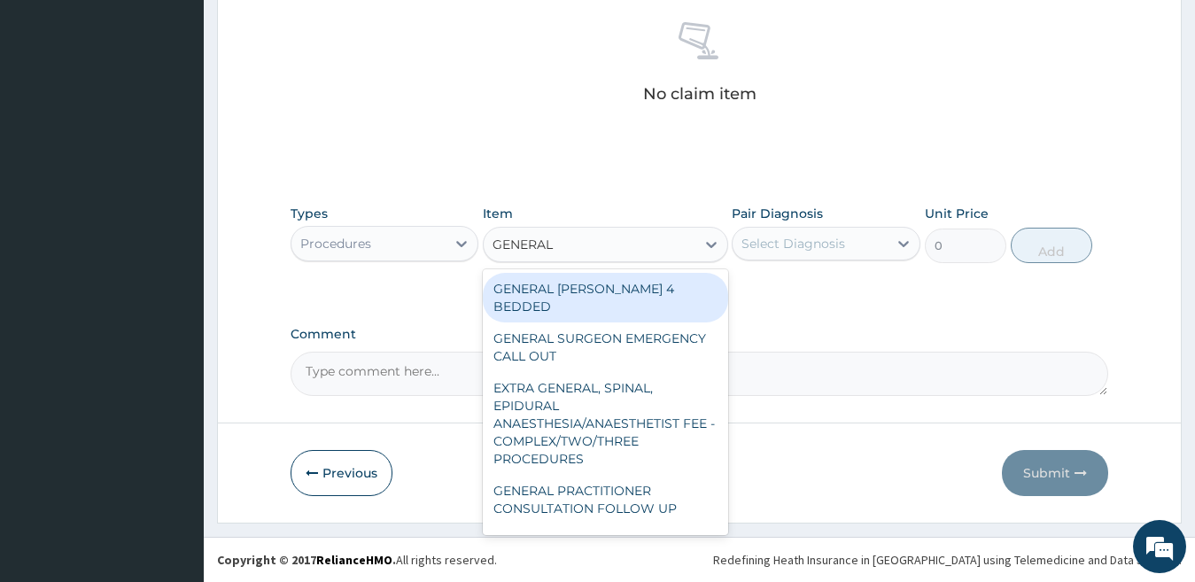
type input "GENERAL P"
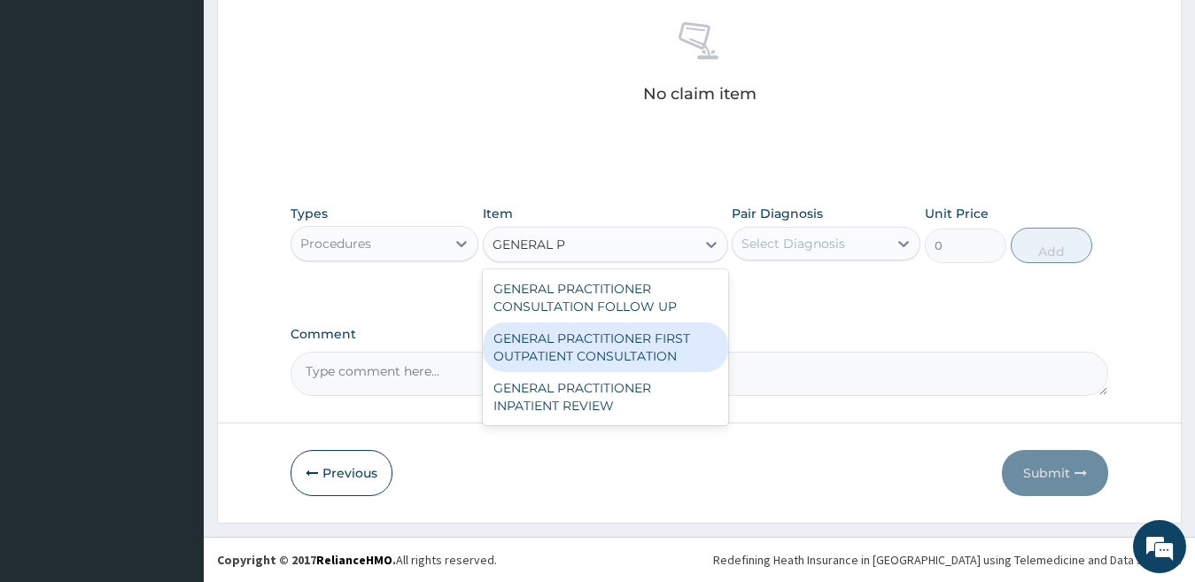
click at [597, 341] on div "GENERAL PRACTITIONER FIRST OUTPATIENT CONSULTATION" at bounding box center [605, 347] width 245 height 50
type input "3750"
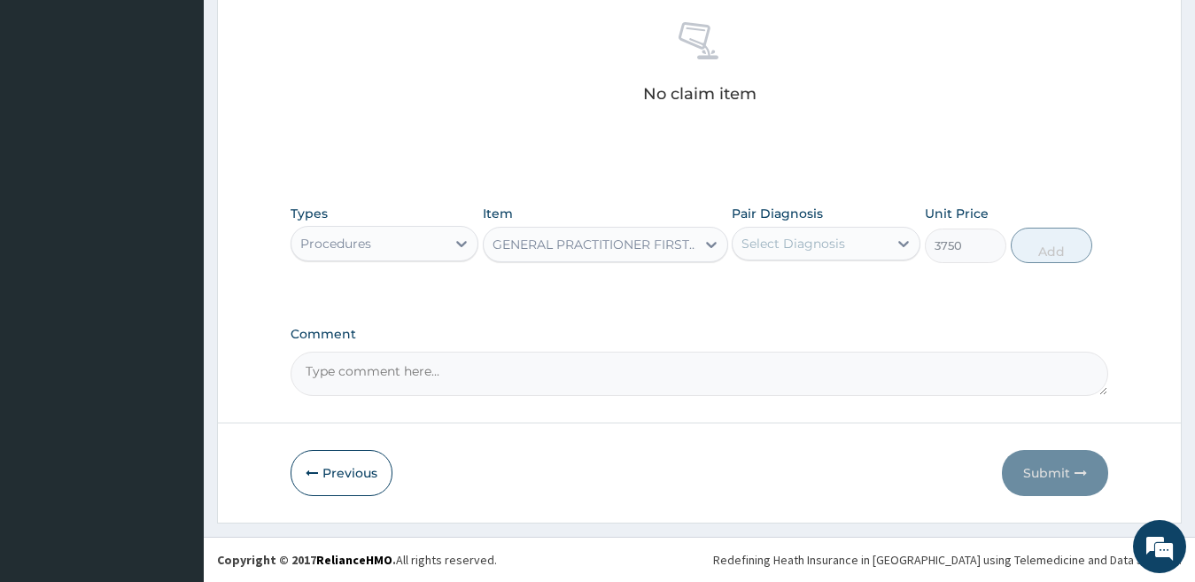
click at [843, 243] on div "Select Diagnosis" at bounding box center [793, 244] width 104 height 18
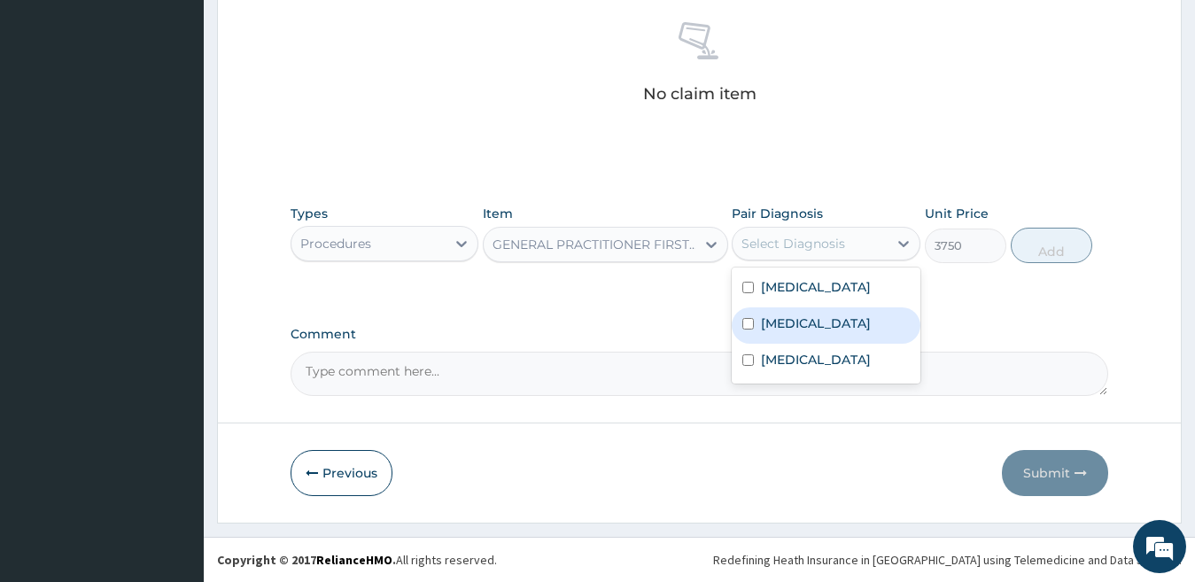
click at [833, 332] on label "Upper respiratory infection" at bounding box center [816, 323] width 110 height 18
checkbox input "true"
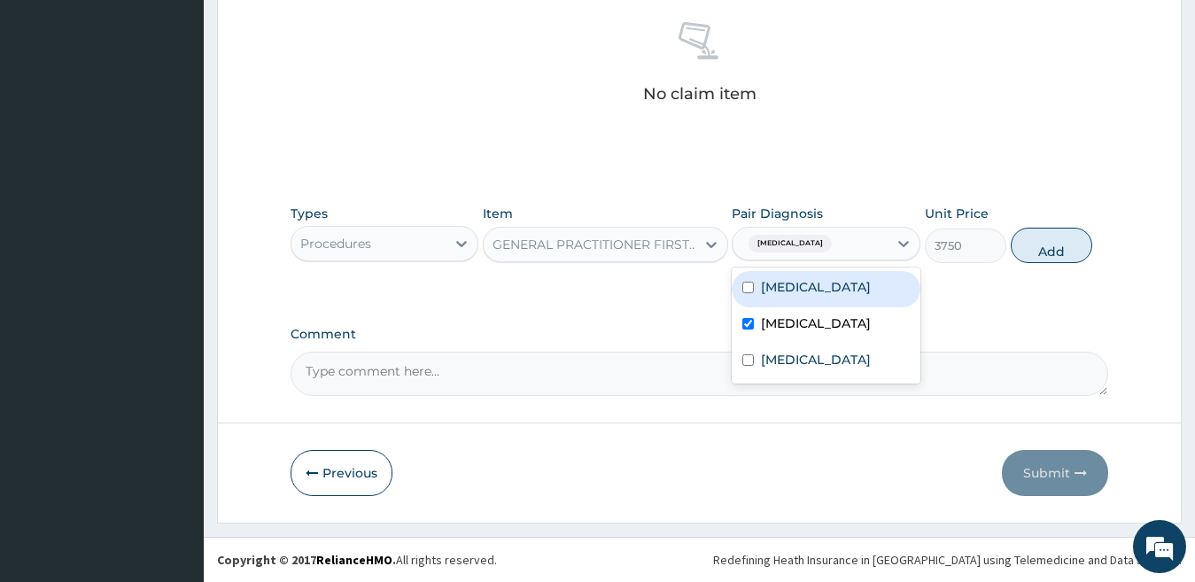
click at [851, 279] on label "[MEDICAL_DATA]" at bounding box center [816, 287] width 110 height 18
checkbox input "true"
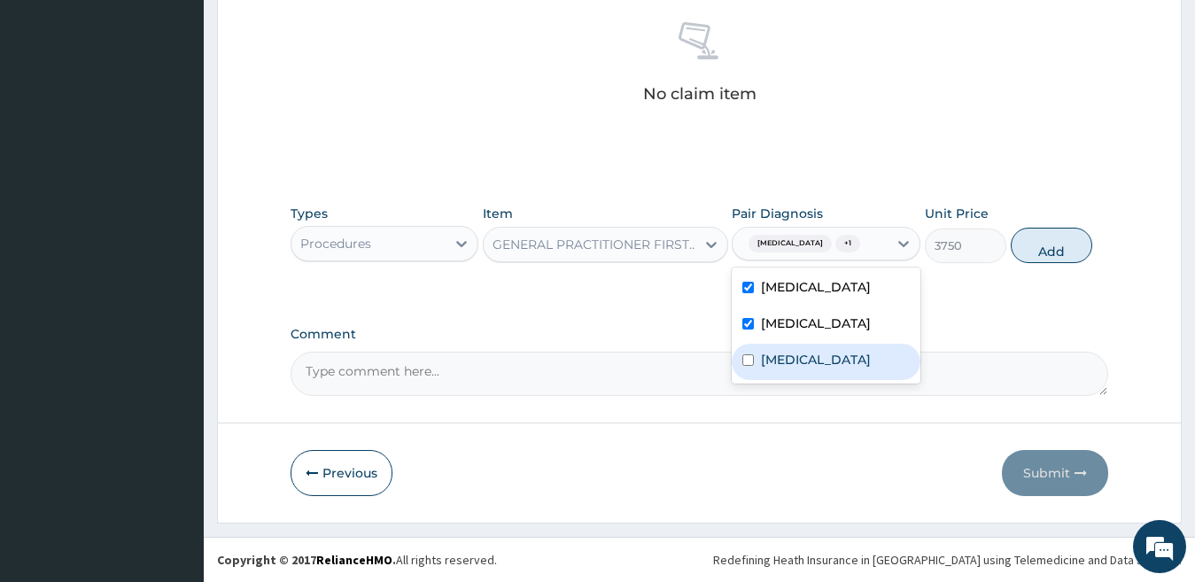
click at [802, 368] on label "[MEDICAL_DATA]" at bounding box center [816, 360] width 110 height 18
checkbox input "true"
click at [1042, 261] on button "Add" at bounding box center [1051, 245] width 81 height 35
type input "0"
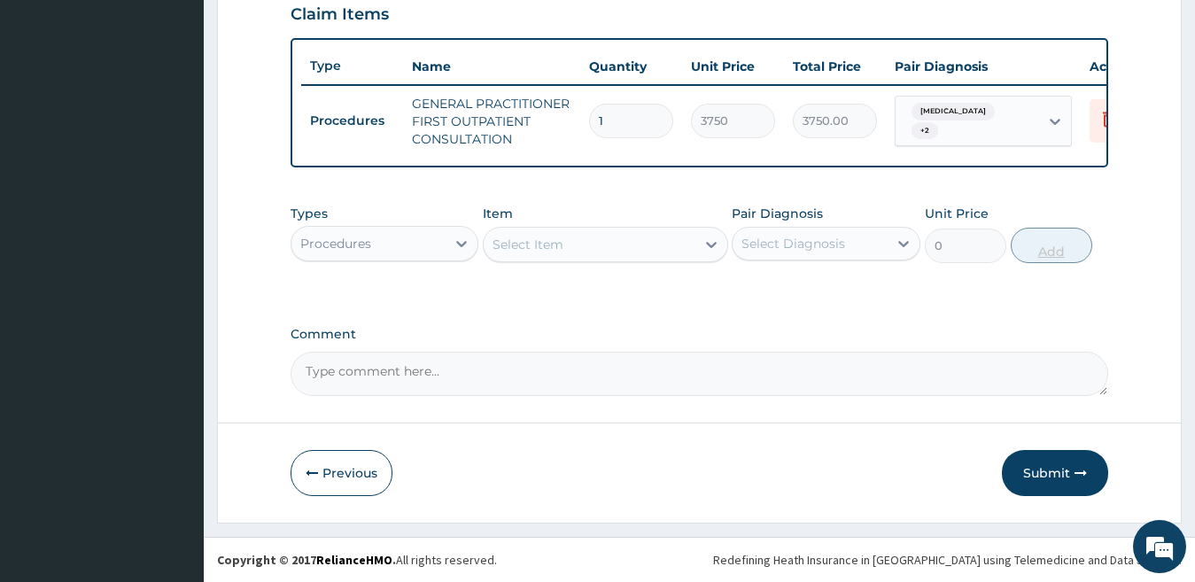
scroll to position [636, 0]
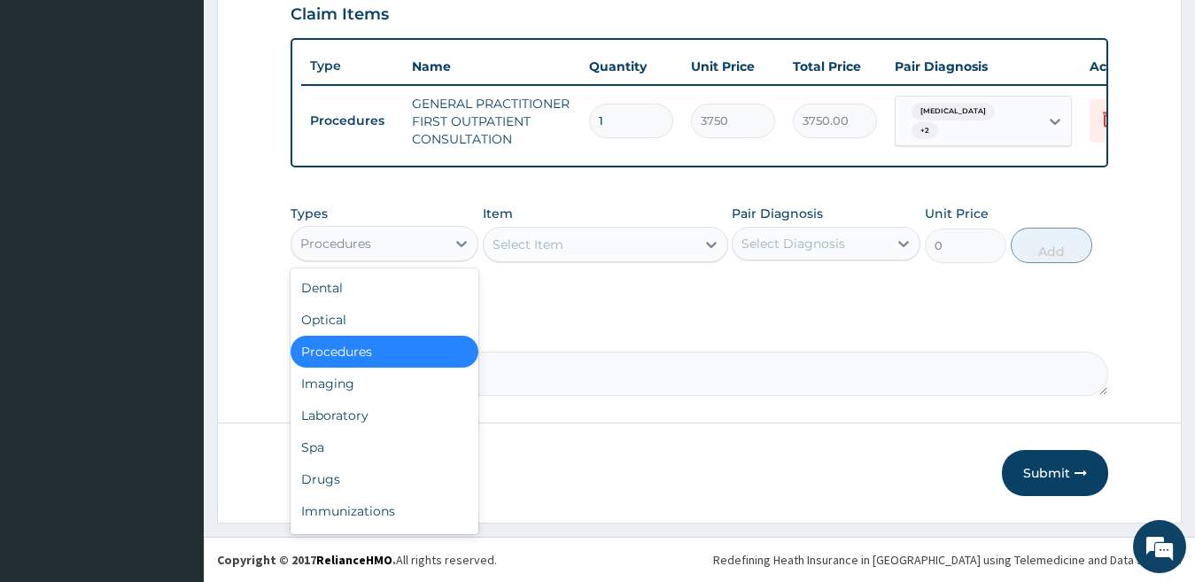
click at [368, 238] on div "Procedures" at bounding box center [335, 244] width 71 height 18
click at [377, 474] on div "Drugs" at bounding box center [385, 479] width 189 height 32
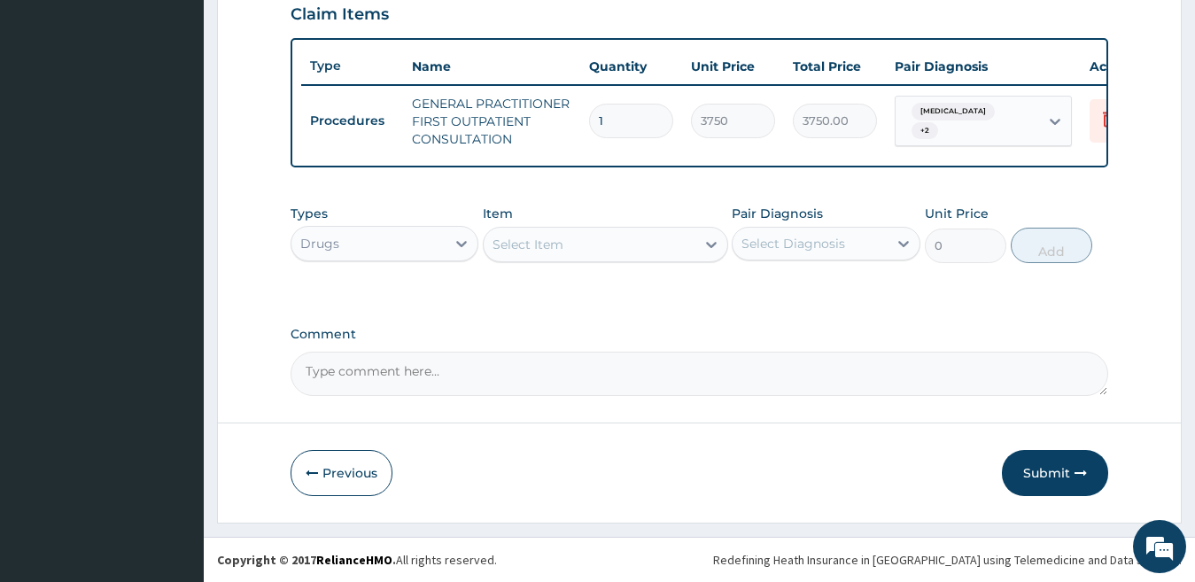
click at [576, 238] on div "Select Item" at bounding box center [590, 244] width 212 height 28
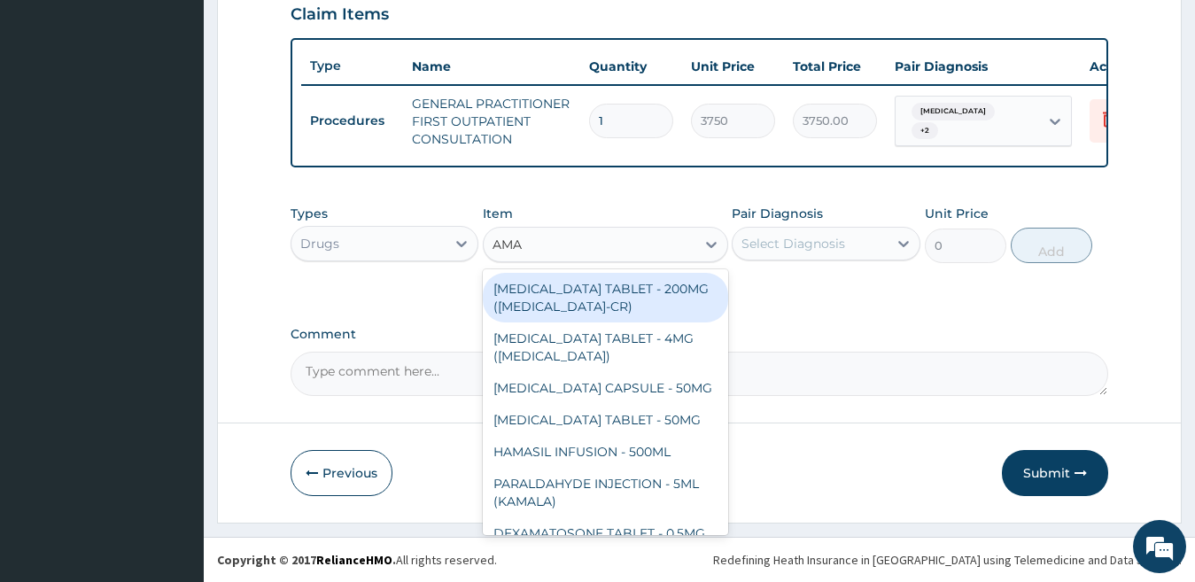
type input "AMAT"
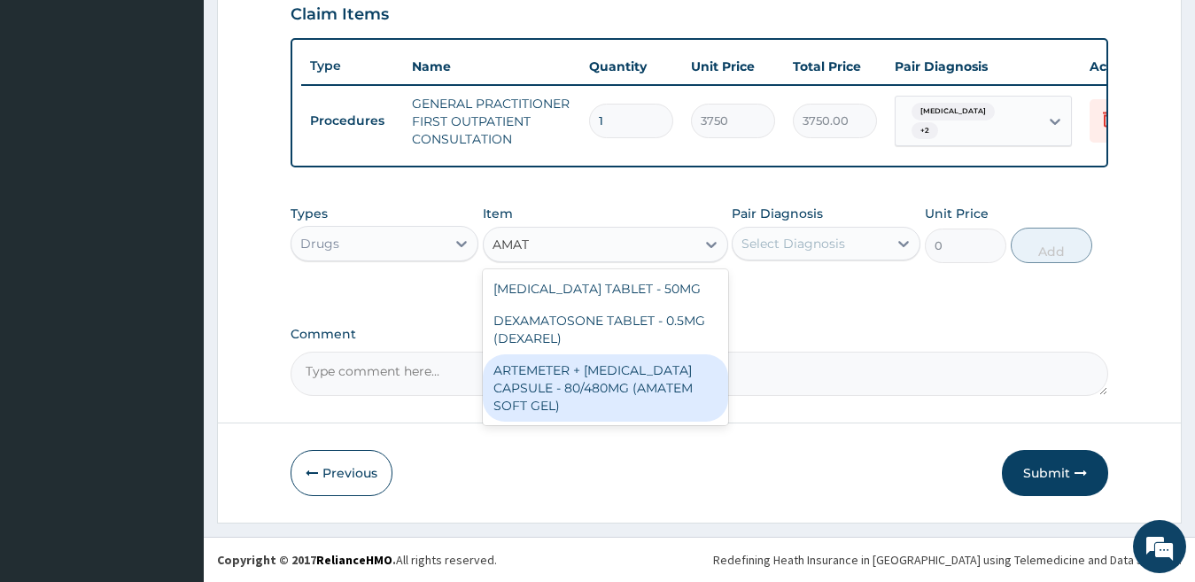
click at [672, 382] on div "ARTEMETER + LUMEFANTRINE CAPSULE - 80/480MG (AMATEM SOFT GEL)" at bounding box center [605, 387] width 245 height 67
type input "420"
click at [672, 382] on textarea "Comment" at bounding box center [700, 374] width 818 height 44
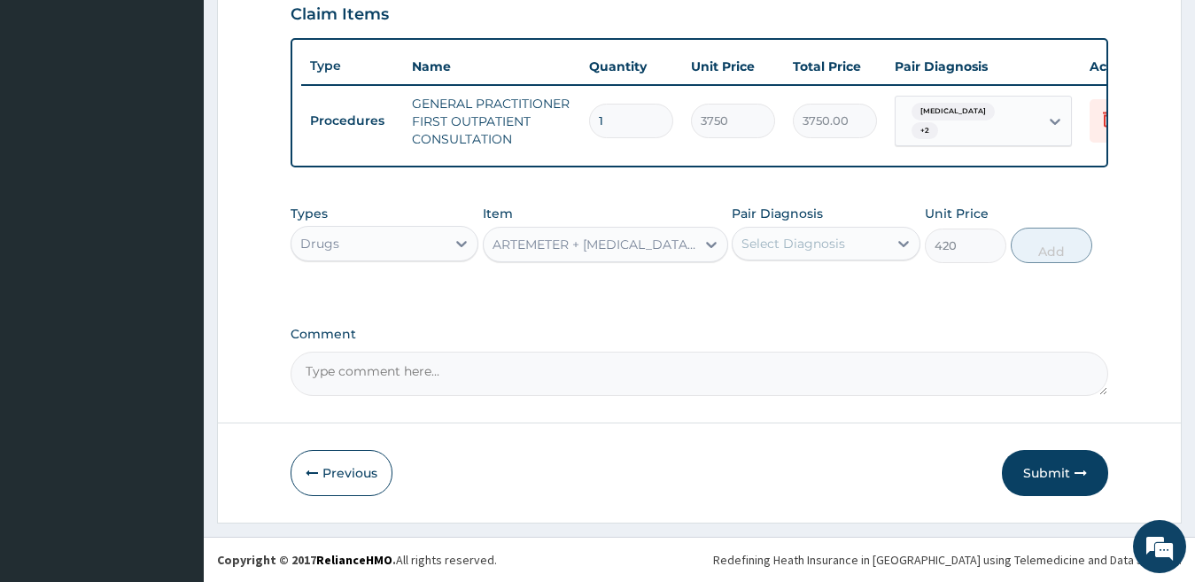
click at [801, 247] on div "Select Diagnosis" at bounding box center [793, 244] width 104 height 18
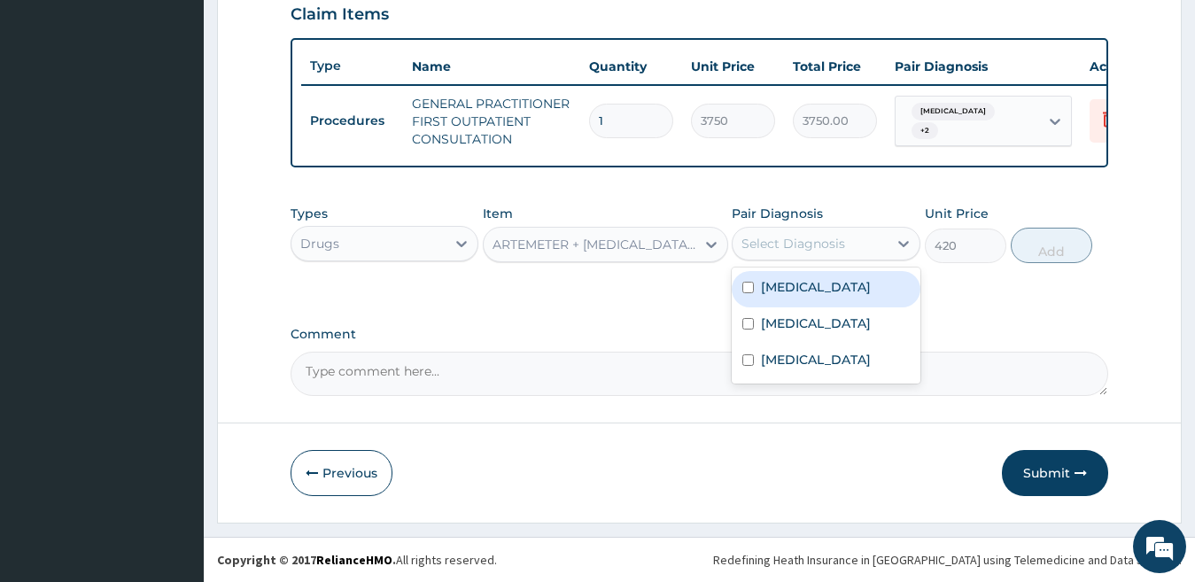
click at [796, 291] on label "Falciparum malaria" at bounding box center [816, 287] width 110 height 18
click at [838, 294] on label "Falciparum malaria" at bounding box center [816, 287] width 110 height 18
click at [837, 294] on label "[MEDICAL_DATA]" at bounding box center [816, 287] width 110 height 18
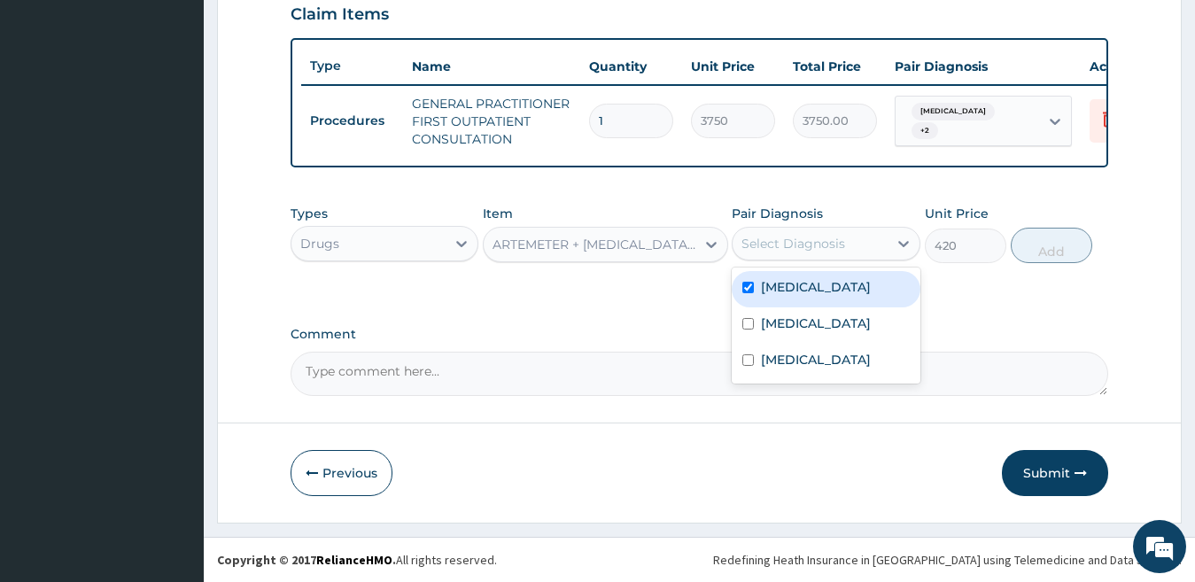
checkbox input "true"
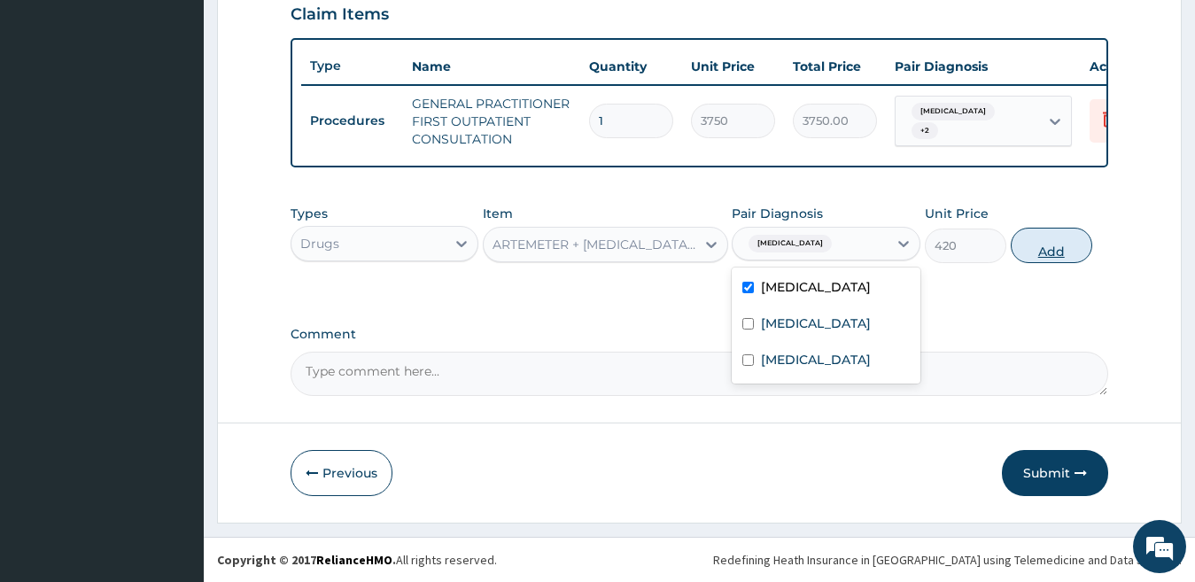
click at [1031, 247] on button "Add" at bounding box center [1051, 245] width 81 height 35
type input "0"
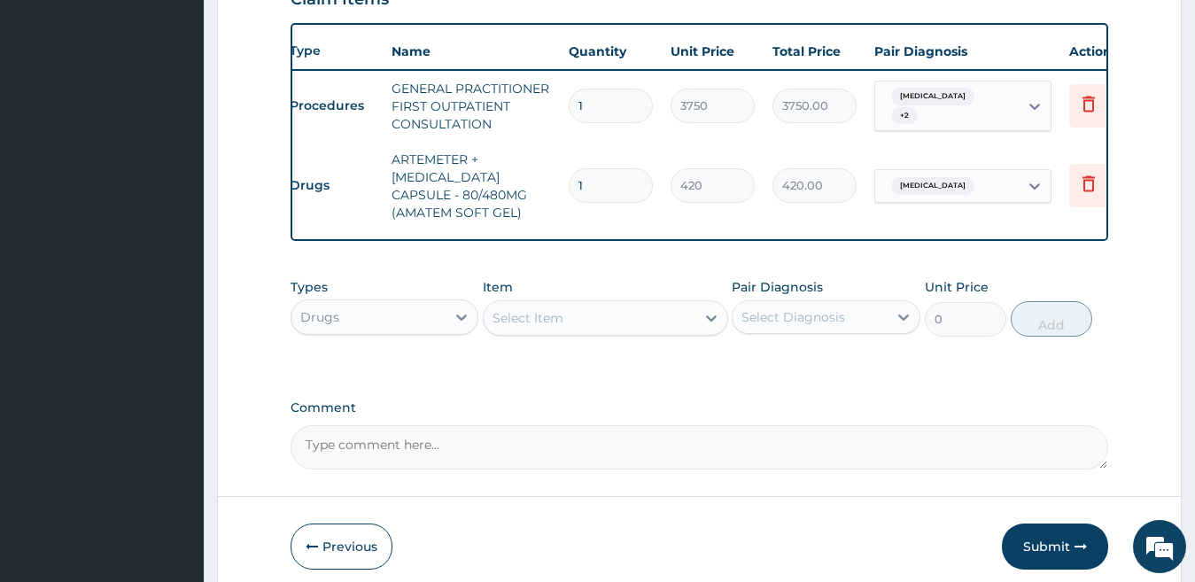
scroll to position [0, 0]
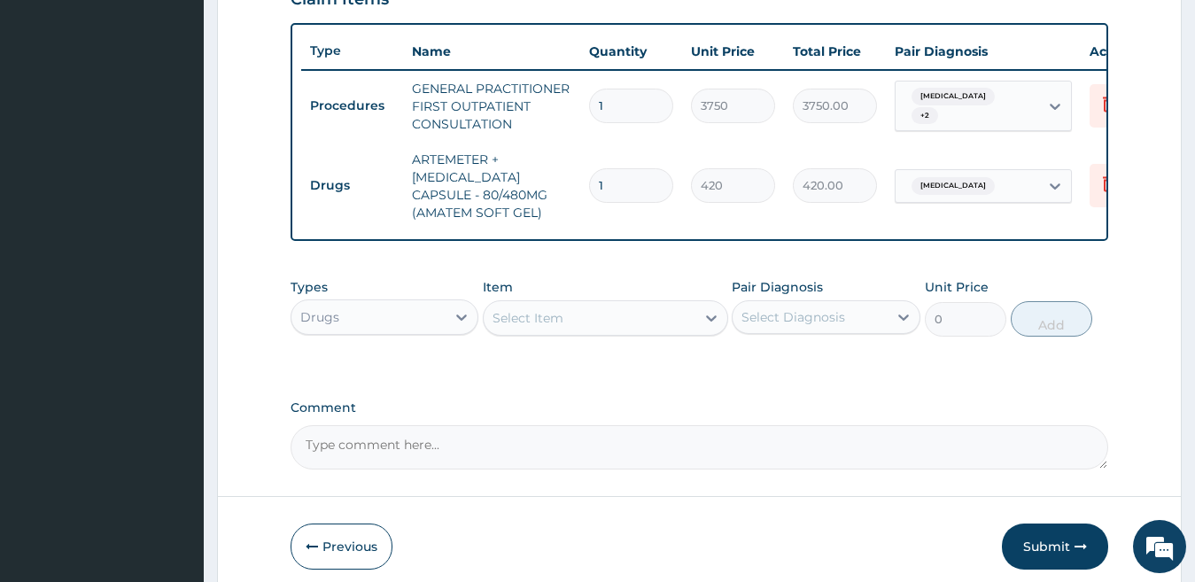
type input "0.00"
type input "6"
type input "2520.00"
type input "6"
click at [559, 327] on div "Select Item" at bounding box center [527, 318] width 71 height 18
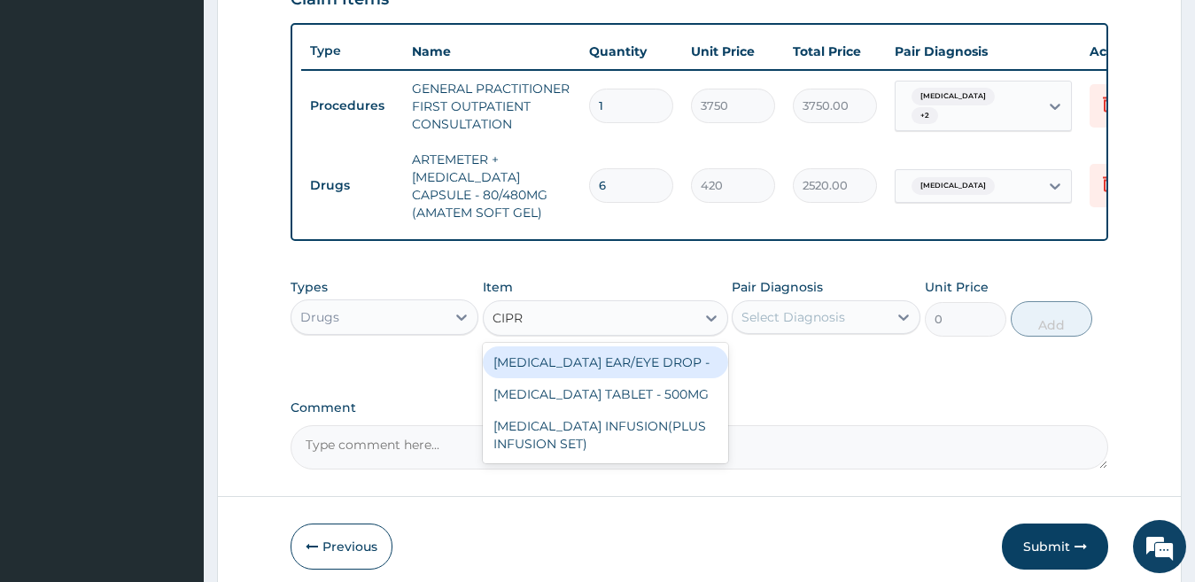
type input "CIPRO"
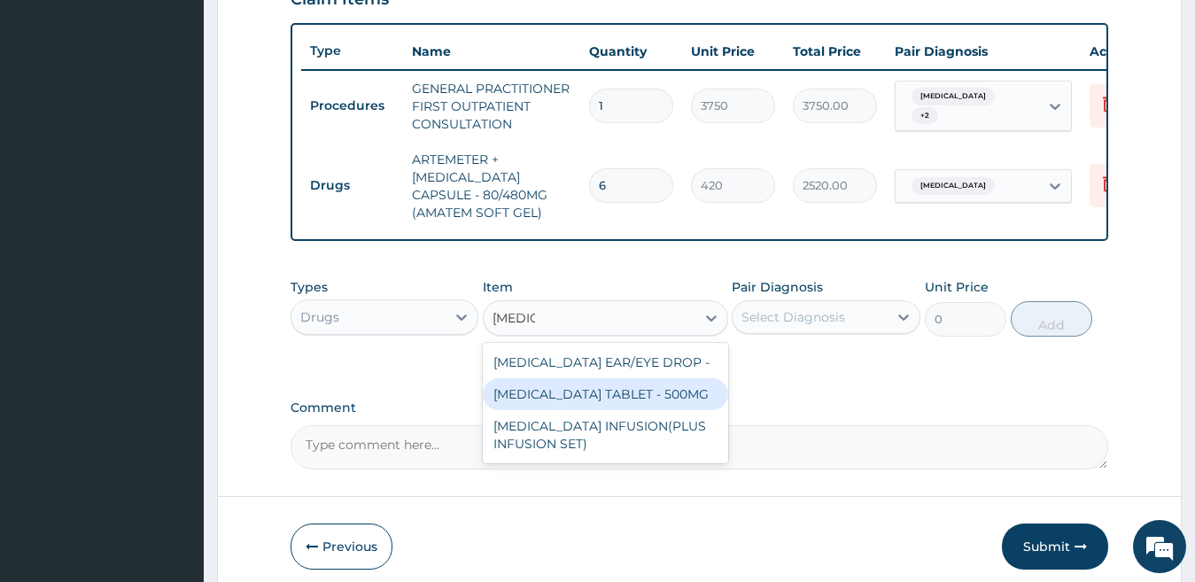
click at [615, 404] on div "CIPROFLOXACIN TABLET - 500MG" at bounding box center [605, 394] width 245 height 32
type input "196"
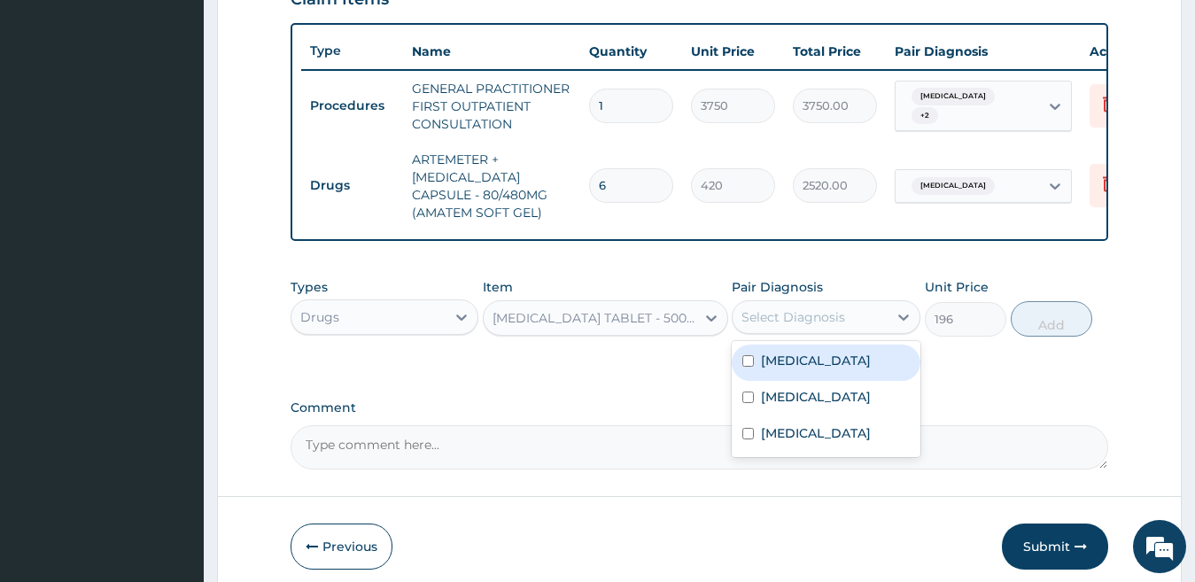
click at [773, 326] on div "Select Diagnosis" at bounding box center [793, 317] width 104 height 18
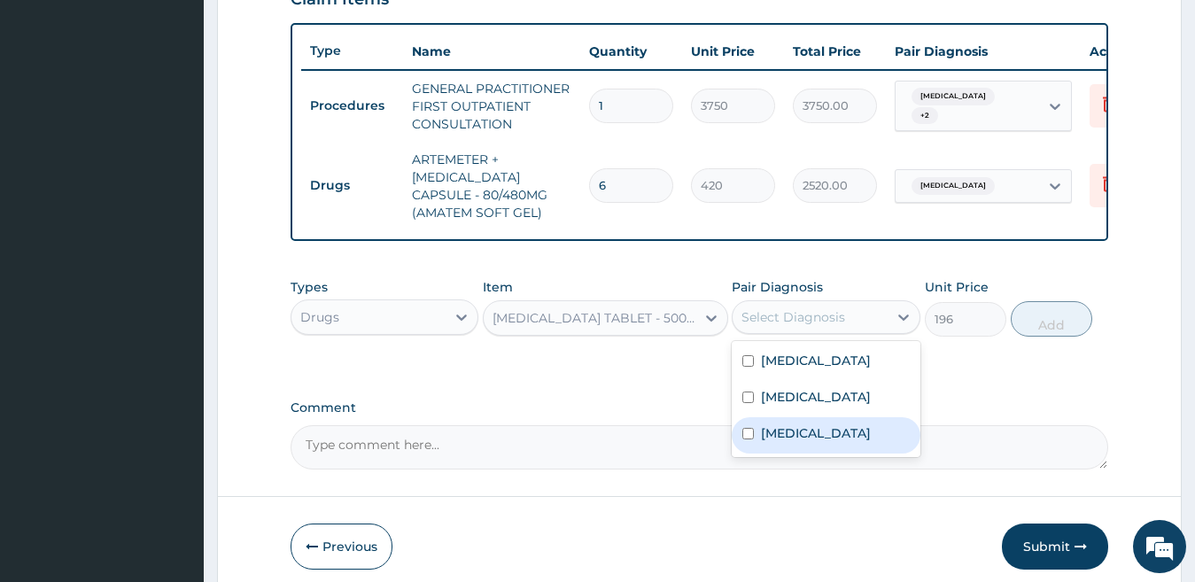
click at [779, 442] on label "[MEDICAL_DATA]" at bounding box center [816, 433] width 110 height 18
checkbox input "true"
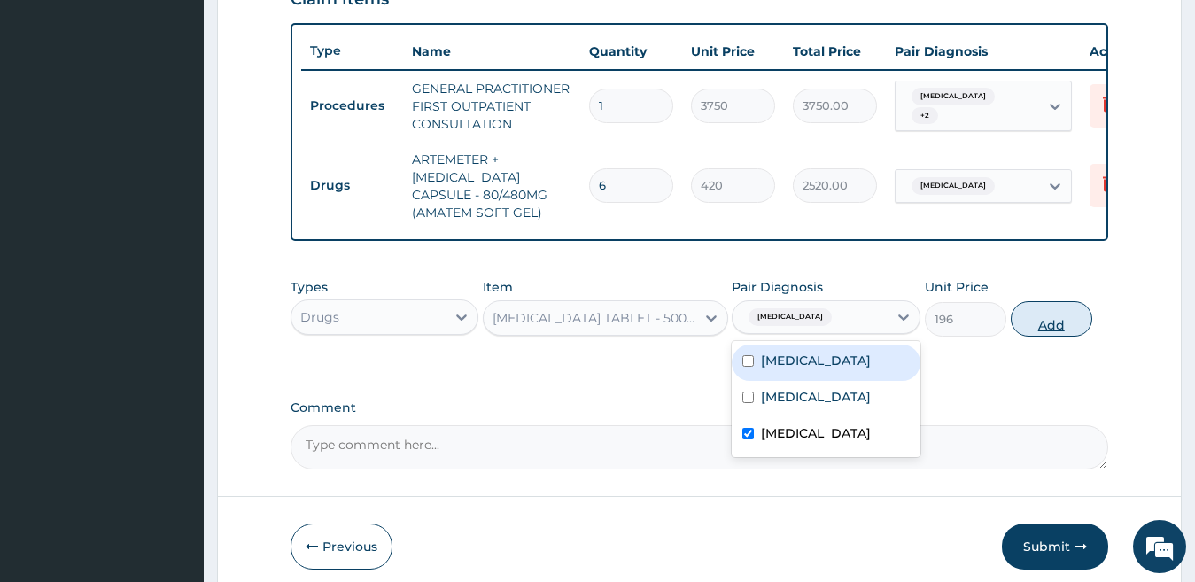
click at [1057, 337] on button "Add" at bounding box center [1051, 318] width 81 height 35
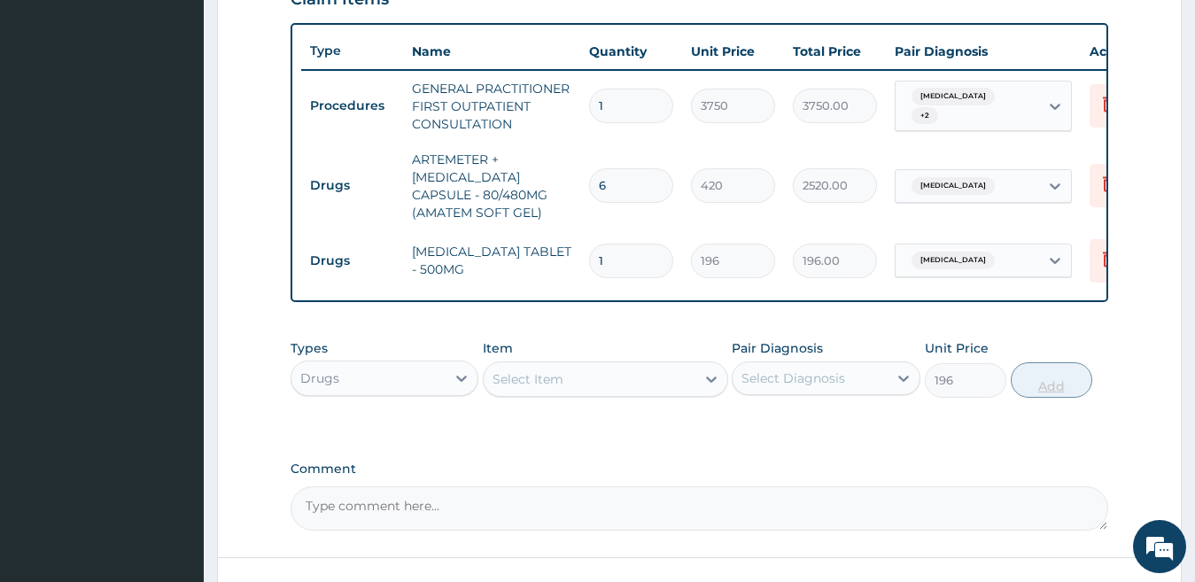
type input "0"
type input "14"
type input "2744.00"
type input "14"
click at [592, 391] on div "Select Item" at bounding box center [590, 379] width 212 height 28
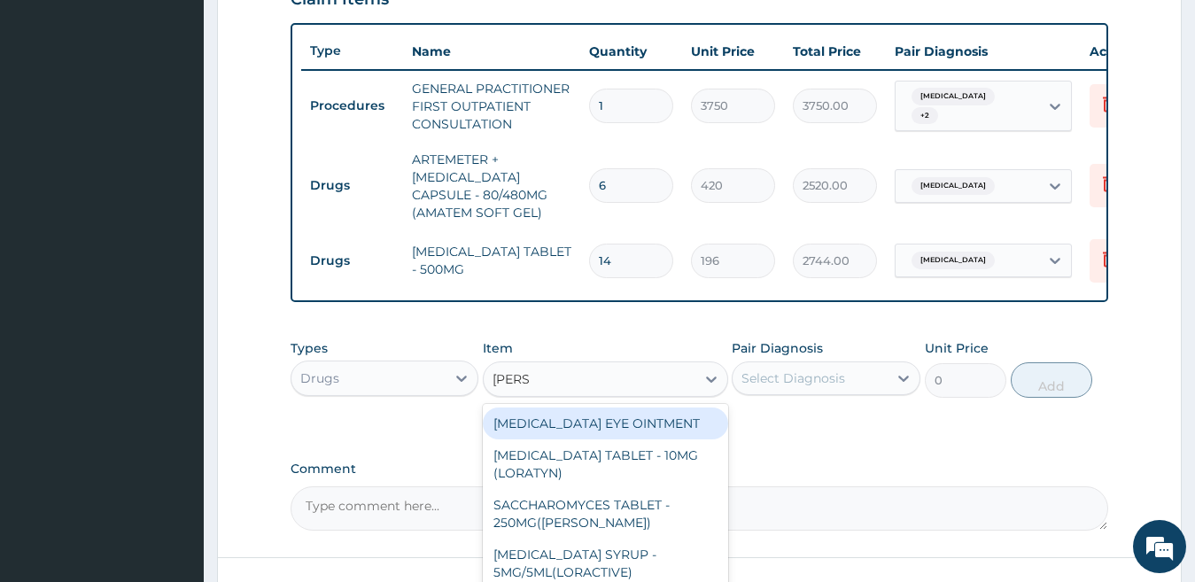
type input "LORAT"
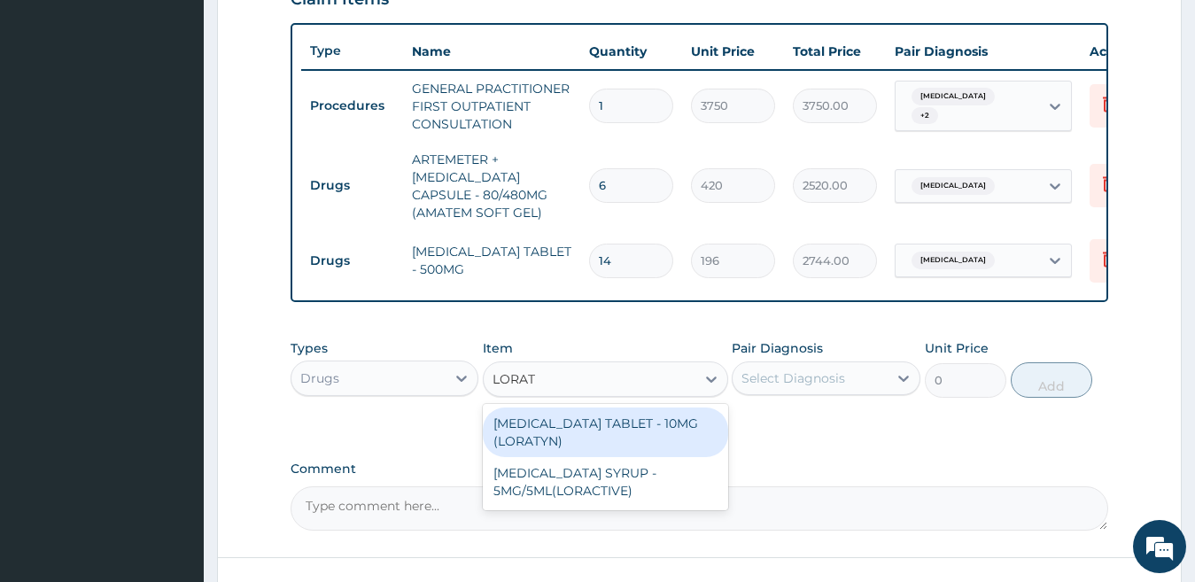
click at [614, 441] on div "[MEDICAL_DATA] TABLET - 10MG (LORATYN)" at bounding box center [605, 432] width 245 height 50
type input "98"
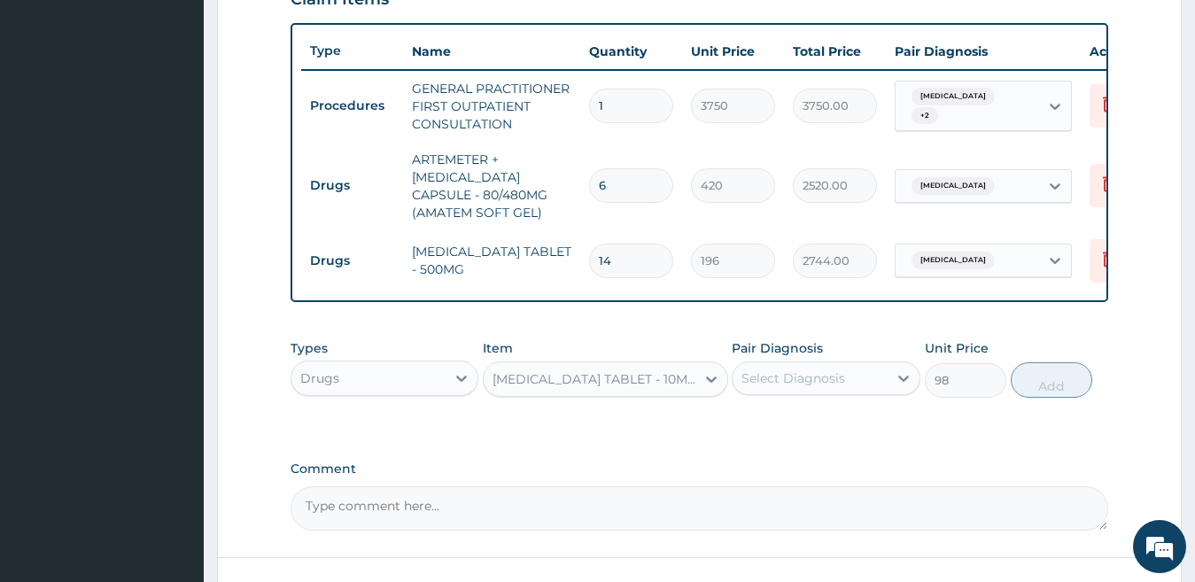
click at [614, 433] on div "Types Drugs Item option LORATADINE TABLET - 10MG (LORATYN), selected. Select is…" at bounding box center [700, 381] width 818 height 103
click at [767, 387] on div "Select Diagnosis" at bounding box center [793, 378] width 104 height 18
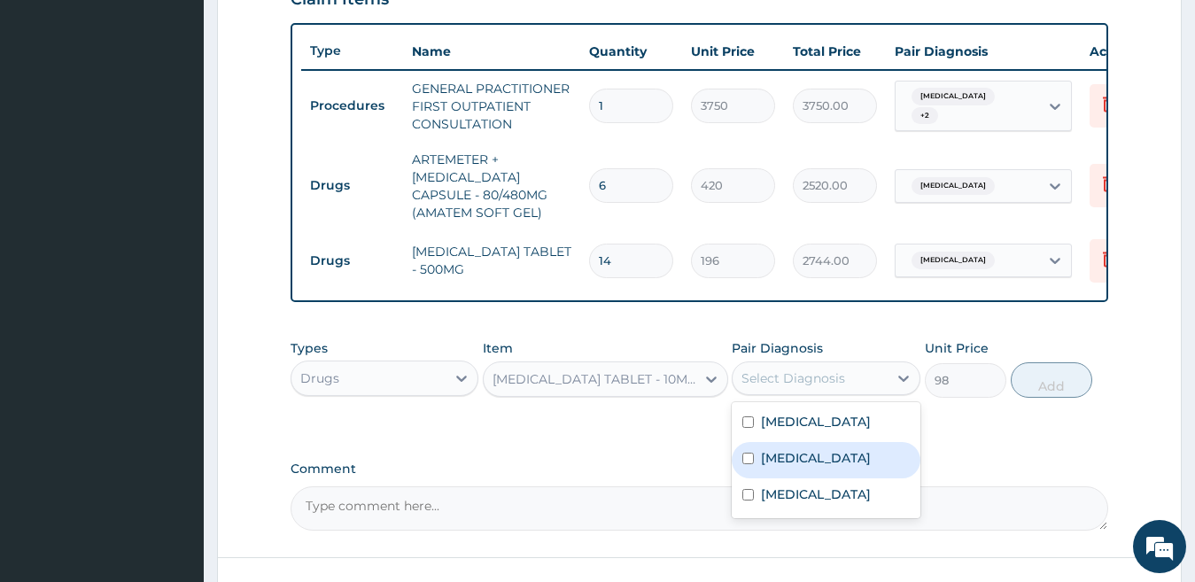
click at [806, 467] on label "[MEDICAL_DATA]" at bounding box center [816, 458] width 110 height 18
checkbox input "true"
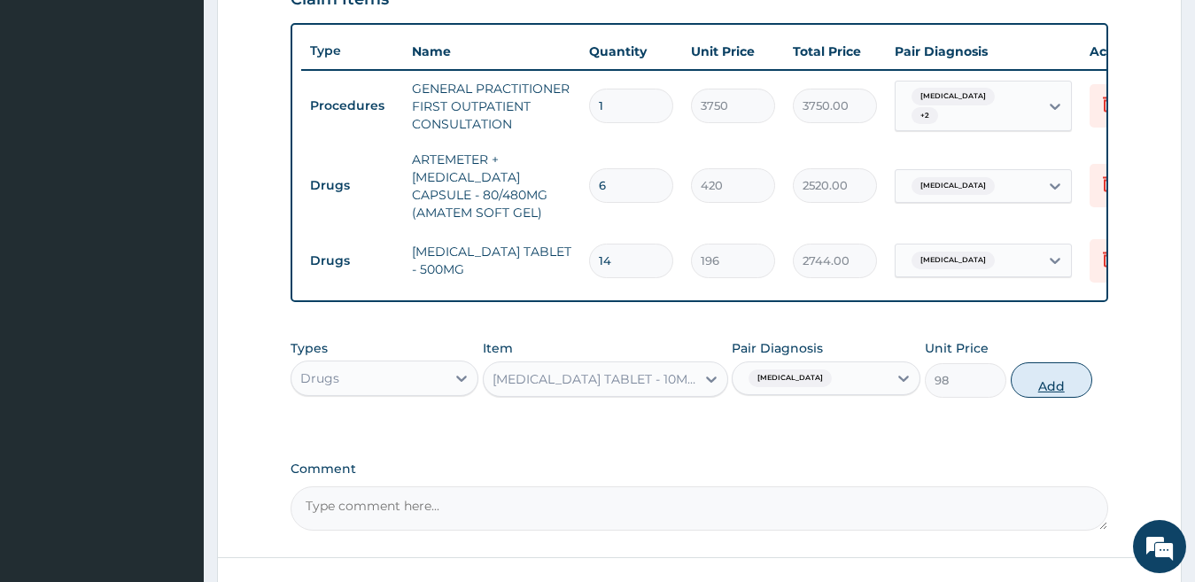
click at [1047, 398] on button "Add" at bounding box center [1051, 379] width 81 height 35
type input "0"
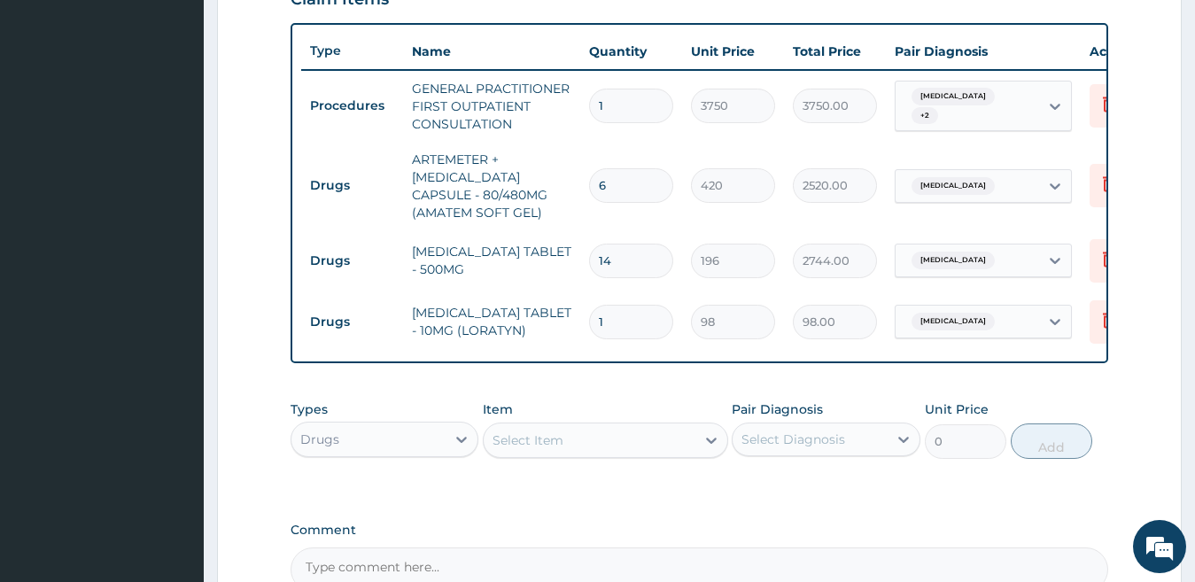
type input "0.00"
type input "4"
type input "392.00"
type input "4"
click at [599, 453] on div "Select Item" at bounding box center [590, 440] width 212 height 28
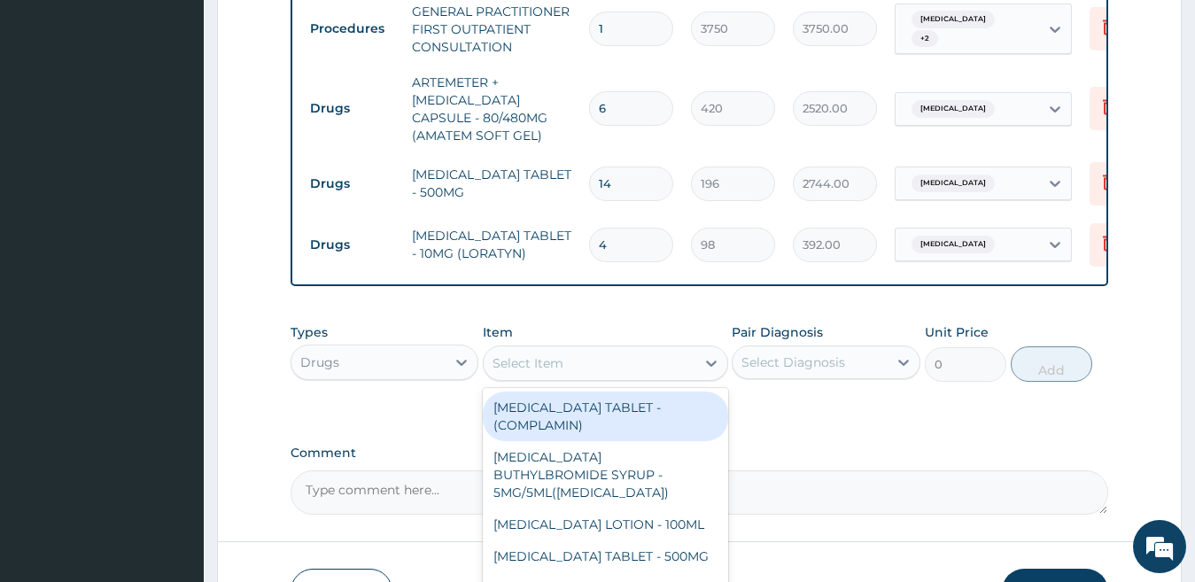
scroll to position [813, 0]
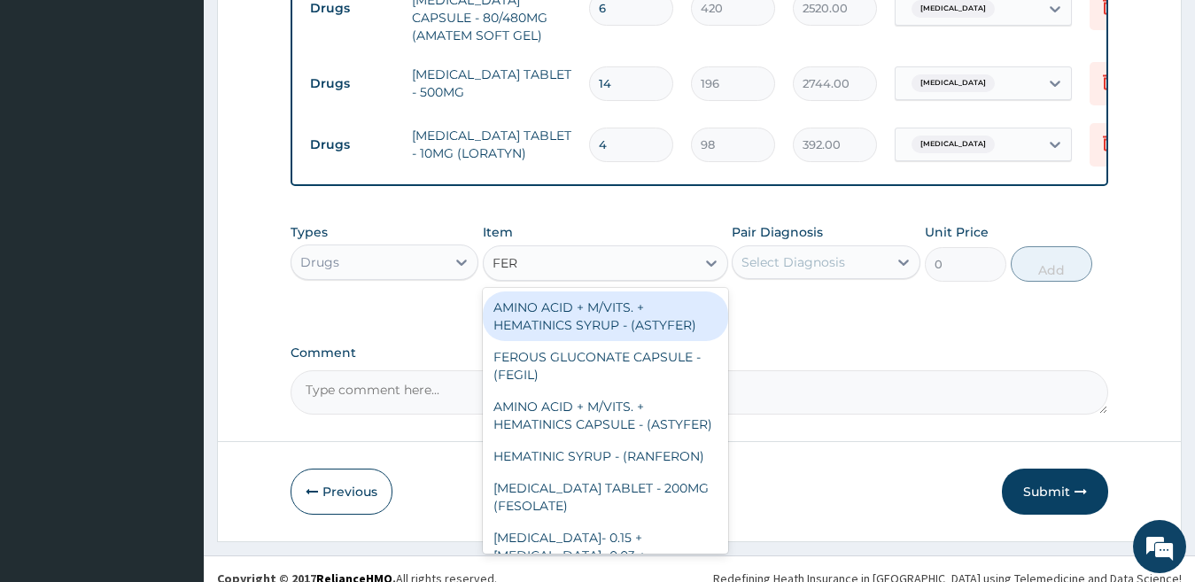
type input "FERR"
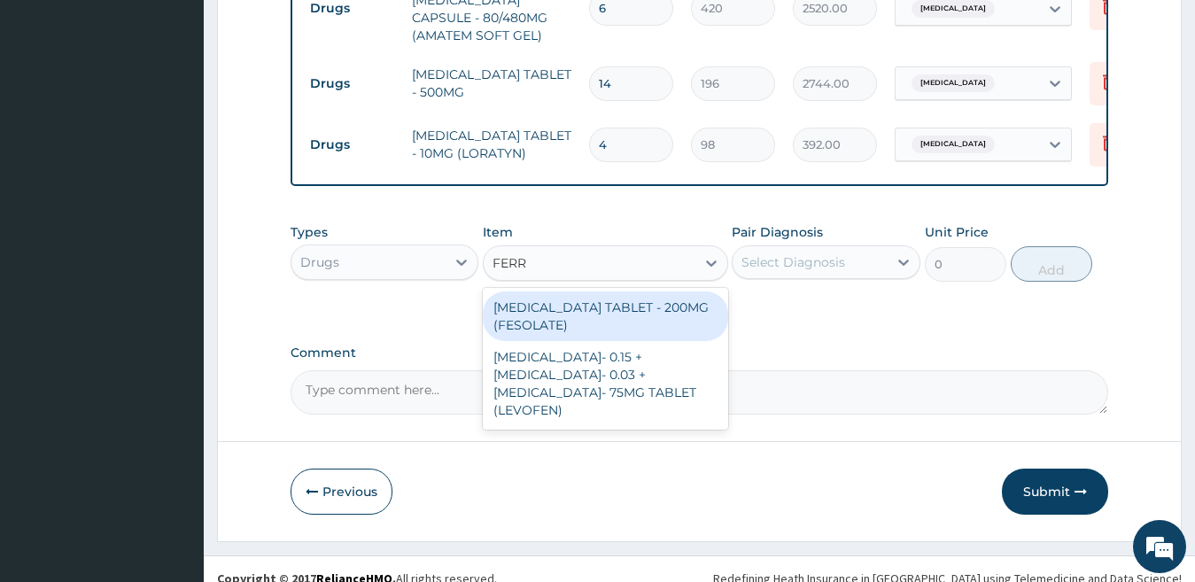
click at [603, 327] on div "[MEDICAL_DATA] TABLET - 200MG (FESOLATE)" at bounding box center [605, 316] width 245 height 50
type input "28"
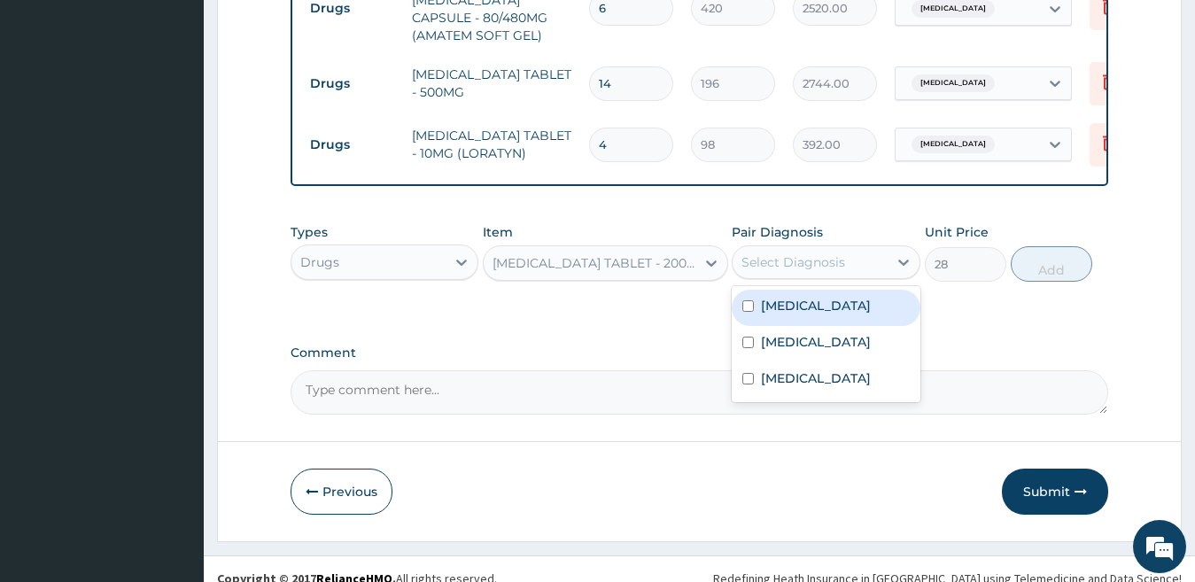
click at [798, 271] on div "Select Diagnosis" at bounding box center [793, 262] width 104 height 18
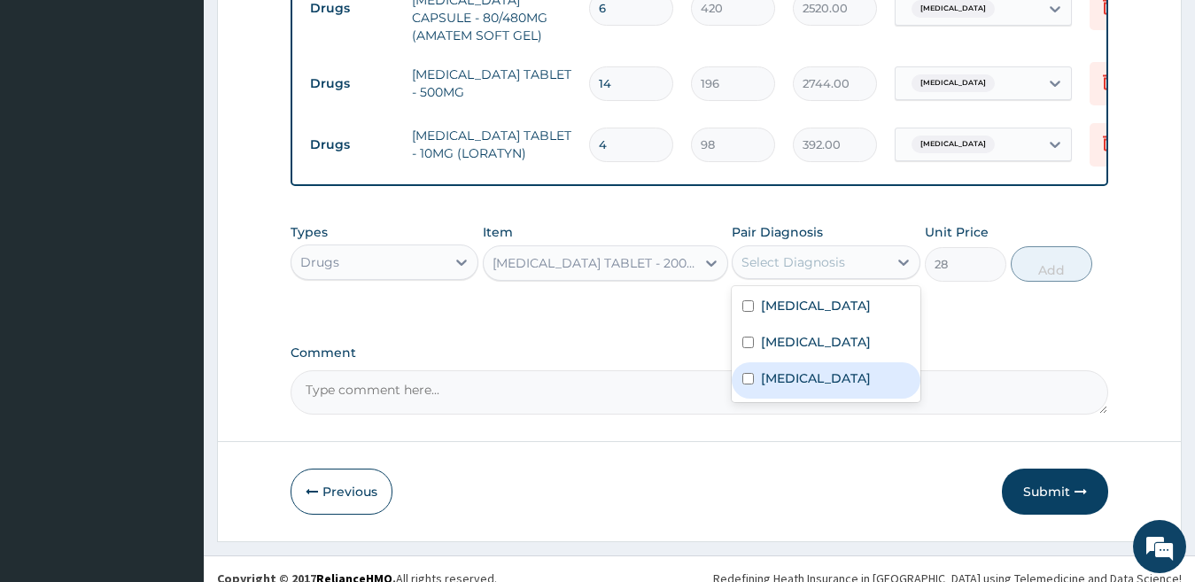
click at [802, 399] on div "[MEDICAL_DATA]" at bounding box center [826, 380] width 189 height 36
checkbox input "true"
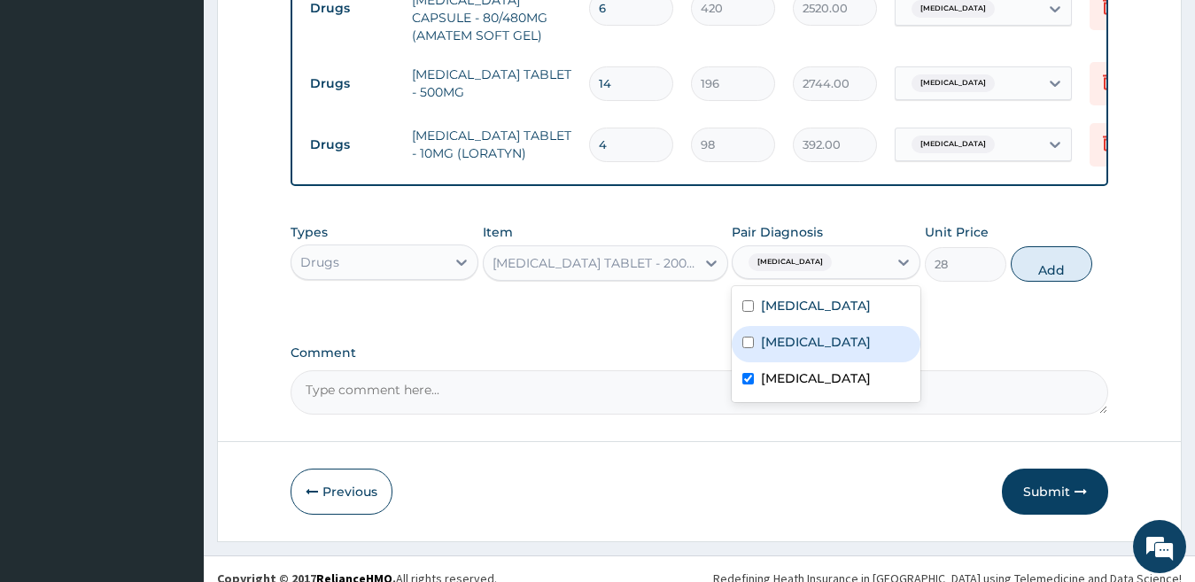
click at [833, 351] on label "[MEDICAL_DATA]" at bounding box center [816, 342] width 110 height 18
checkbox input "false"
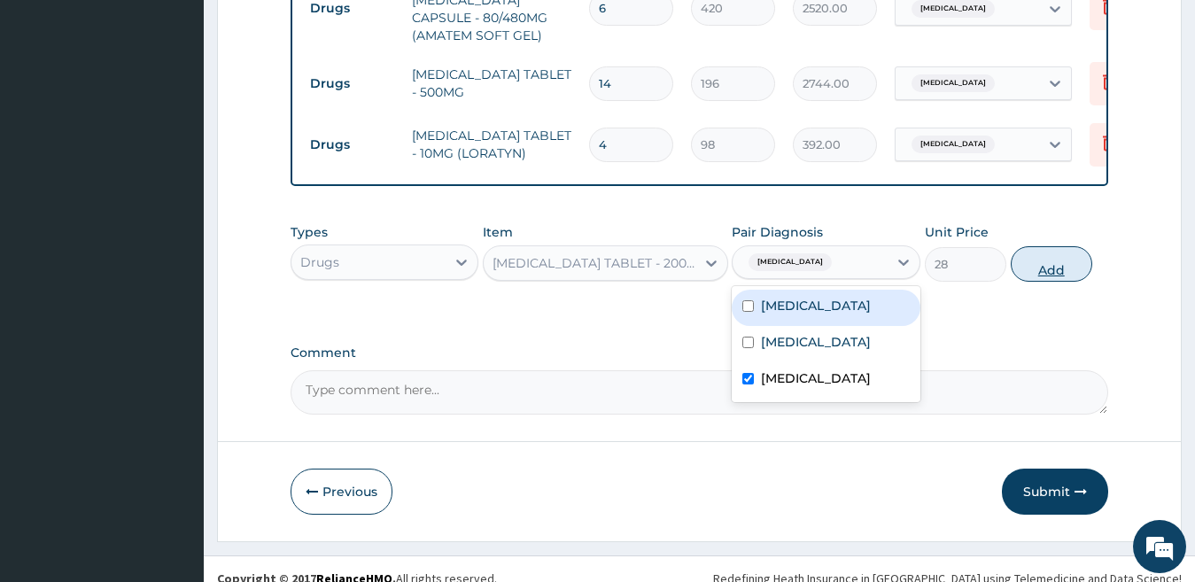
click at [1060, 271] on button "Add" at bounding box center [1051, 263] width 81 height 35
type input "0"
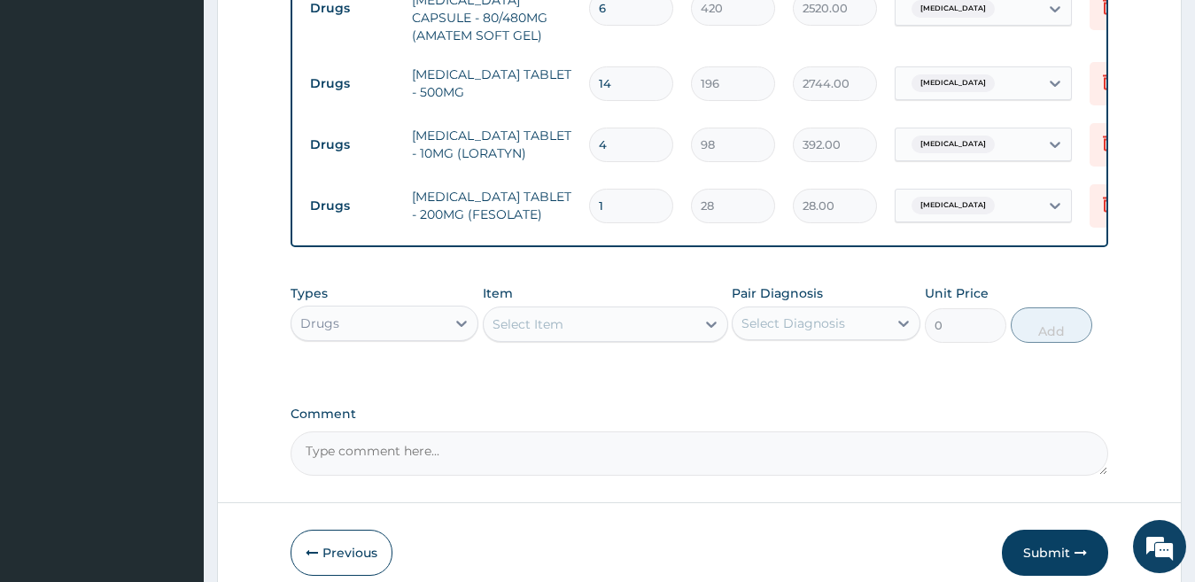
type input "0.00"
type input "1"
type input "28.00"
type input "10"
type input "280.00"
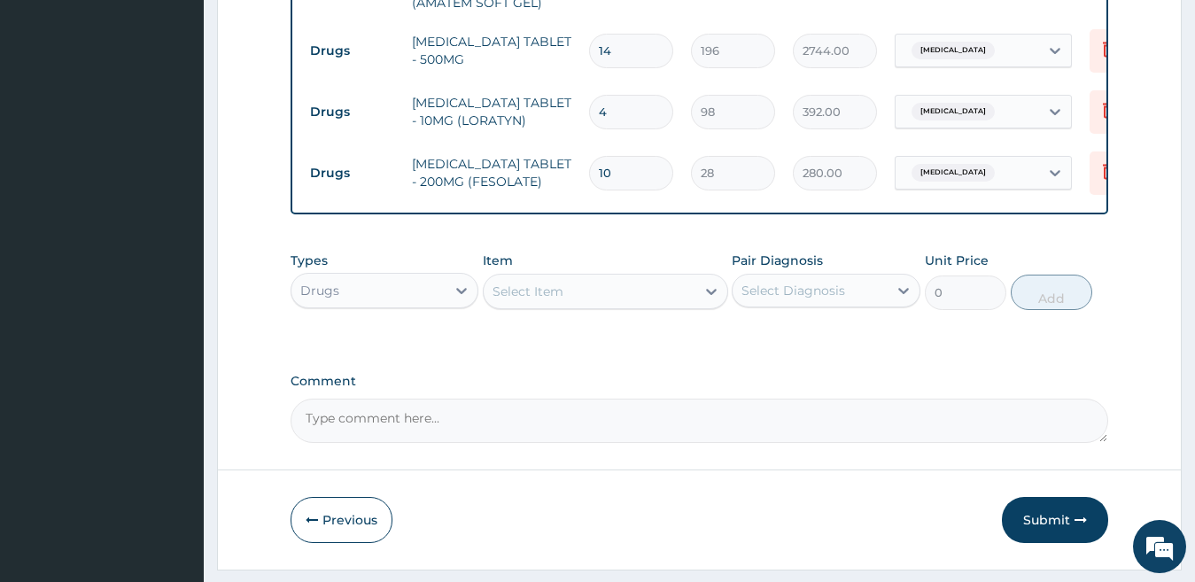
scroll to position [829, 0]
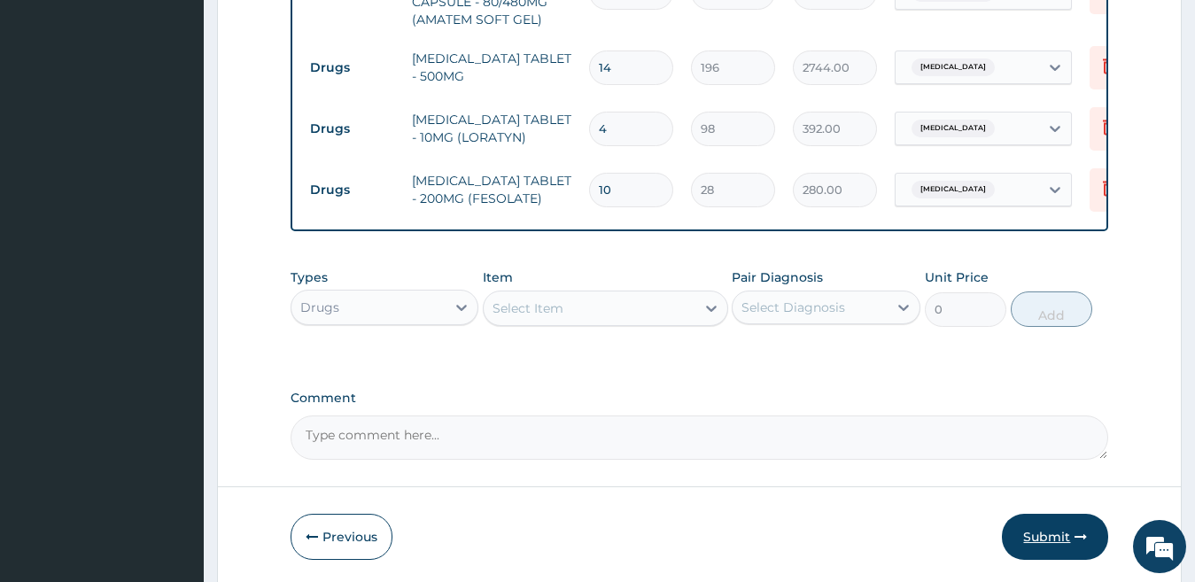
type input "10"
click at [1050, 554] on button "Submit" at bounding box center [1055, 537] width 106 height 46
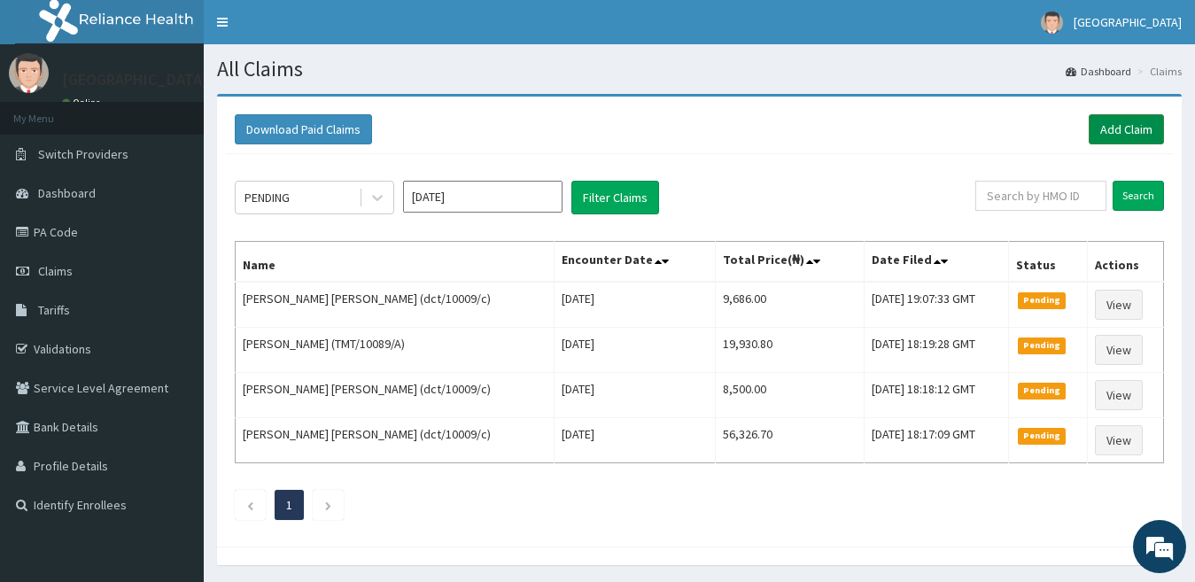
click at [1117, 129] on link "Add Claim" at bounding box center [1126, 129] width 75 height 30
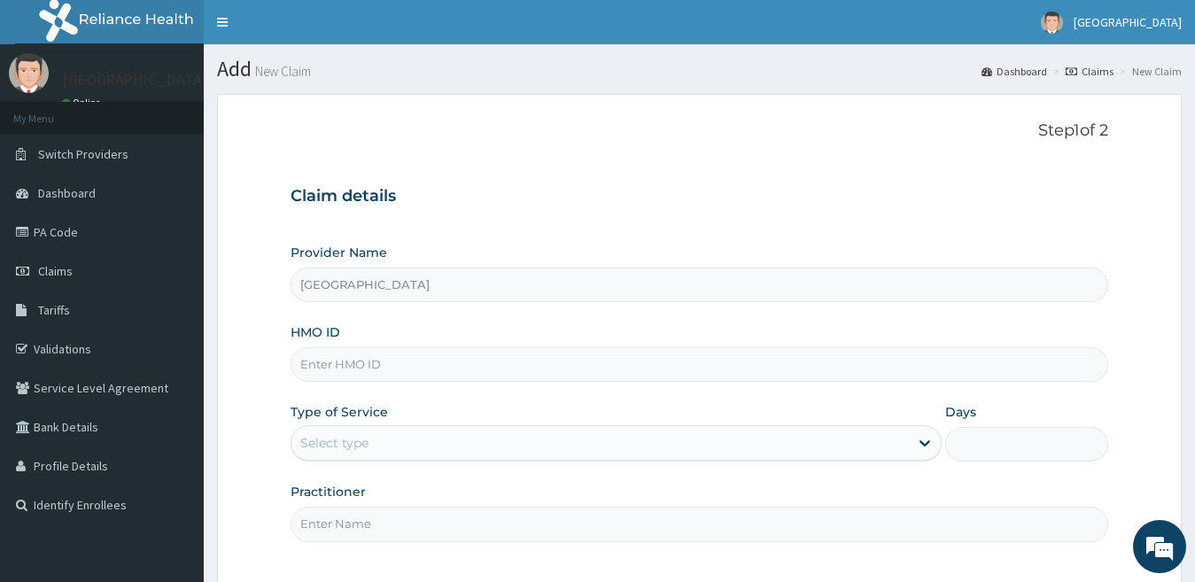
click at [384, 372] on input "HMO ID" at bounding box center [700, 364] width 818 height 35
paste input "QRF/10004/D"
type input "QRF/10004/D"
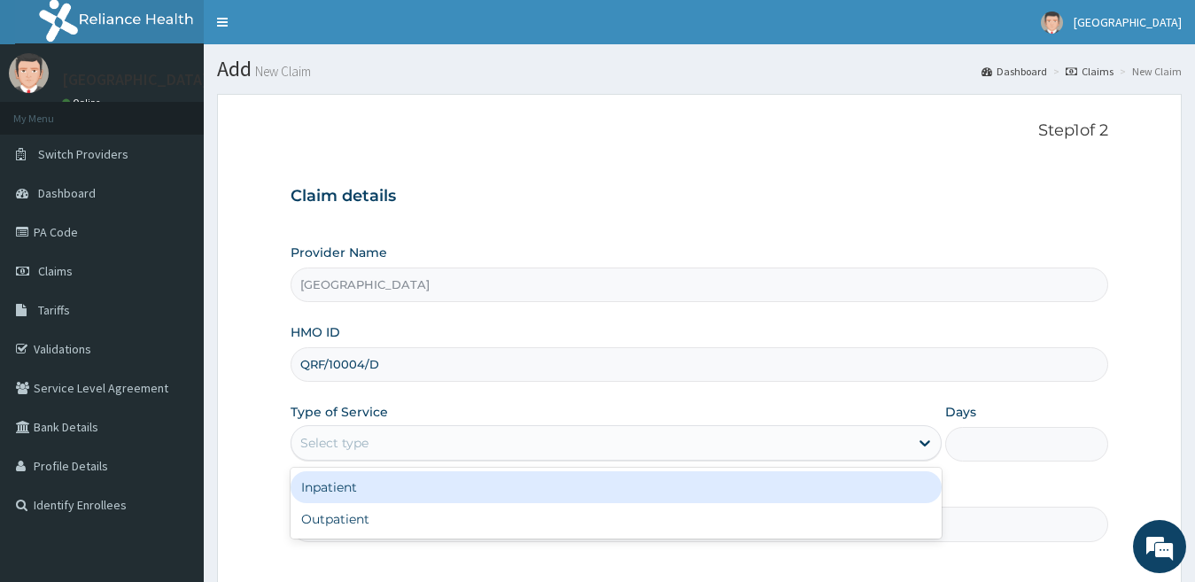
click at [352, 435] on div "Select type" at bounding box center [334, 443] width 68 height 18
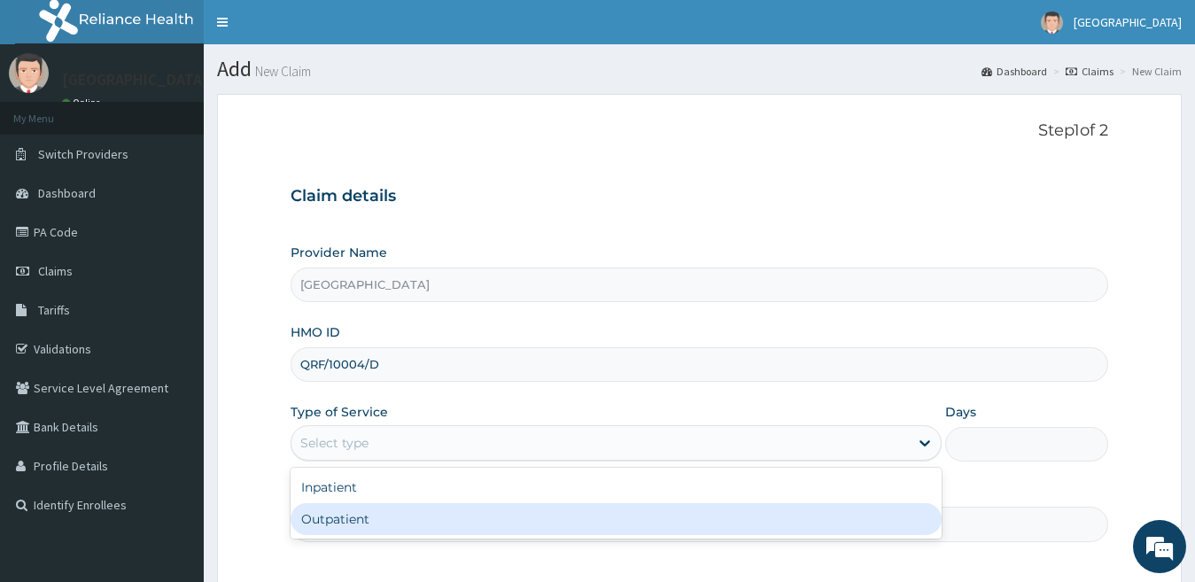
click at [372, 516] on div "Outpatient" at bounding box center [617, 519] width 652 height 32
type input "1"
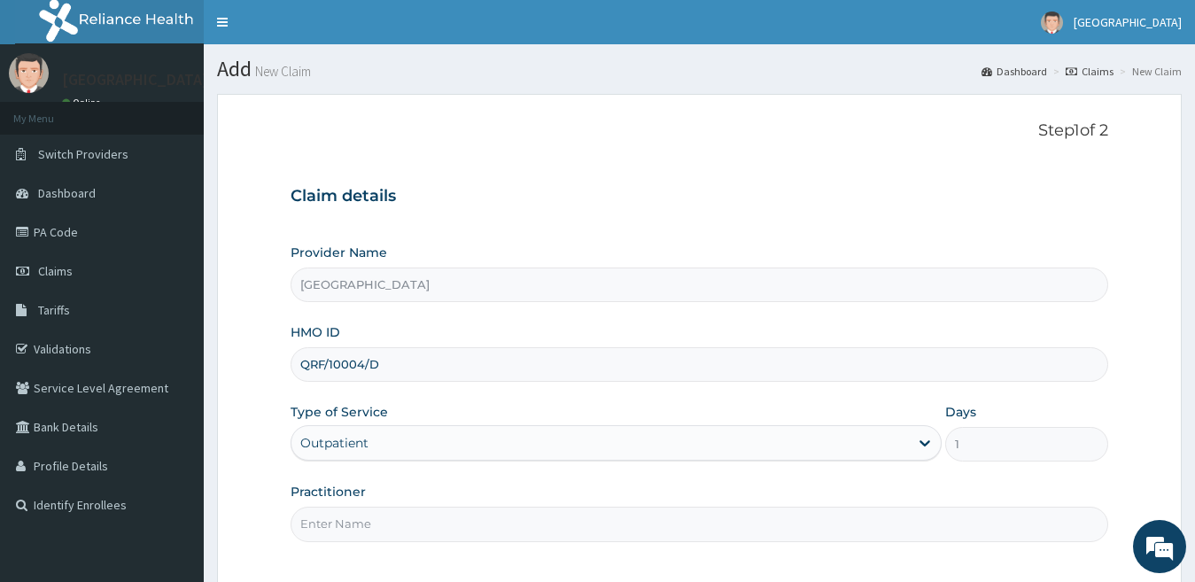
click at [415, 526] on input "Practitioner" at bounding box center [700, 524] width 818 height 35
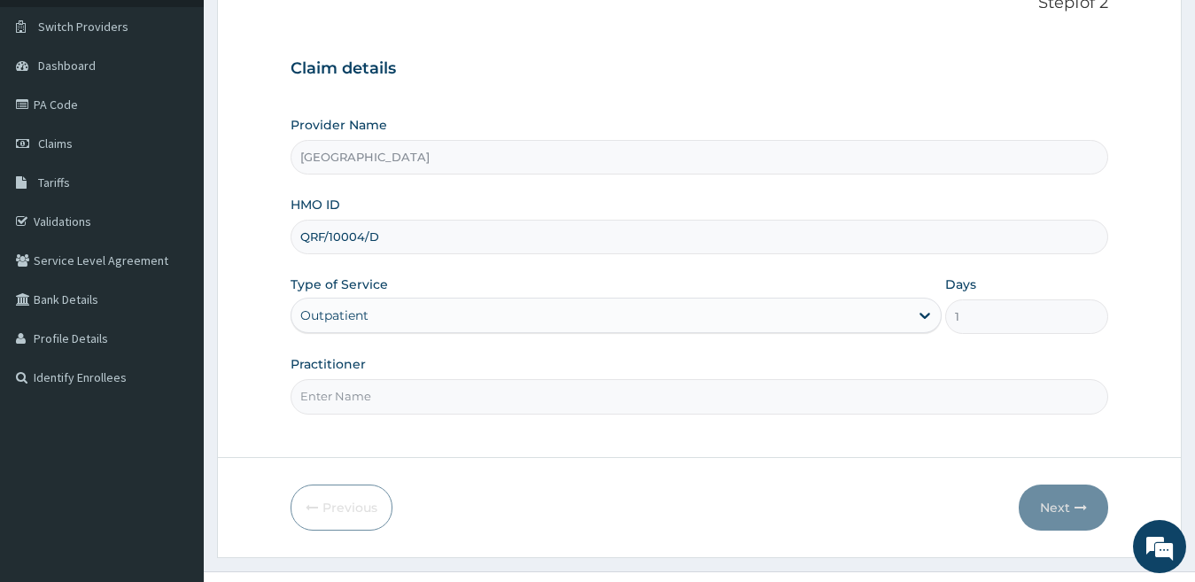
scroll to position [162, 0]
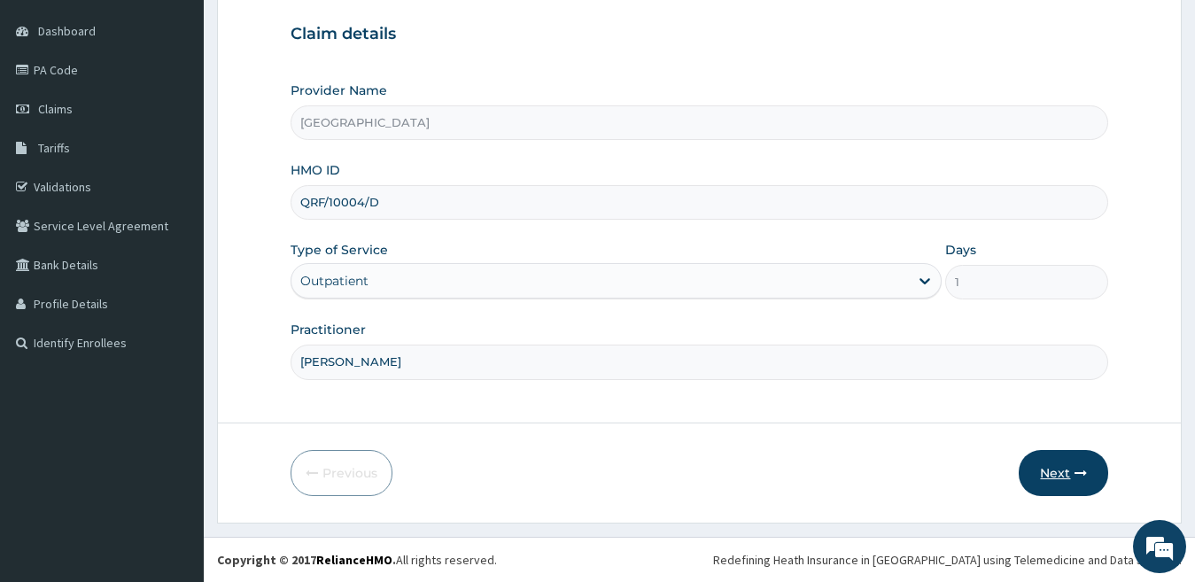
type input "[PERSON_NAME]"
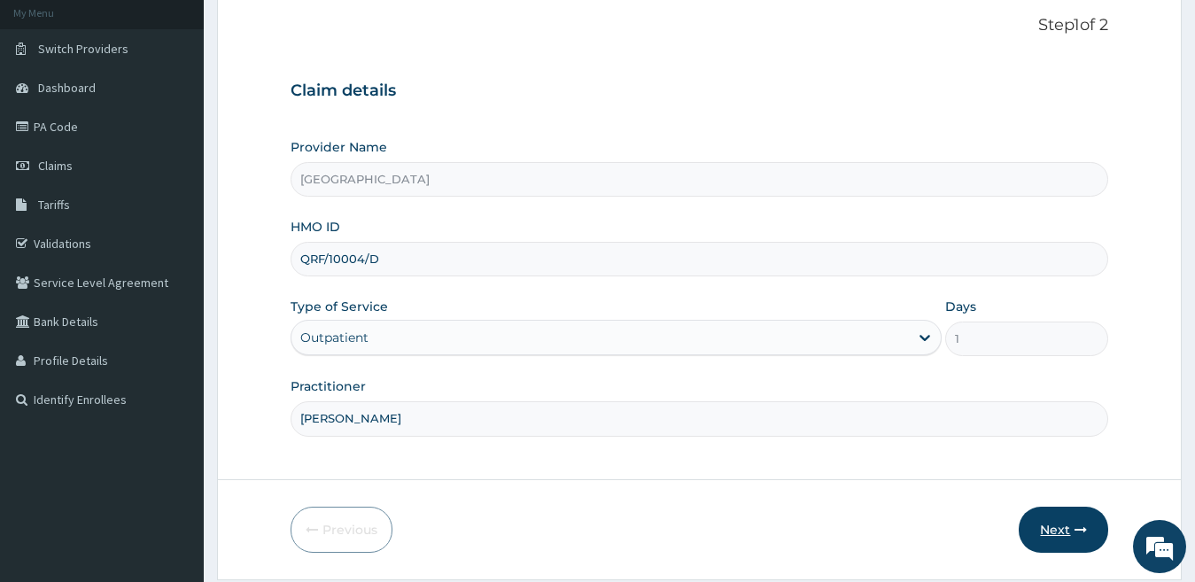
click at [1072, 477] on form "Step 1 of 2 Claim details Provider Name Spring Rose hospital HMO ID QRF/10004/D…" at bounding box center [699, 284] width 965 height 592
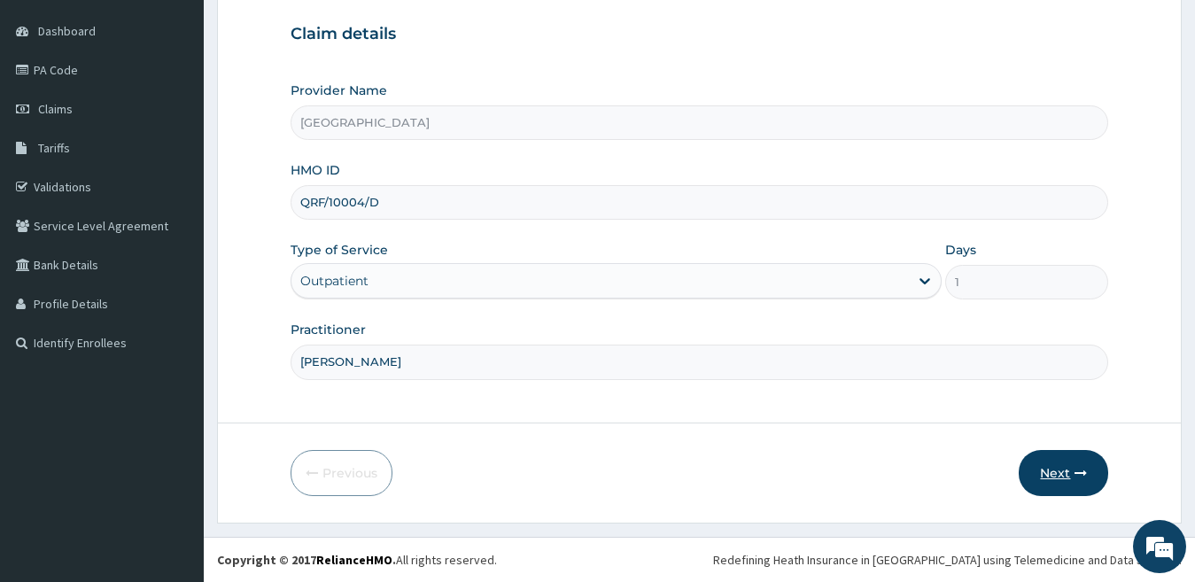
click at [1071, 476] on button "Next" at bounding box center [1063, 473] width 89 height 46
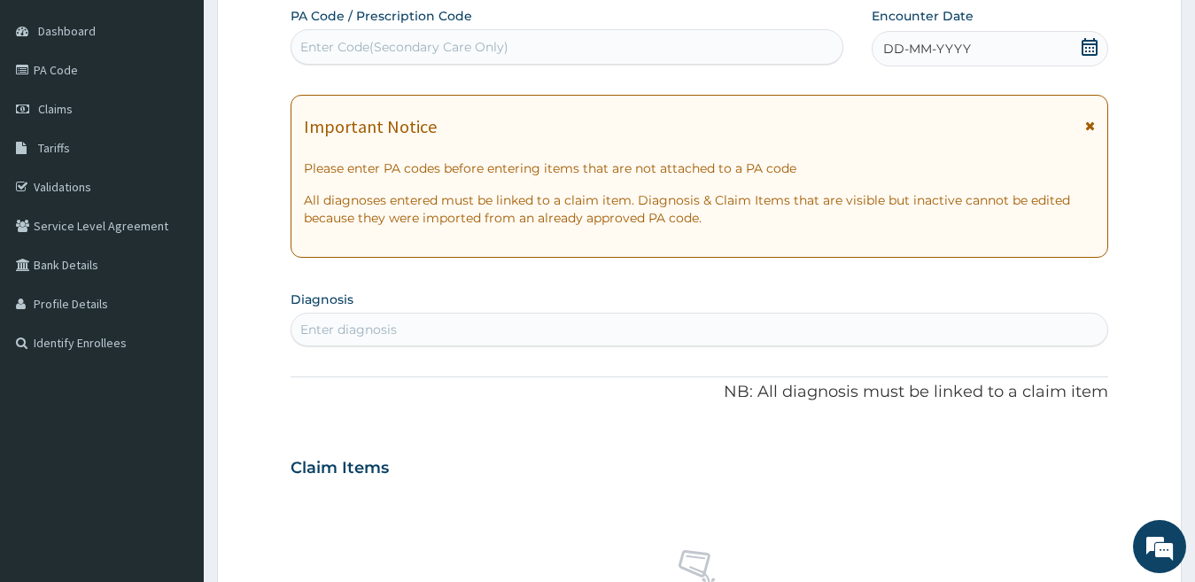
click at [944, 47] on span "DD-MM-YYYY" at bounding box center [927, 49] width 88 height 18
click at [580, 41] on div "Enter Code(Secondary Care Only)" at bounding box center [566, 47] width 551 height 28
paste input "PA/736E86"
type input "PA/736E86"
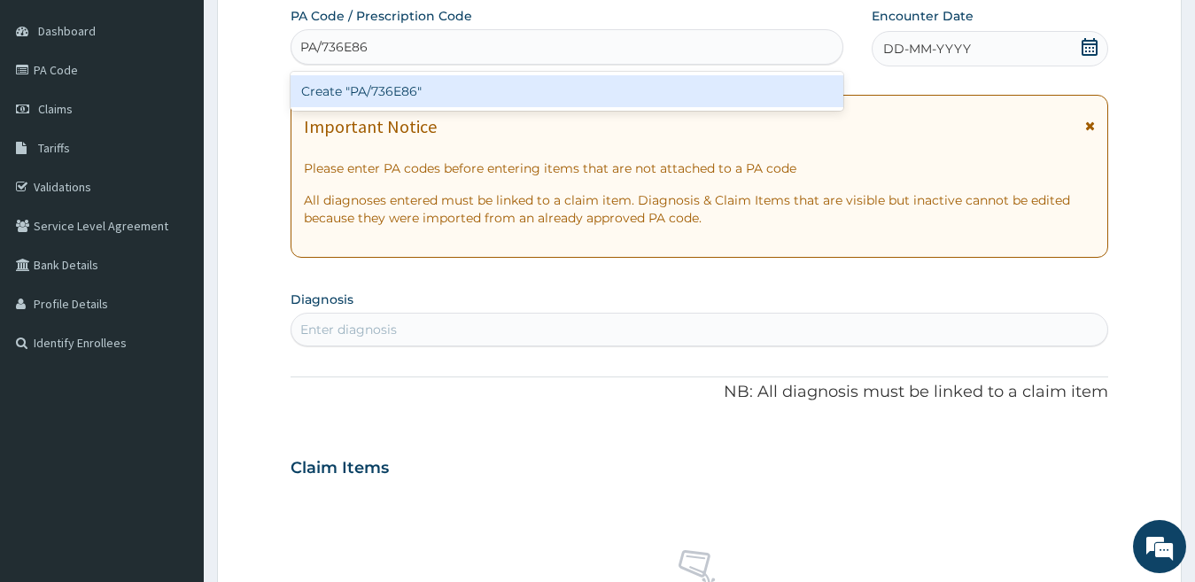
click at [534, 89] on div "Create "PA/736E86"" at bounding box center [567, 91] width 553 height 32
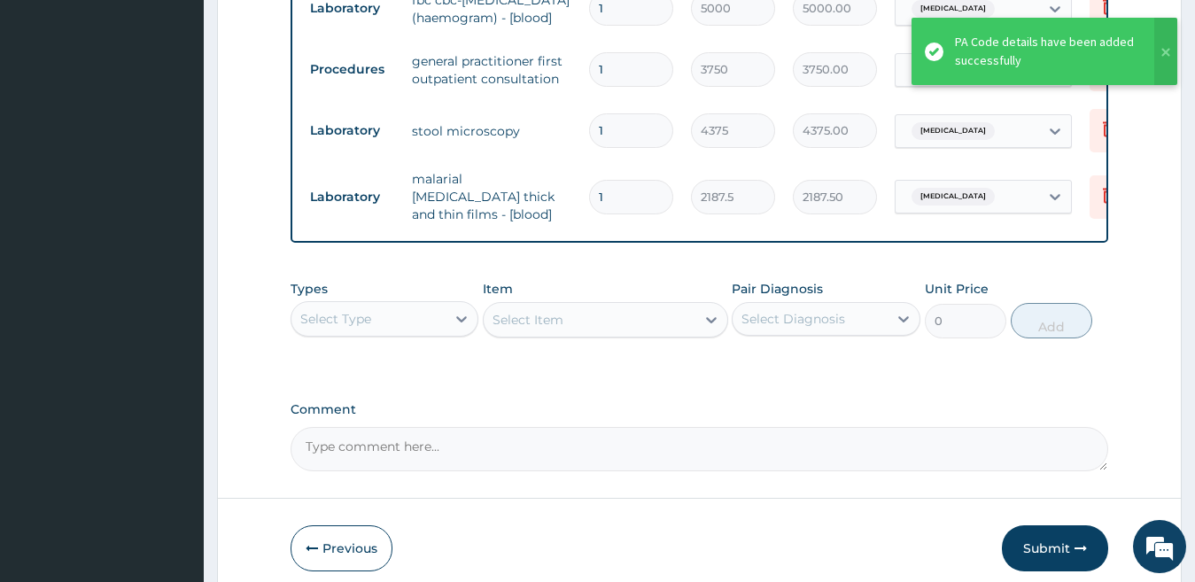
scroll to position [1461, 0]
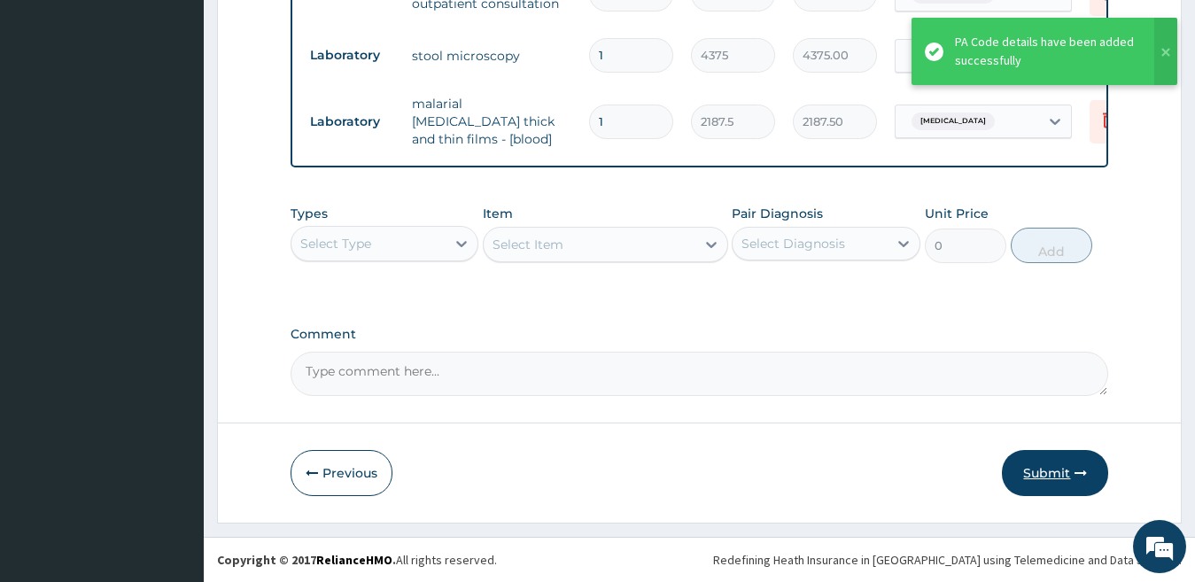
click at [1029, 482] on button "Submit" at bounding box center [1055, 473] width 106 height 46
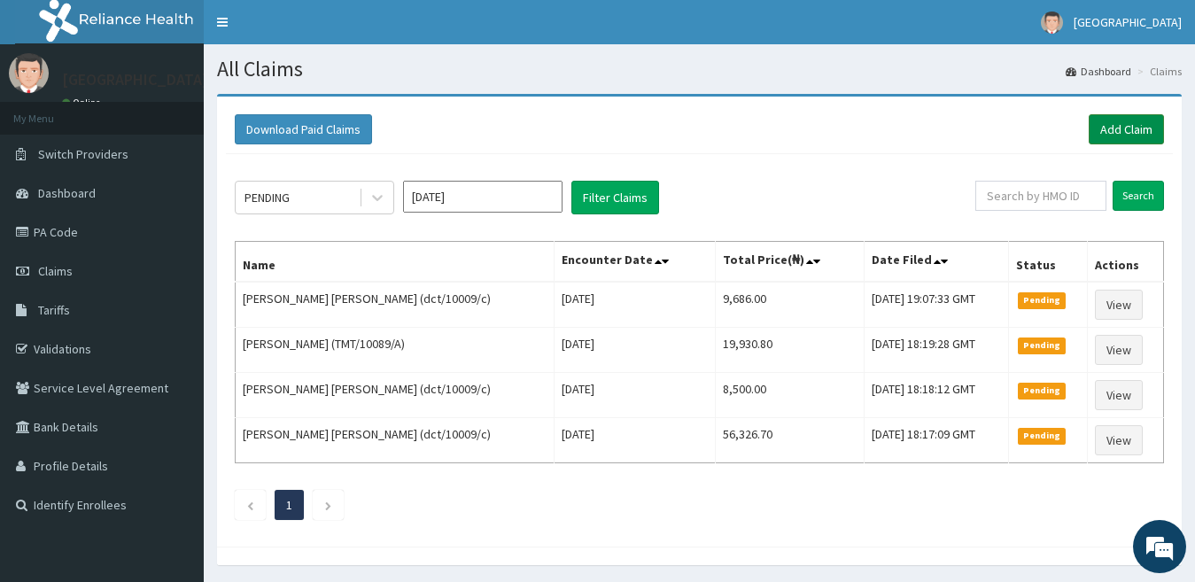
click at [1113, 131] on link "Add Claim" at bounding box center [1126, 129] width 75 height 30
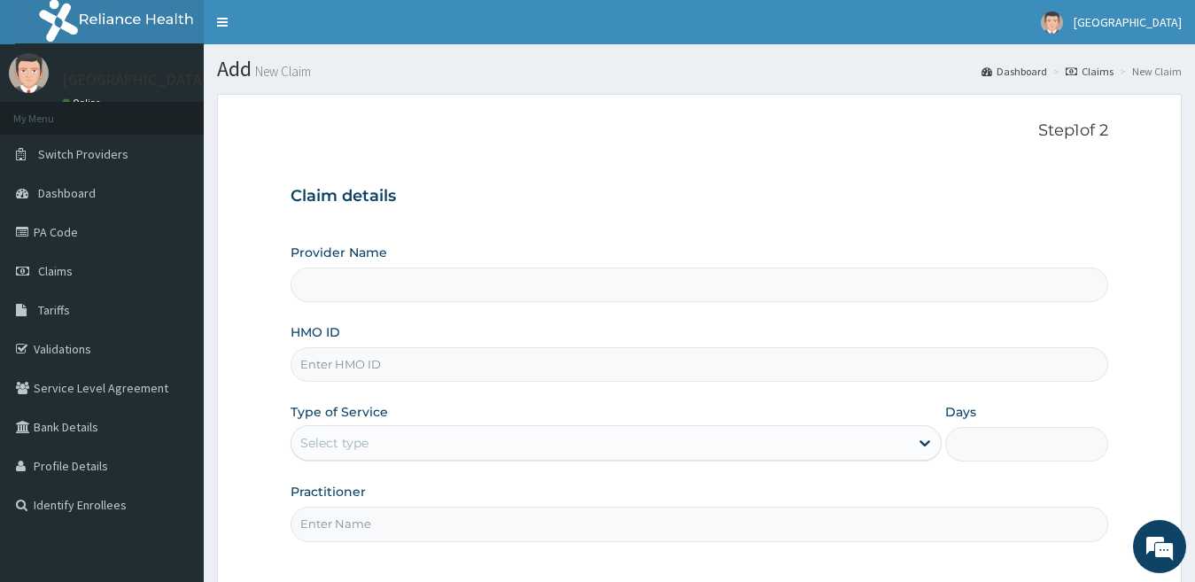
click at [410, 368] on input "HMO ID" at bounding box center [700, 364] width 818 height 35
paste input "QRF/10004/b"
type input "QRF/10004/b"
click at [350, 445] on div "Select type" at bounding box center [334, 443] width 68 height 18
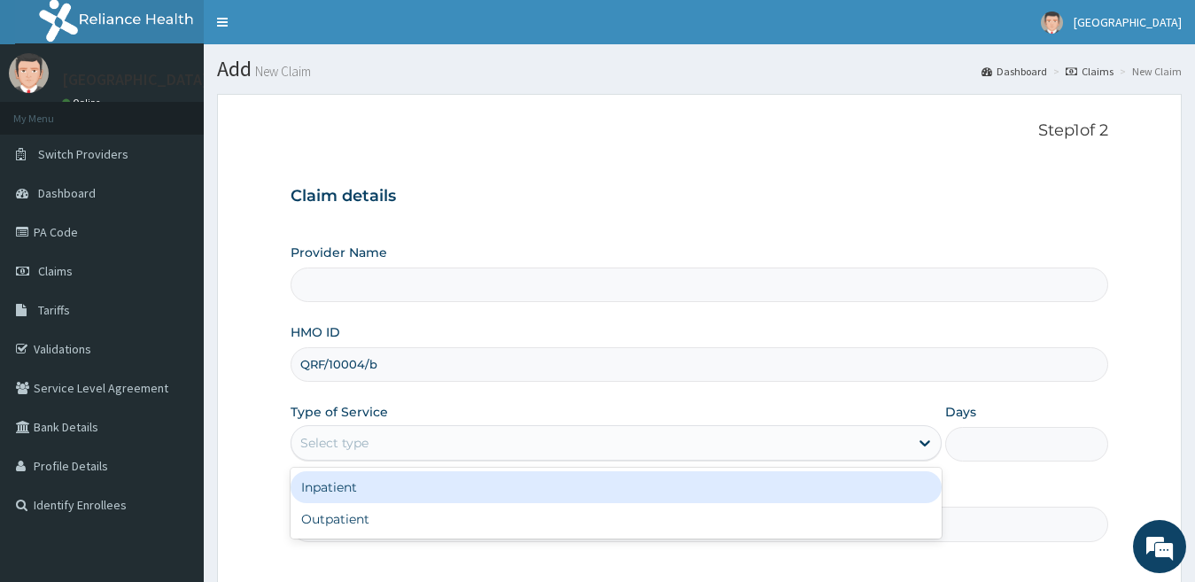
type input "[GEOGRAPHIC_DATA]"
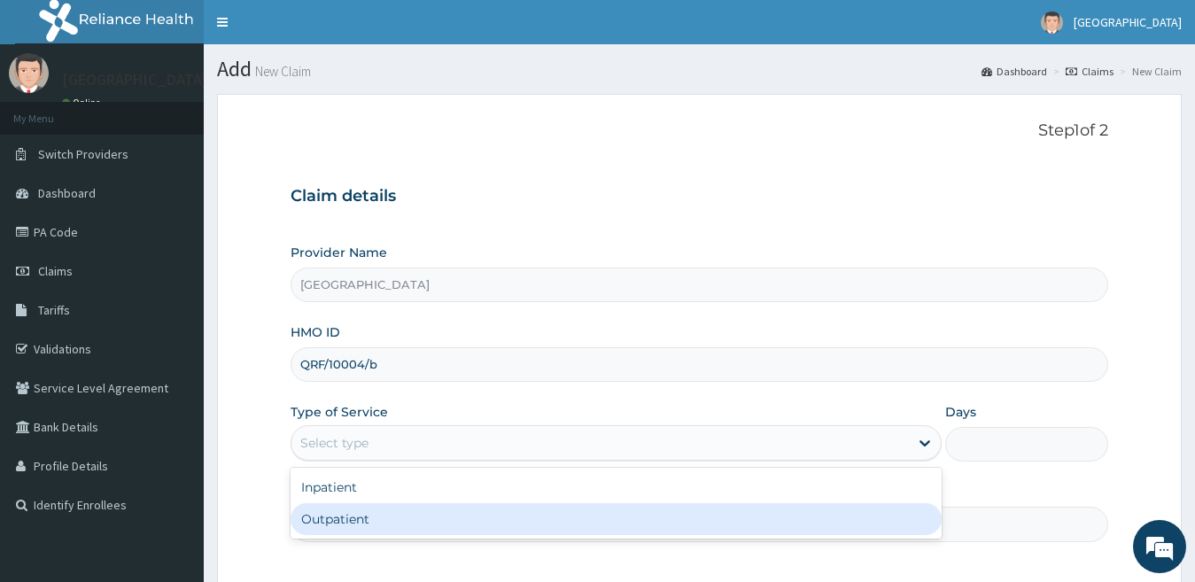
click at [356, 515] on div "Outpatient" at bounding box center [617, 519] width 652 height 32
type input "1"
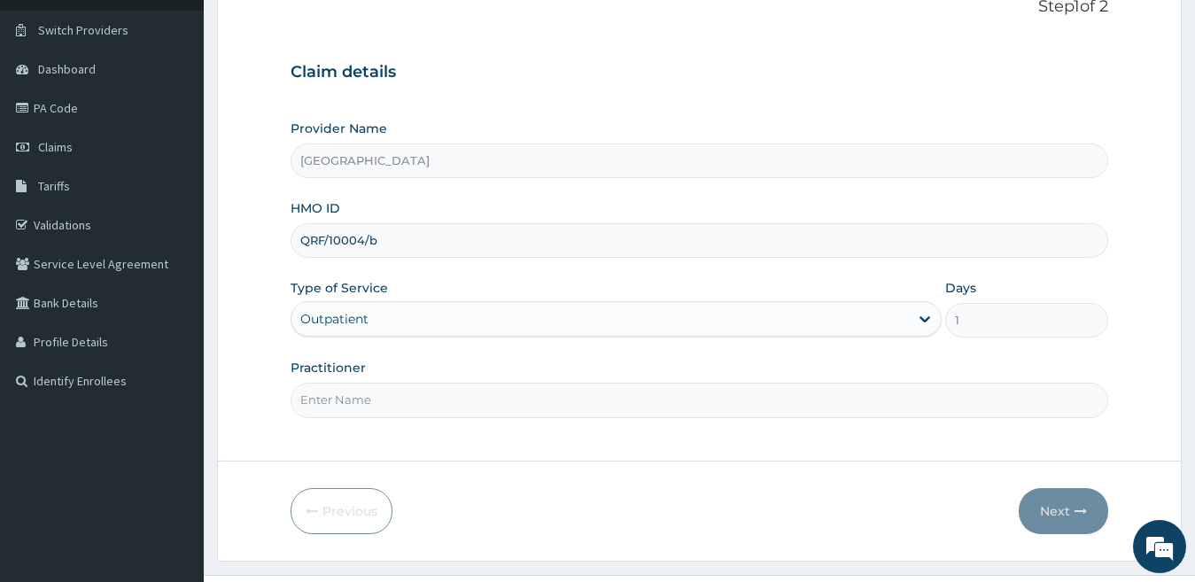
scroll to position [162, 0]
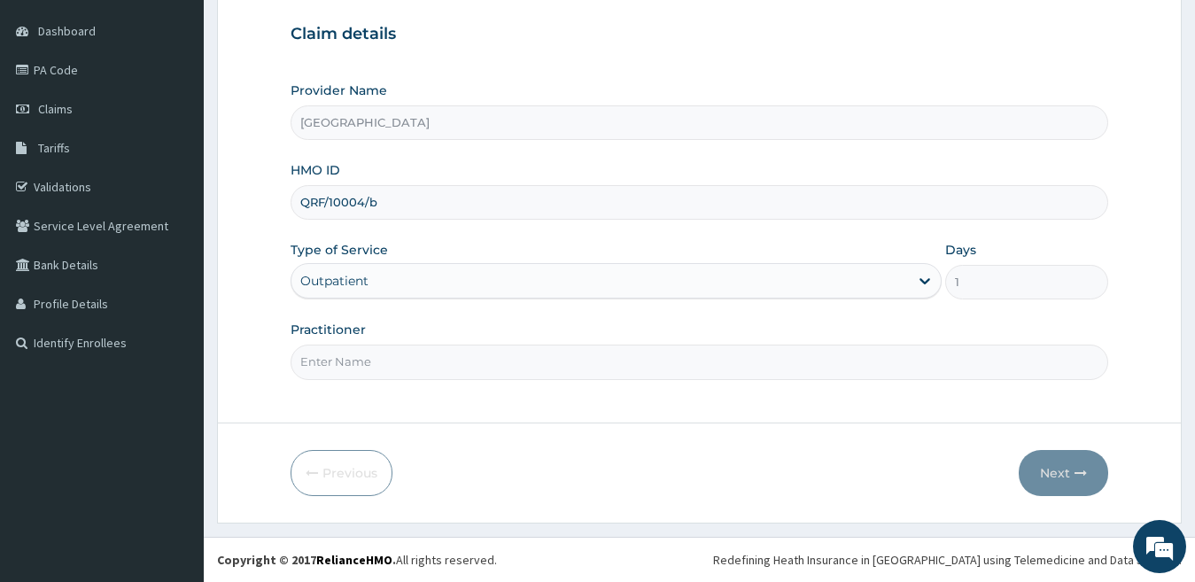
click at [398, 360] on input "Practitioner" at bounding box center [700, 362] width 818 height 35
type input "[PERSON_NAME]"
click at [1072, 479] on button "Next" at bounding box center [1063, 473] width 89 height 46
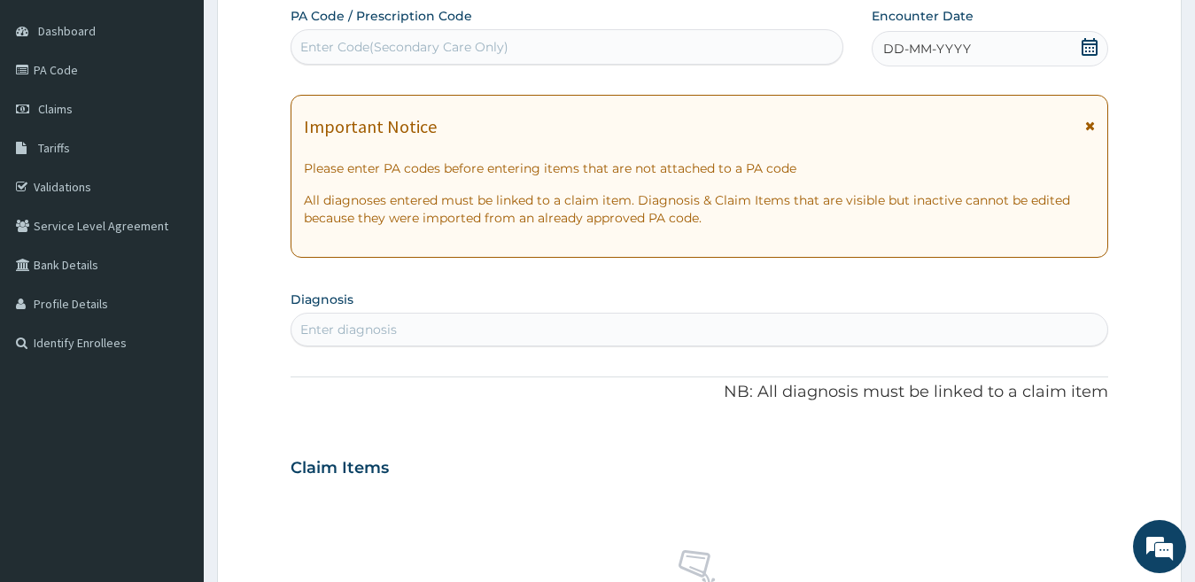
click at [530, 42] on div "Enter Code(Secondary Care Only)" at bounding box center [566, 47] width 551 height 28
paste input "PA/BF685E"
type input "PA/BF685E"
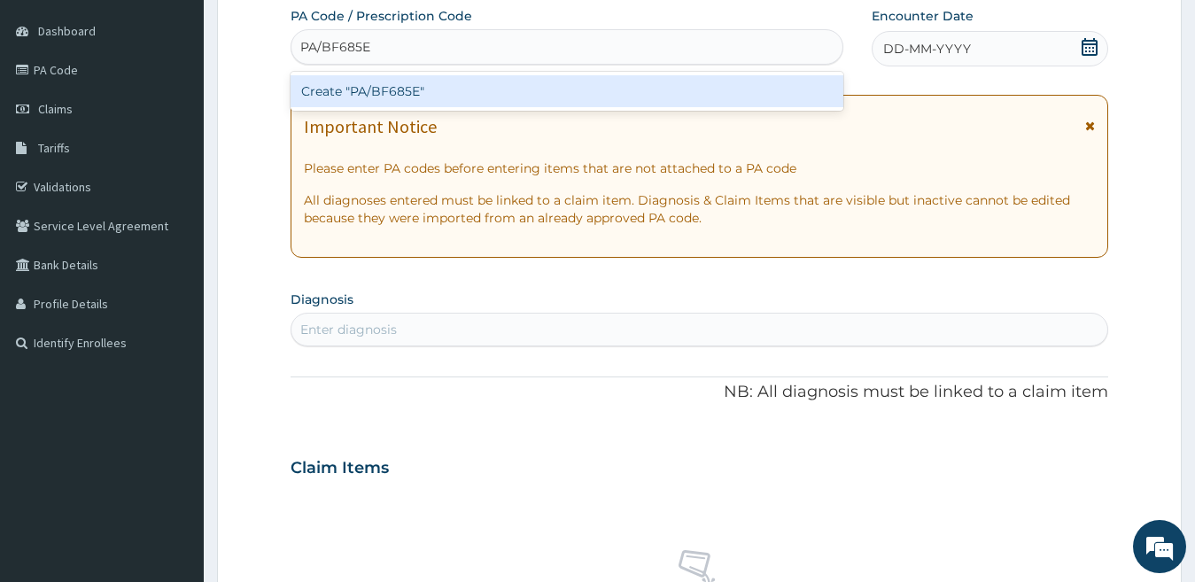
click at [532, 99] on div "Create "PA/BF685E"" at bounding box center [567, 91] width 553 height 32
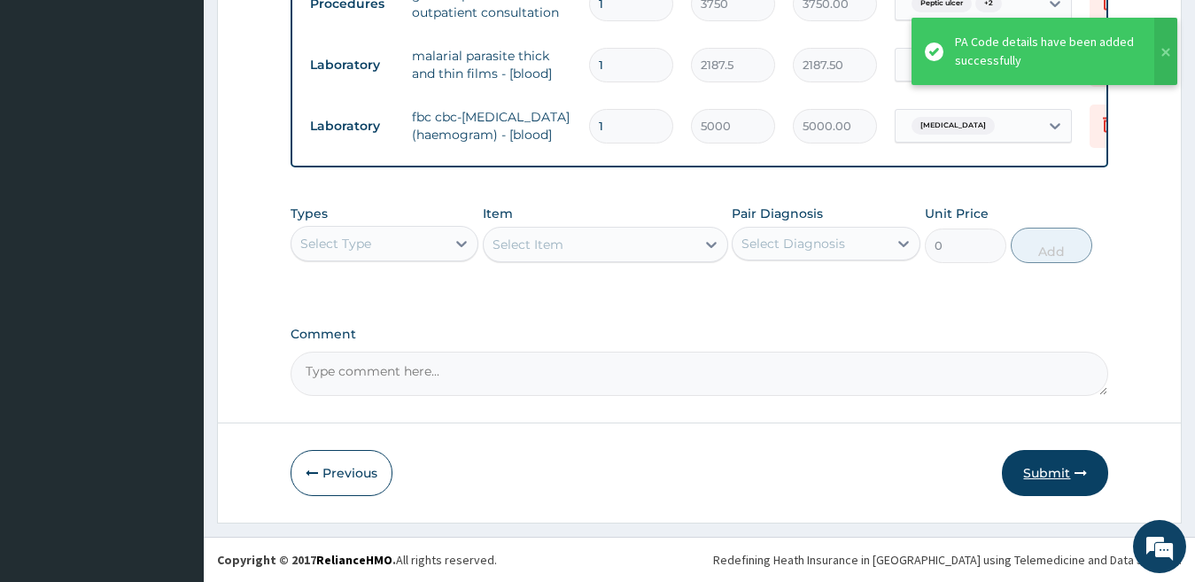
scroll to position [985, 0]
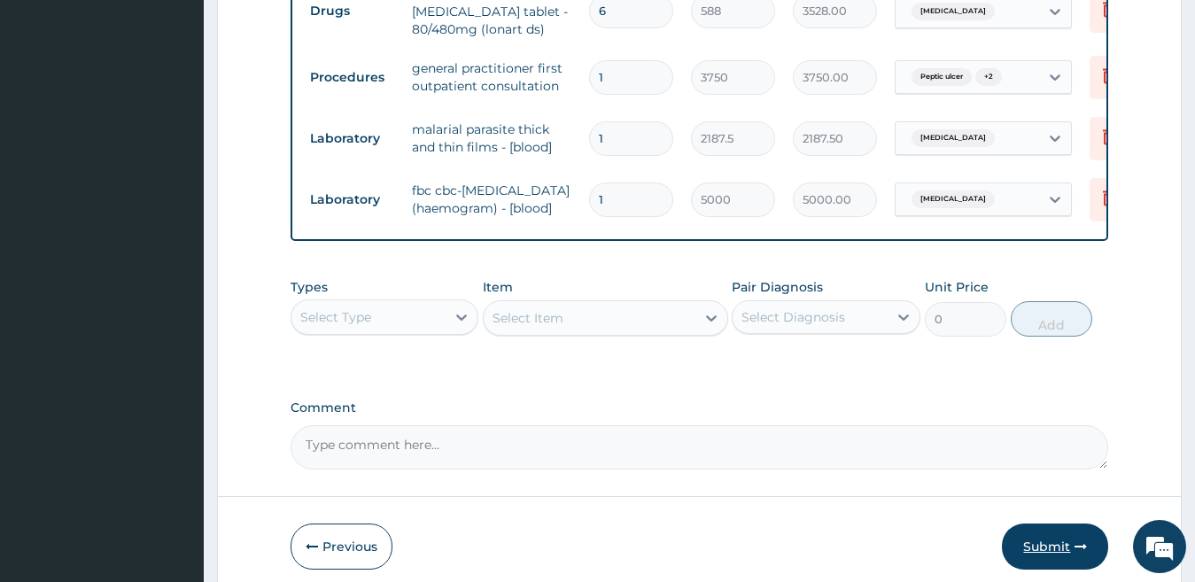
click at [1038, 549] on button "Submit" at bounding box center [1055, 546] width 106 height 46
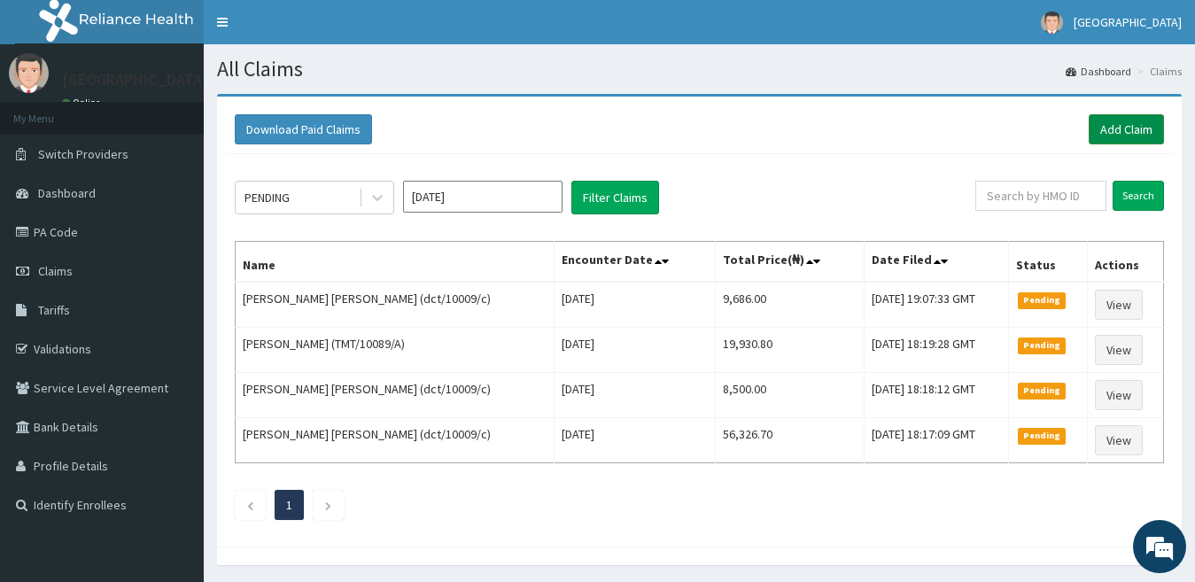
click at [1120, 132] on link "Add Claim" at bounding box center [1126, 129] width 75 height 30
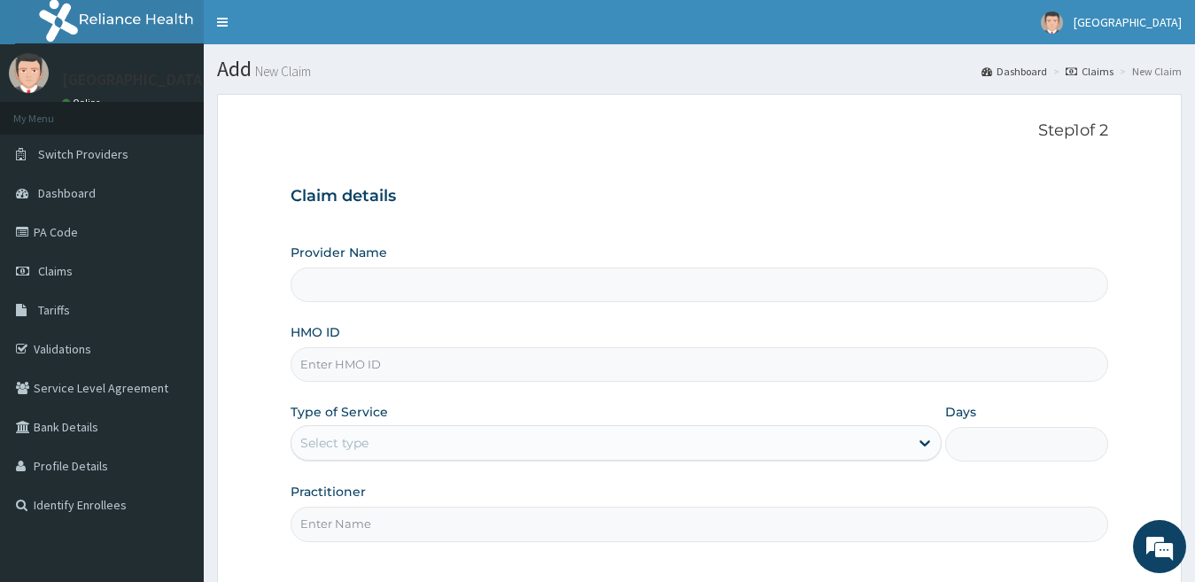
type input "[GEOGRAPHIC_DATA]"
click at [422, 361] on input "HMO ID" at bounding box center [700, 364] width 818 height 35
paste input "COK/10027/A"
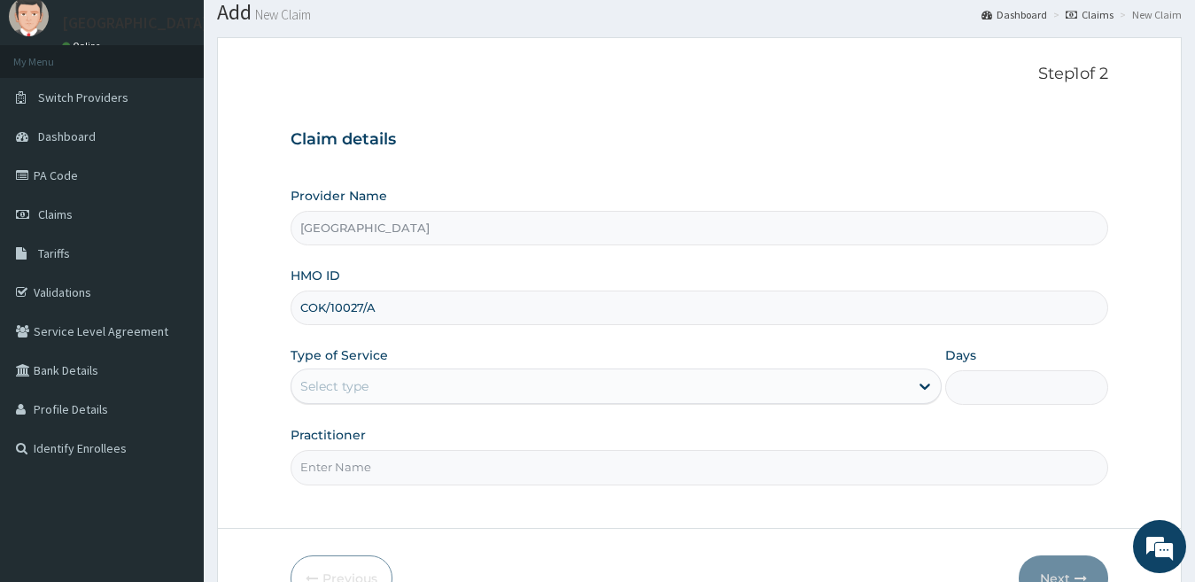
scroll to position [89, 0]
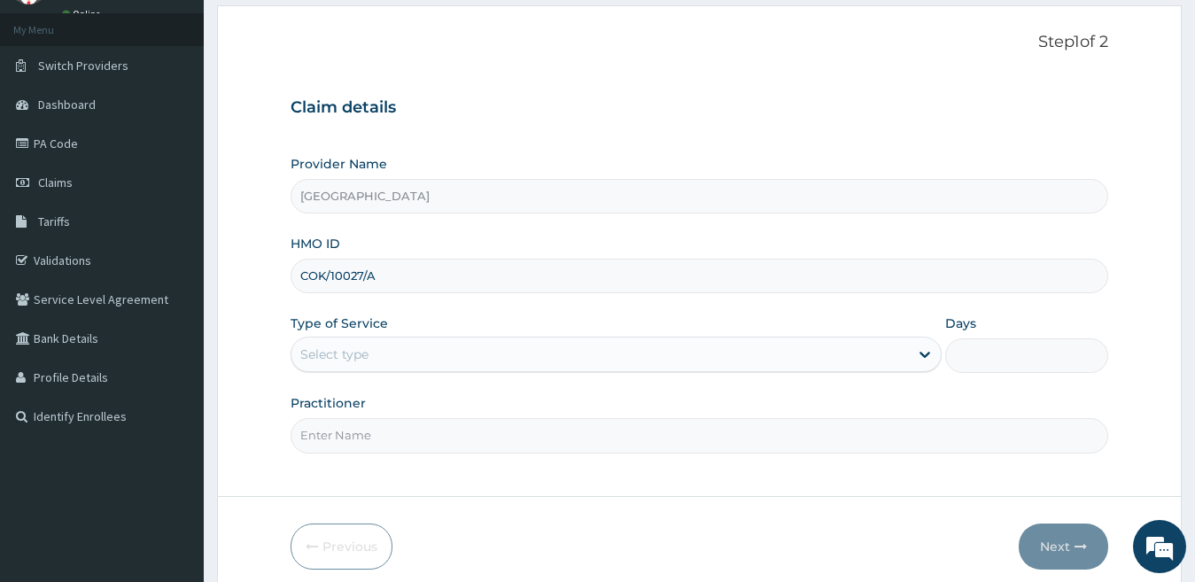
type input "COK/10027/A"
click at [423, 363] on div "Select type" at bounding box center [600, 354] width 618 height 28
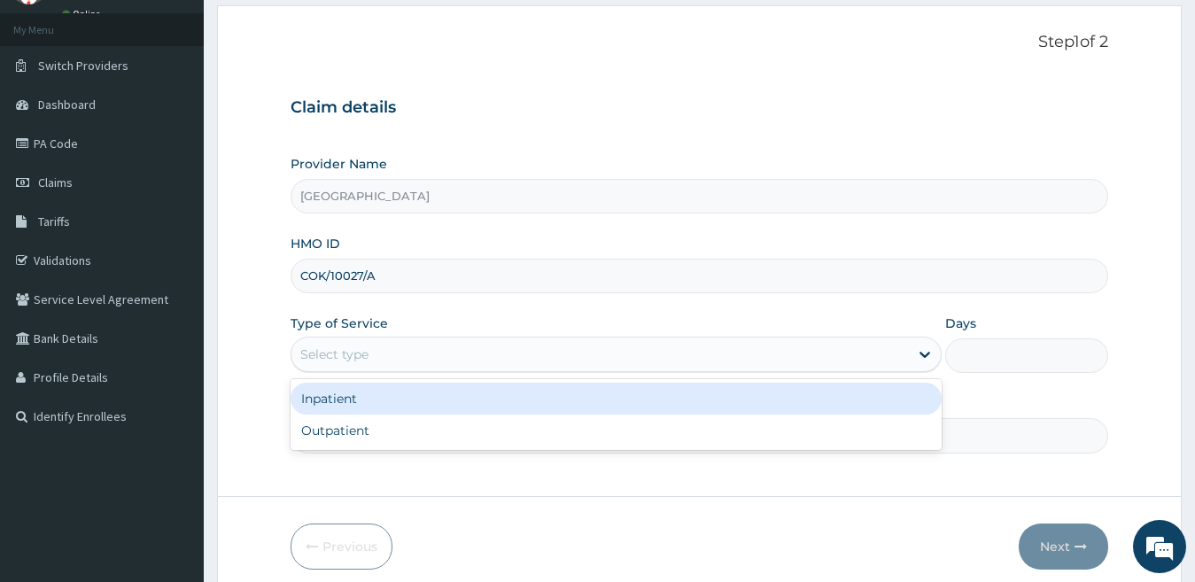
click at [407, 406] on div "Inpatient" at bounding box center [617, 399] width 652 height 32
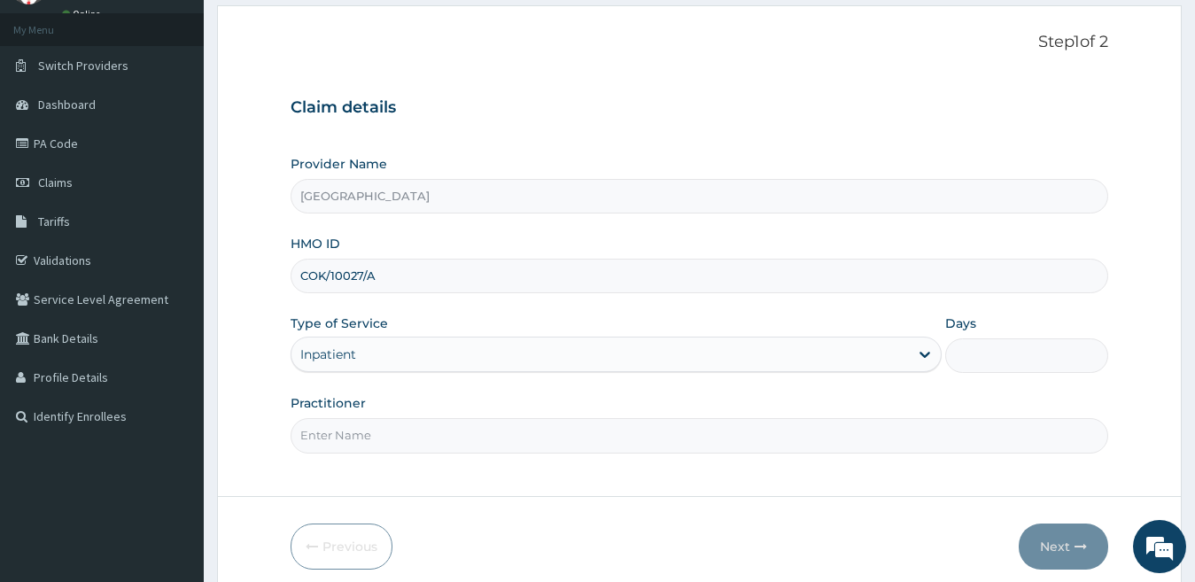
scroll to position [0, 0]
click at [391, 435] on input "Practitioner" at bounding box center [700, 435] width 818 height 35
type input "[PERSON_NAME]"
click at [996, 349] on input "Days" at bounding box center [1026, 355] width 163 height 35
type input "2"
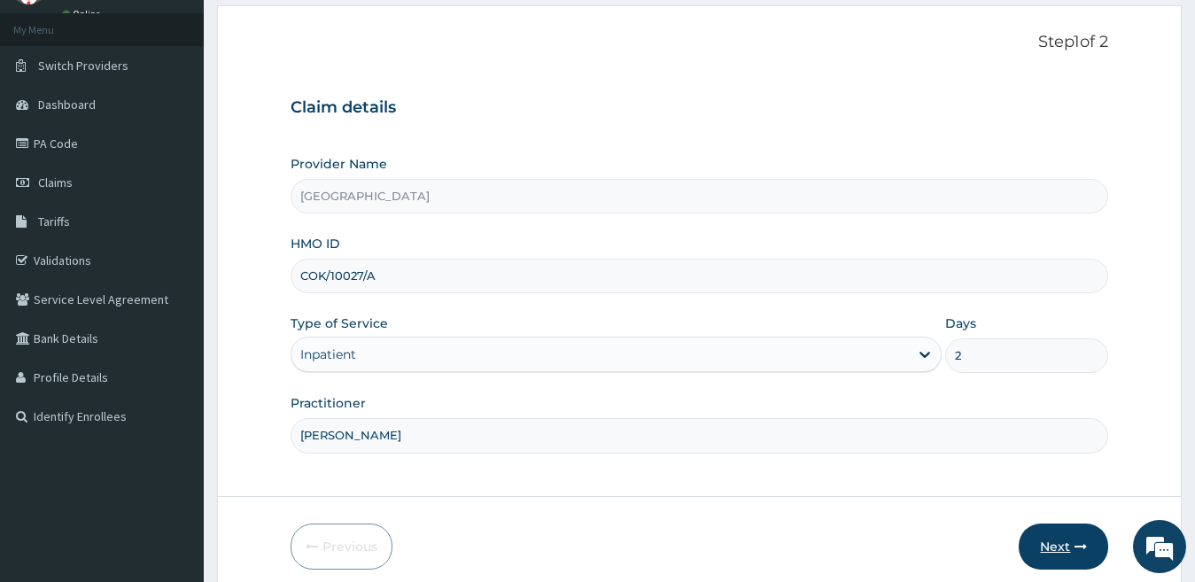
click at [1065, 545] on button "Next" at bounding box center [1063, 546] width 89 height 46
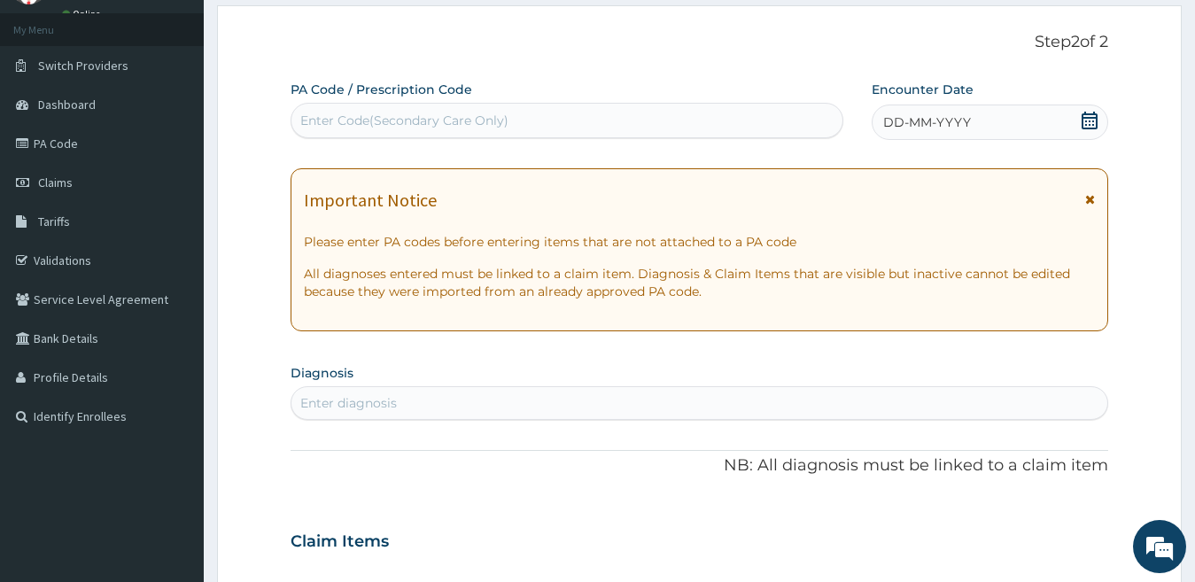
click at [725, 117] on div "Enter Code(Secondary Care Only)" at bounding box center [566, 120] width 551 height 28
paste input "PA/21E9DC"
type input "PA/21E9DC"
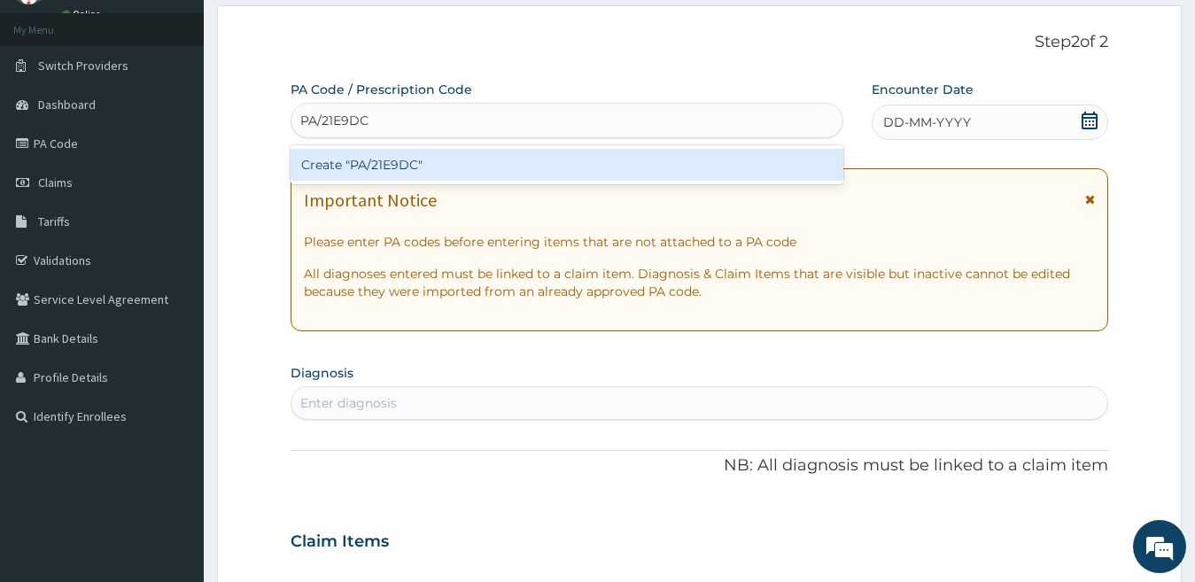
click at [474, 168] on div "Create "PA/21E9DC"" at bounding box center [567, 165] width 553 height 32
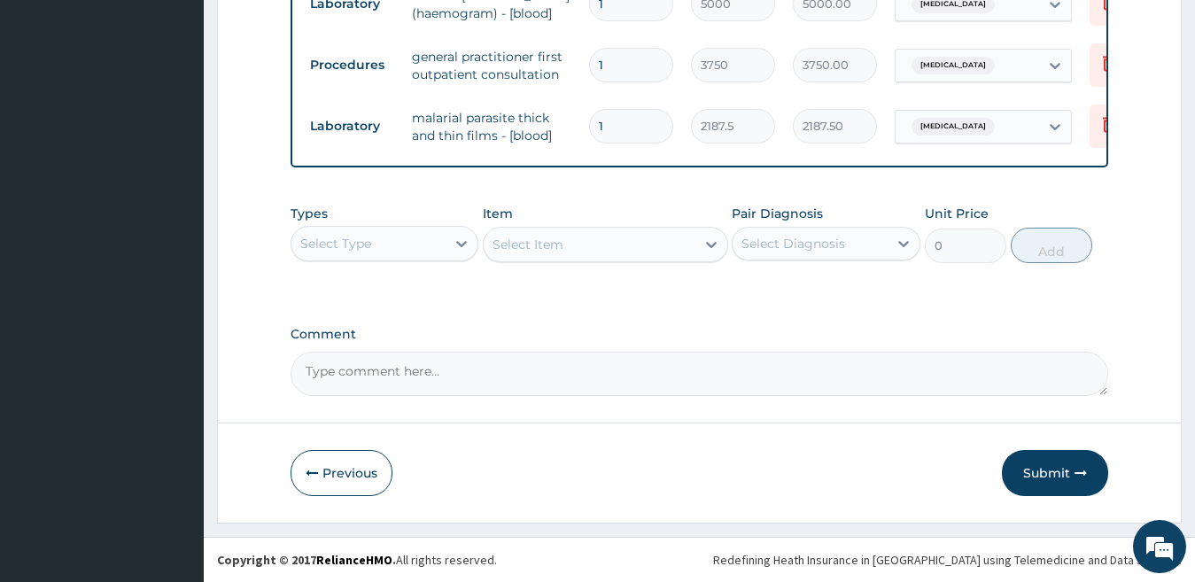
scroll to position [1203, 0]
click at [1040, 471] on button "Submit" at bounding box center [1055, 473] width 106 height 46
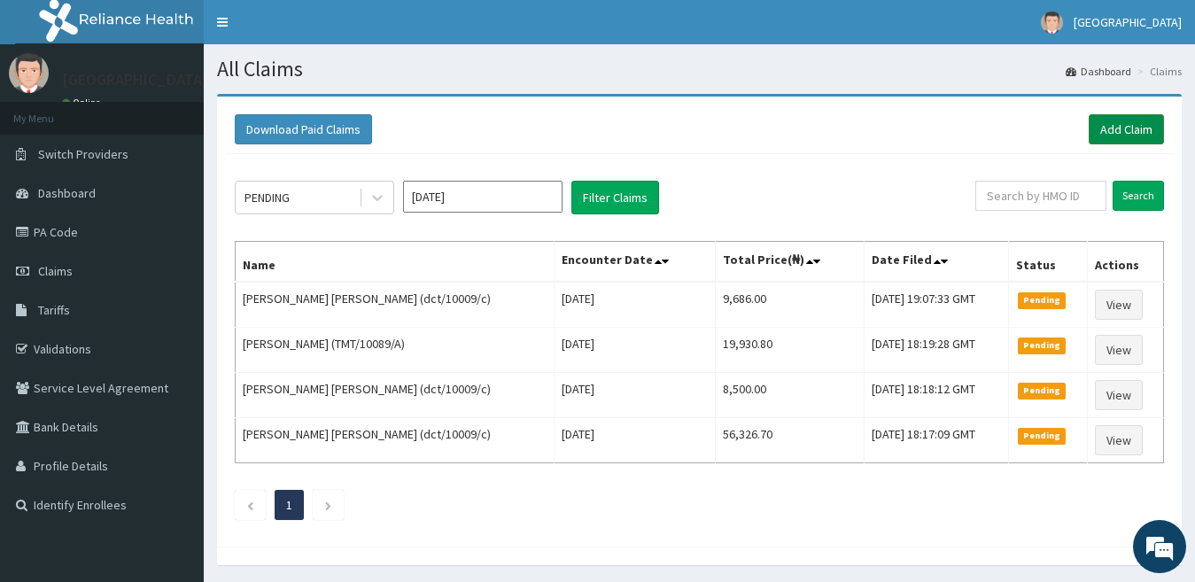
click at [1116, 124] on link "Add Claim" at bounding box center [1126, 129] width 75 height 30
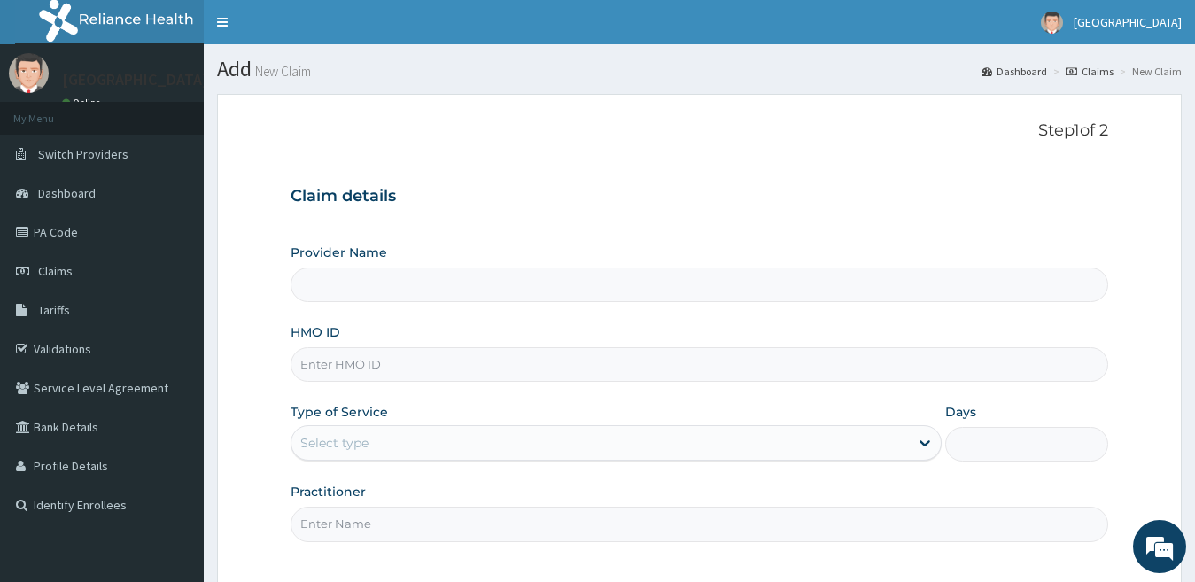
click at [383, 360] on input "HMO ID" at bounding box center [700, 364] width 818 height 35
type input "[GEOGRAPHIC_DATA]"
paste input "COK/10027/A"
type input "COK/10027/A"
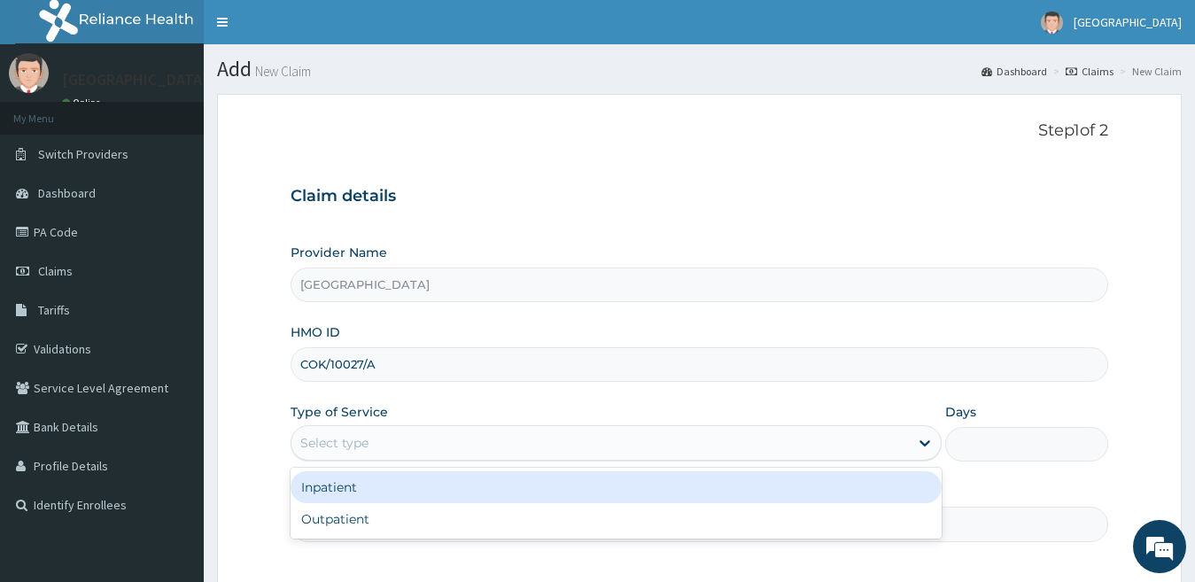
click at [385, 440] on div "Select type" at bounding box center [600, 443] width 618 height 28
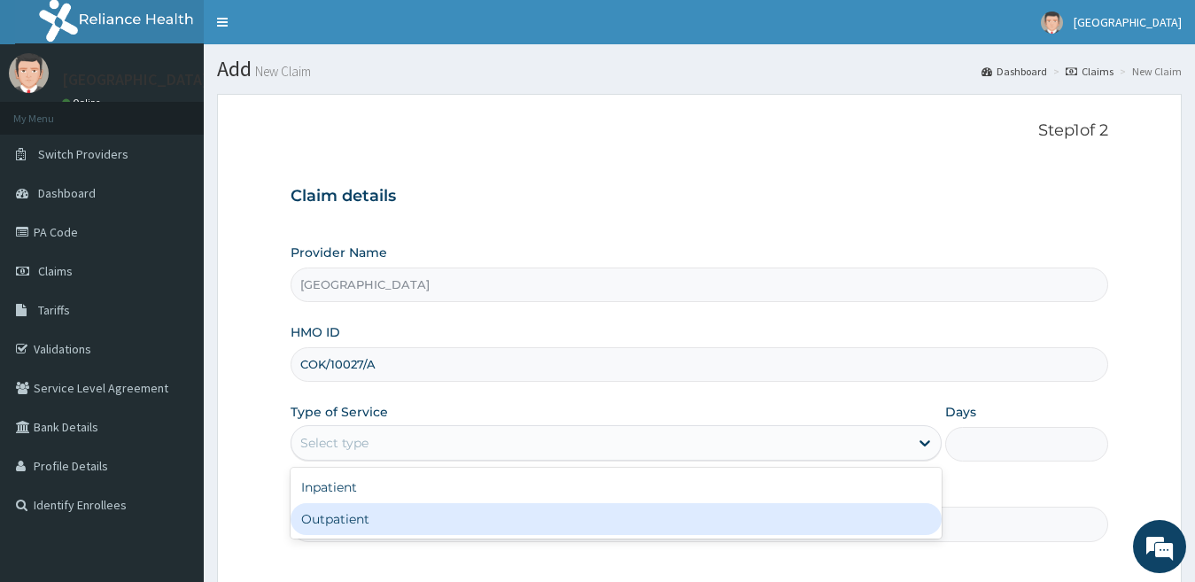
click at [401, 513] on div "Outpatient" at bounding box center [617, 519] width 652 height 32
type input "1"
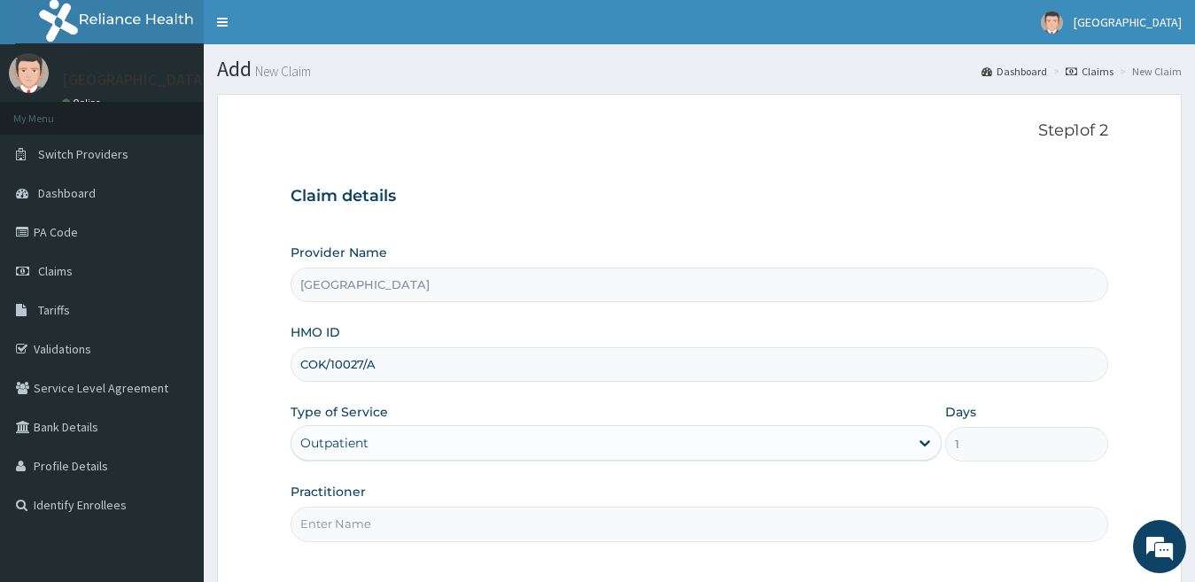
click at [402, 513] on input "Practitioner" at bounding box center [700, 524] width 818 height 35
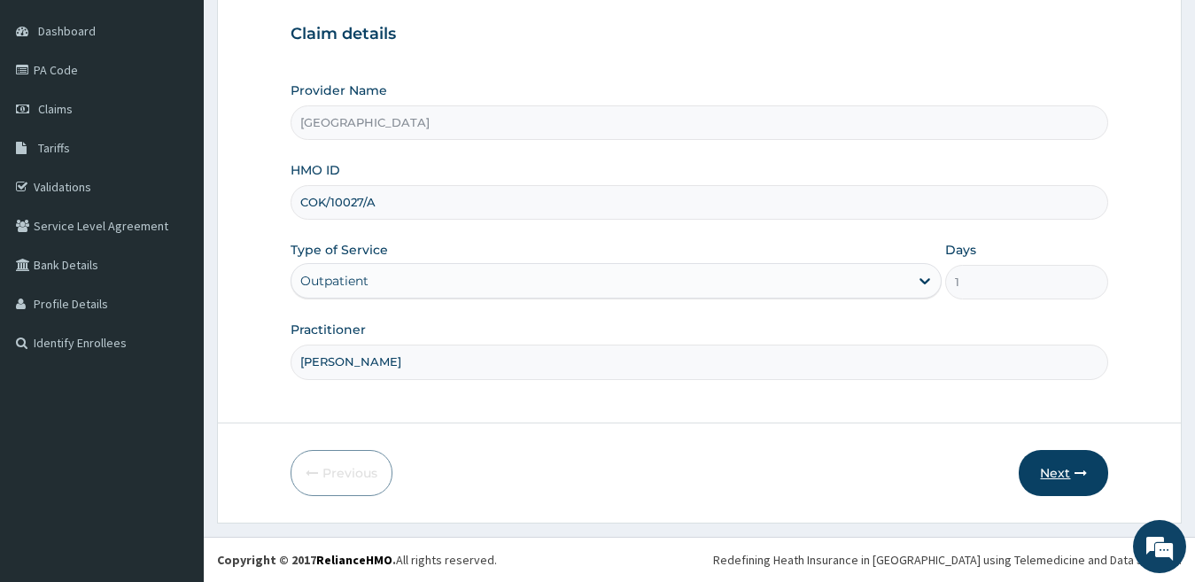
type input "[PERSON_NAME]"
click at [1052, 476] on button "Next" at bounding box center [1063, 473] width 89 height 46
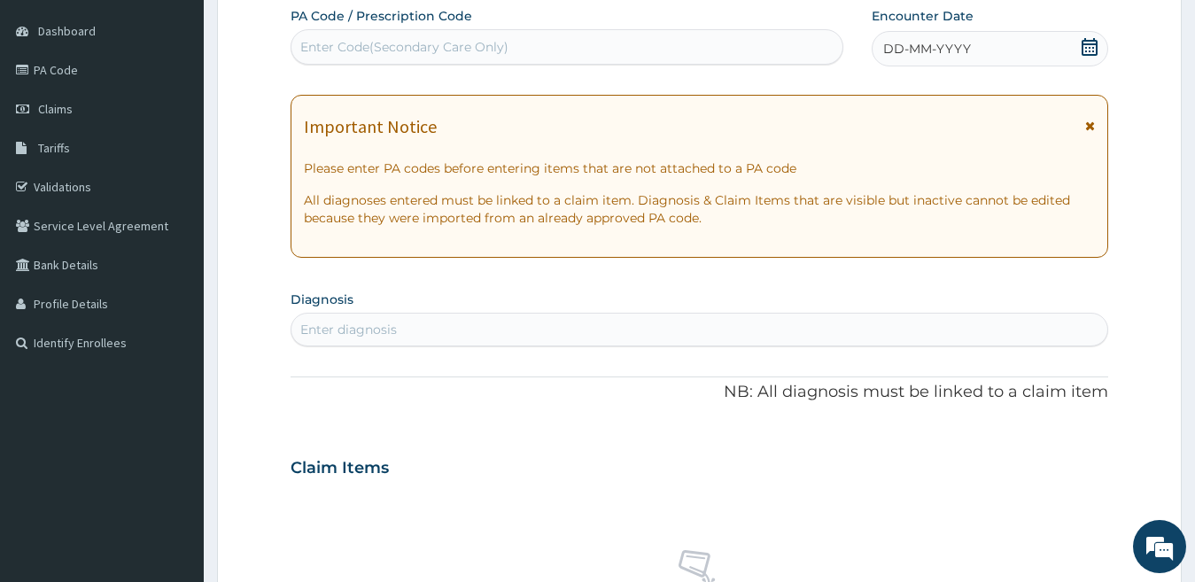
click at [981, 44] on div "DD-MM-YYYY" at bounding box center [990, 48] width 237 height 35
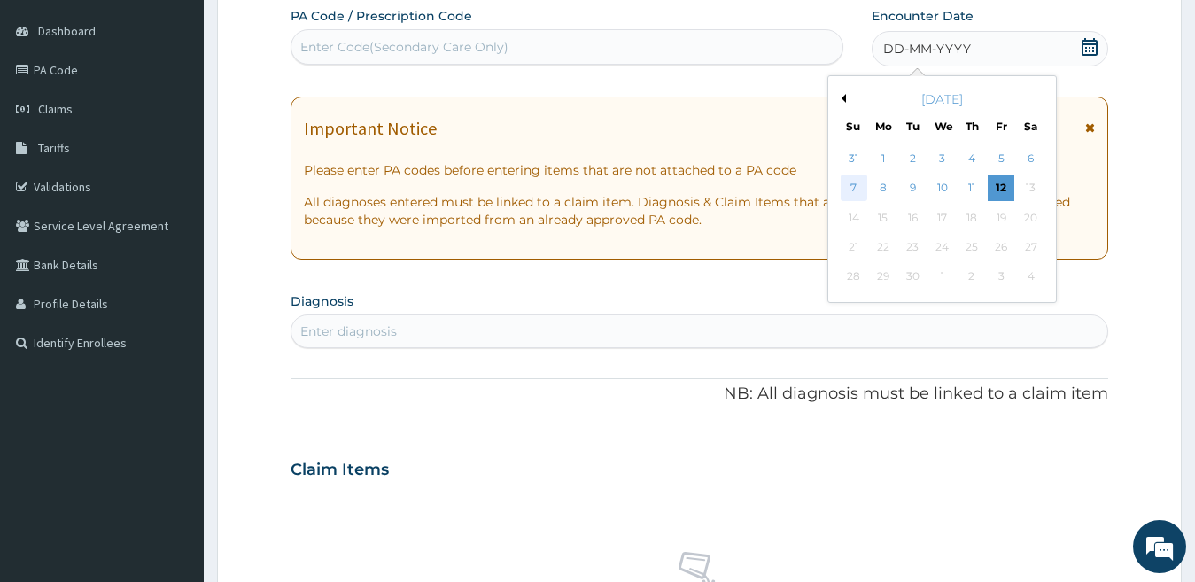
click at [856, 189] on div "7" at bounding box center [854, 188] width 27 height 27
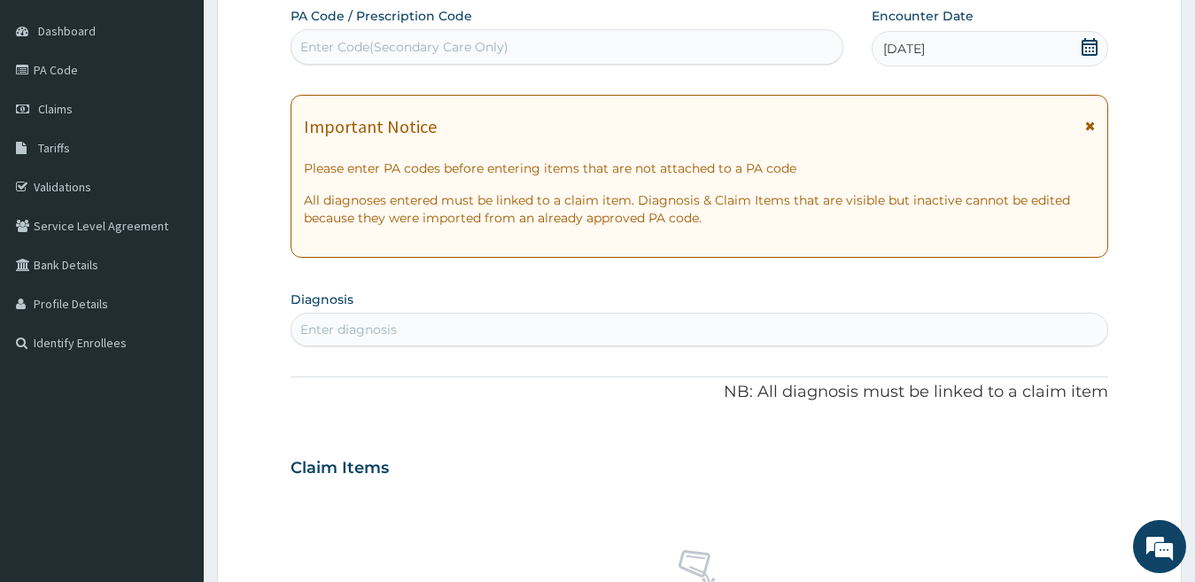
click at [472, 325] on div "Enter diagnosis" at bounding box center [699, 329] width 817 height 28
type input "FALCI"
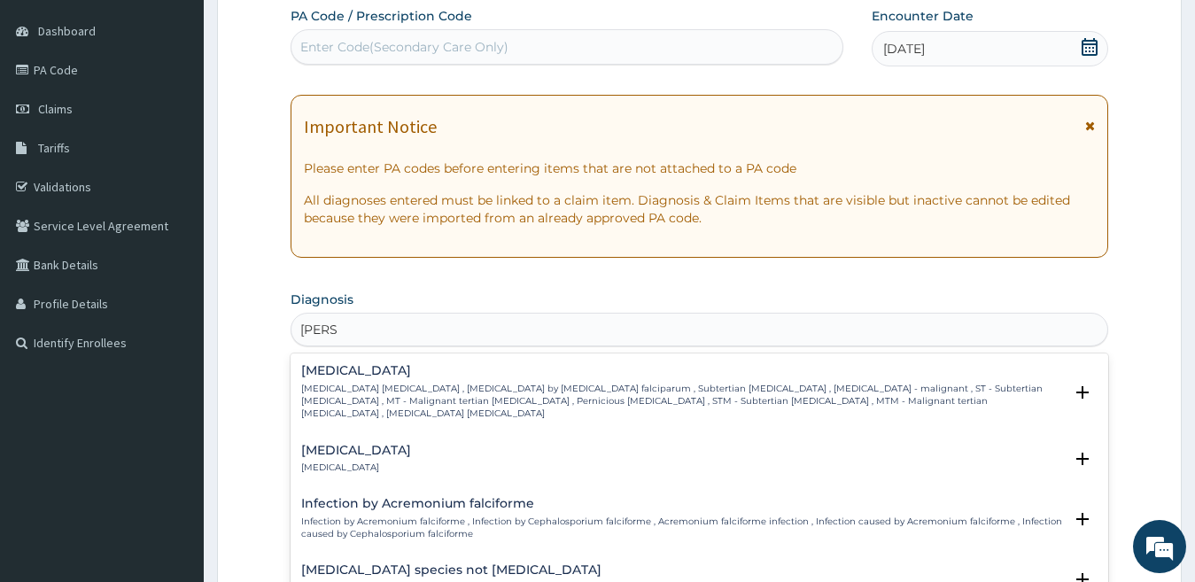
click at [361, 387] on p "Falciparum malaria , Malignant tertian malaria , Malaria by Plasmodium falcipar…" at bounding box center [682, 402] width 763 height 38
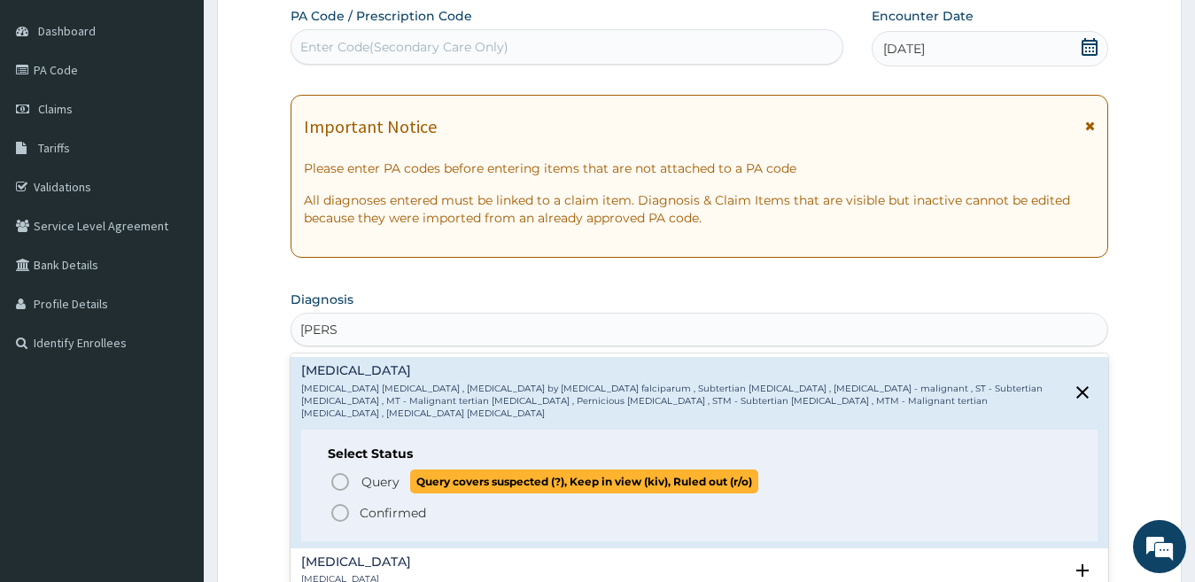
click at [375, 473] on span "Query" at bounding box center [380, 482] width 38 height 18
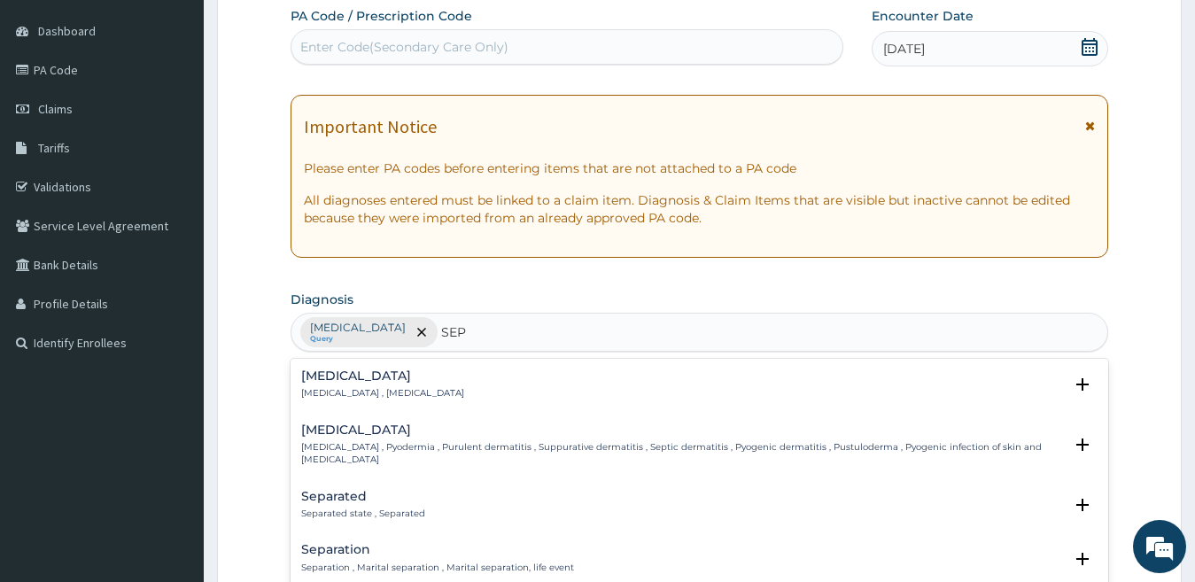
type input "SEPS"
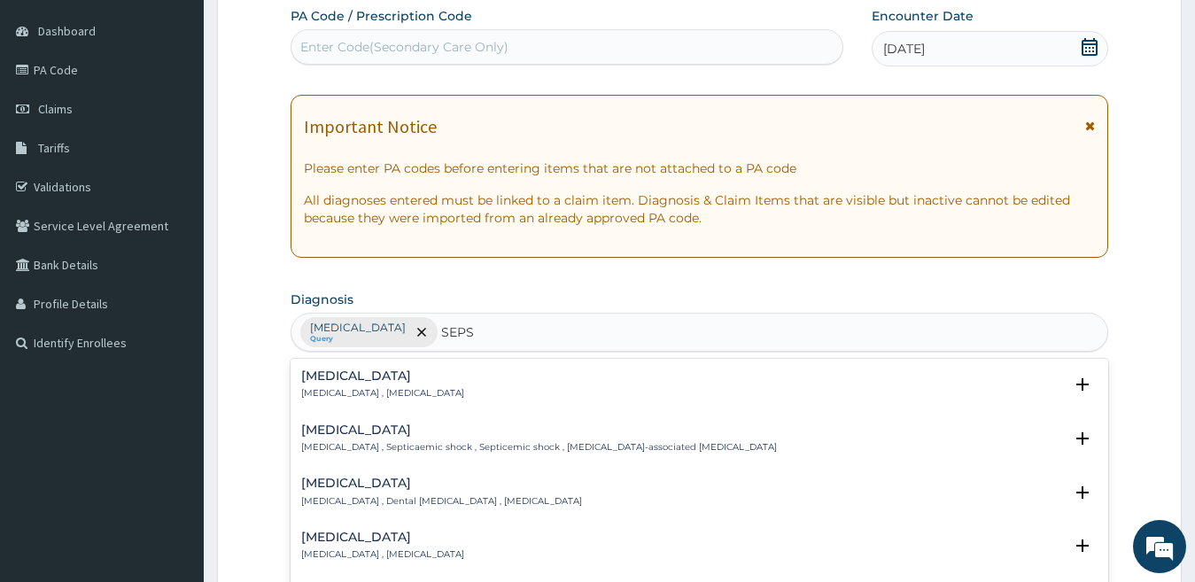
click at [408, 384] on div "Sepsis Systemic infection , Sepsis" at bounding box center [382, 384] width 163 height 31
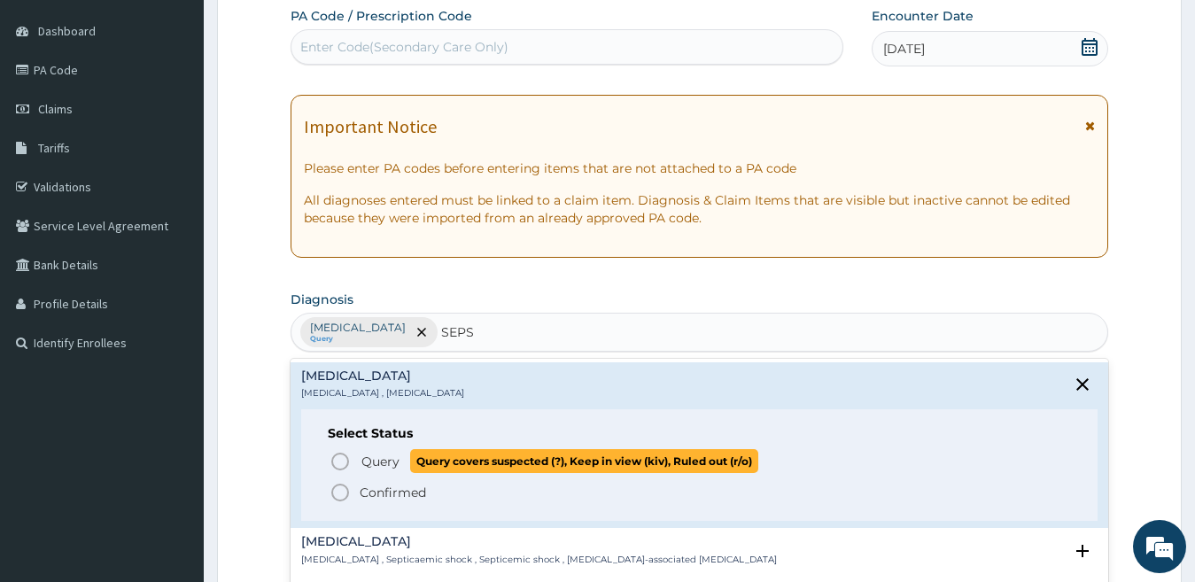
click at [399, 456] on span "Query" at bounding box center [380, 462] width 38 height 18
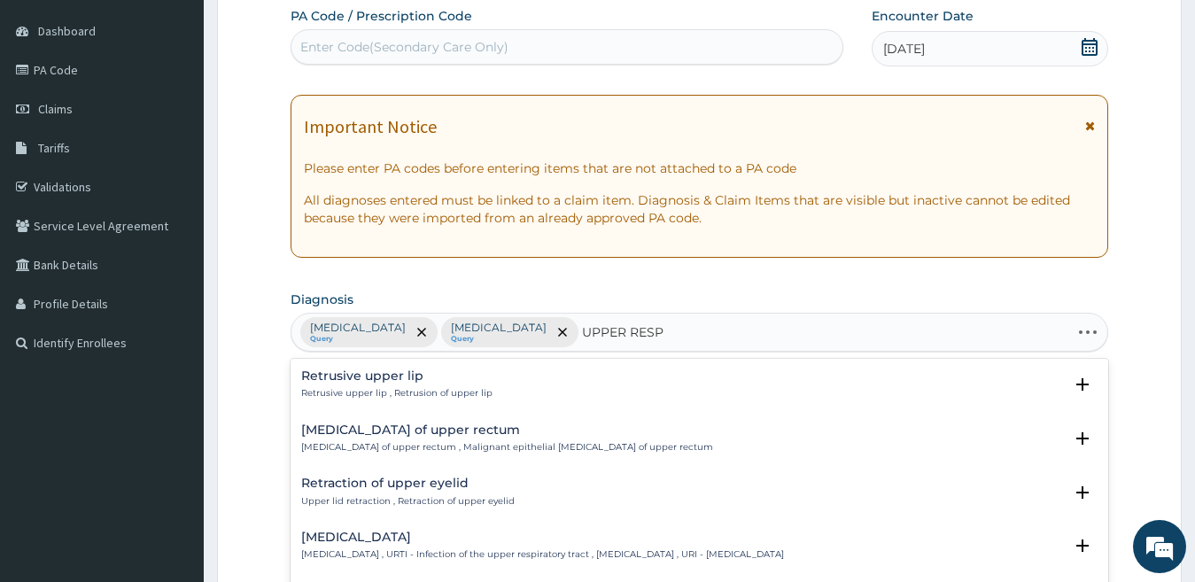
type input "UPPER RESPI"
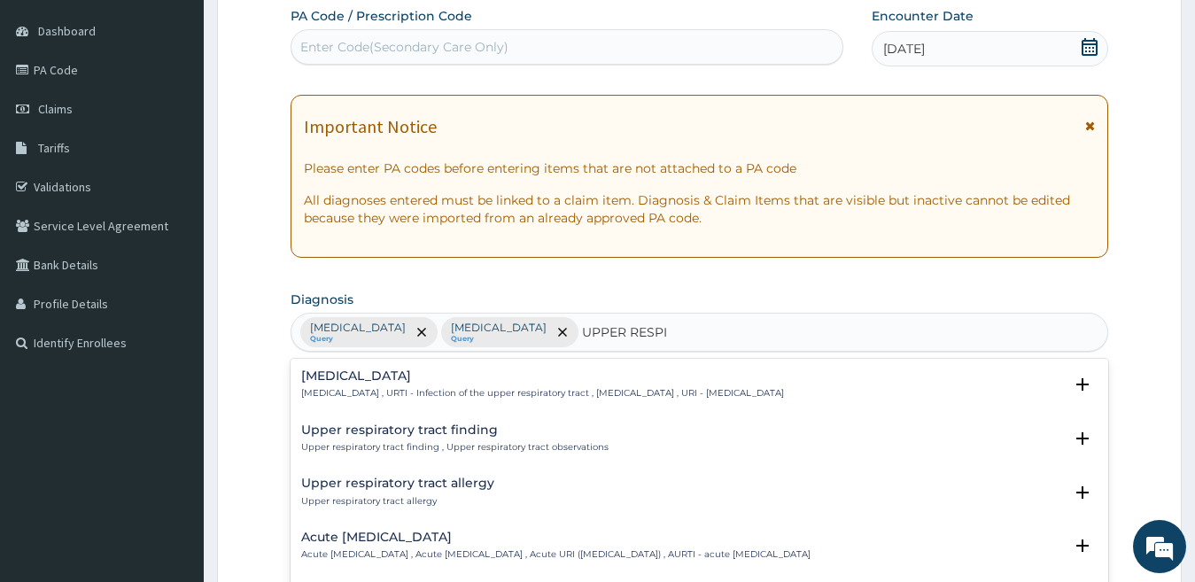
click at [413, 380] on h4 "Upper respiratory infection" at bounding box center [542, 375] width 483 height 13
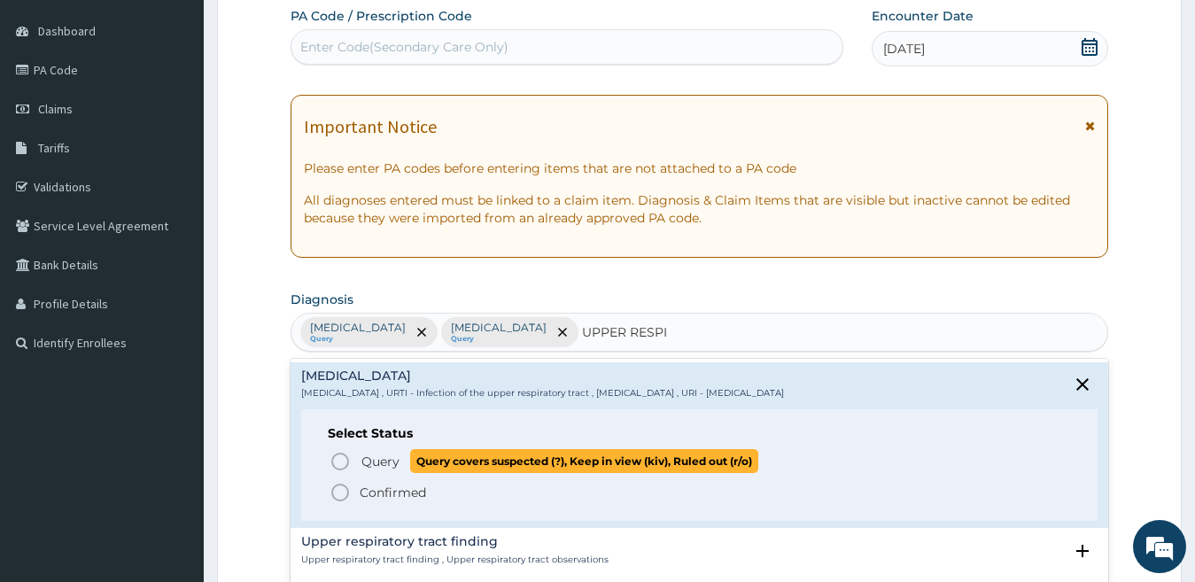
click at [381, 457] on span "Query" at bounding box center [380, 462] width 38 height 18
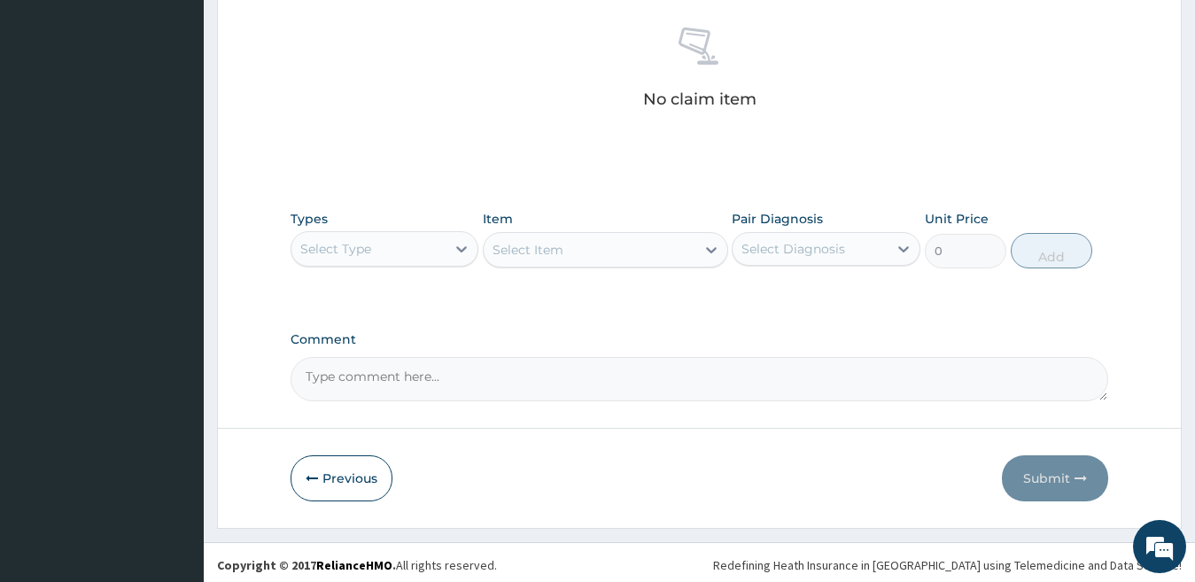
scroll to position [695, 0]
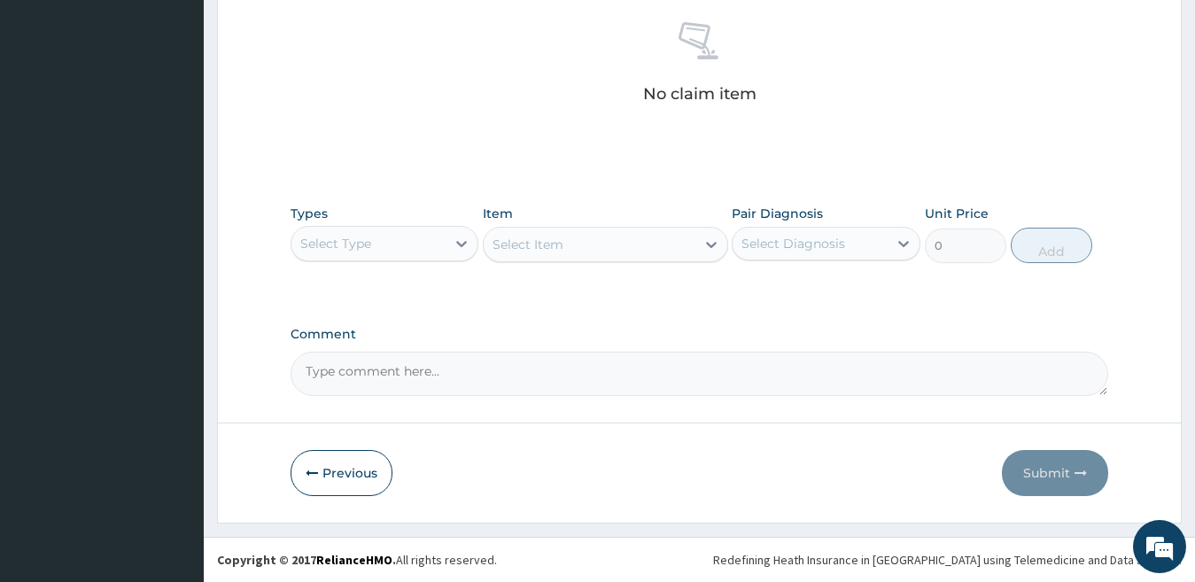
click at [410, 248] on div "Select Type" at bounding box center [368, 243] width 155 height 28
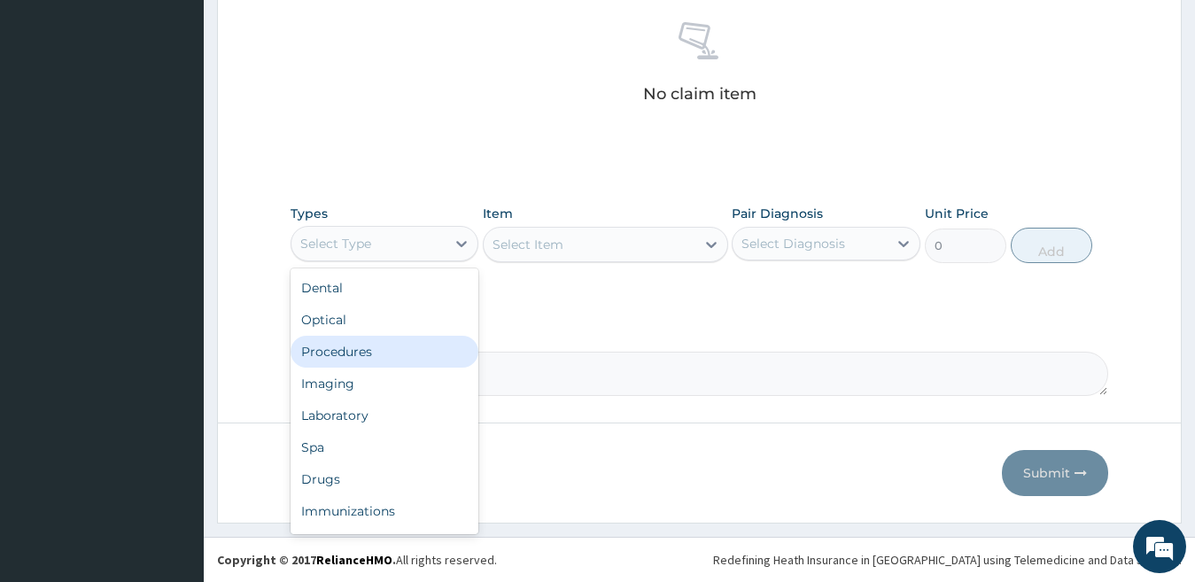
click at [368, 352] on div "Procedures" at bounding box center [385, 352] width 189 height 32
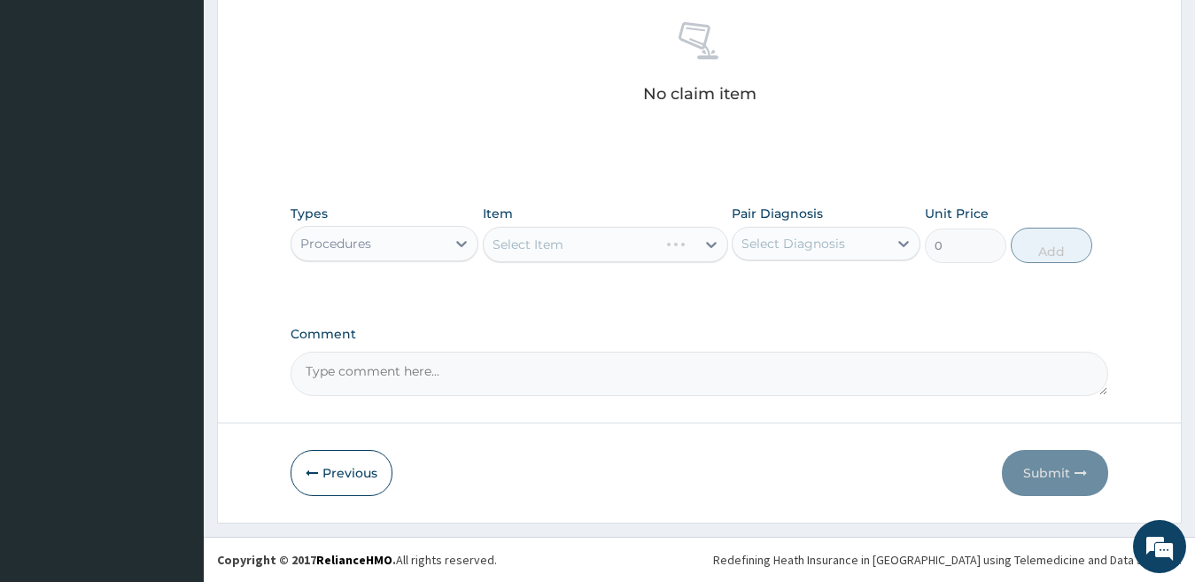
click at [391, 247] on div "Procedures" at bounding box center [368, 243] width 155 height 28
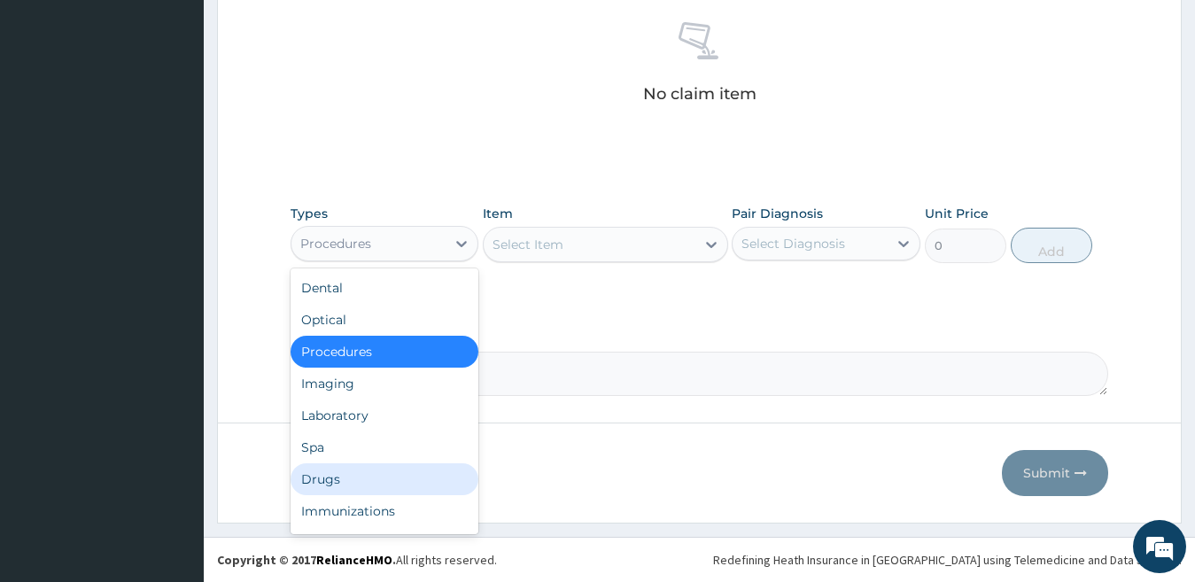
click at [353, 470] on div "Drugs" at bounding box center [385, 479] width 189 height 32
click at [353, 470] on button "Previous" at bounding box center [342, 473] width 102 height 46
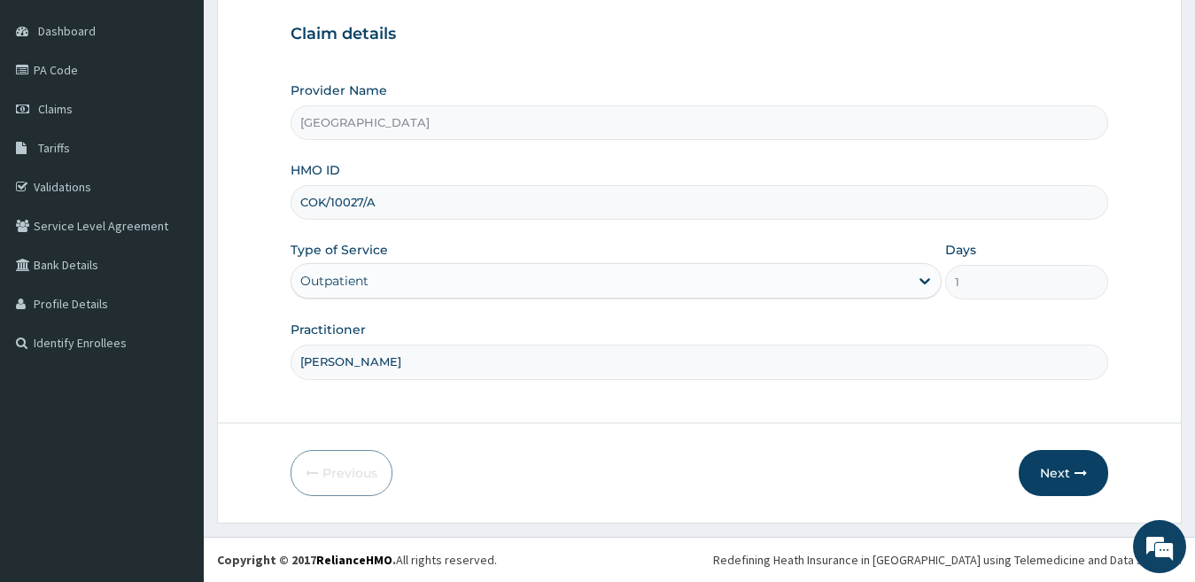
scroll to position [162, 0]
click at [1065, 477] on button "Next" at bounding box center [1063, 473] width 89 height 46
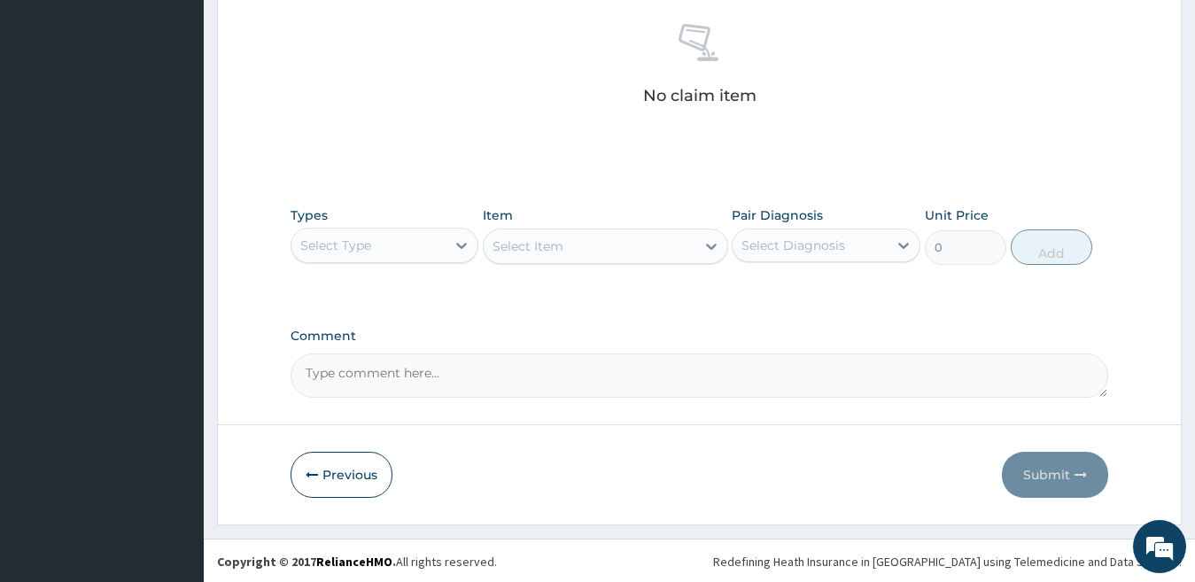
scroll to position [695, 0]
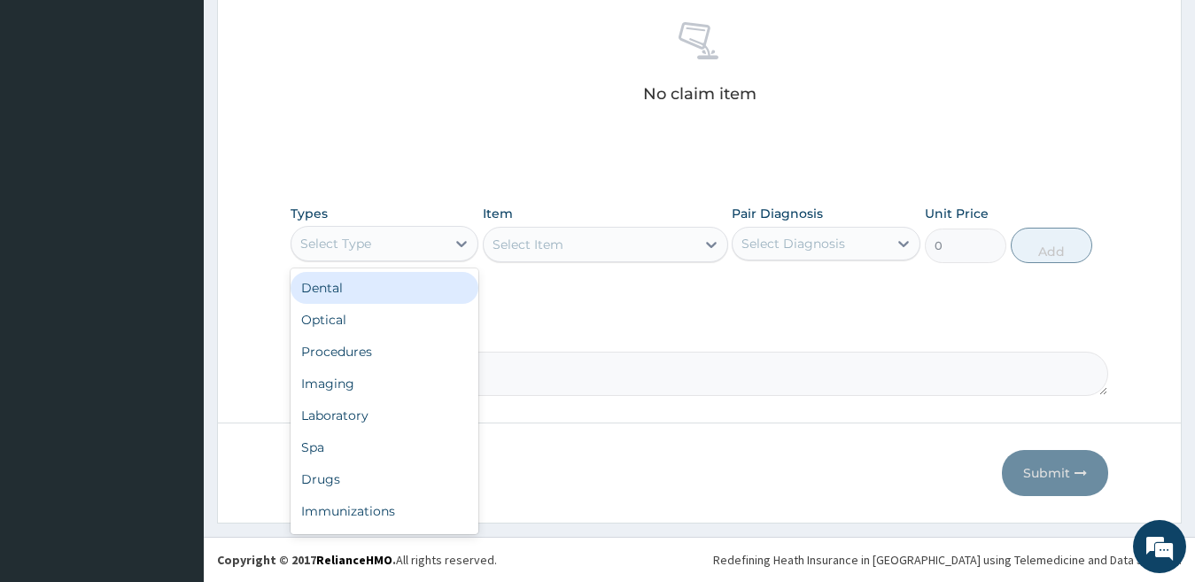
click at [411, 247] on div "Select Type" at bounding box center [368, 243] width 155 height 28
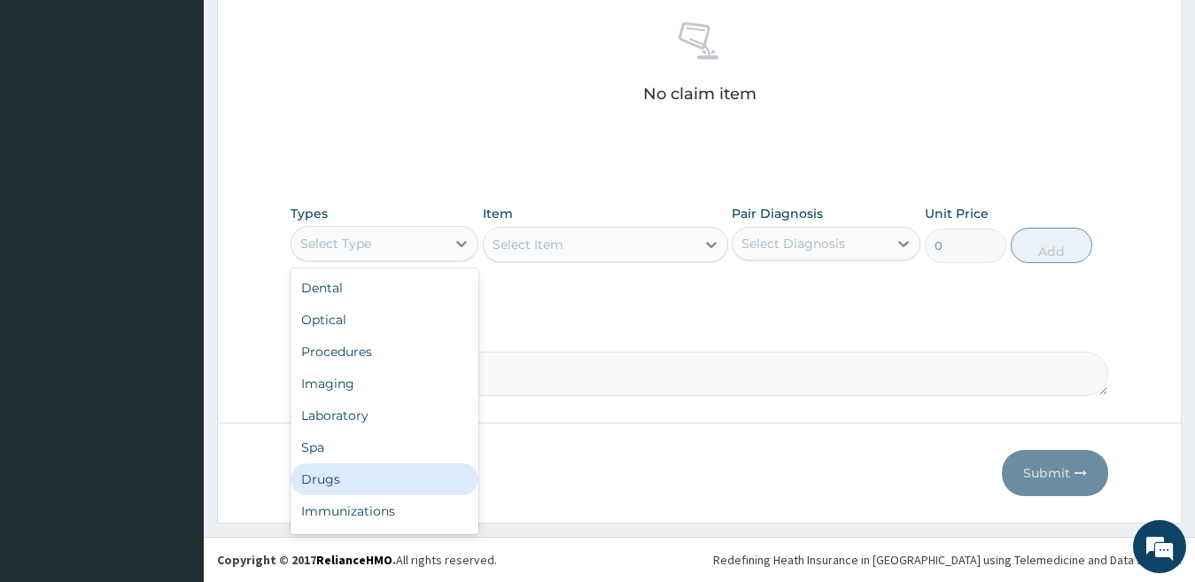
click at [417, 476] on div "Drugs" at bounding box center [385, 479] width 189 height 32
click at [417, 476] on div "Previous Submit" at bounding box center [700, 473] width 818 height 46
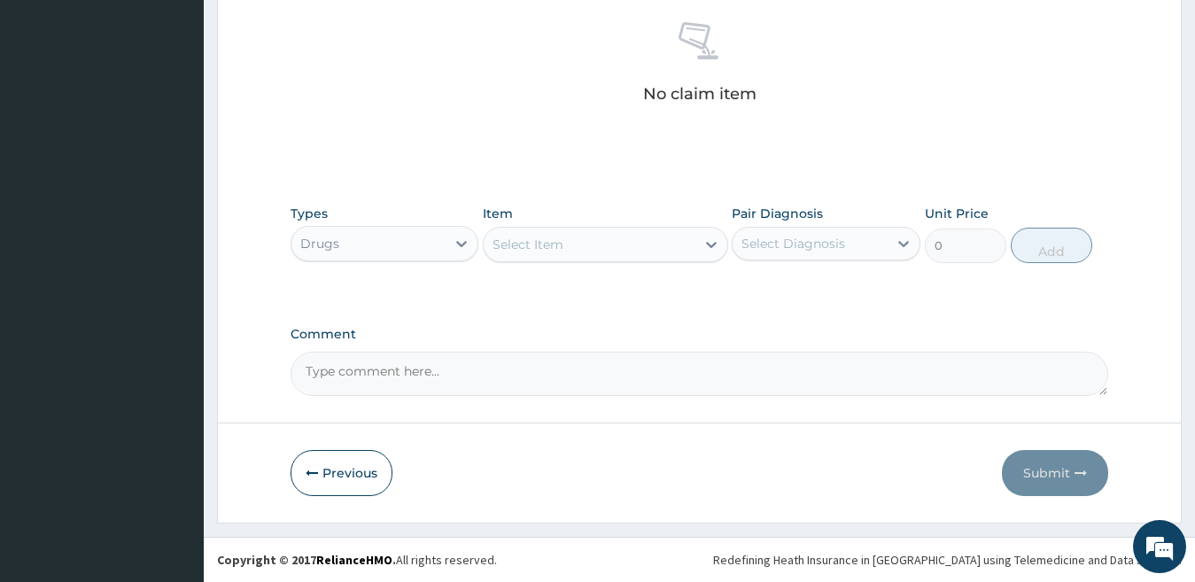
click at [658, 246] on div "Select Item" at bounding box center [590, 244] width 212 height 28
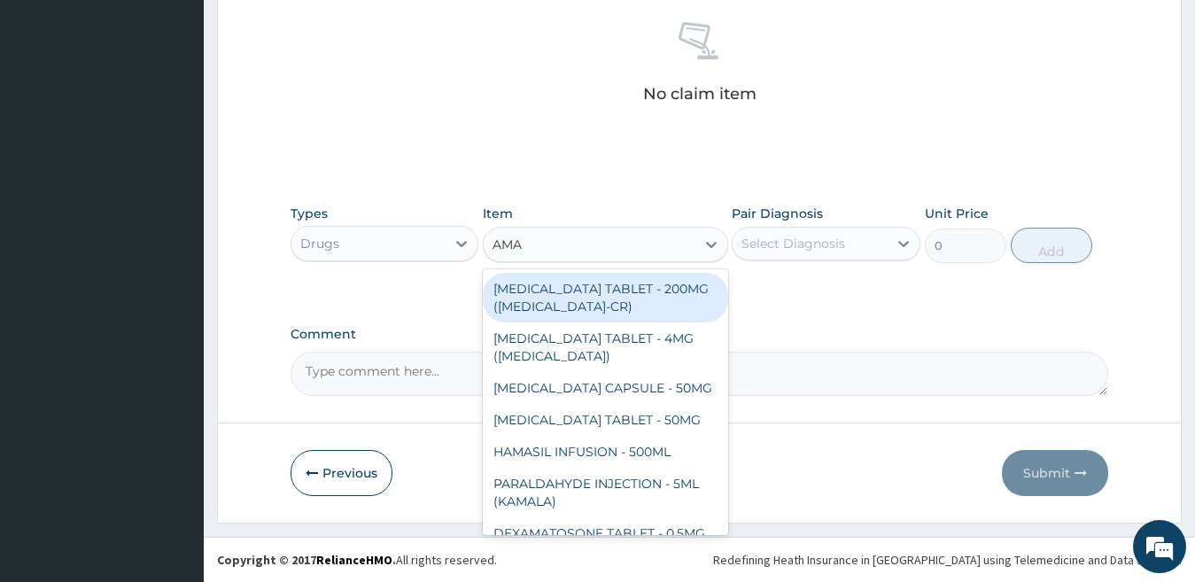
type input "AMAT"
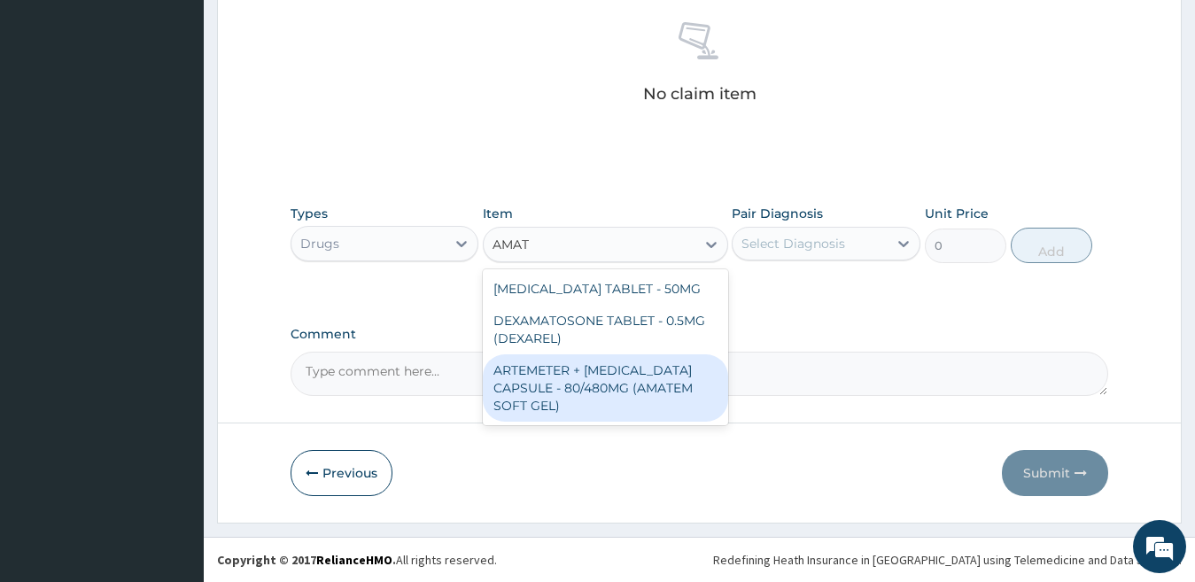
click at [616, 401] on div "ARTEMETER + LUMEFANTRINE CAPSULE - 80/480MG (AMATEM SOFT GEL)" at bounding box center [605, 387] width 245 height 67
type input "420"
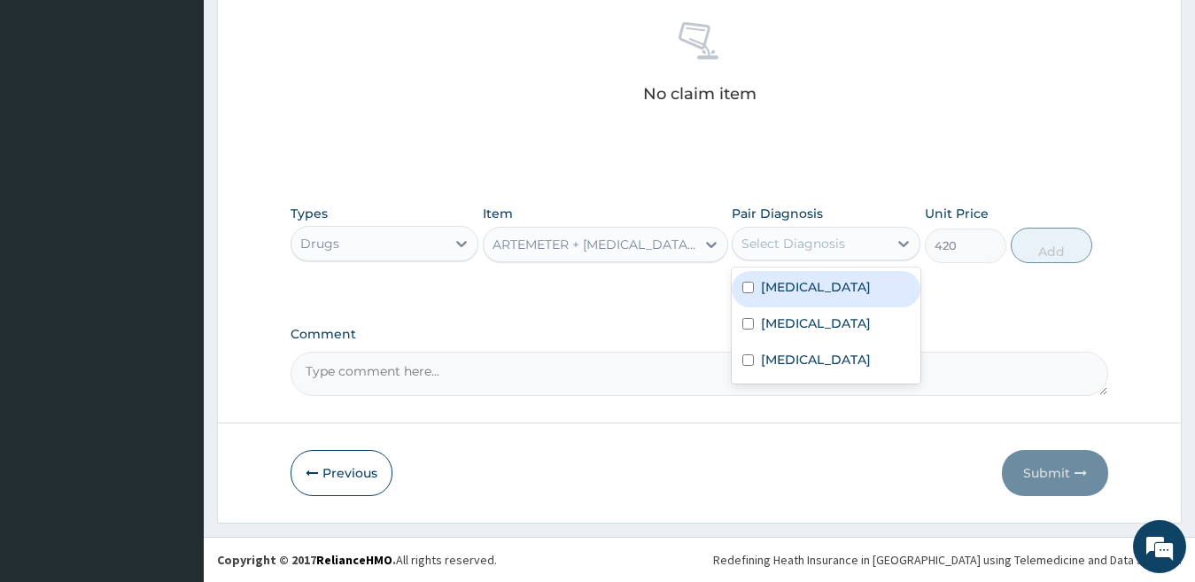
click at [833, 244] on div "Select Diagnosis" at bounding box center [793, 244] width 104 height 18
click at [828, 298] on div "Falciparum malaria" at bounding box center [826, 289] width 189 height 36
checkbox input "true"
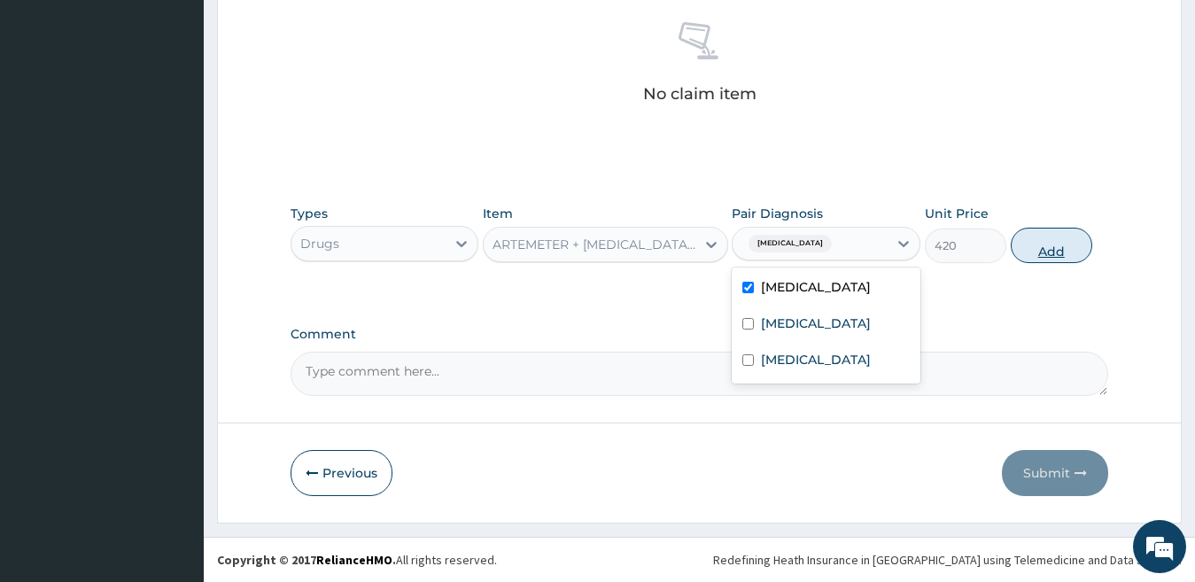
click at [1049, 251] on button "Add" at bounding box center [1051, 245] width 81 height 35
type input "0"
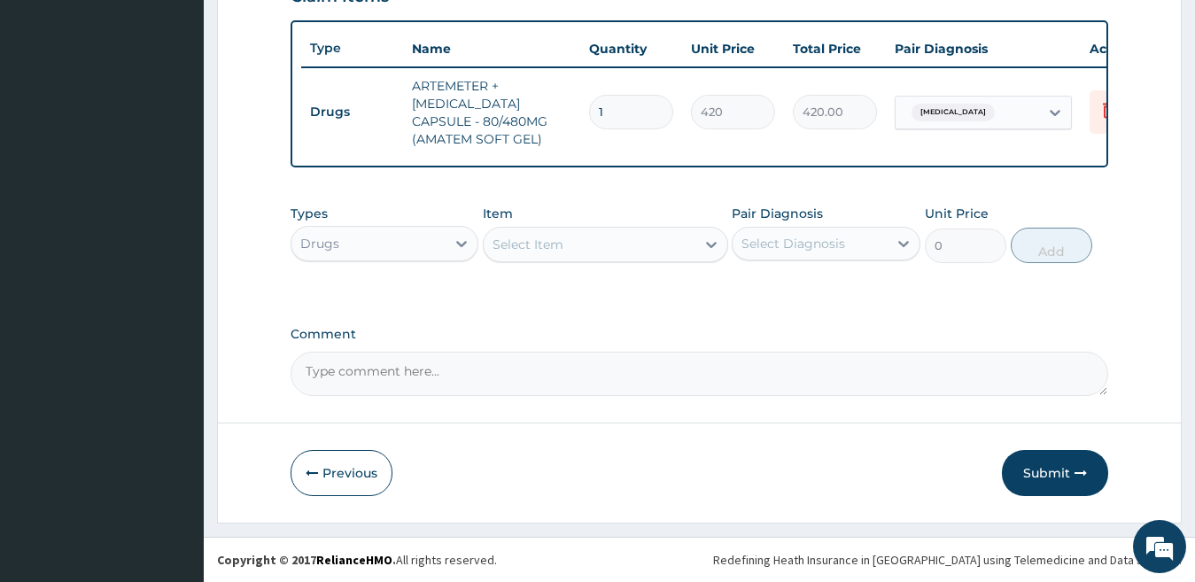
type input "0.00"
type input "6"
type input "2520.00"
type input "6"
click at [532, 244] on div "Select Item" at bounding box center [527, 245] width 71 height 18
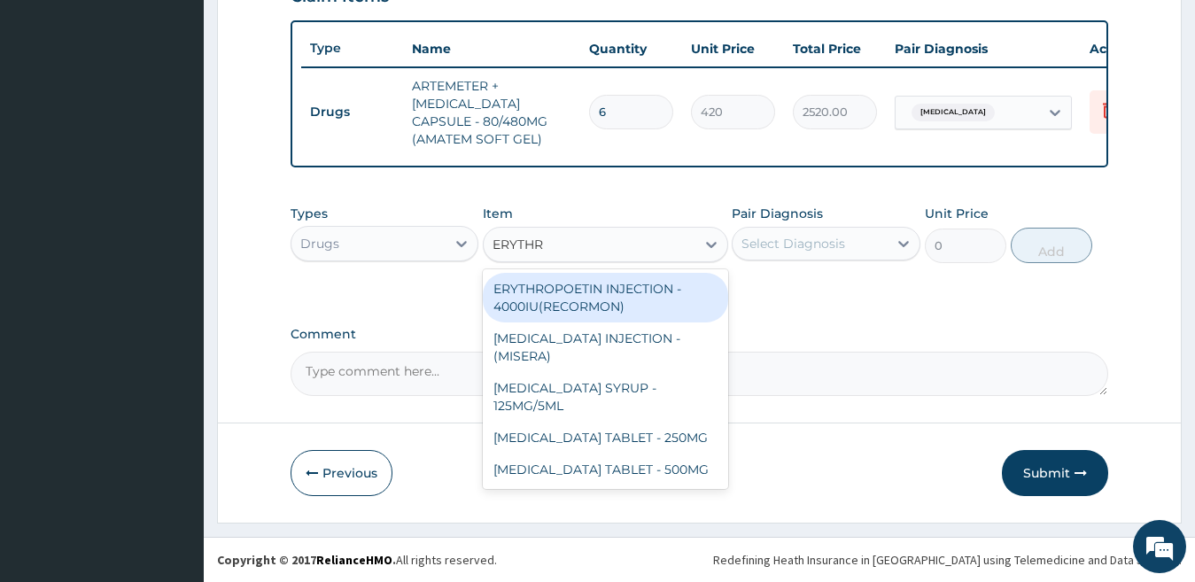
type input "ERYTHRO"
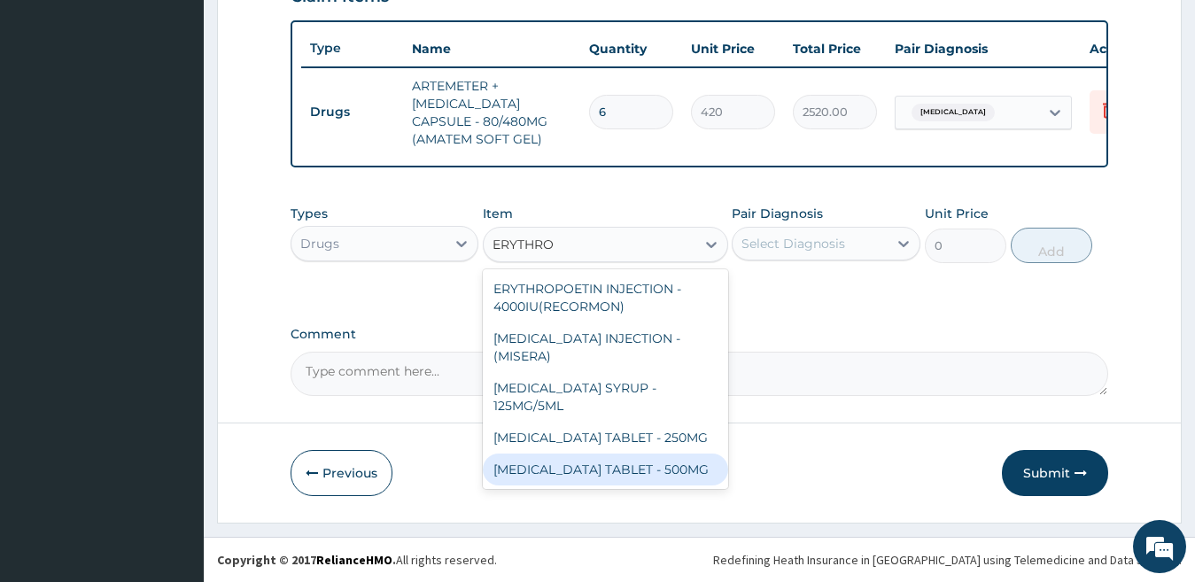
click at [648, 469] on div "ERYTHROMYCIN TABLET - 500MG" at bounding box center [605, 469] width 245 height 32
type input "140"
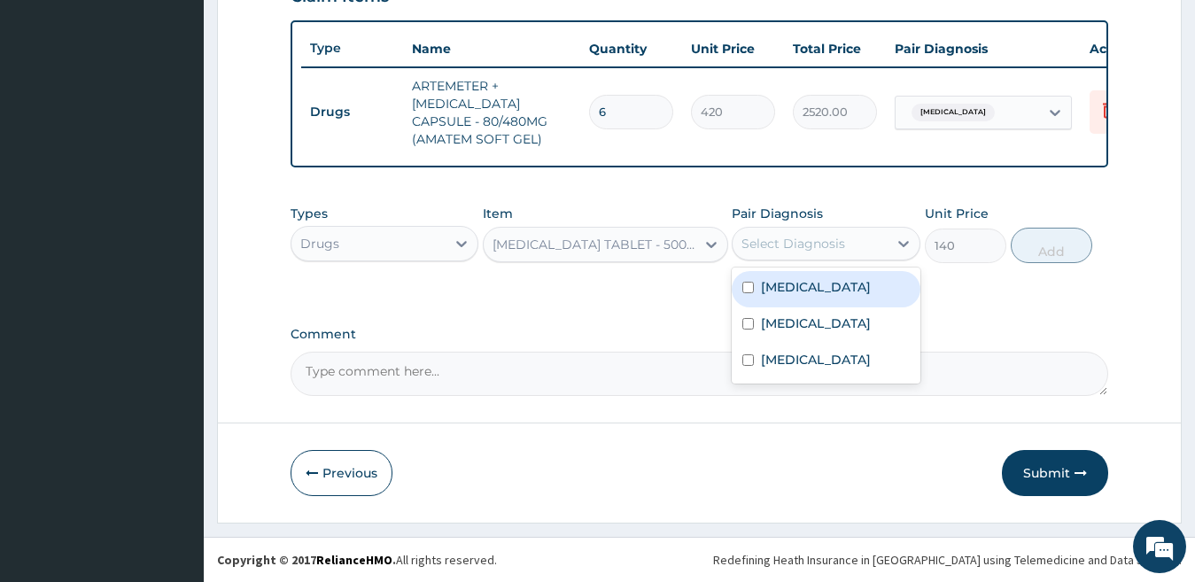
click at [822, 248] on div "Select Diagnosis" at bounding box center [793, 244] width 104 height 18
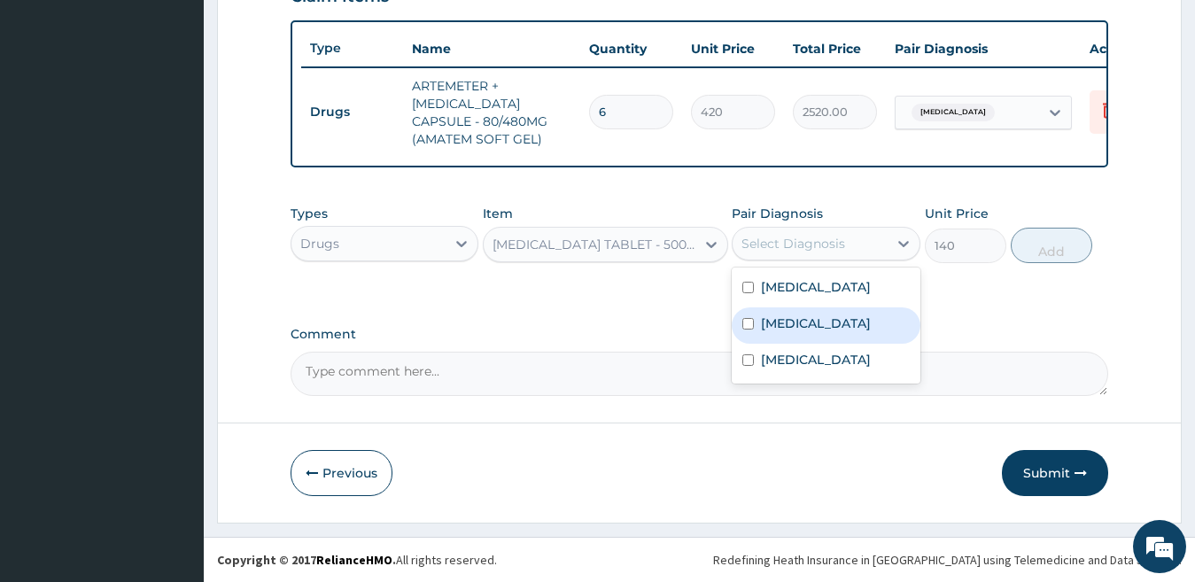
click at [815, 314] on div "Sepsis" at bounding box center [826, 325] width 189 height 36
checkbox input "true"
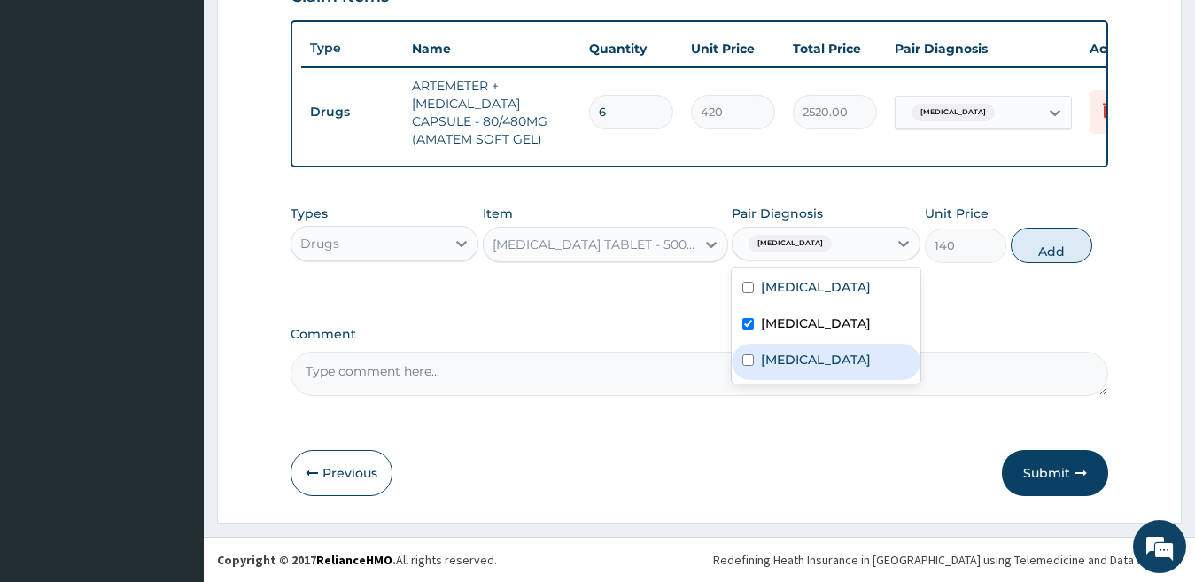
click at [801, 361] on label "Upper respiratory infection" at bounding box center [816, 360] width 110 height 18
checkbox input "true"
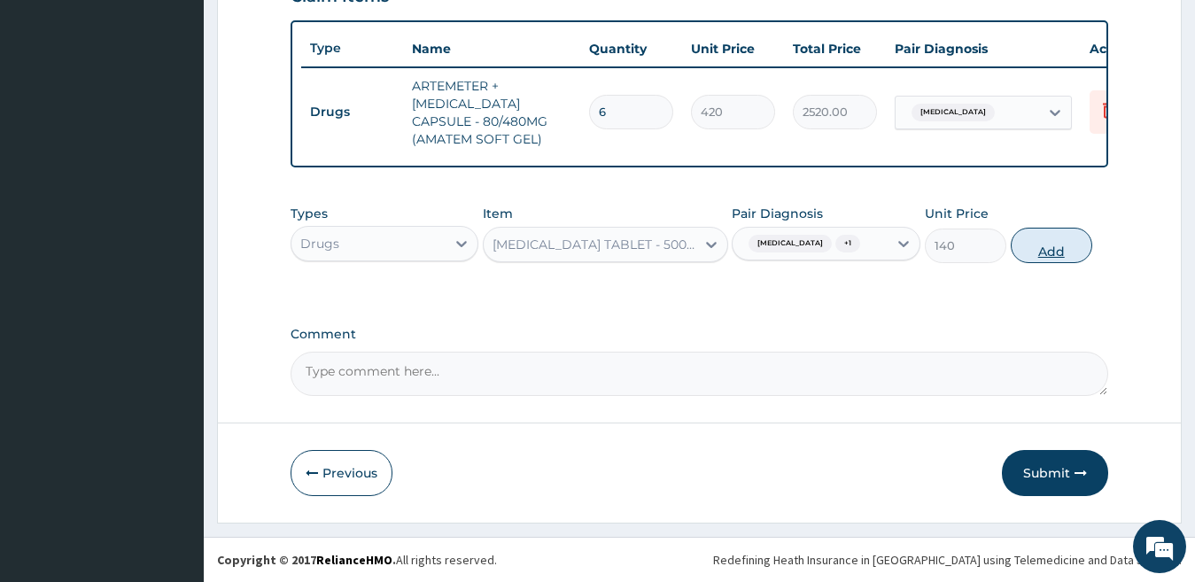
click at [1049, 236] on button "Add" at bounding box center [1051, 245] width 81 height 35
type input "0"
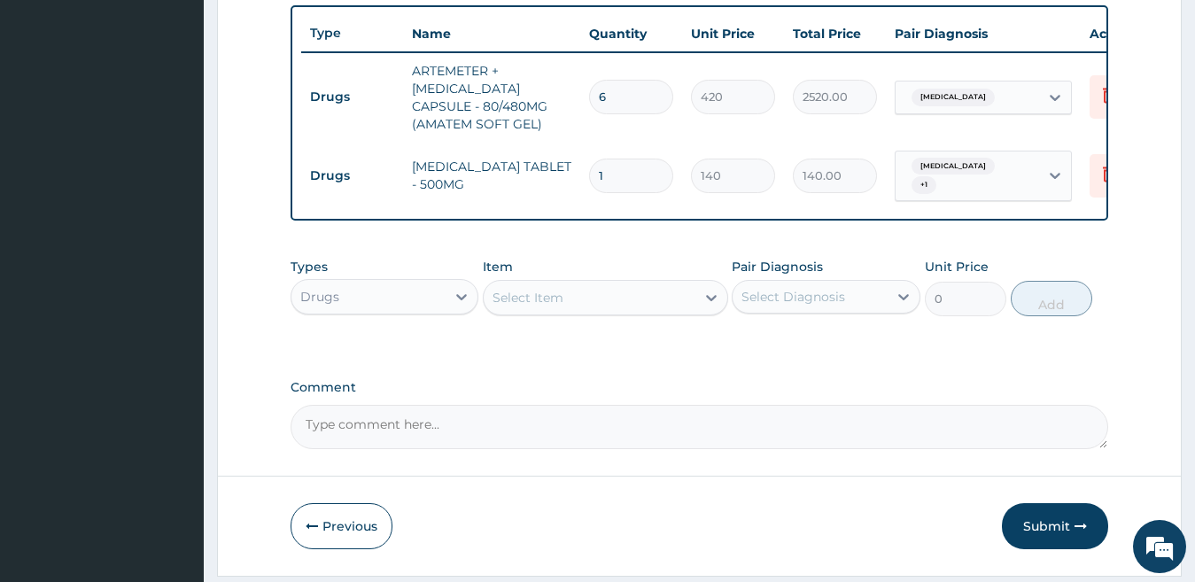
type input "21"
type input "2940.00"
type input "21"
click at [539, 306] on div "Select Item" at bounding box center [527, 298] width 71 height 18
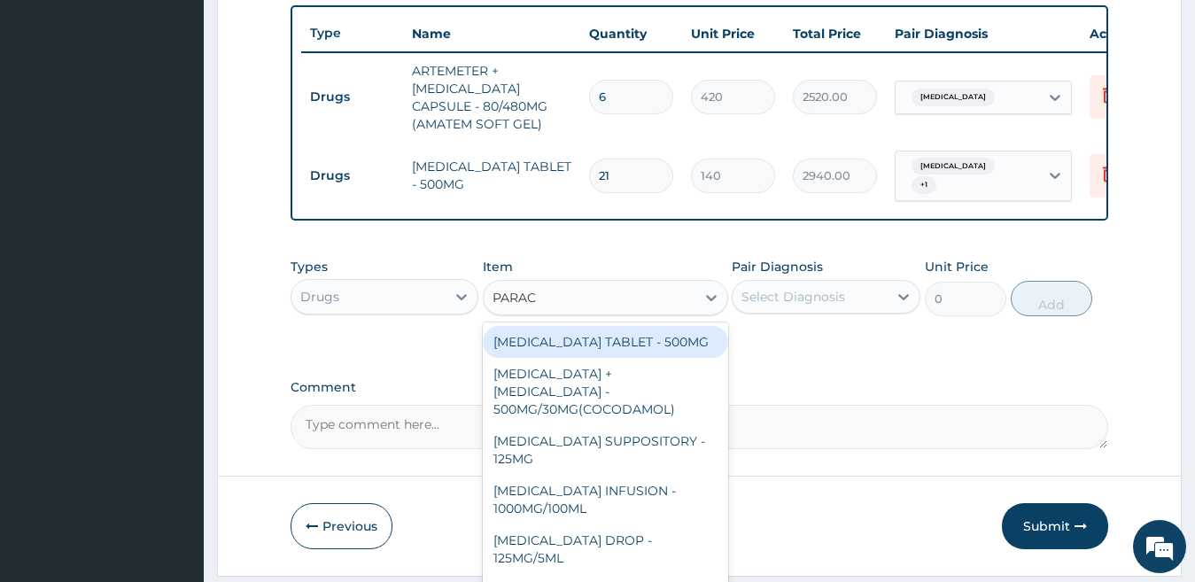
type input "PARACE"
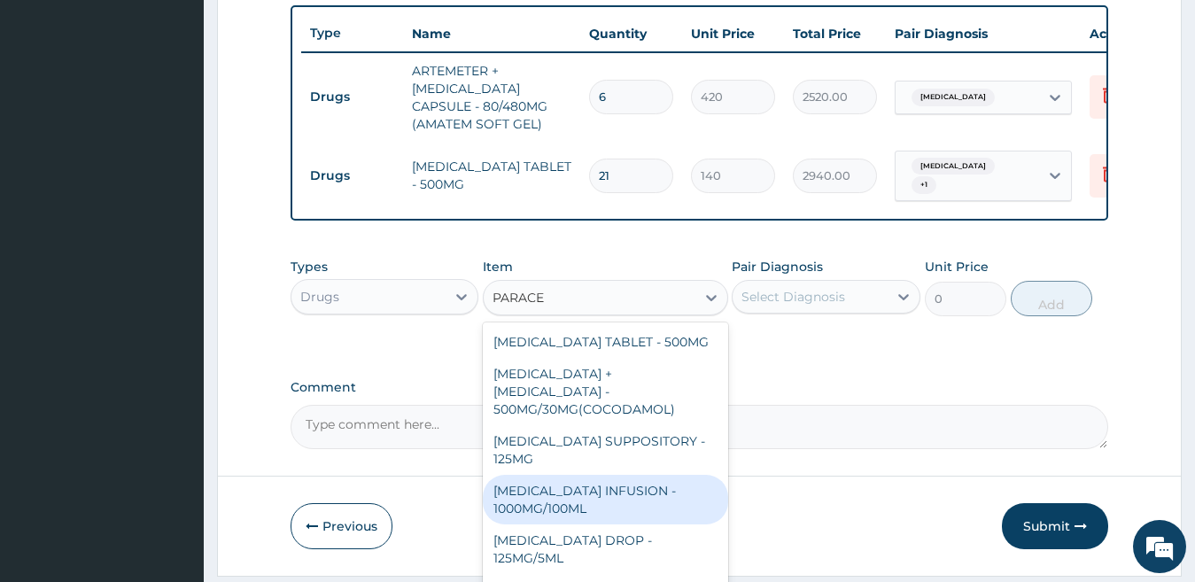
scroll to position [89, 0]
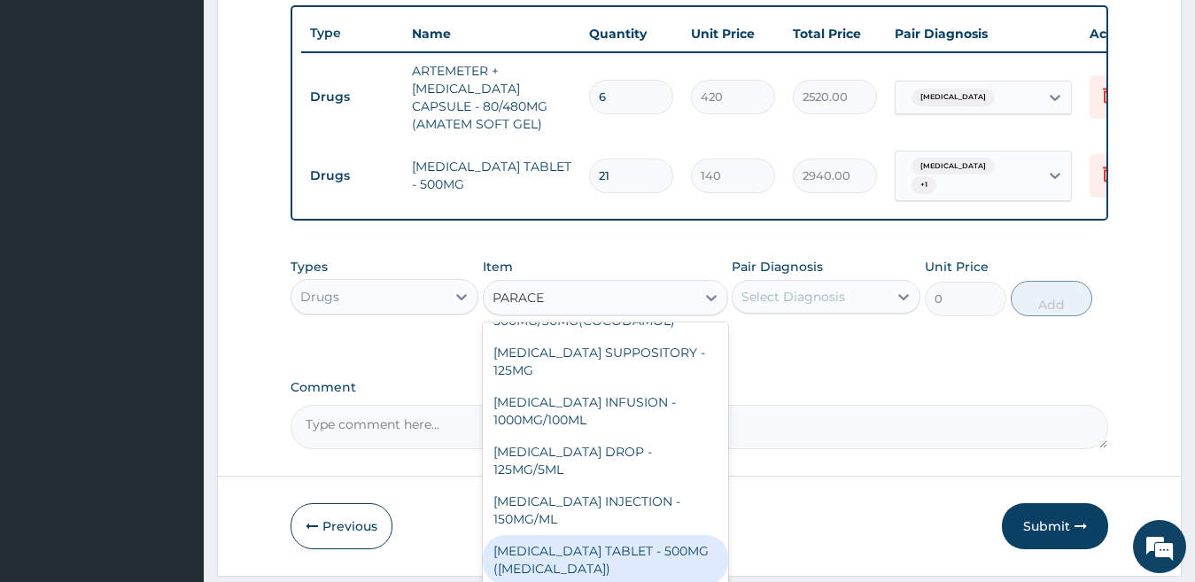
click at [652, 542] on div "PARACETAMOL TABLET - 500MG (PANADOL)" at bounding box center [605, 560] width 245 height 50
type input "42"
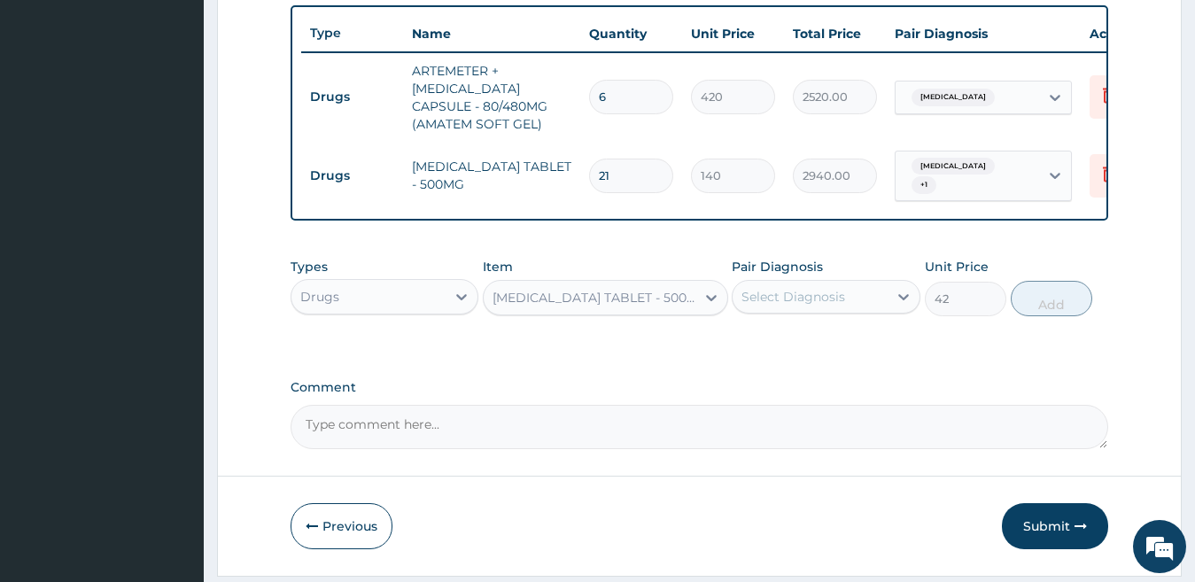
click at [652, 542] on div "Previous Submit" at bounding box center [700, 526] width 818 height 46
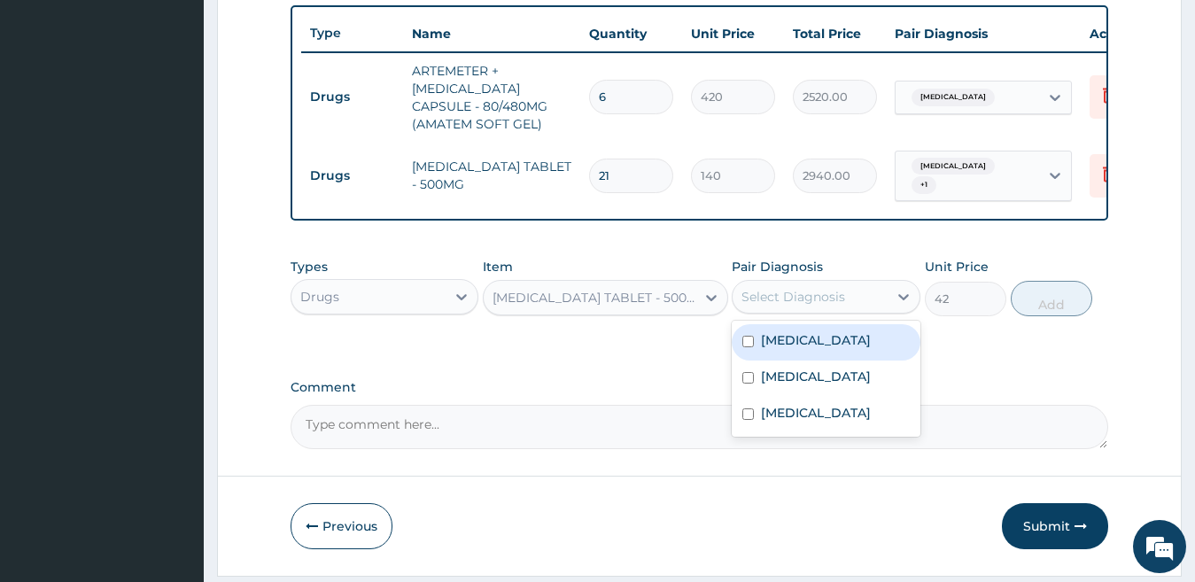
click at [822, 306] on div "Select Diagnosis" at bounding box center [793, 297] width 104 height 18
click at [813, 357] on div "Falciparum malaria" at bounding box center [826, 342] width 189 height 36
checkbox input "true"
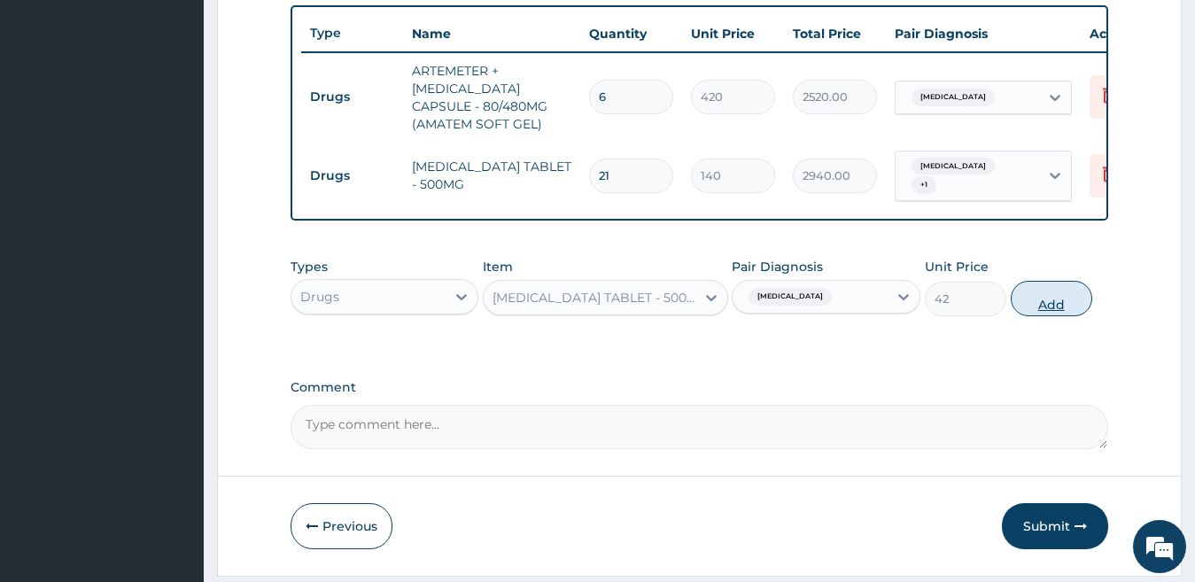
click at [1040, 310] on button "Add" at bounding box center [1051, 298] width 81 height 35
type input "0"
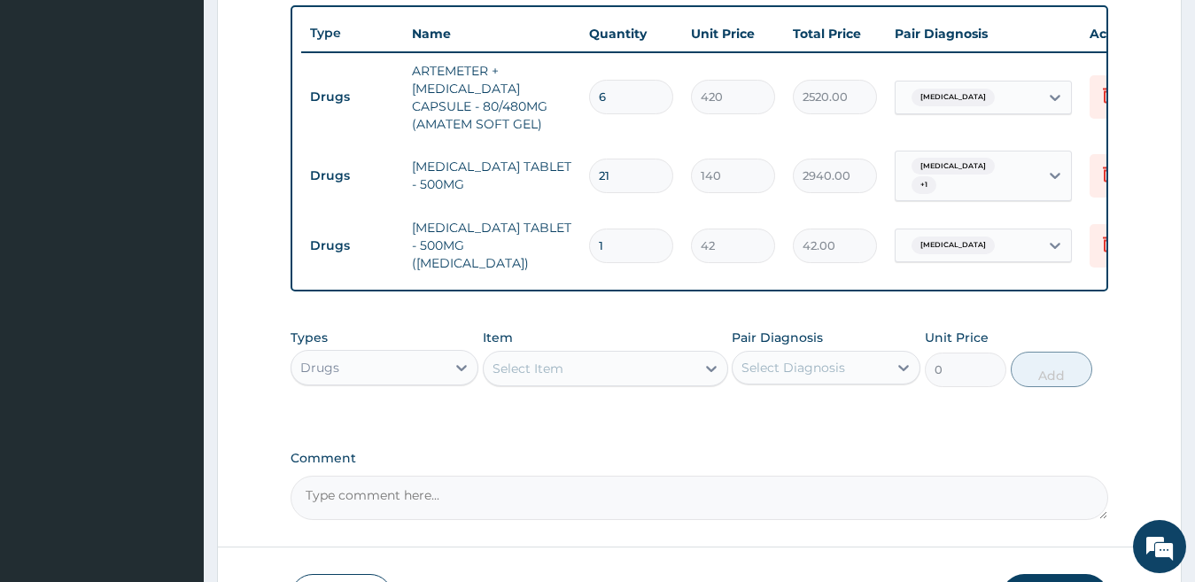
type input "18"
type input "756.00"
type input "18"
click at [555, 361] on div "Select Item" at bounding box center [527, 369] width 71 height 18
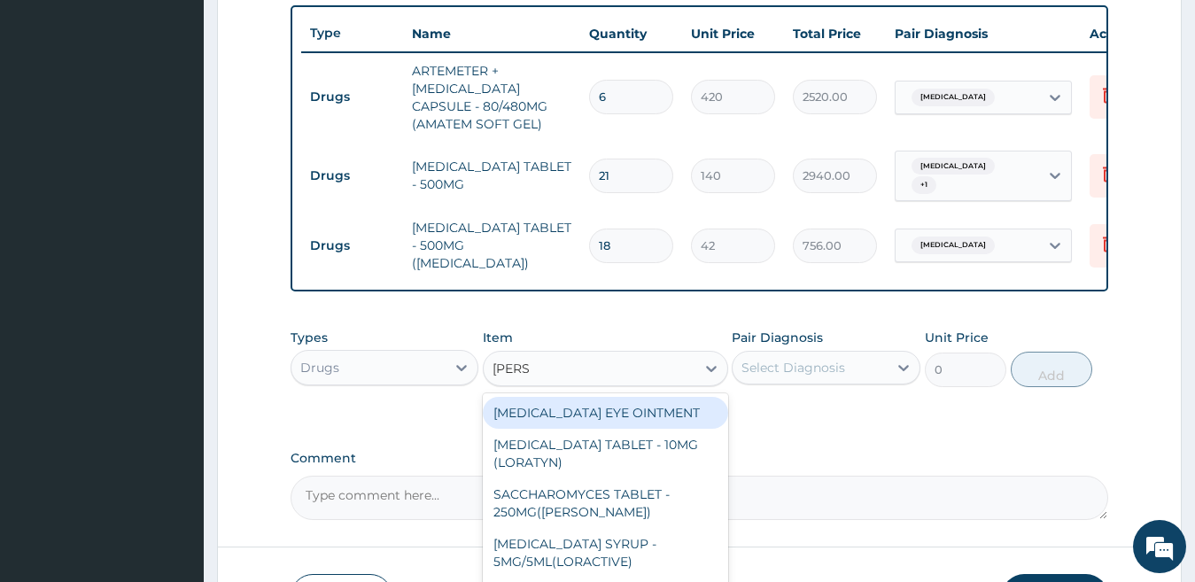
type input "LORAT"
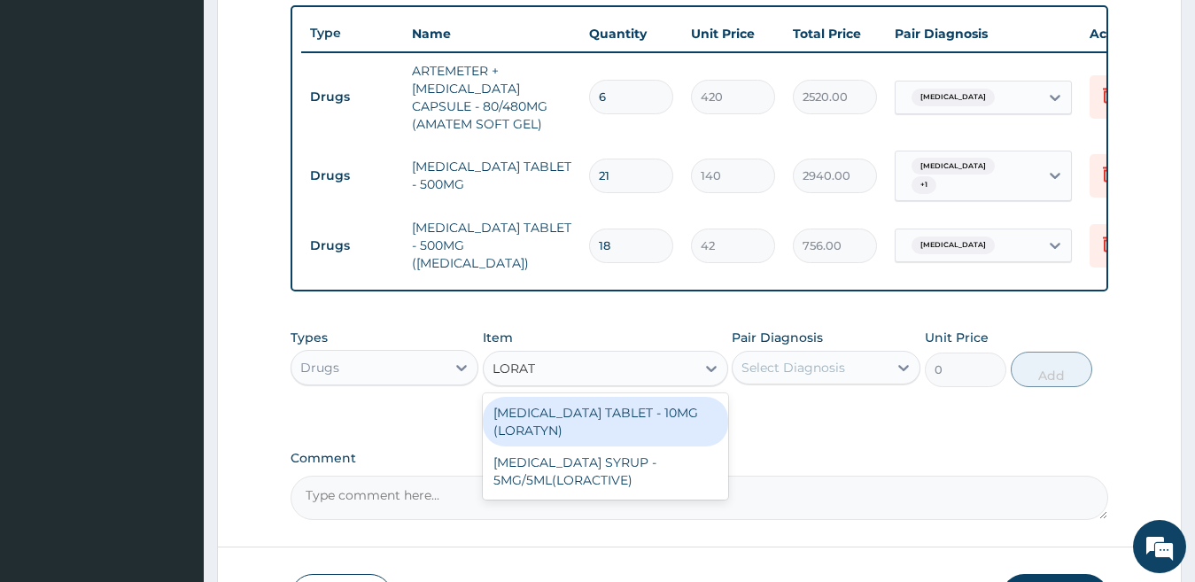
click at [610, 419] on div "LORATADINE TABLET - 10MG (LORATYN)" at bounding box center [605, 422] width 245 height 50
type input "98"
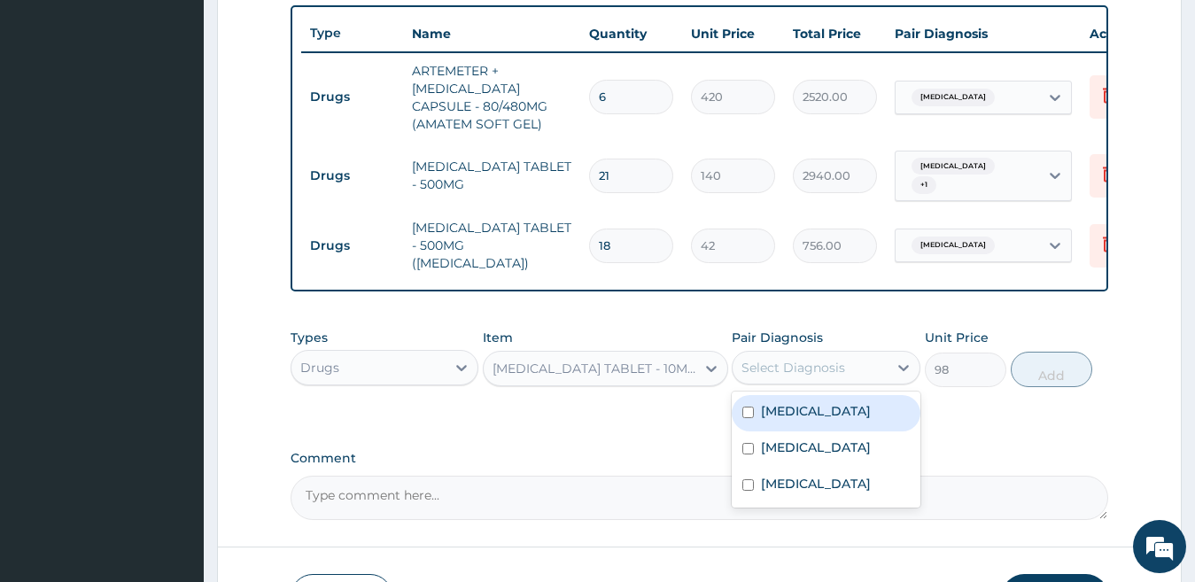
click at [804, 368] on div "Select Diagnosis" at bounding box center [793, 368] width 104 height 18
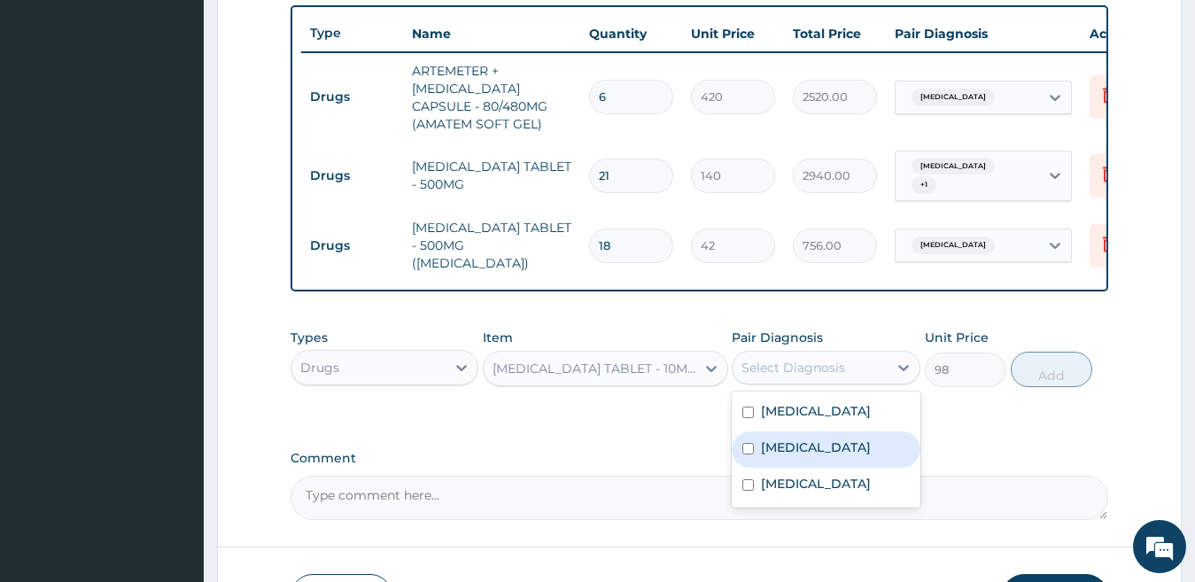
click at [804, 446] on div "Sepsis" at bounding box center [826, 449] width 189 height 36
checkbox input "true"
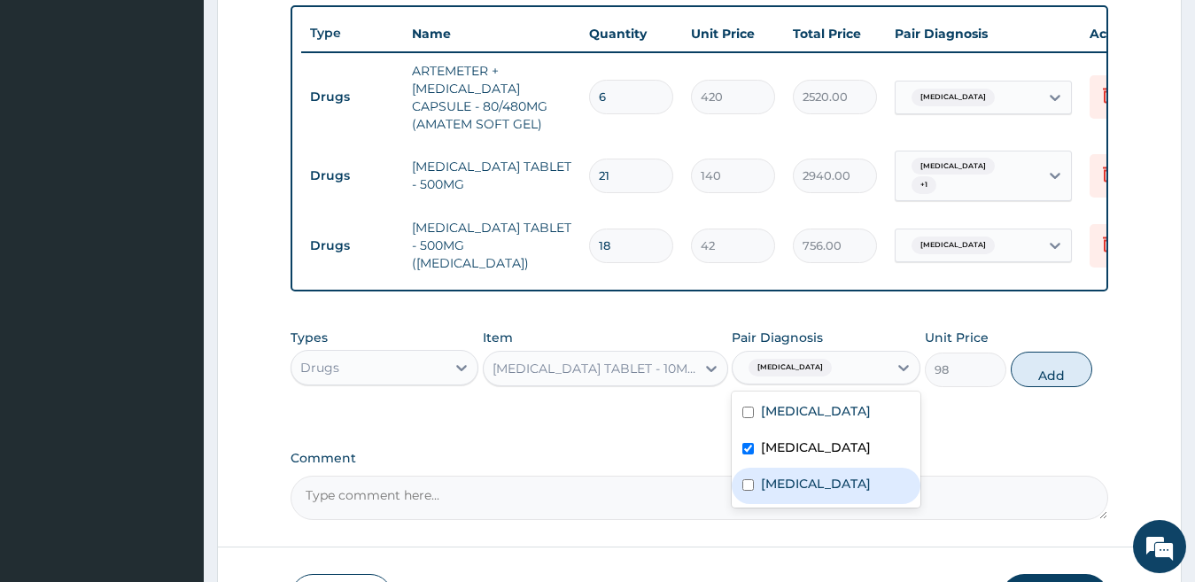
click at [793, 487] on label "Upper respiratory infection" at bounding box center [816, 484] width 110 height 18
checkbox input "true"
click at [792, 446] on label "Sepsis" at bounding box center [816, 447] width 110 height 18
checkbox input "false"
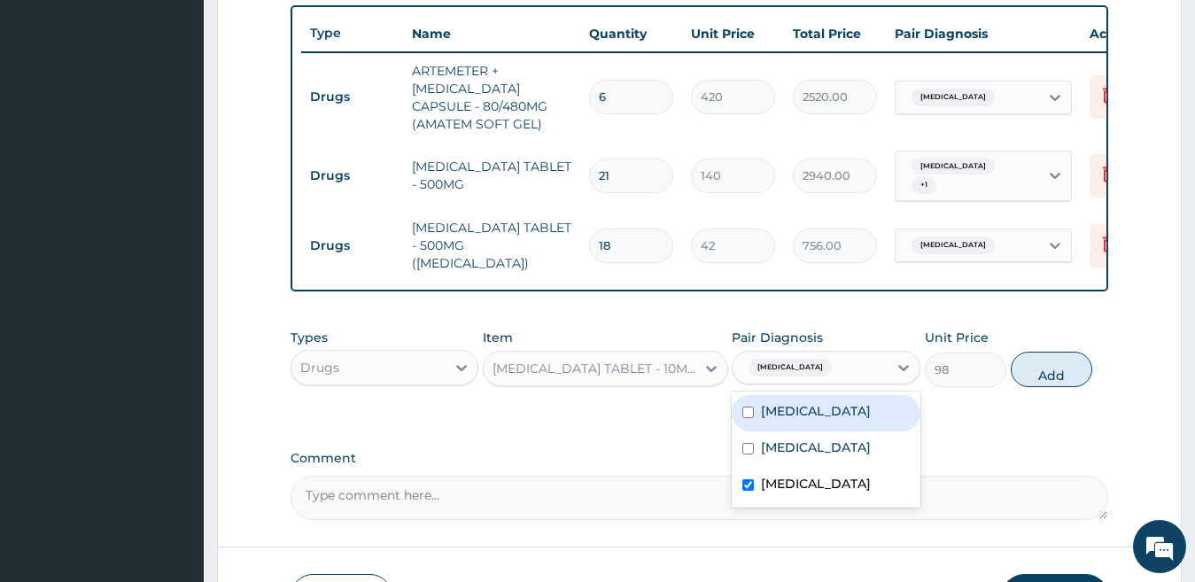
click at [1047, 372] on button "Add" at bounding box center [1051, 369] width 81 height 35
type input "0"
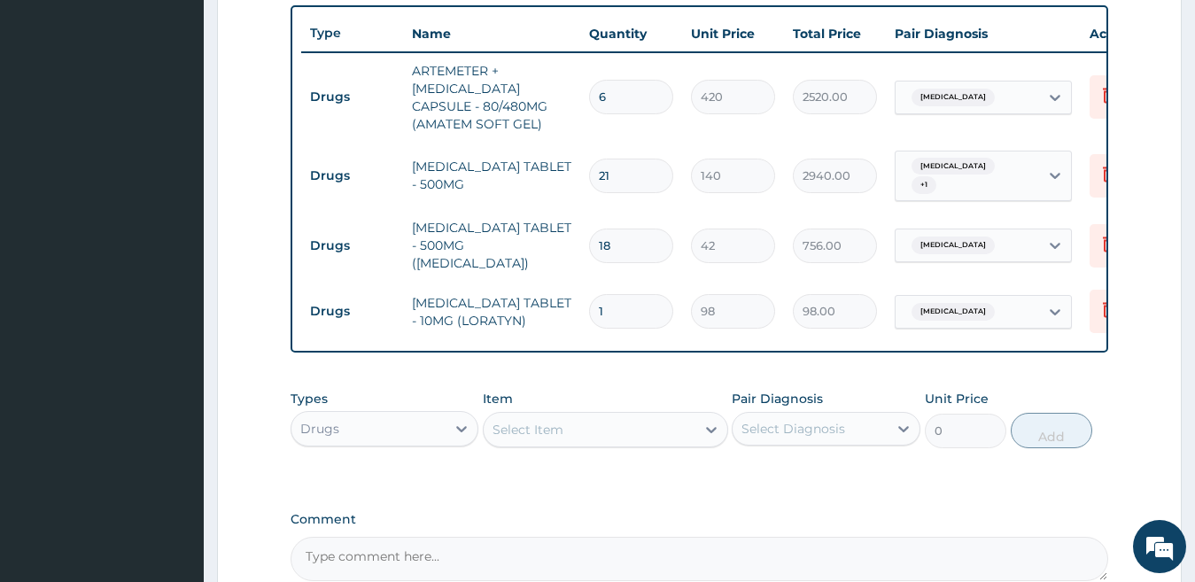
type input "0.00"
type input "5"
type input "490.00"
type input "5"
click at [555, 423] on div "Select Item" at bounding box center [527, 430] width 71 height 18
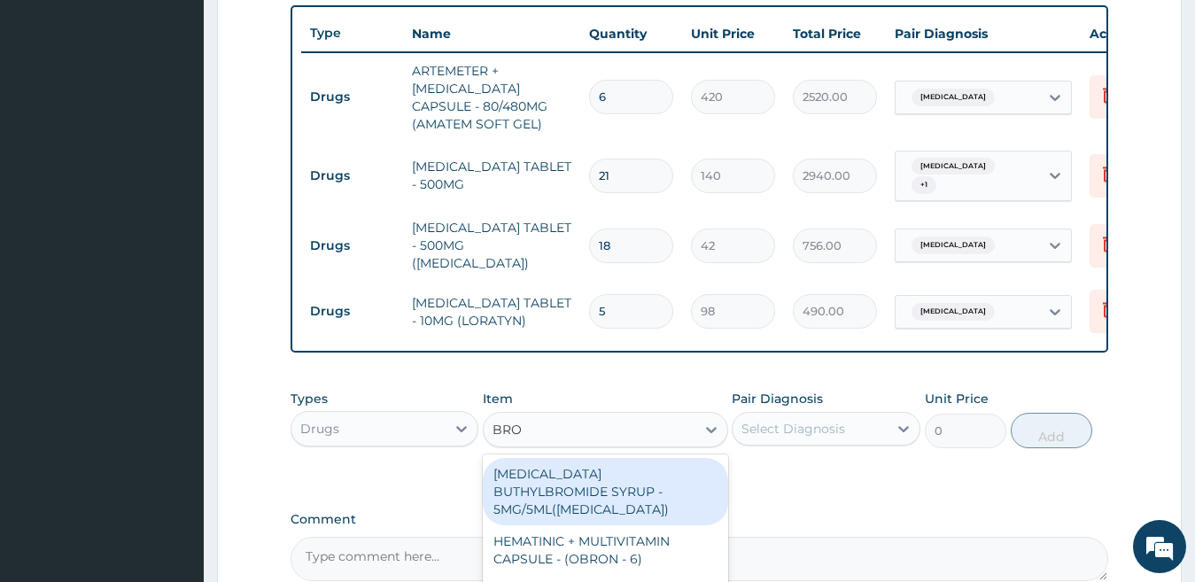
type input "BRON"
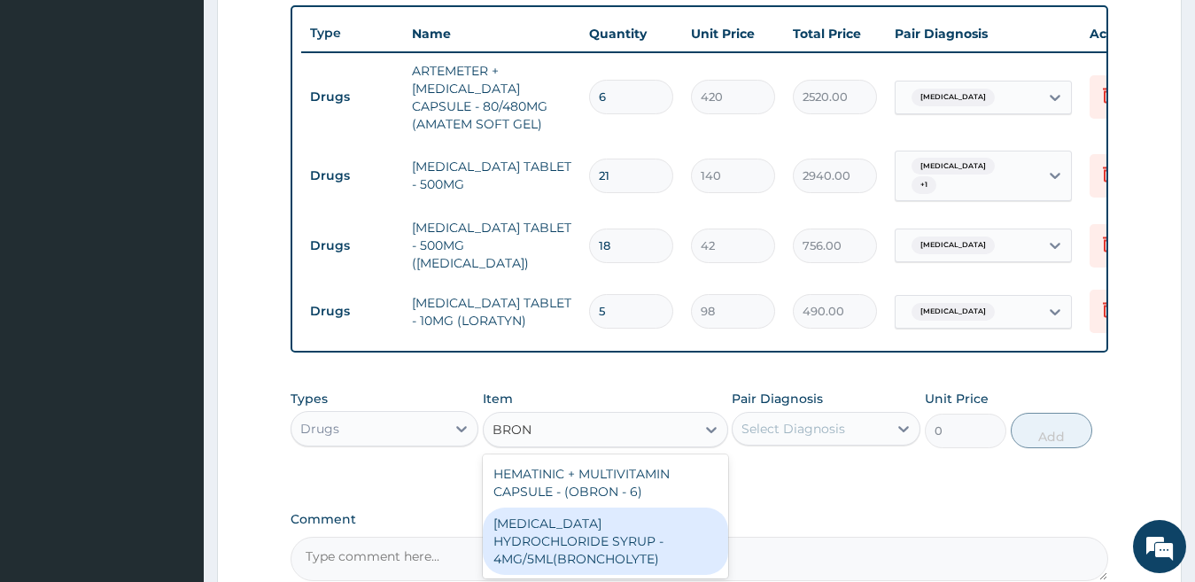
click at [622, 525] on div "BROMHEXINE HYDROCHLORIDE SYRUP - 4MG/5ML(BRONCHOLYTE)" at bounding box center [605, 541] width 245 height 67
type input "896"
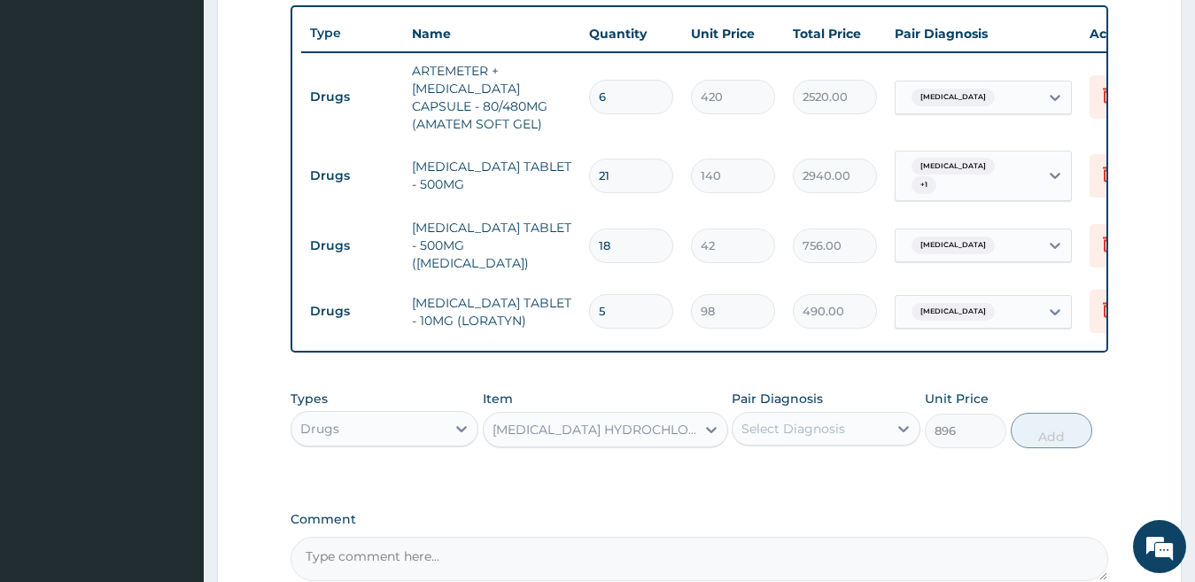
click at [825, 429] on div "Select Diagnosis" at bounding box center [793, 429] width 104 height 18
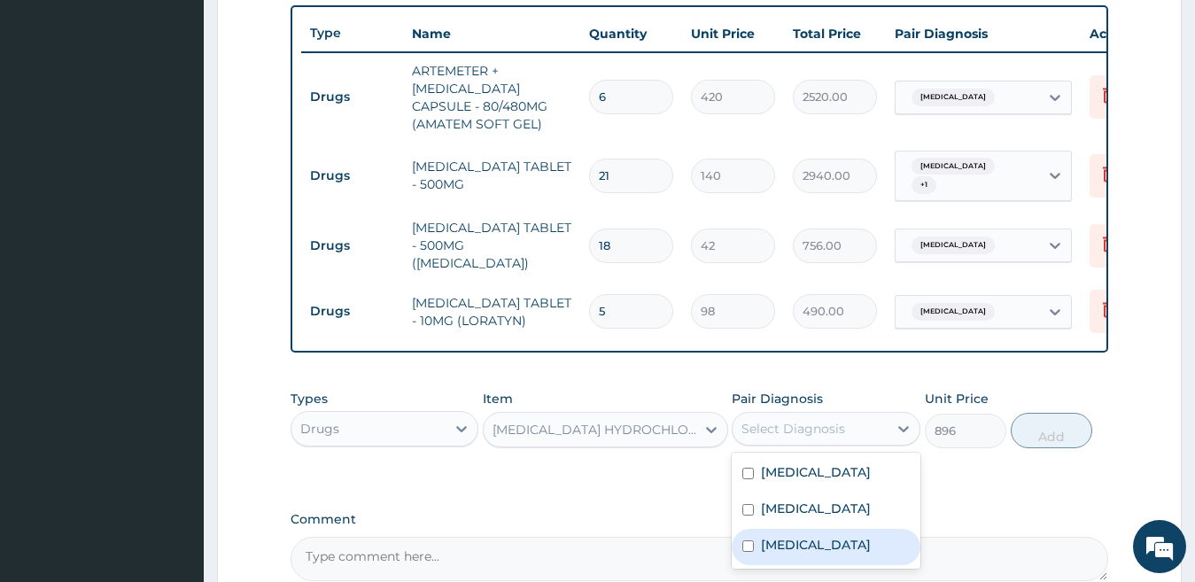
click at [810, 539] on label "Upper respiratory infection" at bounding box center [816, 545] width 110 height 18
checkbox input "true"
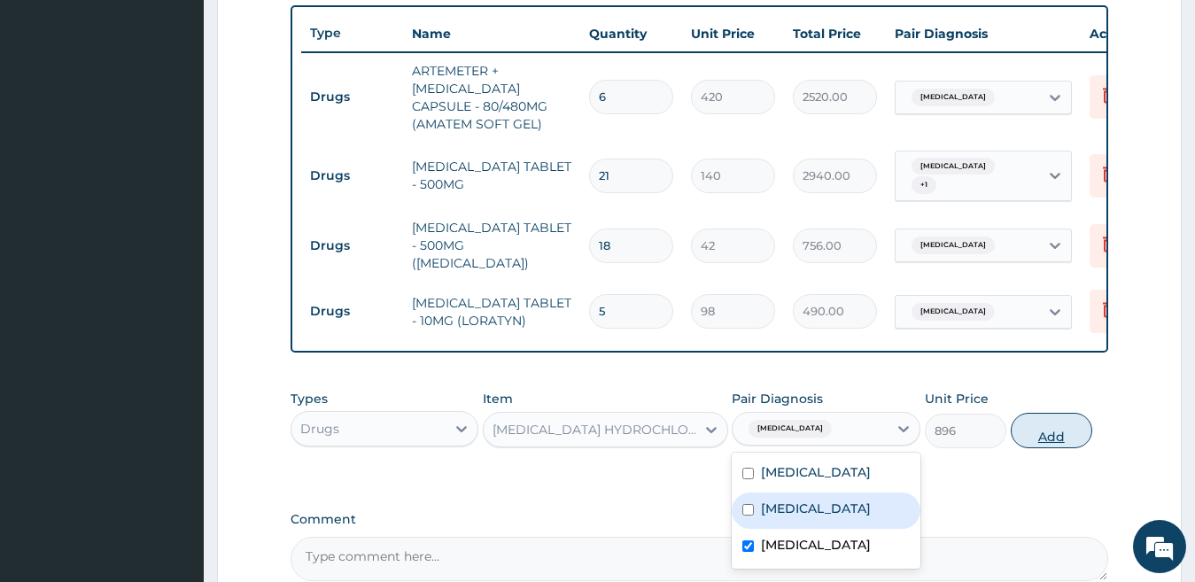
click at [1046, 438] on button "Add" at bounding box center [1051, 430] width 81 height 35
type input "0"
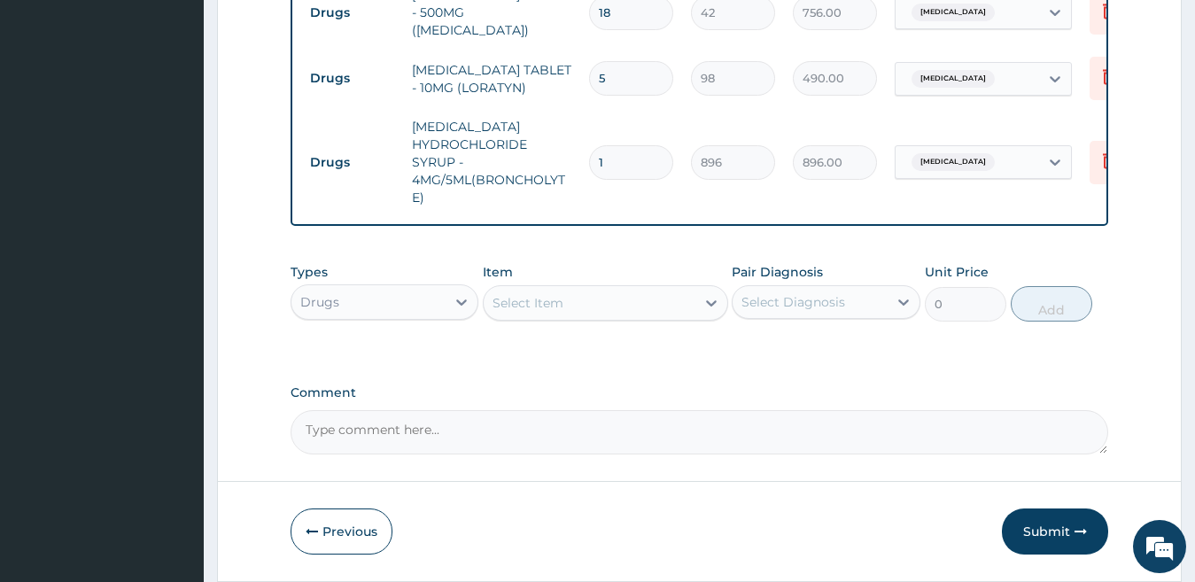
scroll to position [855, 0]
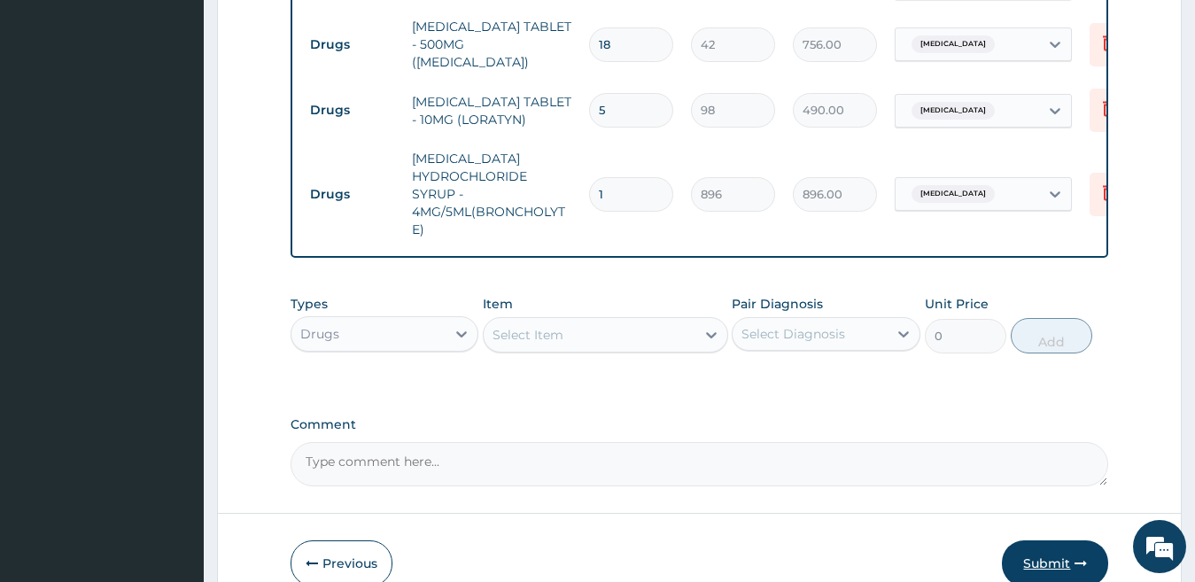
click at [1063, 554] on button "Submit" at bounding box center [1055, 563] width 106 height 46
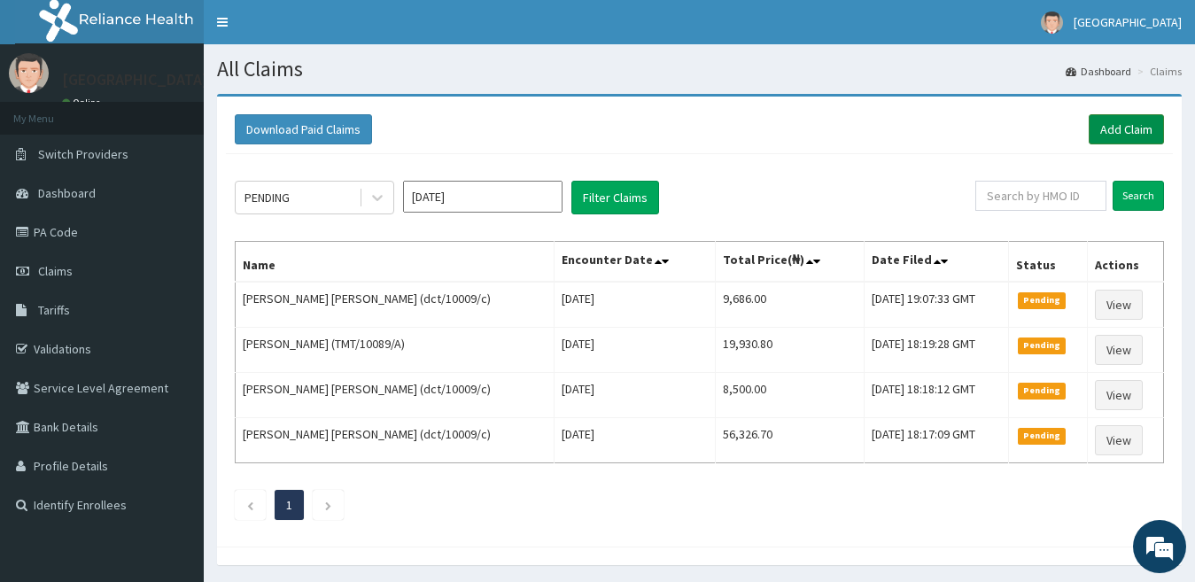
click at [1121, 128] on link "Add Claim" at bounding box center [1126, 129] width 75 height 30
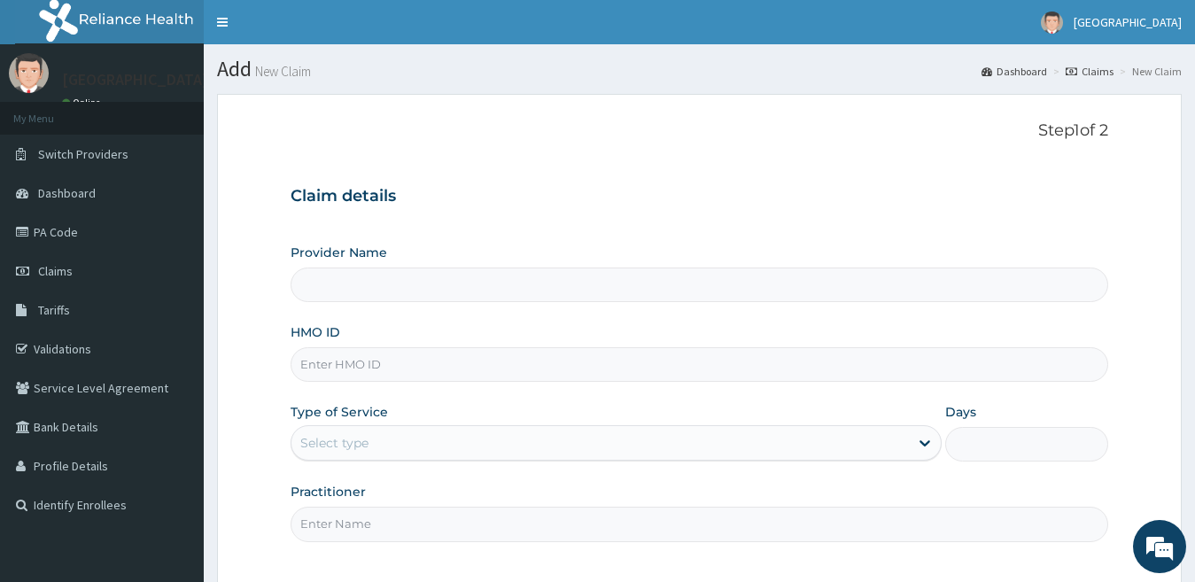
type input "[GEOGRAPHIC_DATA]"
type input "QRF/10004/D"
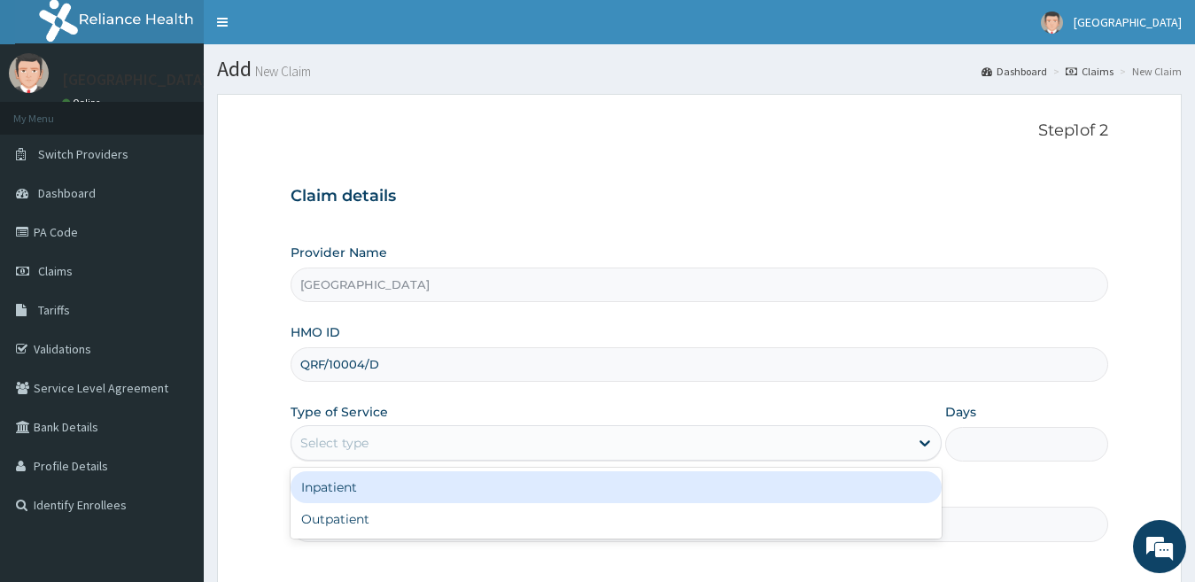
click at [339, 440] on div "Select type" at bounding box center [334, 443] width 68 height 18
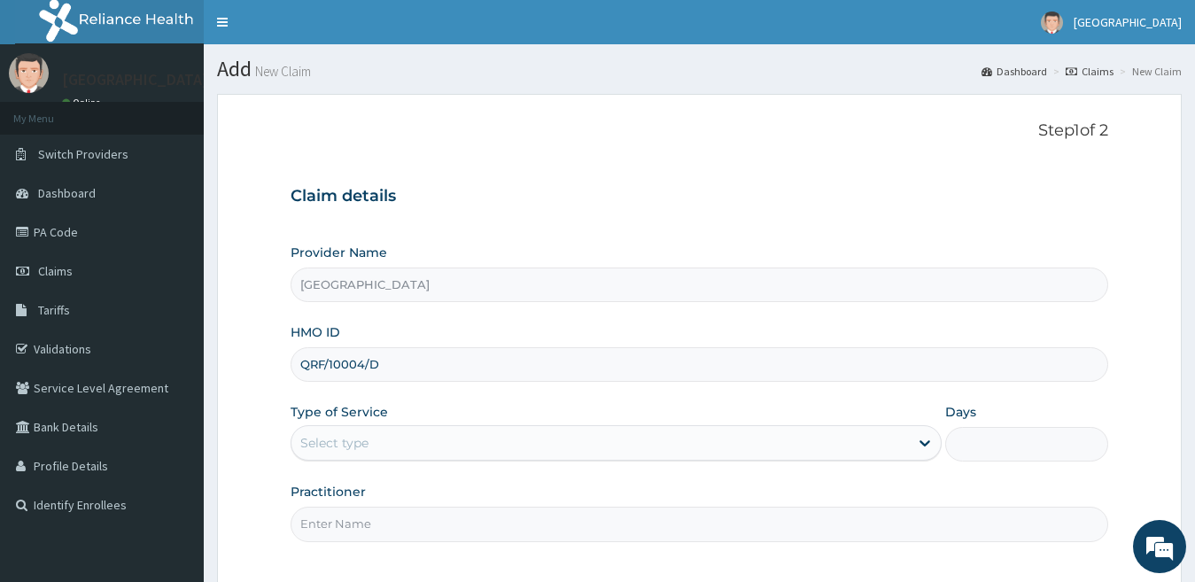
click at [350, 445] on div "Select type" at bounding box center [334, 443] width 68 height 18
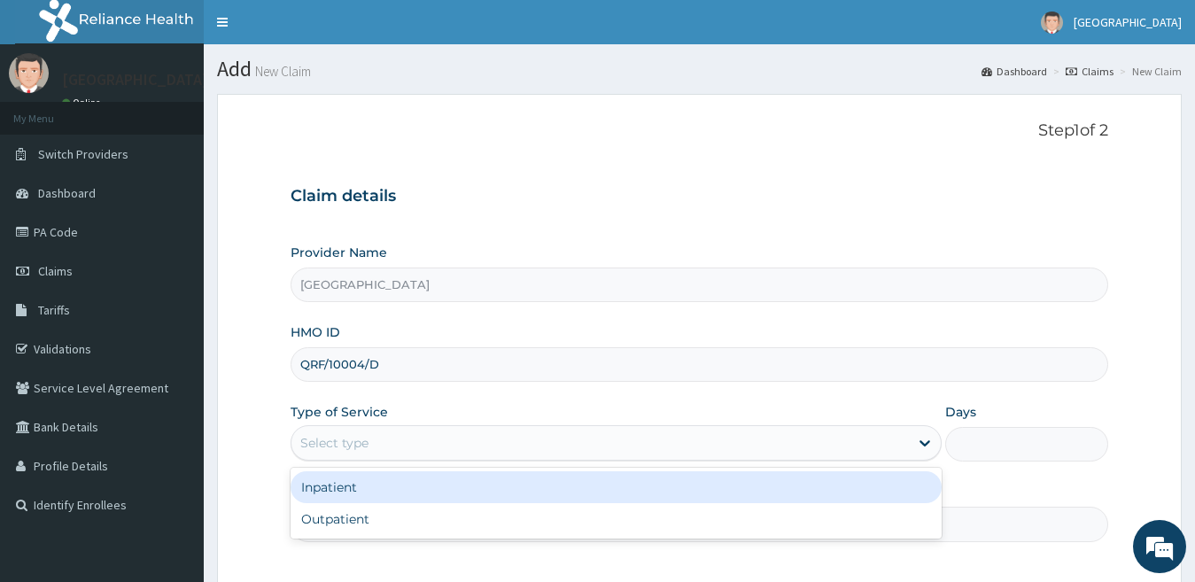
click at [368, 492] on div "Inpatient" at bounding box center [617, 487] width 652 height 32
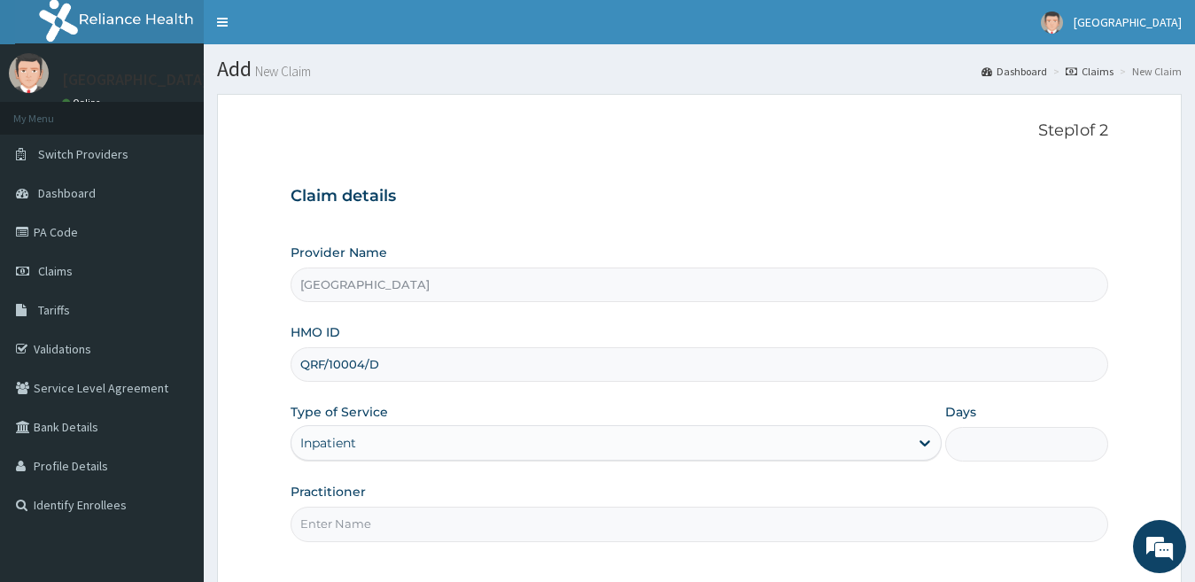
click at [394, 519] on input "Practitioner" at bounding box center [700, 524] width 818 height 35
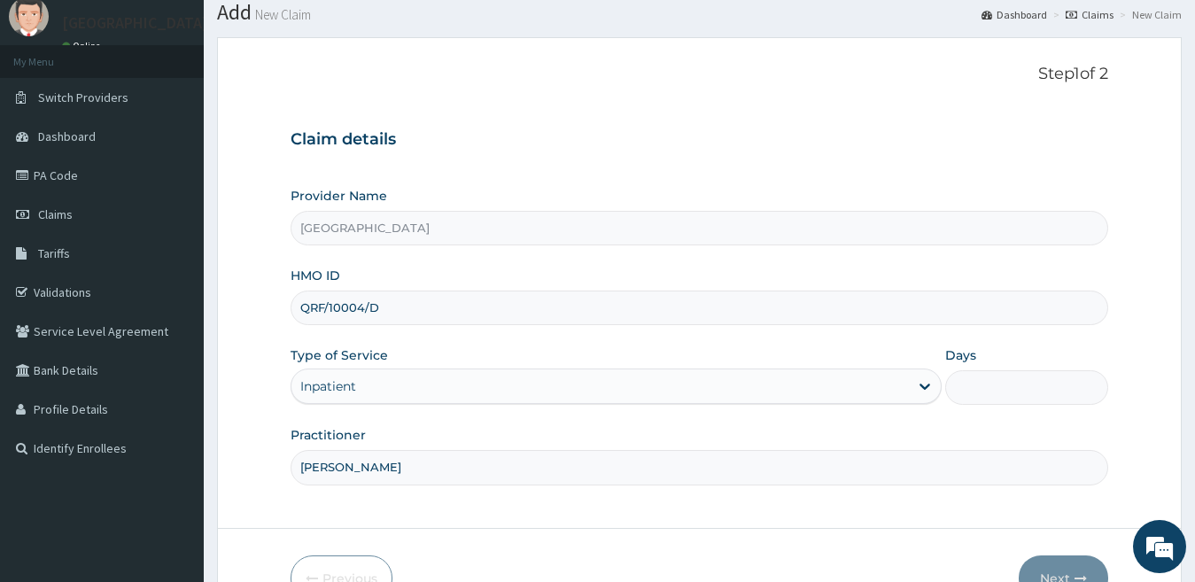
scroll to position [89, 0]
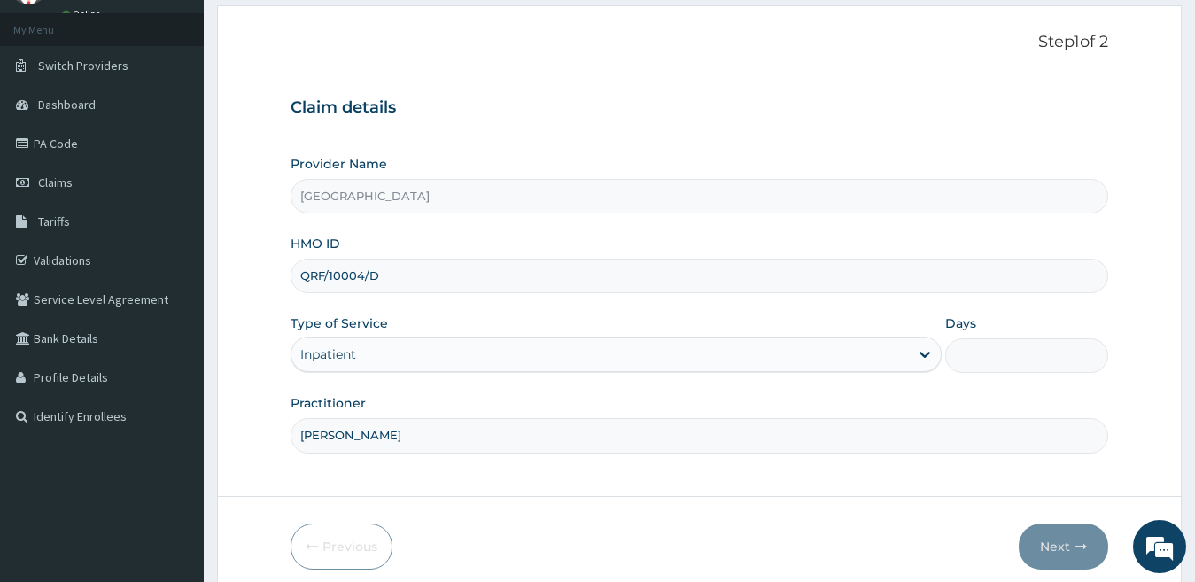
type input "[PERSON_NAME]"
click at [982, 359] on input "Days" at bounding box center [1026, 355] width 163 height 35
type input "1"
click at [1063, 548] on button "Next" at bounding box center [1063, 546] width 89 height 46
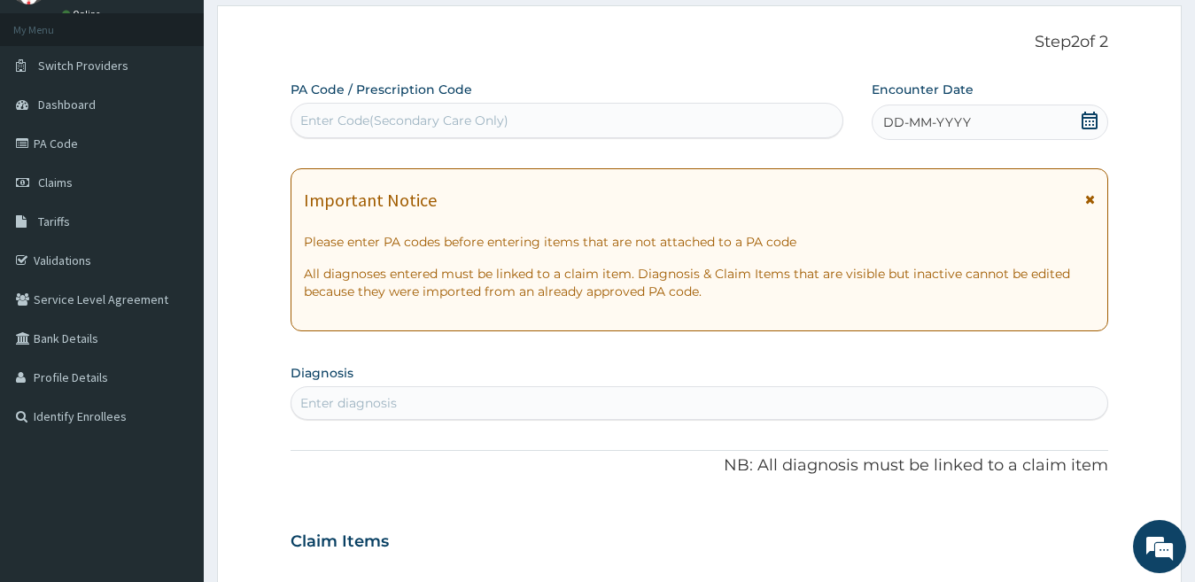
click at [533, 117] on div "Enter Code(Secondary Care Only)" at bounding box center [566, 120] width 551 height 28
paste input "PA/F87CC6"
type input "PA/F87CC6"
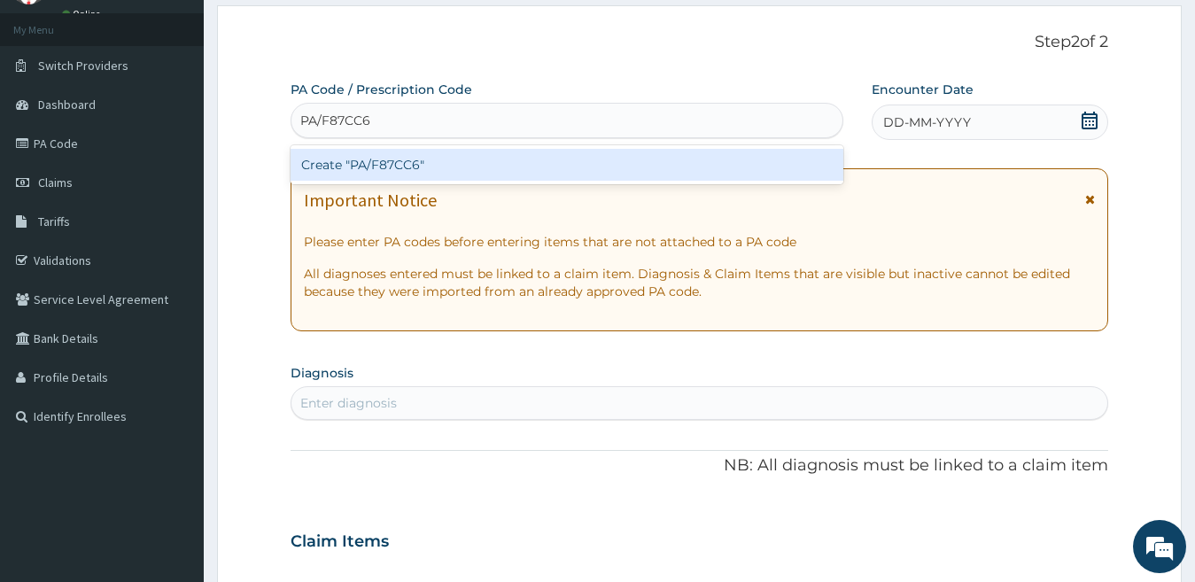
click at [531, 165] on div "Create "PA/F87CC6"" at bounding box center [567, 165] width 553 height 32
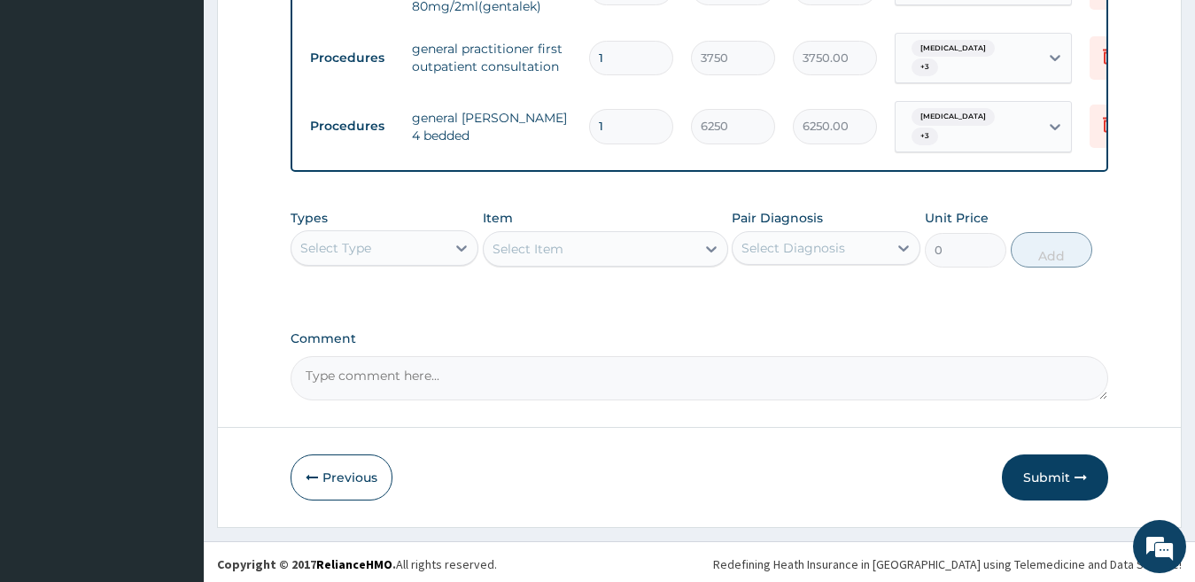
scroll to position [948, 0]
click at [1028, 472] on button "Submit" at bounding box center [1055, 476] width 106 height 46
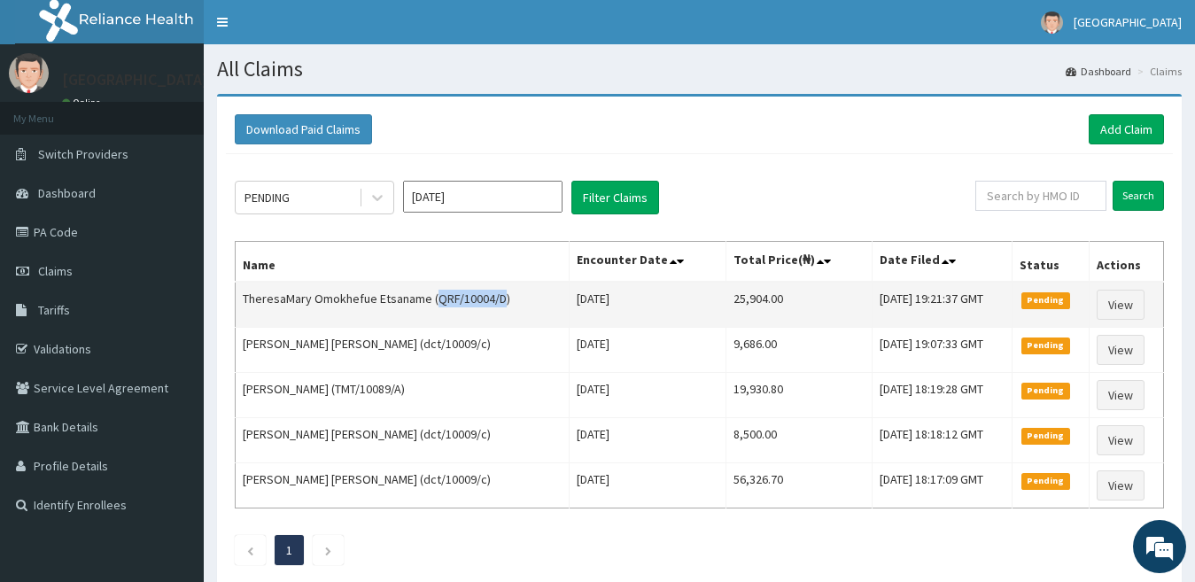
drag, startPoint x: 500, startPoint y: 299, endPoint x: 434, endPoint y: 299, distance: 65.5
click at [434, 299] on td "TheresaMary Omokhefue Etsaname (QRF/10004/D)" at bounding box center [403, 305] width 334 height 46
copy td "QRF/10004/D"
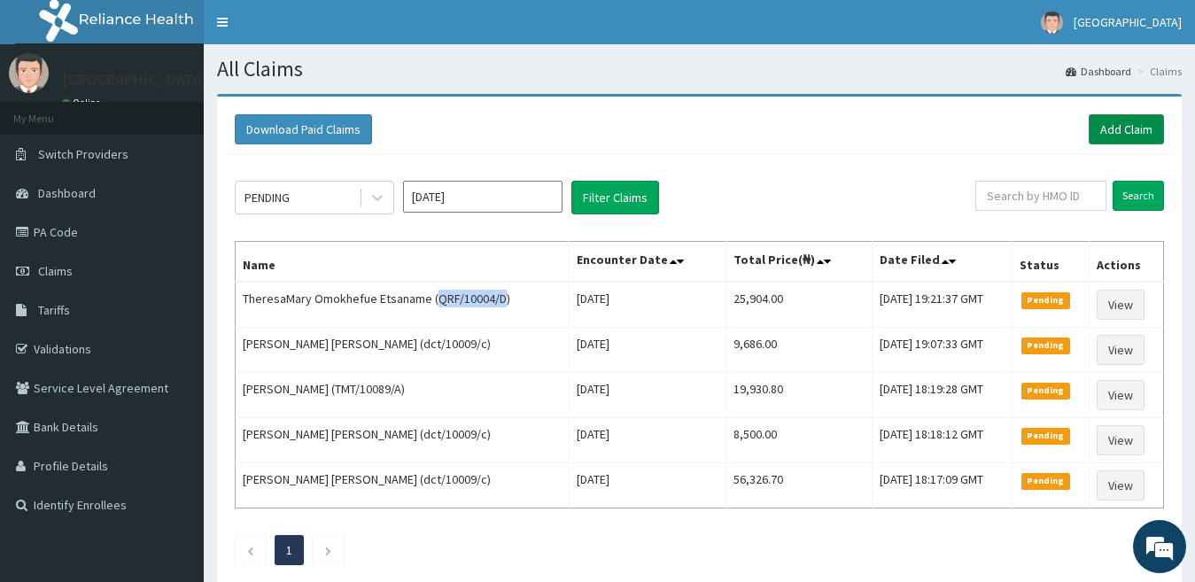
click at [1104, 124] on link "Add Claim" at bounding box center [1126, 129] width 75 height 30
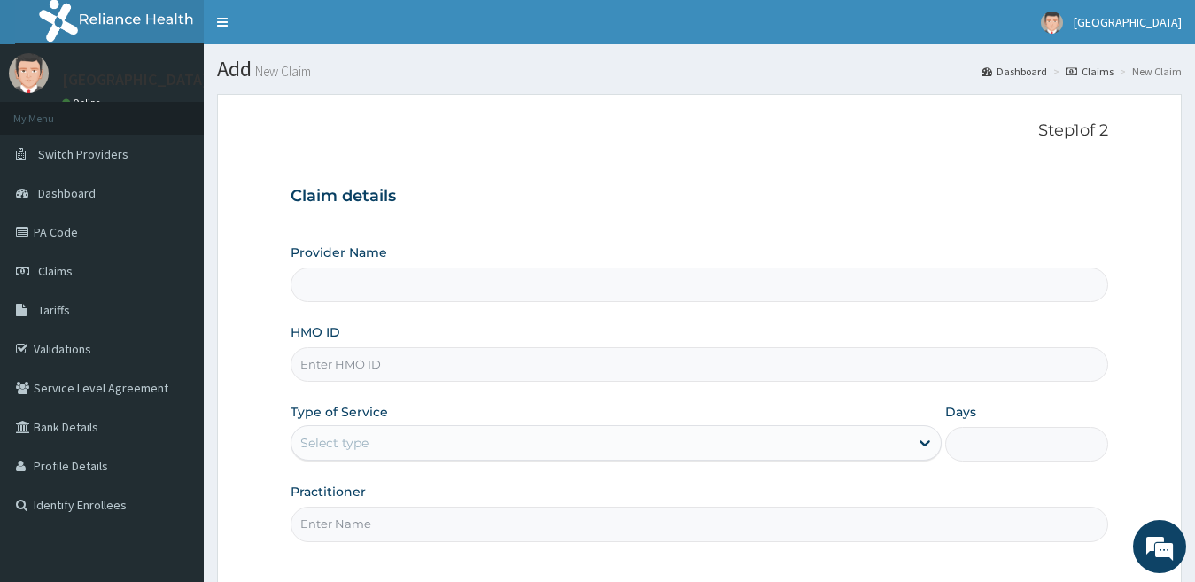
click at [394, 375] on input "HMO ID" at bounding box center [700, 364] width 818 height 35
paste input "QRF/10004/D"
type input "QRF/10004/D"
type input "[GEOGRAPHIC_DATA]"
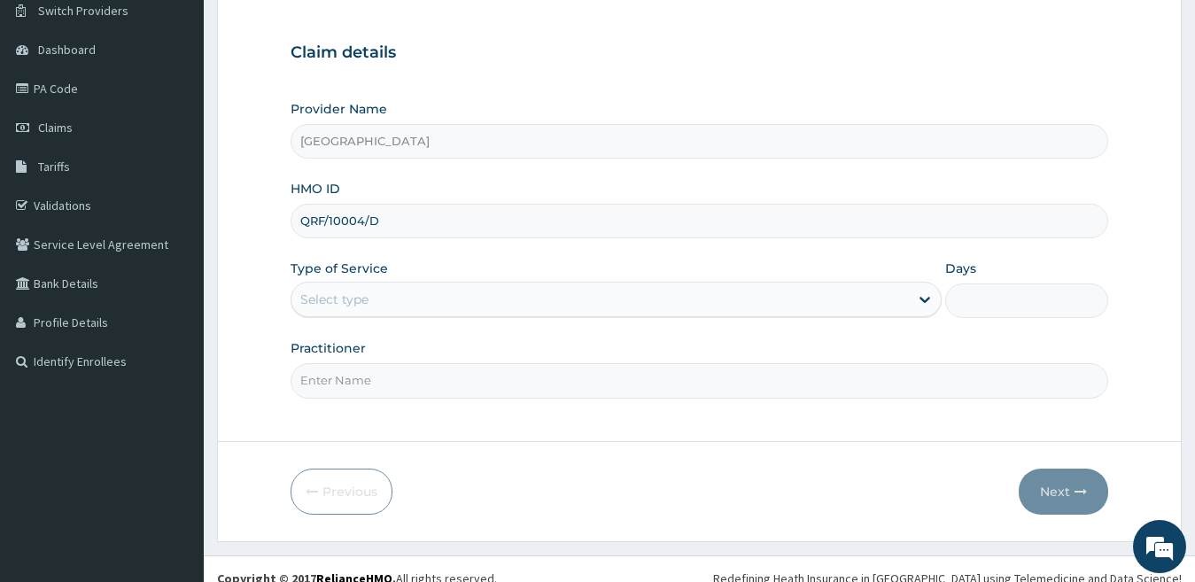
scroll to position [162, 0]
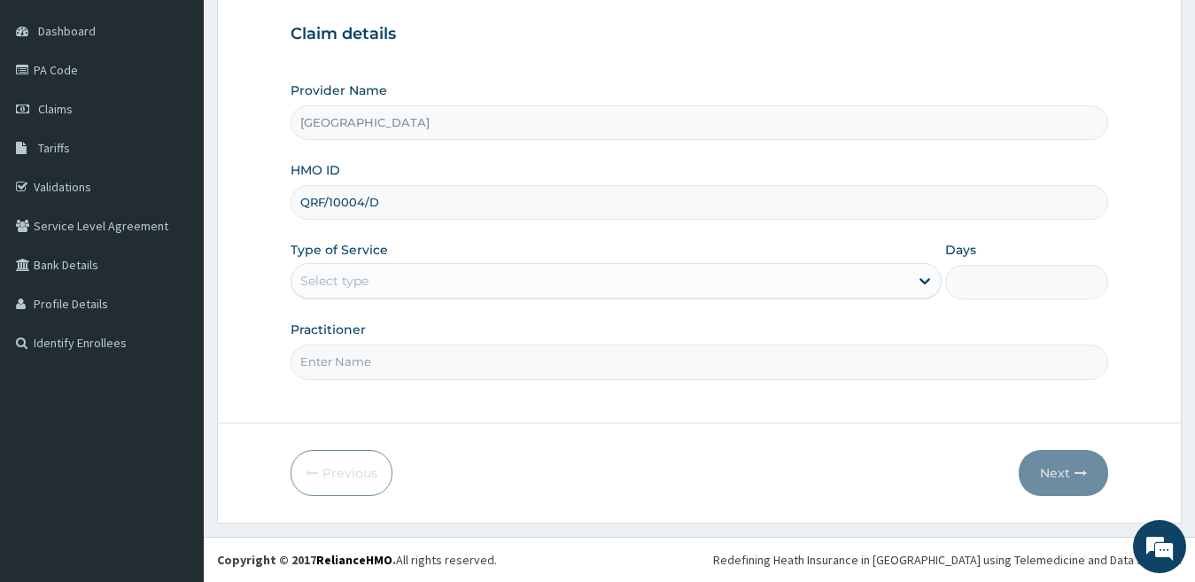
type input "QRF/10004/D"
click at [331, 286] on div "Select type" at bounding box center [334, 281] width 68 height 18
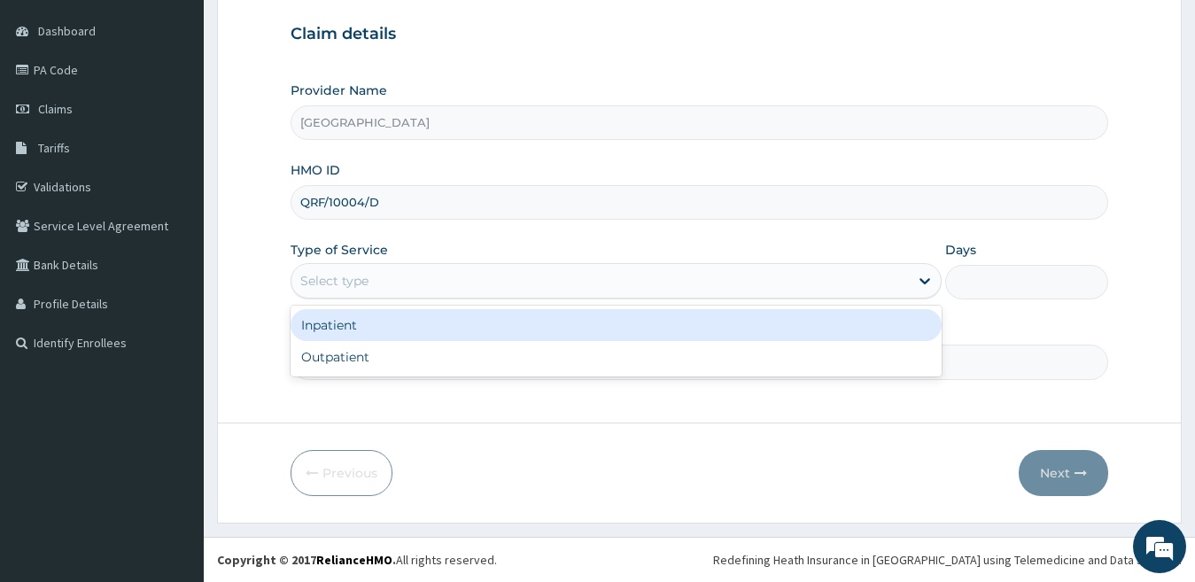
click at [405, 273] on div "Select type" at bounding box center [600, 281] width 618 height 28
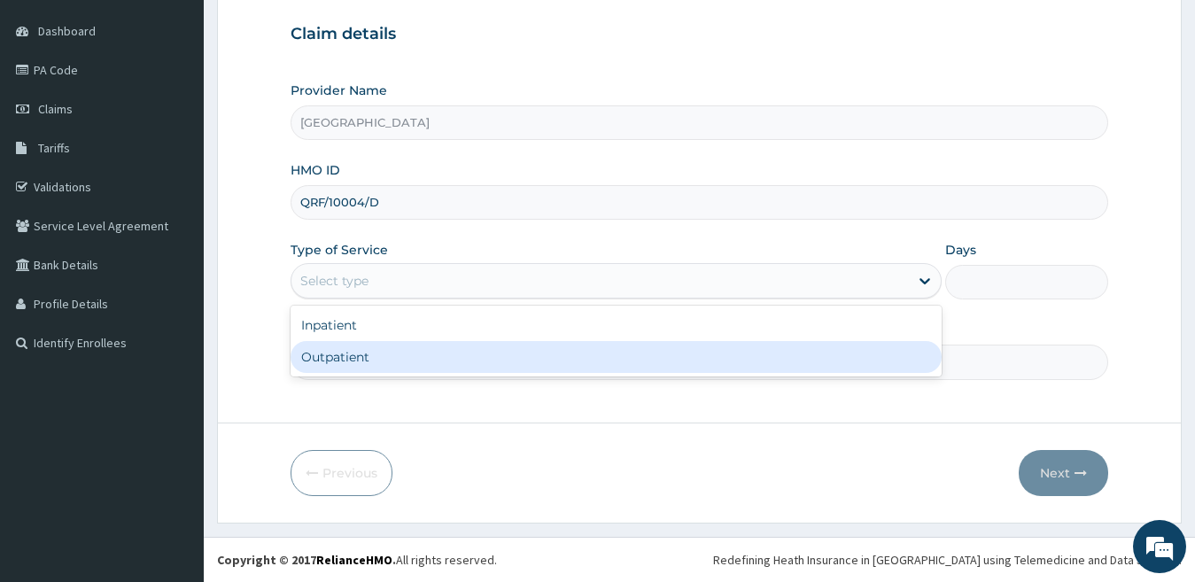
click at [386, 354] on div "Outpatient" at bounding box center [617, 357] width 652 height 32
type input "1"
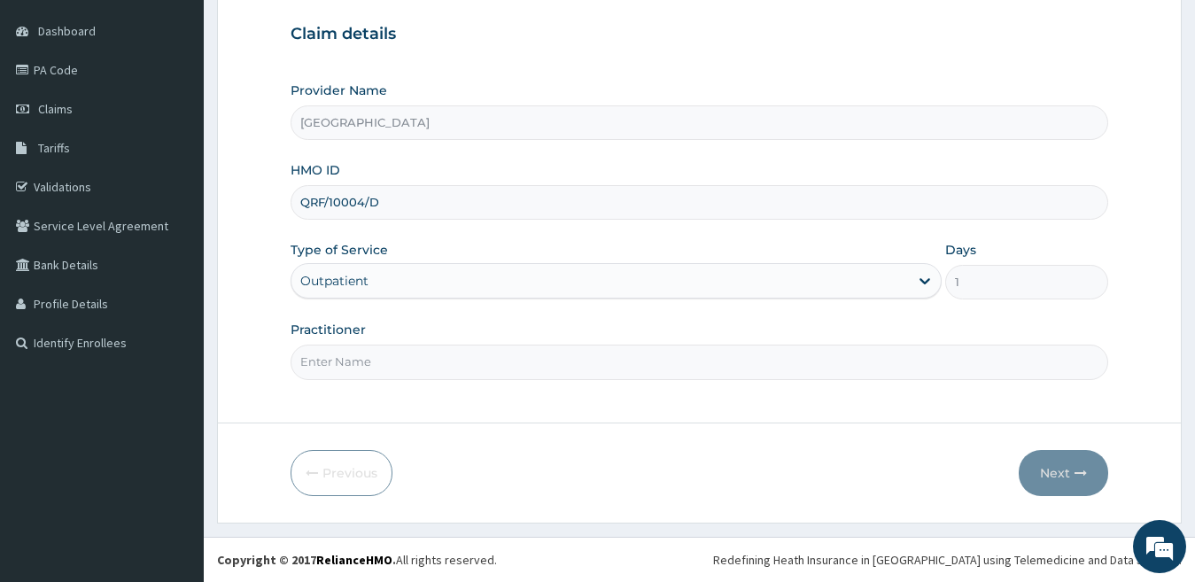
click at [384, 360] on input "Practitioner" at bounding box center [700, 362] width 818 height 35
type input "[PERSON_NAME]"
click at [1064, 472] on button "Next" at bounding box center [1063, 473] width 89 height 46
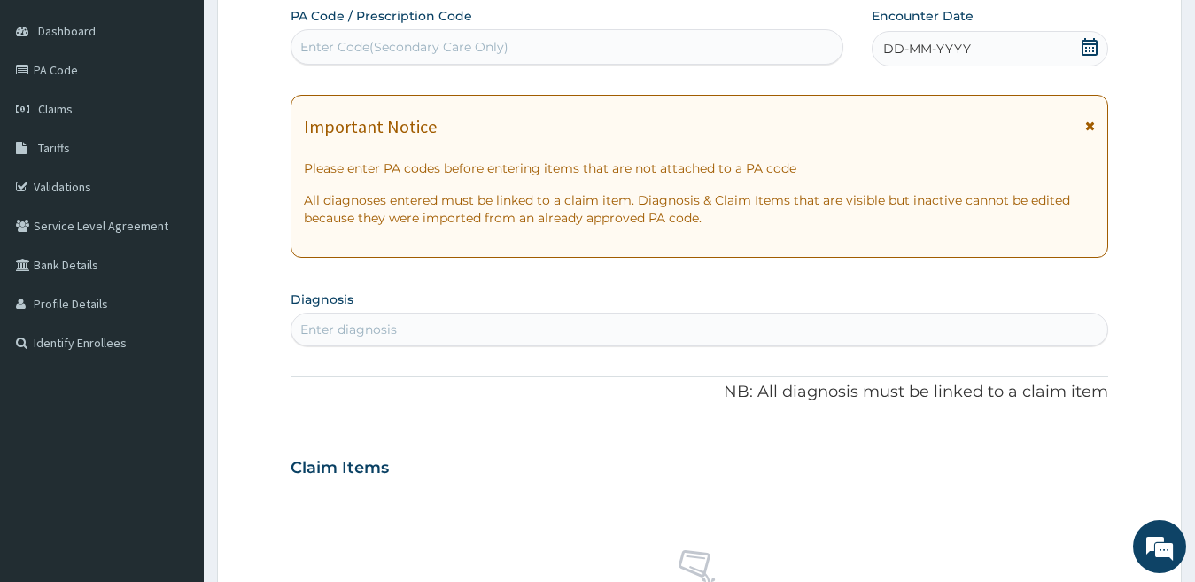
click at [962, 55] on span "DD-MM-YYYY" at bounding box center [927, 49] width 88 height 18
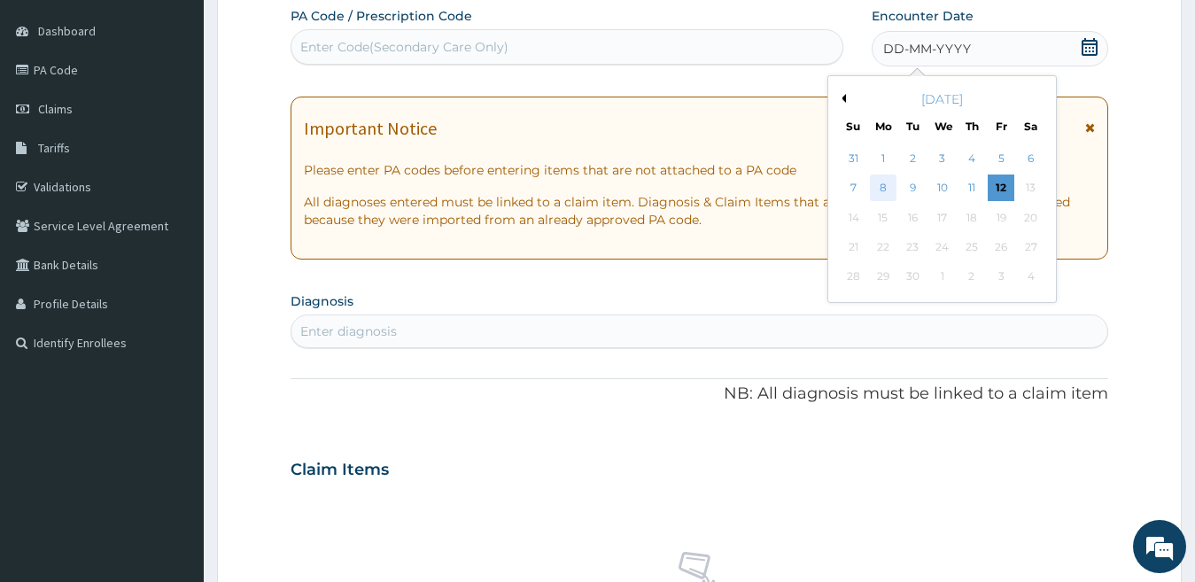
click at [887, 193] on div "8" at bounding box center [883, 188] width 27 height 27
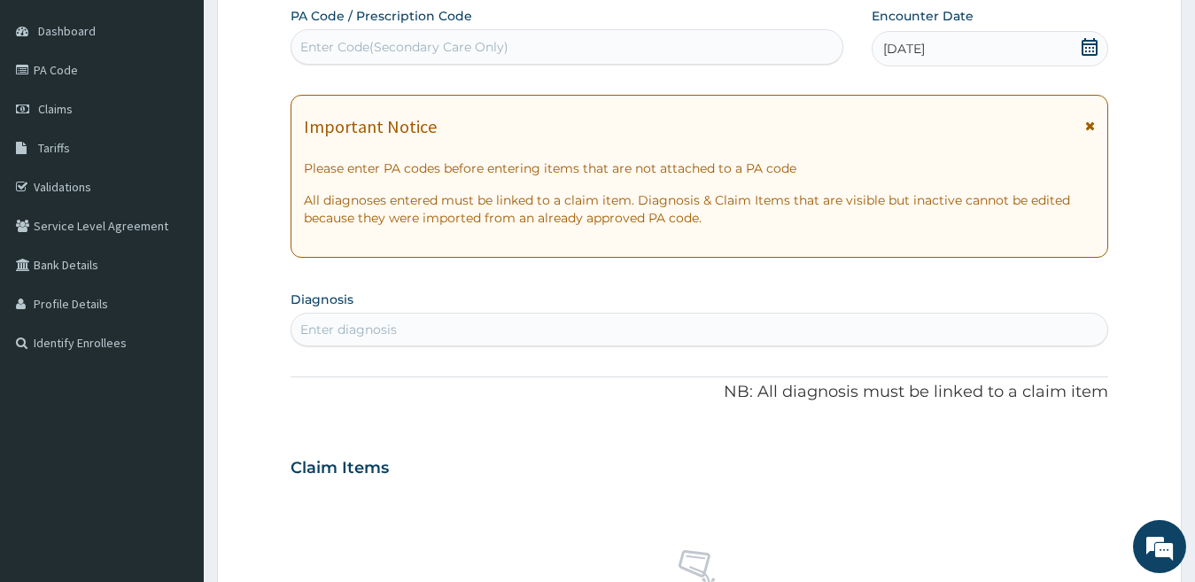
click at [438, 329] on div "Enter diagnosis" at bounding box center [699, 329] width 817 height 28
type input "[PERSON_NAME]"
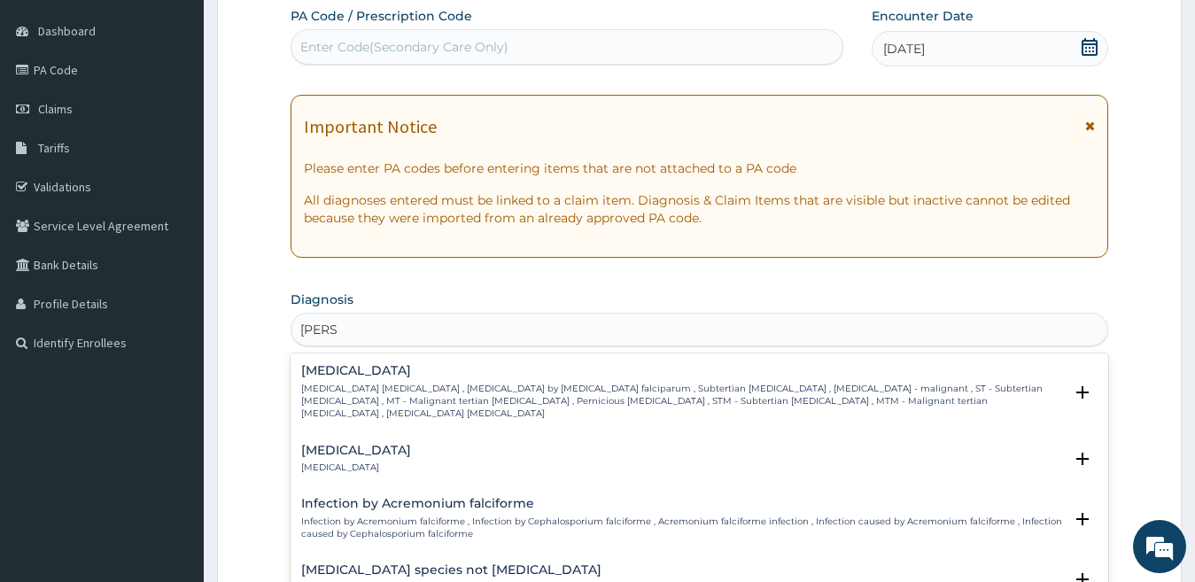
click at [365, 364] on h4 "[MEDICAL_DATA]" at bounding box center [682, 370] width 763 height 13
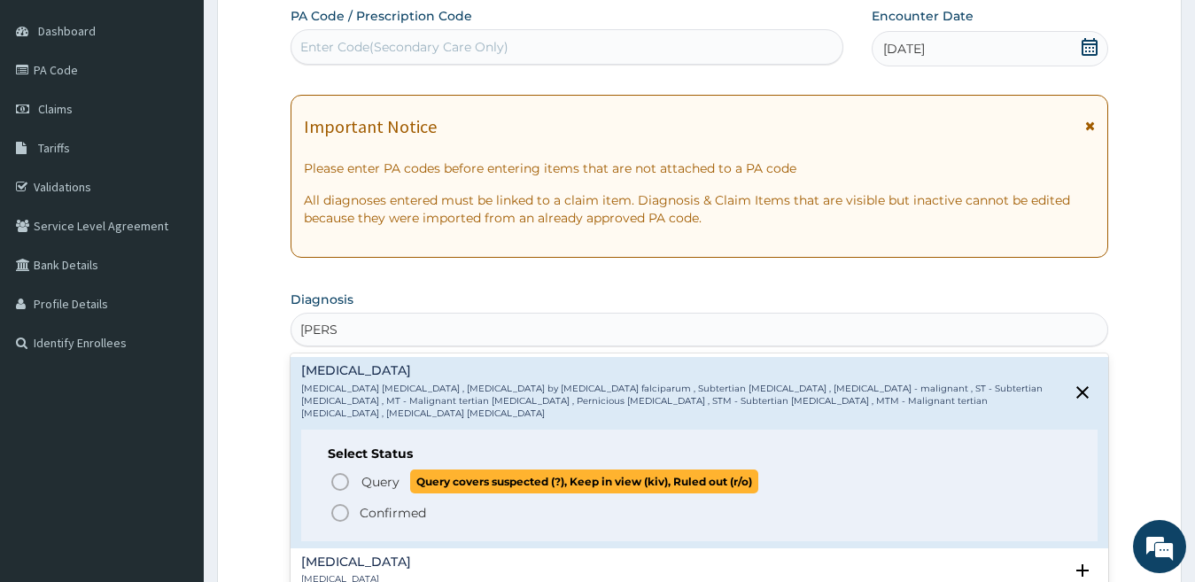
click at [350, 471] on icon "status option query" at bounding box center [339, 481] width 21 height 21
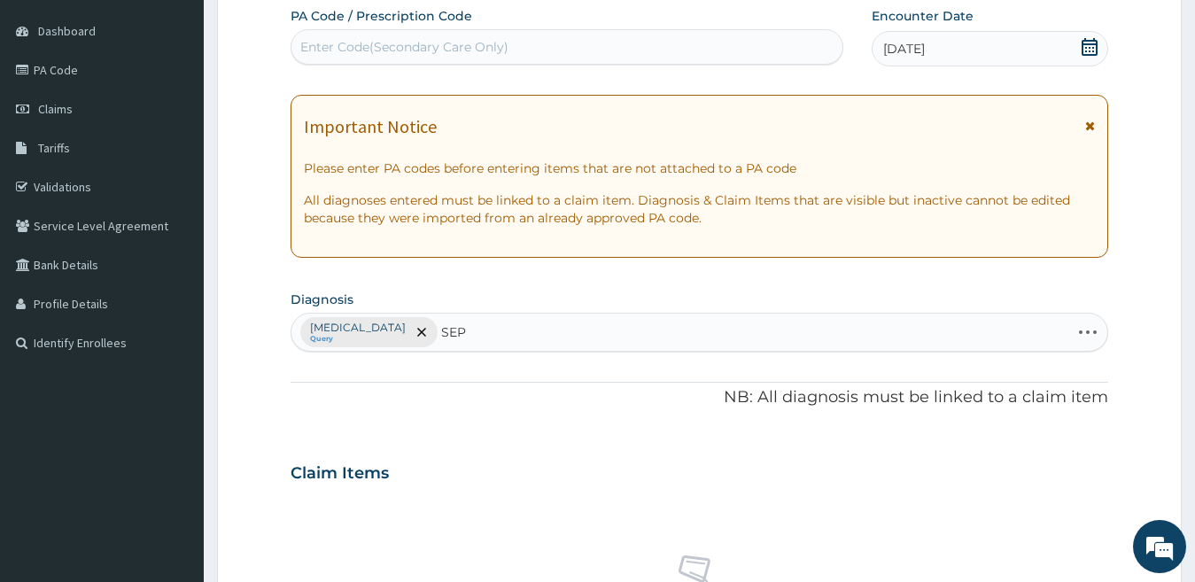
type input "SEPS"
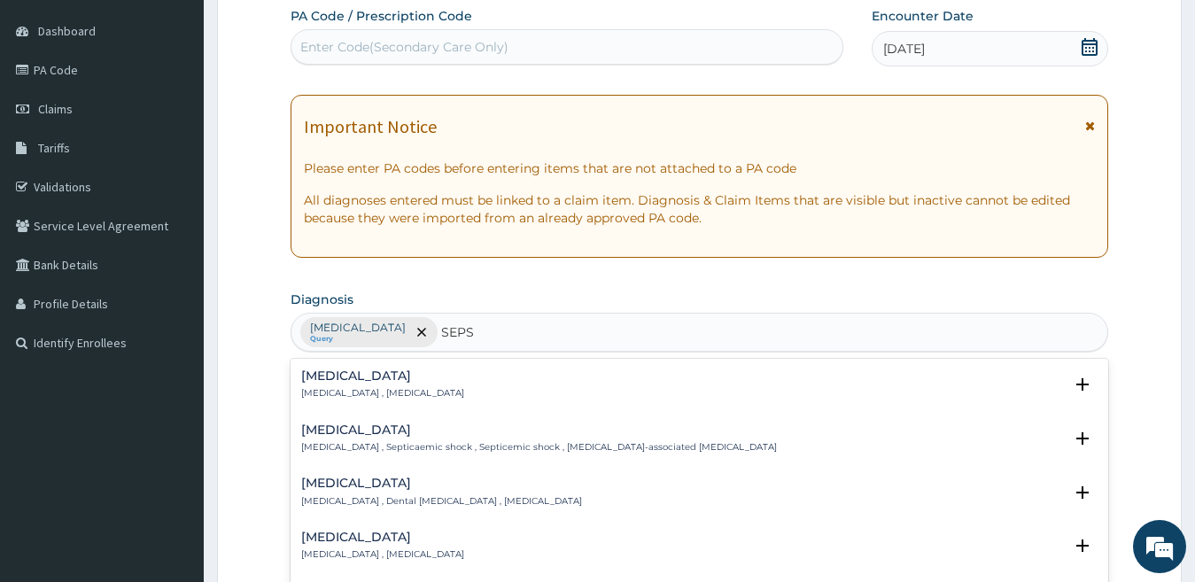
click at [466, 388] on div "[MEDICAL_DATA] [MEDICAL_DATA] , [MEDICAL_DATA]" at bounding box center [699, 384] width 797 height 31
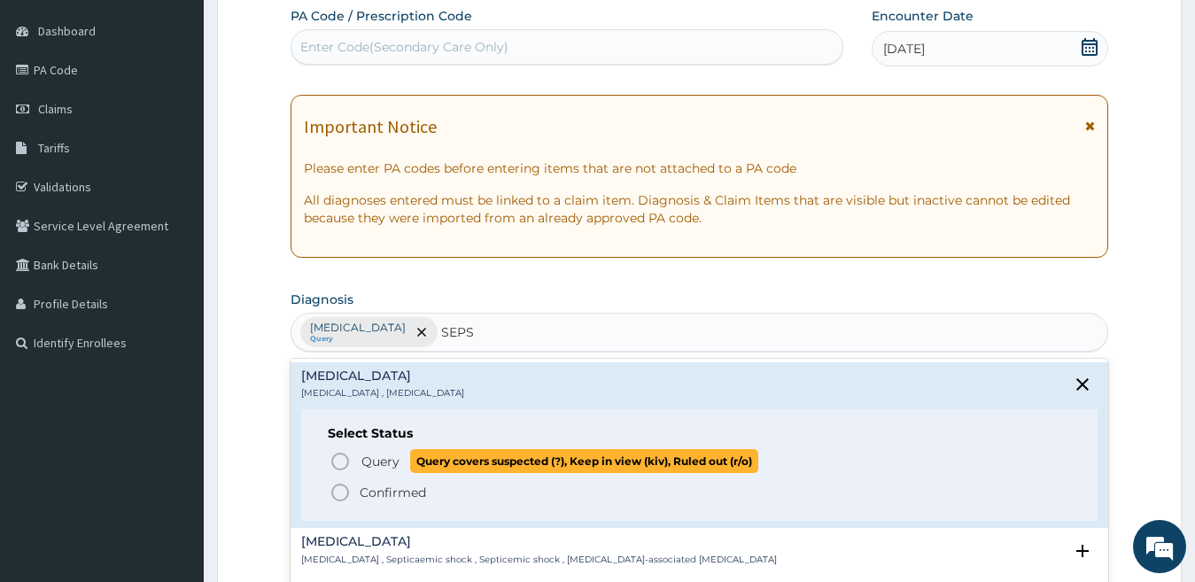
click at [429, 464] on span "Query covers suspected (?), Keep in view (kiv), Ruled out (r/o)" at bounding box center [584, 461] width 348 height 24
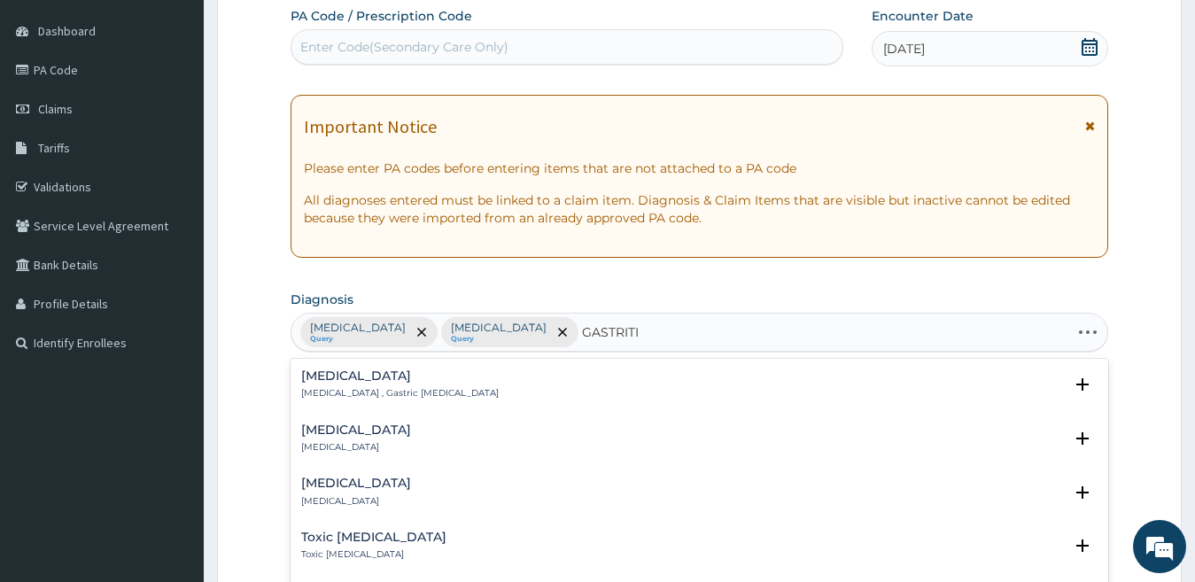
type input "[MEDICAL_DATA]"
click at [348, 423] on h4 "[MEDICAL_DATA]" at bounding box center [356, 429] width 110 height 13
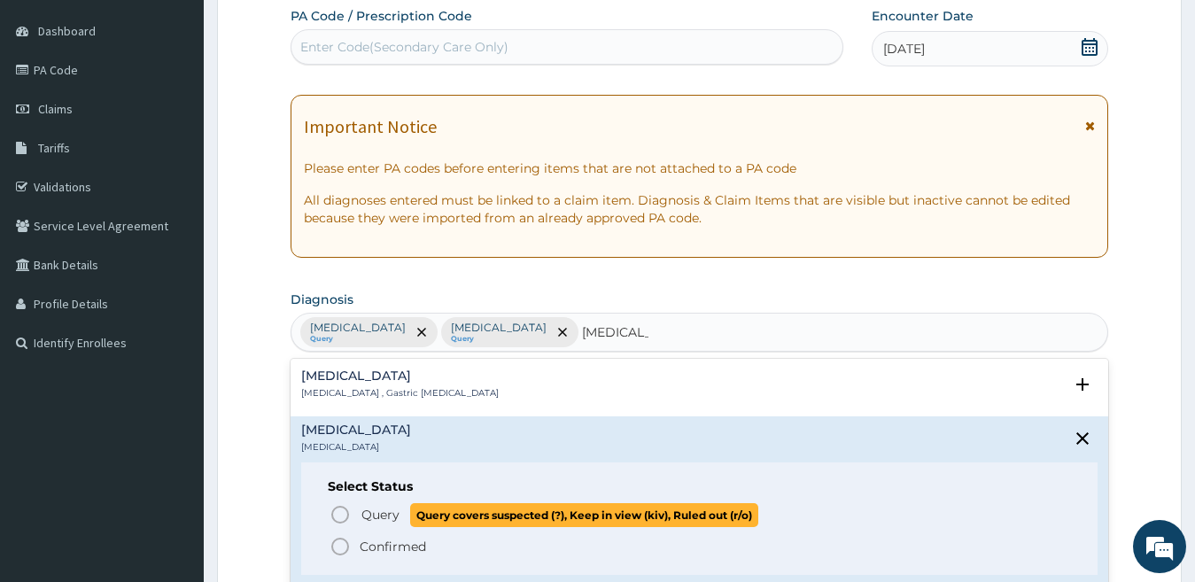
click at [356, 507] on span "Query Query covers suspected (?), Keep in view (kiv), Ruled out (r/o)" at bounding box center [700, 515] width 742 height 24
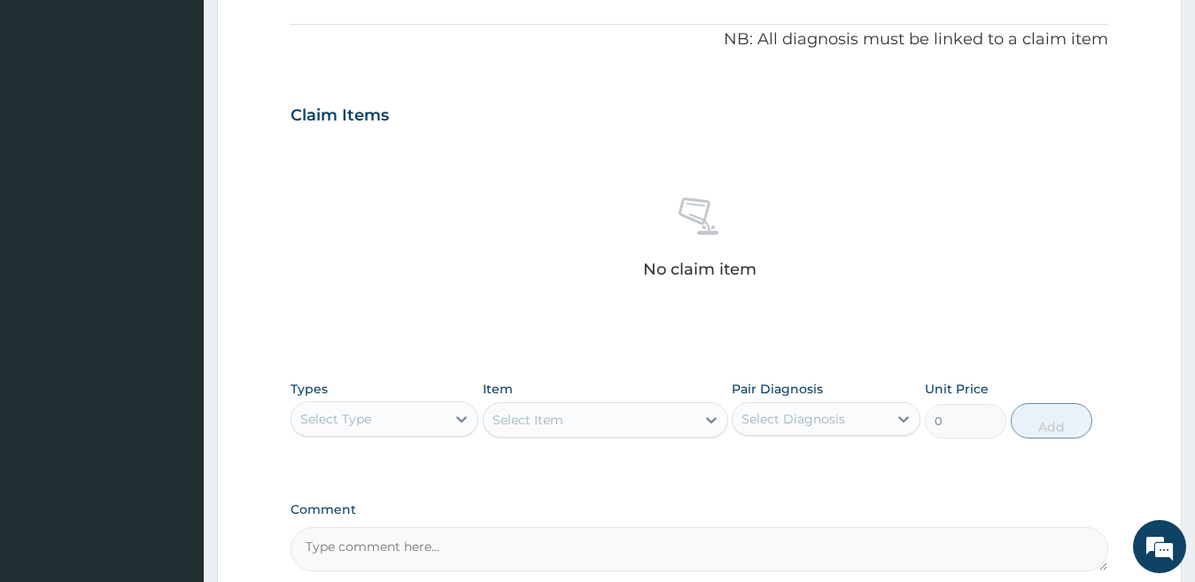
scroll to position [605, 0]
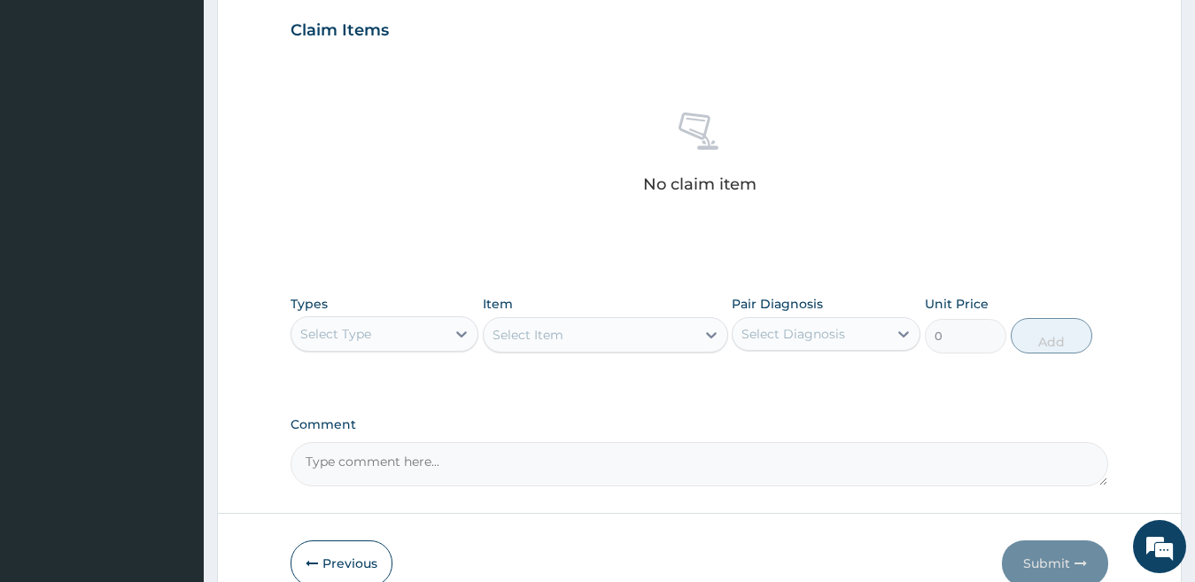
click at [415, 337] on div "Select Type" at bounding box center [368, 334] width 155 height 28
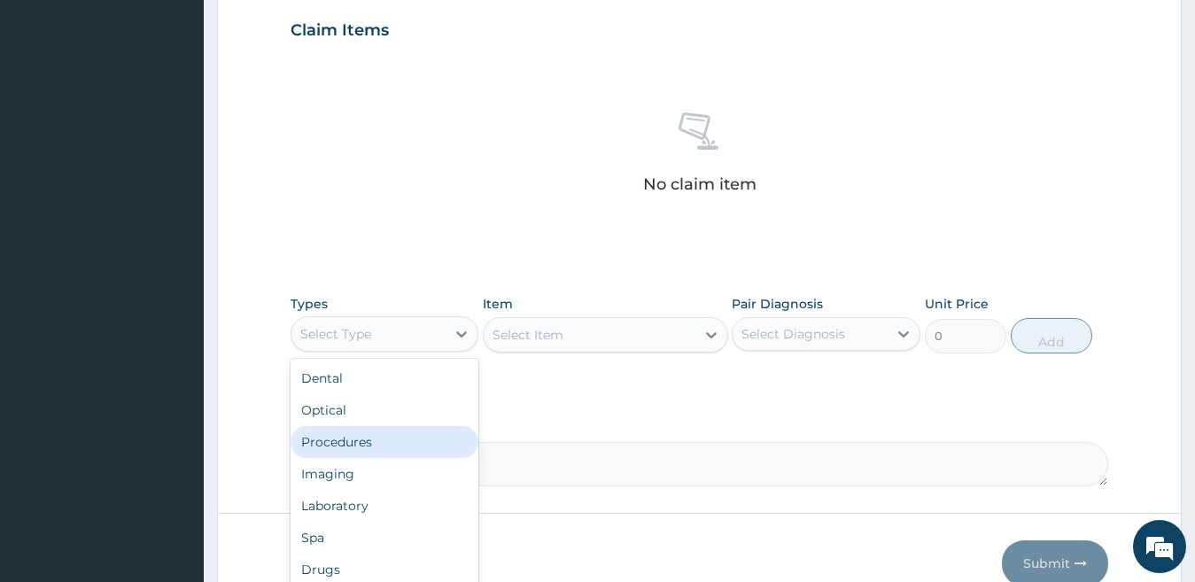
click at [389, 444] on div "Procedures" at bounding box center [385, 442] width 189 height 32
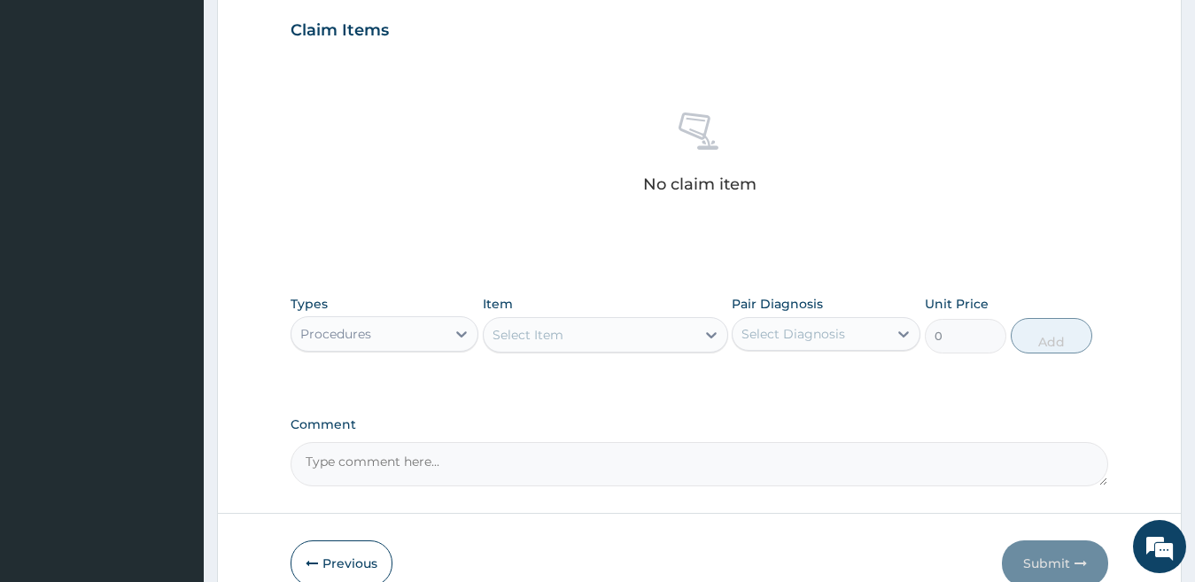
click at [614, 336] on div "Select Item" at bounding box center [590, 335] width 212 height 28
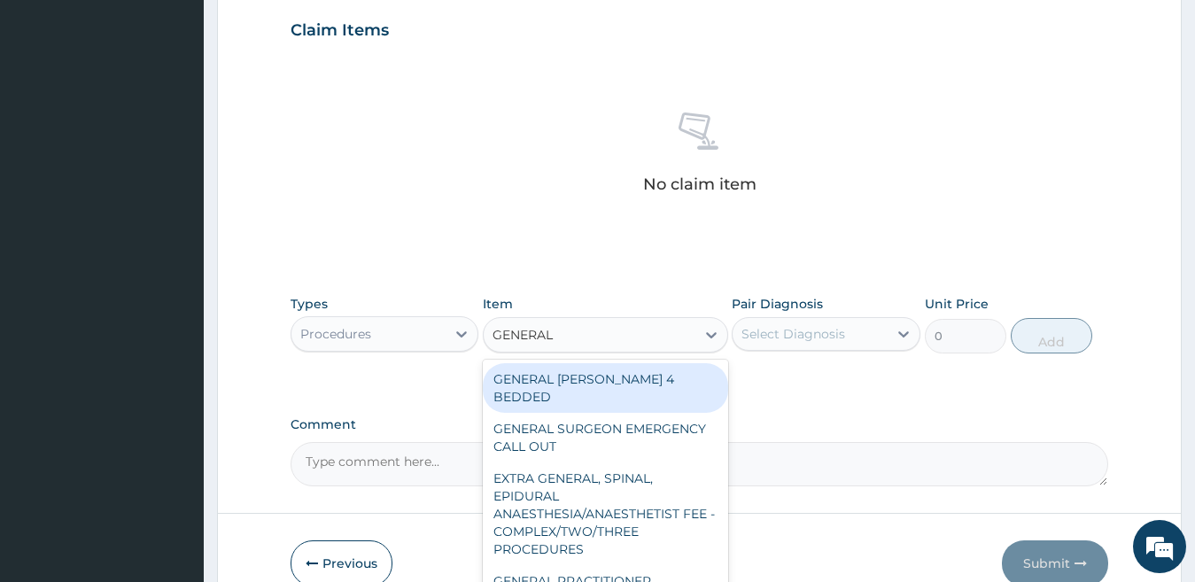
type input "GENERAL P"
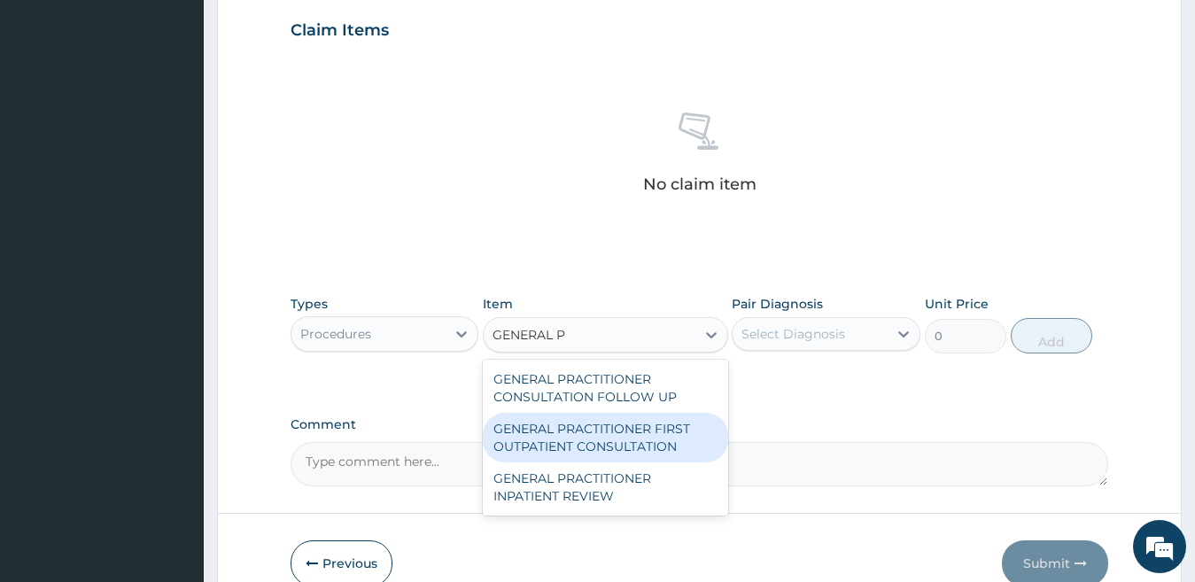
click at [598, 430] on div "GENERAL PRACTITIONER FIRST OUTPATIENT CONSULTATION" at bounding box center [605, 438] width 245 height 50
type input "3750"
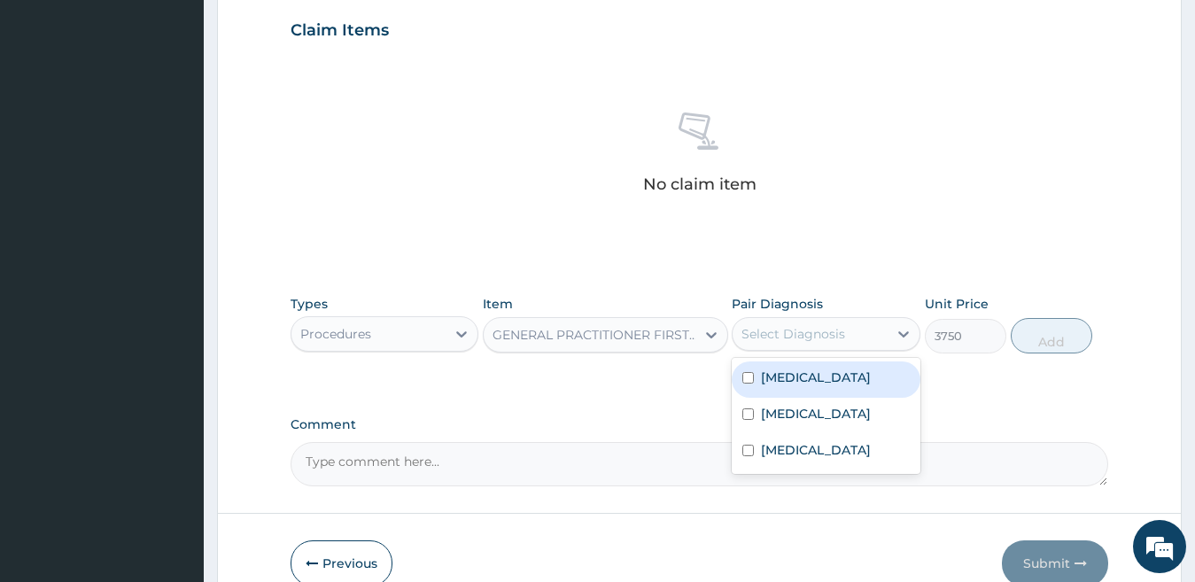
click at [810, 333] on div "Select Diagnosis" at bounding box center [793, 334] width 104 height 18
click at [798, 374] on label "[MEDICAL_DATA]" at bounding box center [816, 377] width 110 height 18
checkbox input "false"
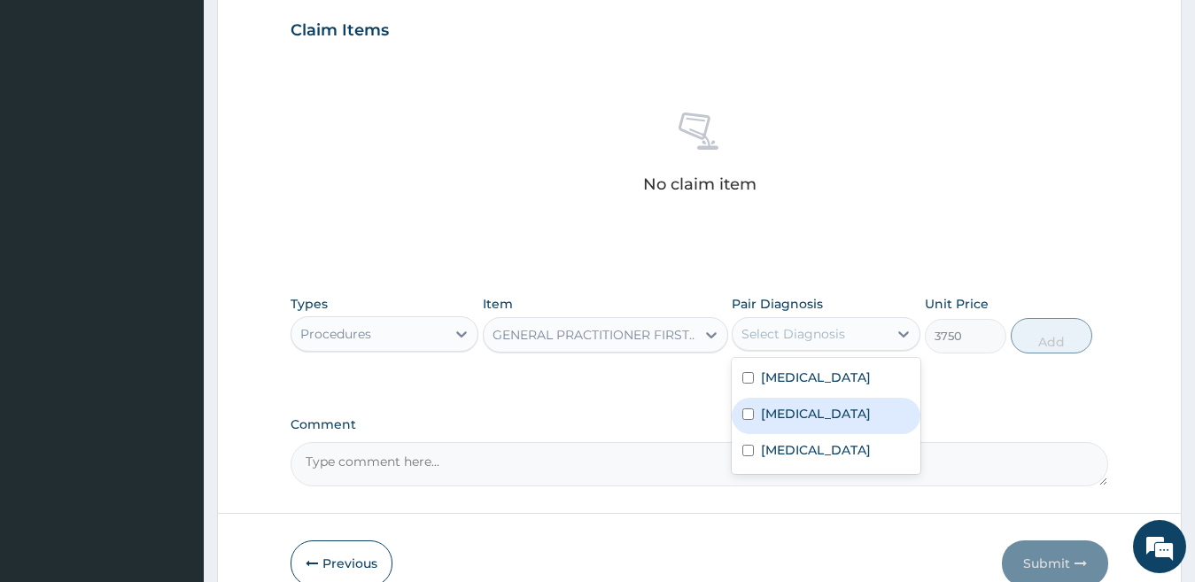
click at [793, 402] on div "[MEDICAL_DATA]" at bounding box center [826, 416] width 189 height 36
checkbox input "true"
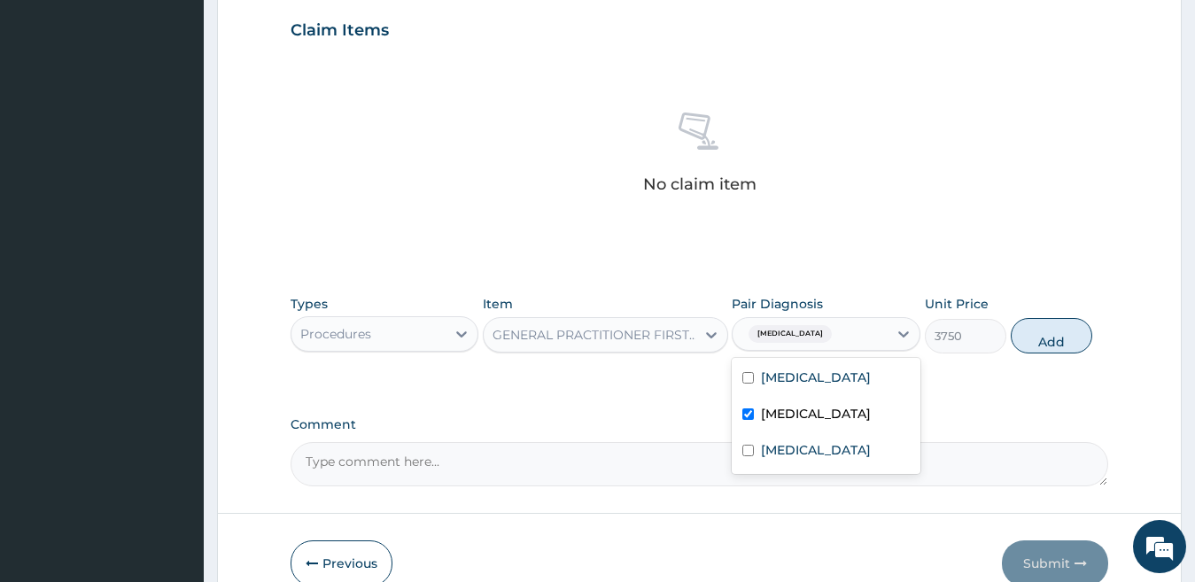
click at [787, 445] on label "[MEDICAL_DATA]" at bounding box center [816, 450] width 110 height 18
checkbox input "true"
click at [802, 378] on label "[MEDICAL_DATA]" at bounding box center [816, 377] width 110 height 18
checkbox input "true"
click at [1033, 345] on button "Add" at bounding box center [1051, 335] width 81 height 35
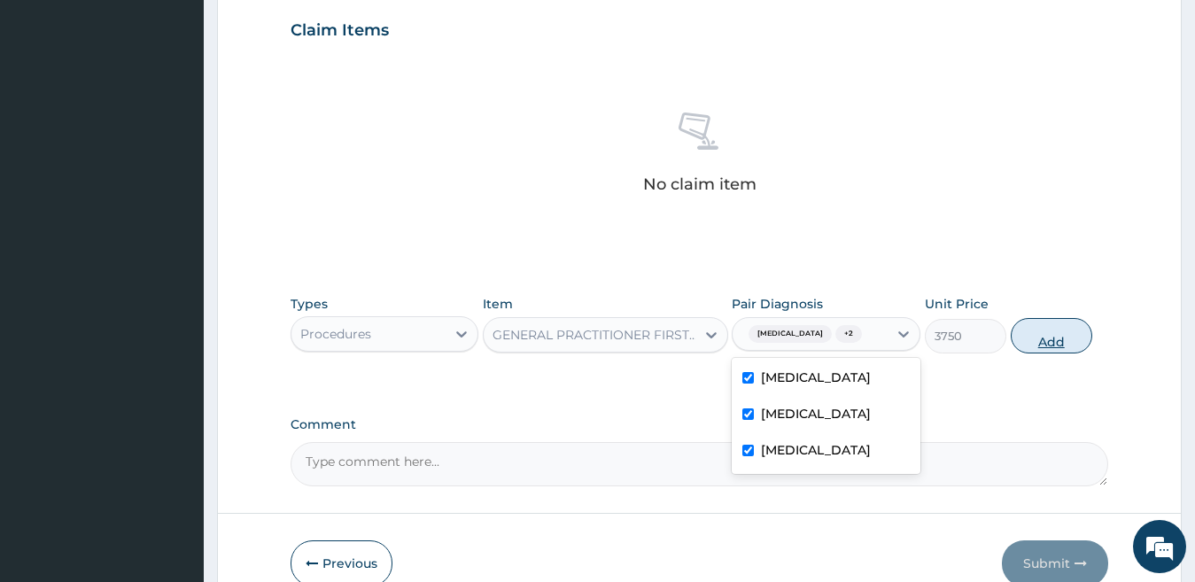
type input "0"
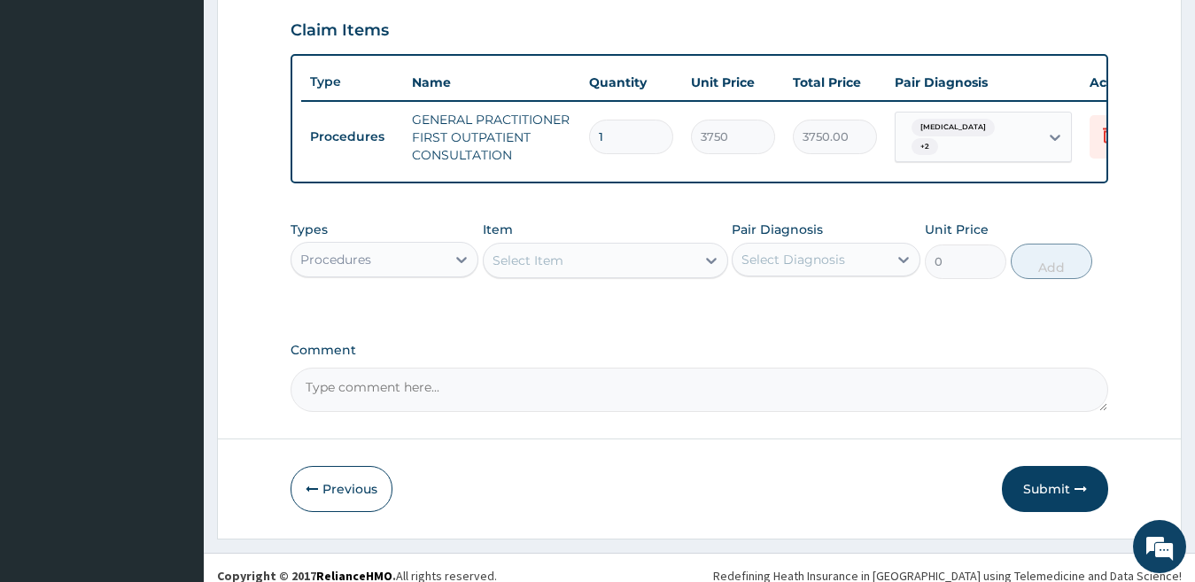
click at [413, 274] on div "Procedures" at bounding box center [368, 259] width 155 height 28
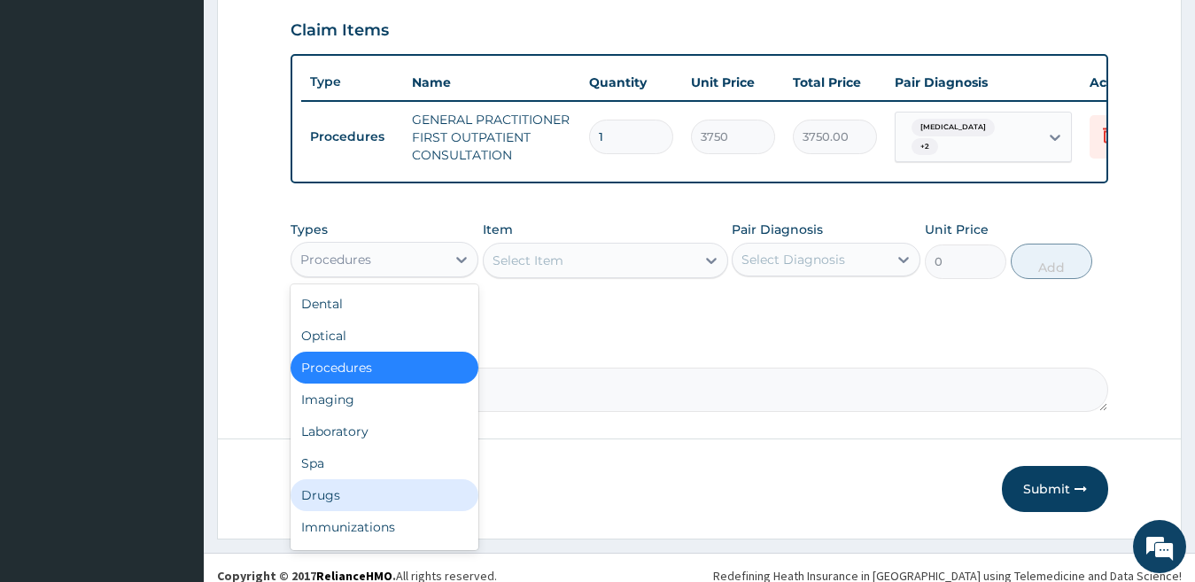
click at [368, 504] on div "Drugs" at bounding box center [385, 495] width 189 height 32
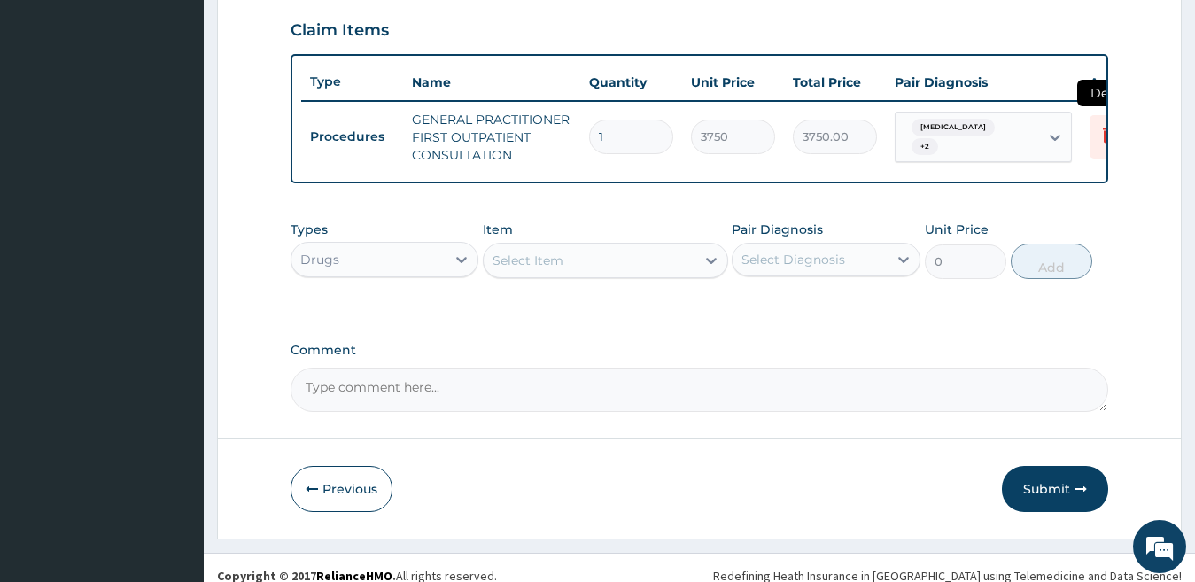
click at [1104, 136] on icon at bounding box center [1109, 136] width 12 height 16
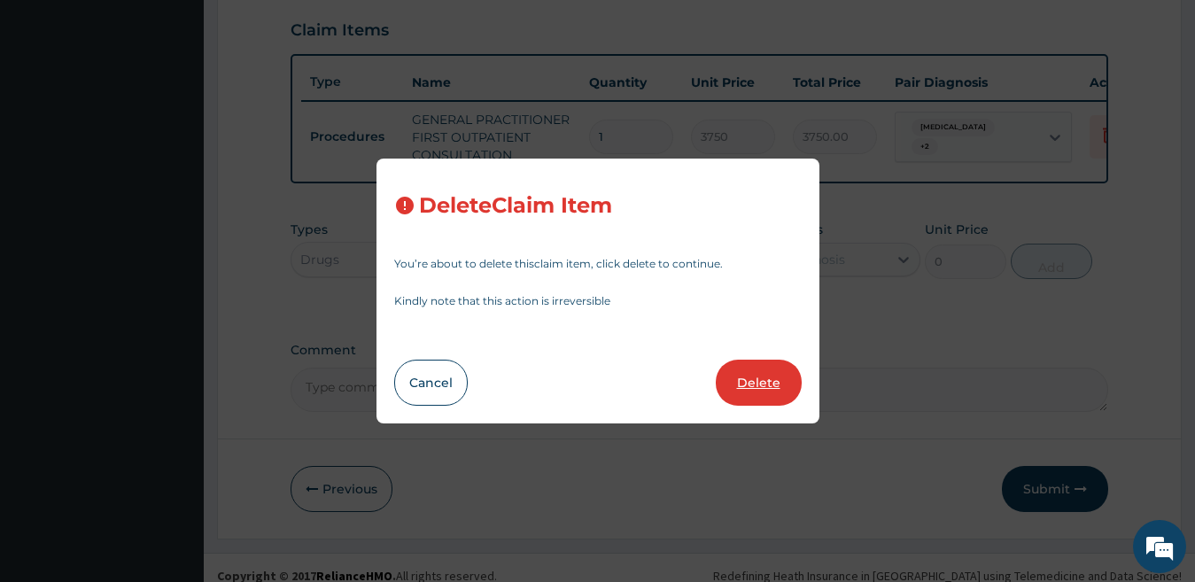
click at [745, 378] on button "Delete" at bounding box center [759, 383] width 86 height 46
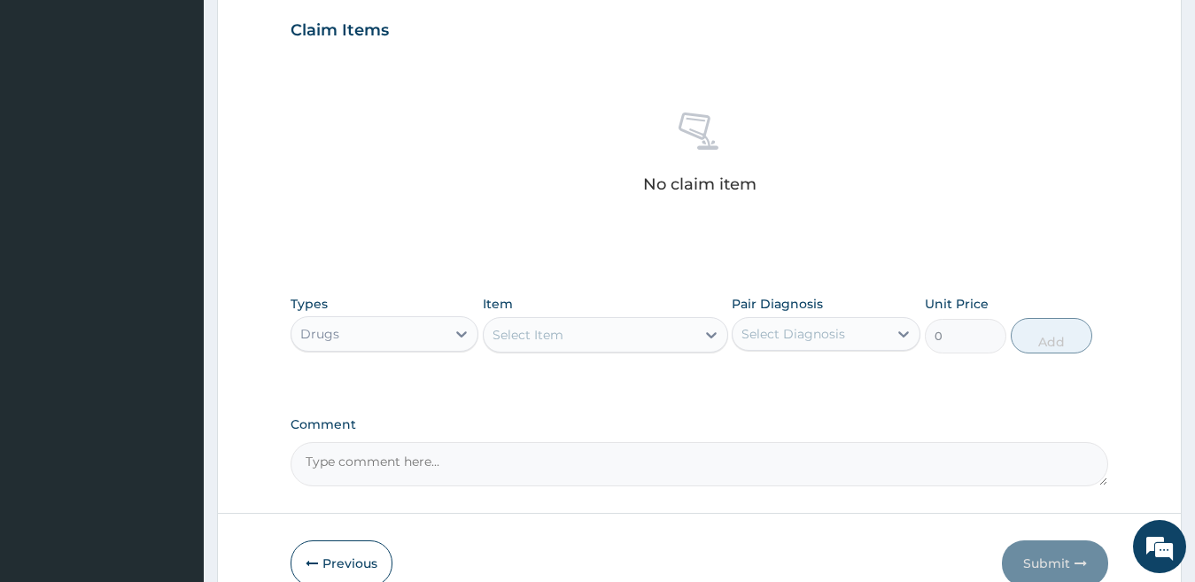
click at [405, 337] on div "Drugs" at bounding box center [368, 334] width 155 height 28
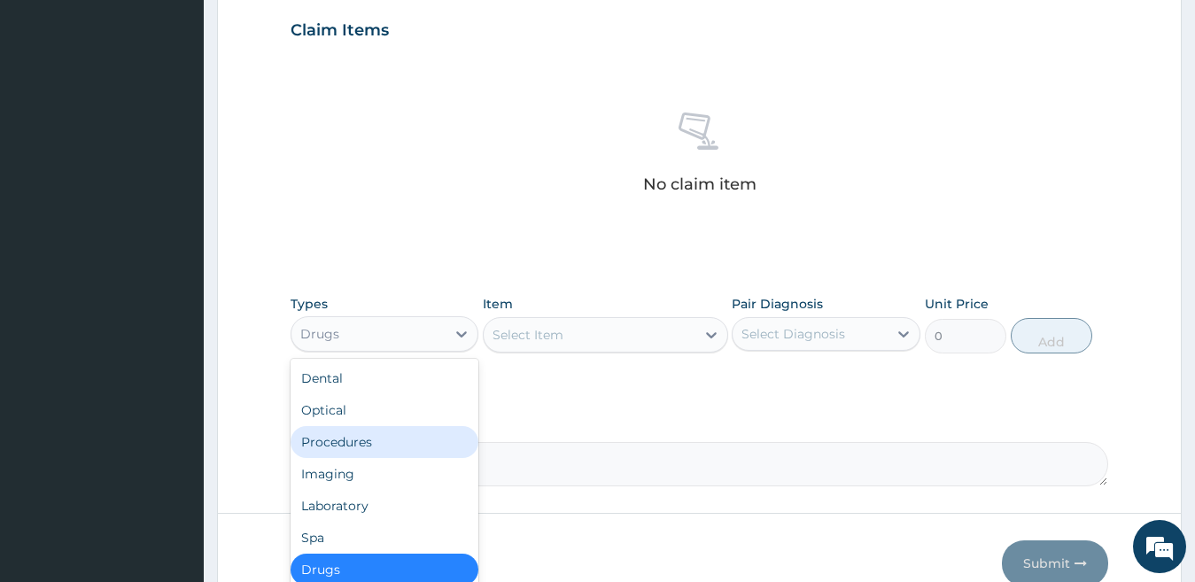
click at [378, 449] on div "Procedures" at bounding box center [385, 442] width 189 height 32
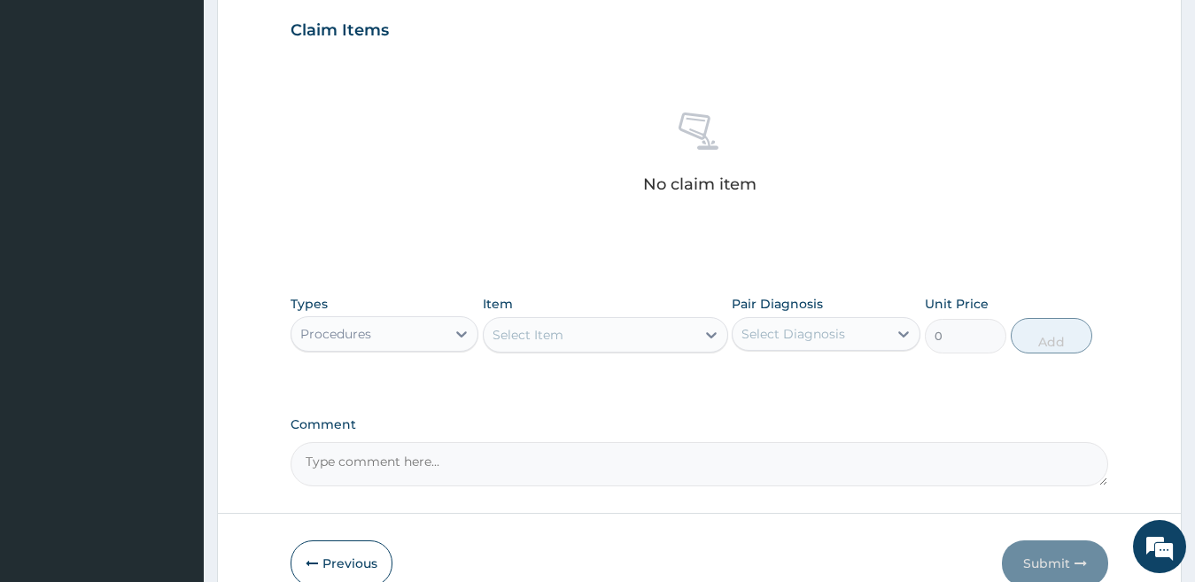
click at [597, 345] on div "Select Item" at bounding box center [590, 335] width 212 height 28
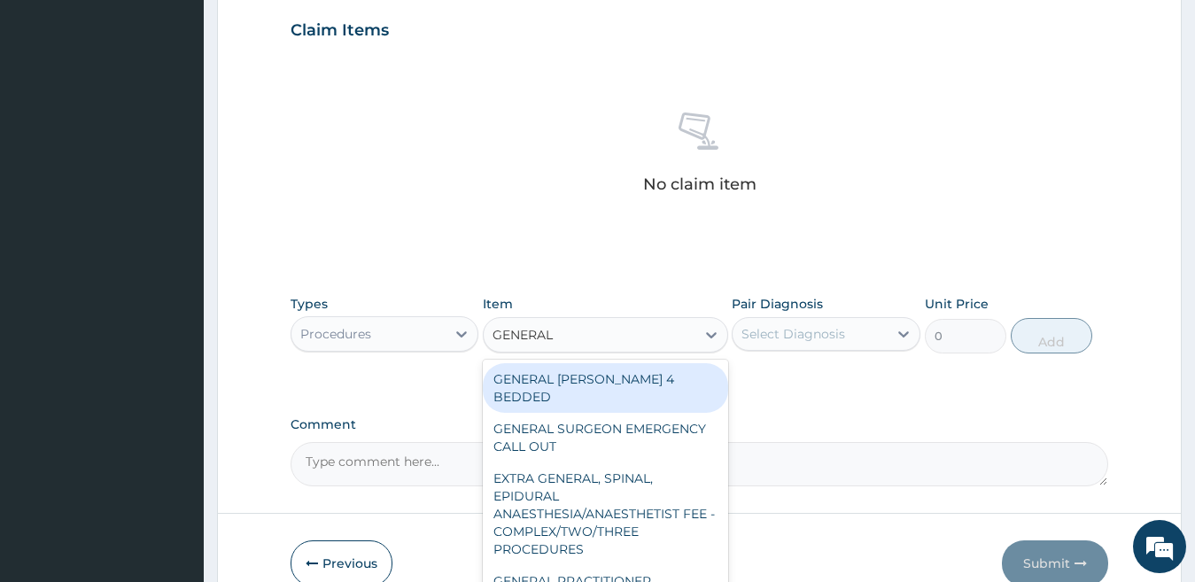
type input "GENERAL P"
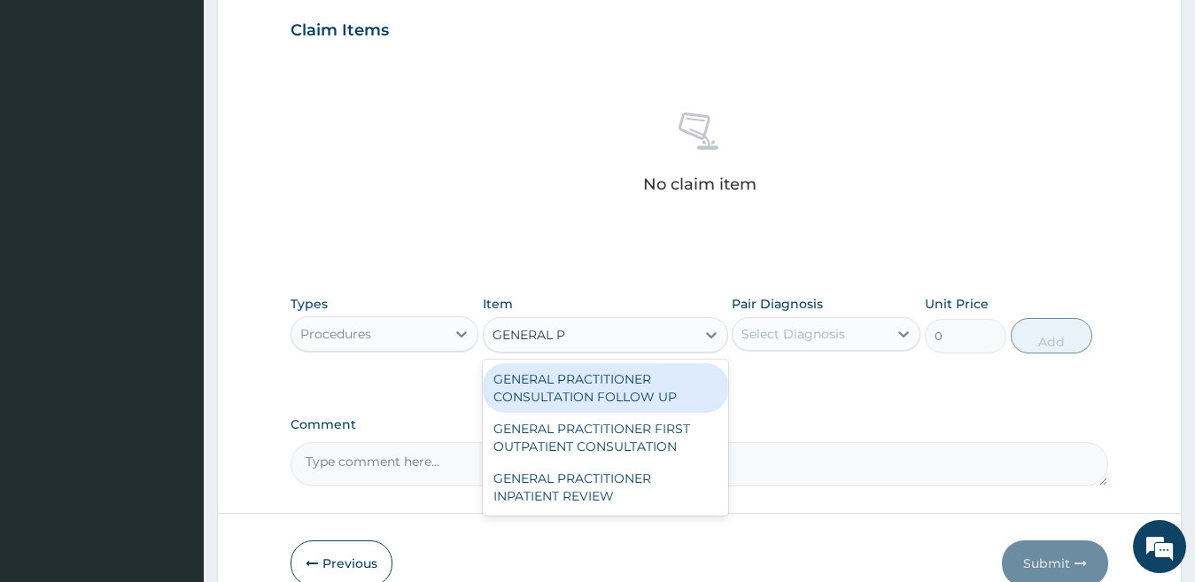
click at [519, 384] on div "GENERAL PRACTITIONER CONSULTATION FOLLOW UP" at bounding box center [605, 388] width 245 height 50
type input "1875"
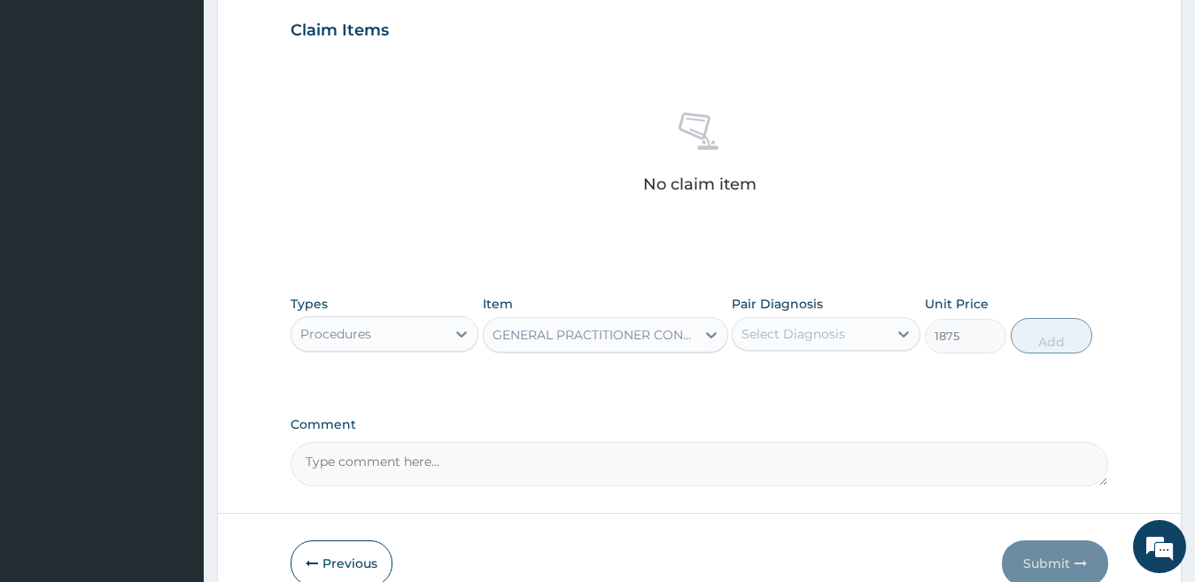
click at [795, 339] on div "Select Diagnosis" at bounding box center [793, 334] width 104 height 18
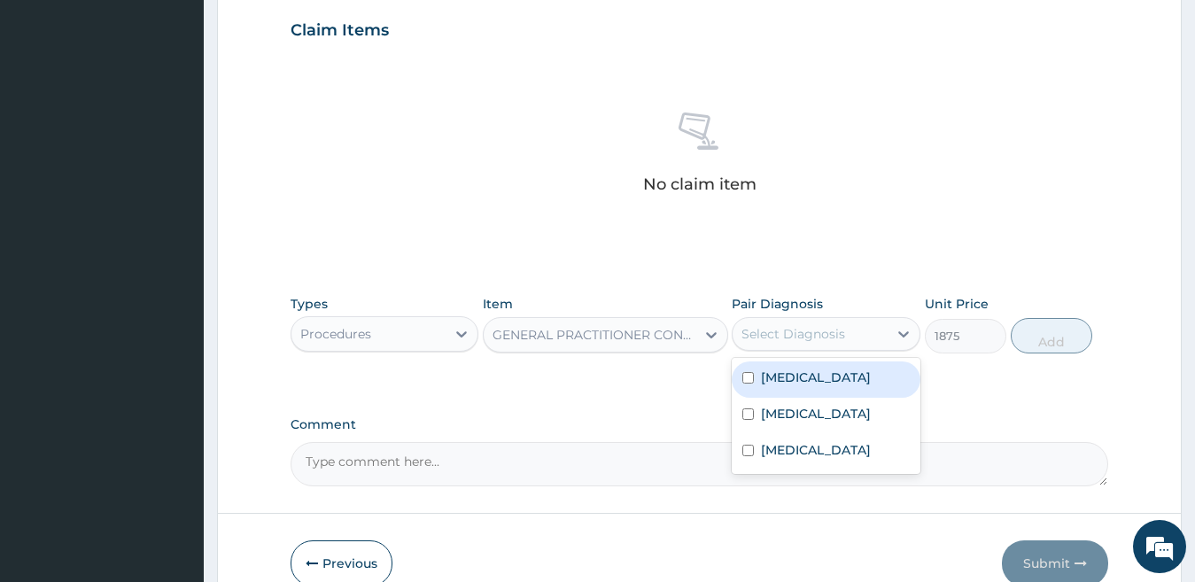
click at [786, 379] on label "[MEDICAL_DATA]" at bounding box center [816, 377] width 110 height 18
checkbox input "true"
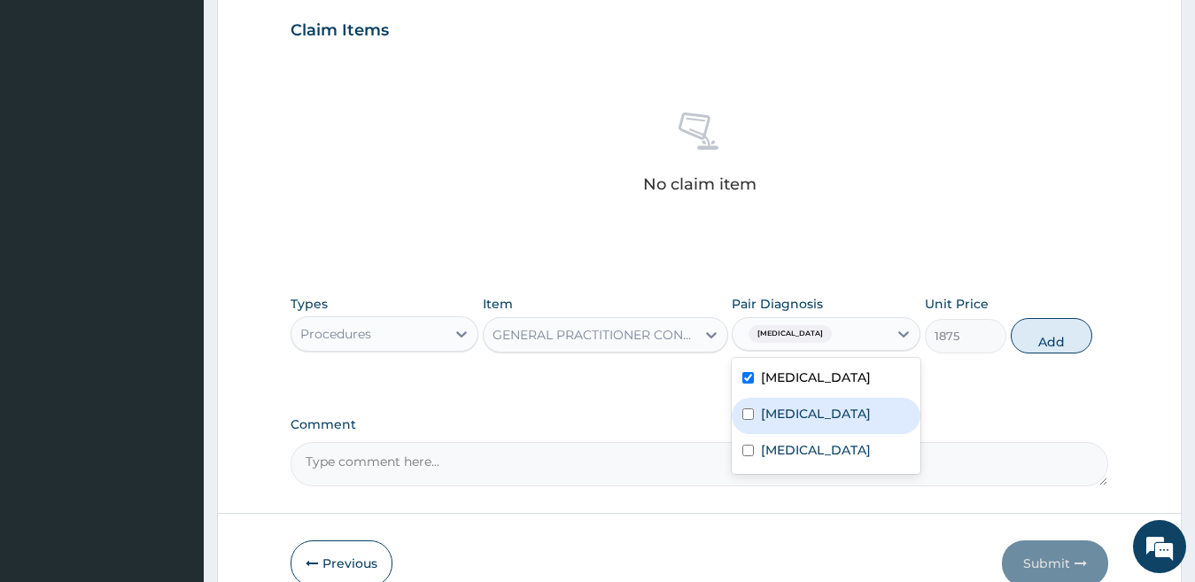
click at [771, 409] on label "[MEDICAL_DATA]" at bounding box center [816, 414] width 110 height 18
click at [773, 413] on label "[MEDICAL_DATA]" at bounding box center [816, 414] width 110 height 18
checkbox input "true"
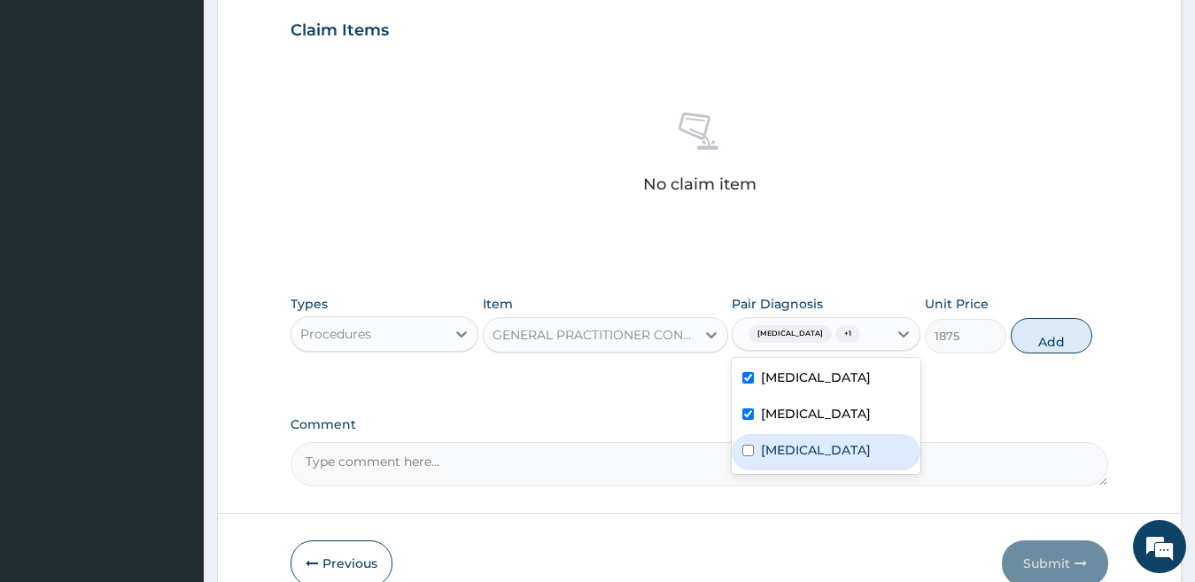
click at [766, 450] on label "[MEDICAL_DATA]" at bounding box center [816, 450] width 110 height 18
checkbox input "true"
click at [1037, 326] on button "Add" at bounding box center [1051, 335] width 81 height 35
type input "0"
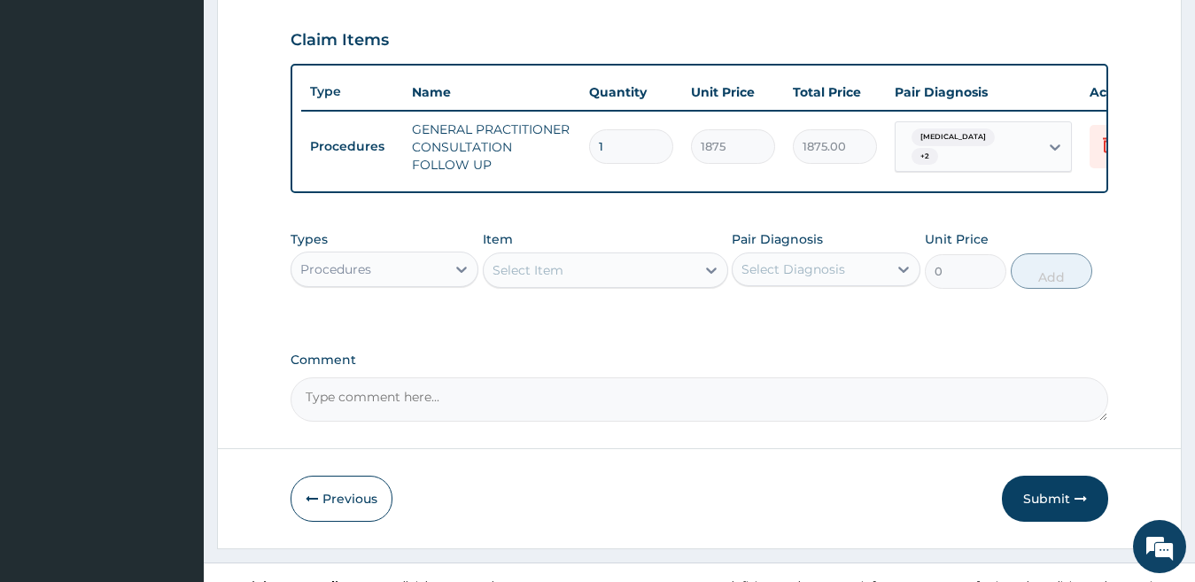
scroll to position [636, 0]
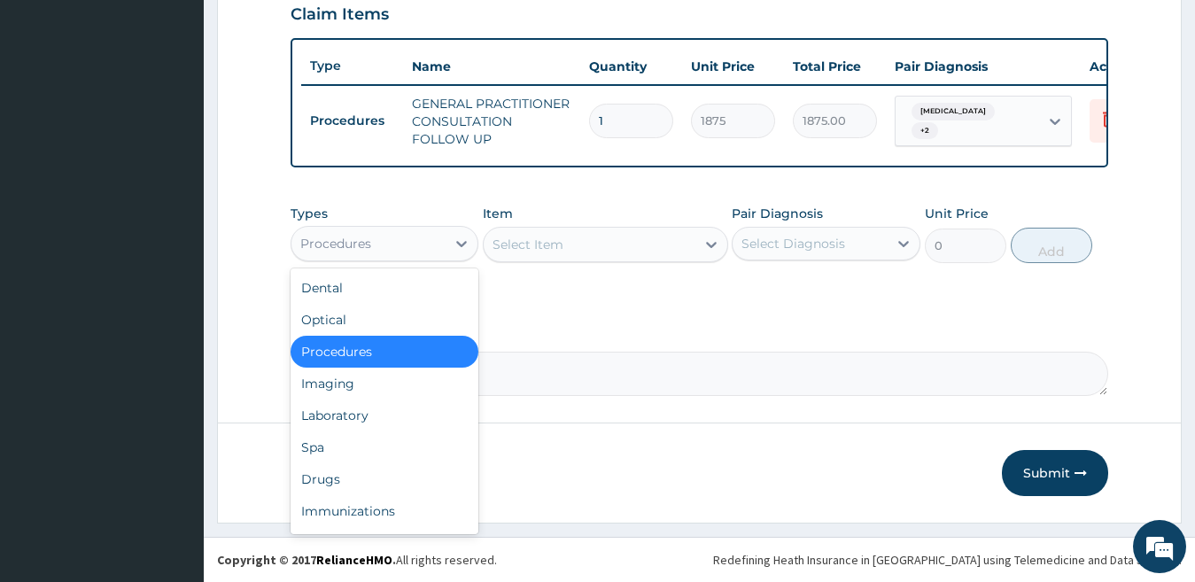
click at [387, 244] on div "Procedures" at bounding box center [368, 243] width 155 height 28
click at [380, 474] on div "Drugs" at bounding box center [385, 479] width 189 height 32
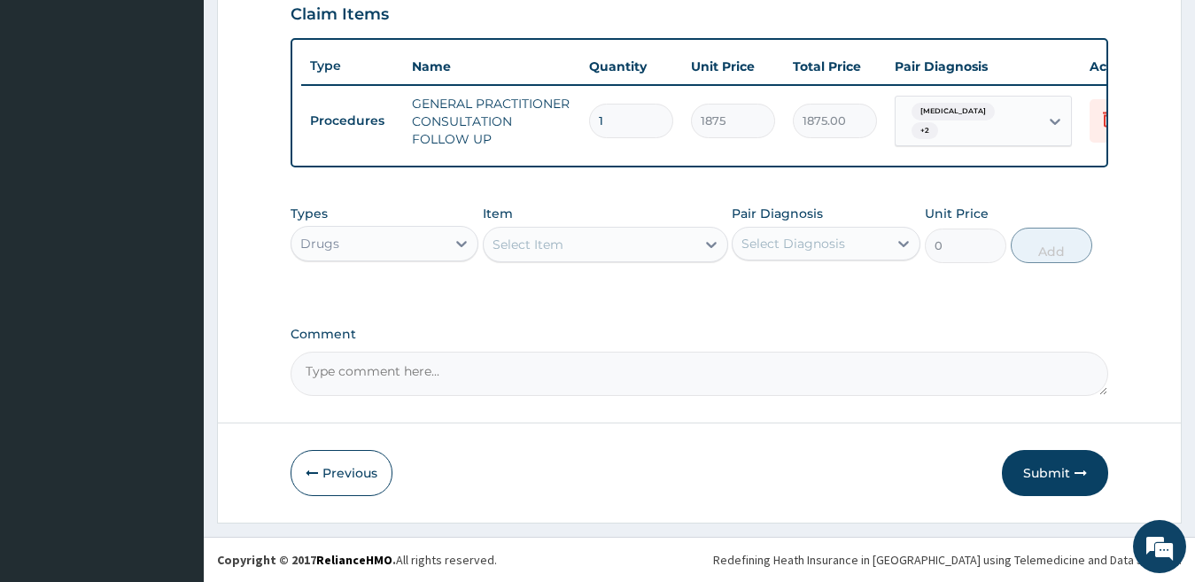
click at [561, 240] on div "Select Item" at bounding box center [527, 245] width 71 height 18
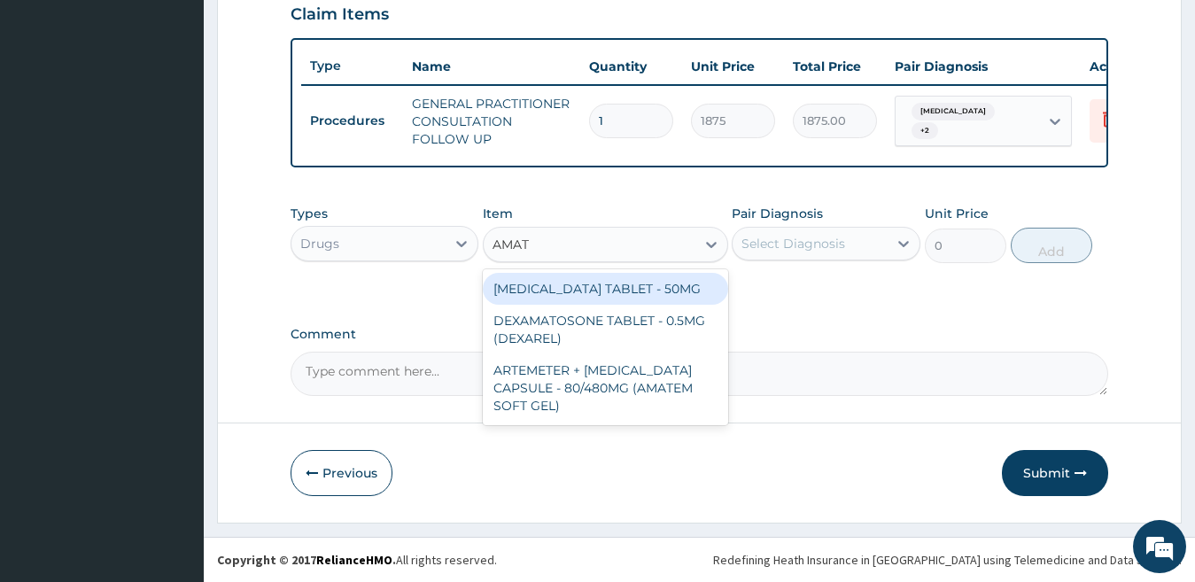
type input "AMATE"
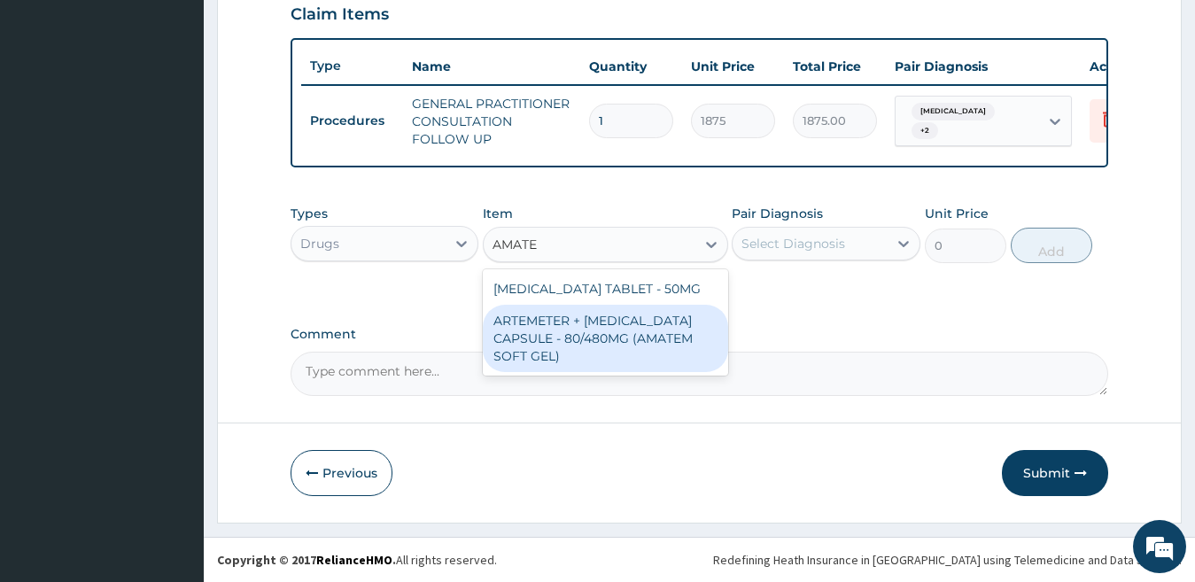
click at [566, 328] on div "ARTEMETER + [MEDICAL_DATA] CAPSULE - 80/480MG (AMATEM SOFT GEL)" at bounding box center [605, 338] width 245 height 67
type input "420"
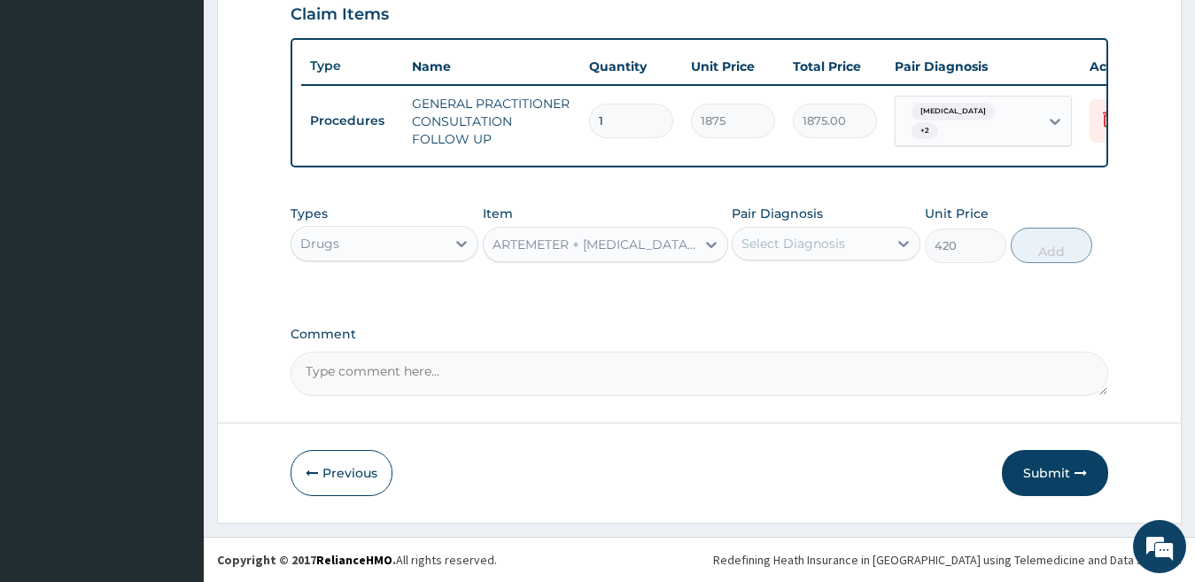
click at [772, 237] on div "Select Diagnosis" at bounding box center [793, 244] width 104 height 18
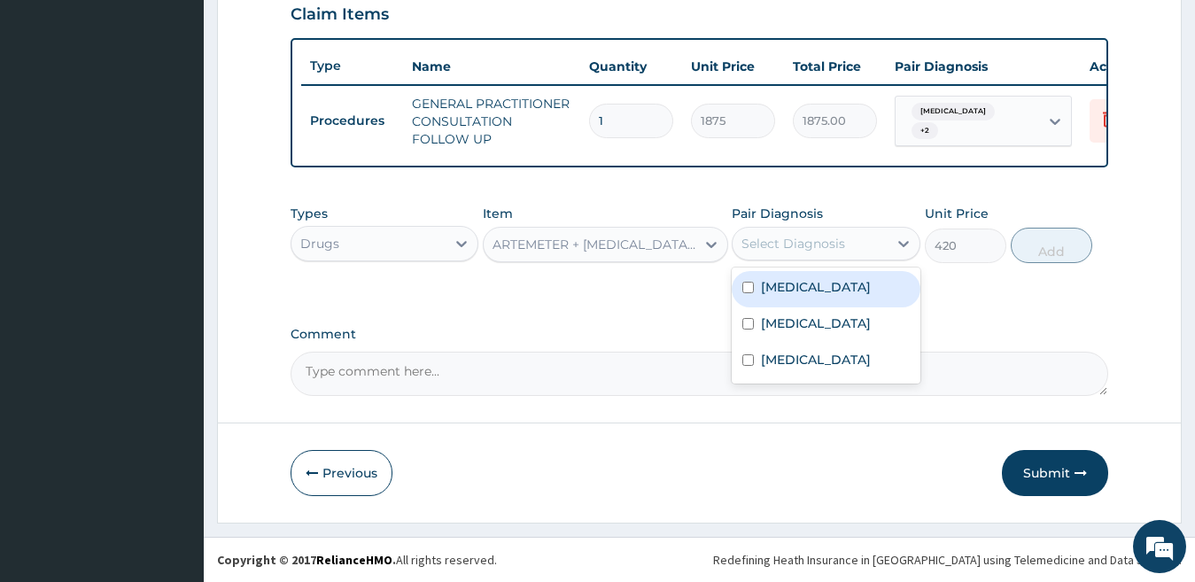
click at [780, 290] on label "[MEDICAL_DATA]" at bounding box center [816, 287] width 110 height 18
checkbox input "true"
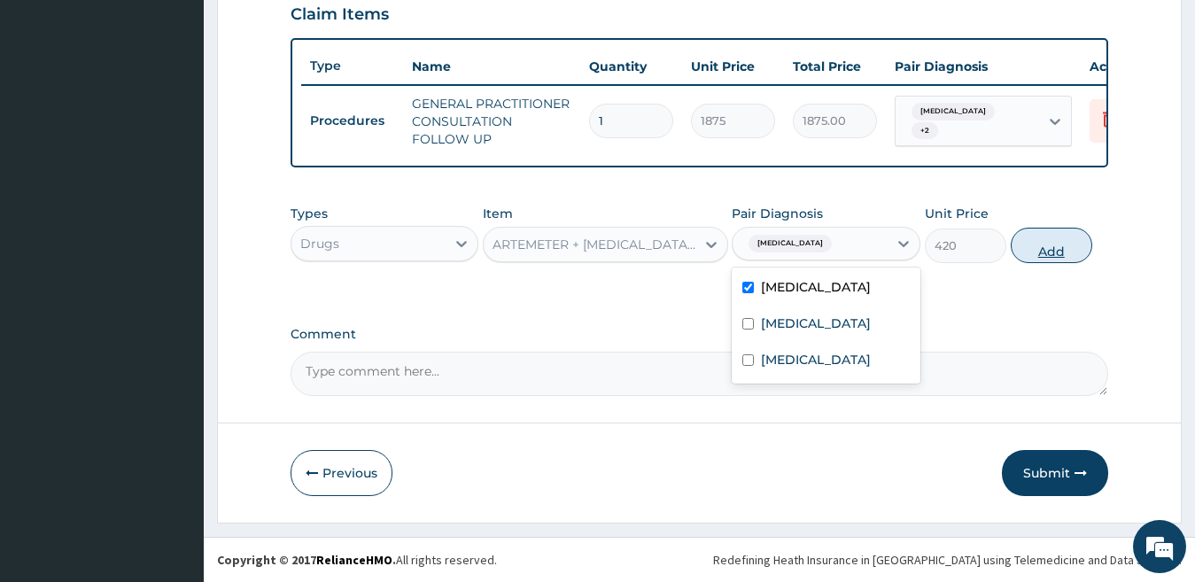
click at [1047, 241] on button "Add" at bounding box center [1051, 245] width 81 height 35
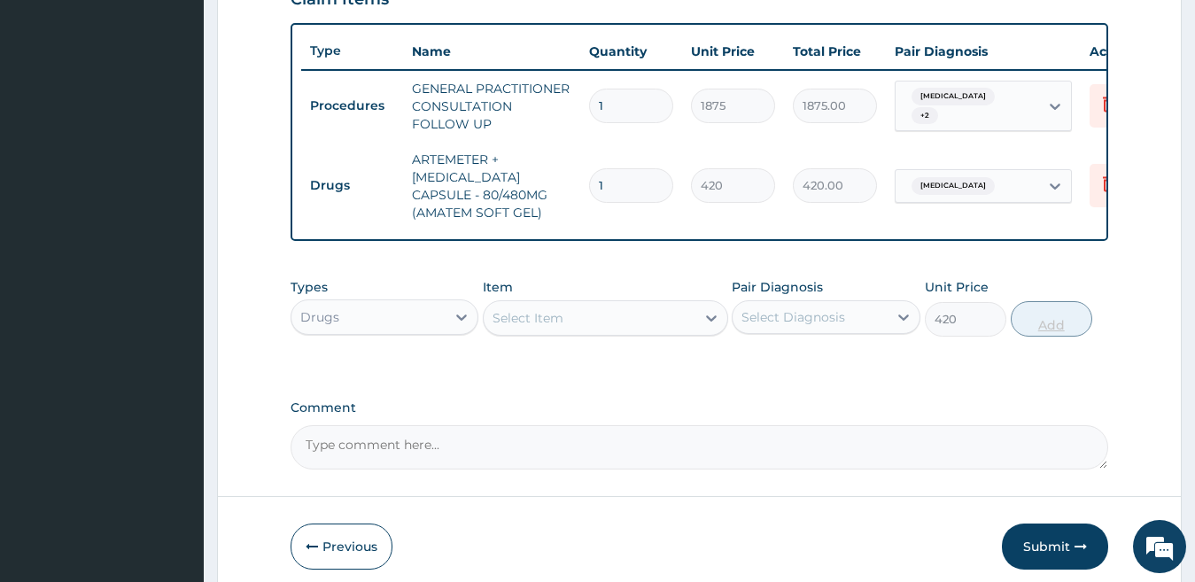
type input "0"
type input "0.00"
type input "6"
type input "2520.00"
type input "6"
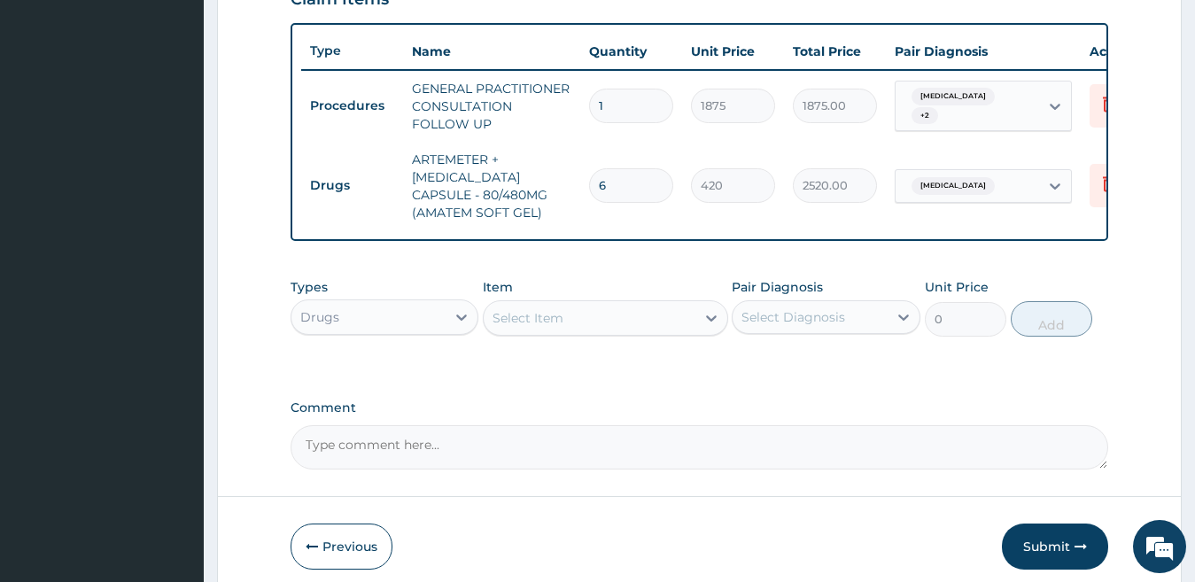
click at [522, 327] on div "Select Item" at bounding box center [527, 318] width 71 height 18
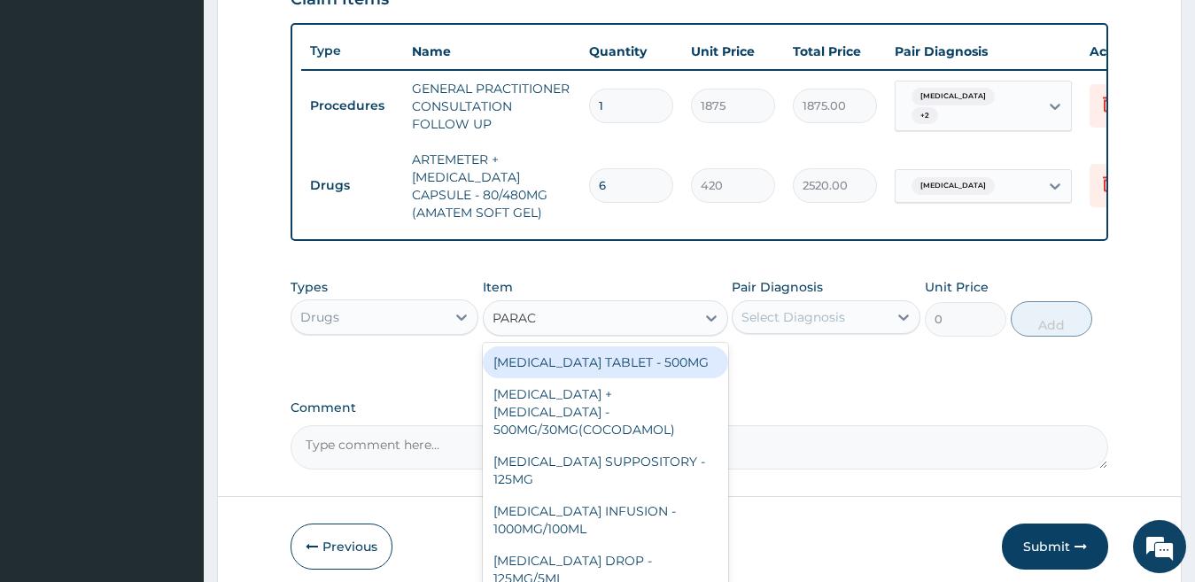
type input "PARACE"
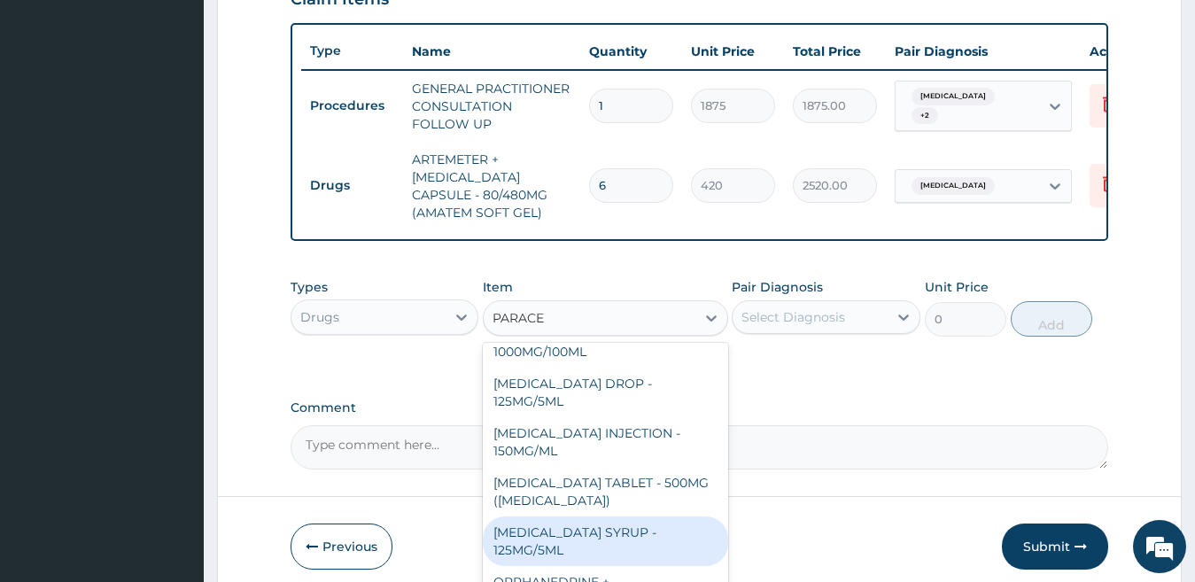
scroll to position [188, 0]
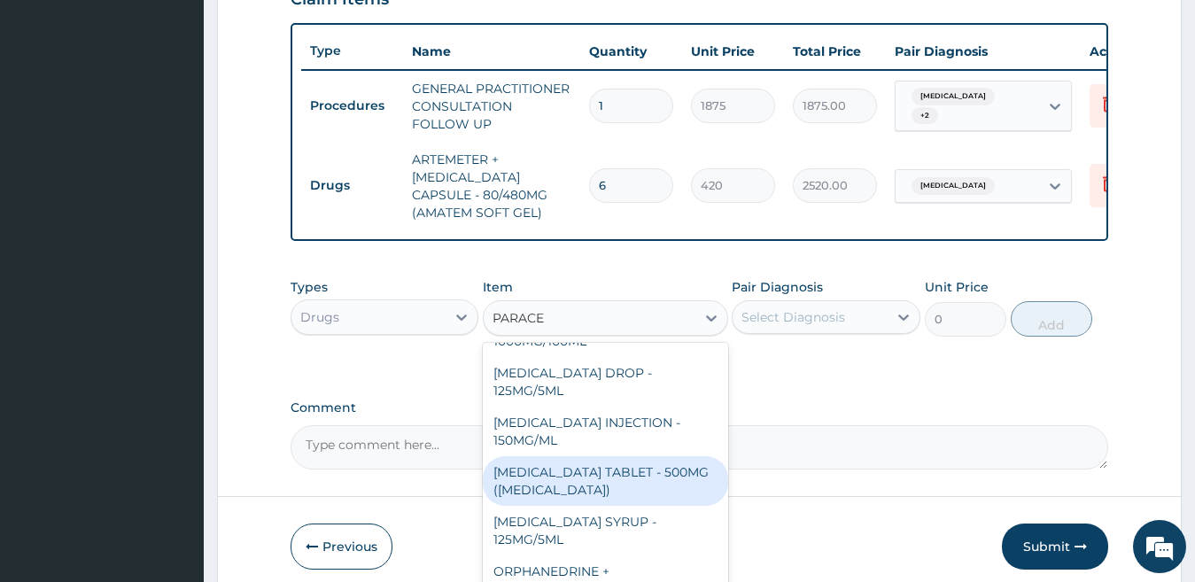
click at [618, 462] on div "[MEDICAL_DATA] TABLET - 500MG ([MEDICAL_DATA])" at bounding box center [605, 481] width 245 height 50
type input "42"
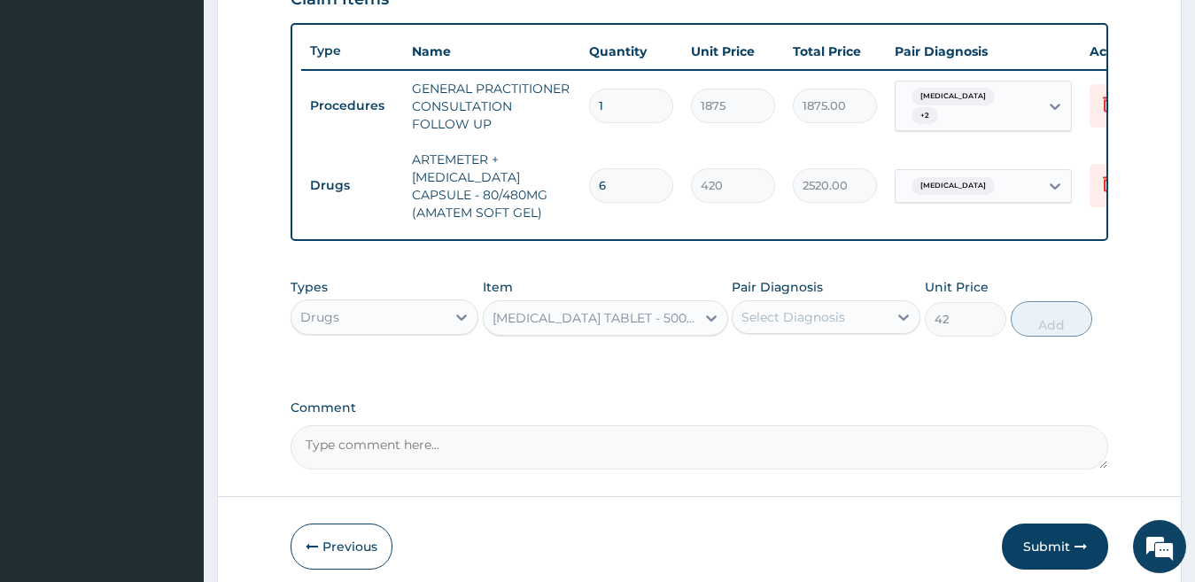
click at [776, 324] on div "Select Diagnosis" at bounding box center [793, 317] width 104 height 18
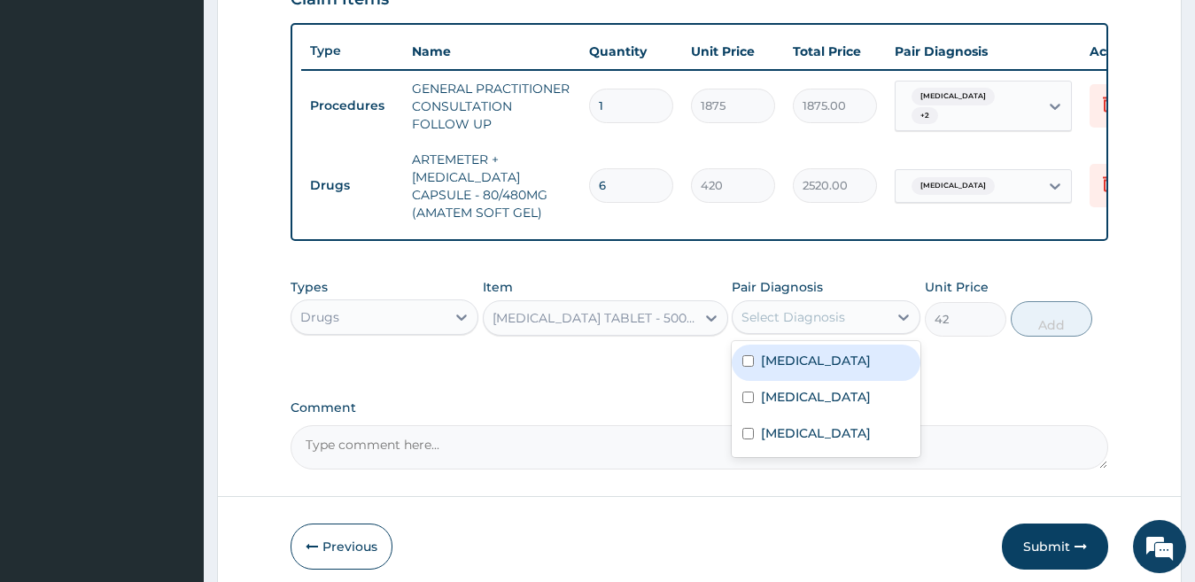
click at [777, 369] on label "[MEDICAL_DATA]" at bounding box center [816, 361] width 110 height 18
checkbox input "true"
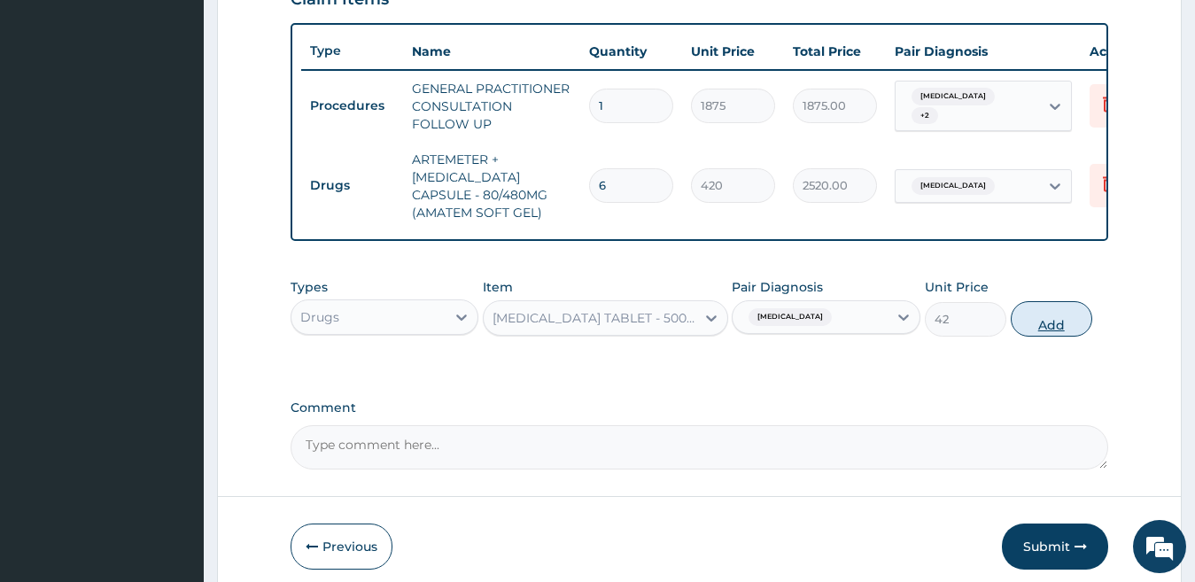
click at [1057, 332] on button "Add" at bounding box center [1051, 318] width 81 height 35
type input "0"
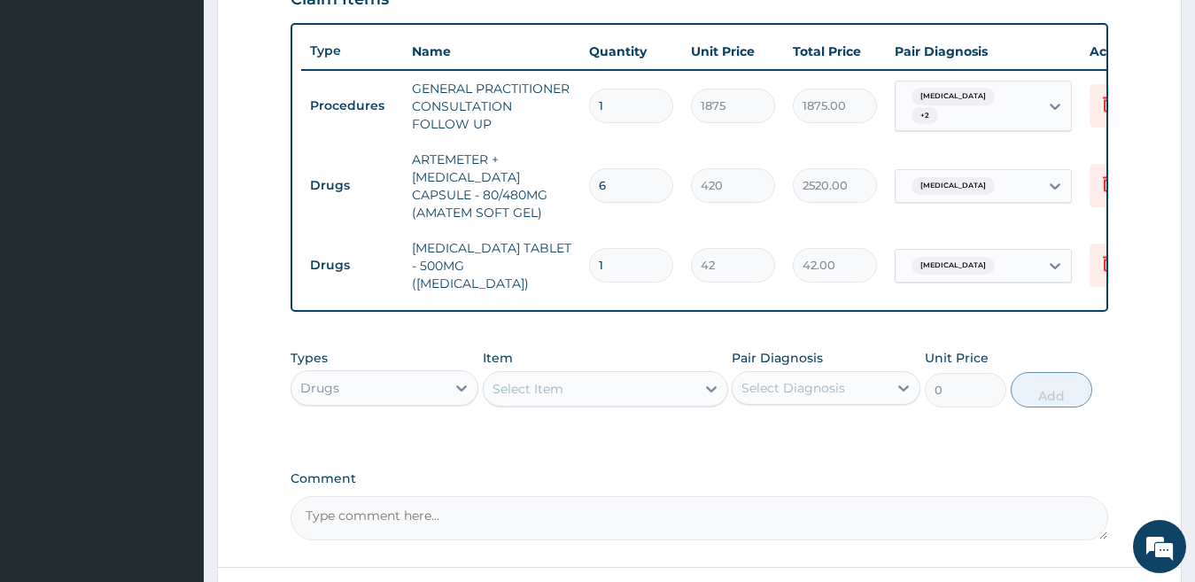
type input "18"
type input "756.00"
type input "18"
click at [555, 392] on div "Select Item" at bounding box center [527, 389] width 71 height 18
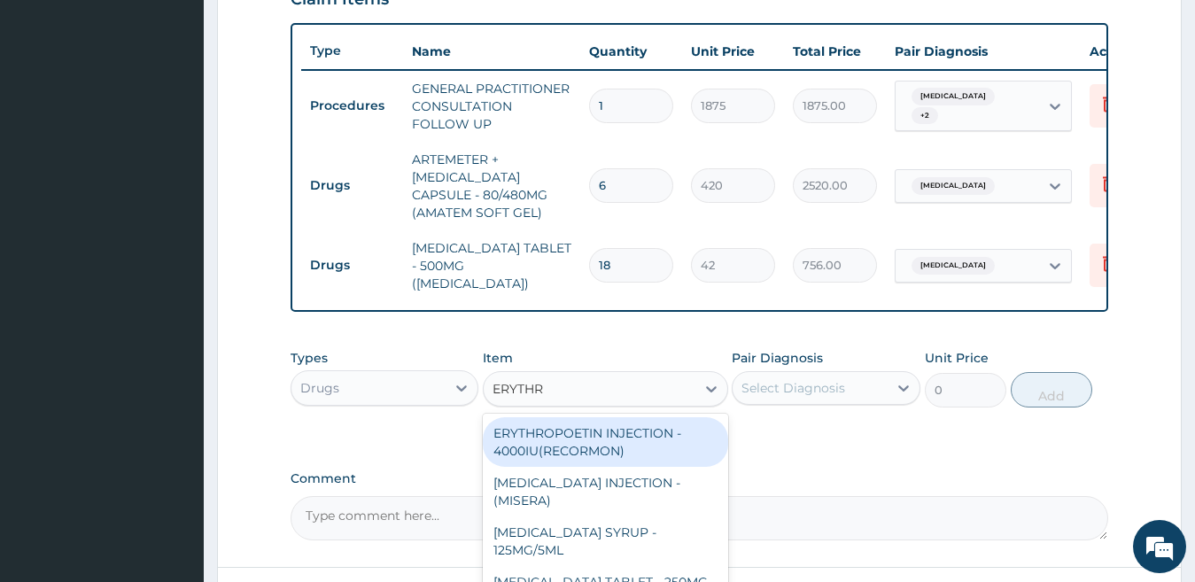
type input "ERYTHRO"
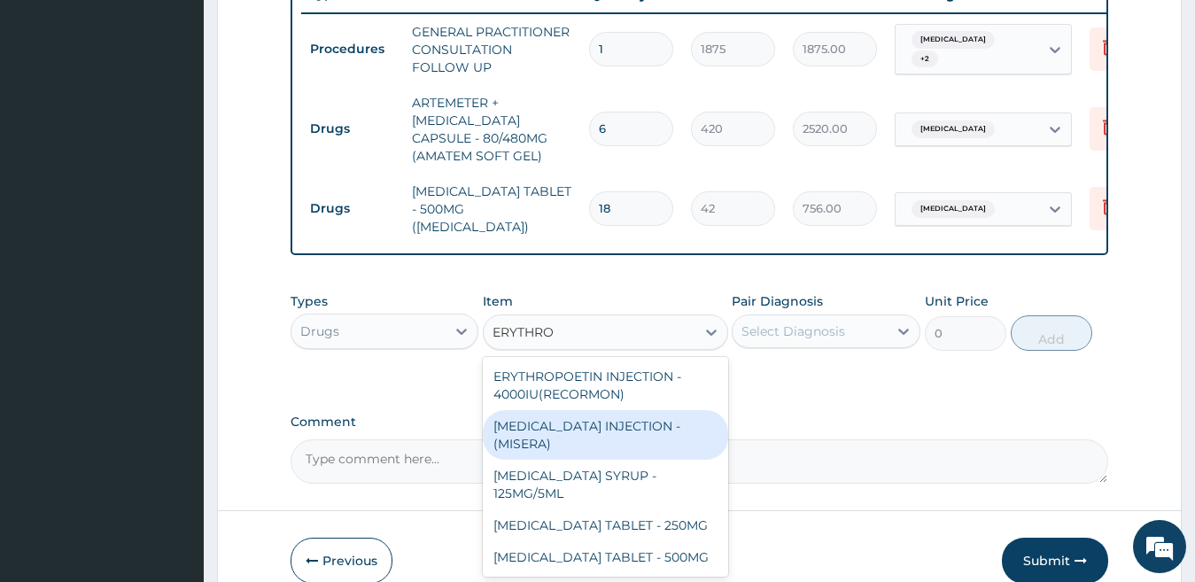
scroll to position [724, 0]
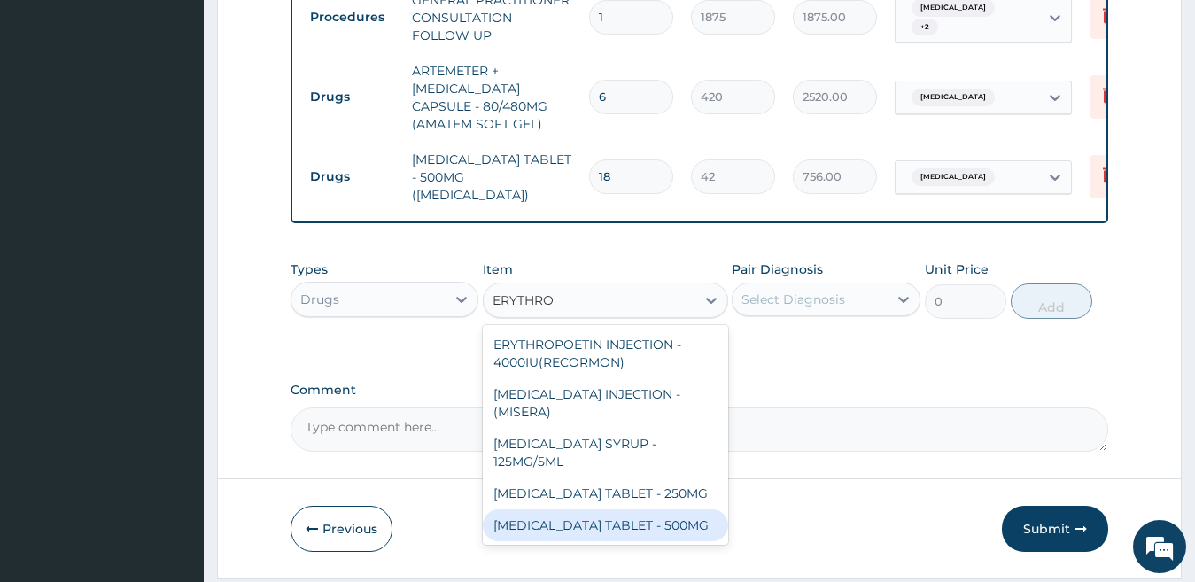
click at [698, 528] on div "[MEDICAL_DATA] TABLET - 500MG" at bounding box center [605, 525] width 245 height 32
click at [698, 528] on div "Previous Submit" at bounding box center [700, 529] width 818 height 46
type input "140"
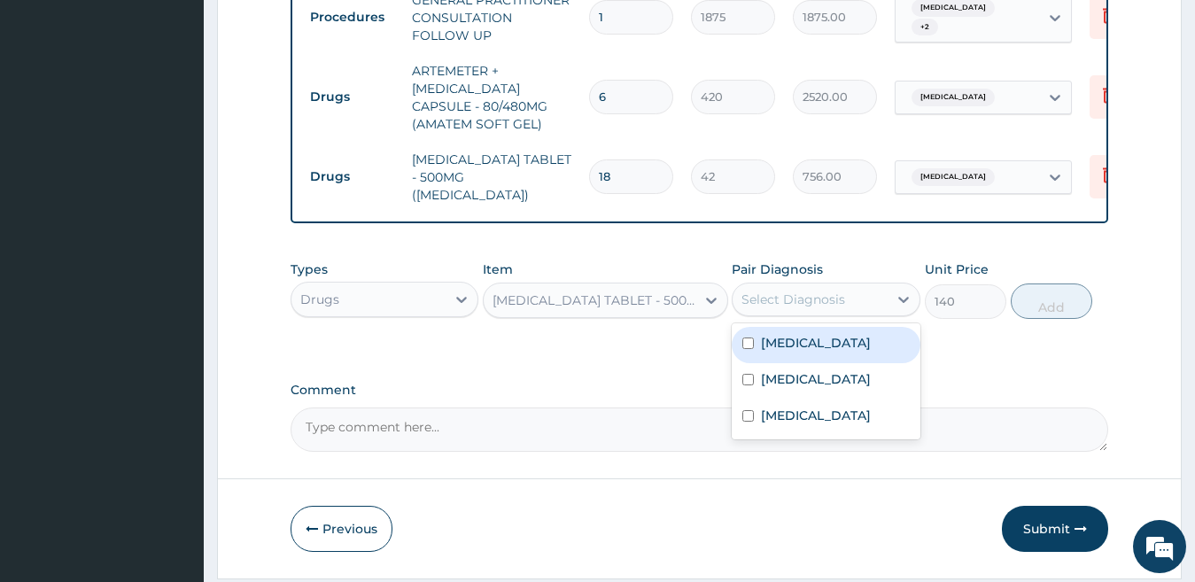
click at [797, 304] on div "Select Diagnosis" at bounding box center [793, 300] width 104 height 18
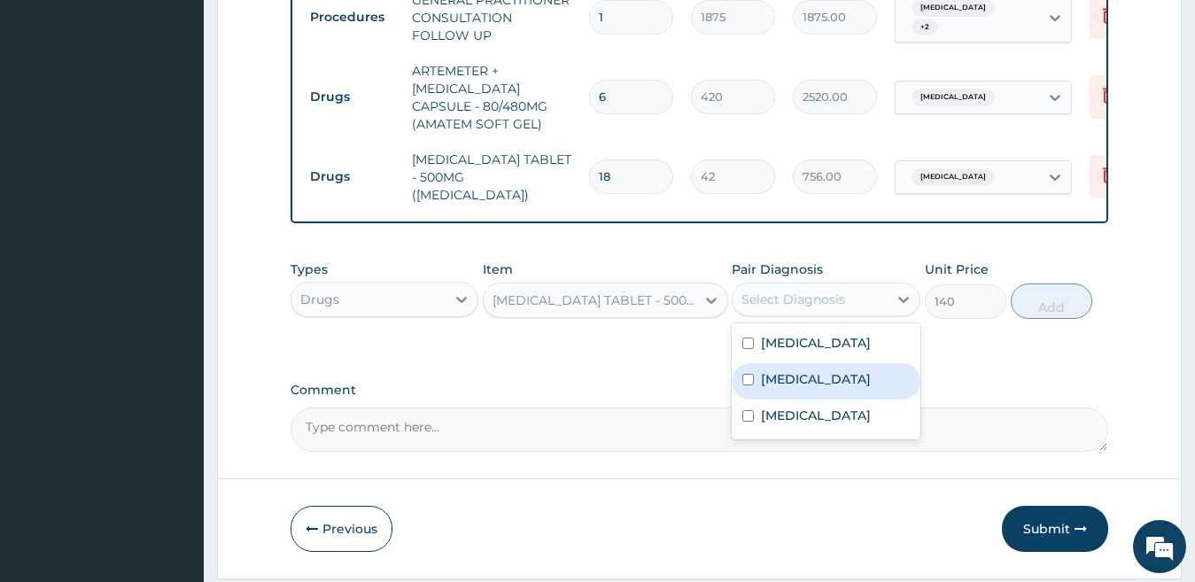
click at [805, 389] on div "[MEDICAL_DATA]" at bounding box center [826, 381] width 189 height 36
checkbox input "true"
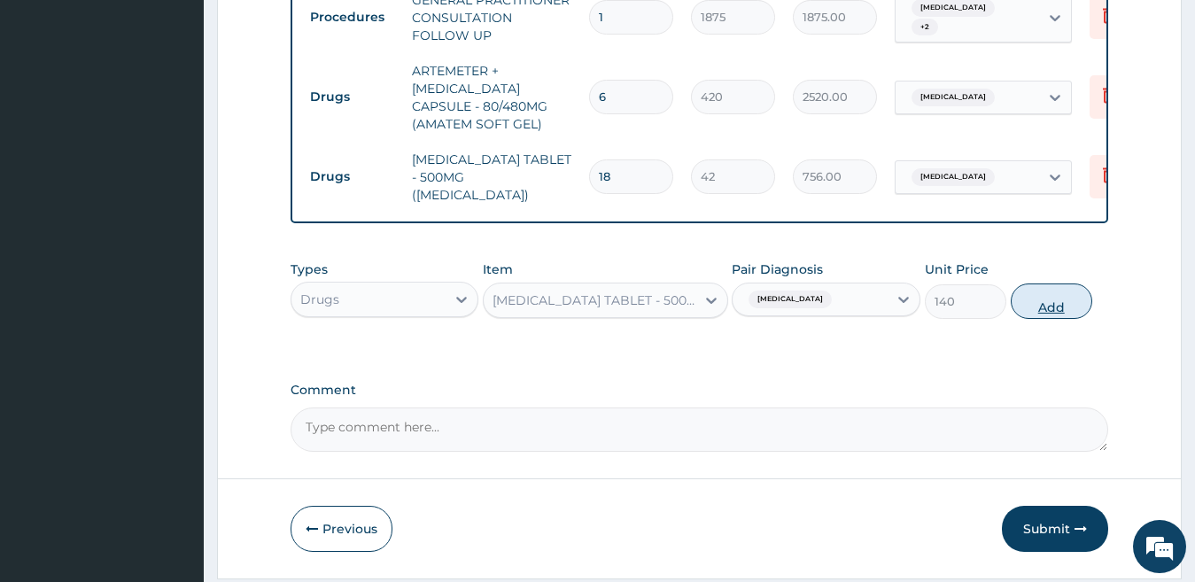
click at [1053, 305] on button "Add" at bounding box center [1051, 300] width 81 height 35
type input "0"
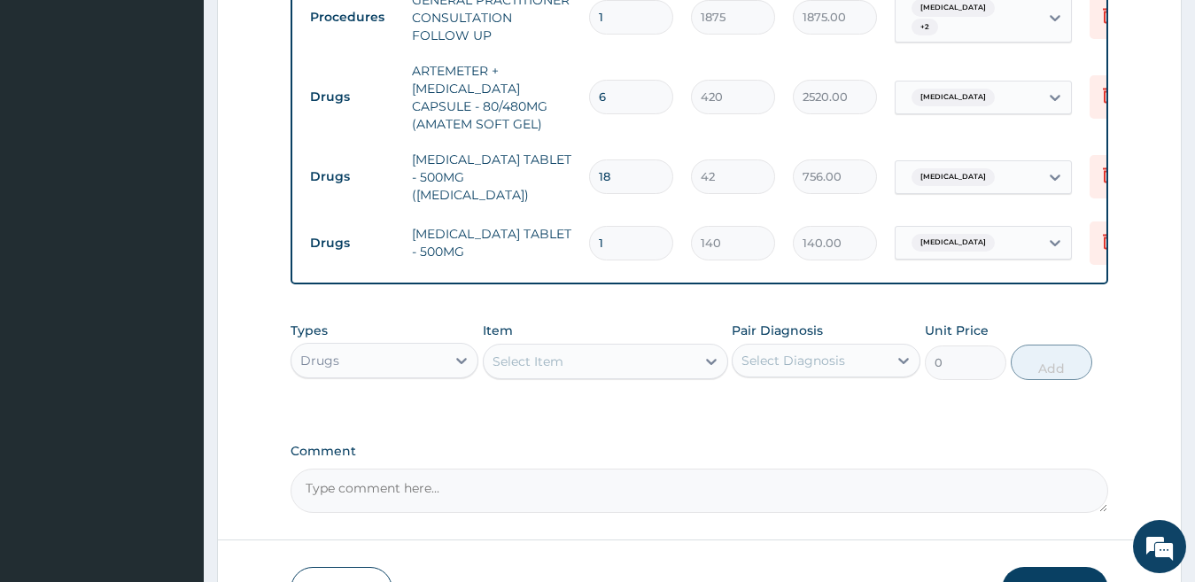
type input "14"
type input "1960.00"
type input "1"
type input "140.00"
type input "15"
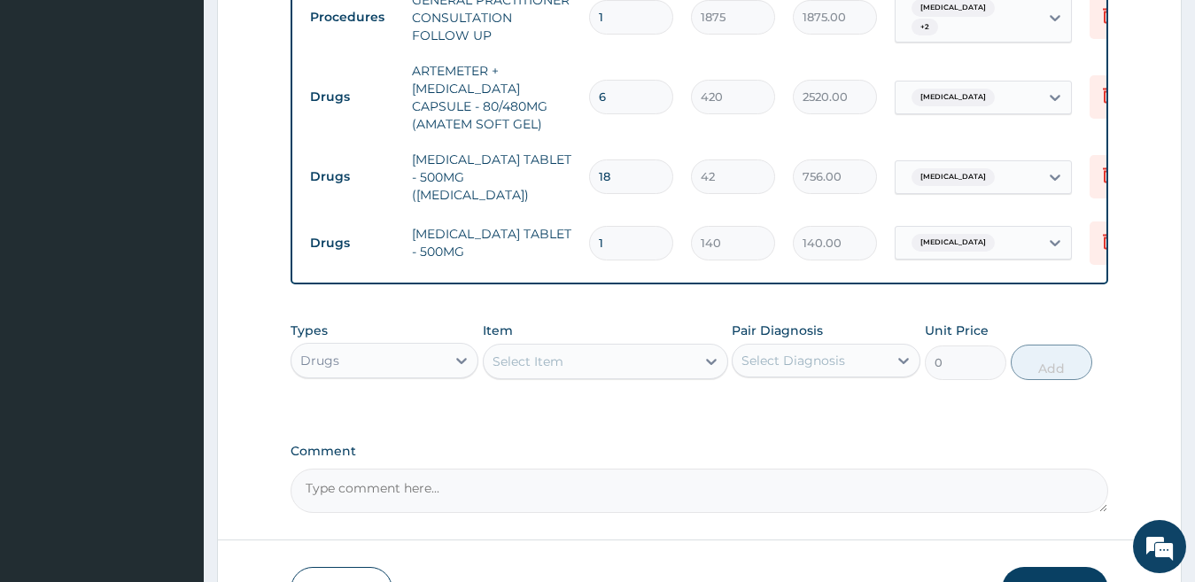
type input "2100.00"
type input "15"
click at [908, 234] on div "[MEDICAL_DATA]" at bounding box center [950, 242] width 93 height 23
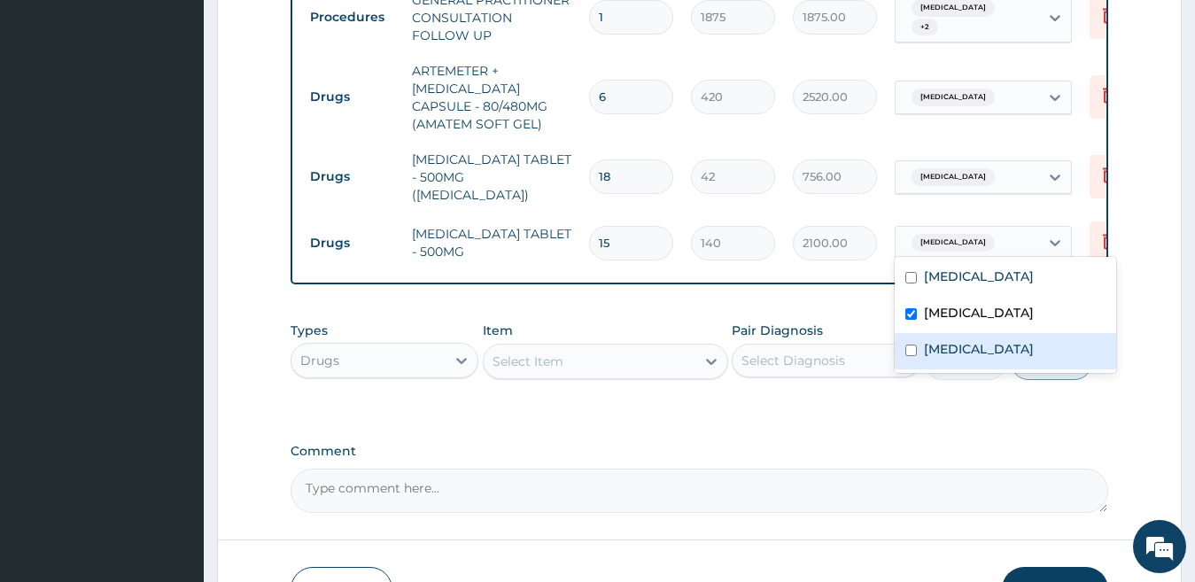
click at [924, 344] on label "[MEDICAL_DATA]" at bounding box center [979, 349] width 110 height 18
checkbox input "true"
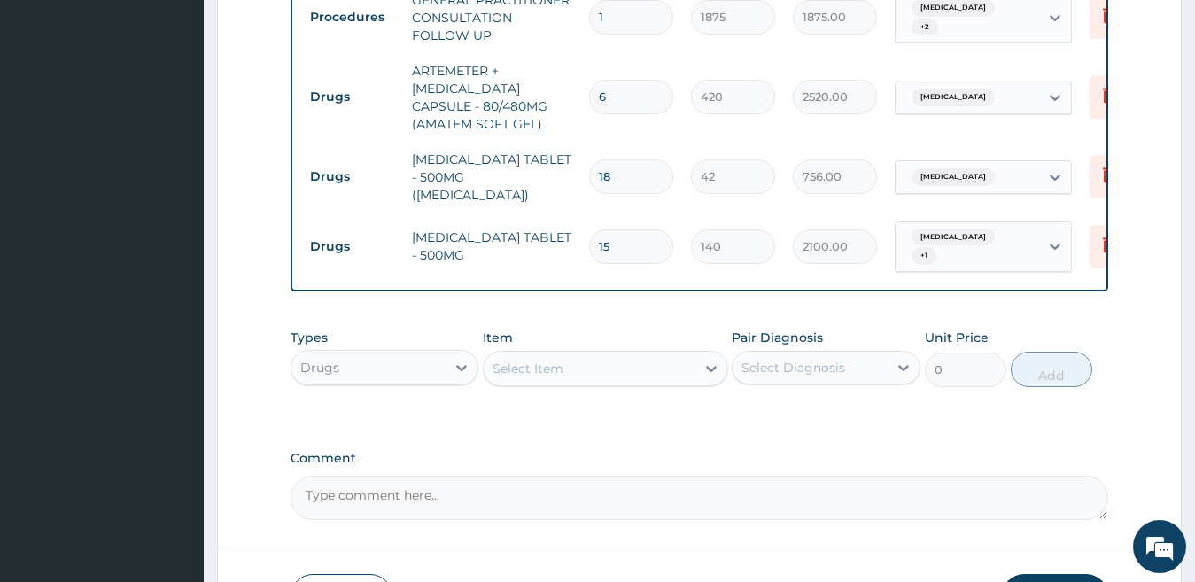
click at [594, 364] on div "Select Item" at bounding box center [590, 368] width 212 height 28
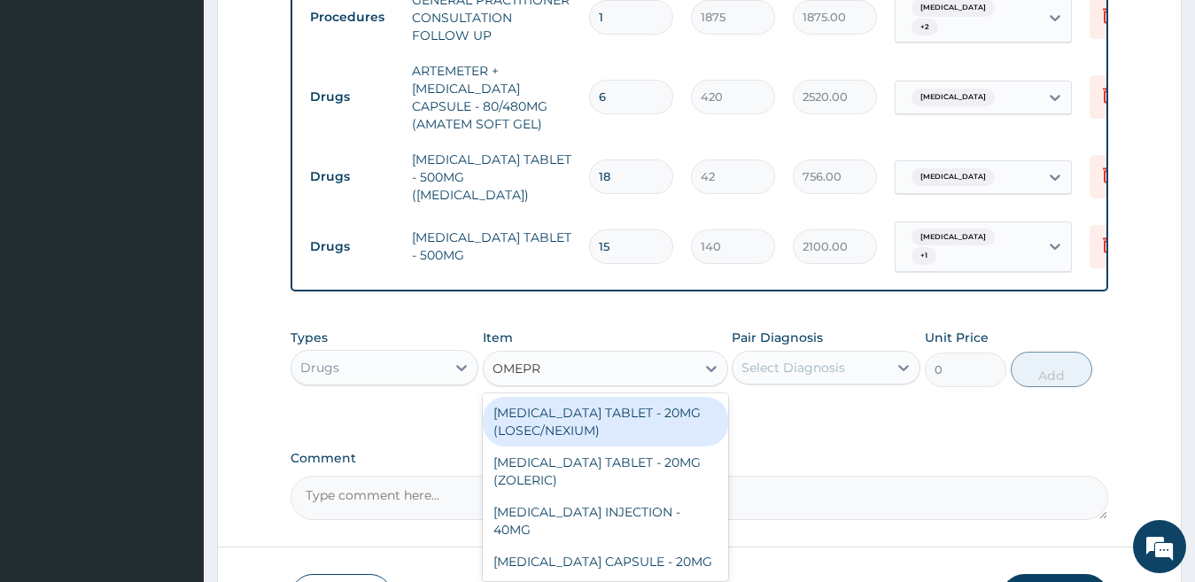
type input "OMEPRA"
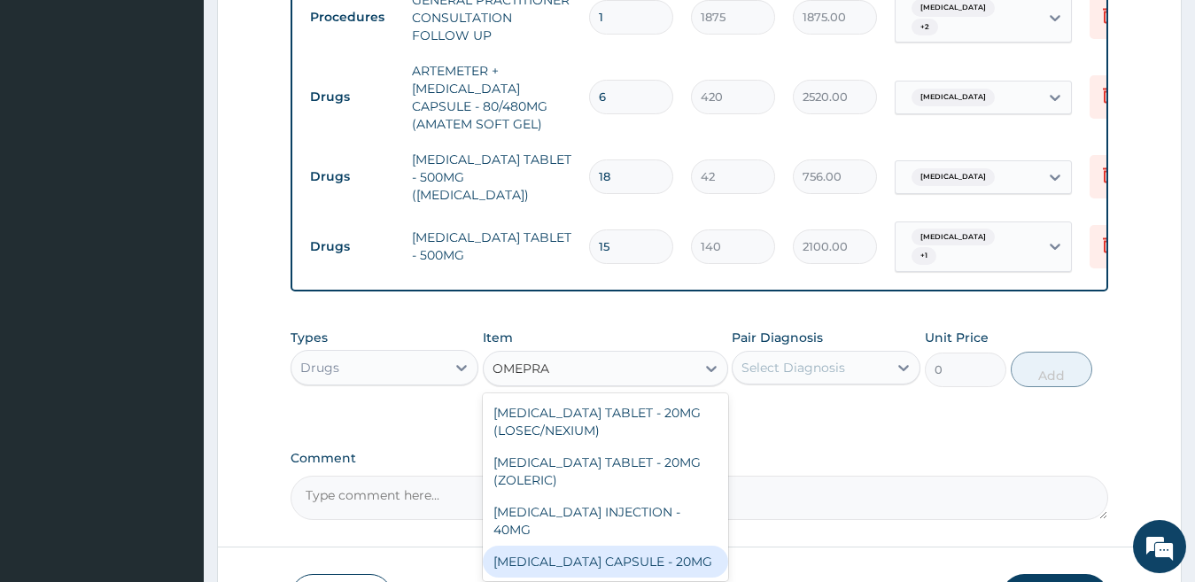
click at [660, 546] on div "[MEDICAL_DATA] CAPSULE - 20MG" at bounding box center [605, 562] width 245 height 32
type input "140"
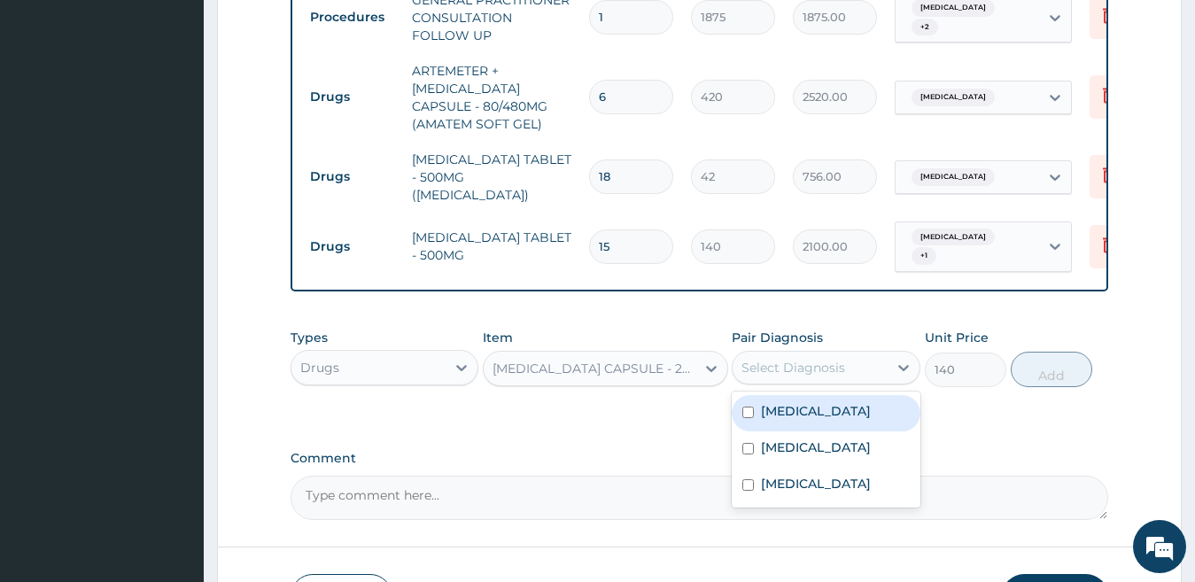
click at [797, 368] on div "Select Diagnosis" at bounding box center [793, 368] width 104 height 18
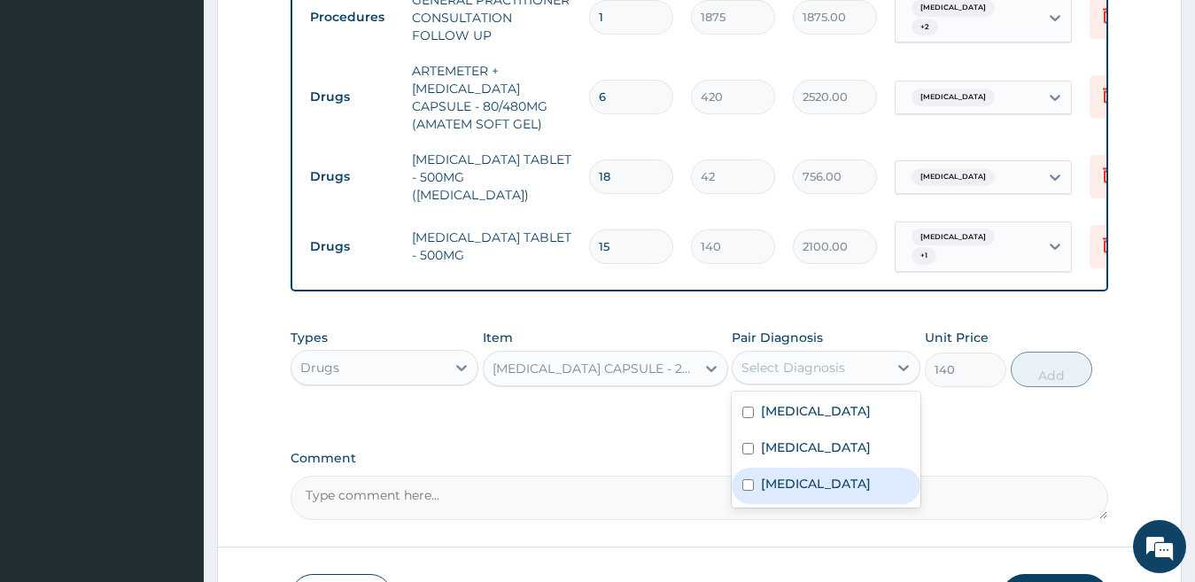
click at [804, 475] on label "[MEDICAL_DATA]" at bounding box center [816, 484] width 110 height 18
checkbox input "true"
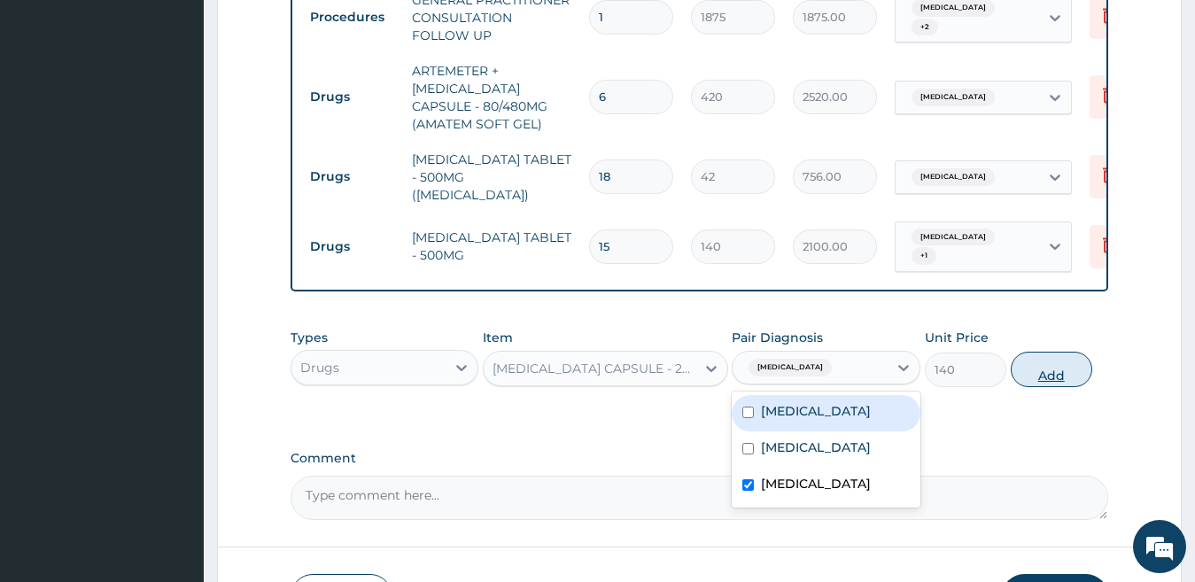
click at [1063, 370] on button "Add" at bounding box center [1051, 369] width 81 height 35
type input "0"
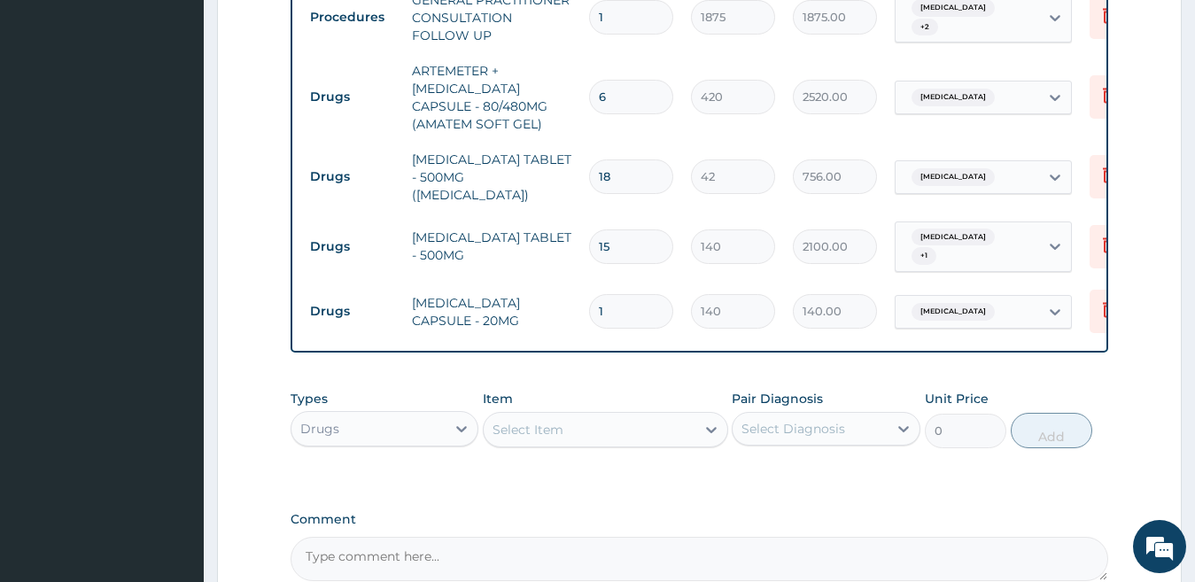
type input "14"
type input "1960.00"
type input "14"
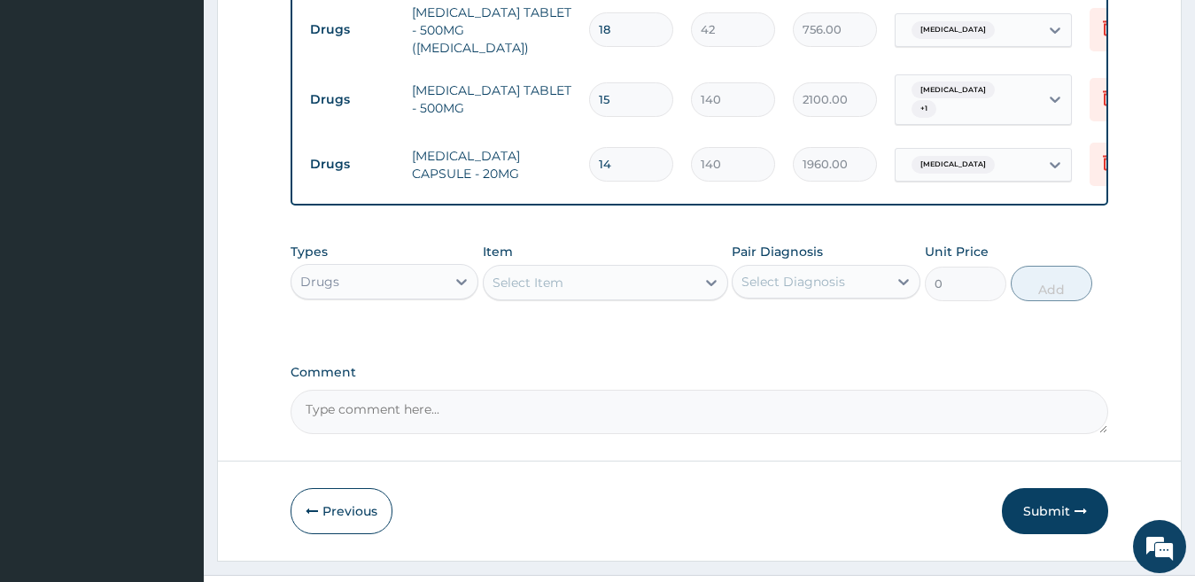
scroll to position [908, 0]
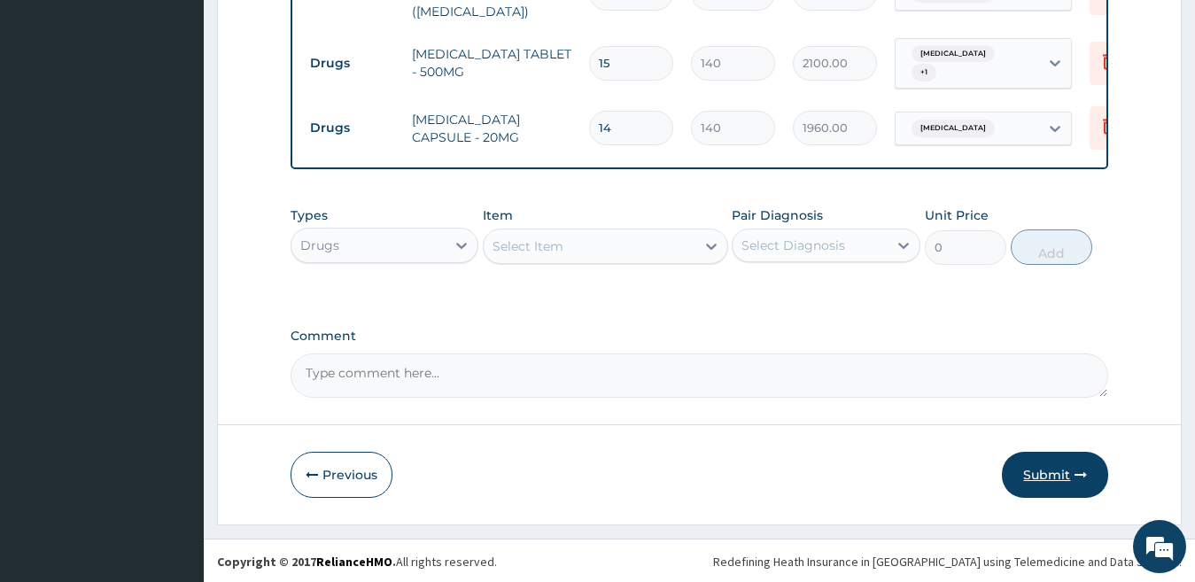
click at [1028, 470] on button "Submit" at bounding box center [1055, 475] width 106 height 46
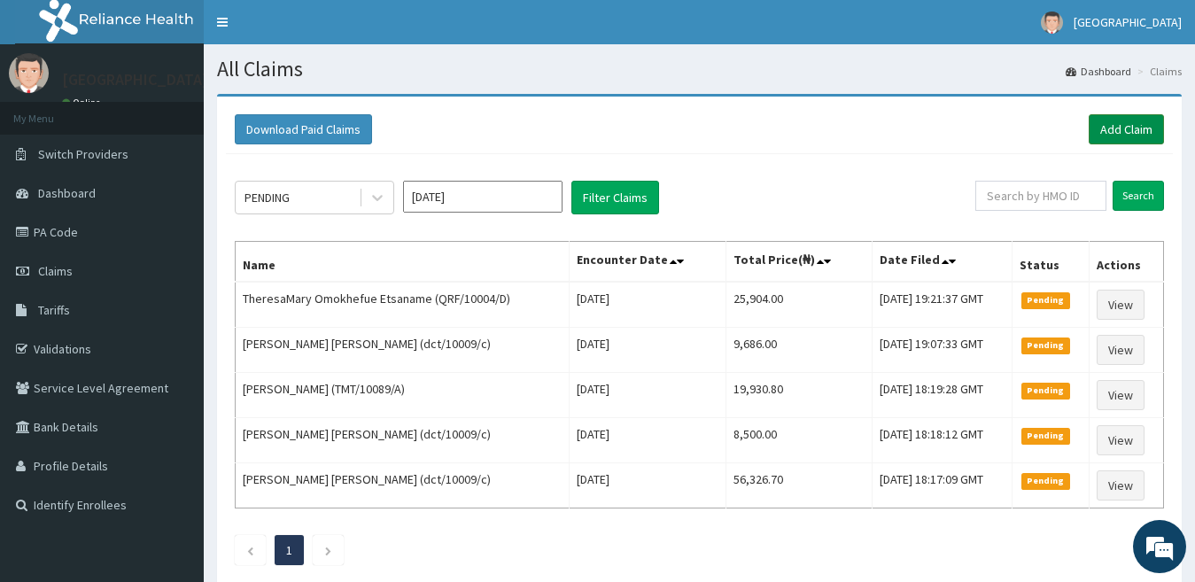
click at [1135, 132] on link "Add Claim" at bounding box center [1126, 129] width 75 height 30
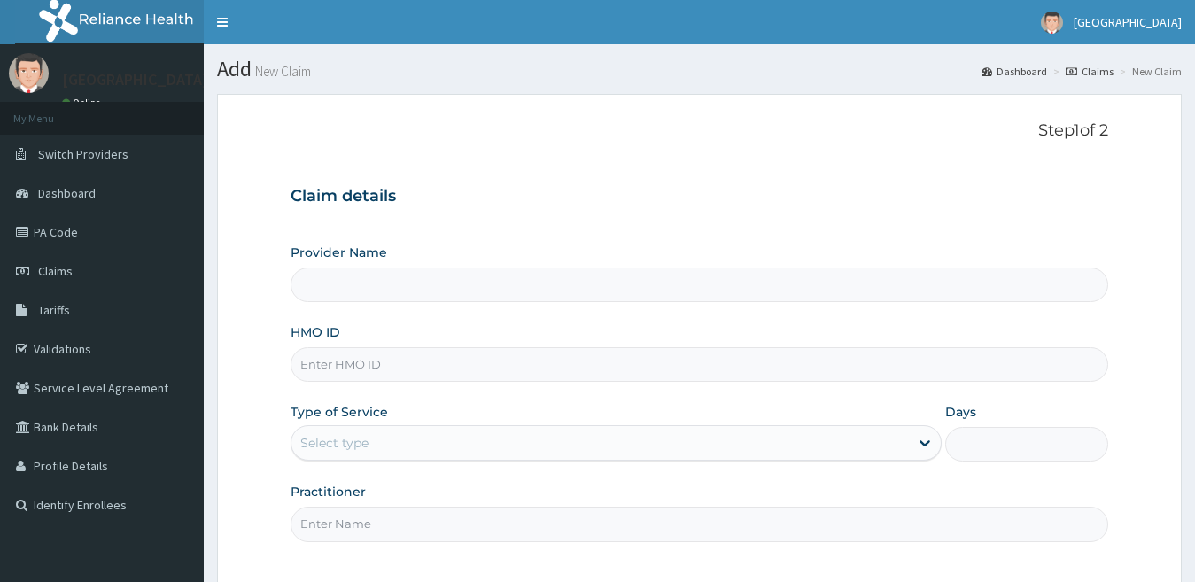
click at [409, 366] on input "HMO ID" at bounding box center [700, 364] width 818 height 35
paste input "NTT/10012/B"
type input "NTT/10012/B"
type input "[GEOGRAPHIC_DATA]"
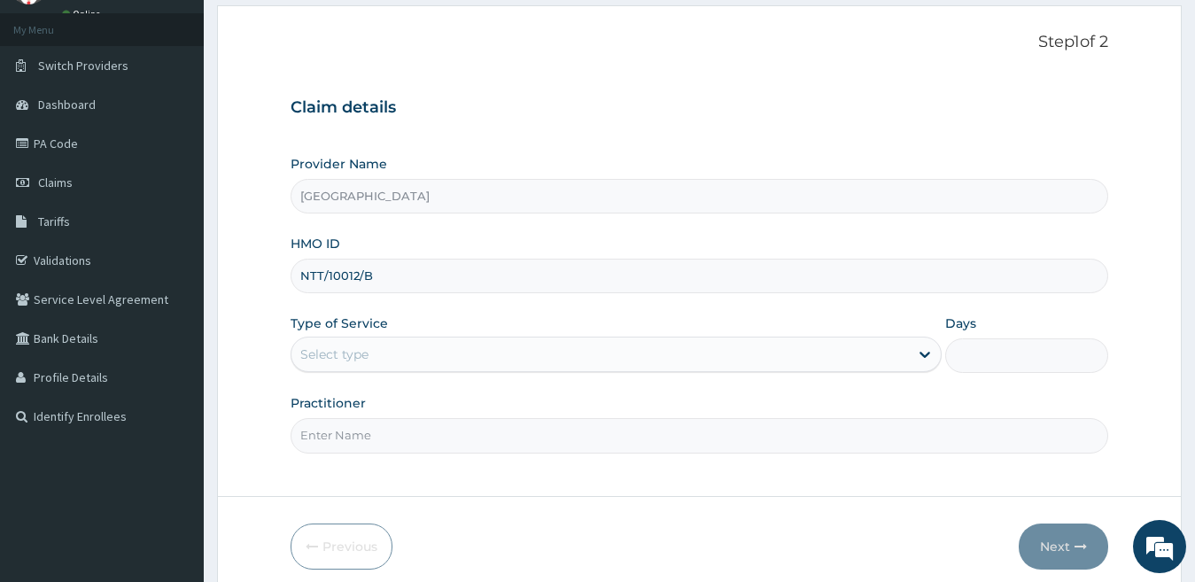
type input "NTT/10012/B"
click at [436, 358] on div "Select type" at bounding box center [600, 354] width 618 height 28
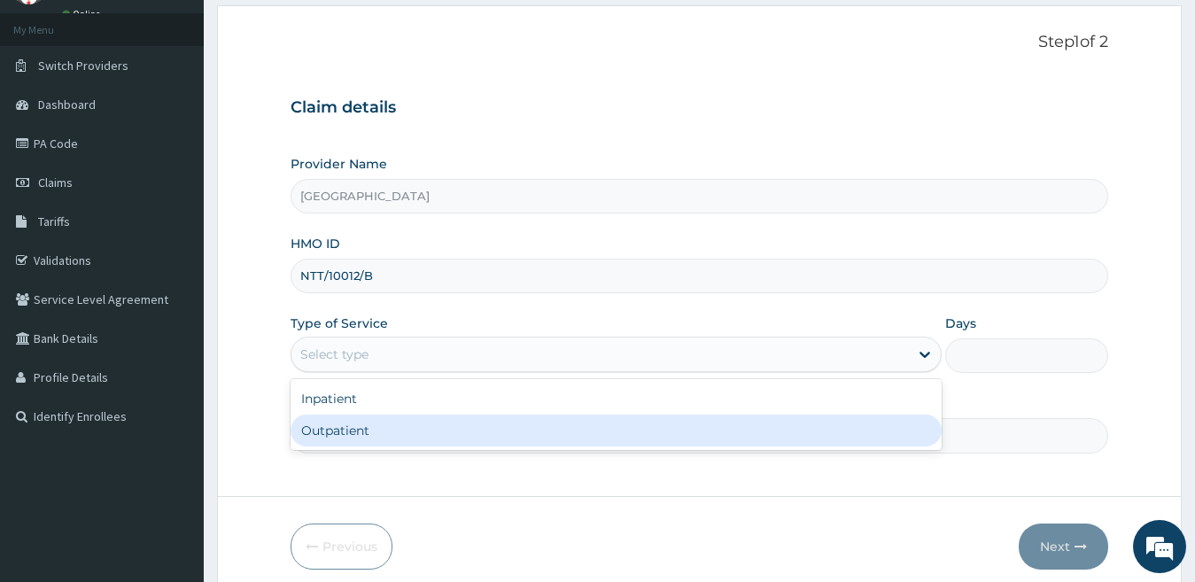
click at [421, 430] on div "Outpatient" at bounding box center [617, 431] width 652 height 32
type input "1"
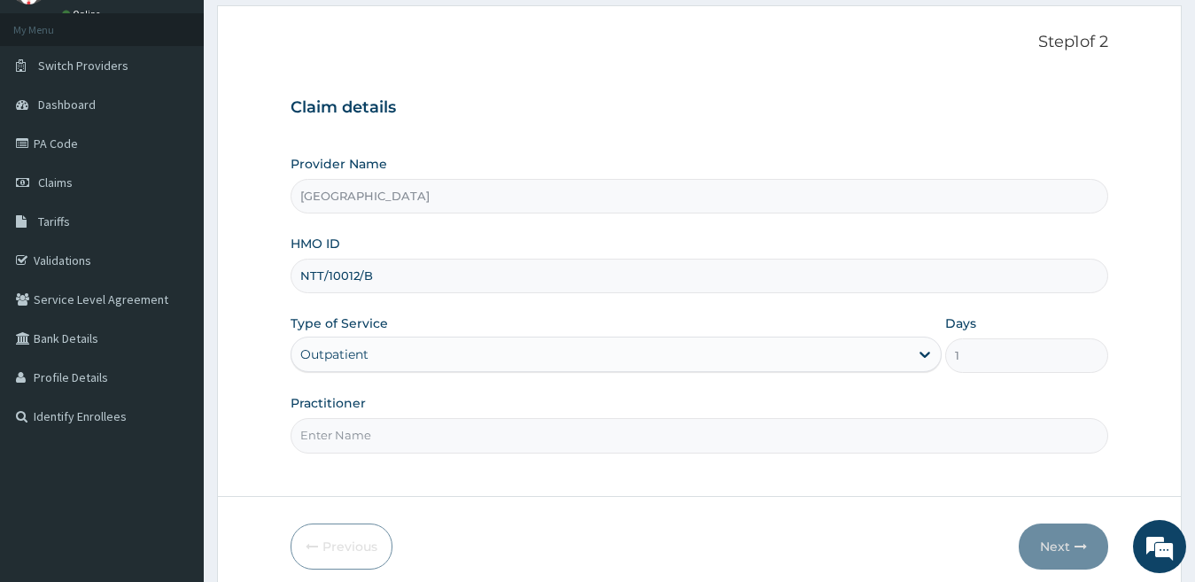
click at [421, 430] on input "Practitioner" at bounding box center [700, 435] width 818 height 35
type input "[PERSON_NAME]"
click at [1063, 547] on button "Next" at bounding box center [1063, 546] width 89 height 46
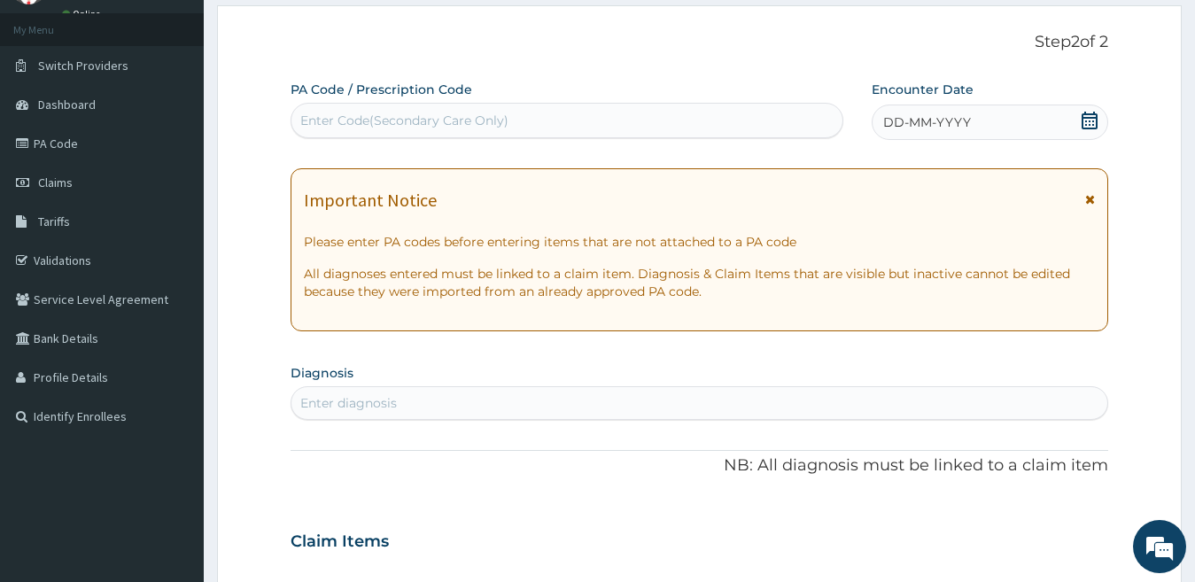
click at [458, 119] on div "Enter Code(Secondary Care Only)" at bounding box center [404, 121] width 208 height 18
paste input "PA/9F6333"
type input "PA/9F6333"
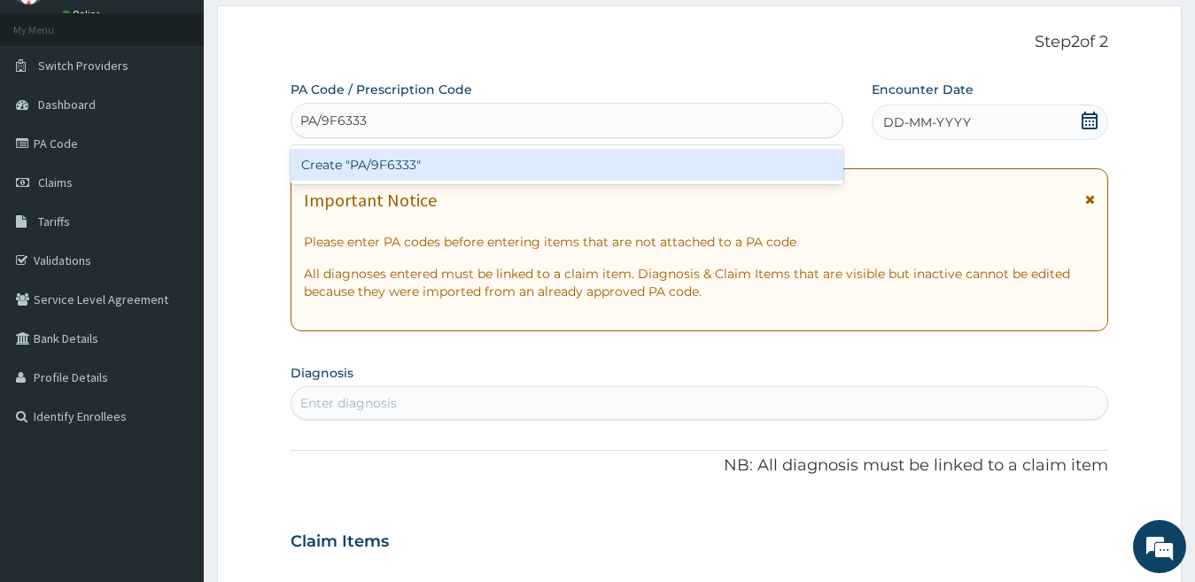
click at [452, 163] on div "Create "PA/9F6333"" at bounding box center [567, 165] width 553 height 32
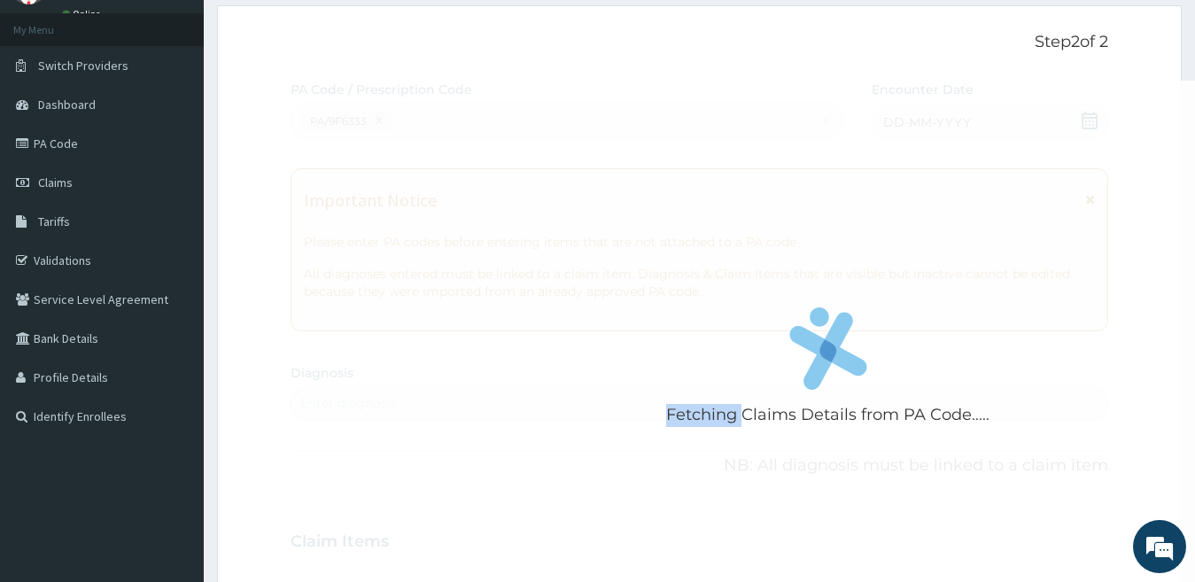
click at [452, 163] on div "Fetching Claims Details from PA Code....." at bounding box center [828, 372] width 1075 height 582
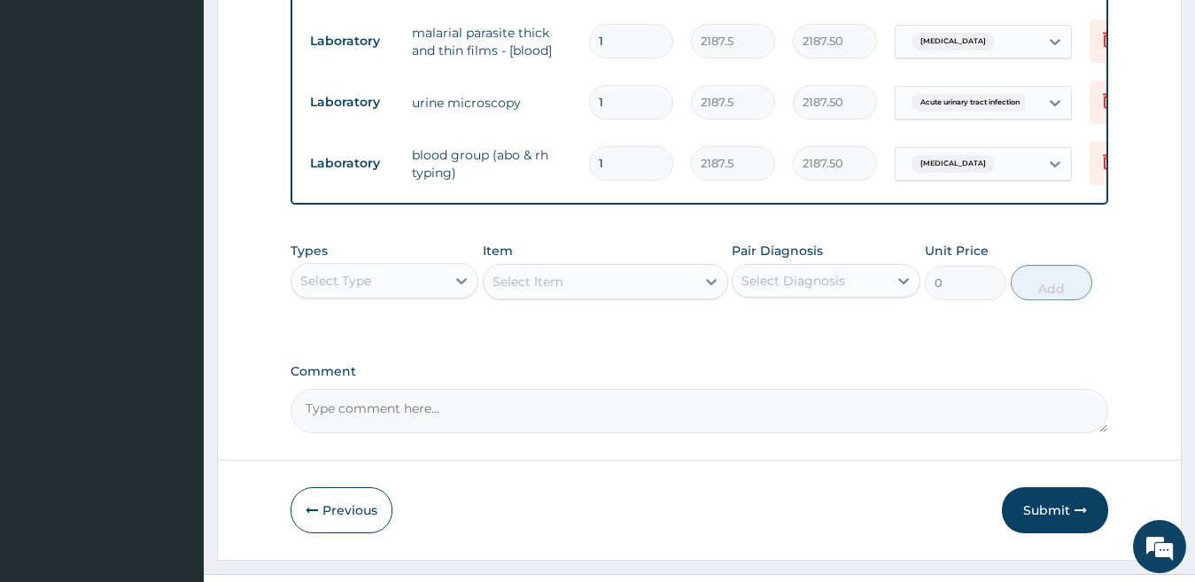
scroll to position [1060, 0]
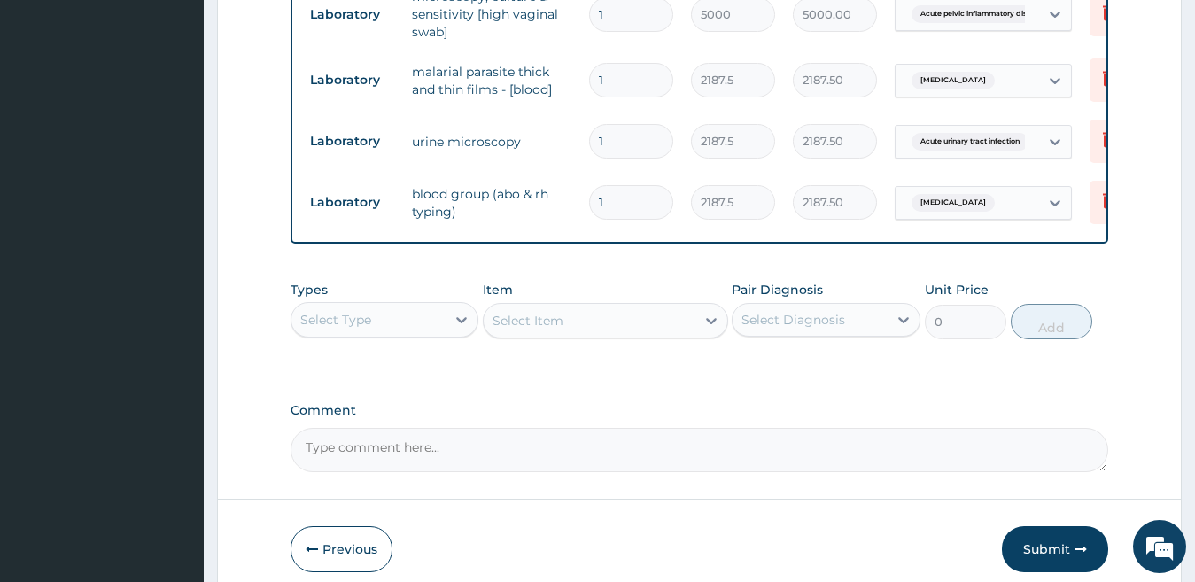
click at [1058, 550] on button "Submit" at bounding box center [1055, 549] width 106 height 46
